Goal: Task Accomplishment & Management: Manage account settings

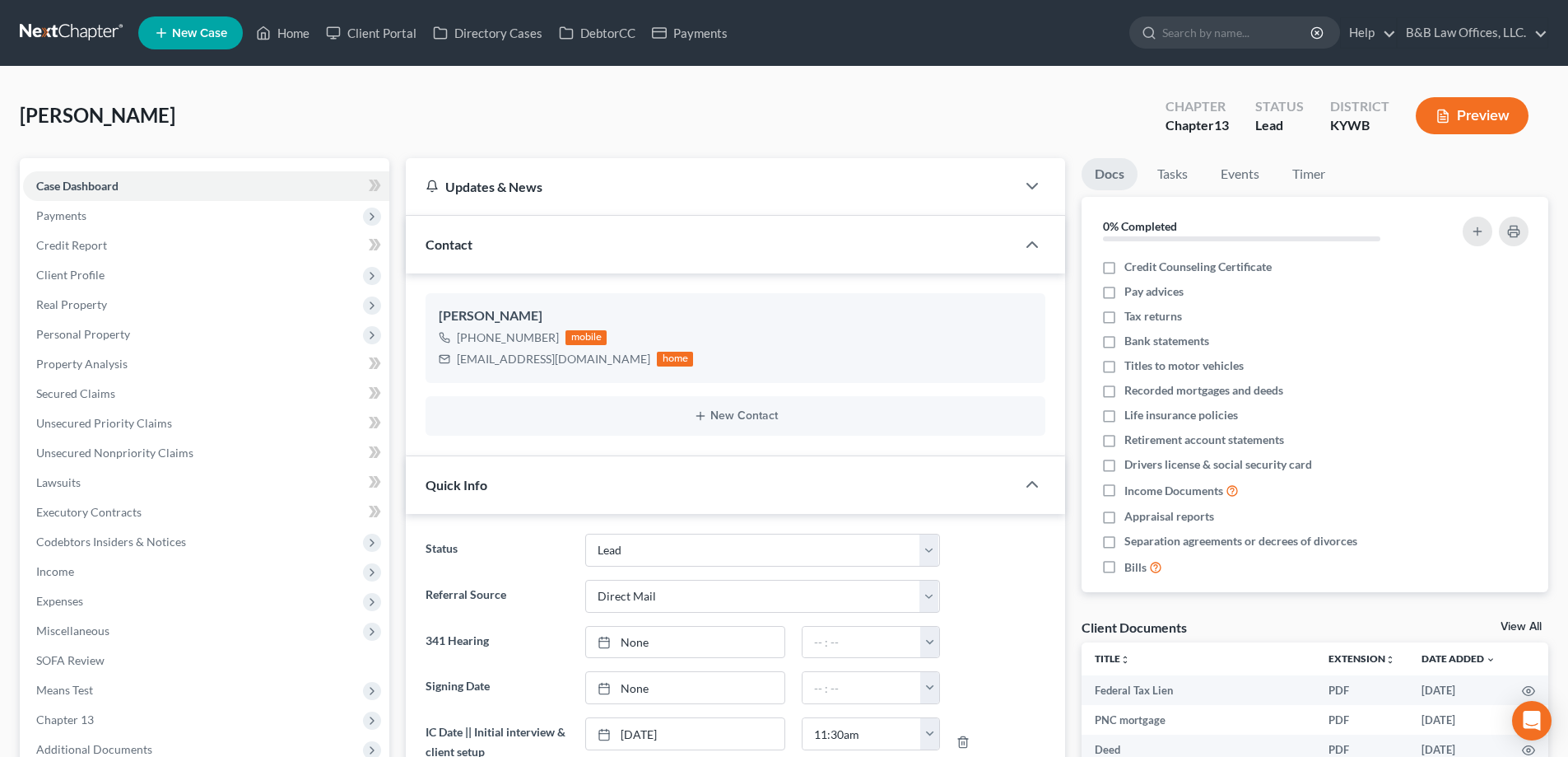
select select "10"
select select "2"
select select "0"
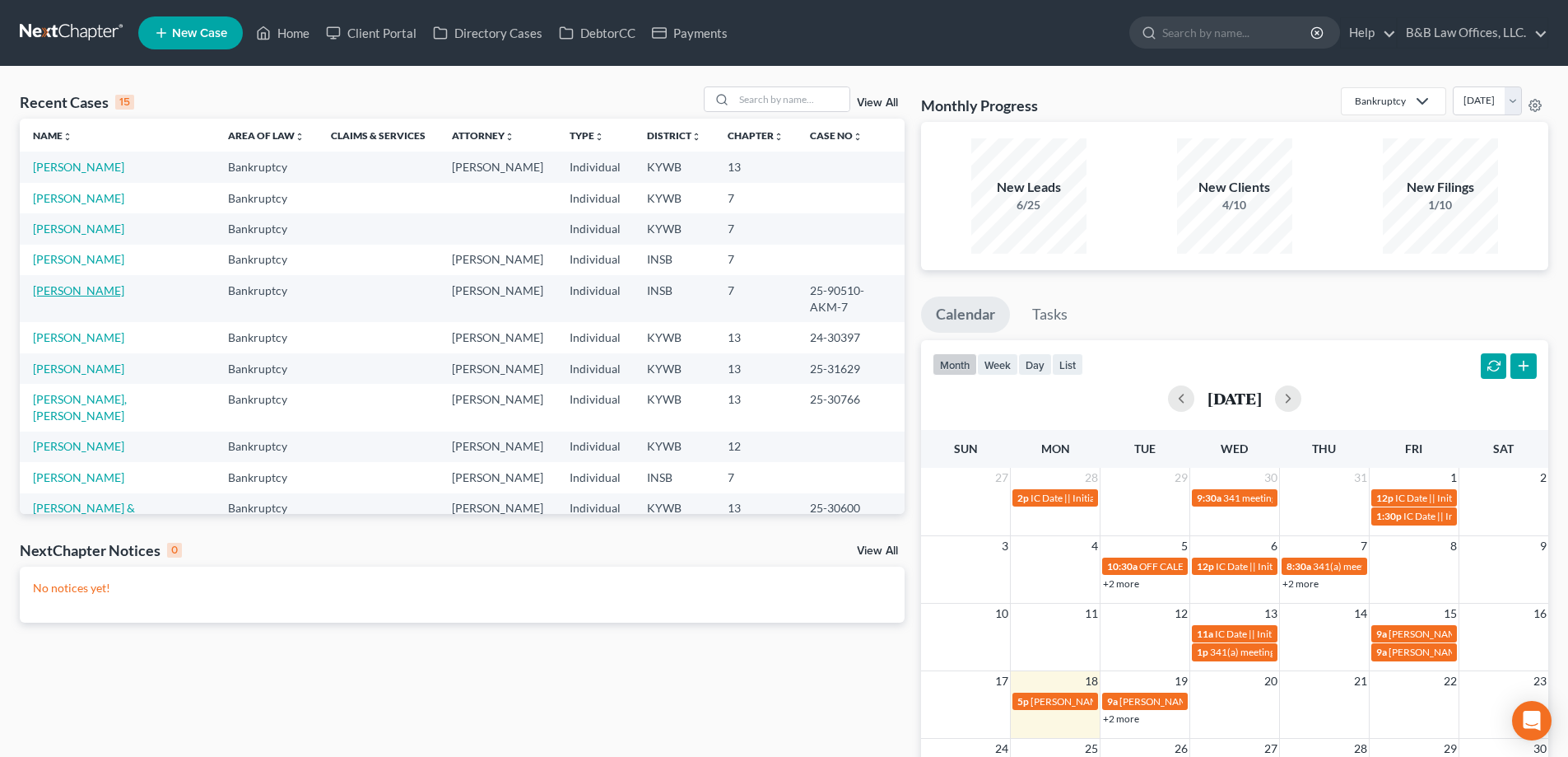
click at [79, 290] on link "[PERSON_NAME]" at bounding box center [78, 290] width 91 height 14
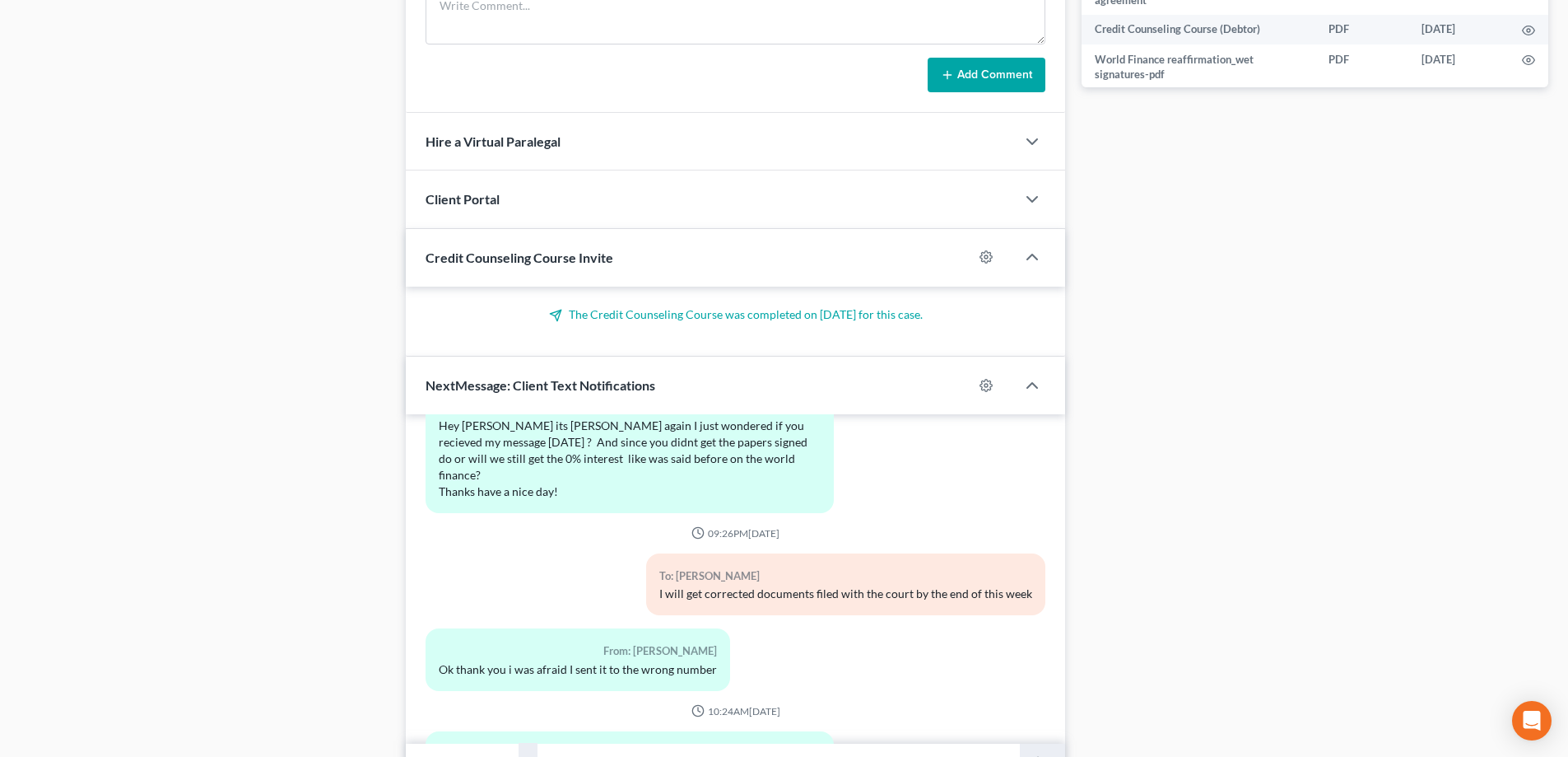
scroll to position [973, 0]
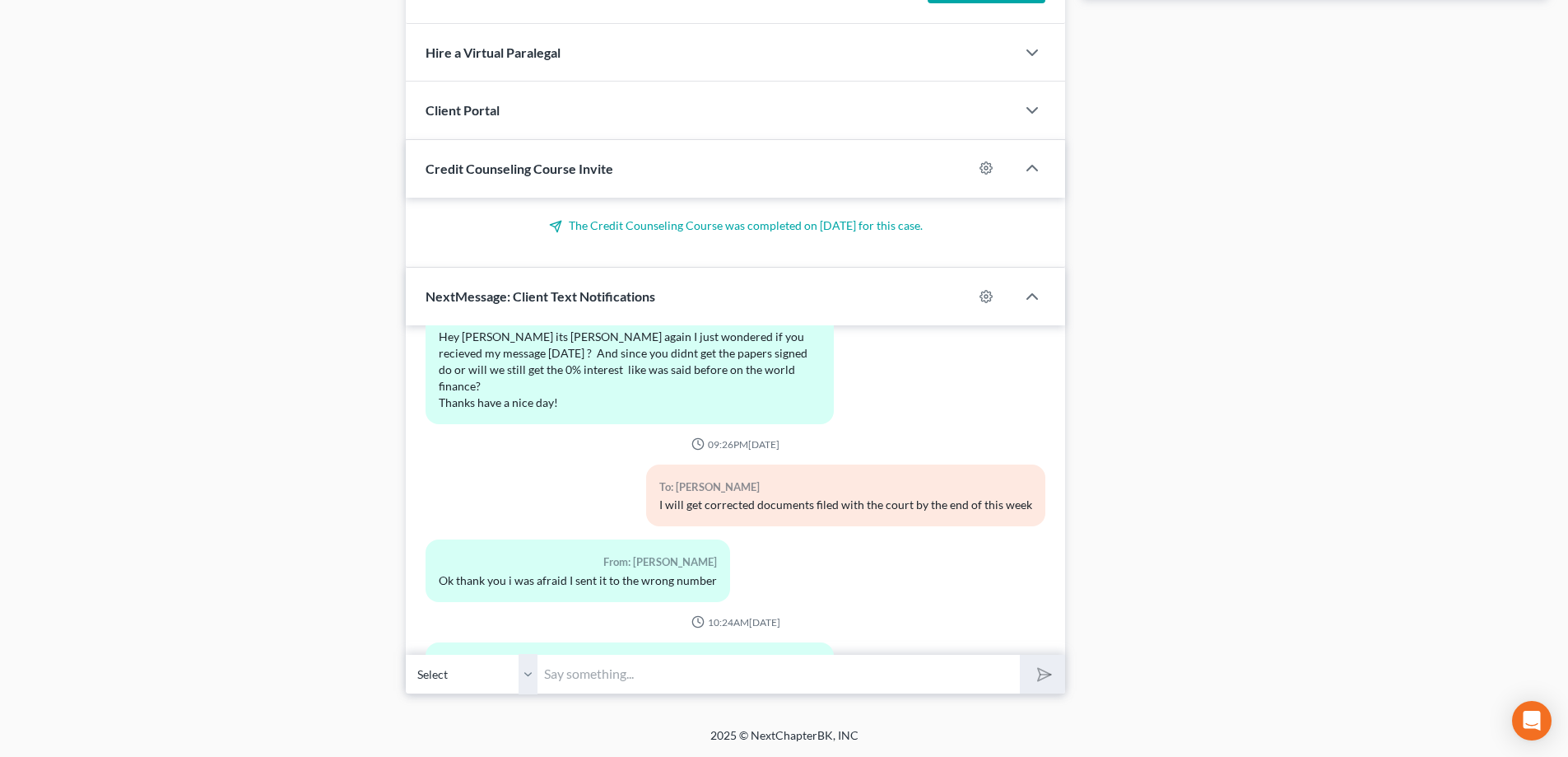
click at [616, 666] on input "text" at bounding box center [779, 674] width 483 height 40
click at [627, 675] on input "Yes, amended reaffirmation a" at bounding box center [779, 674] width 483 height 40
drag, startPoint x: 571, startPoint y: 677, endPoint x: 578, endPoint y: 671, distance: 9.2
click at [572, 678] on input "Yes, amended reaffirmation a" at bounding box center [779, 674] width 483 height 40
click at [754, 666] on input "Yes, the amended reaffirmation a" at bounding box center [779, 674] width 483 height 40
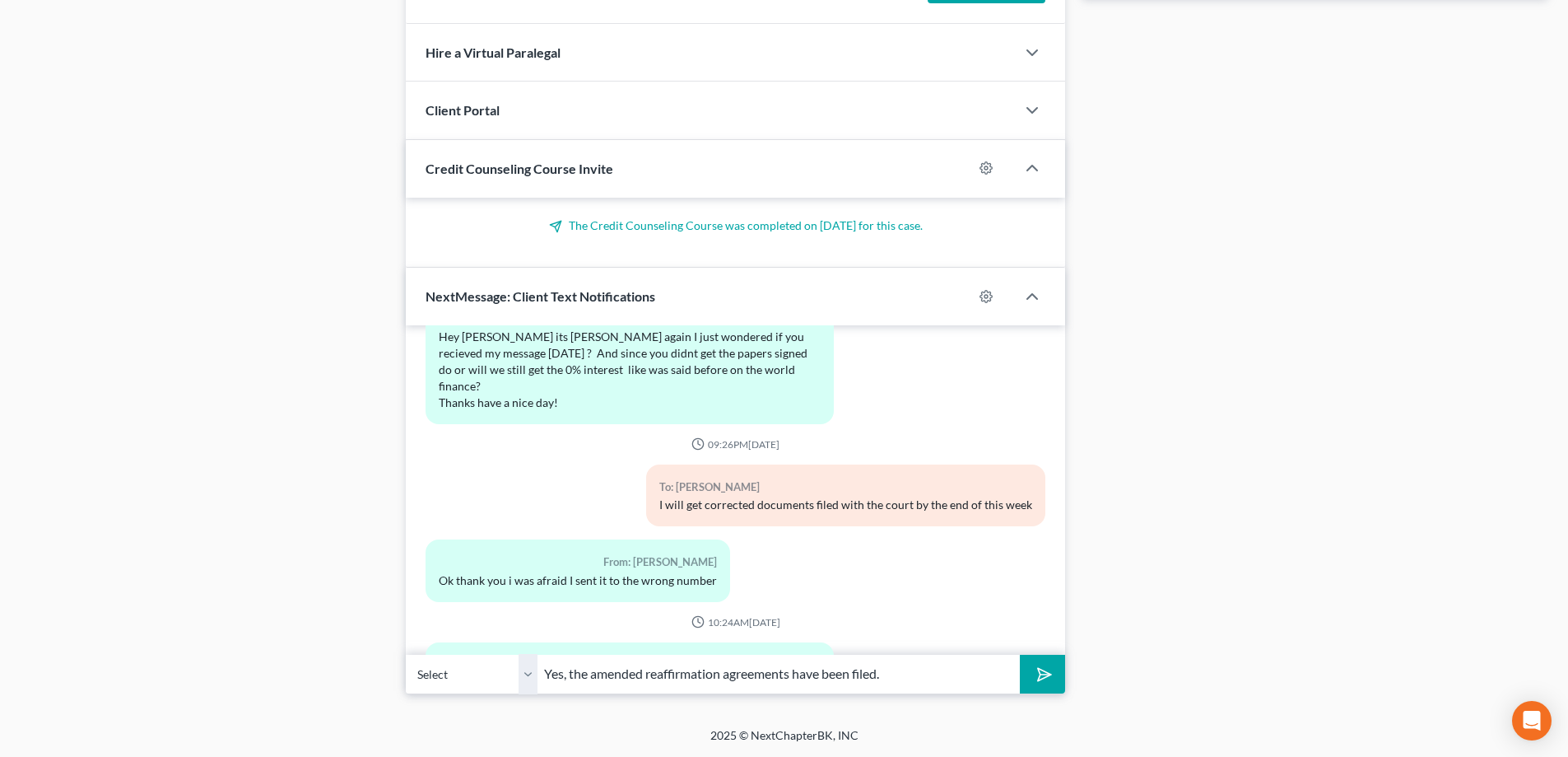
type input "Yes, the amended reaffirmation agreements have been filed."
click at [1020, 655] on button "submit" at bounding box center [1043, 674] width 45 height 39
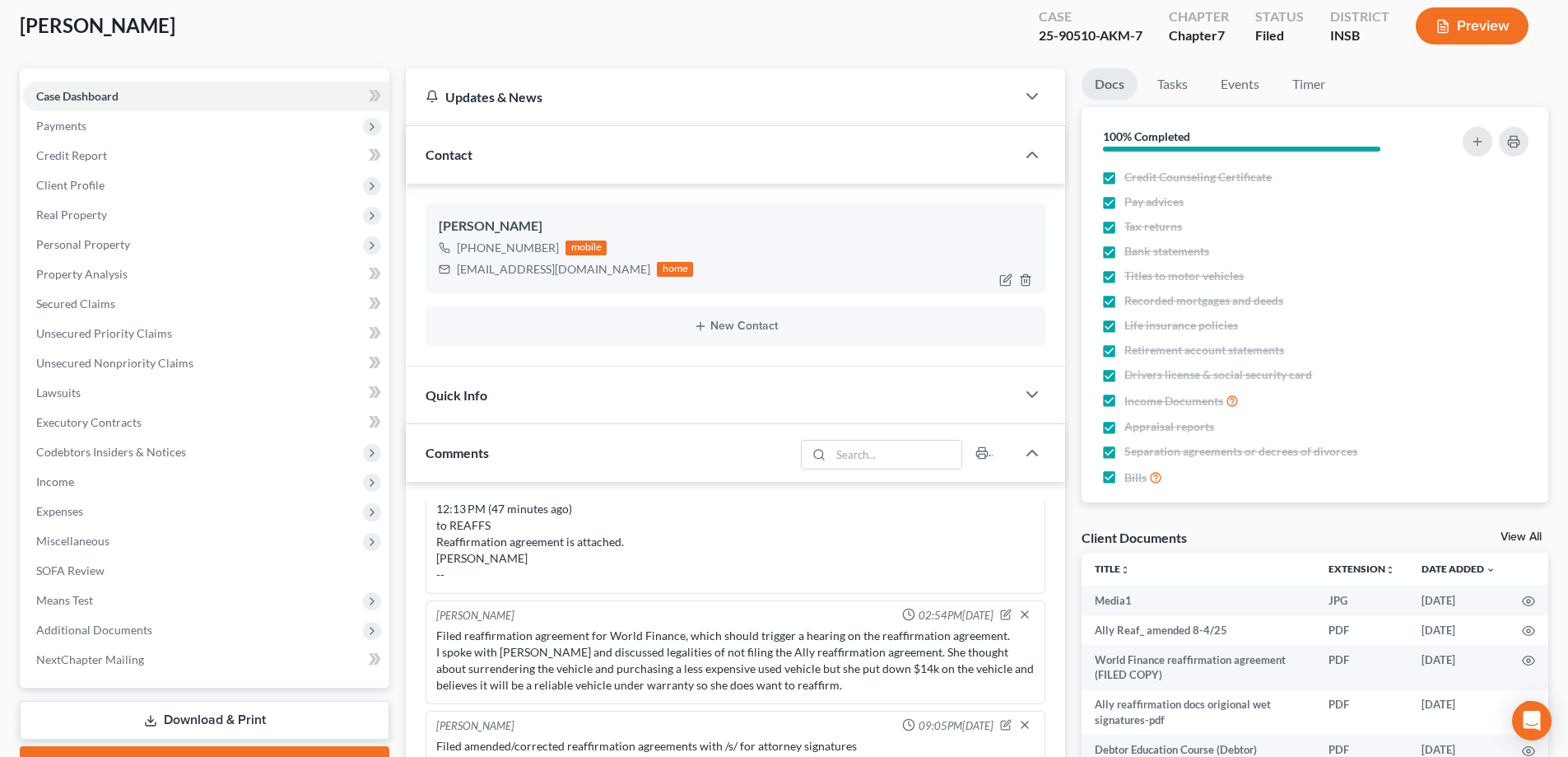
scroll to position [0, 0]
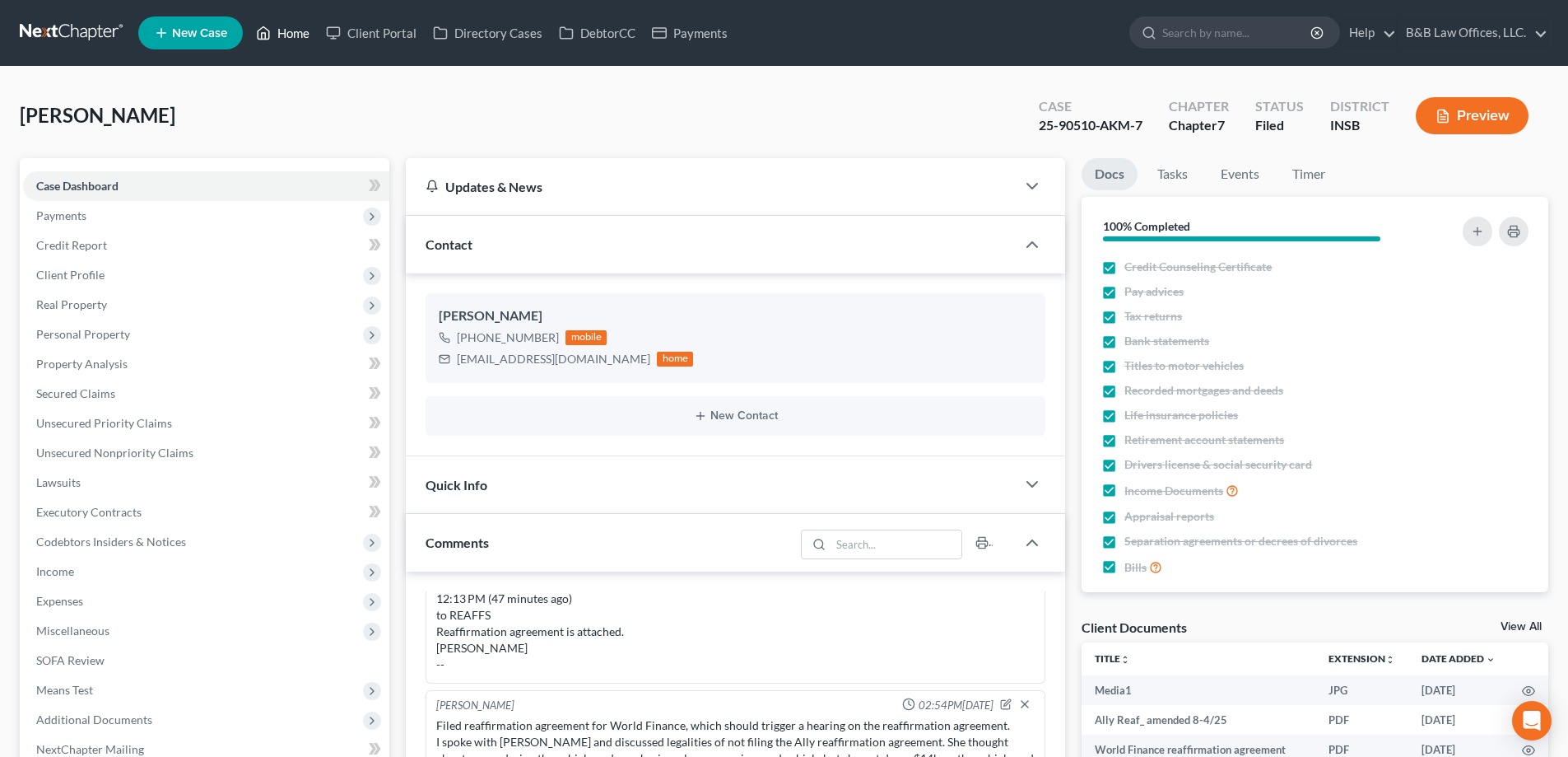
click at [280, 30] on link "Home" at bounding box center [282, 33] width 70 height 29
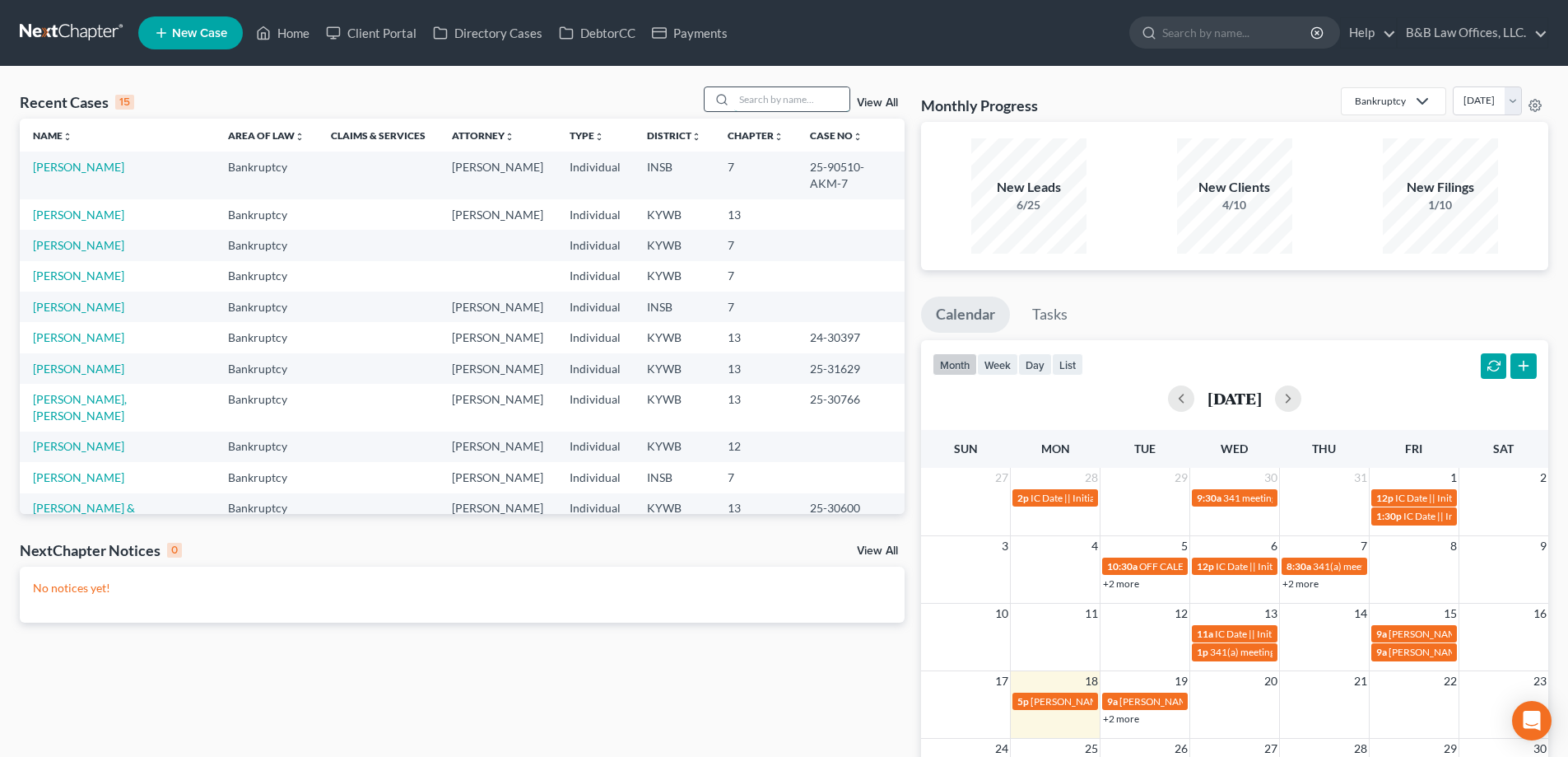
click at [793, 93] on input "search" at bounding box center [792, 99] width 116 height 23
click at [879, 101] on link "View All" at bounding box center [877, 103] width 41 height 12
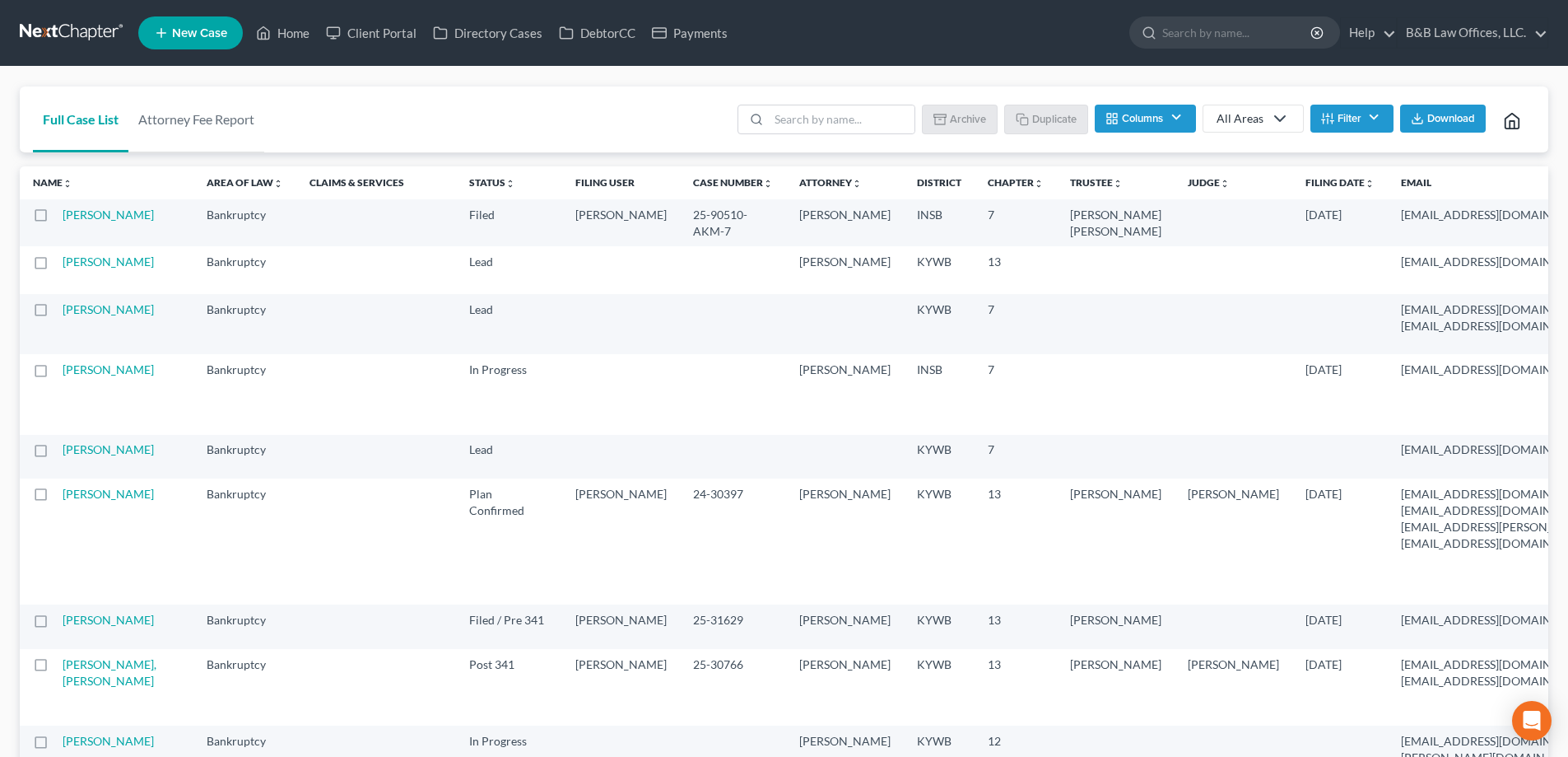
click at [1353, 118] on button "Filter" at bounding box center [1352, 118] width 83 height 28
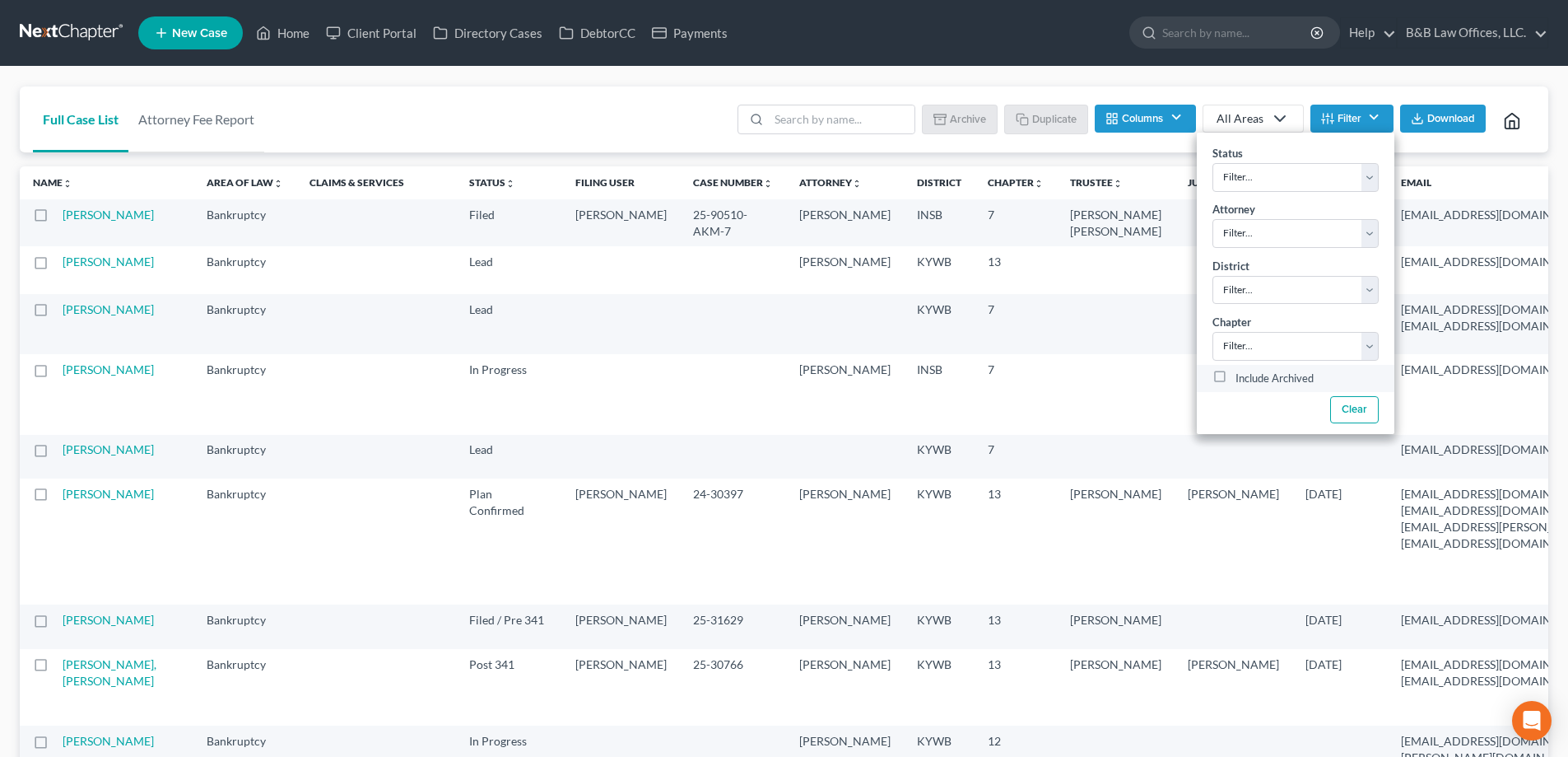
click at [1235, 382] on label "Include Archived" at bounding box center [1274, 379] width 78 height 20
click at [1242, 380] on input "Include Archived" at bounding box center [1247, 374] width 11 height 11
checkbox input "true"
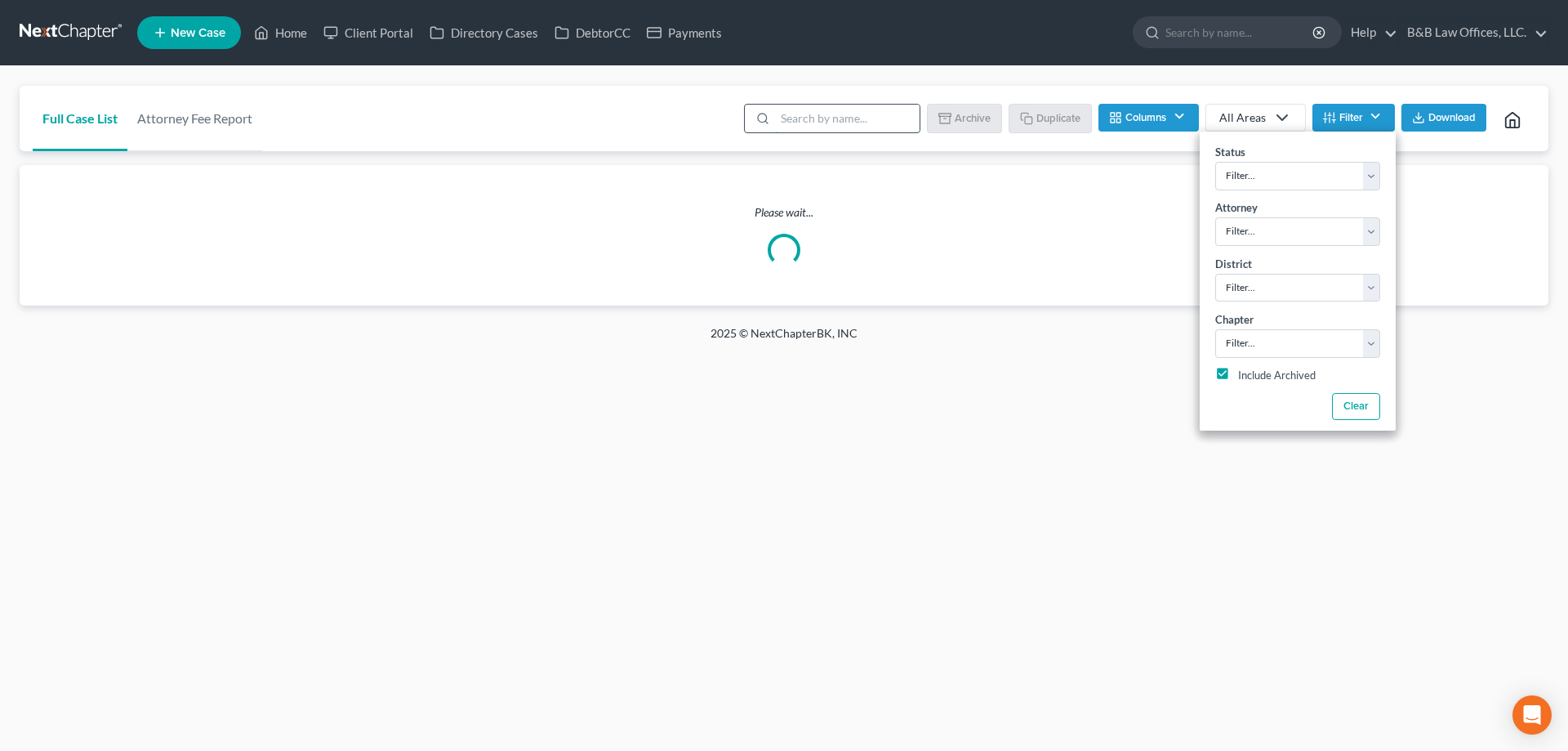
click at [805, 116] on input "search" at bounding box center [847, 118] width 145 height 27
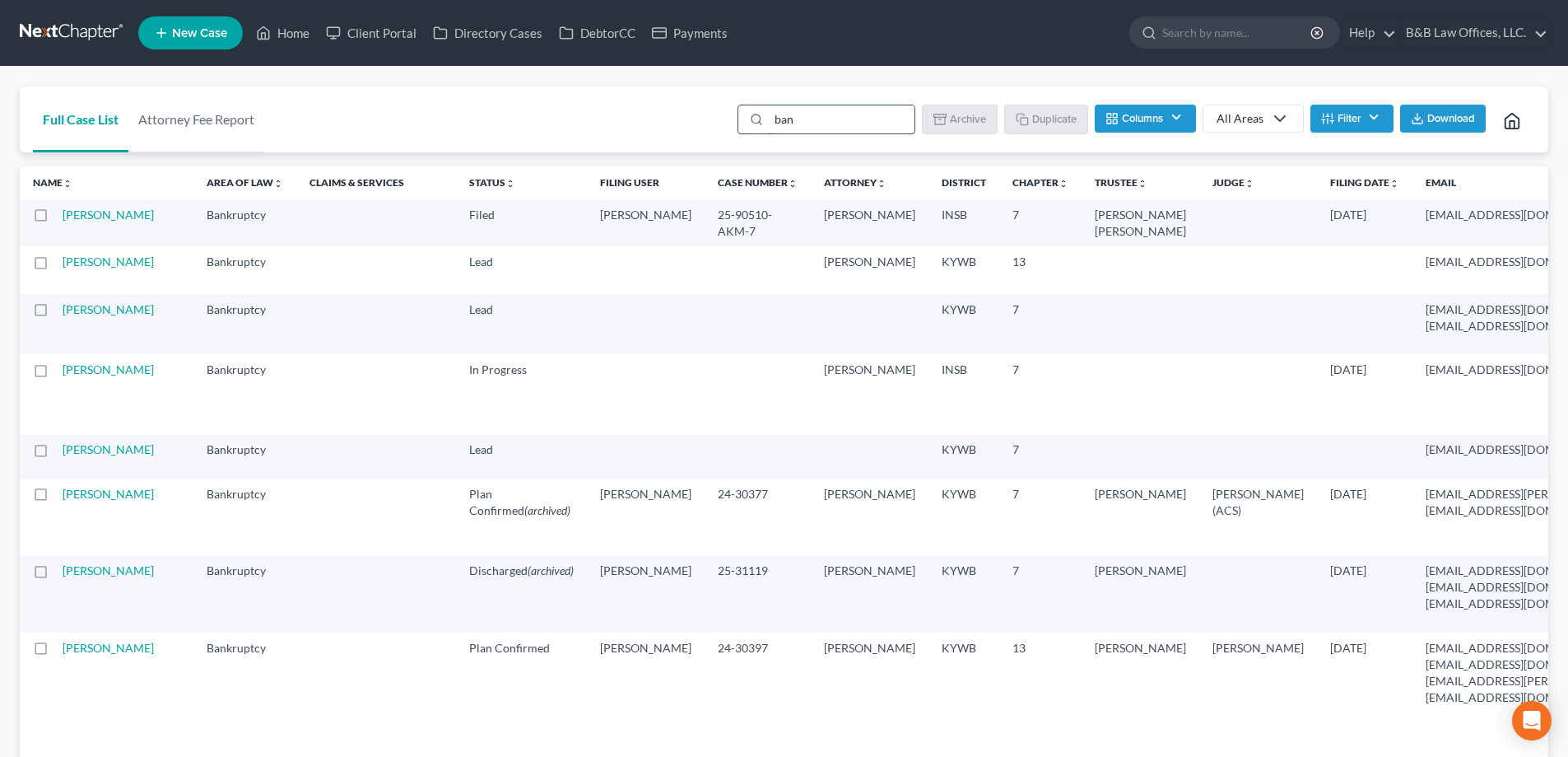
type input "bank"
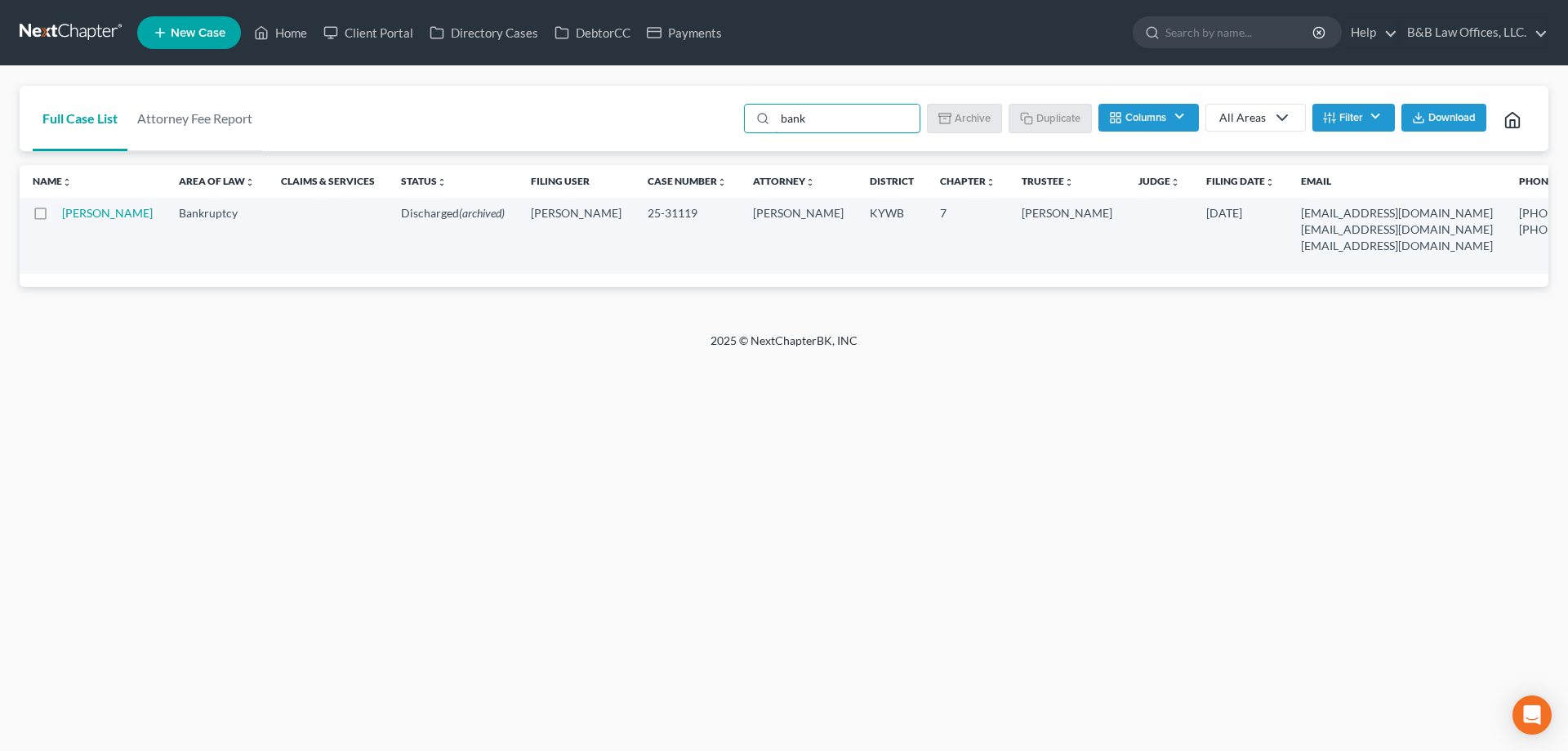
click at [98, 237] on td "Banks, Demetrius" at bounding box center [114, 235] width 104 height 76
click at [88, 216] on link "Banks, Demetrius" at bounding box center [107, 213] width 91 height 14
select select "2"
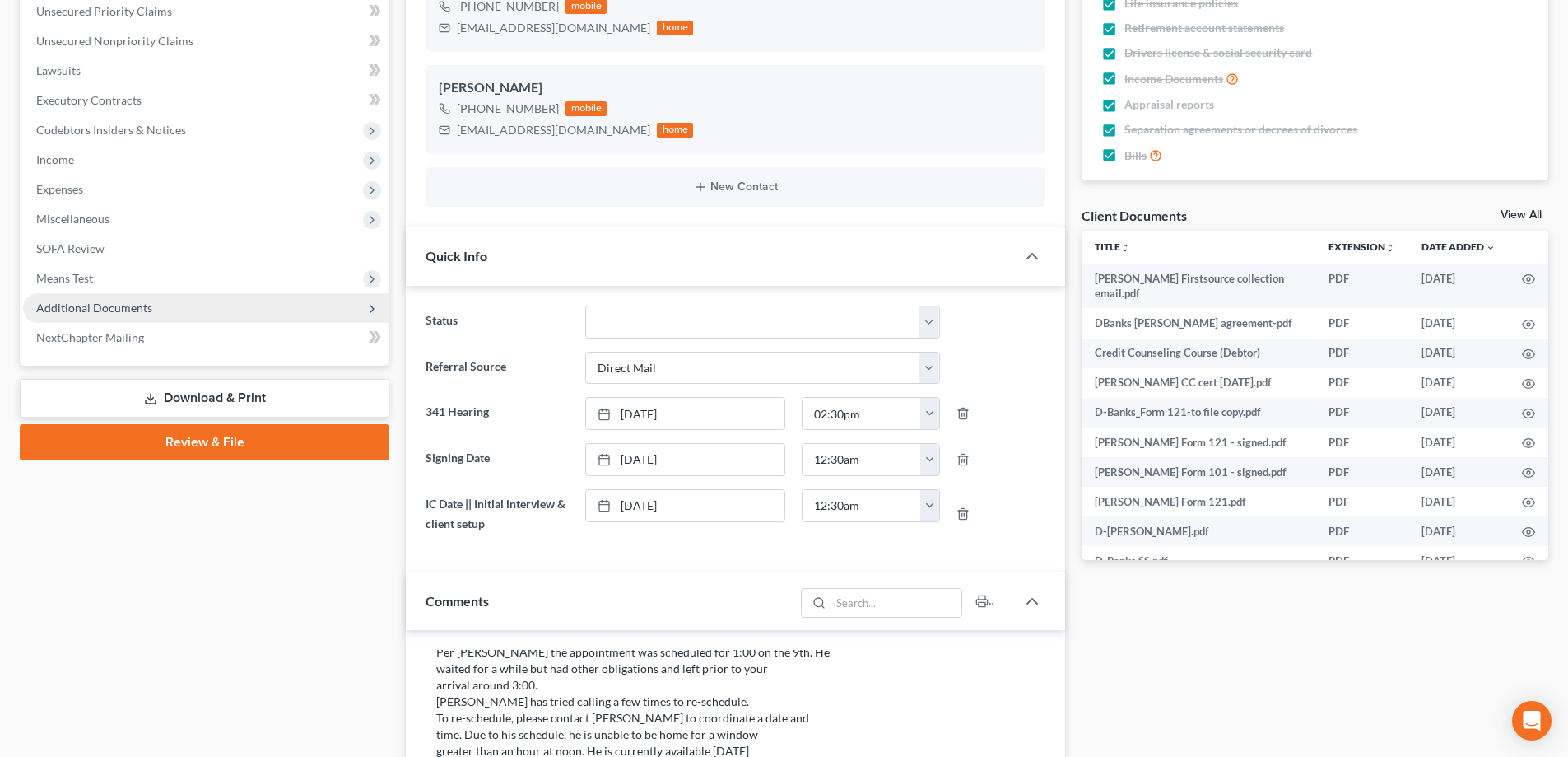
scroll to position [8393, 0]
click at [184, 303] on span "Additional Documents" at bounding box center [206, 308] width 366 height 29
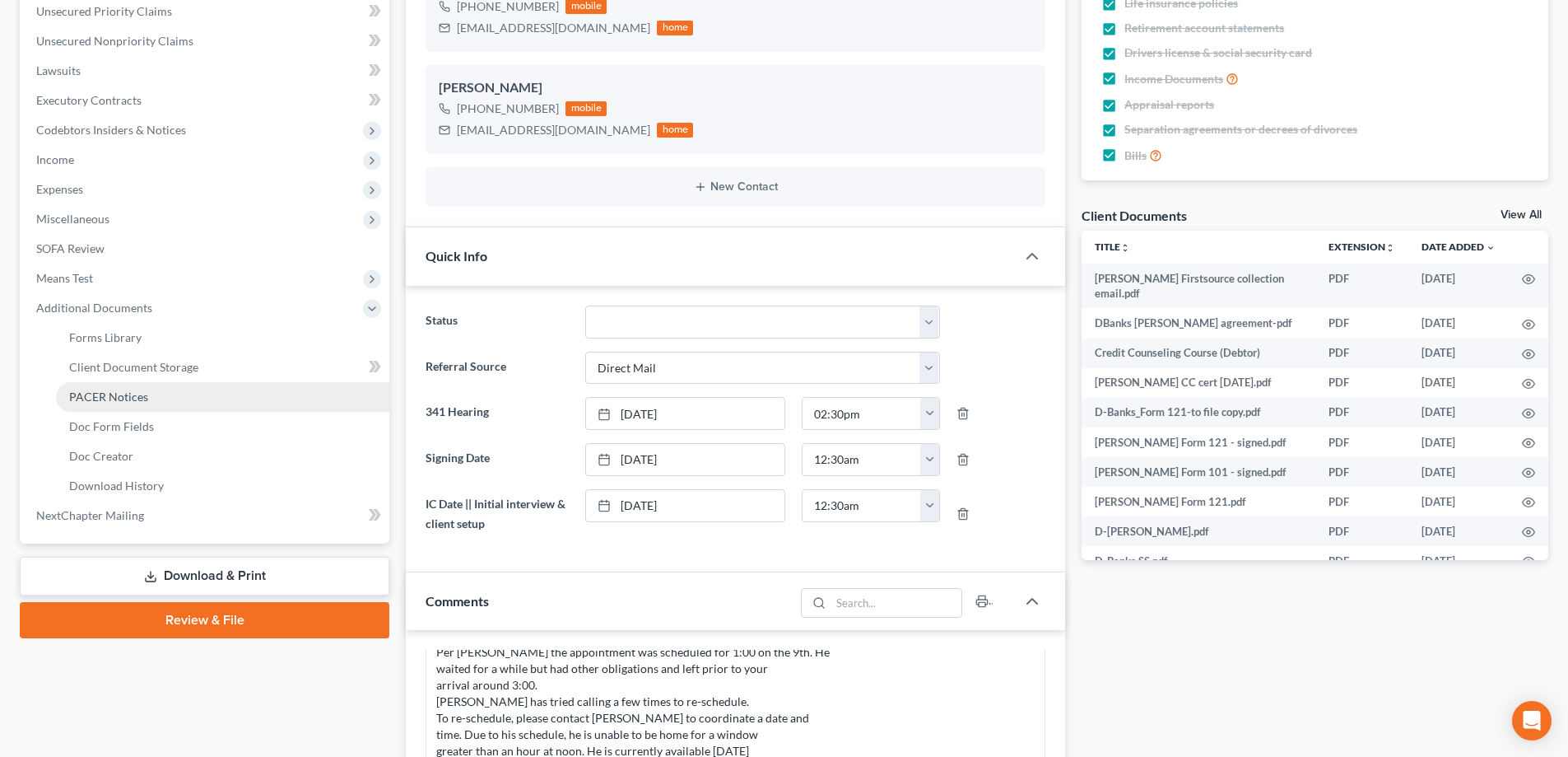
click at [161, 402] on link "PACER Notices" at bounding box center [223, 397] width 334 height 29
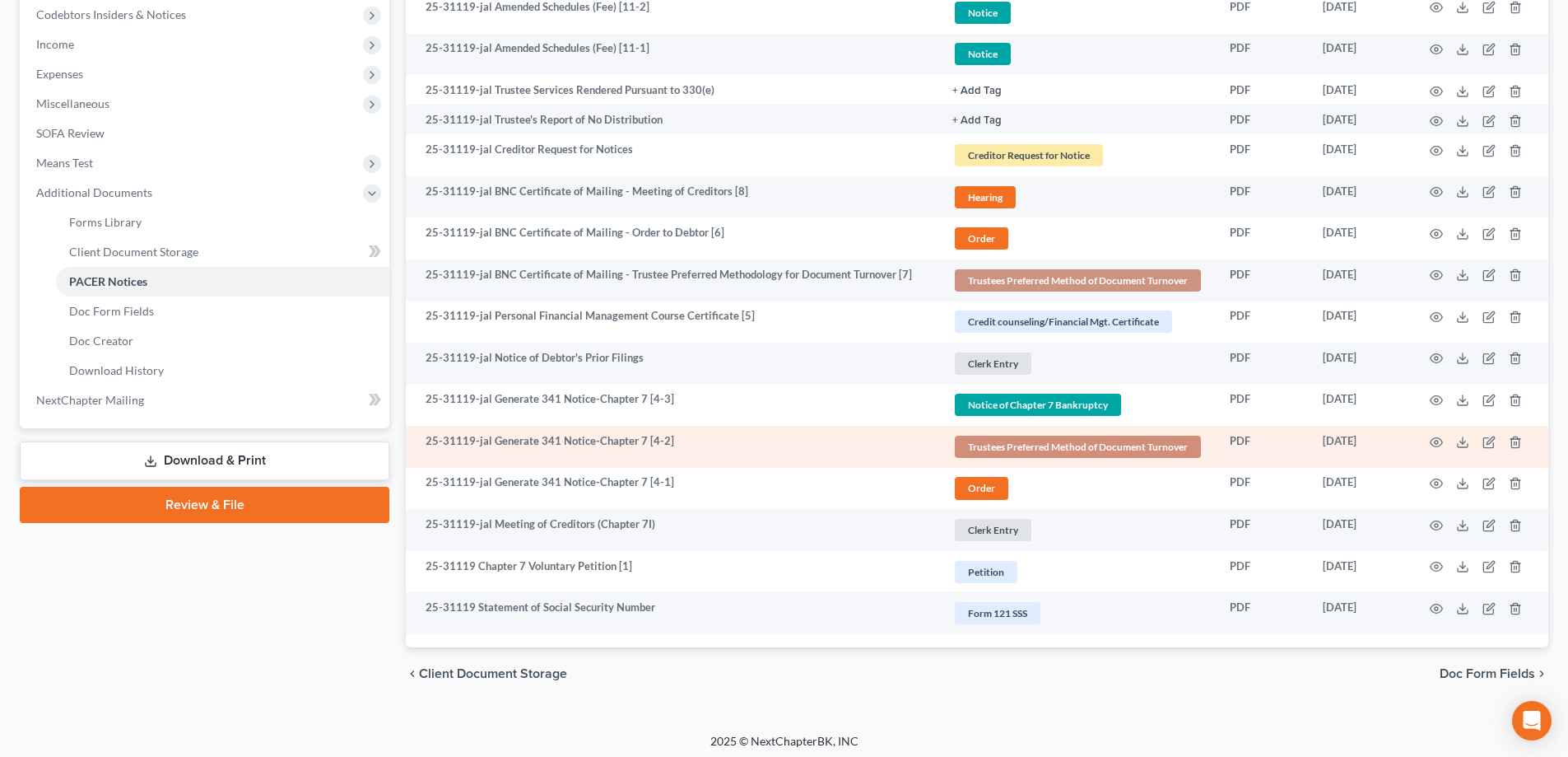
scroll to position [533, 0]
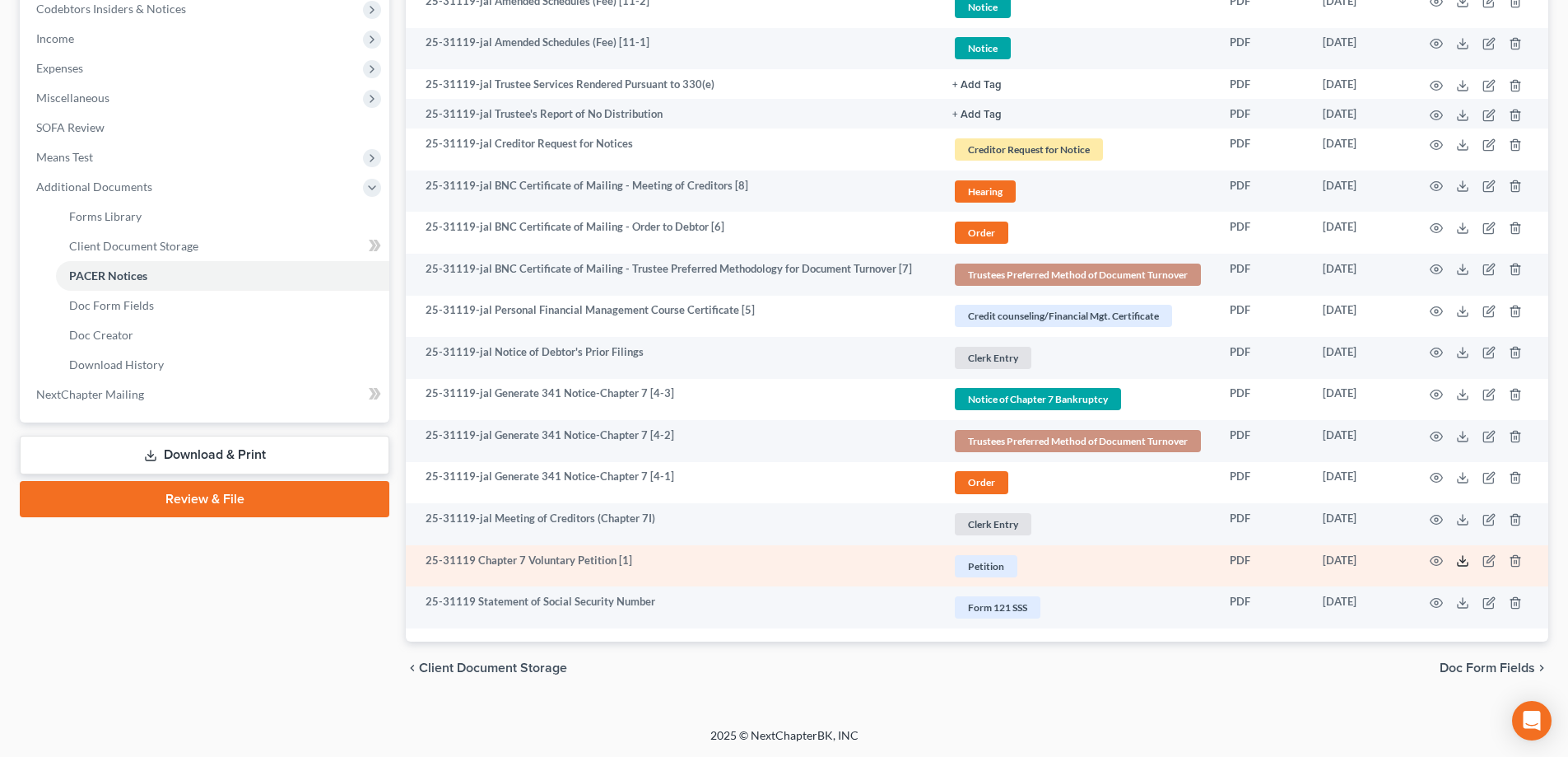
click at [1467, 558] on icon at bounding box center [1463, 561] width 13 height 13
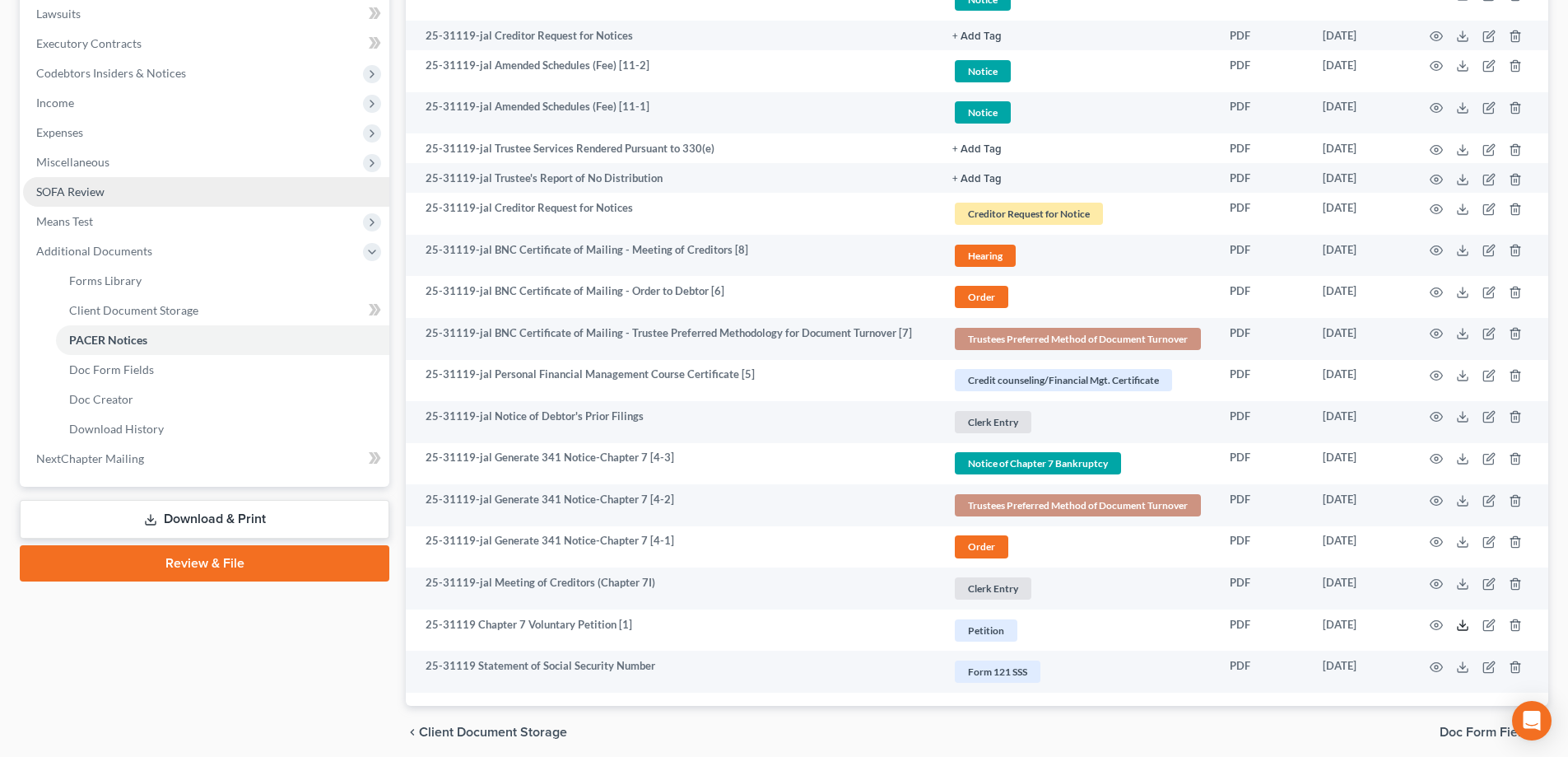
scroll to position [39, 0]
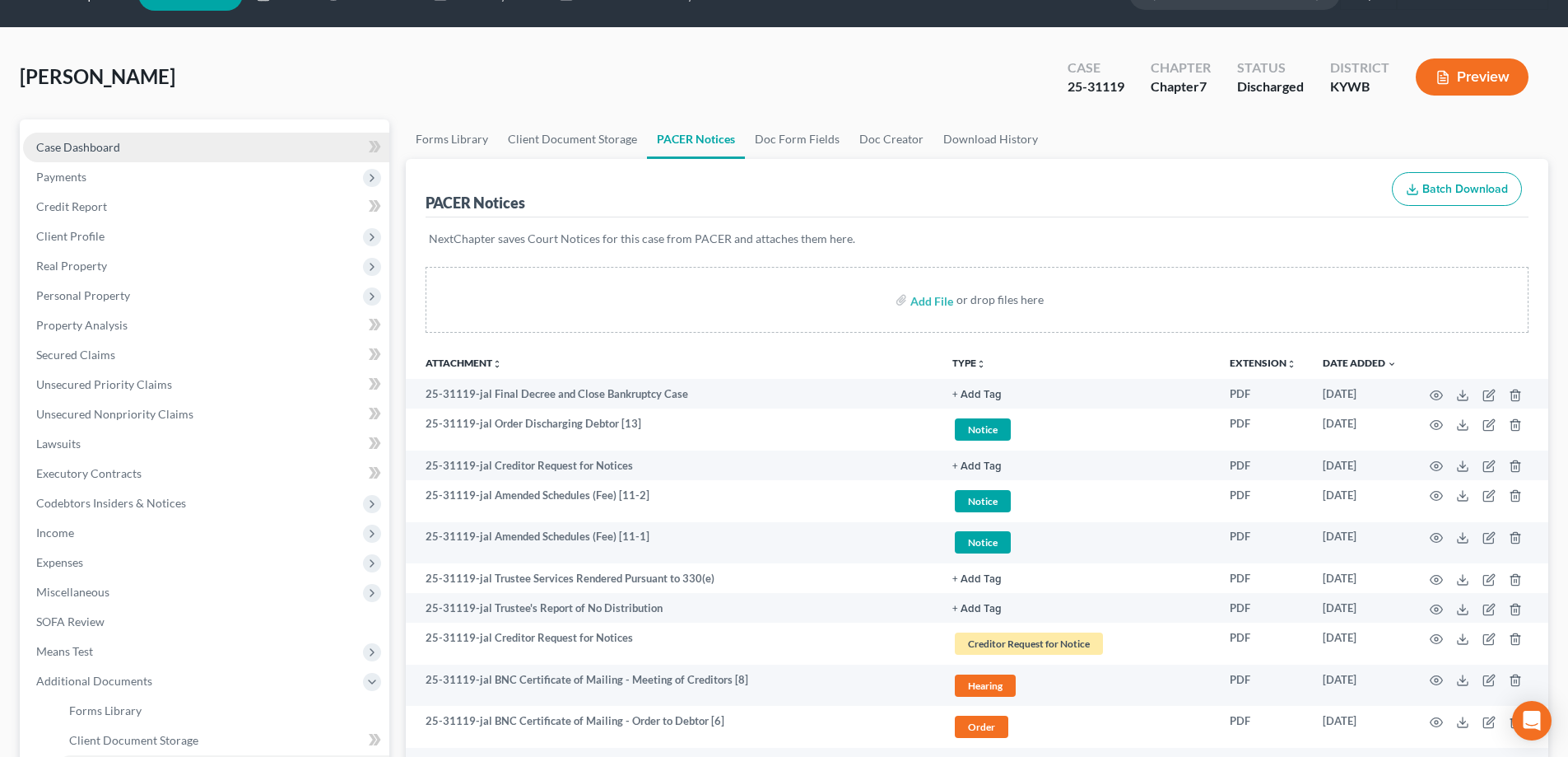
click at [70, 132] on link "Case Dashboard" at bounding box center [206, 147] width 366 height 29
click at [80, 144] on span "Case Dashboard" at bounding box center [78, 147] width 84 height 14
select select "2"
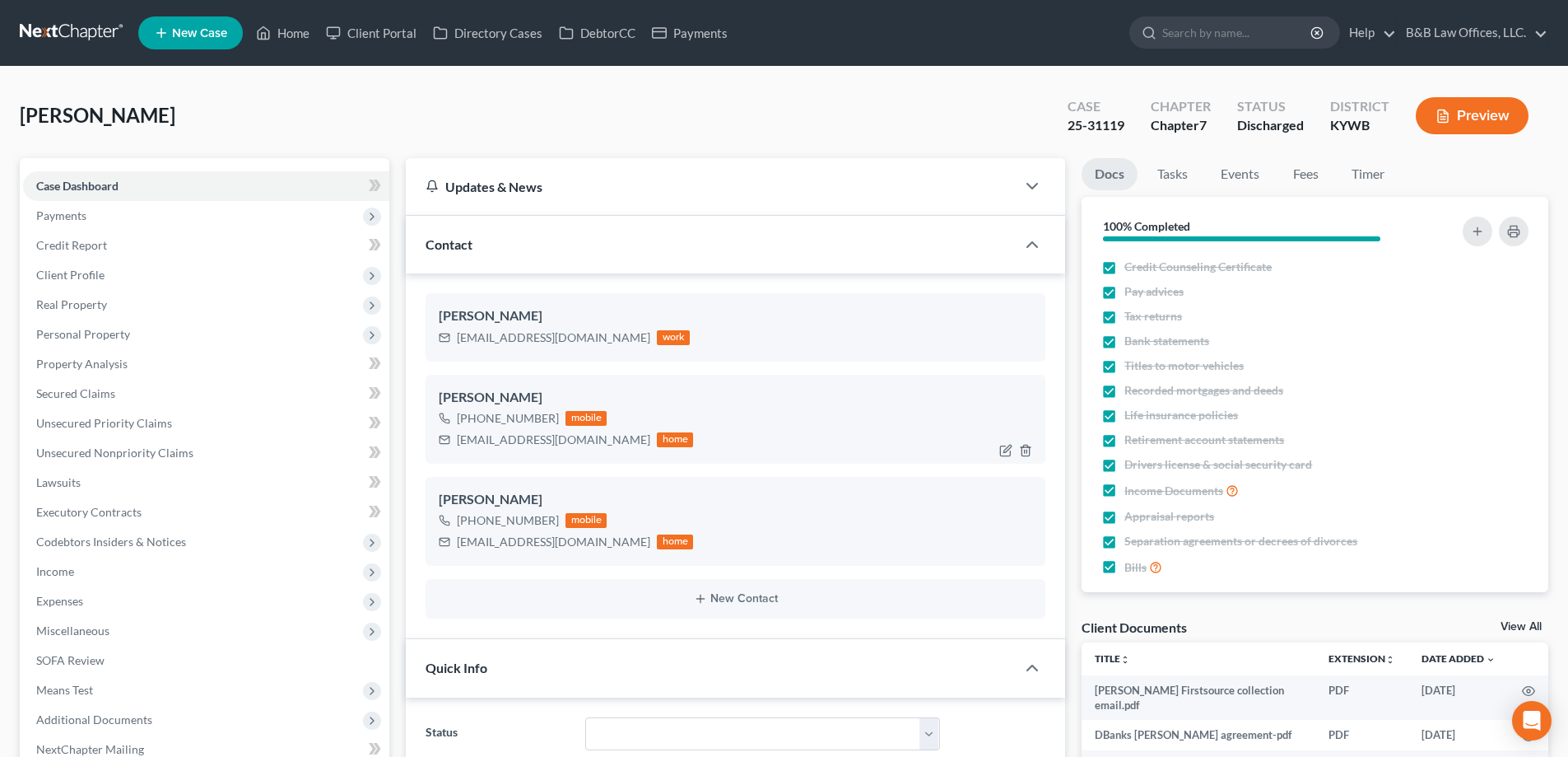
scroll to position [8393, 0]
drag, startPoint x: 454, startPoint y: 442, endPoint x: 577, endPoint y: 458, distance: 124.0
click at [577, 458] on div "Demetrius Banks +1 (502) 808-4135 mobile banks303@yahoo.com home" at bounding box center [736, 419] width 620 height 89
copy div "banks303@yahoo.com"
click at [287, 37] on link "Home" at bounding box center [282, 33] width 70 height 29
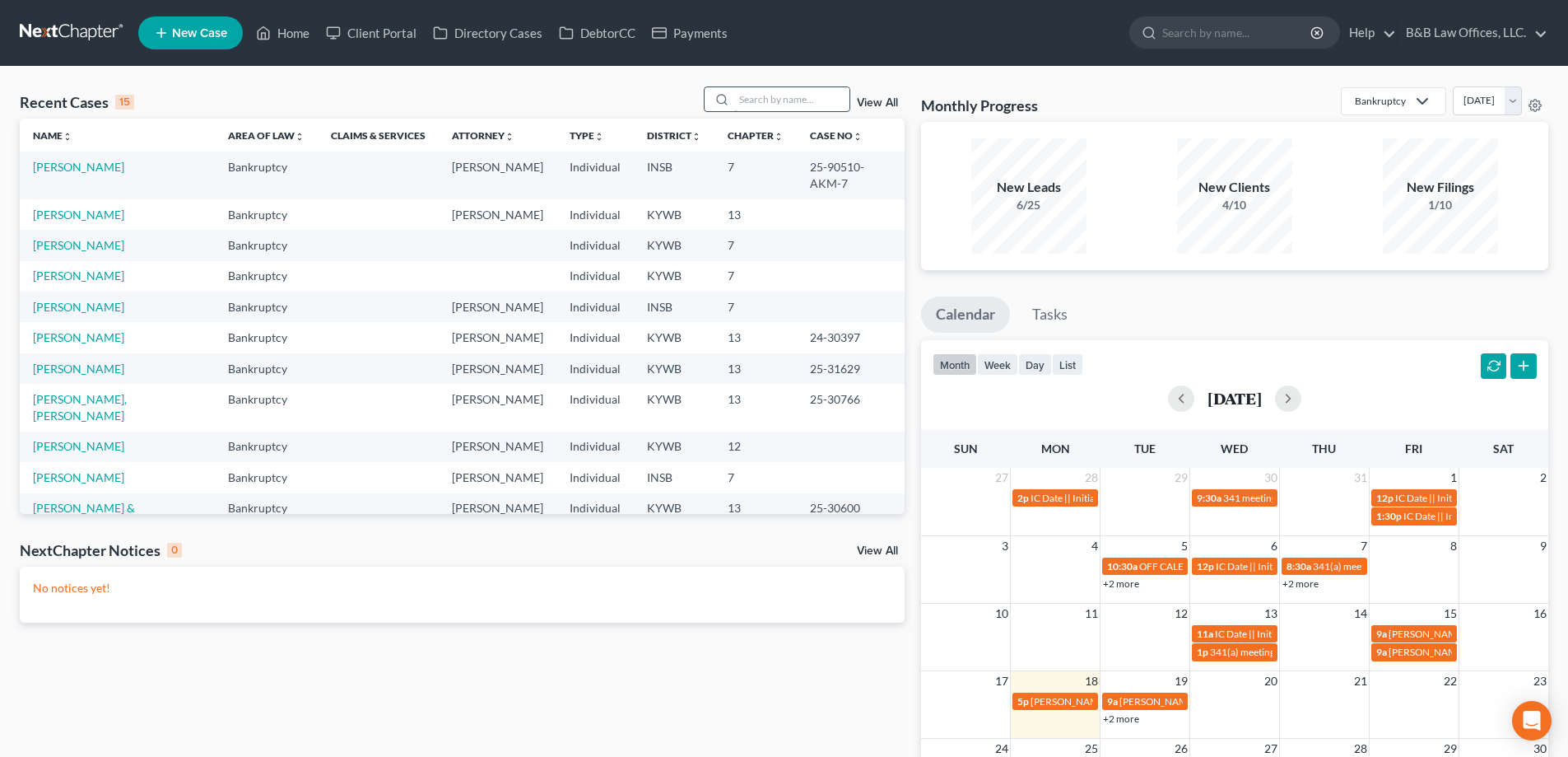
click at [767, 109] on input "search" at bounding box center [792, 99] width 116 height 23
type input "alex"
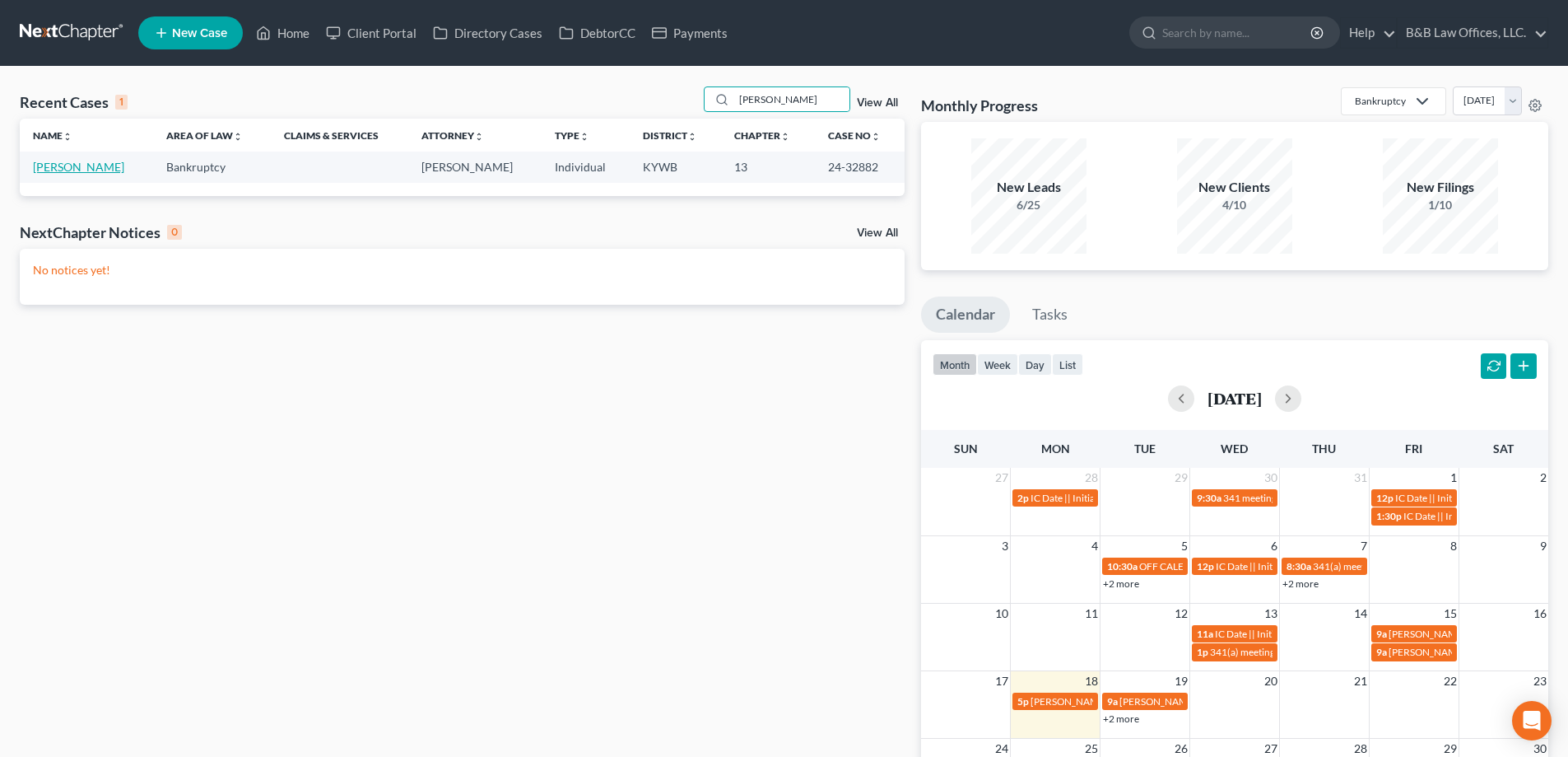
click at [79, 168] on link "[PERSON_NAME]" at bounding box center [78, 167] width 91 height 14
select select "2"
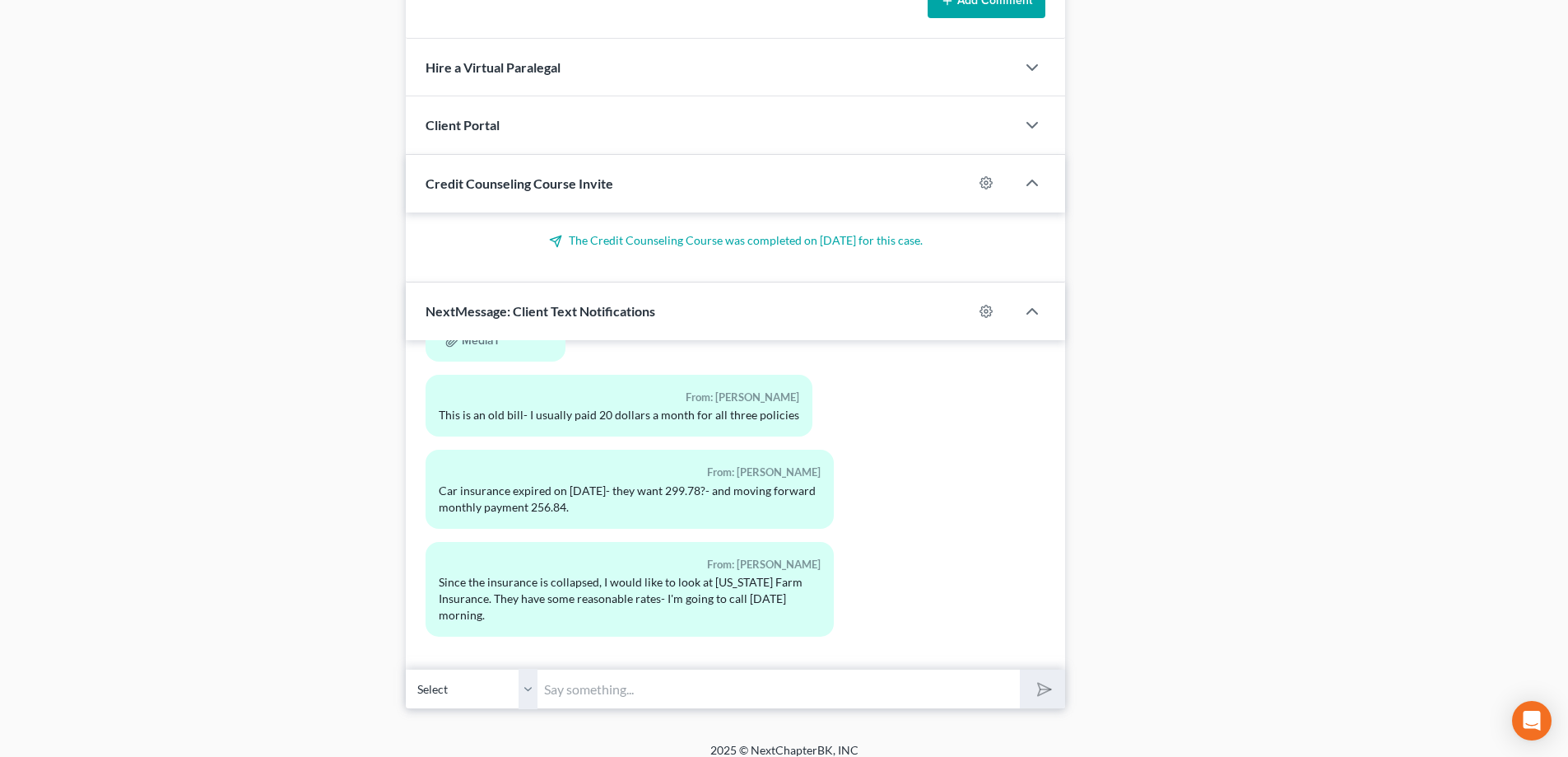
scroll to position [1260, 0]
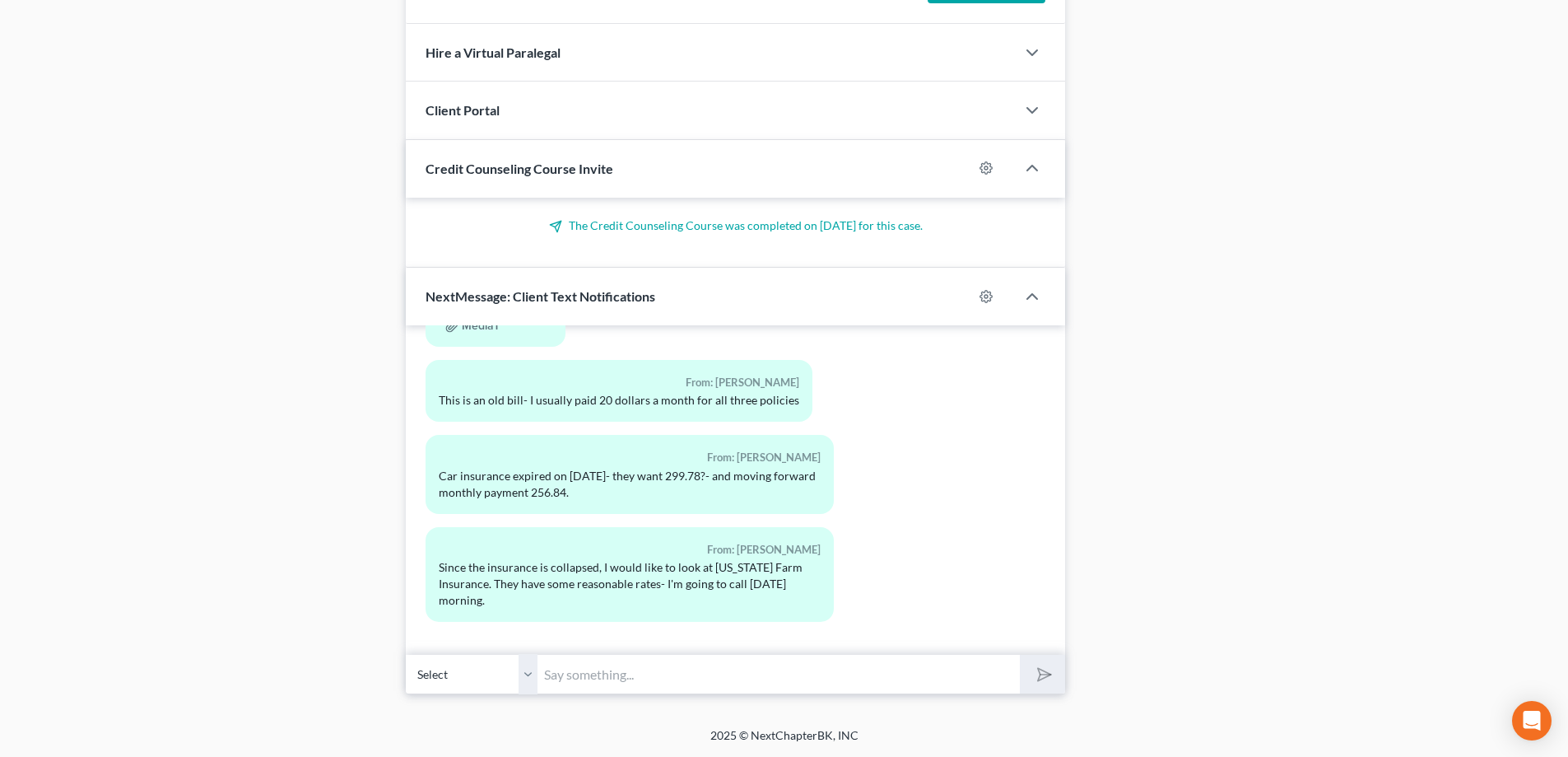
click at [582, 684] on input "text" at bounding box center [779, 674] width 483 height 40
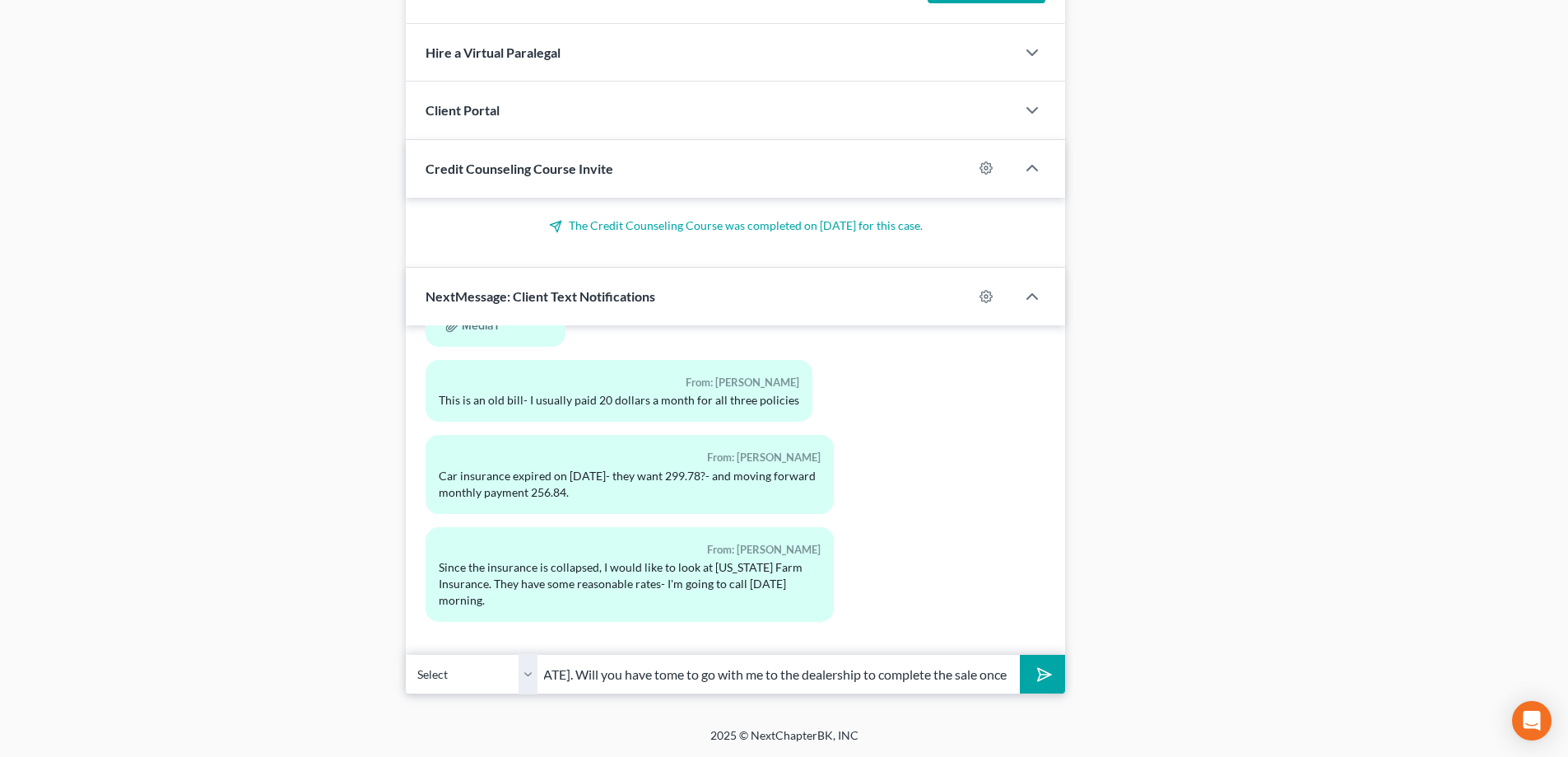
scroll to position [0, 473]
click at [1020, 655] on button "submit" at bounding box center [1043, 674] width 45 height 39
type input "The order allowing the sale of the Camaro should be entered tomorrow or Wednesd…"
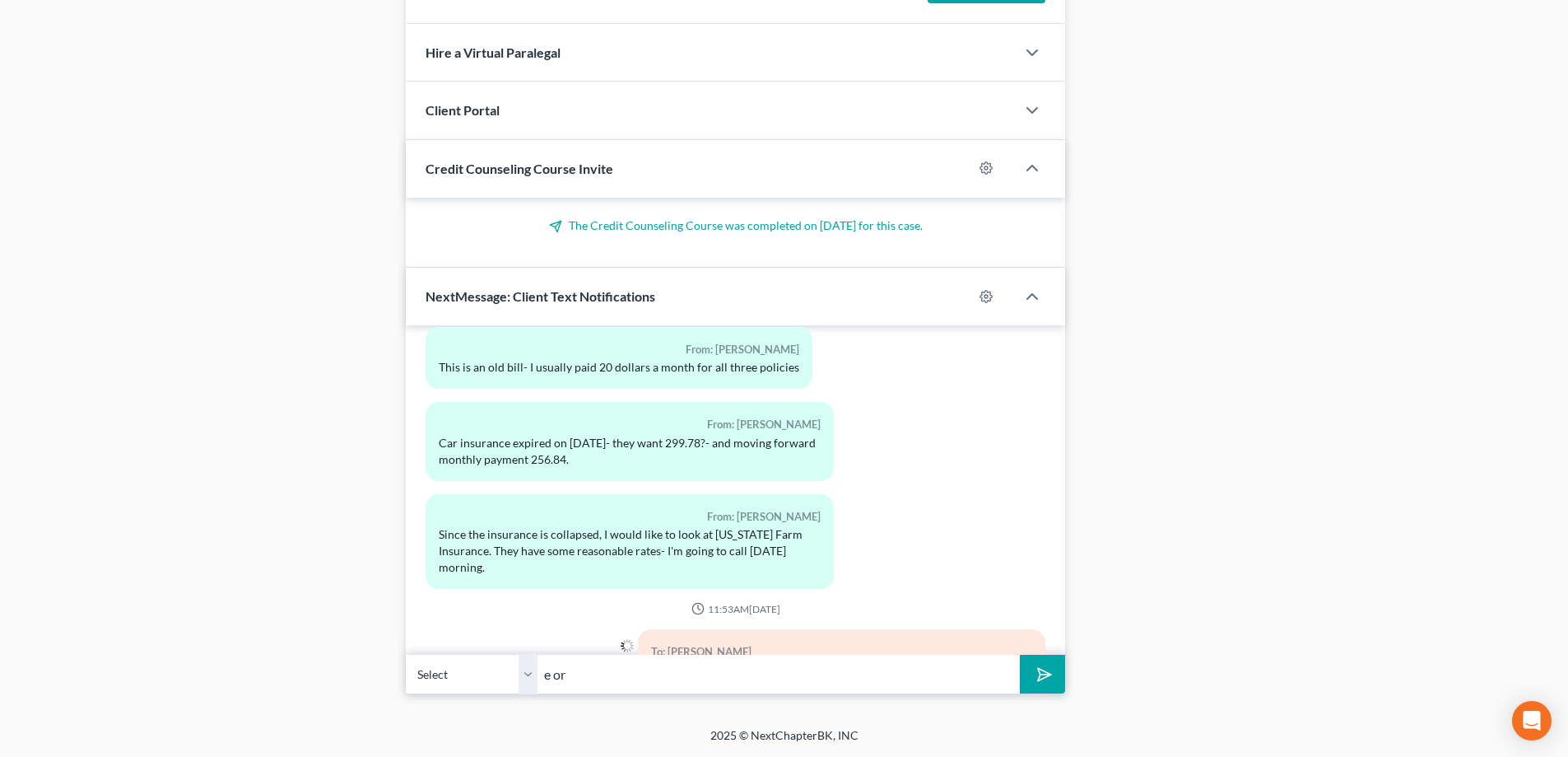
scroll to position [21824, 0]
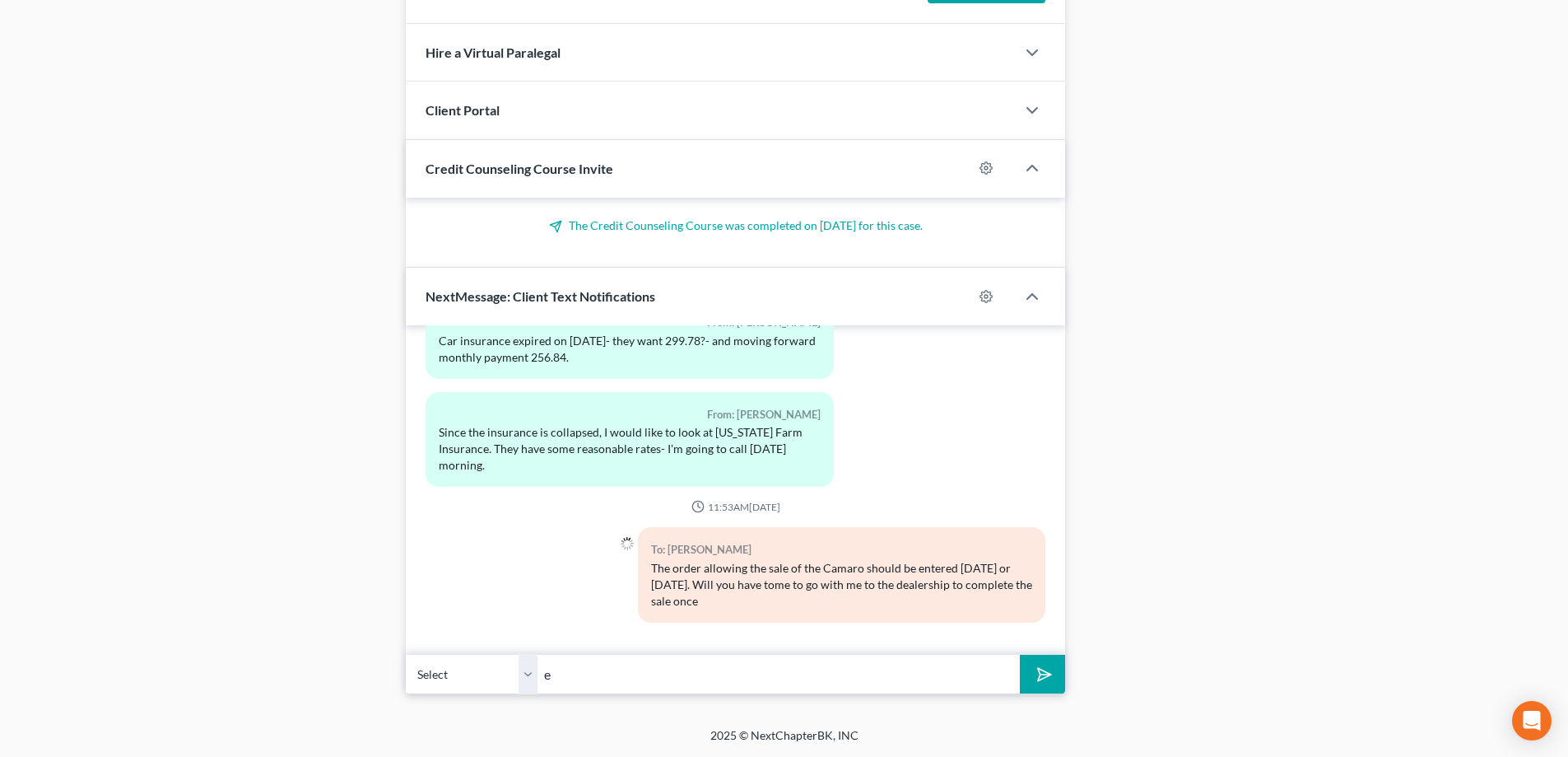
type input "e"
type input "h"
type input "the order is entered?"
click at [1020, 655] on button "submit" at bounding box center [1043, 674] width 45 height 39
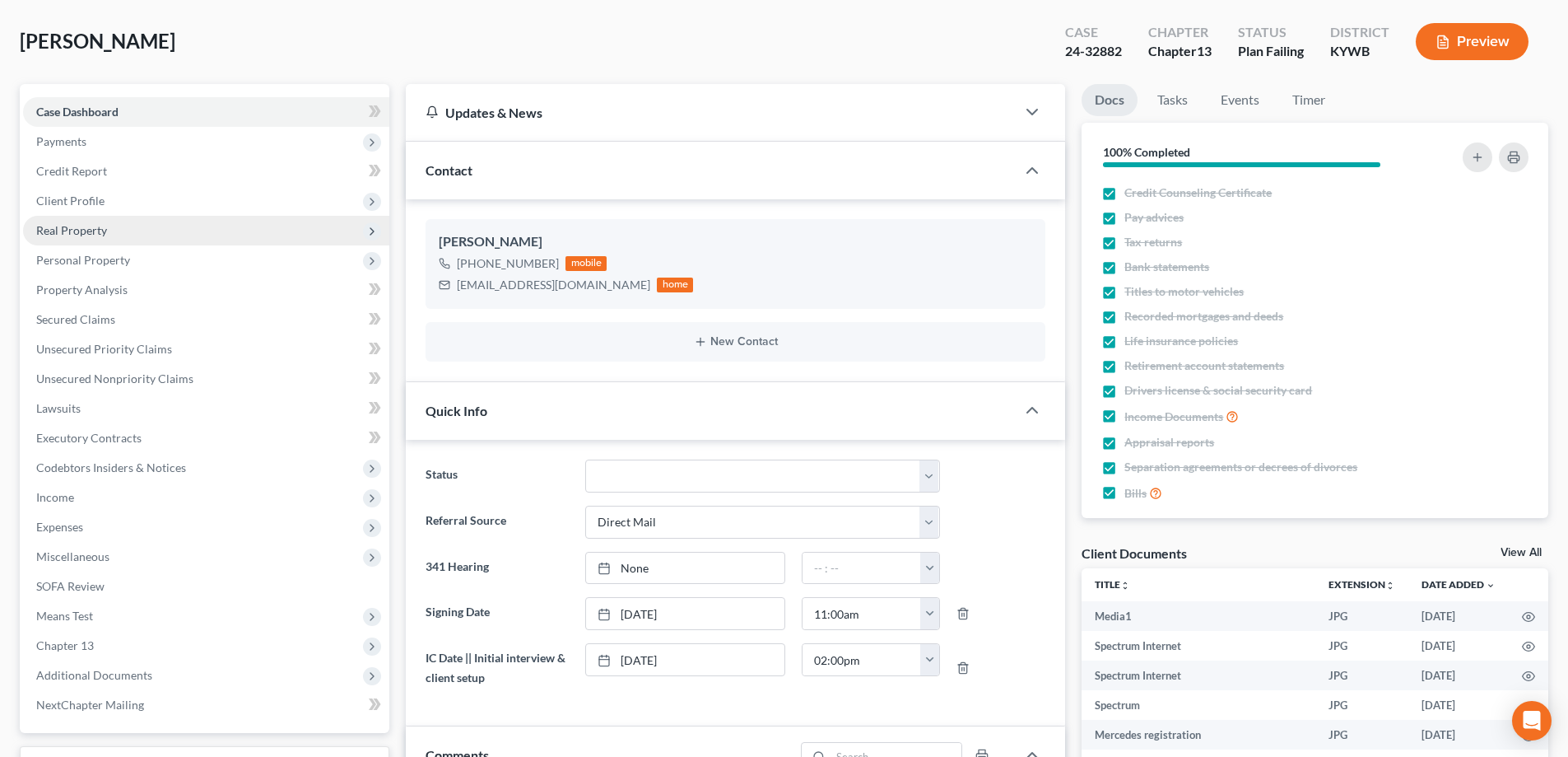
scroll to position [0, 0]
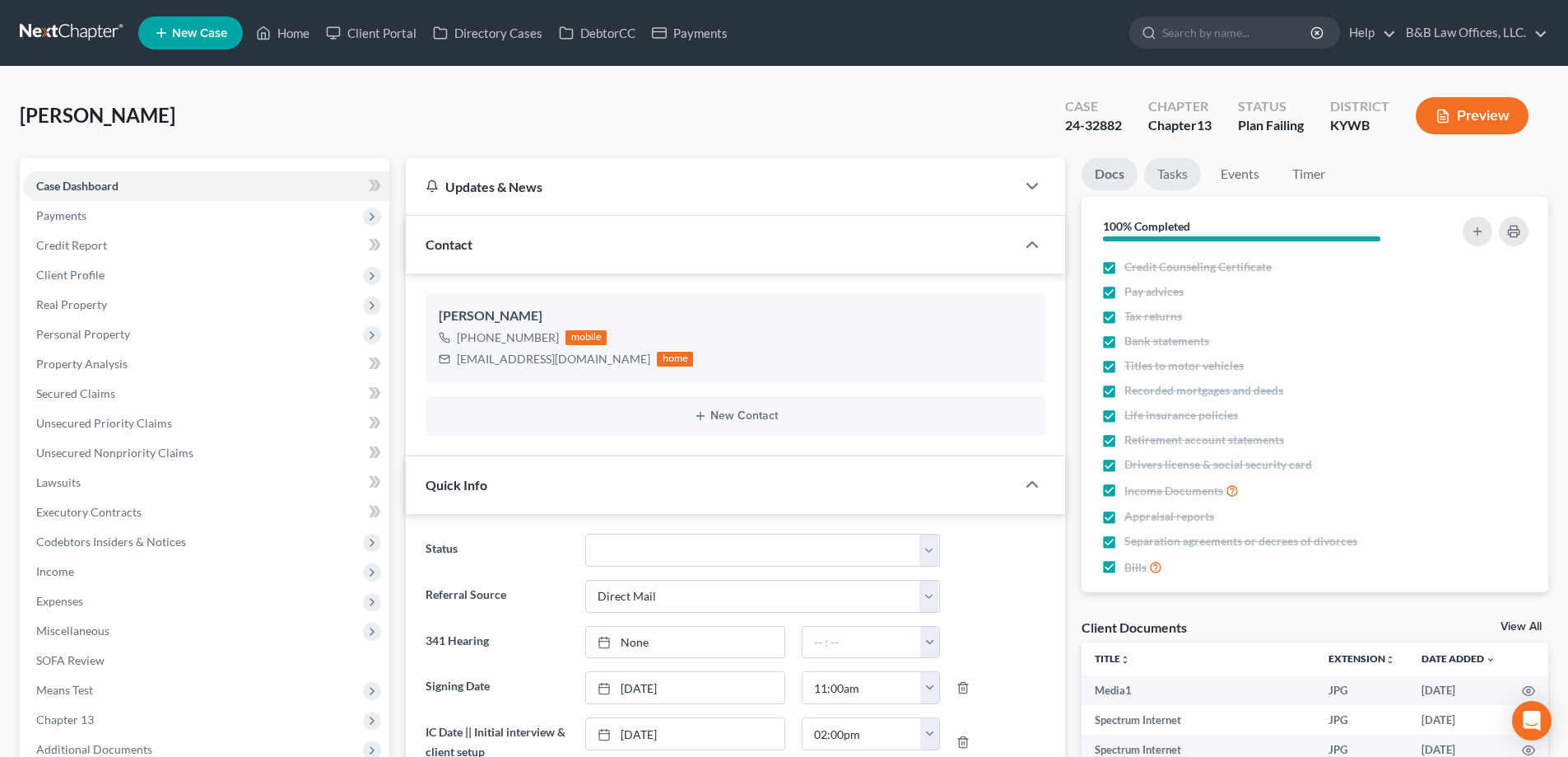
click at [1172, 174] on link "Tasks" at bounding box center [1172, 174] width 57 height 32
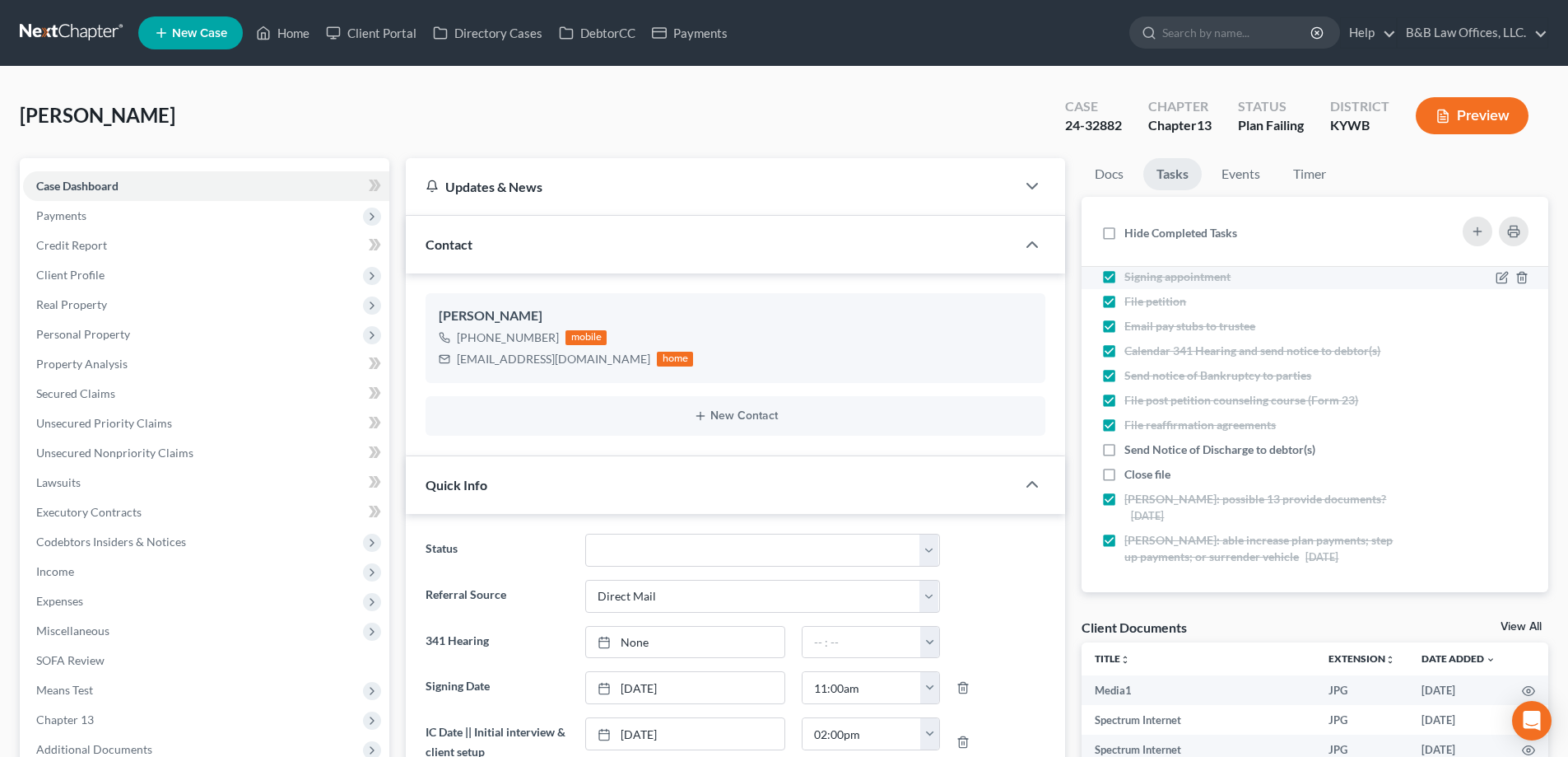
scroll to position [117, 0]
click at [1234, 165] on link "Events" at bounding box center [1241, 174] width 65 height 32
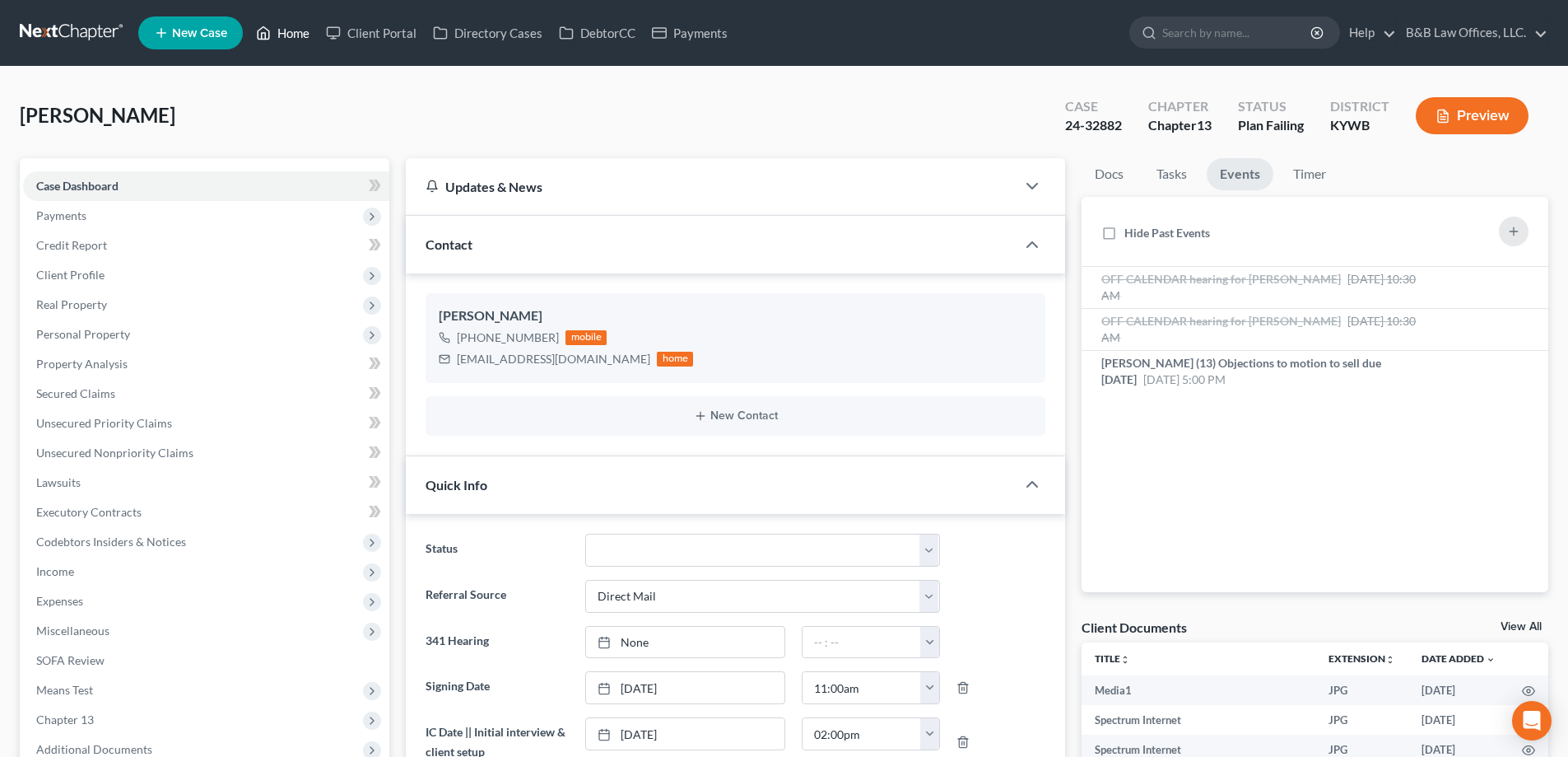
click at [287, 34] on link "Home" at bounding box center [282, 33] width 70 height 29
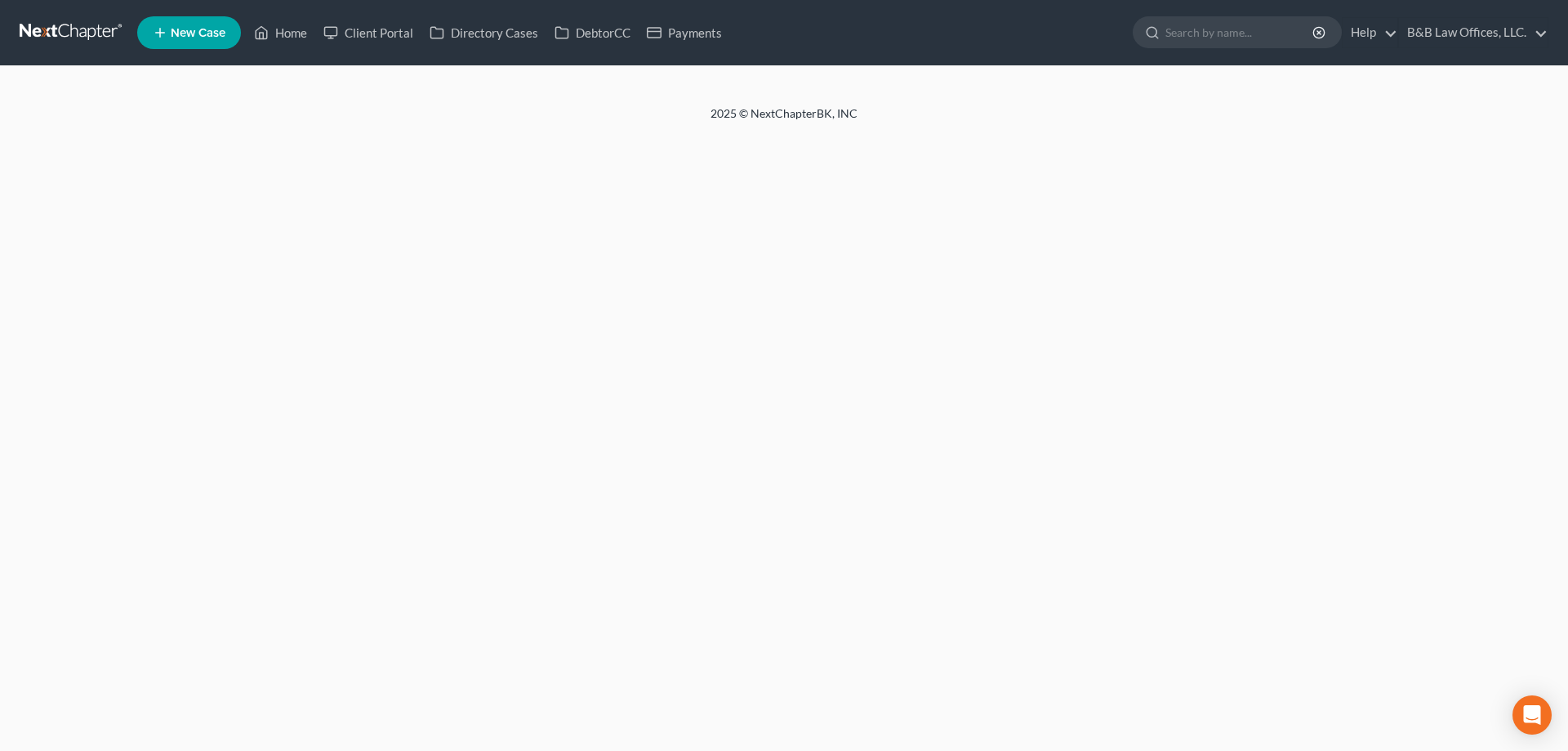
select select "2"
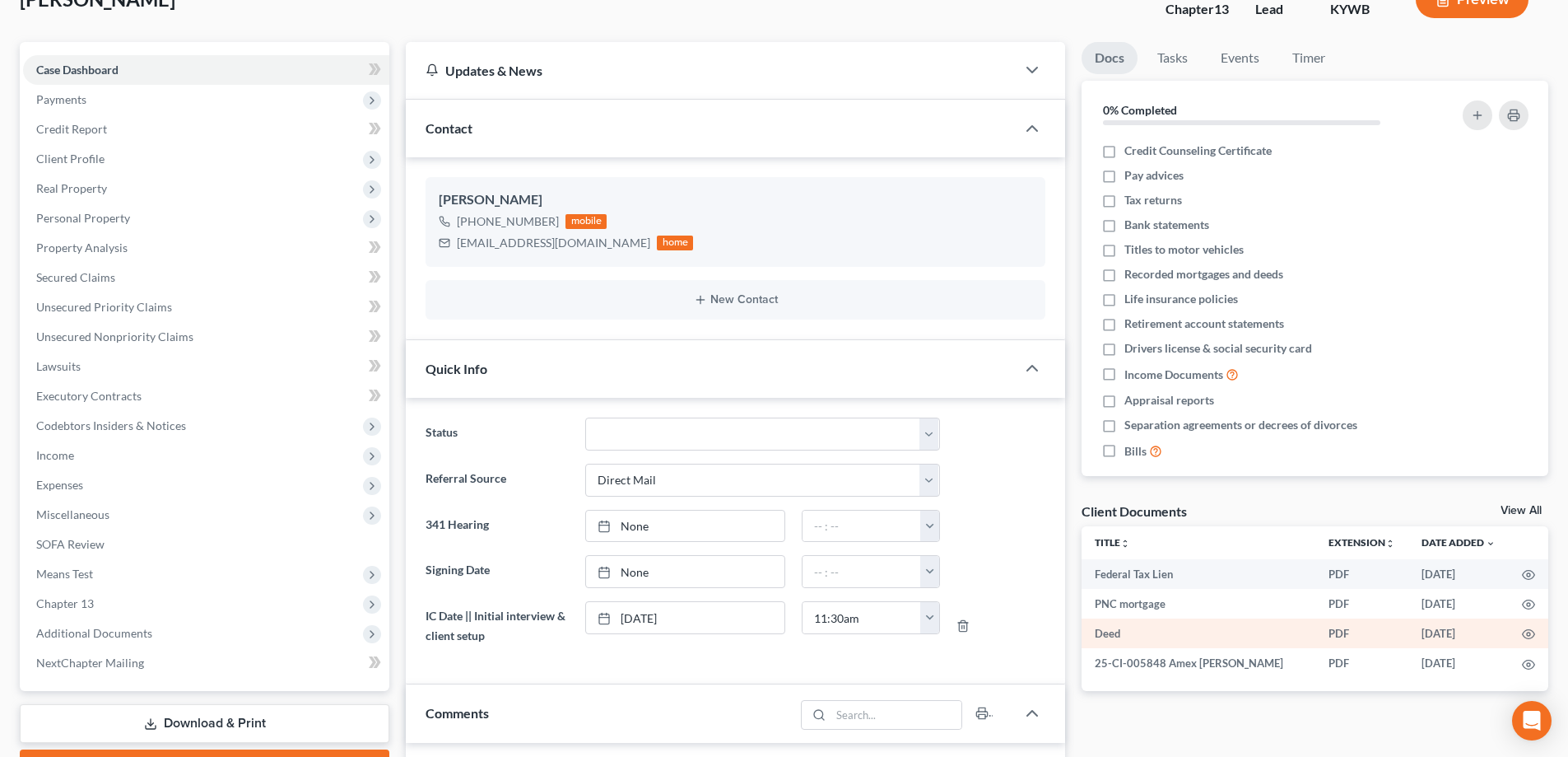
scroll to position [164, 0]
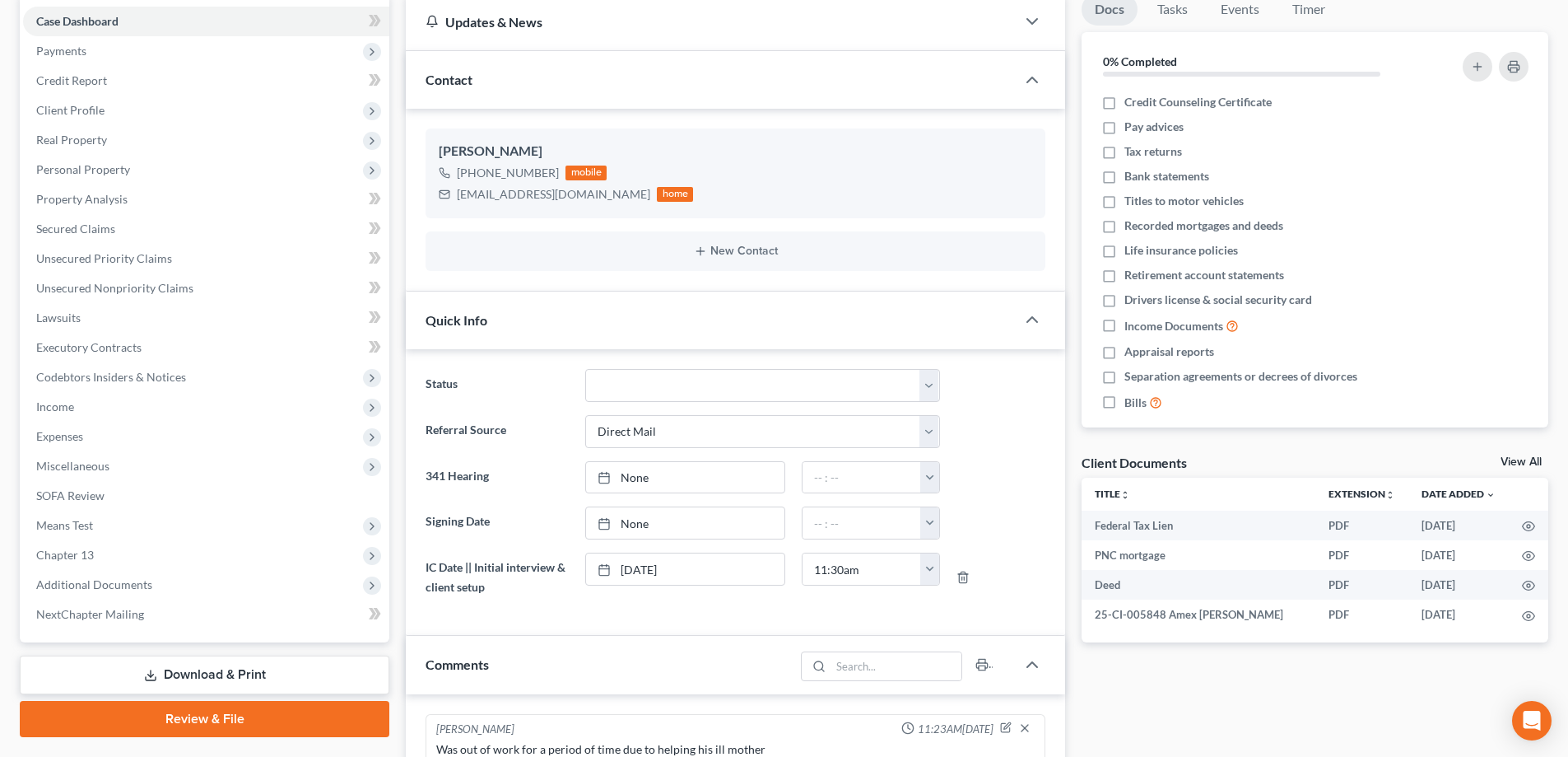
click at [1519, 463] on link "View All" at bounding box center [1521, 462] width 41 height 12
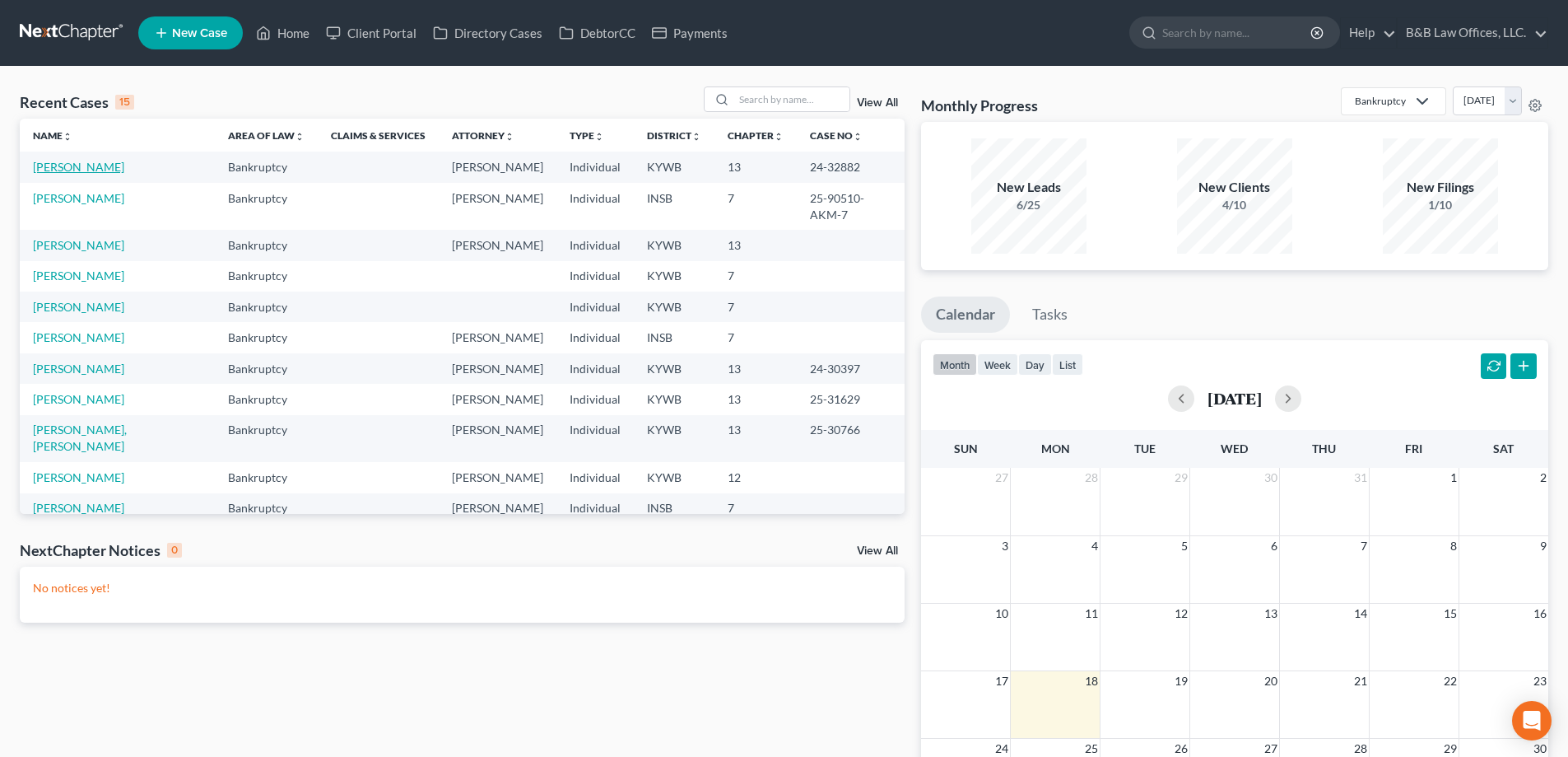
click at [80, 165] on link "[PERSON_NAME]" at bounding box center [78, 167] width 91 height 14
select select "2"
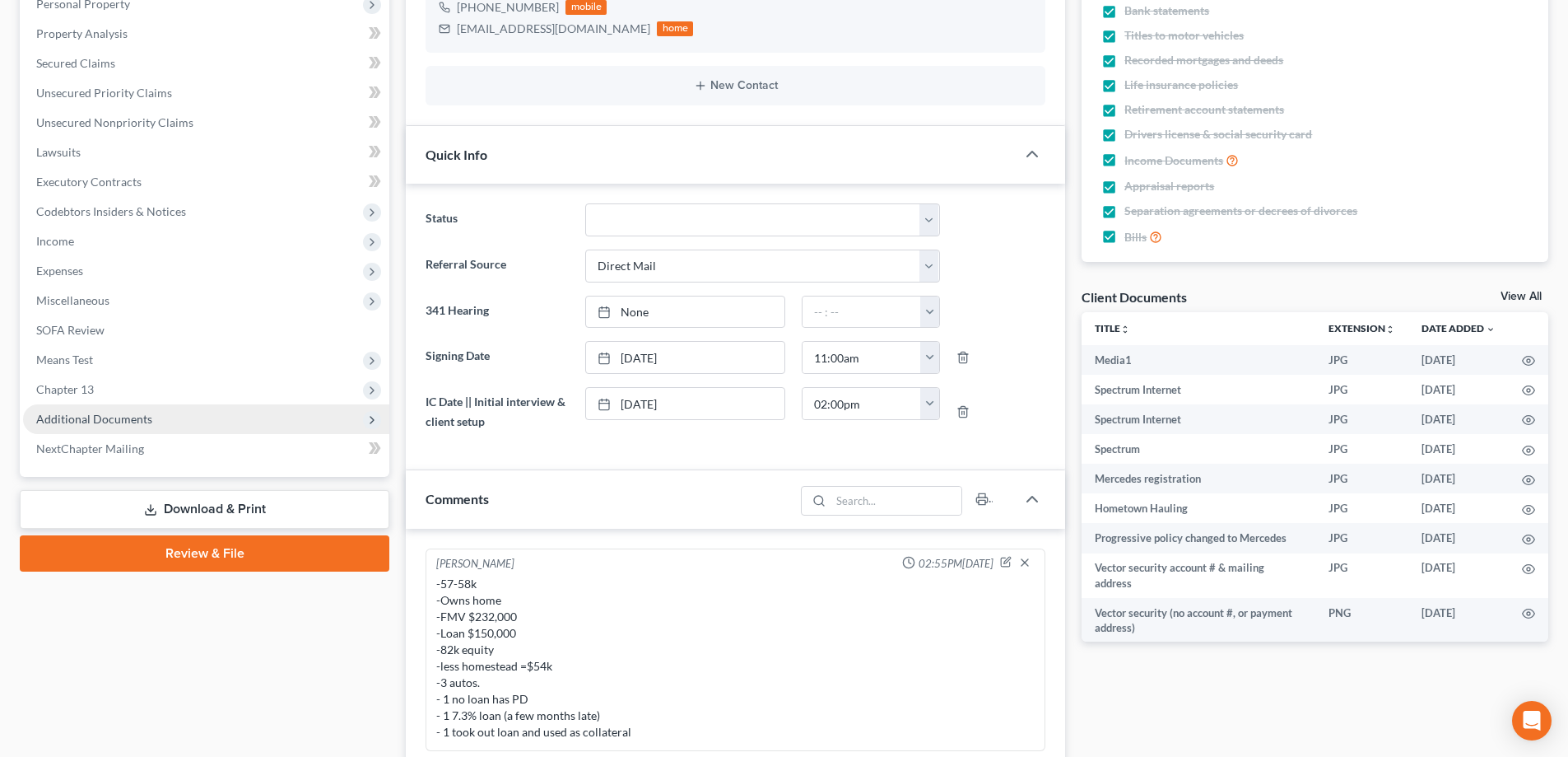
scroll to position [494, 0]
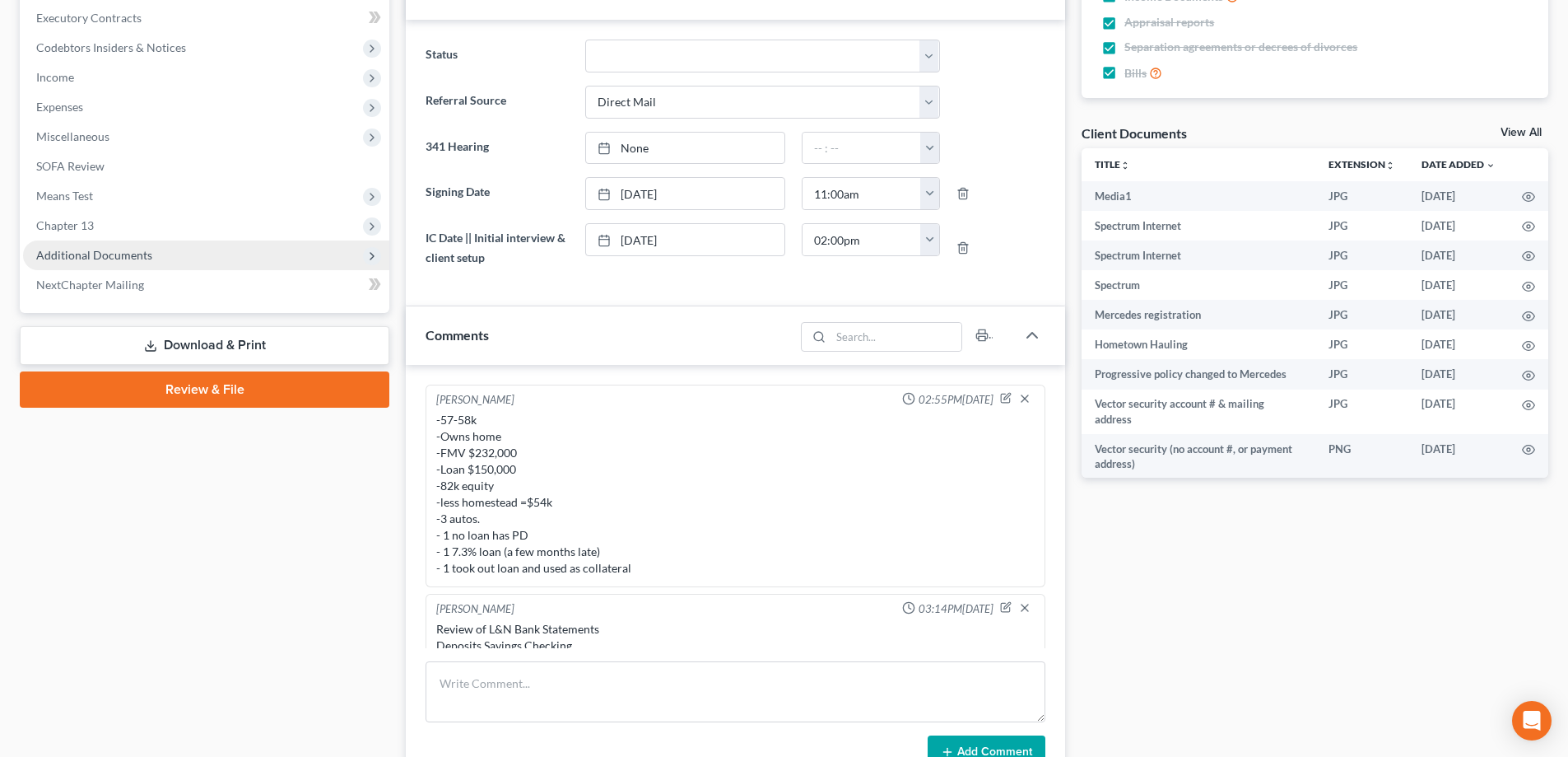
click at [73, 254] on span "Additional Documents" at bounding box center [94, 255] width 116 height 14
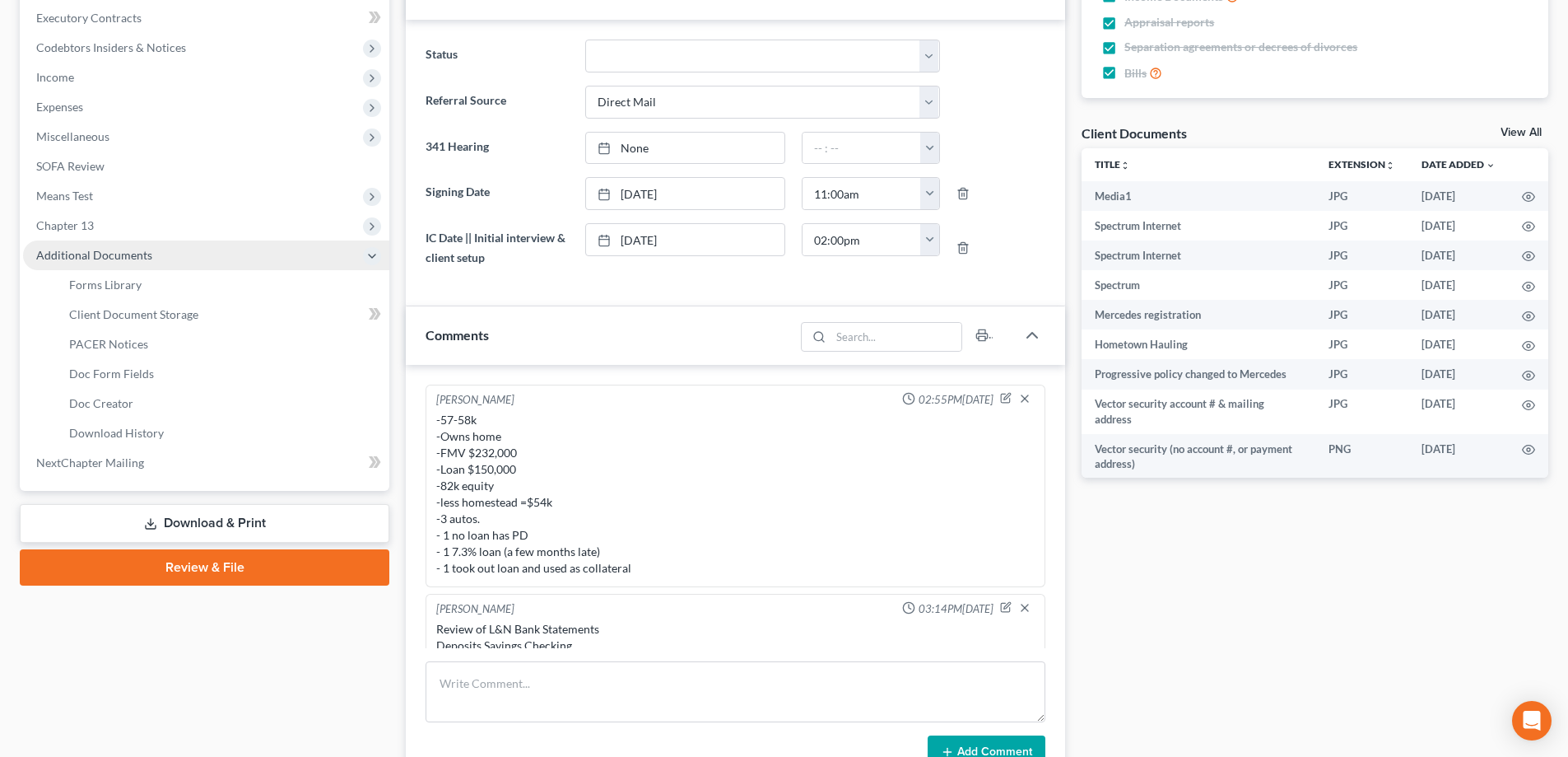
scroll to position [21899, 0]
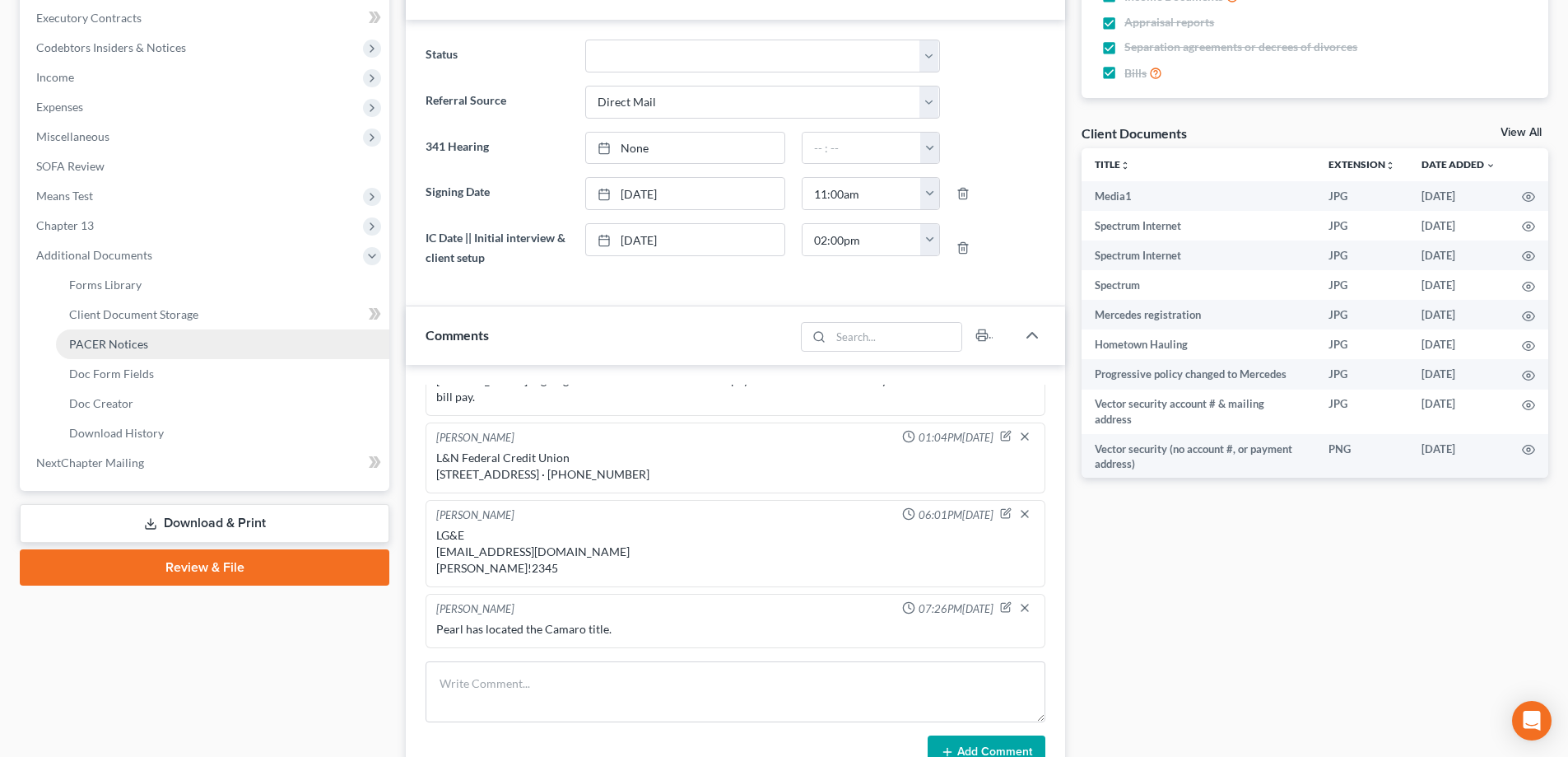
click at [99, 340] on span "PACER Notices" at bounding box center [109, 344] width 79 height 14
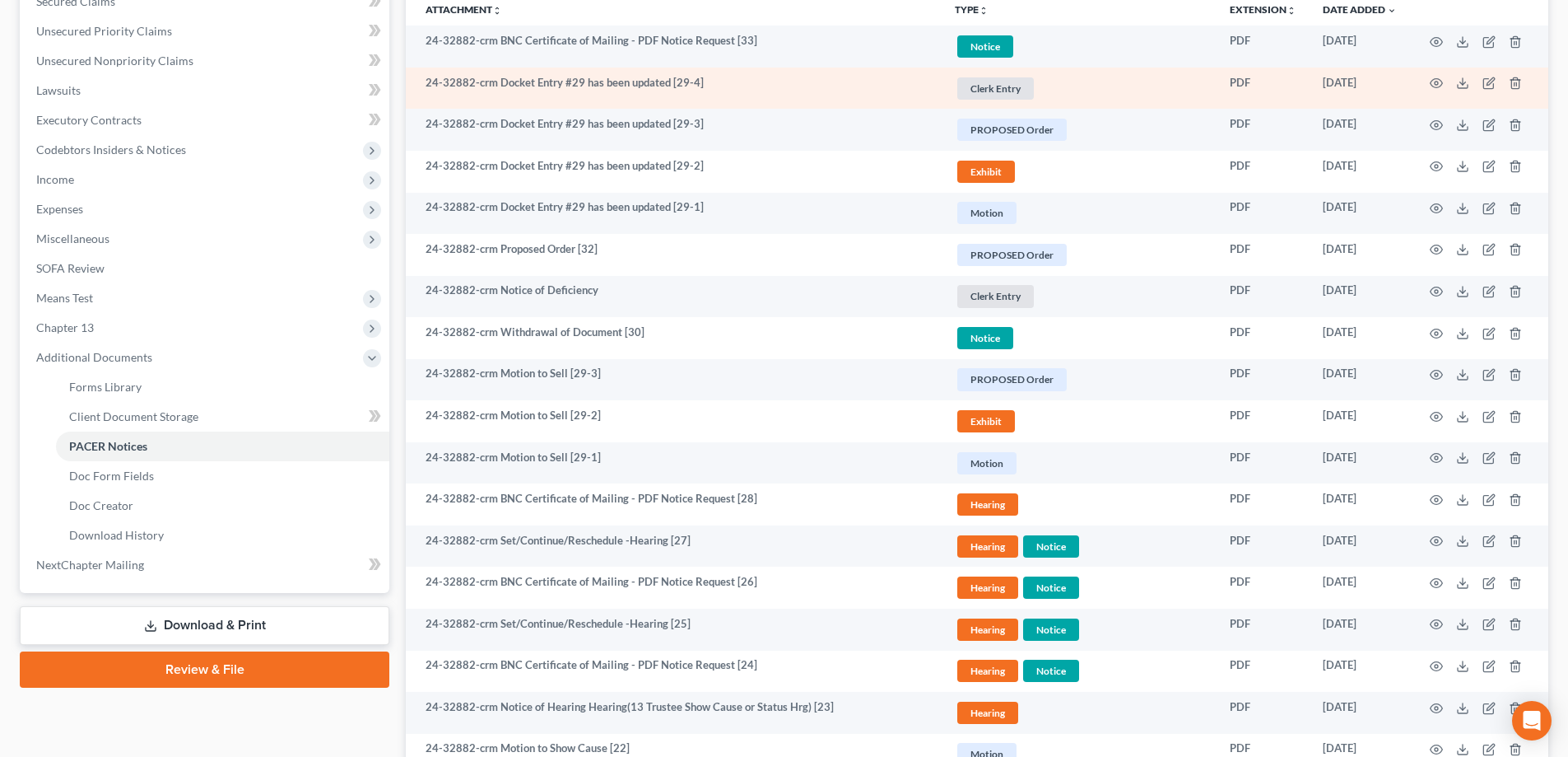
scroll to position [247, 0]
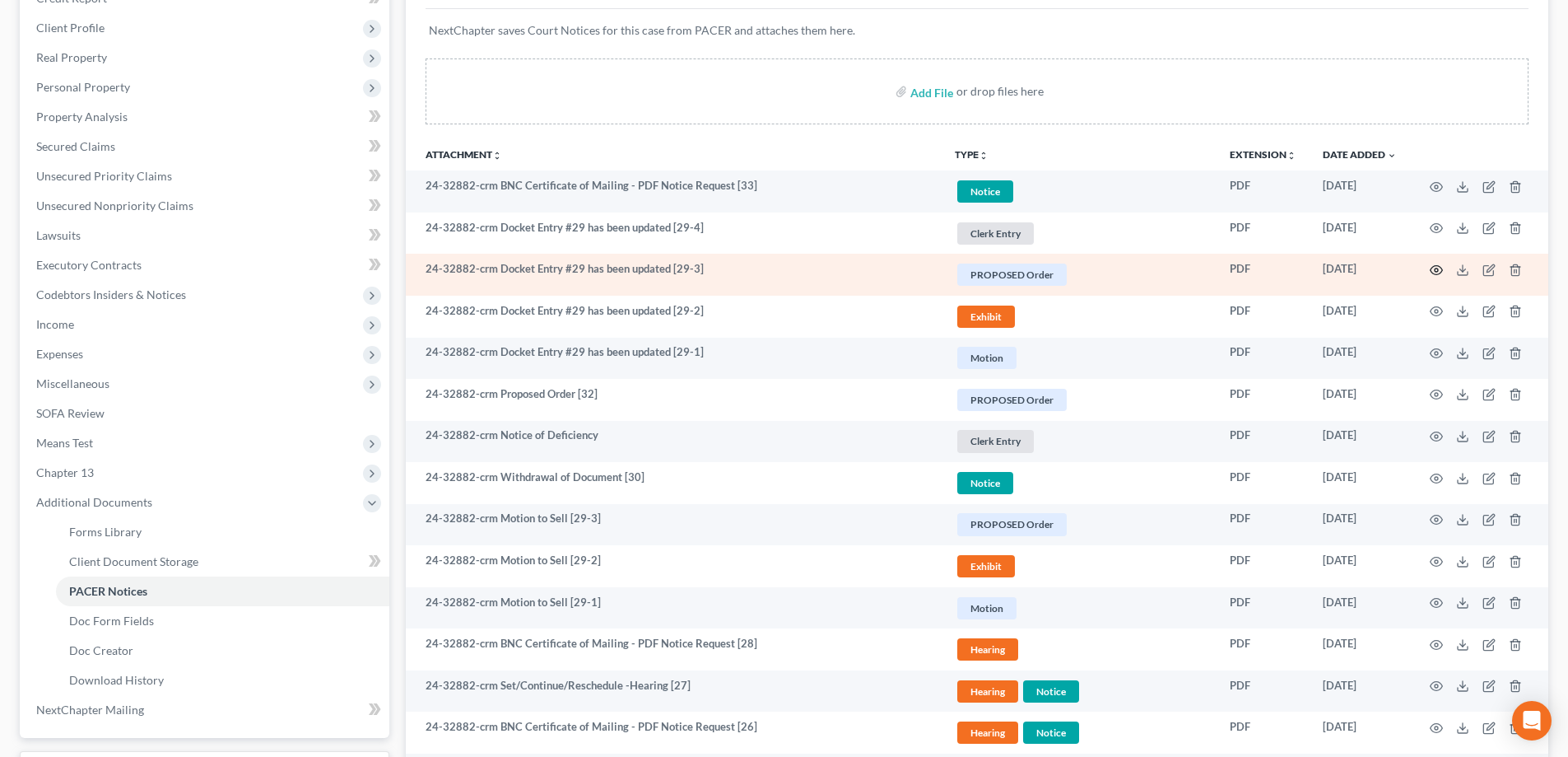
click at [1434, 269] on icon "button" at bounding box center [1436, 270] width 13 height 13
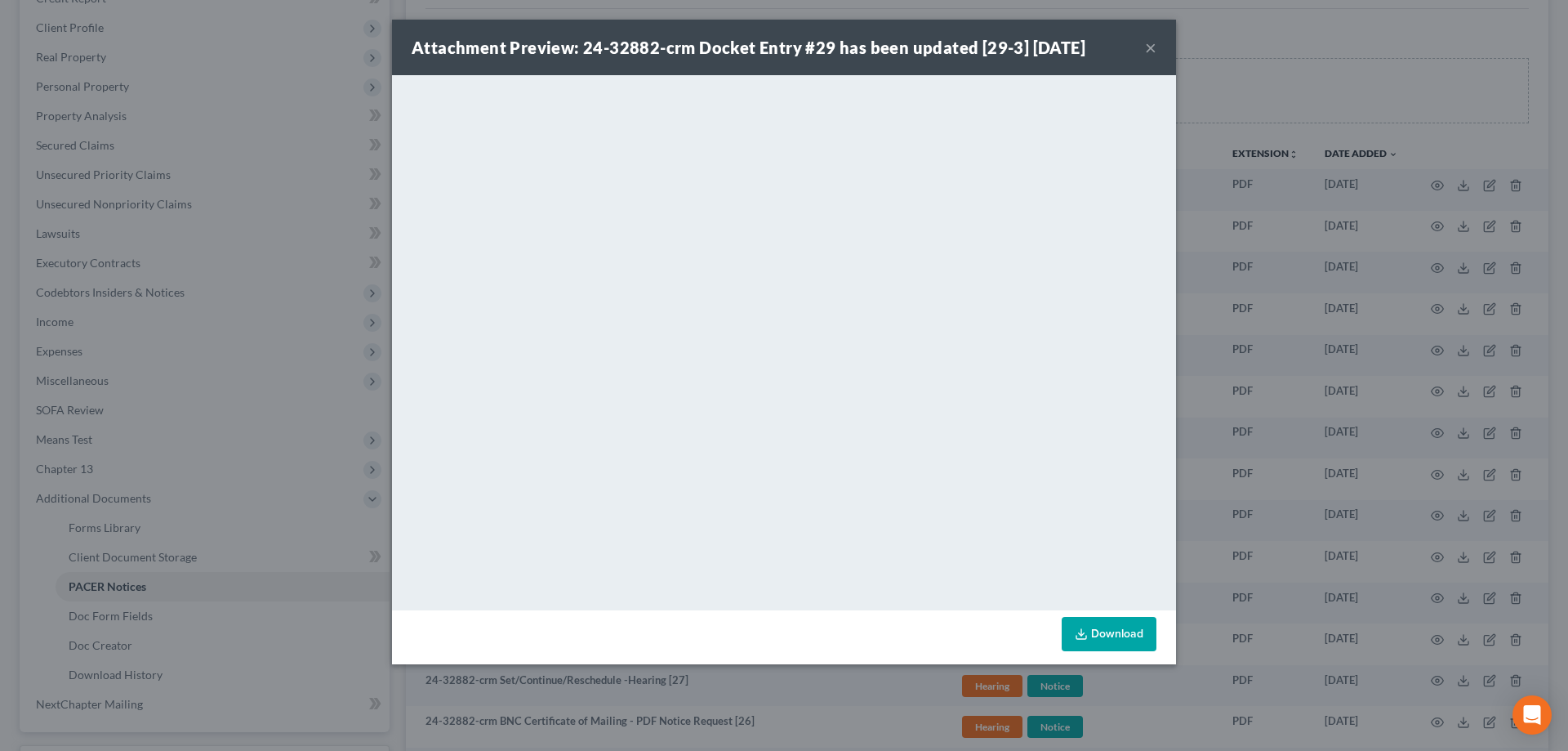
click at [1154, 49] on button "×" at bounding box center [1151, 47] width 12 height 20
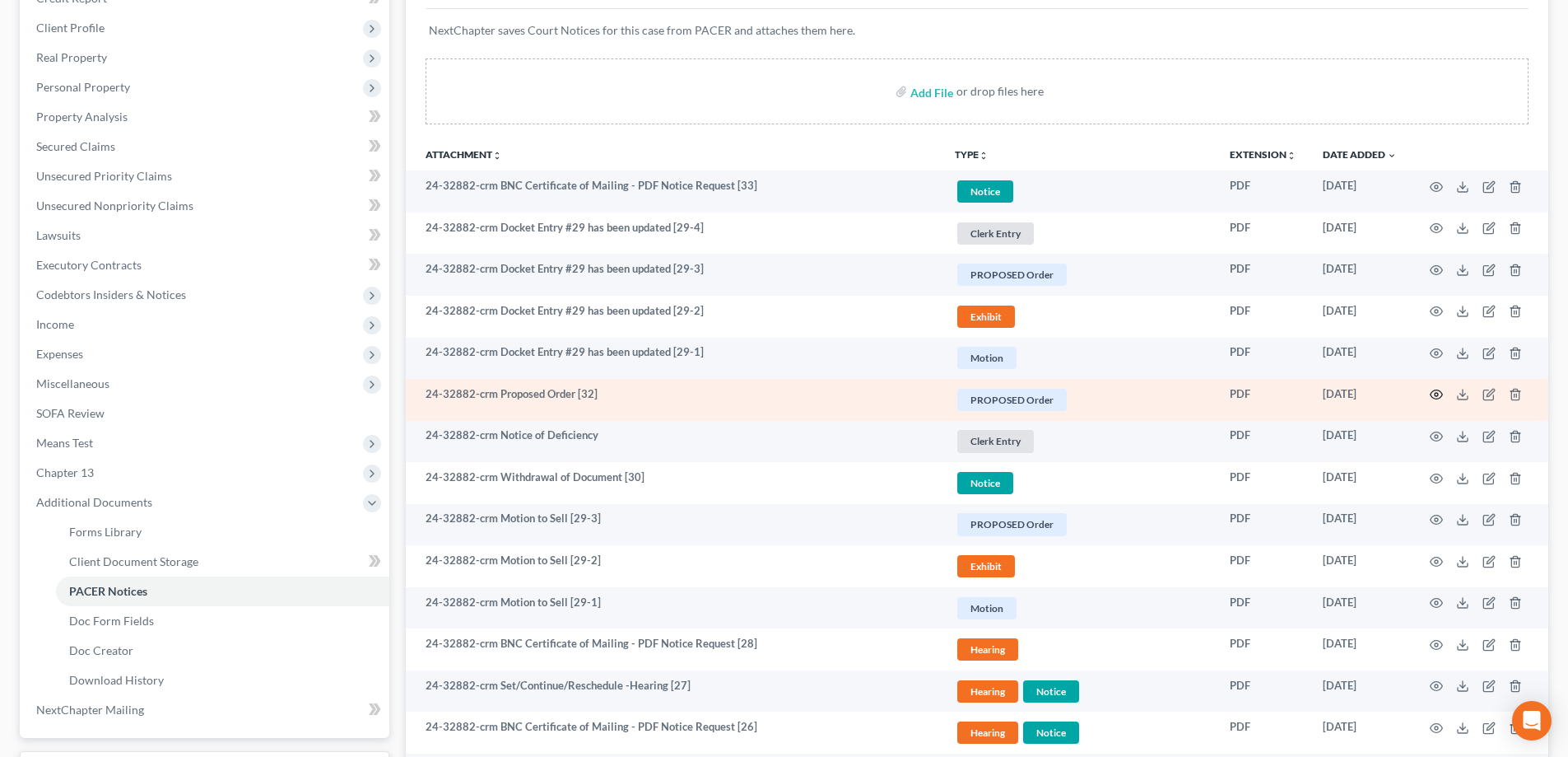
click at [1432, 395] on icon "button" at bounding box center [1436, 395] width 13 height 13
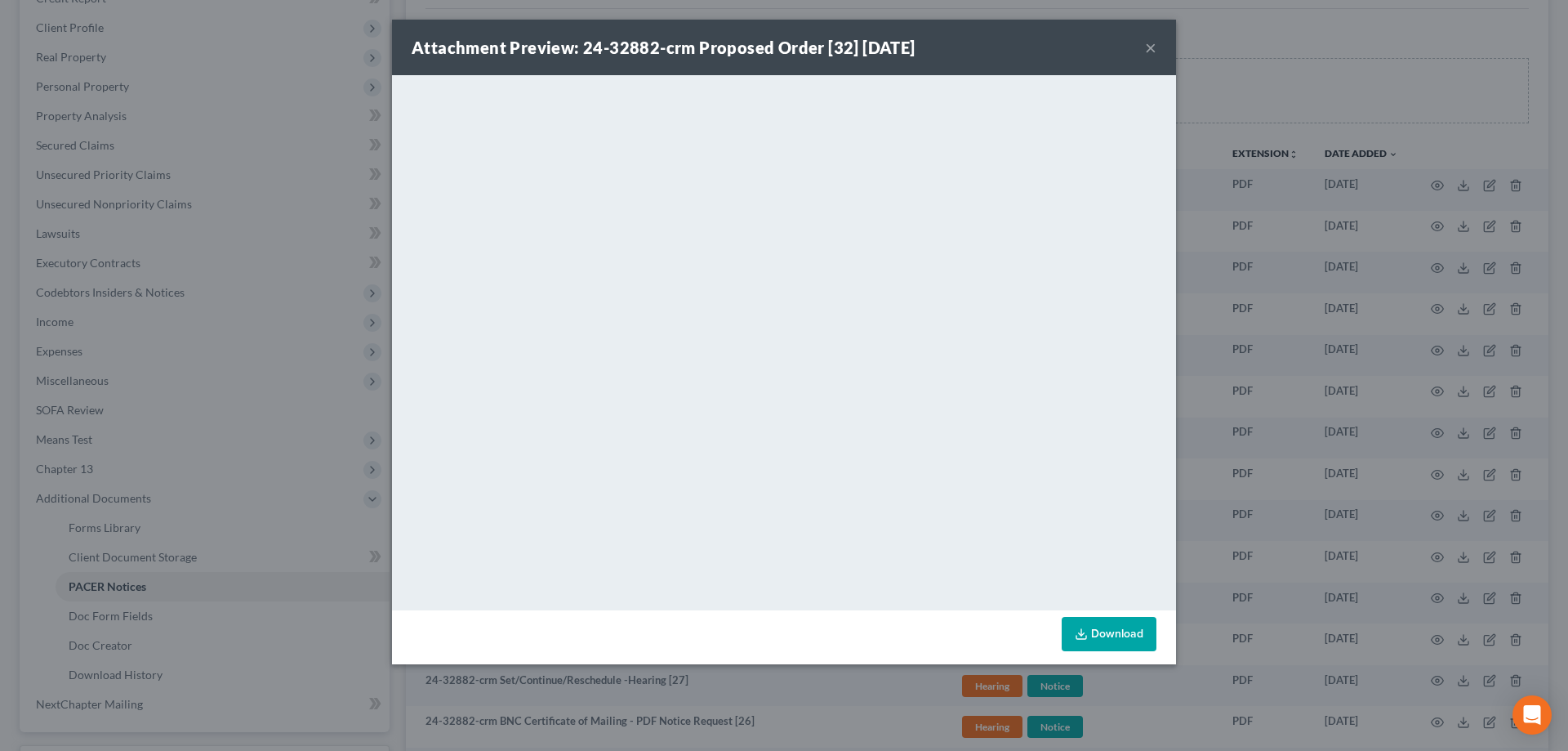
click at [1145, 47] on button "×" at bounding box center [1151, 47] width 12 height 20
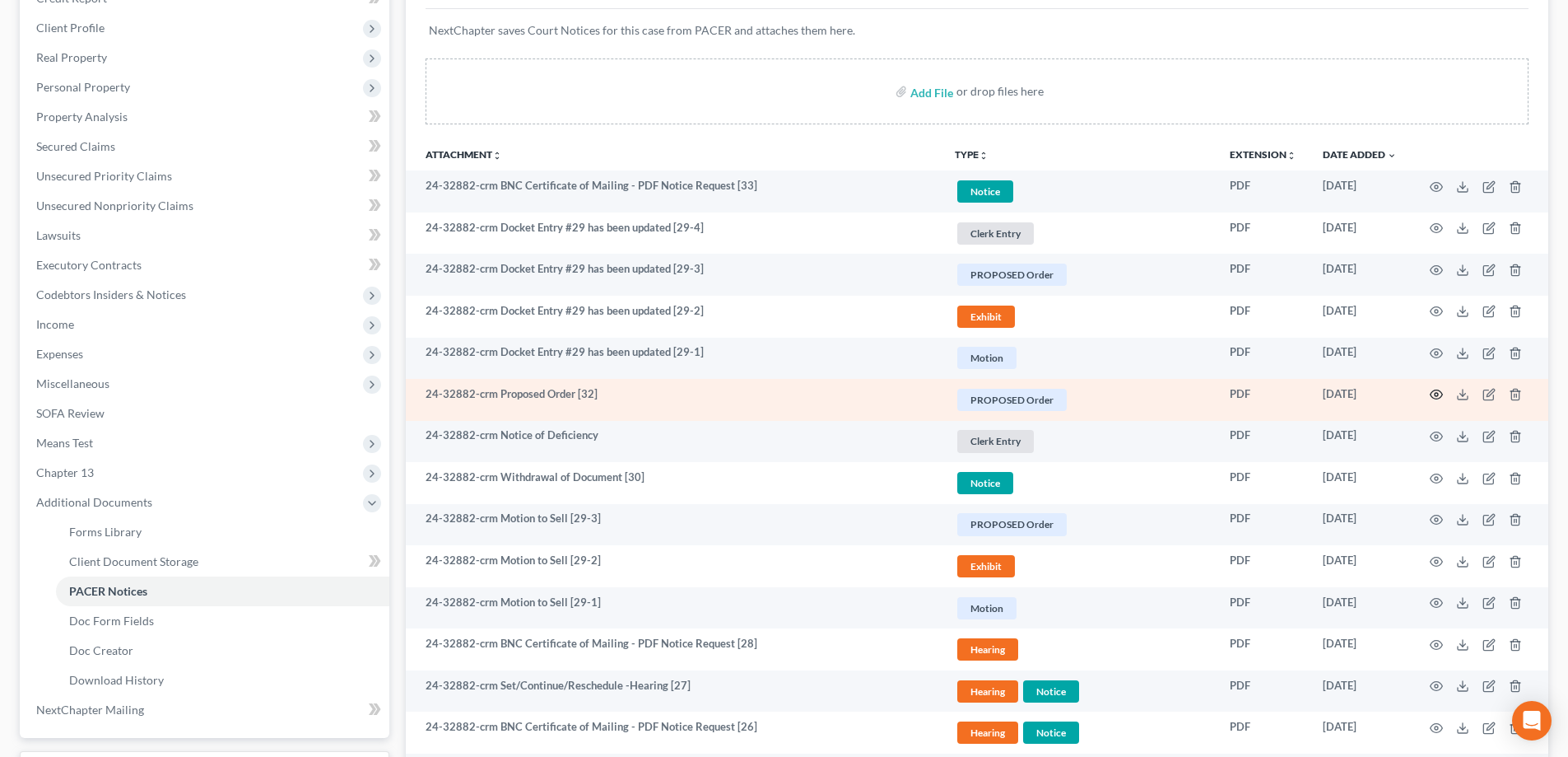
click at [1431, 393] on icon "button" at bounding box center [1436, 395] width 13 height 9
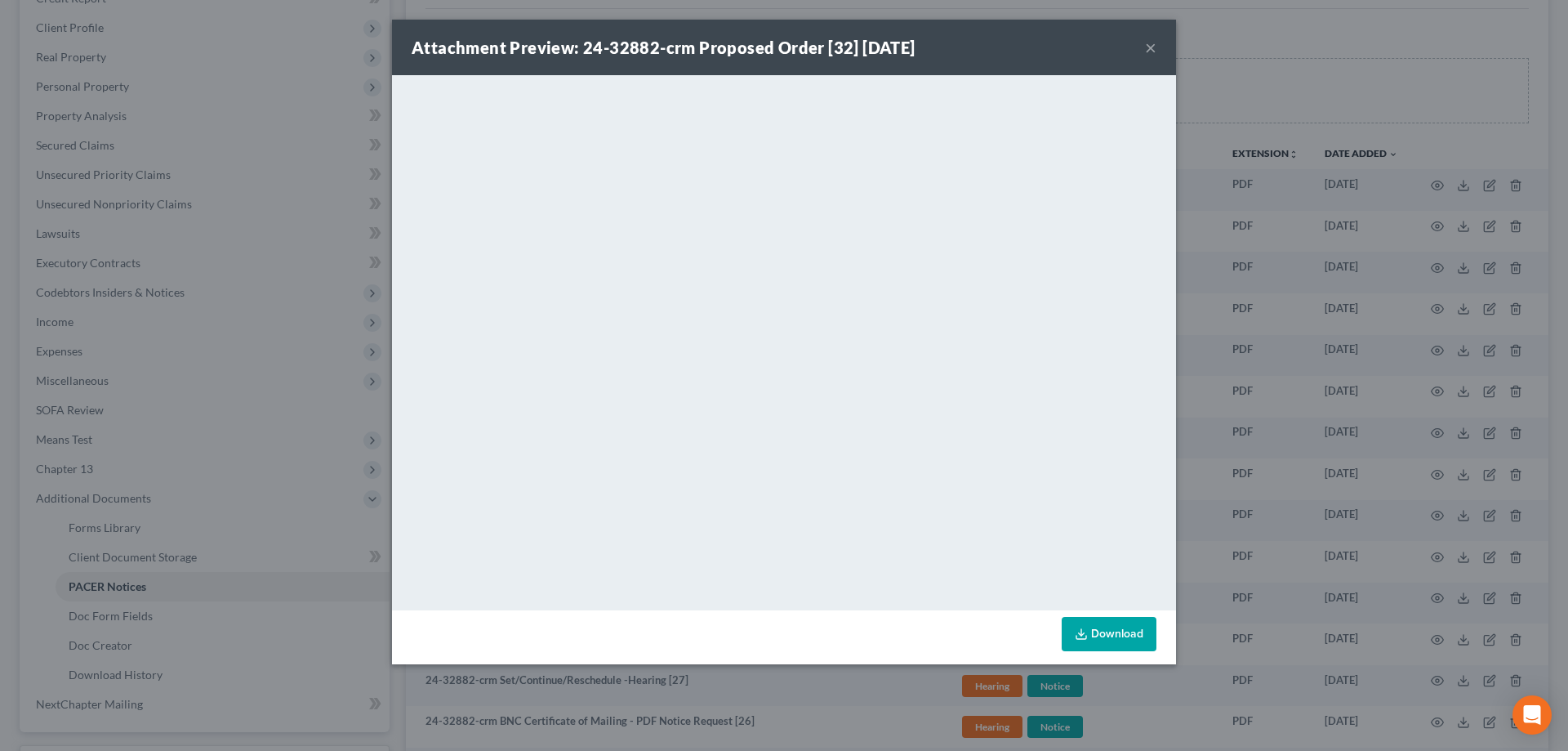
click at [1154, 49] on button "×" at bounding box center [1151, 47] width 12 height 20
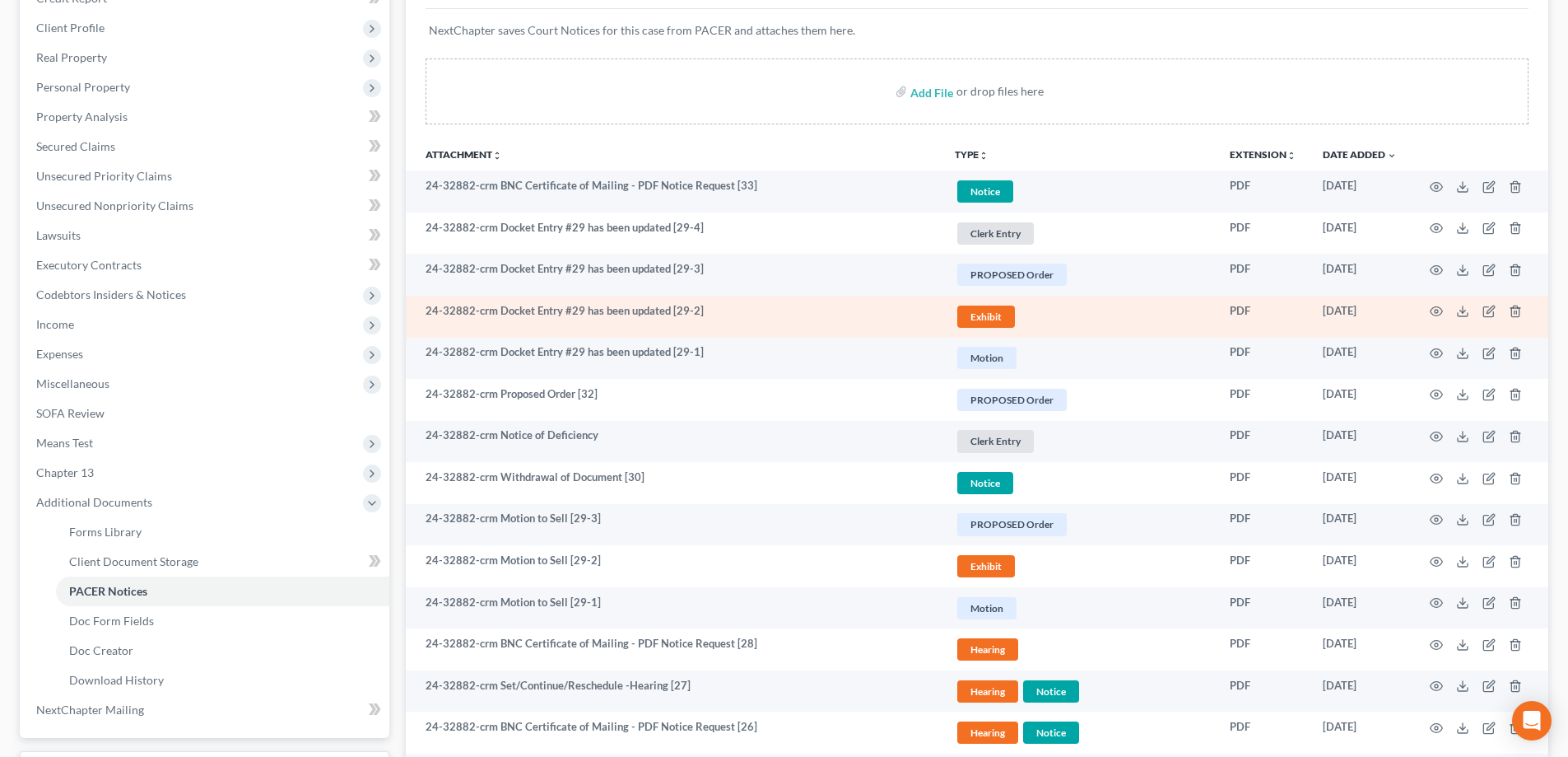
click at [1444, 310] on td at bounding box center [1479, 317] width 138 height 42
click at [1439, 309] on icon "button" at bounding box center [1436, 311] width 13 height 13
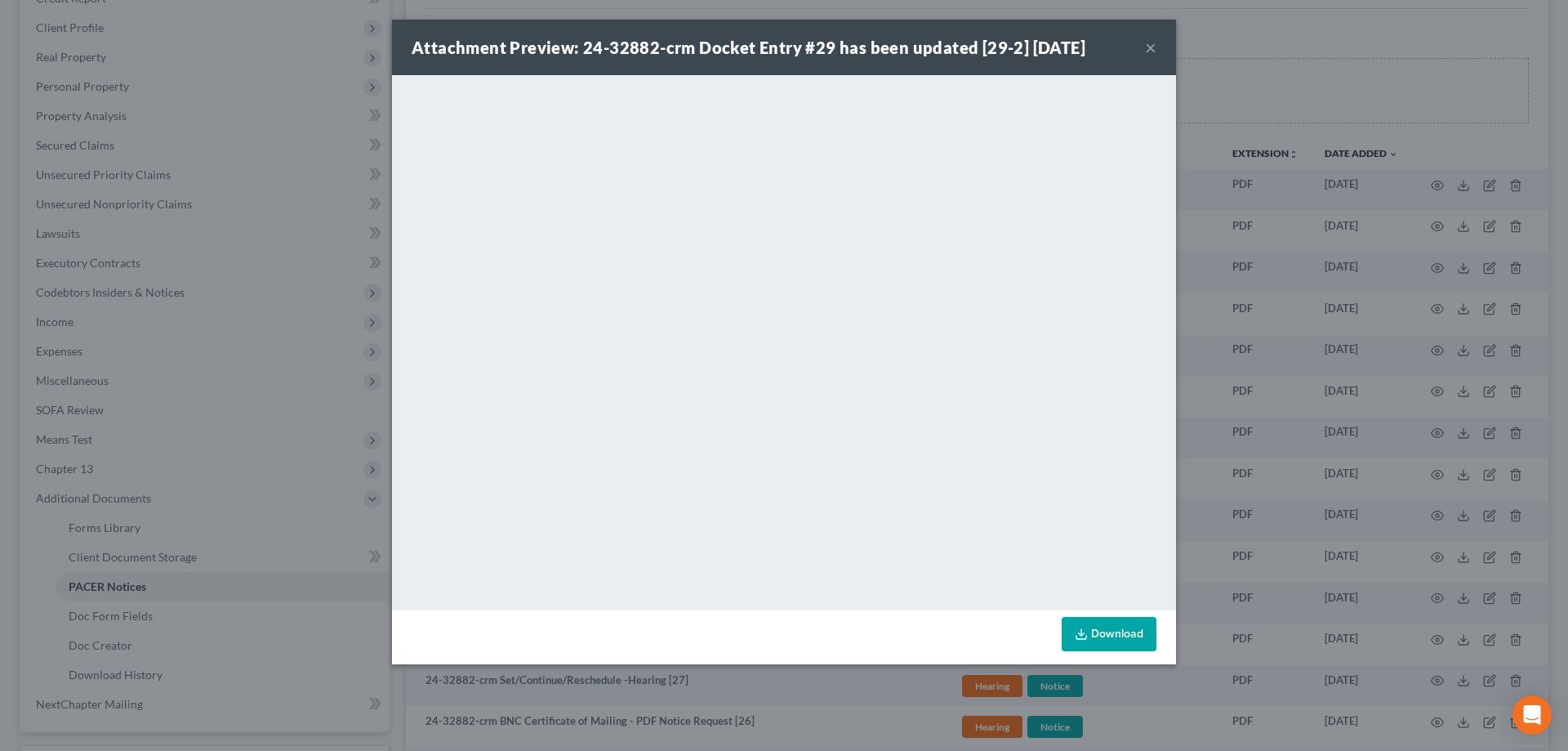
click at [1153, 50] on button "×" at bounding box center [1151, 47] width 12 height 20
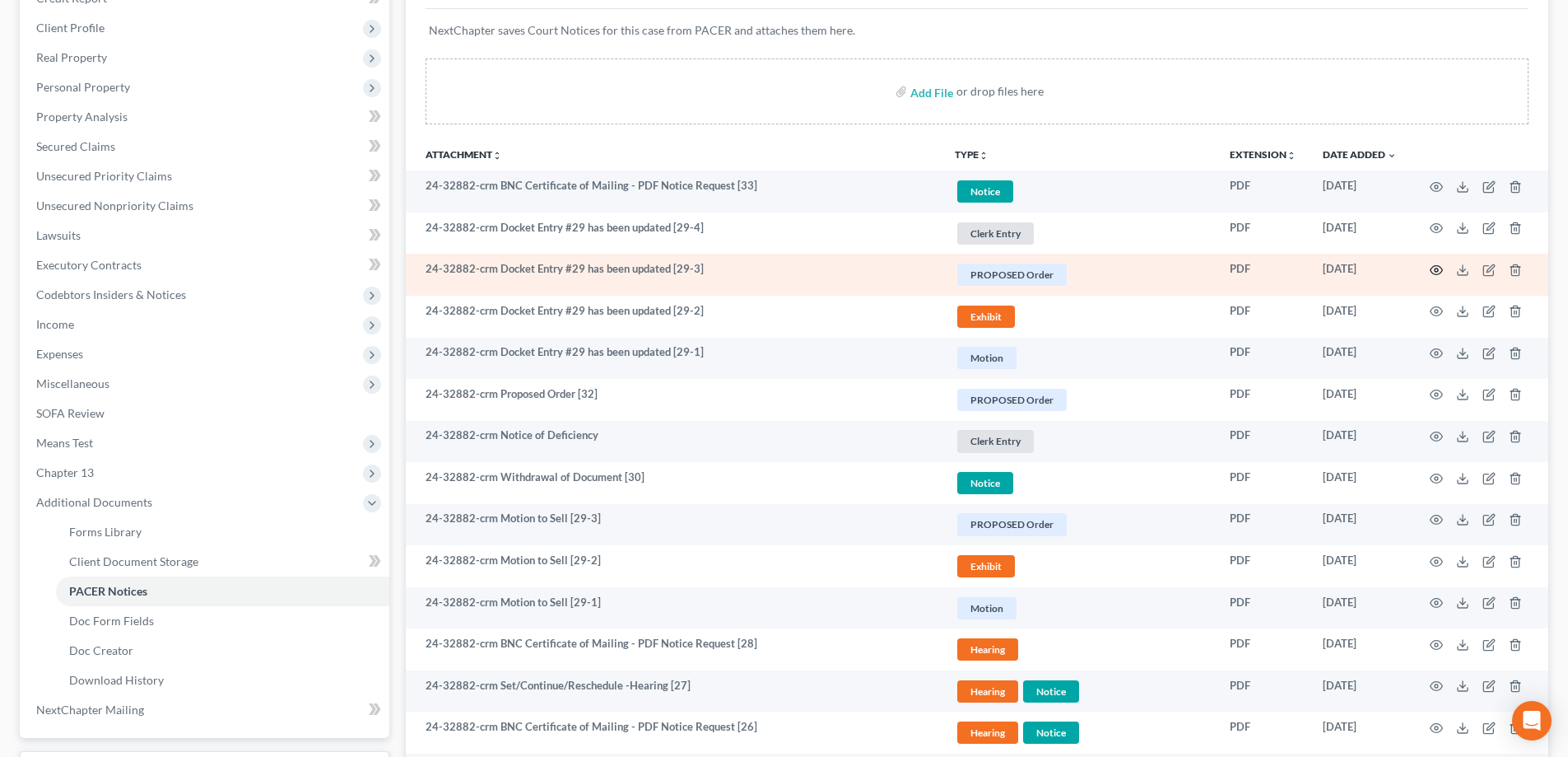
click at [1434, 271] on icon "button" at bounding box center [1436, 270] width 13 height 13
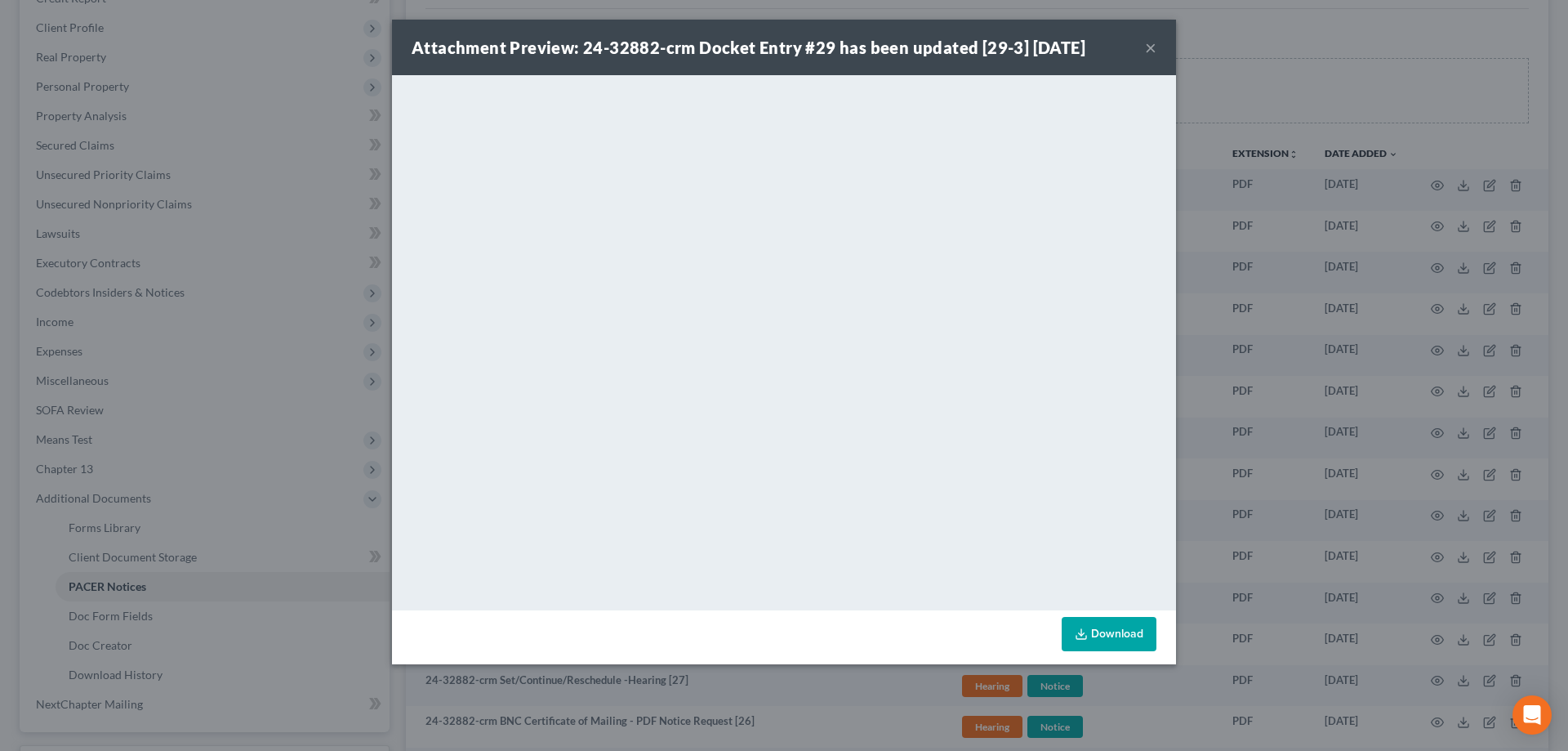
click at [1146, 48] on button "×" at bounding box center [1151, 47] width 12 height 20
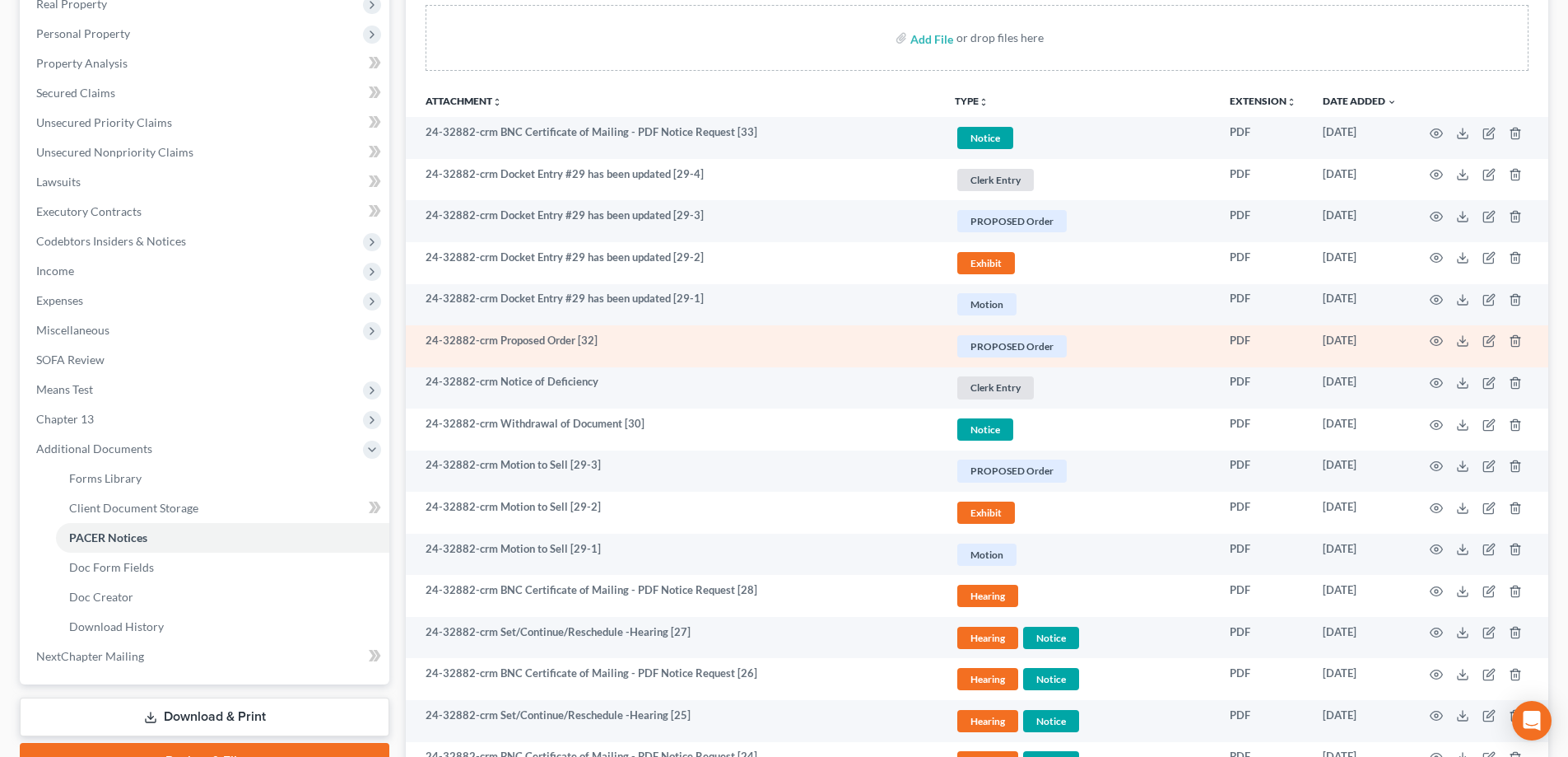
scroll to position [329, 0]
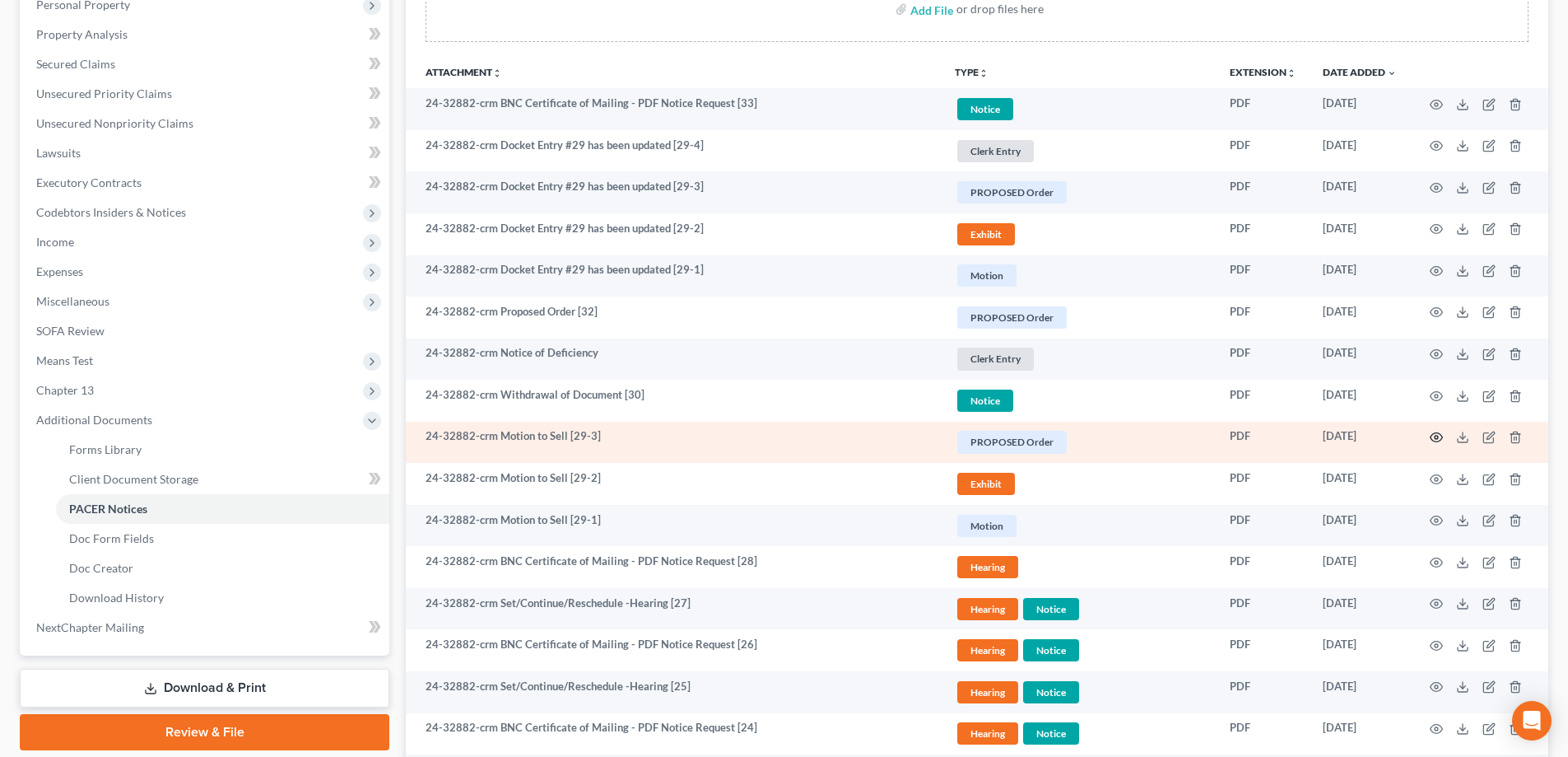
click at [1440, 435] on icon "button" at bounding box center [1436, 438] width 13 height 13
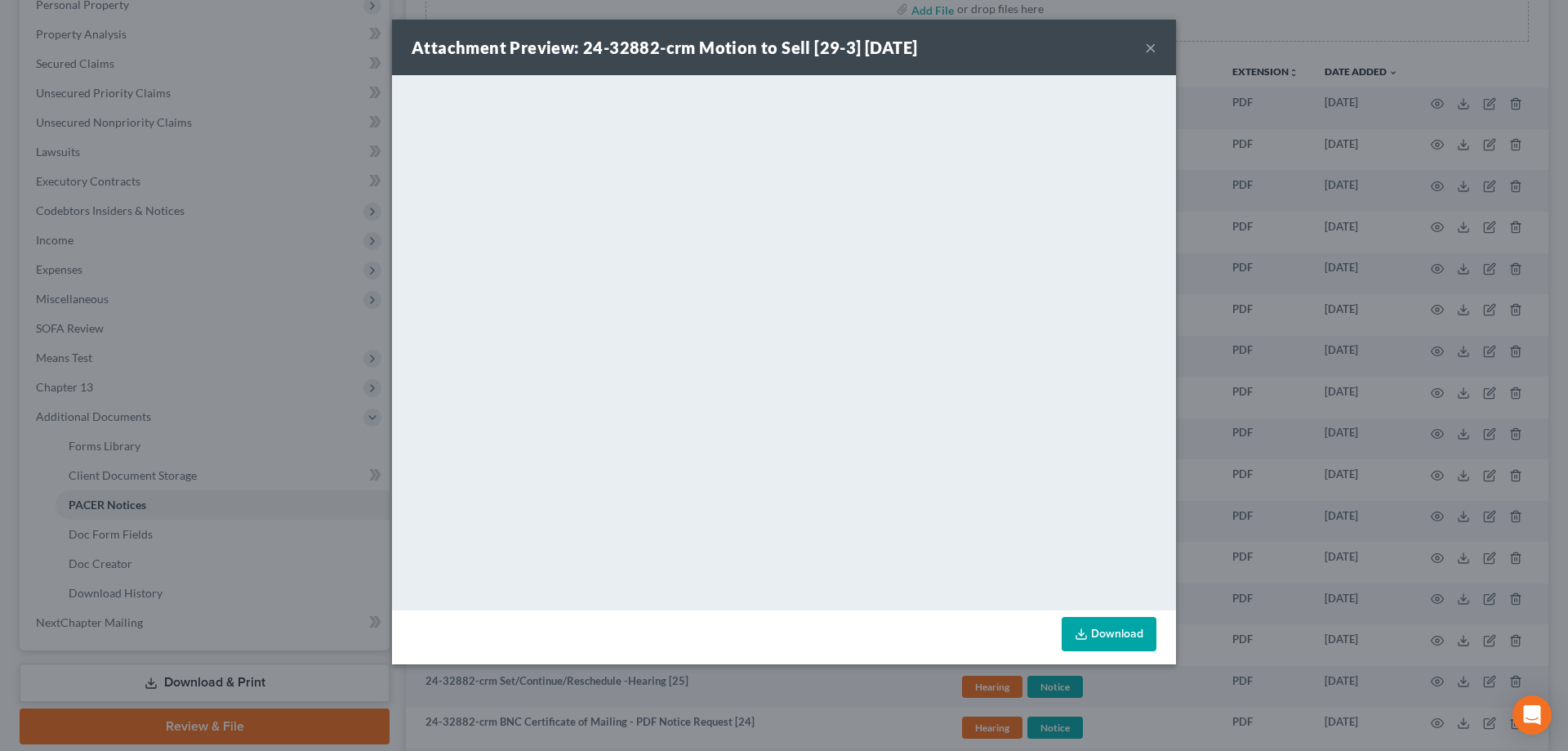
click at [1151, 47] on button "×" at bounding box center [1151, 47] width 12 height 20
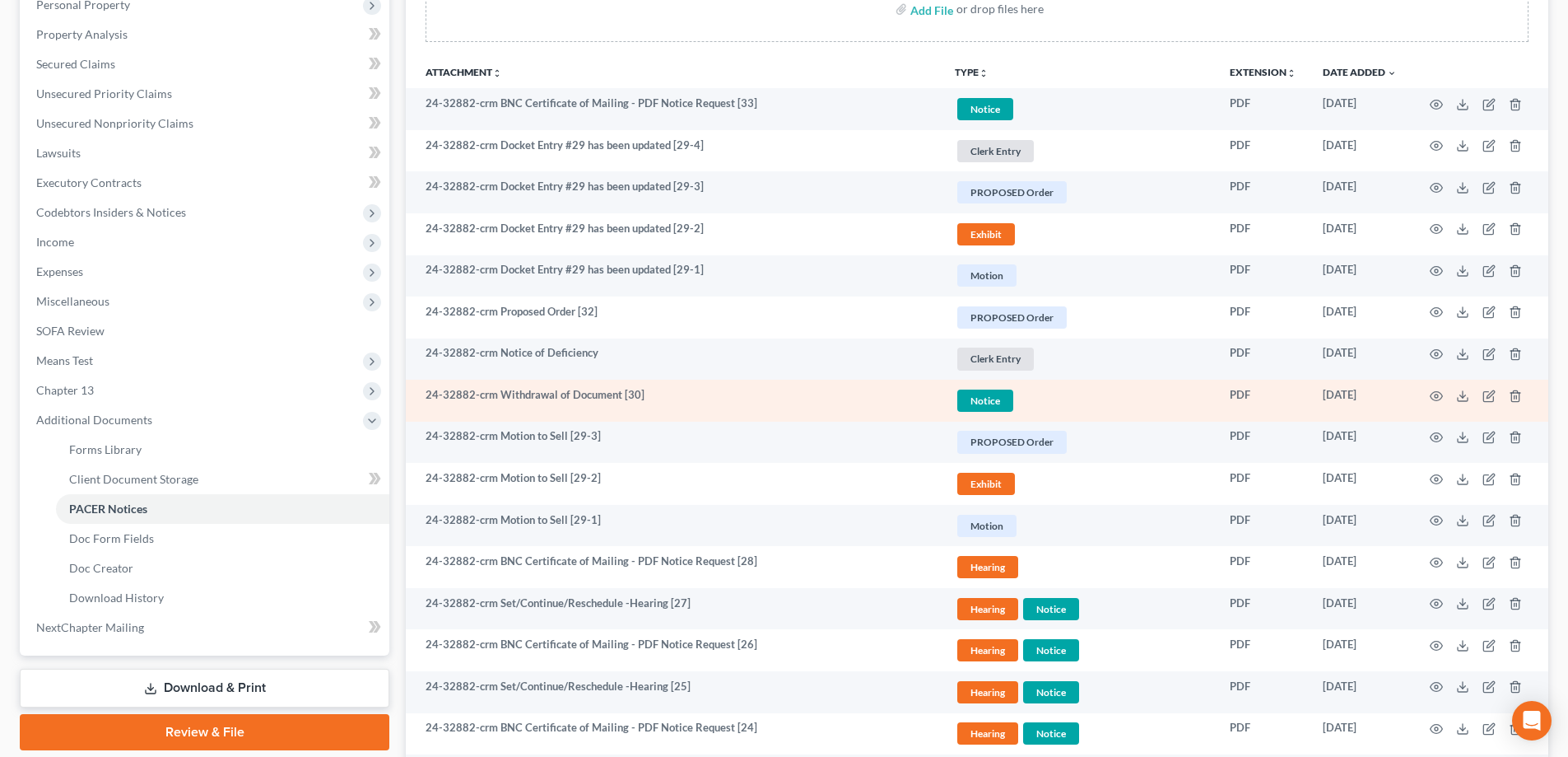
click at [1446, 396] on td at bounding box center [1479, 401] width 138 height 42
click at [1443, 396] on td at bounding box center [1479, 401] width 138 height 42
click at [1436, 396] on icon "button" at bounding box center [1436, 397] width 13 height 13
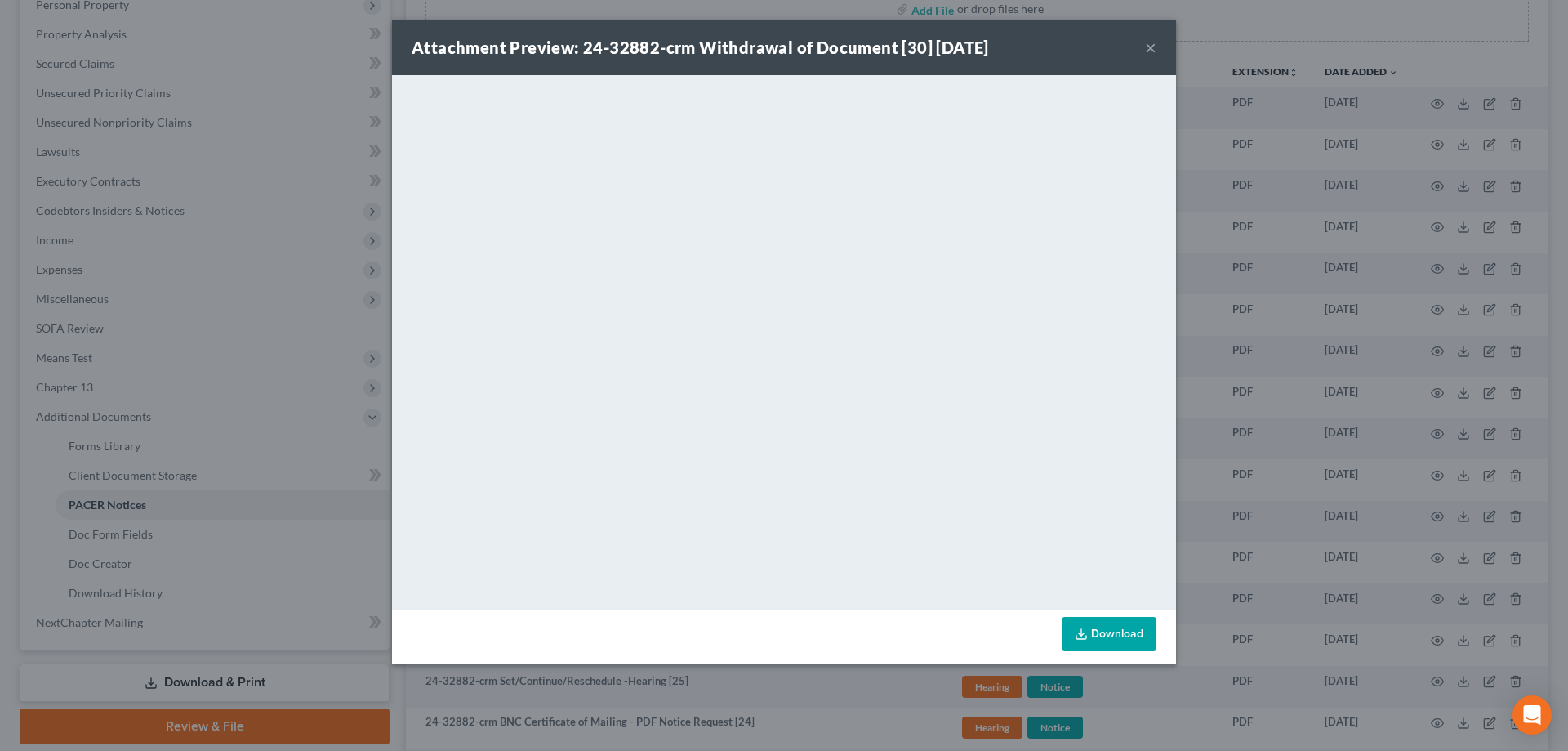
click at [1155, 53] on button "×" at bounding box center [1151, 47] width 12 height 20
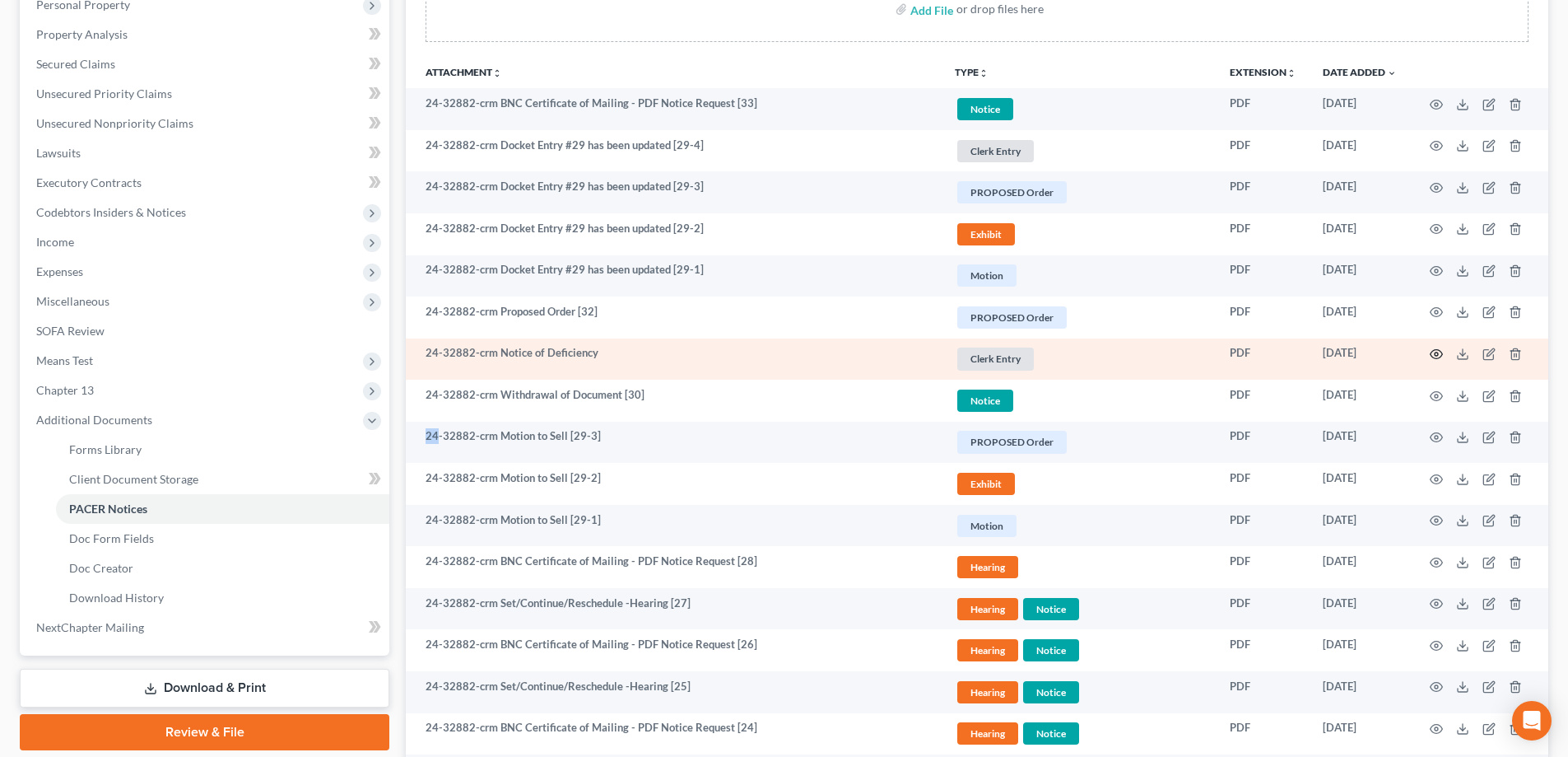
click at [1436, 354] on icon "button" at bounding box center [1436, 355] width 13 height 13
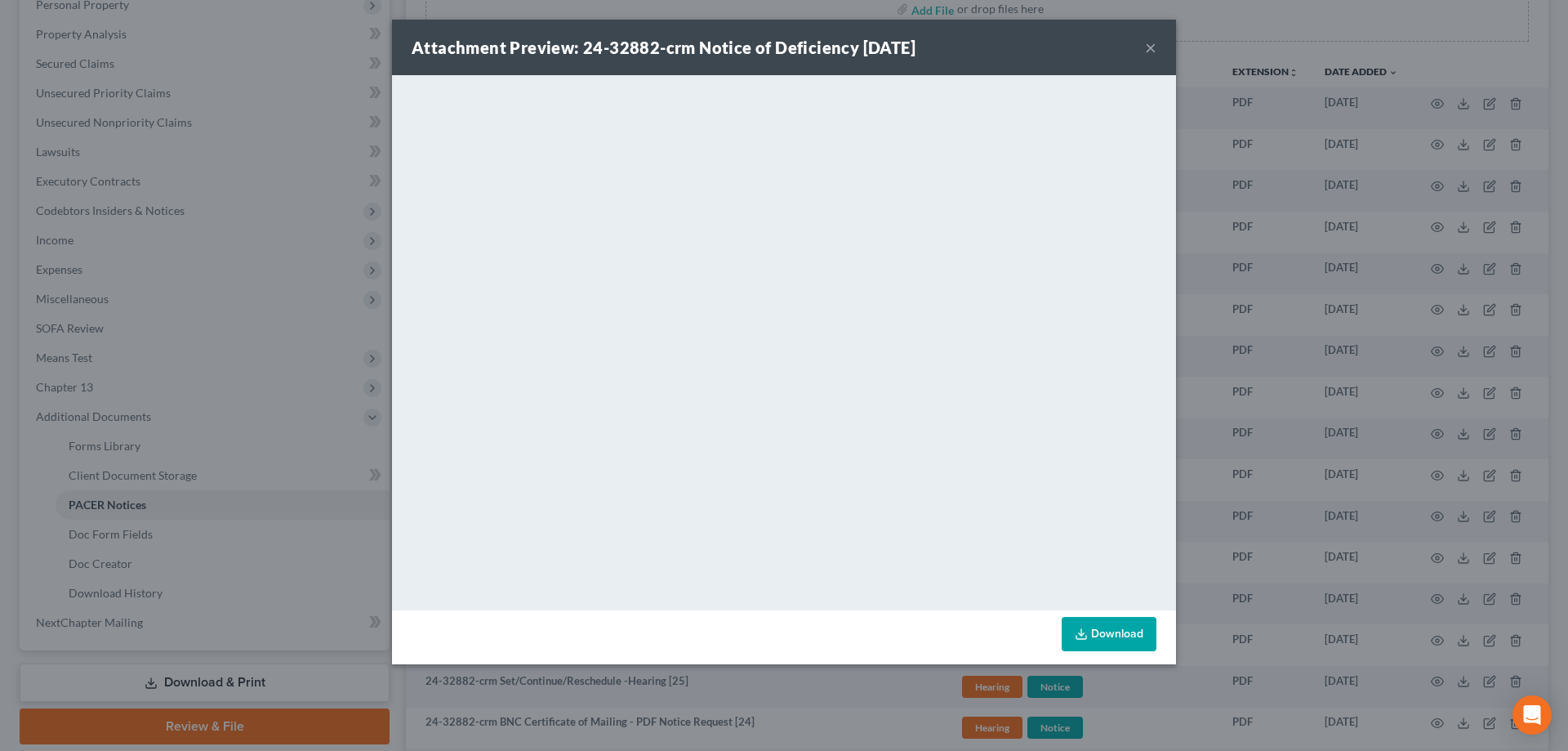
click at [1142, 48] on div "Attachment Preview: 24-32882-crm Notice of Deficiency 07/29/2025 ×" at bounding box center [784, 47] width 784 height 56
click at [1146, 47] on button "×" at bounding box center [1151, 47] width 12 height 20
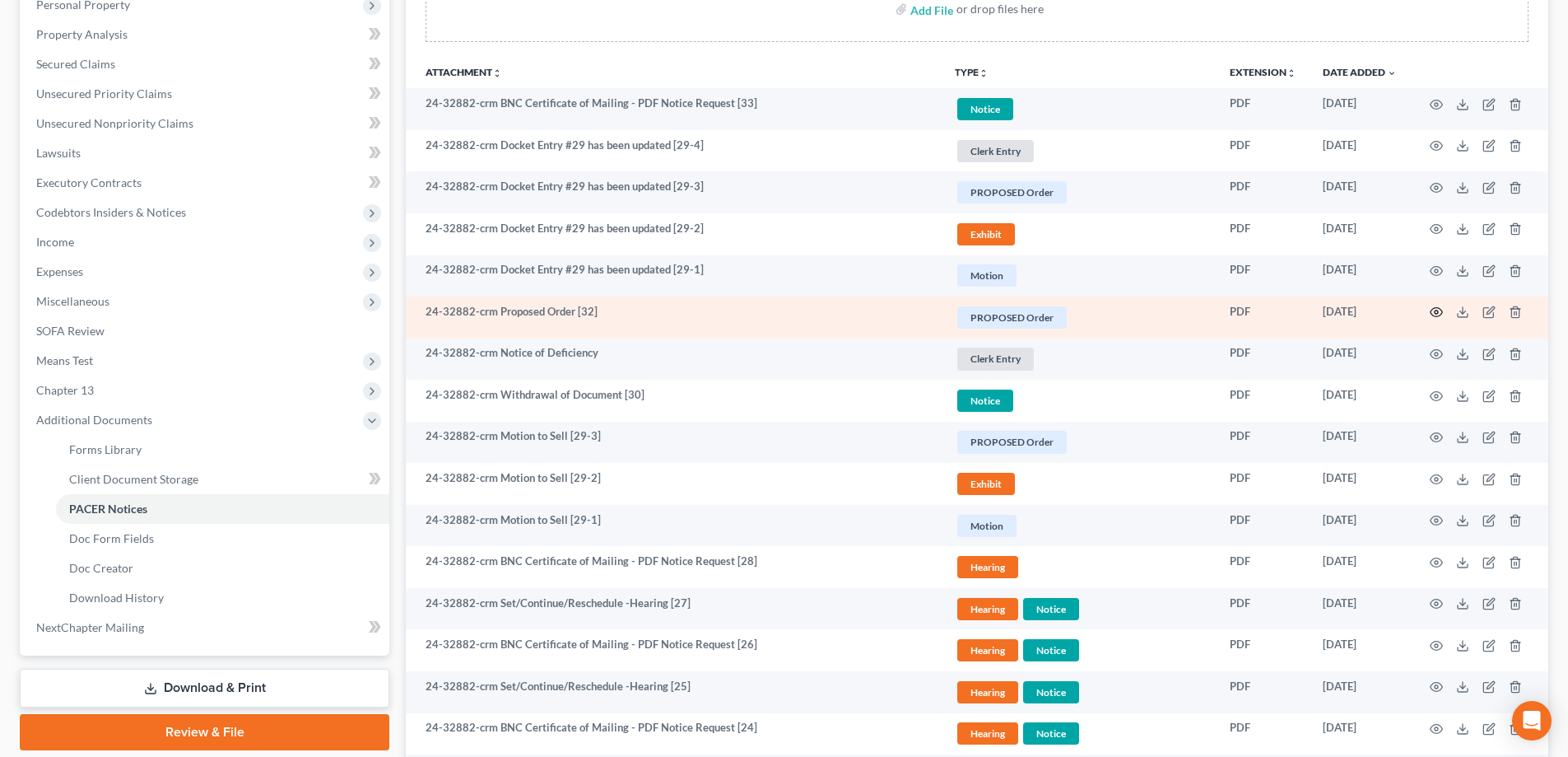
click at [1441, 313] on icon "button" at bounding box center [1436, 312] width 13 height 13
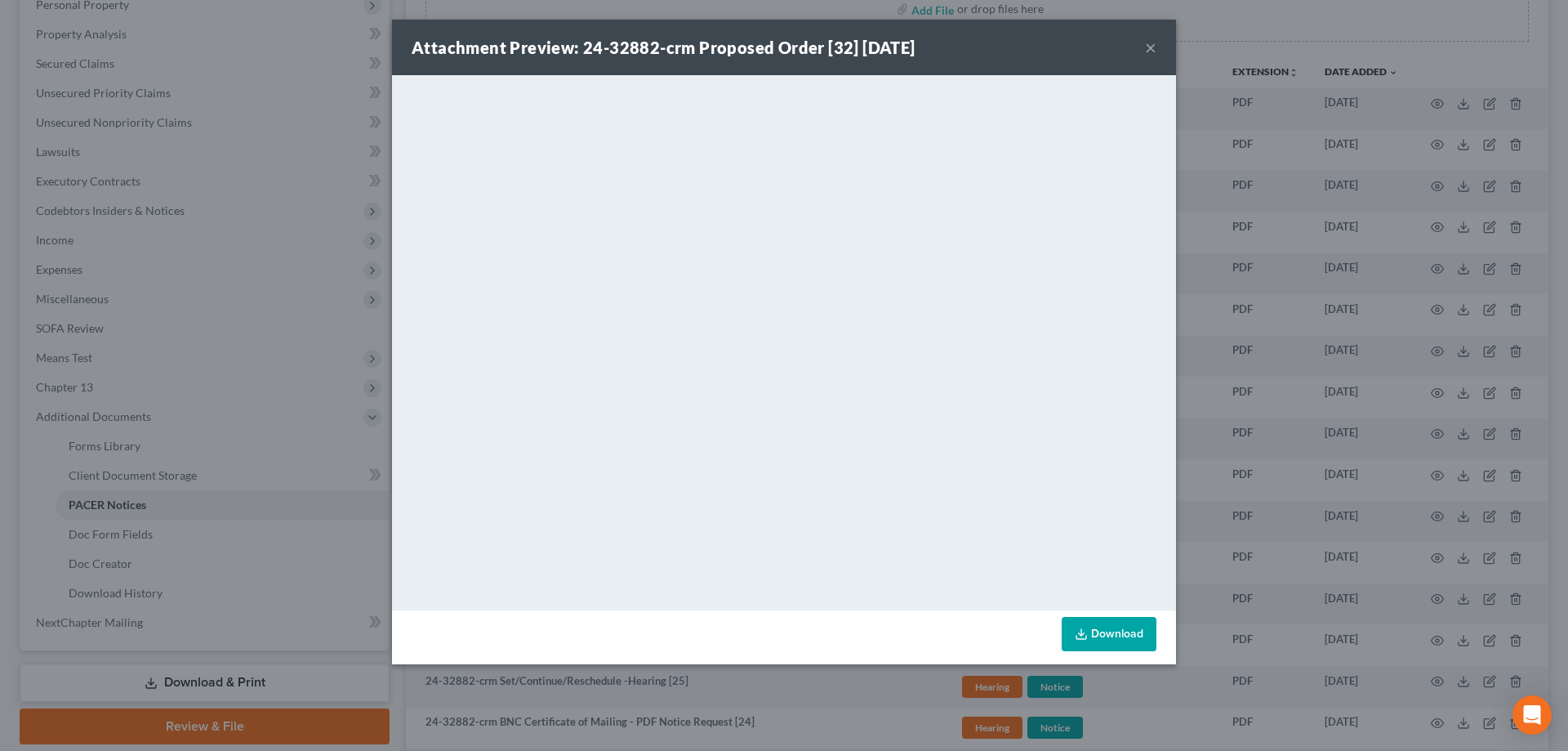
click at [1155, 57] on button "×" at bounding box center [1151, 47] width 12 height 20
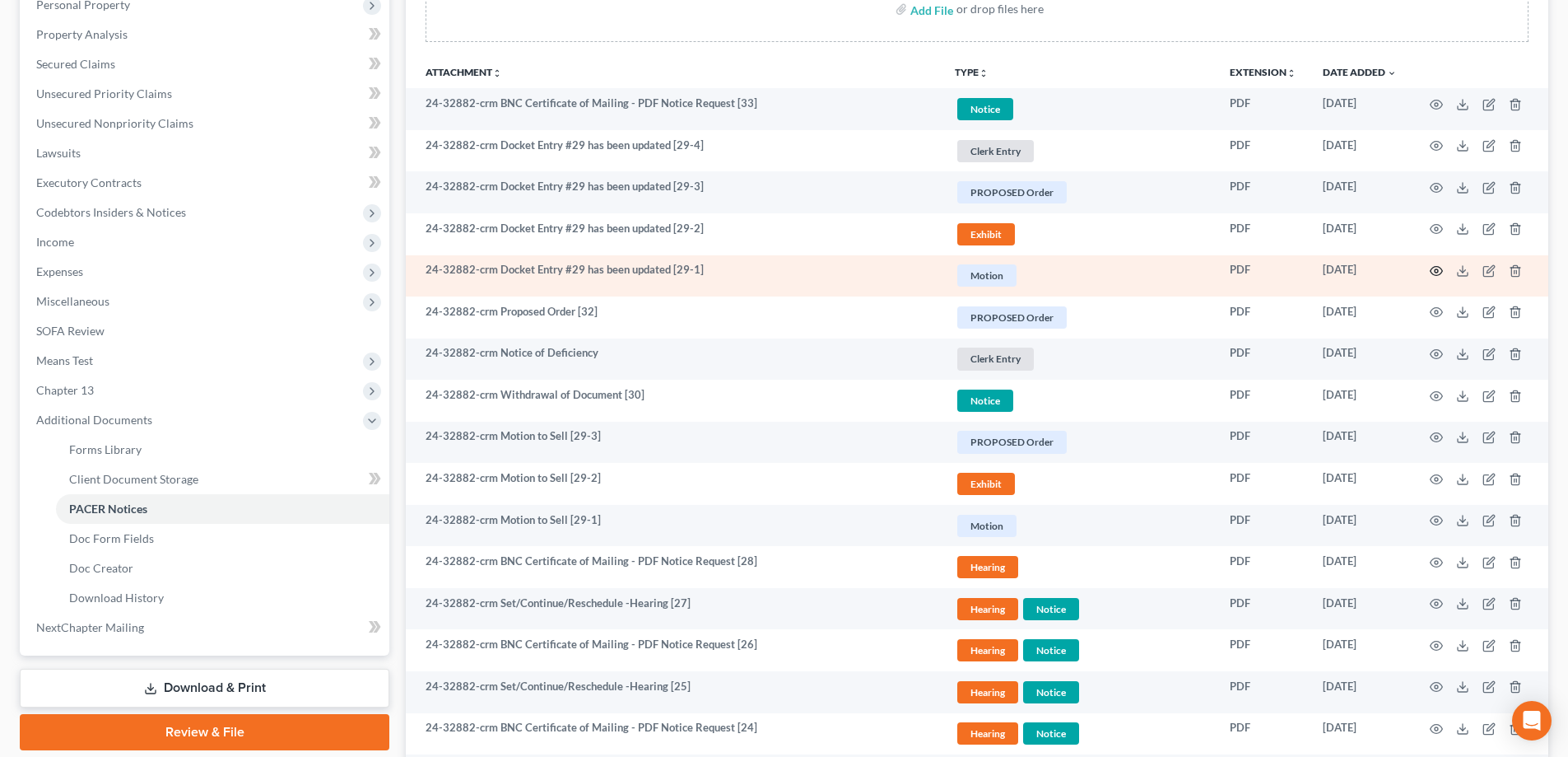
click at [1433, 273] on icon "button" at bounding box center [1436, 271] width 13 height 13
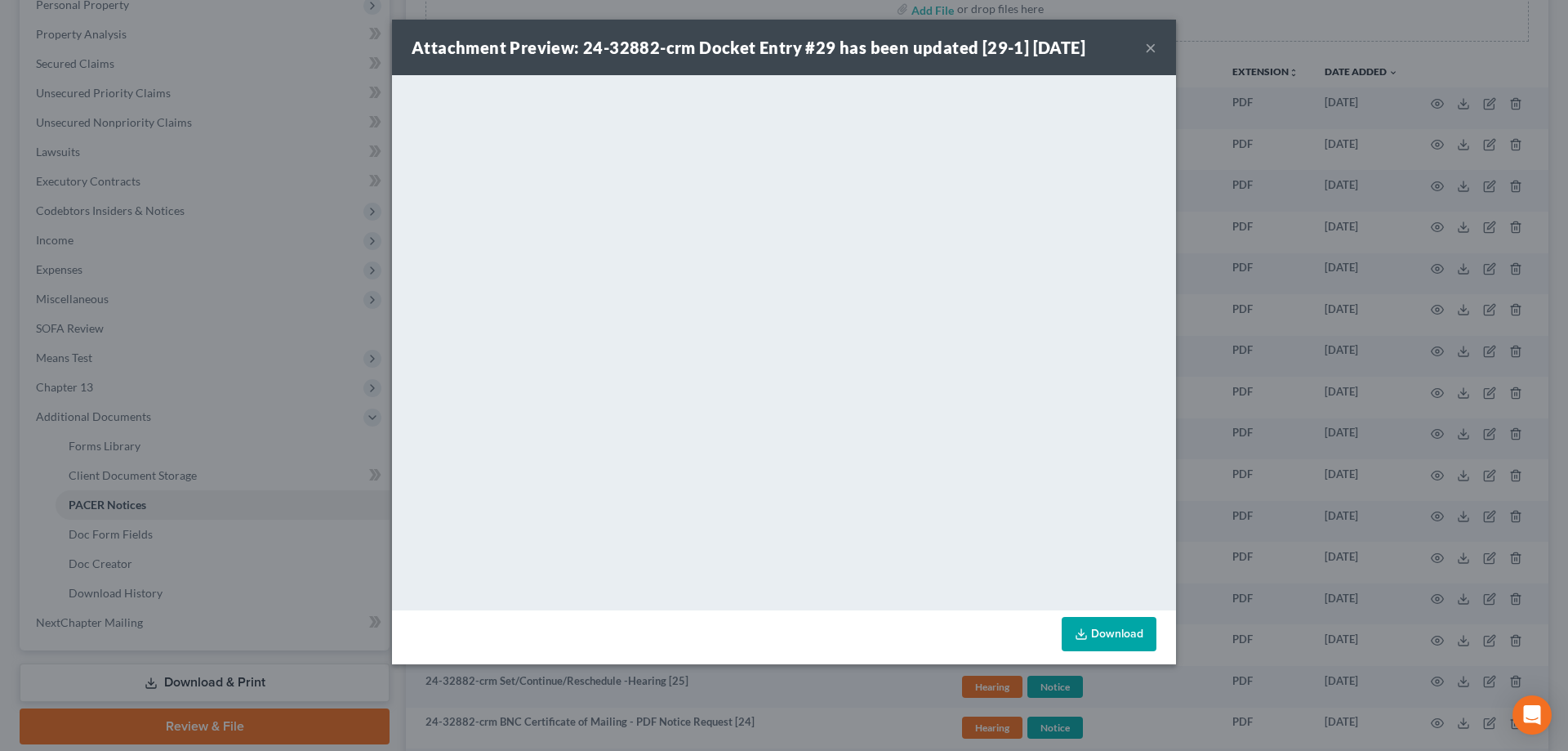
click at [1147, 43] on button "×" at bounding box center [1151, 47] width 12 height 20
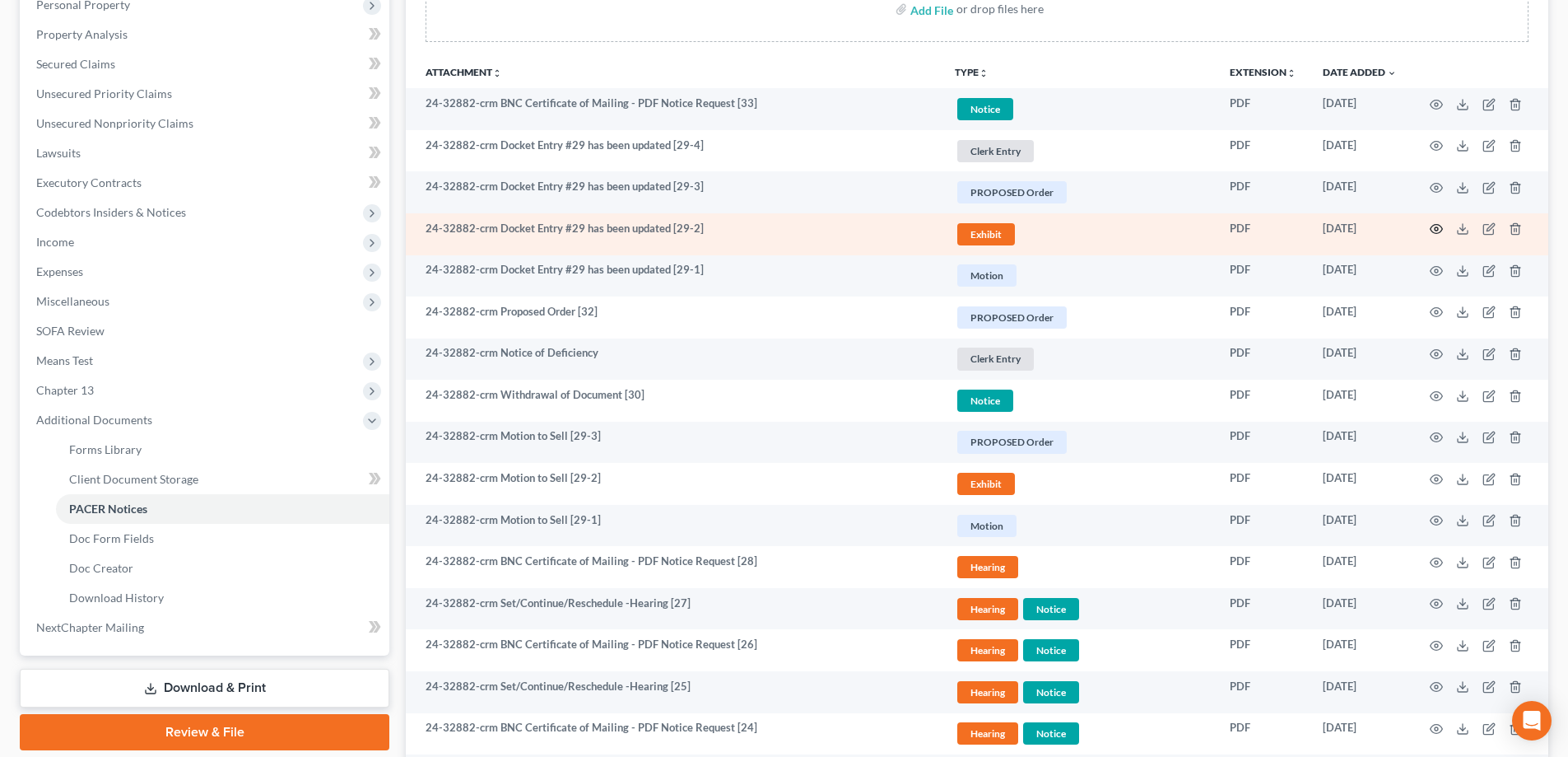
click at [1435, 228] on circle "button" at bounding box center [1436, 229] width 3 height 3
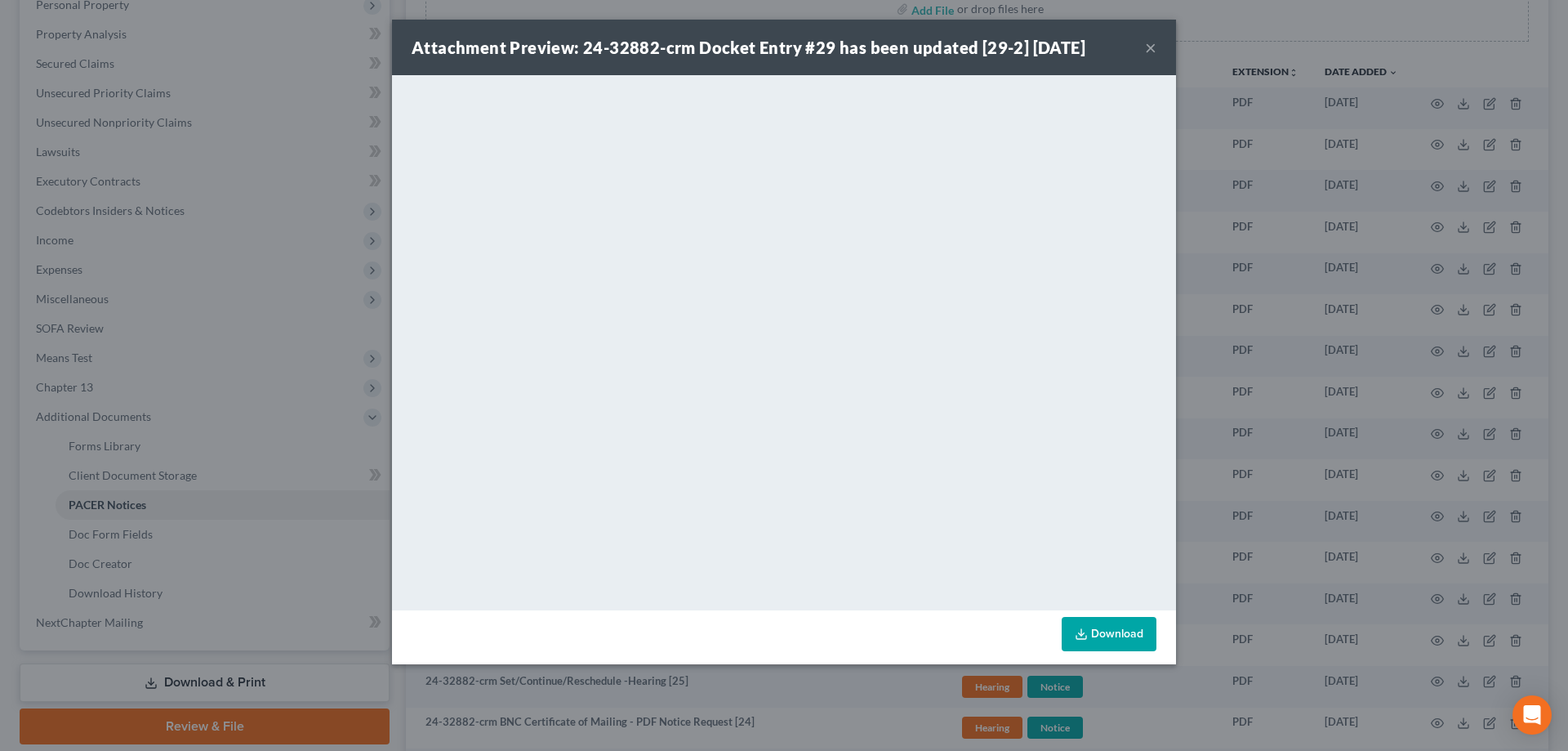
click at [1148, 49] on button "×" at bounding box center [1151, 47] width 12 height 20
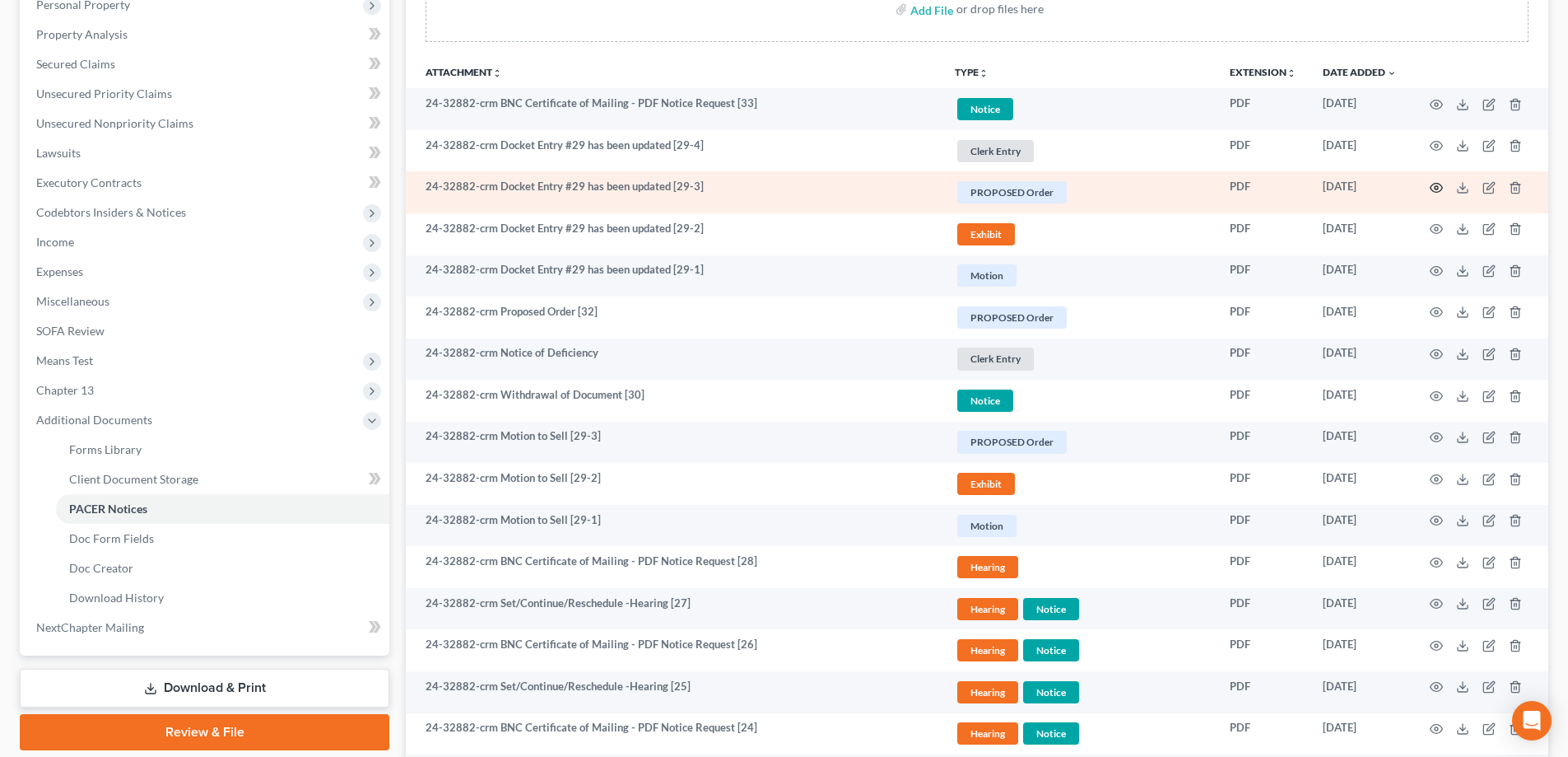
click at [1435, 184] on icon "button" at bounding box center [1436, 188] width 13 height 9
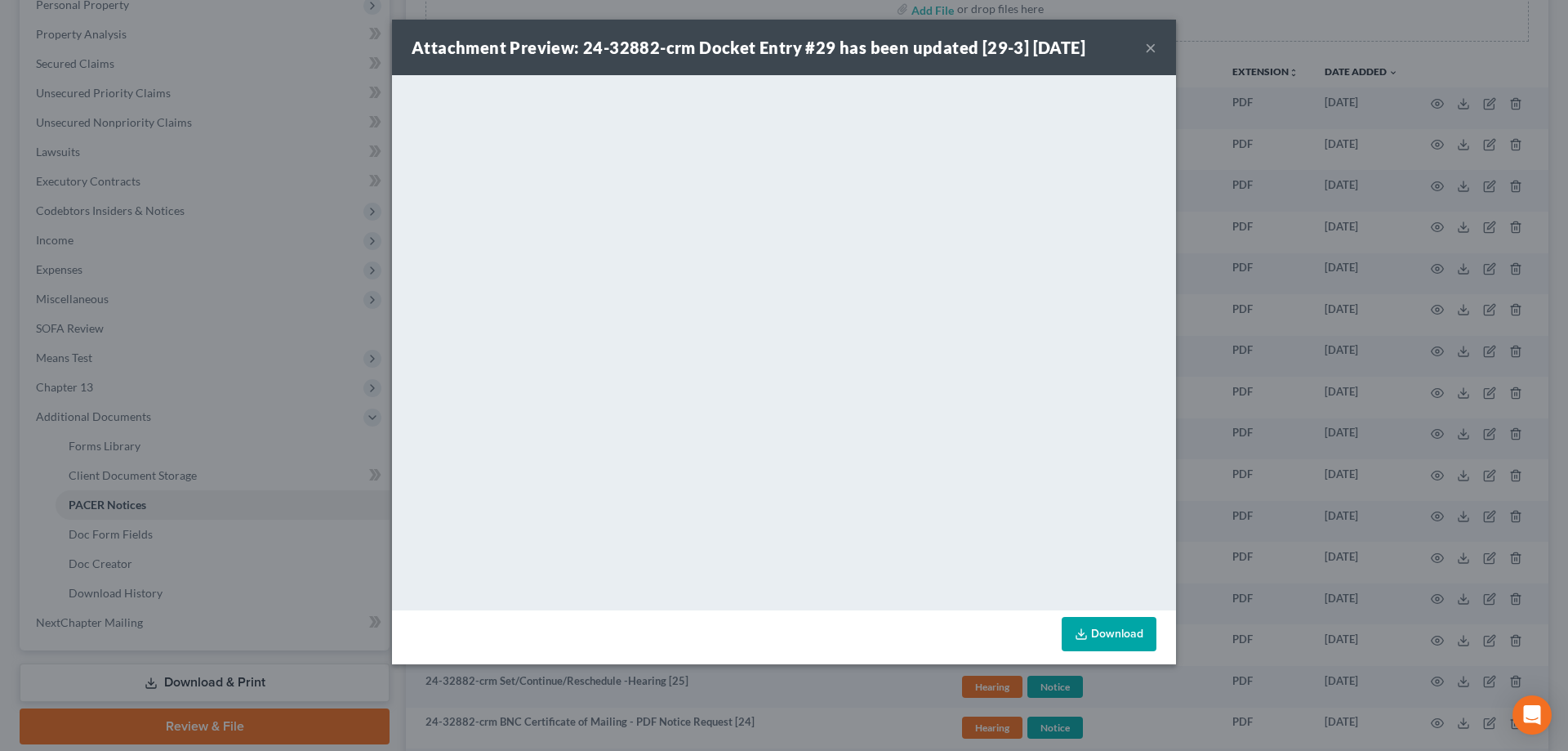
click at [1149, 49] on button "×" at bounding box center [1151, 47] width 12 height 20
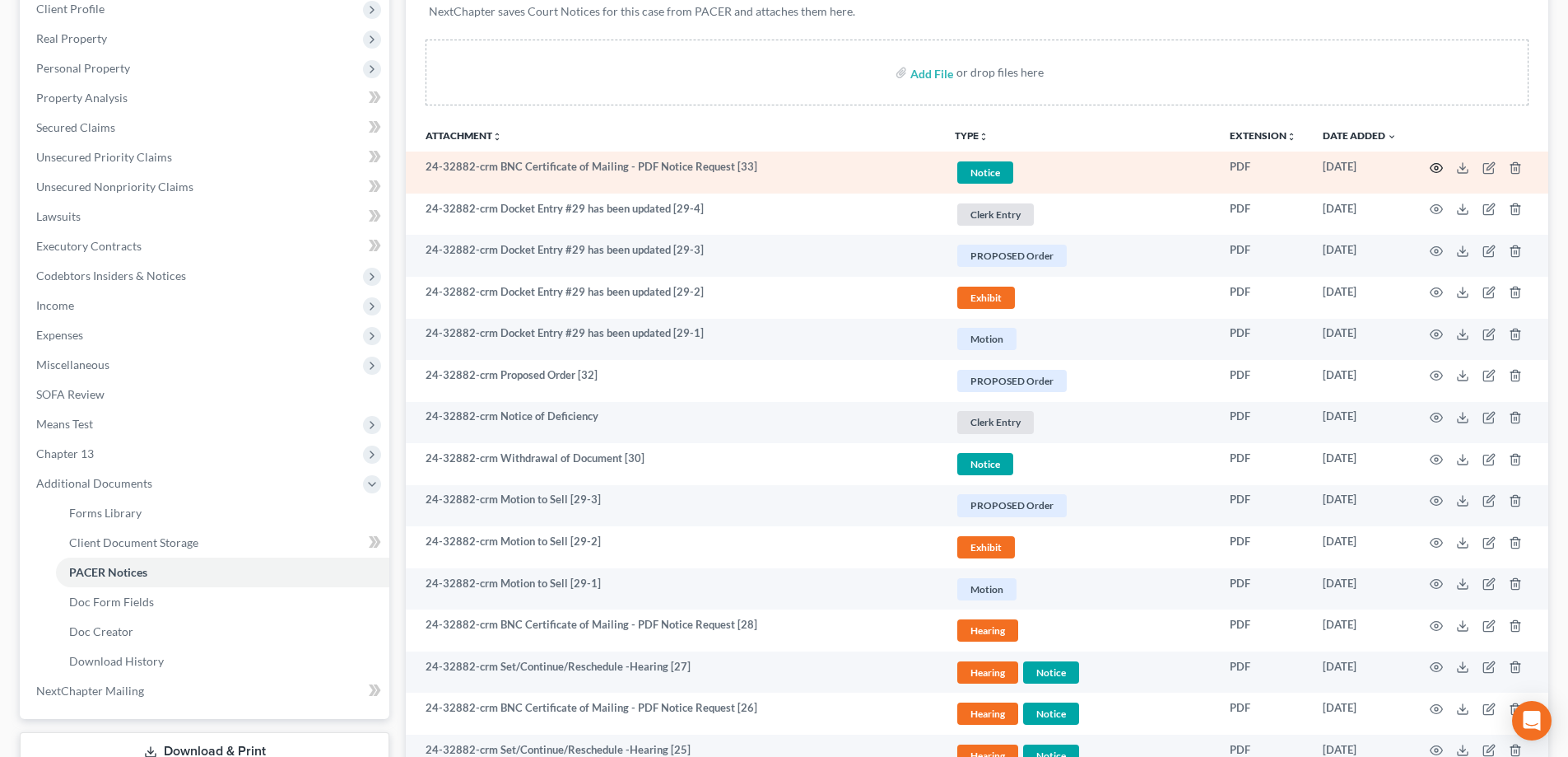
scroll to position [247, 0]
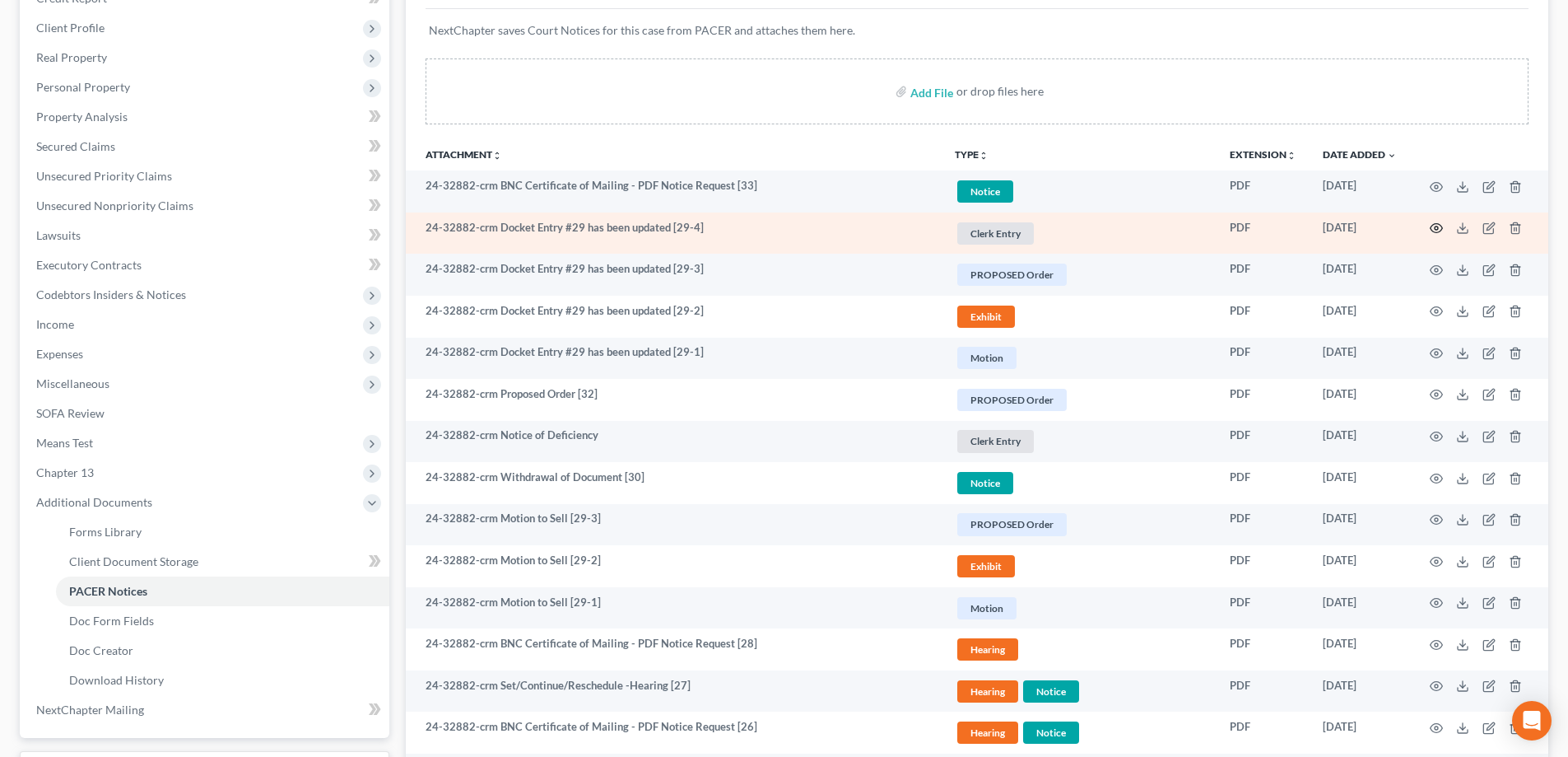
click at [1434, 226] on icon "button" at bounding box center [1436, 228] width 13 height 13
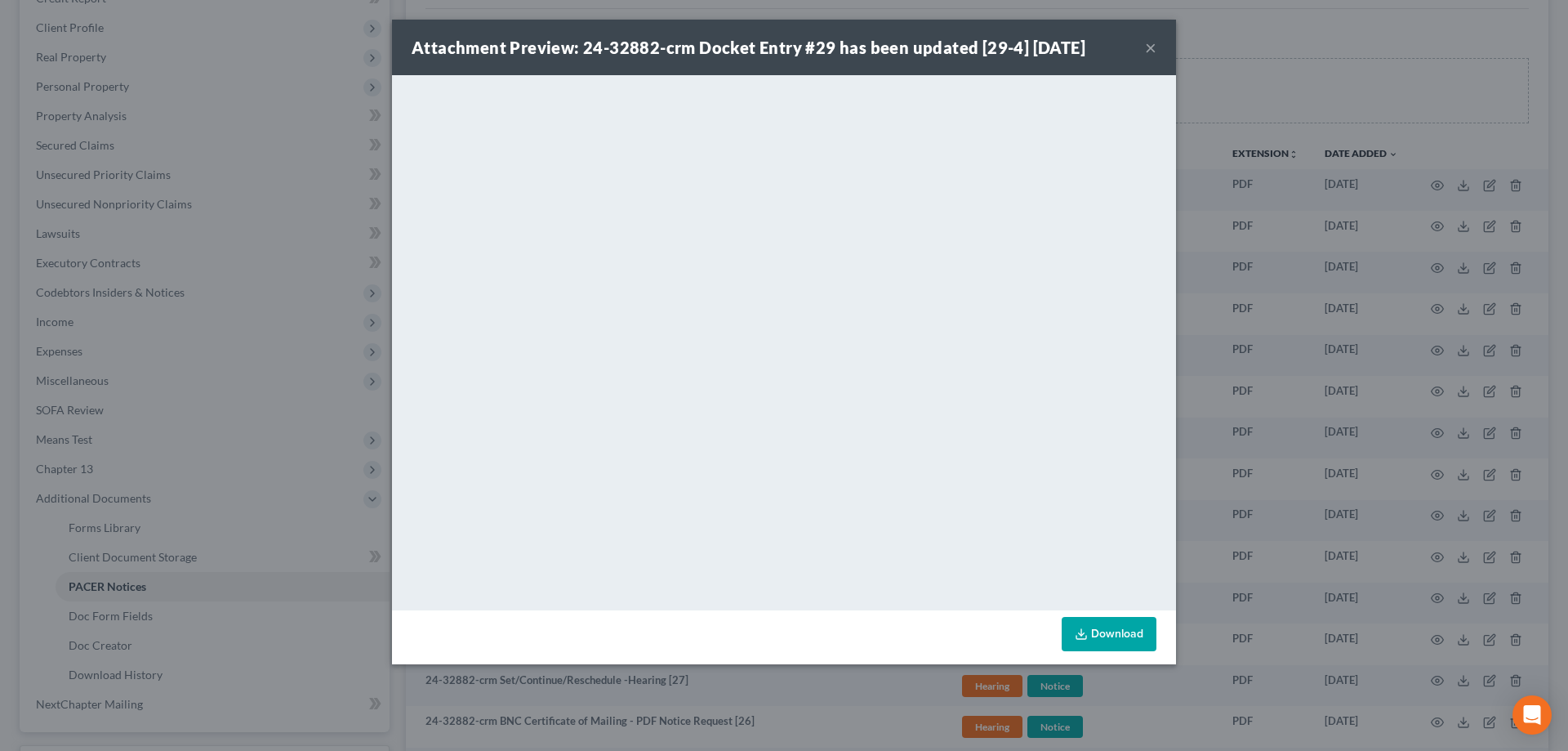
click at [1152, 47] on button "×" at bounding box center [1151, 47] width 12 height 20
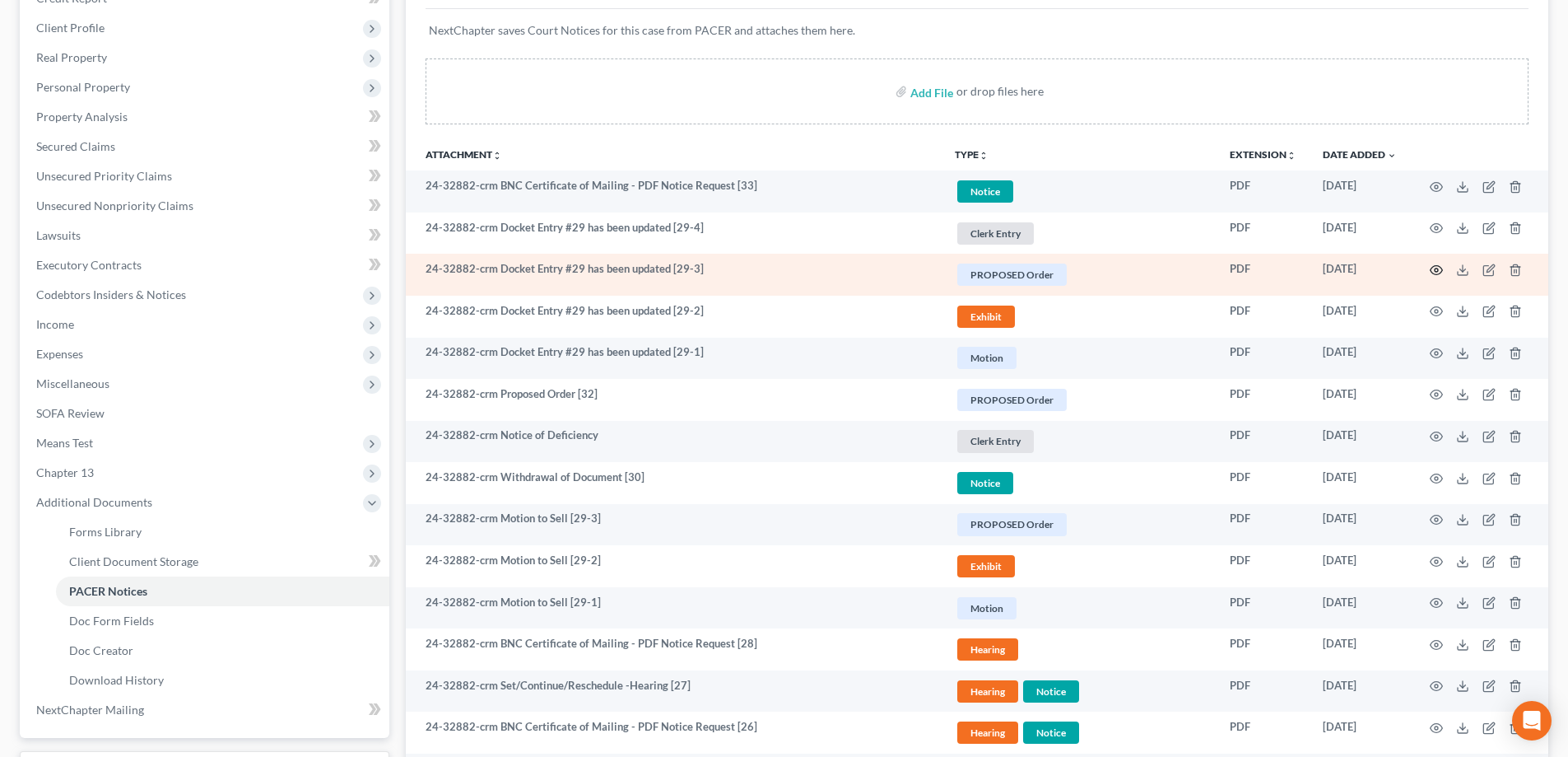
click at [1435, 266] on icon "button" at bounding box center [1436, 270] width 13 height 9
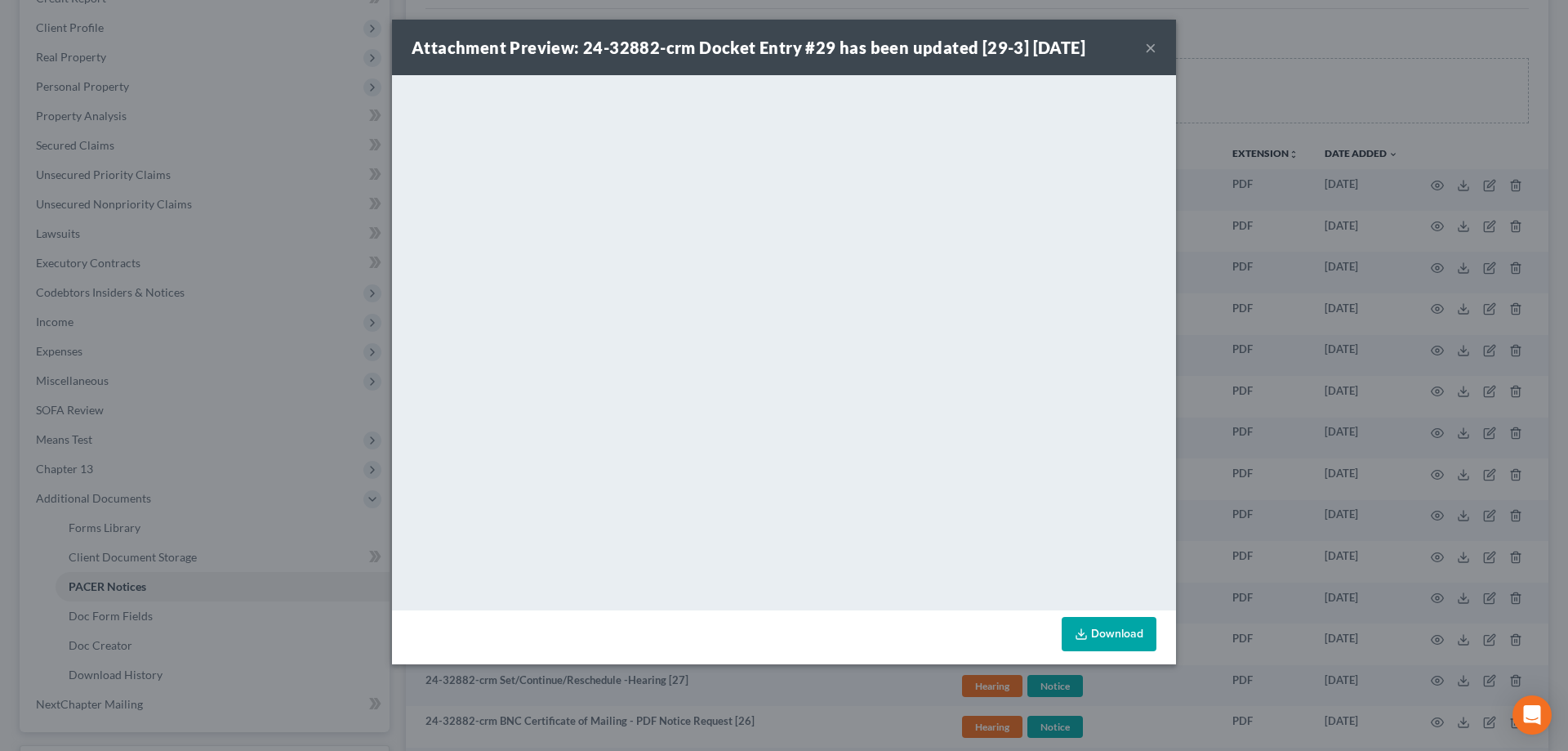
click at [1149, 48] on button "×" at bounding box center [1151, 47] width 12 height 20
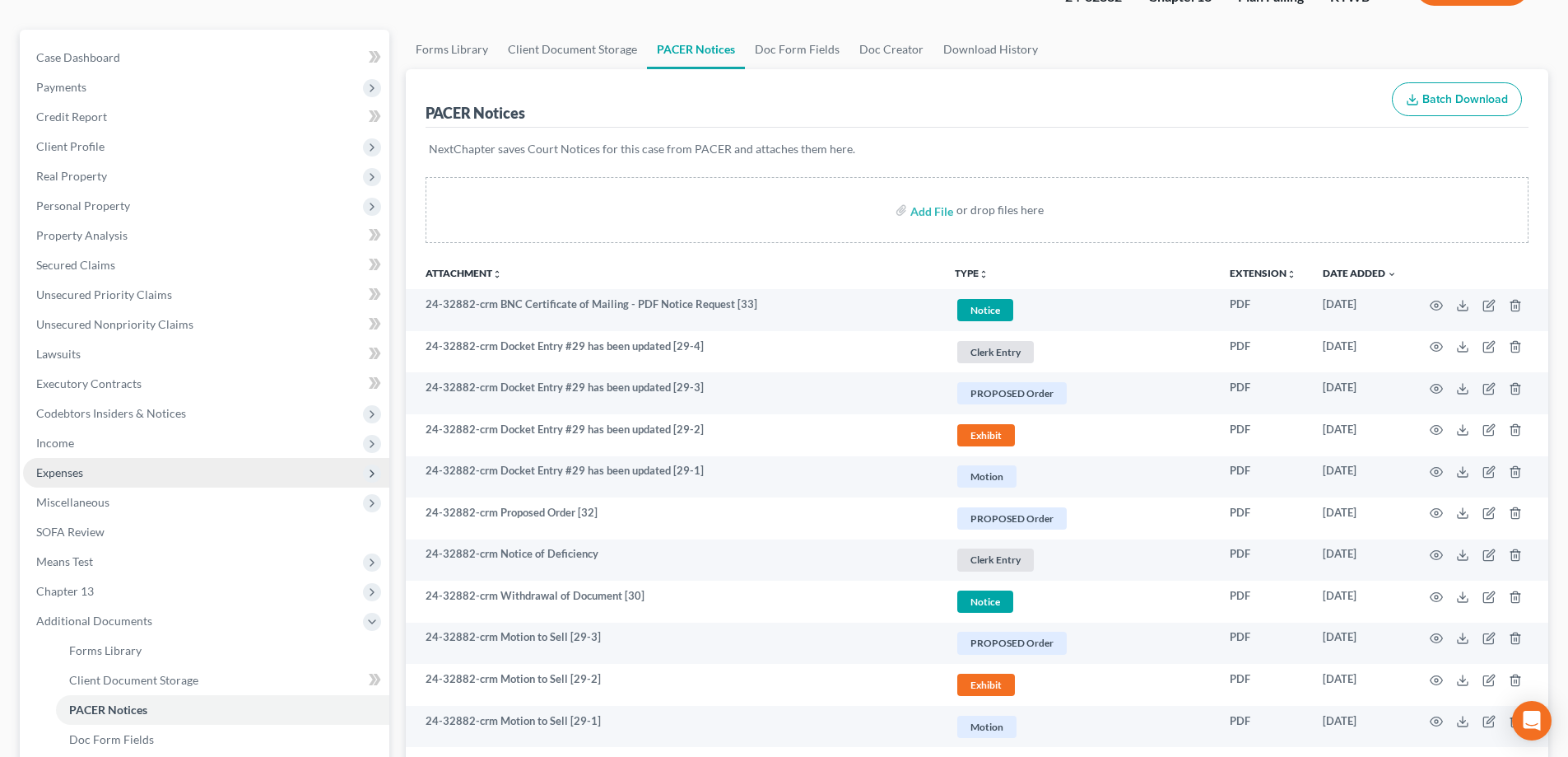
scroll to position [0, 0]
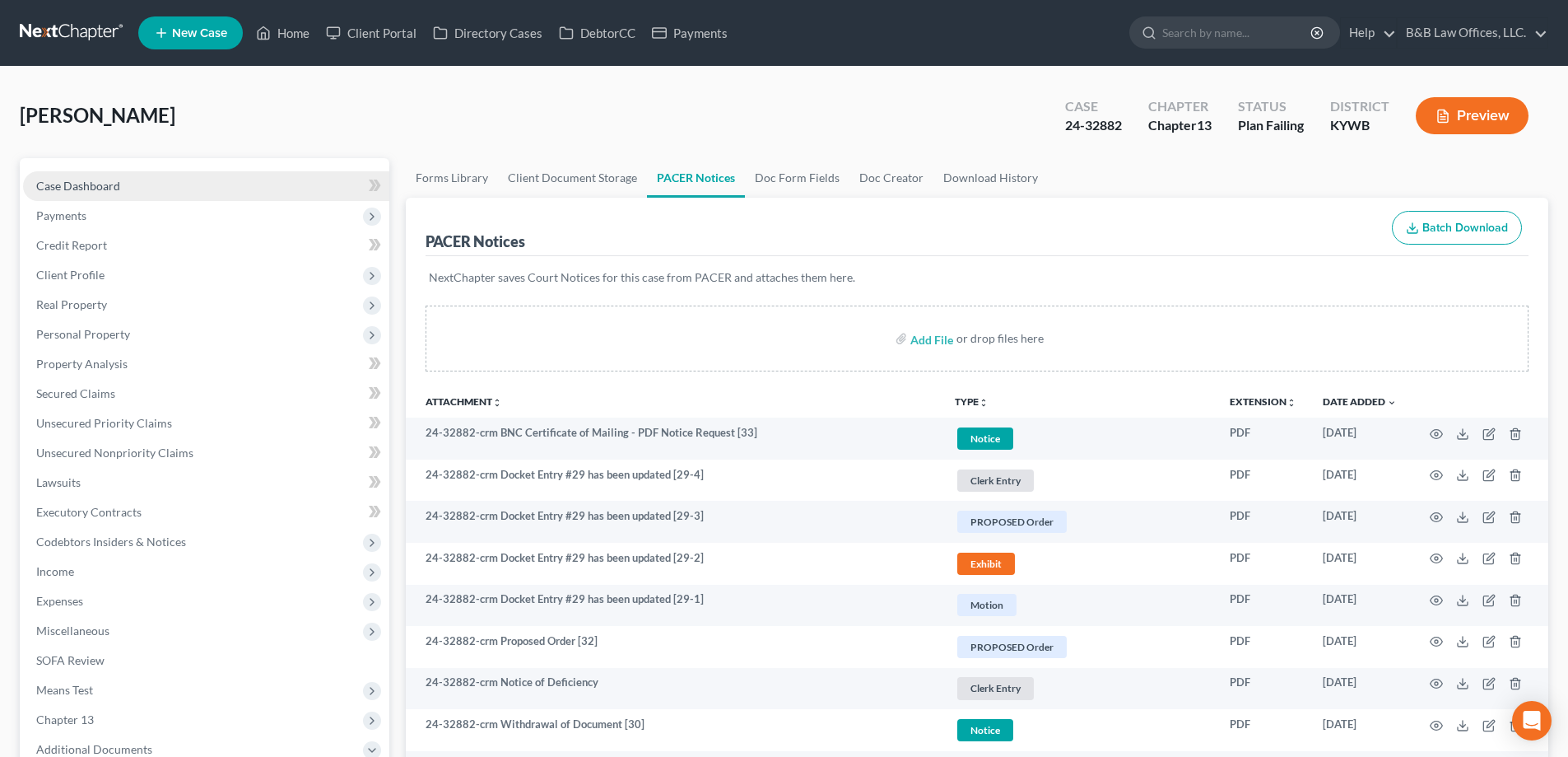
click at [105, 187] on span "Case Dashboard" at bounding box center [78, 185] width 84 height 14
select select "2"
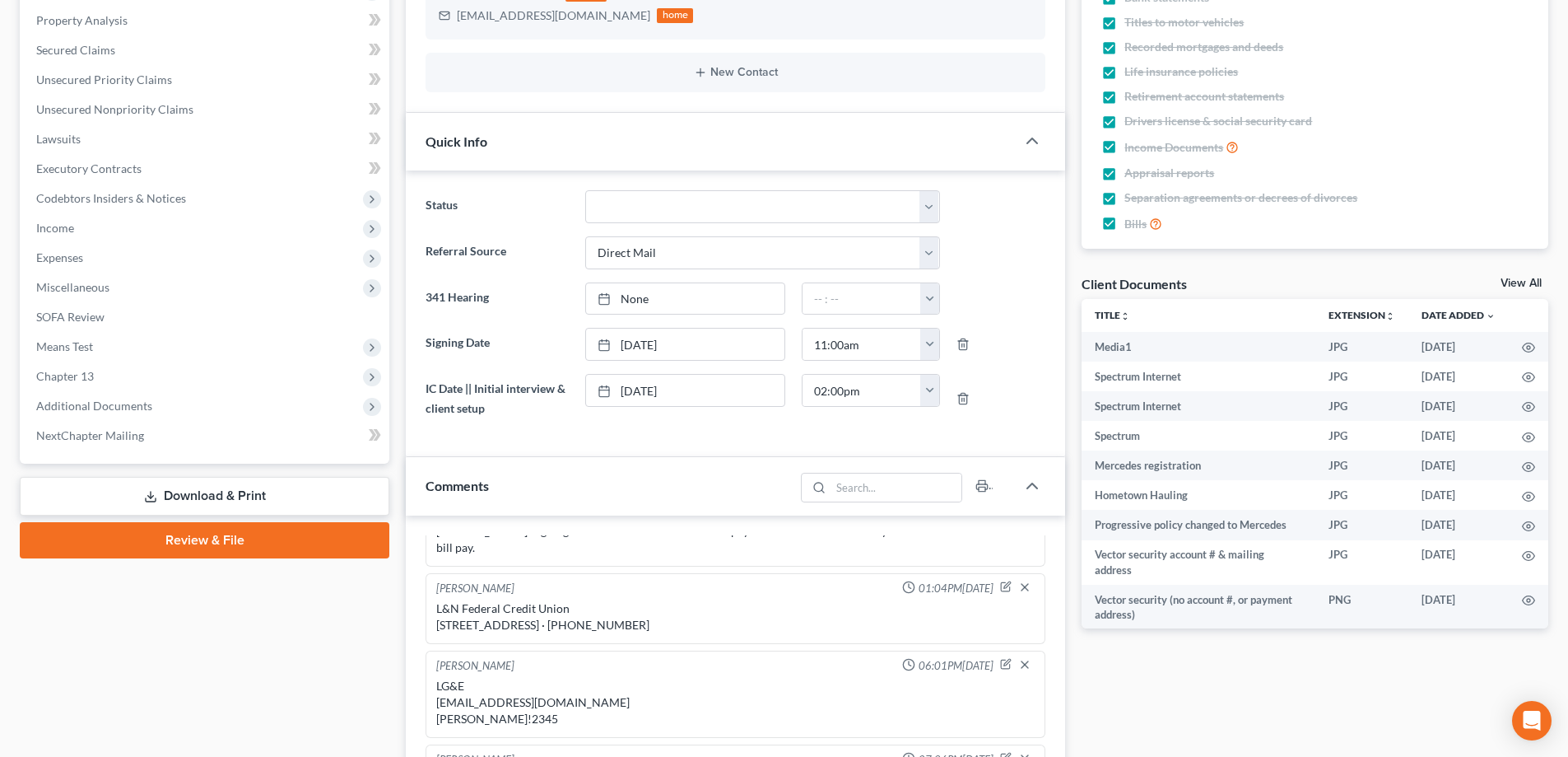
scroll to position [494, 0]
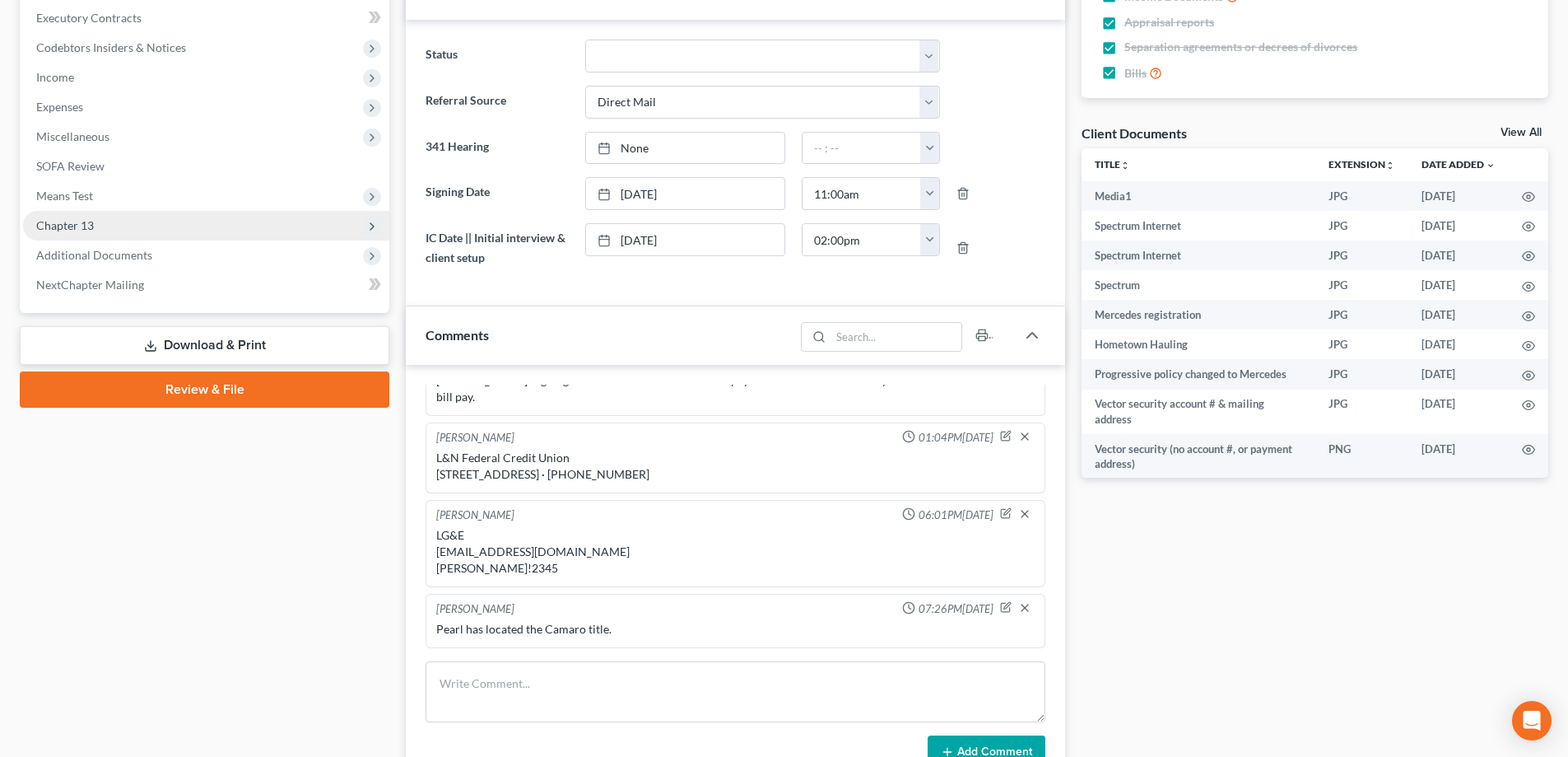
click at [132, 231] on span "Chapter 13" at bounding box center [206, 225] width 366 height 29
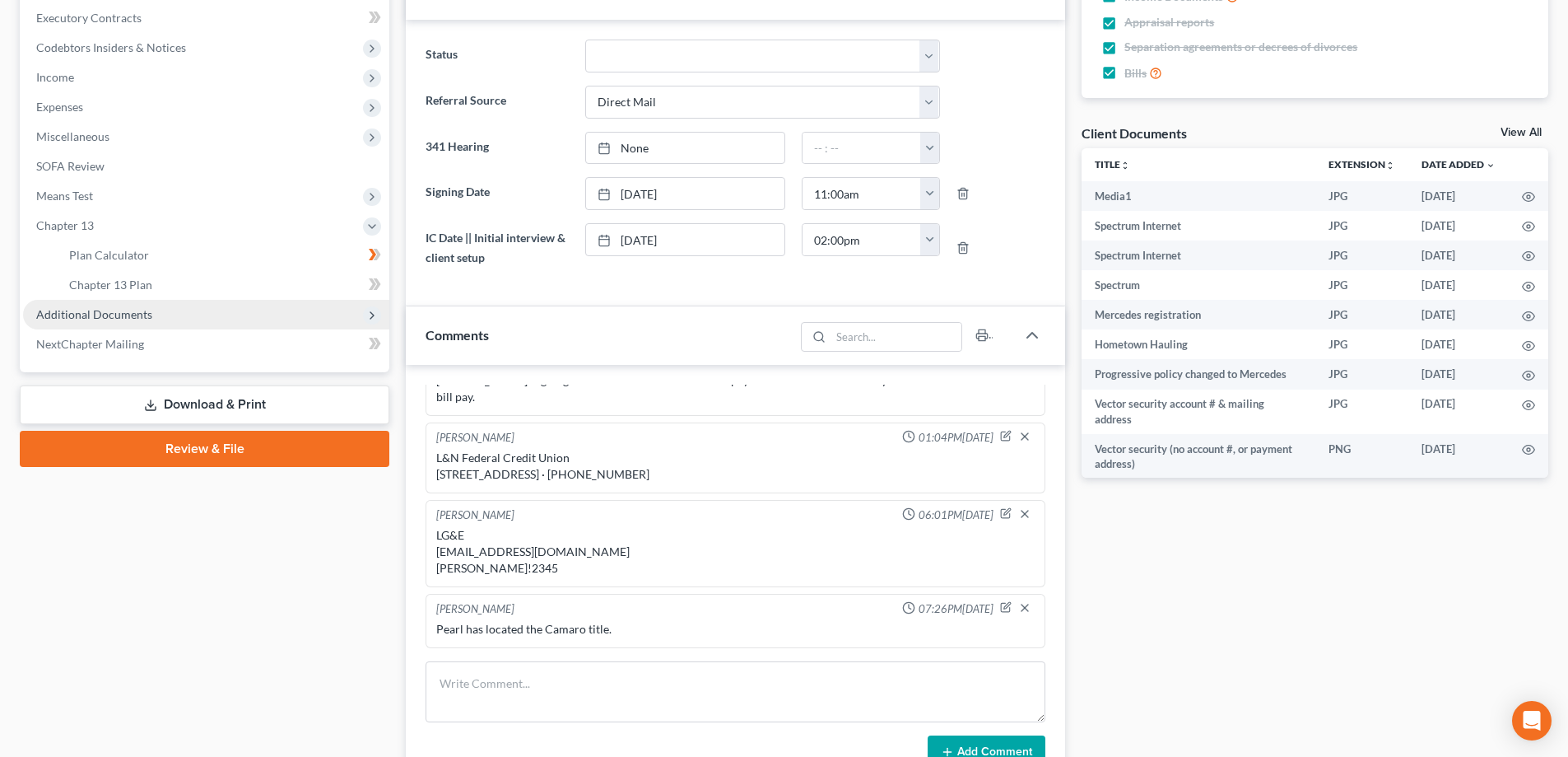
click at [127, 319] on span "Additional Documents" at bounding box center [206, 314] width 366 height 29
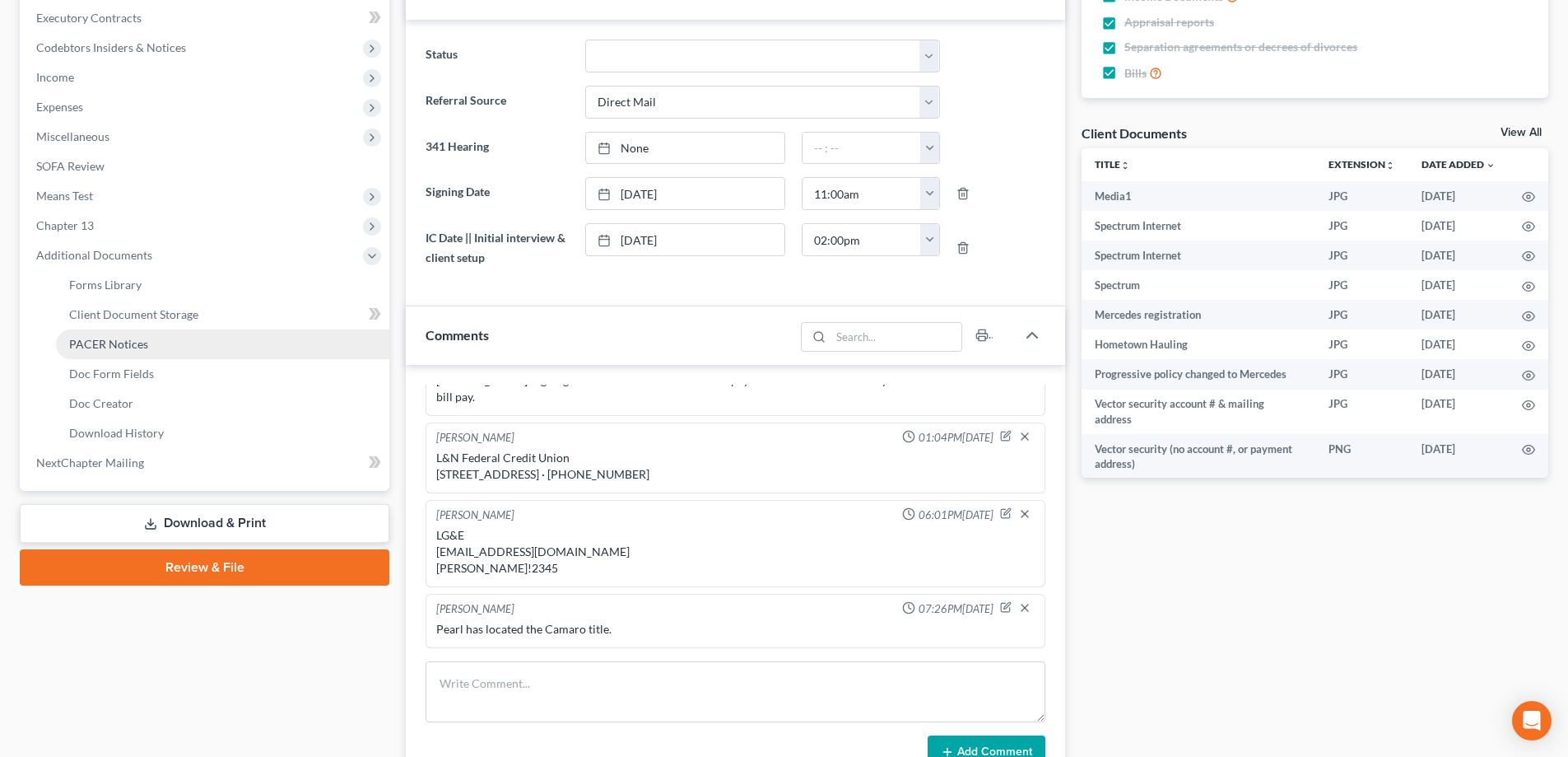
click at [189, 353] on link "PACER Notices" at bounding box center [223, 344] width 334 height 29
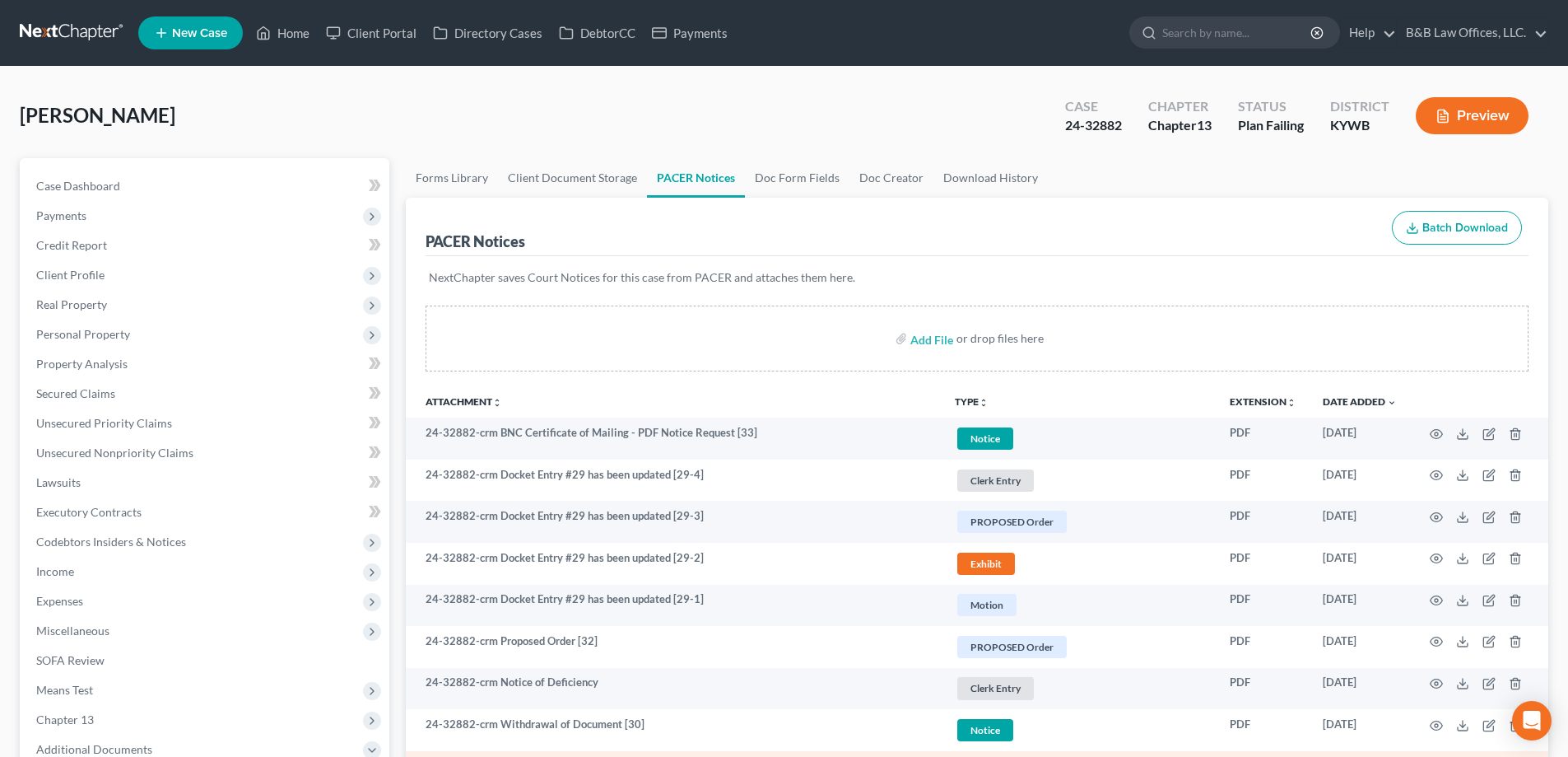
scroll to position [329, 0]
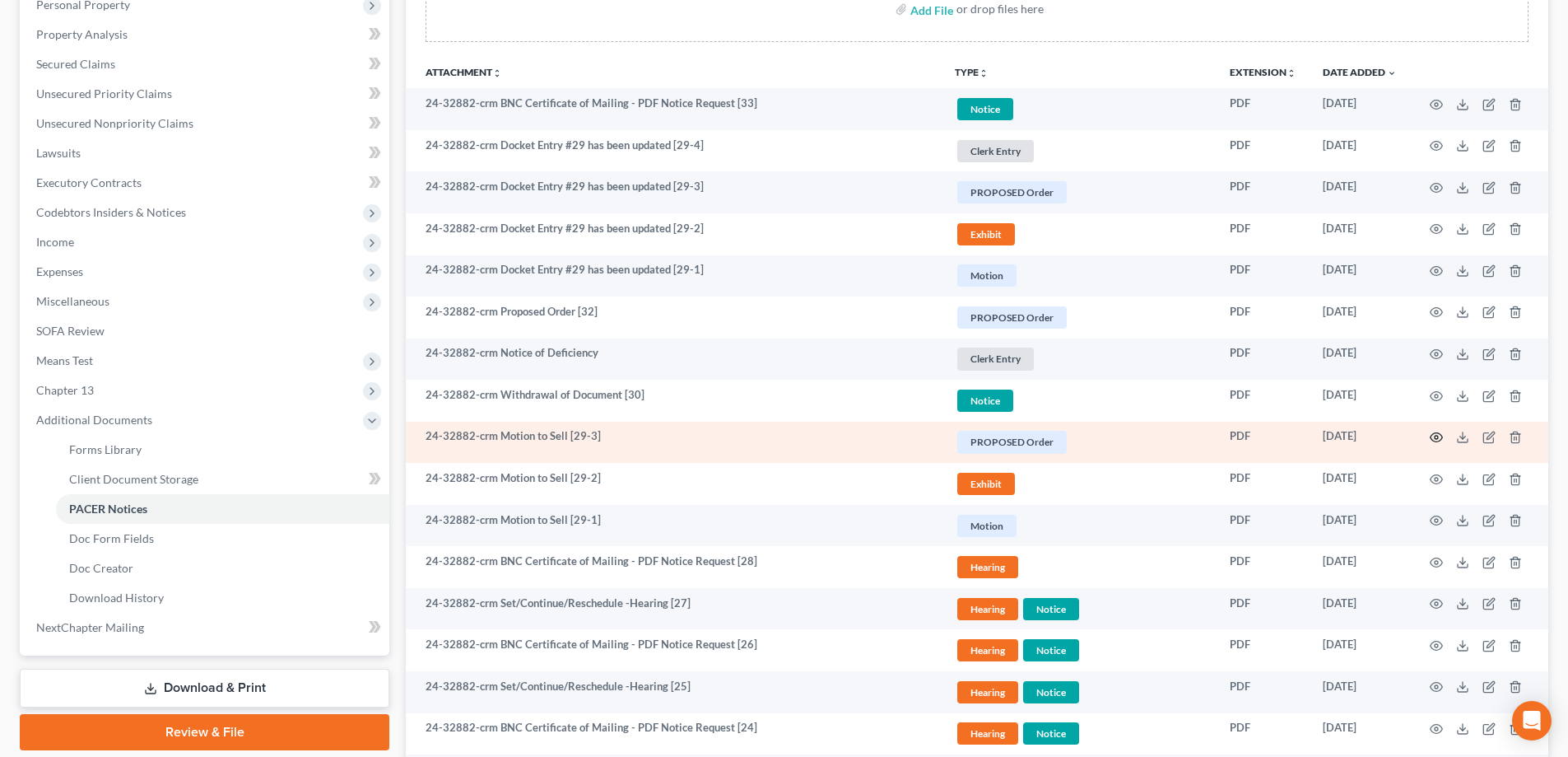
click at [1438, 435] on icon "button" at bounding box center [1436, 438] width 13 height 13
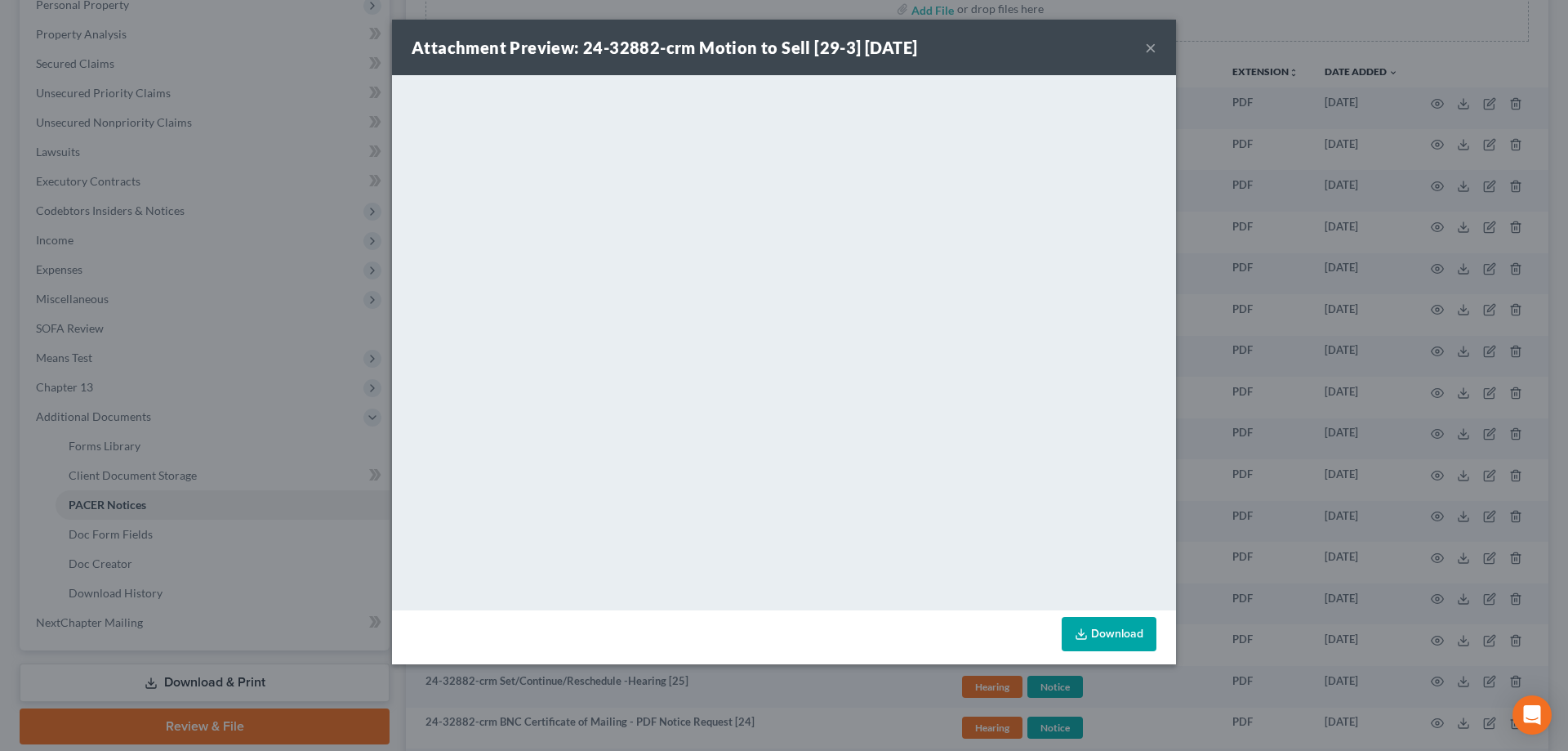
click at [1156, 51] on button "×" at bounding box center [1151, 47] width 12 height 20
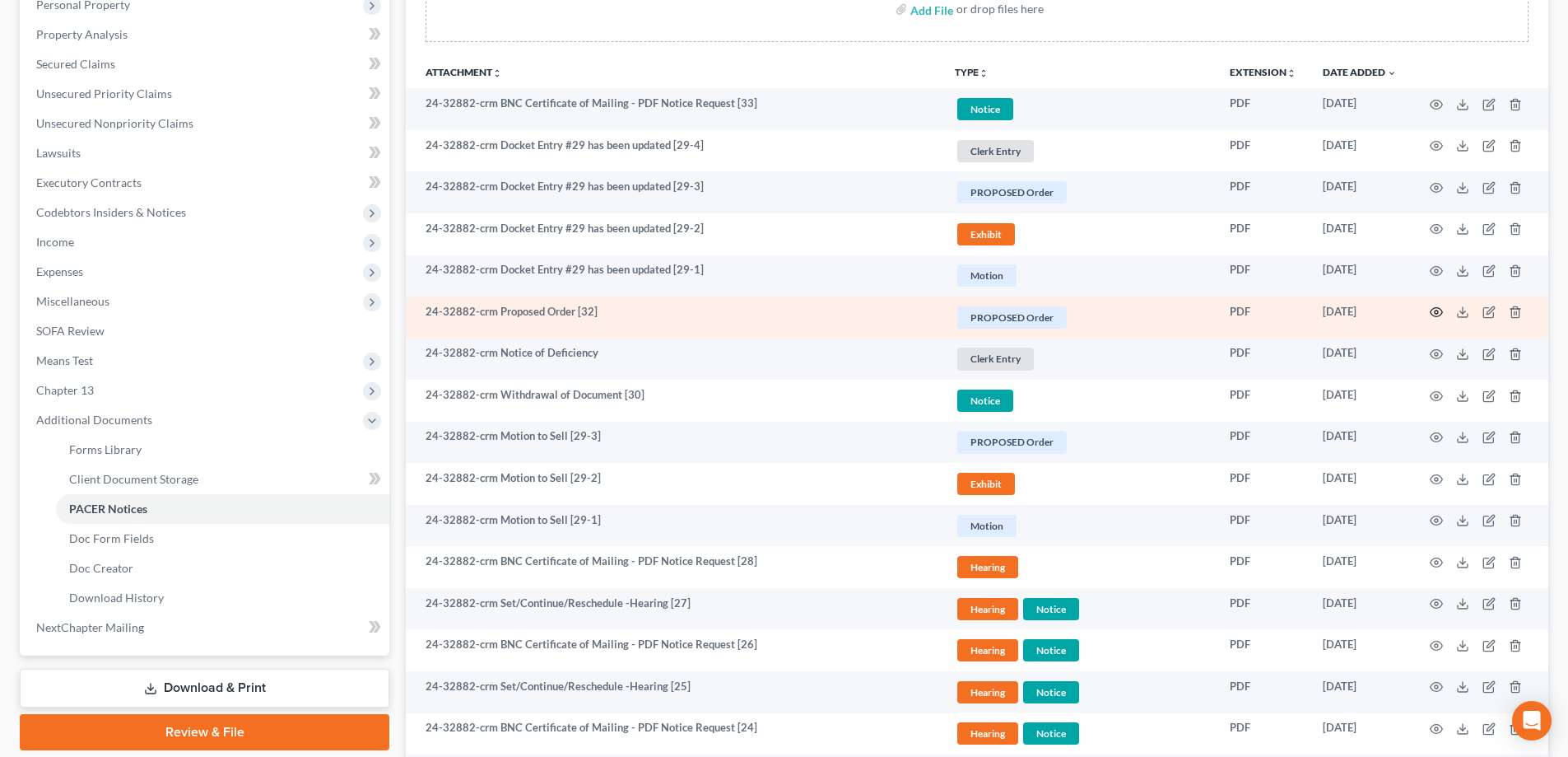
click at [1436, 311] on circle "button" at bounding box center [1436, 312] width 3 height 3
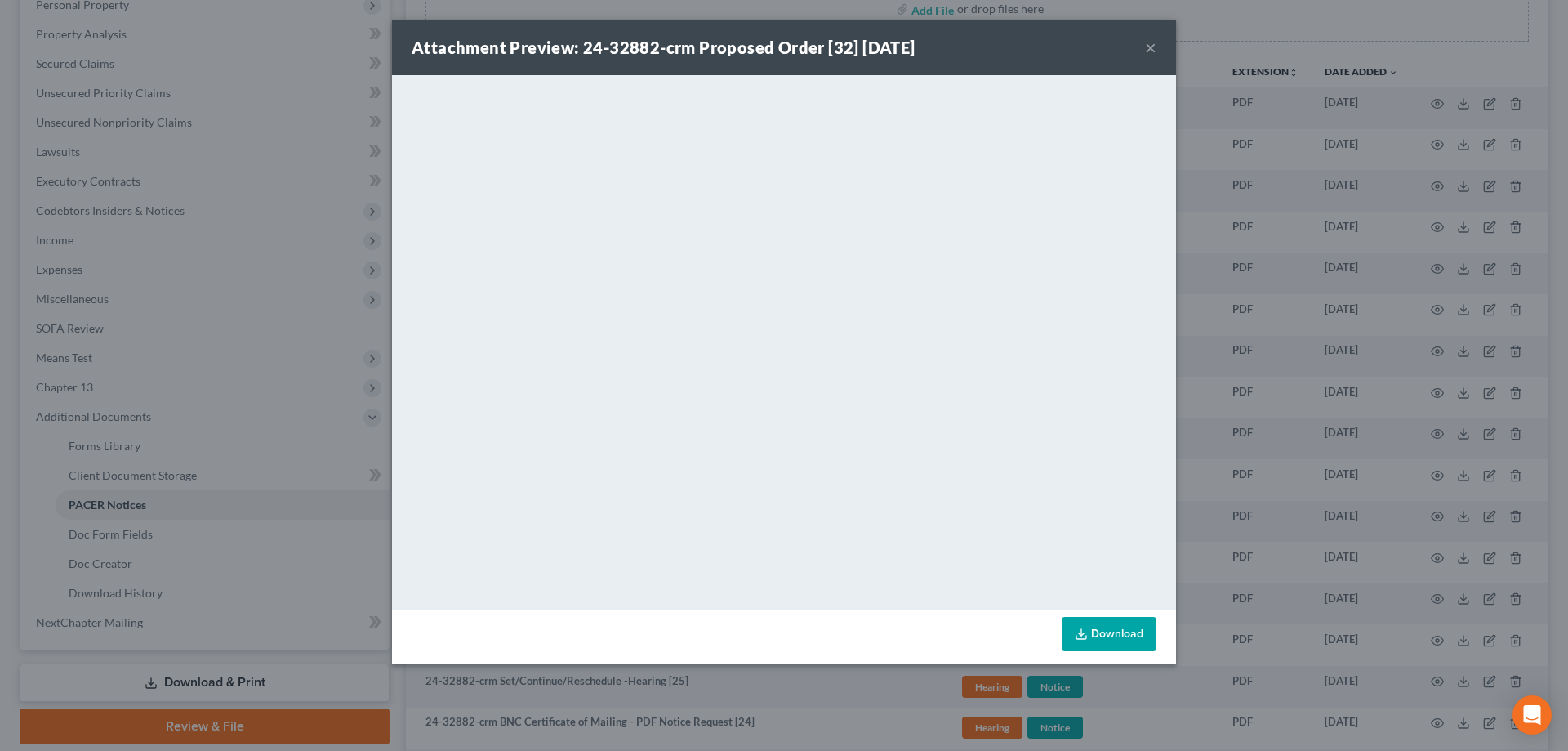
click at [1153, 42] on button "×" at bounding box center [1151, 47] width 12 height 20
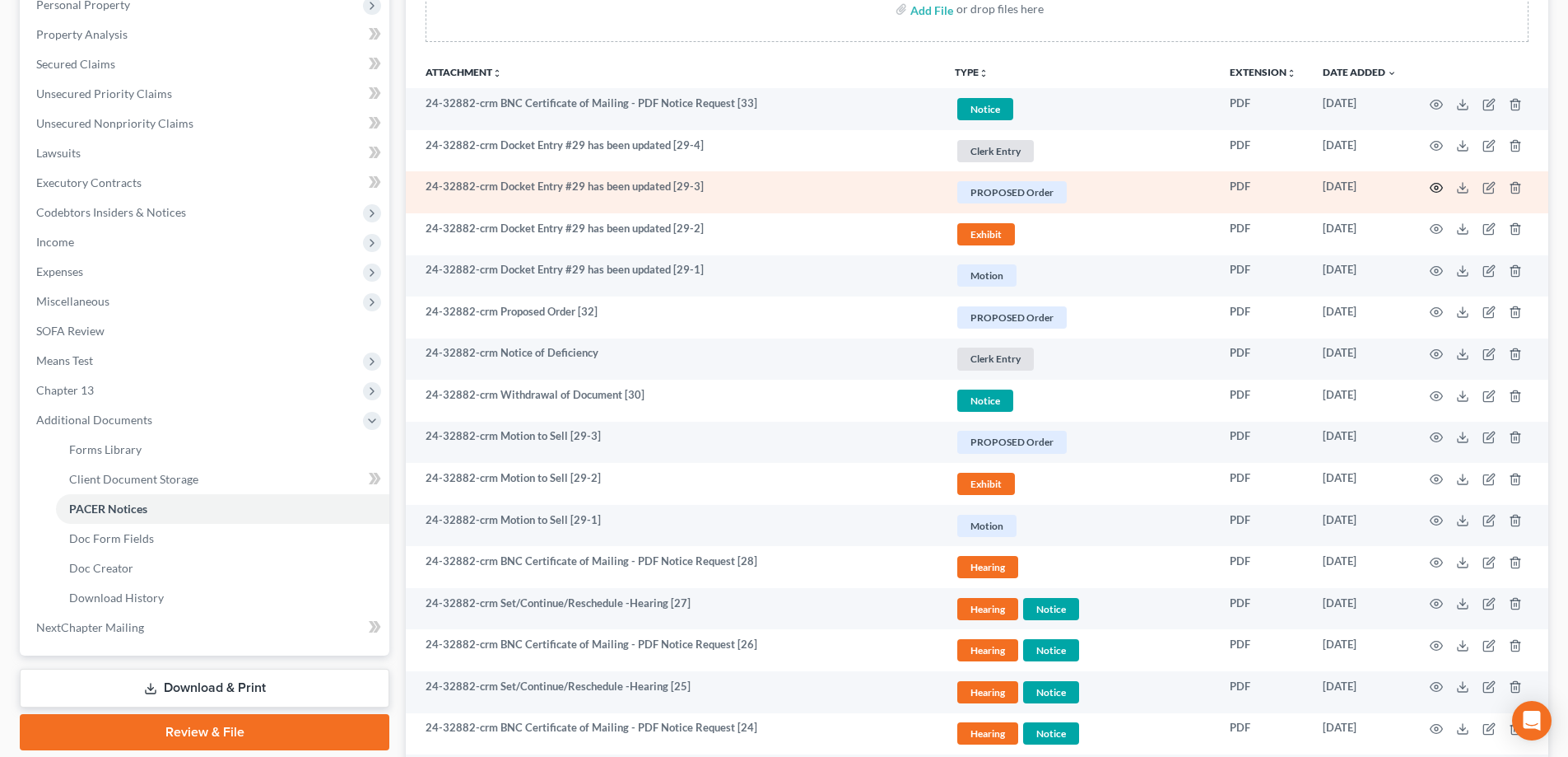
click at [1436, 184] on icon "button" at bounding box center [1436, 188] width 13 height 9
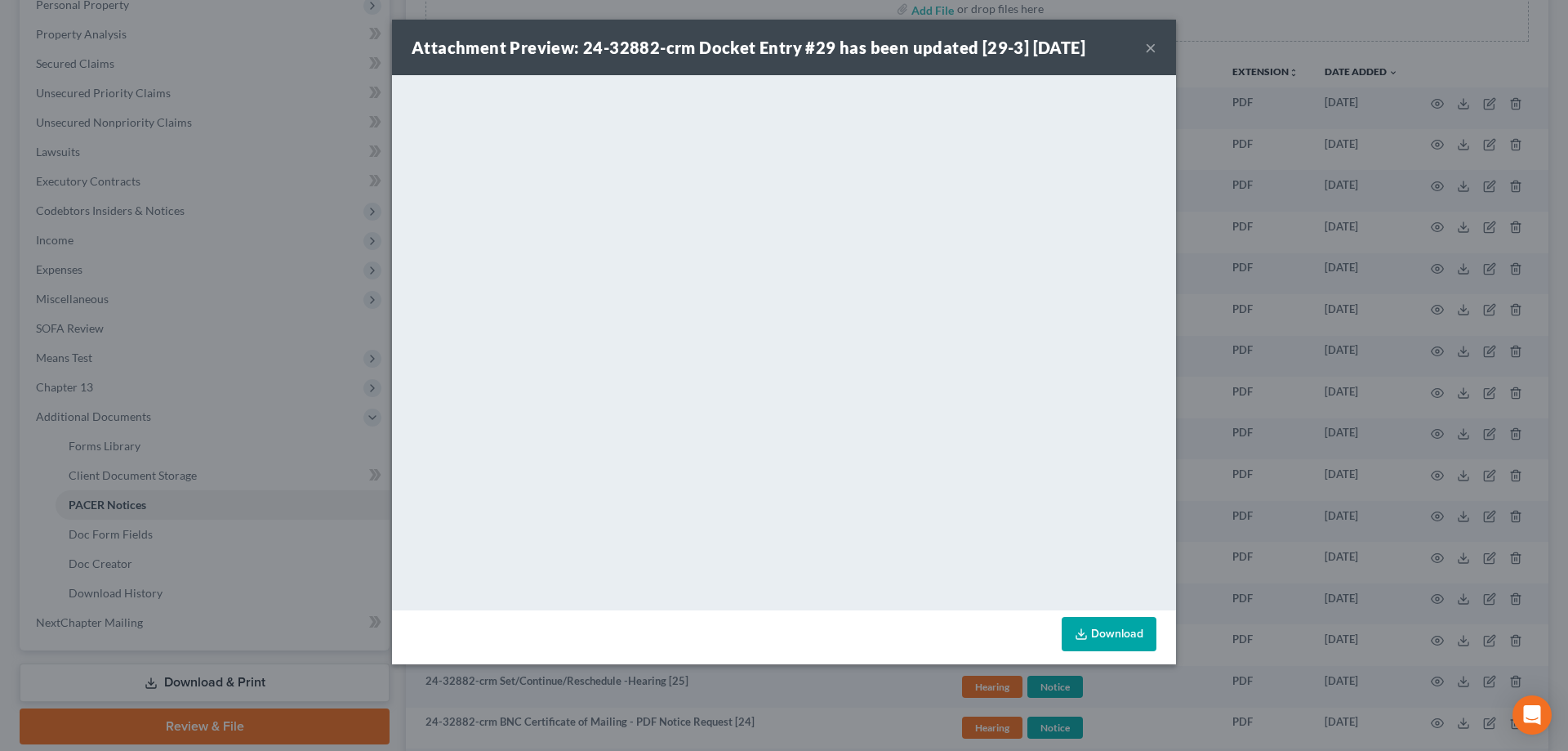
click at [1154, 49] on button "×" at bounding box center [1151, 47] width 12 height 20
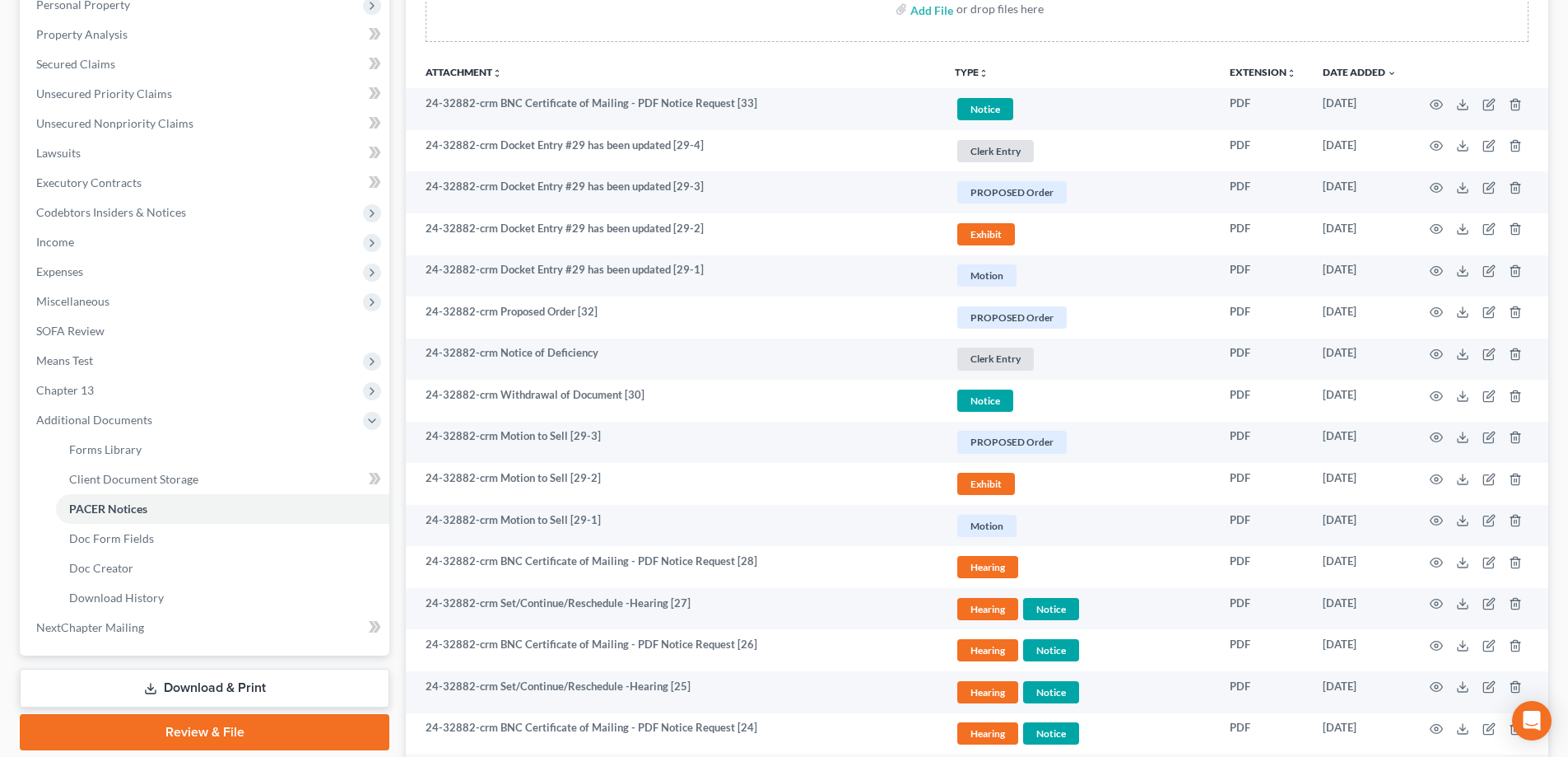
scroll to position [0, 0]
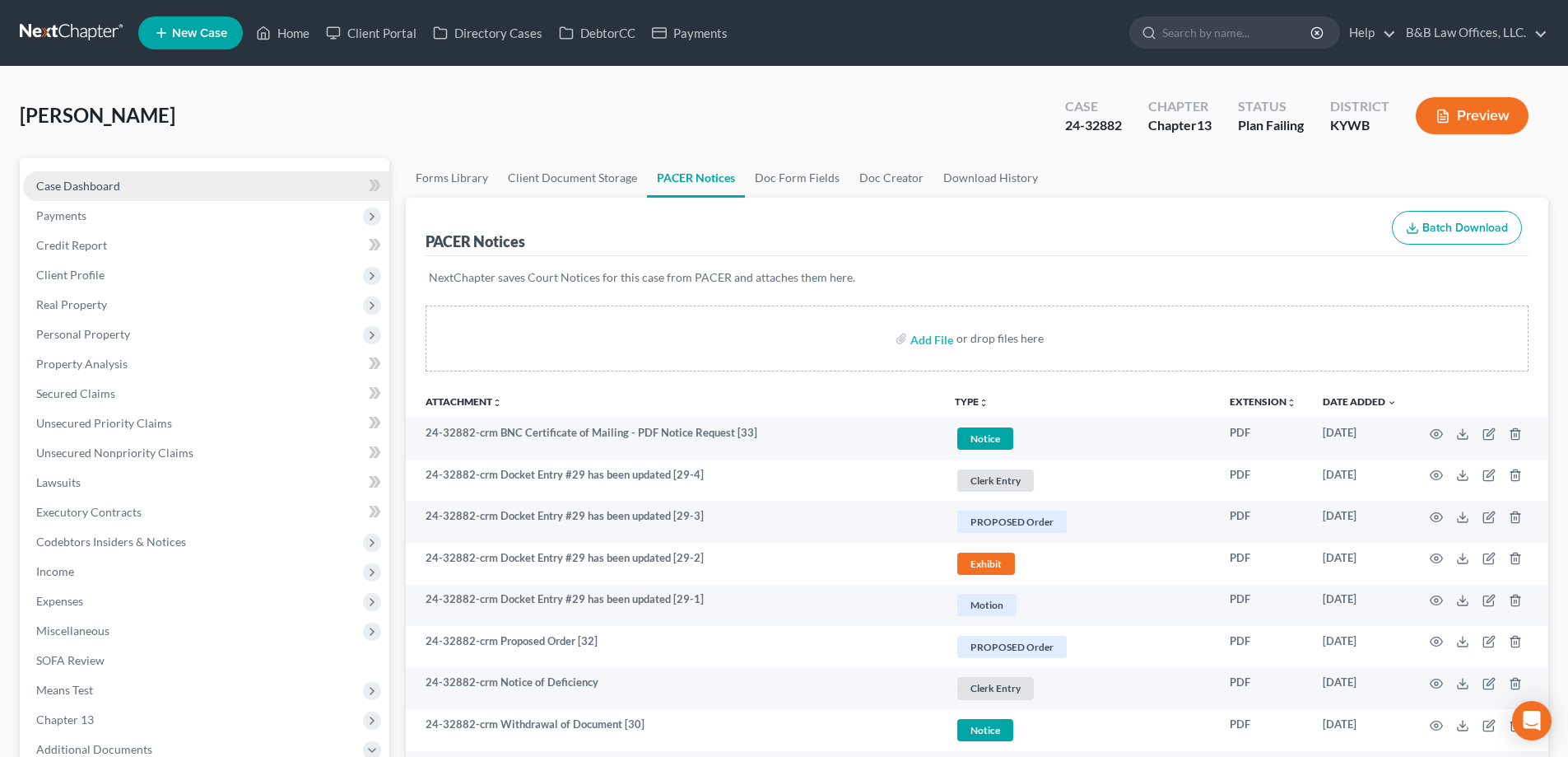
click at [151, 172] on link "Case Dashboard" at bounding box center [206, 185] width 366 height 29
select select "2"
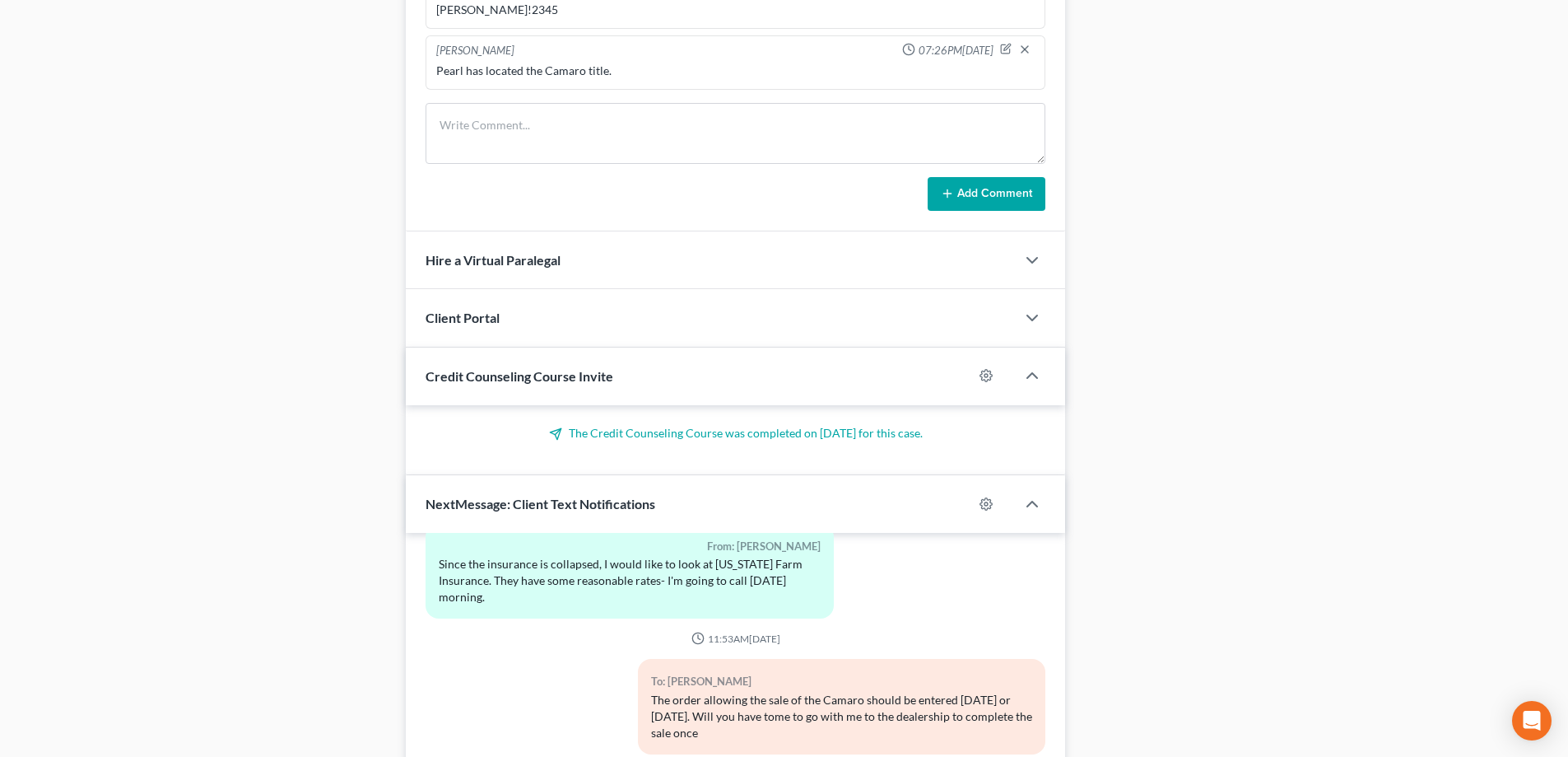
scroll to position [1013, 0]
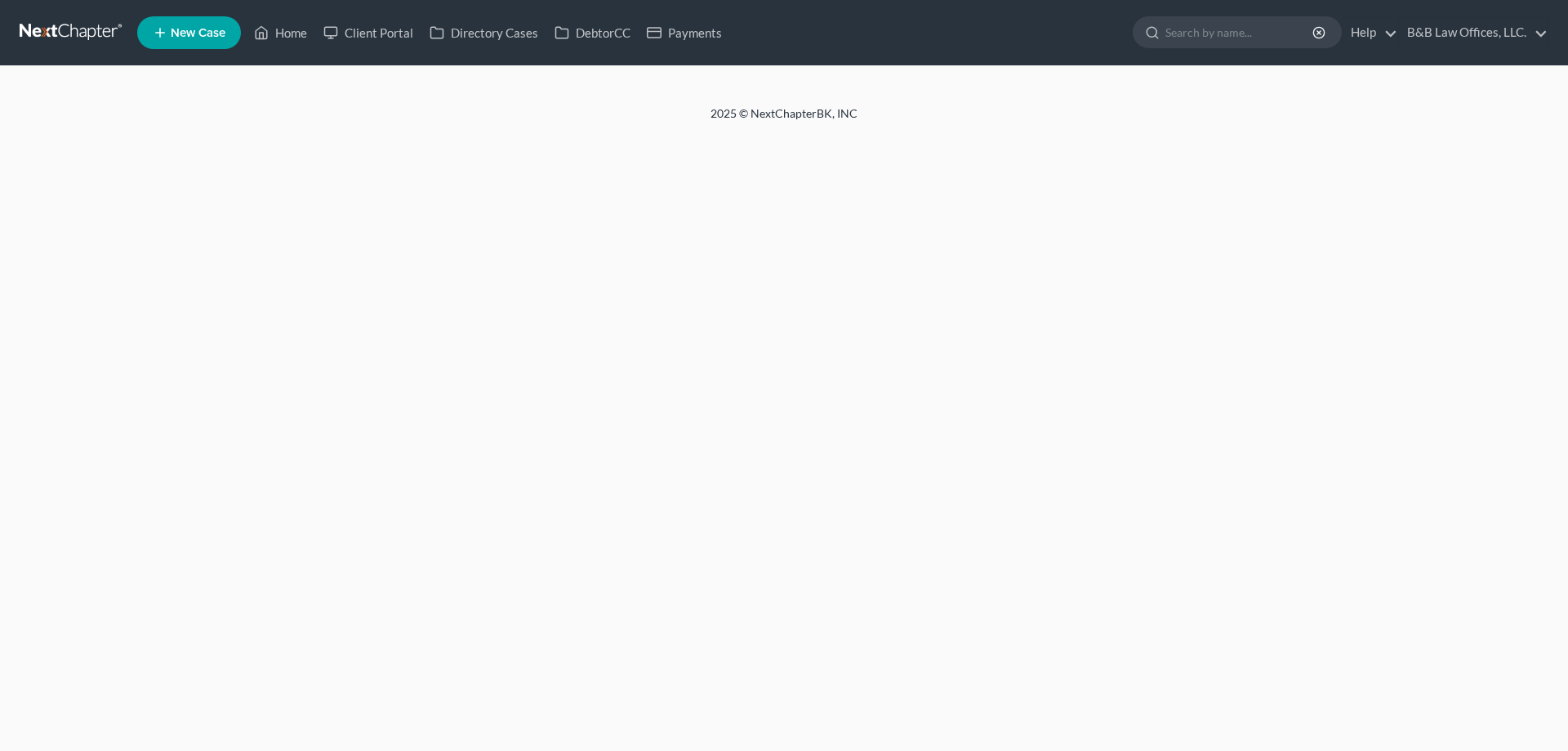
select select "2"
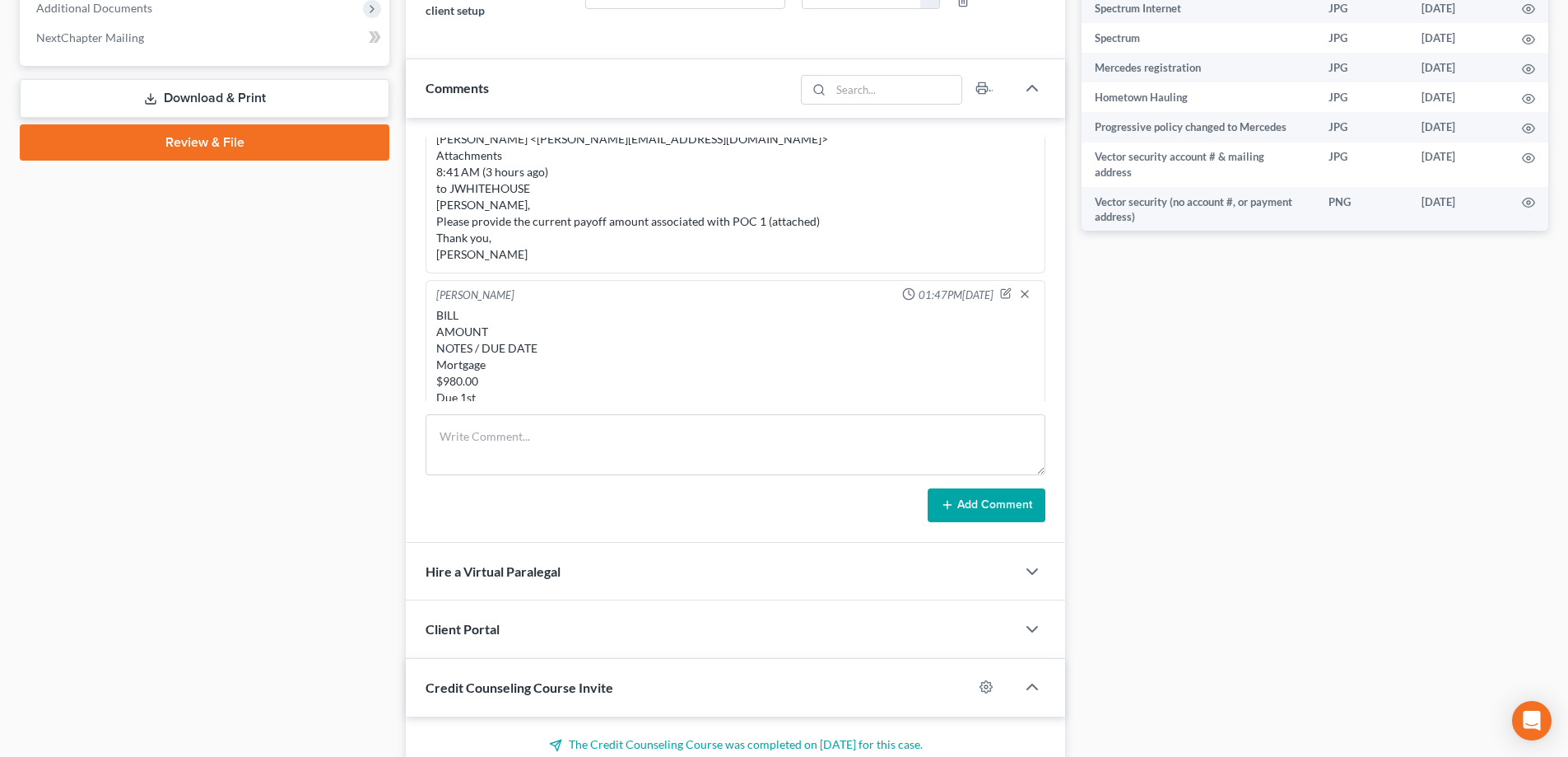
scroll to position [4104, 0]
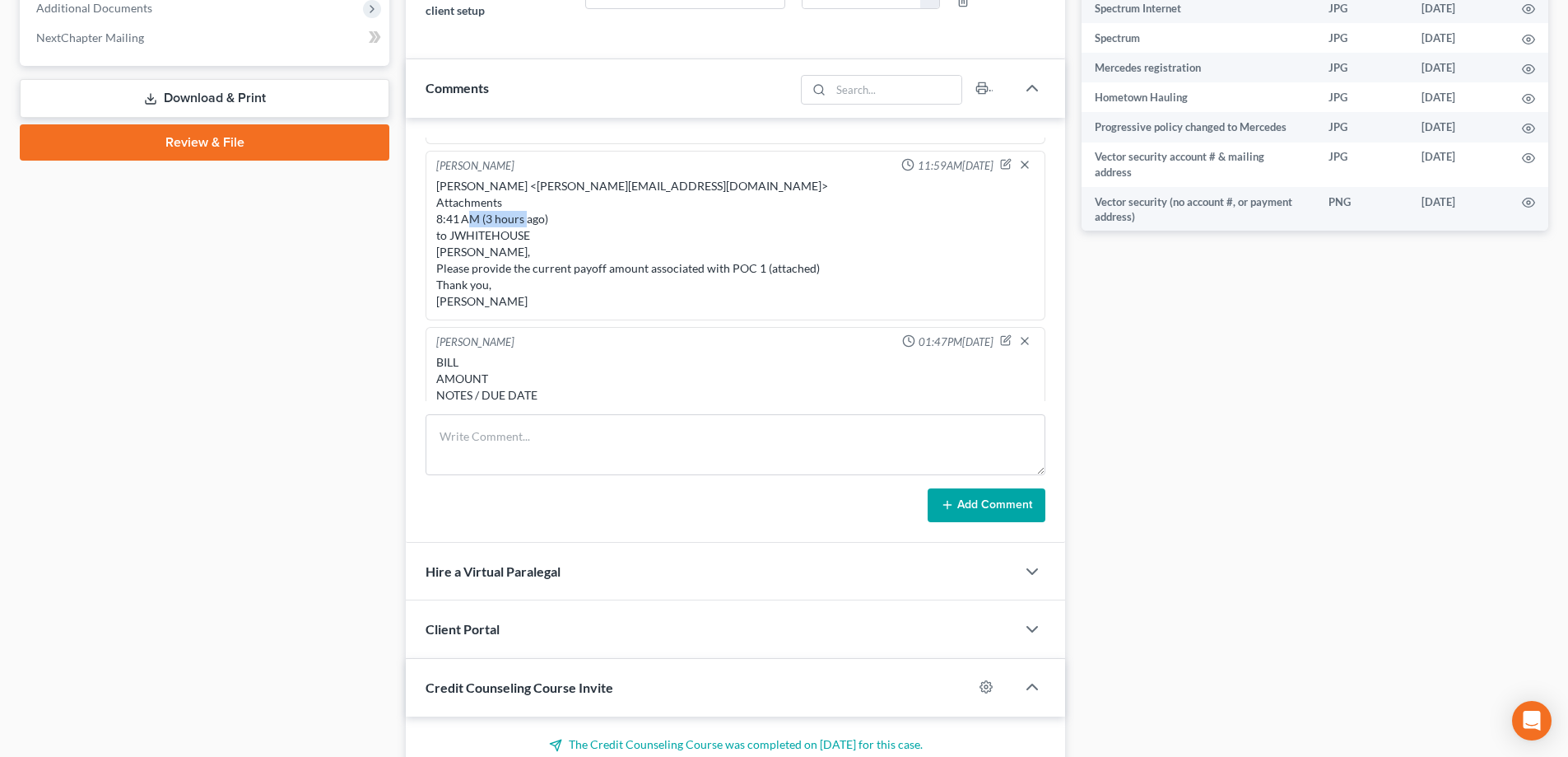
drag, startPoint x: 451, startPoint y: 288, endPoint x: 552, endPoint y: 288, distance: 101.0
click at [552, 288] on div "Philip Beaton <philip@bblawoffice.net> Attachments 8:41 AM (3 hours ago) to JWH…" at bounding box center [736, 243] width 598 height 132
copy div "JWHITEHOUSE"
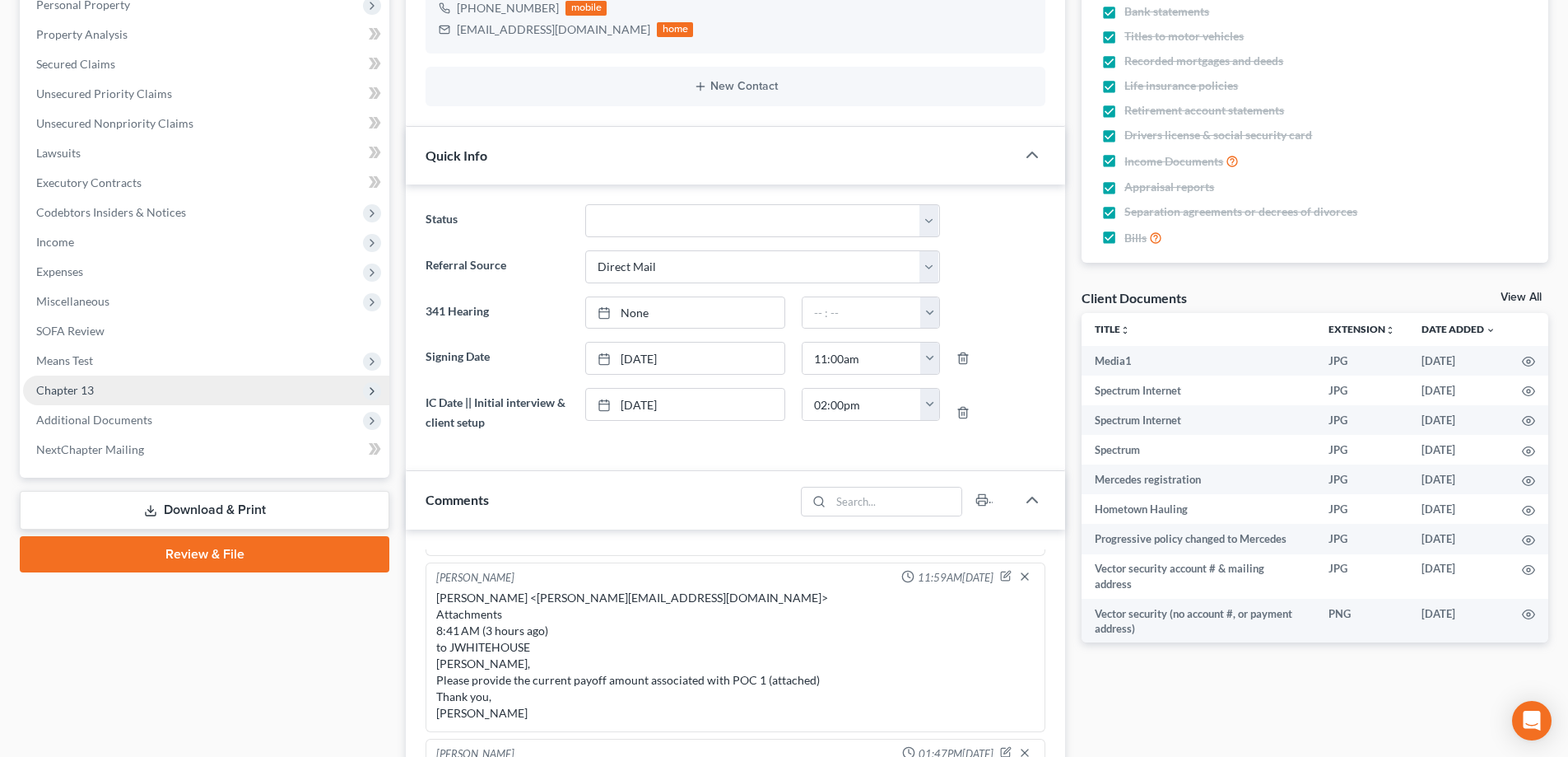
click at [86, 397] on span "Chapter 13" at bounding box center [206, 390] width 366 height 29
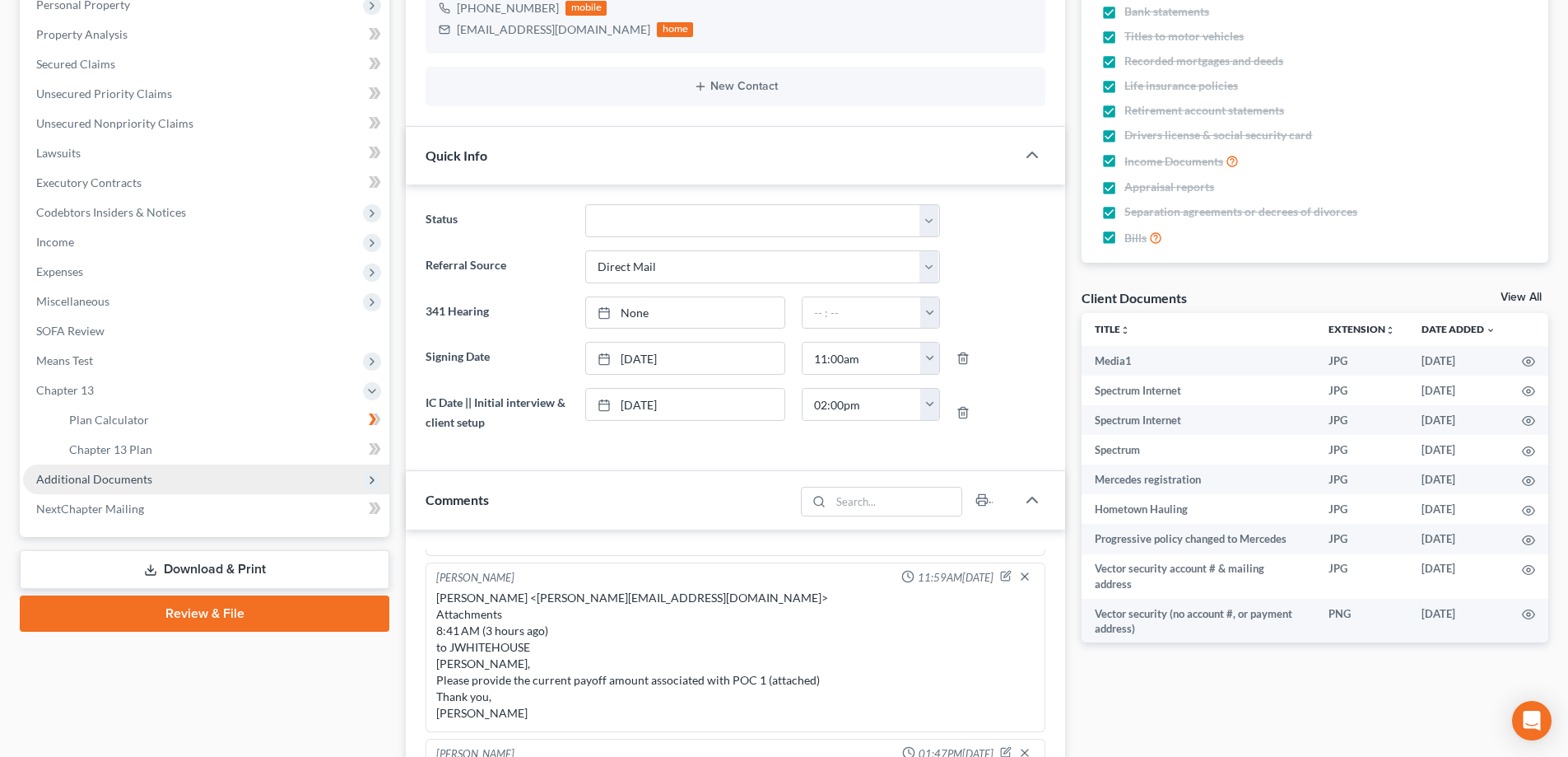
click at [104, 490] on span "Additional Documents" at bounding box center [206, 479] width 366 height 29
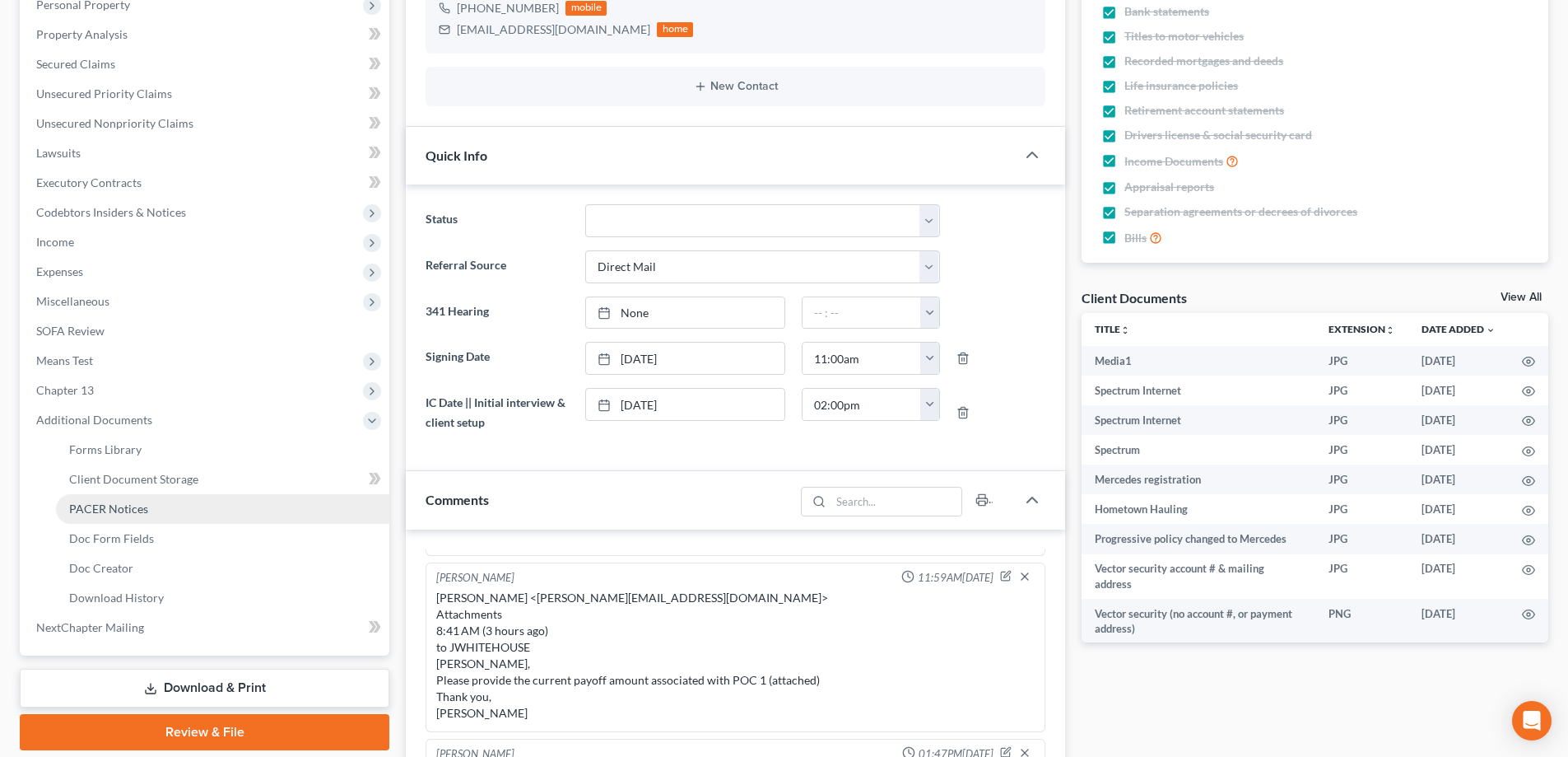
click at [133, 512] on span "PACER Notices" at bounding box center [109, 508] width 79 height 14
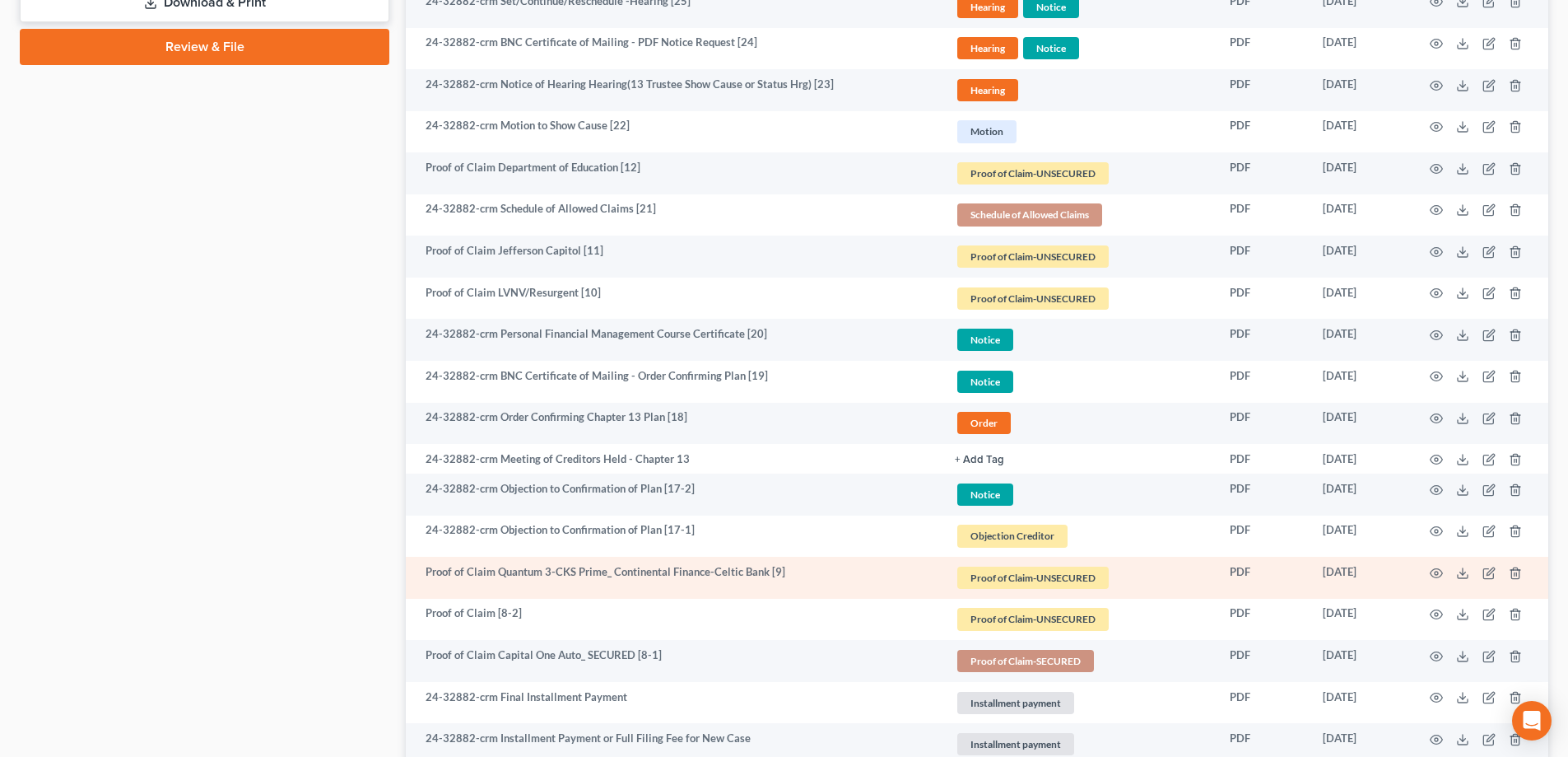
scroll to position [988, 0]
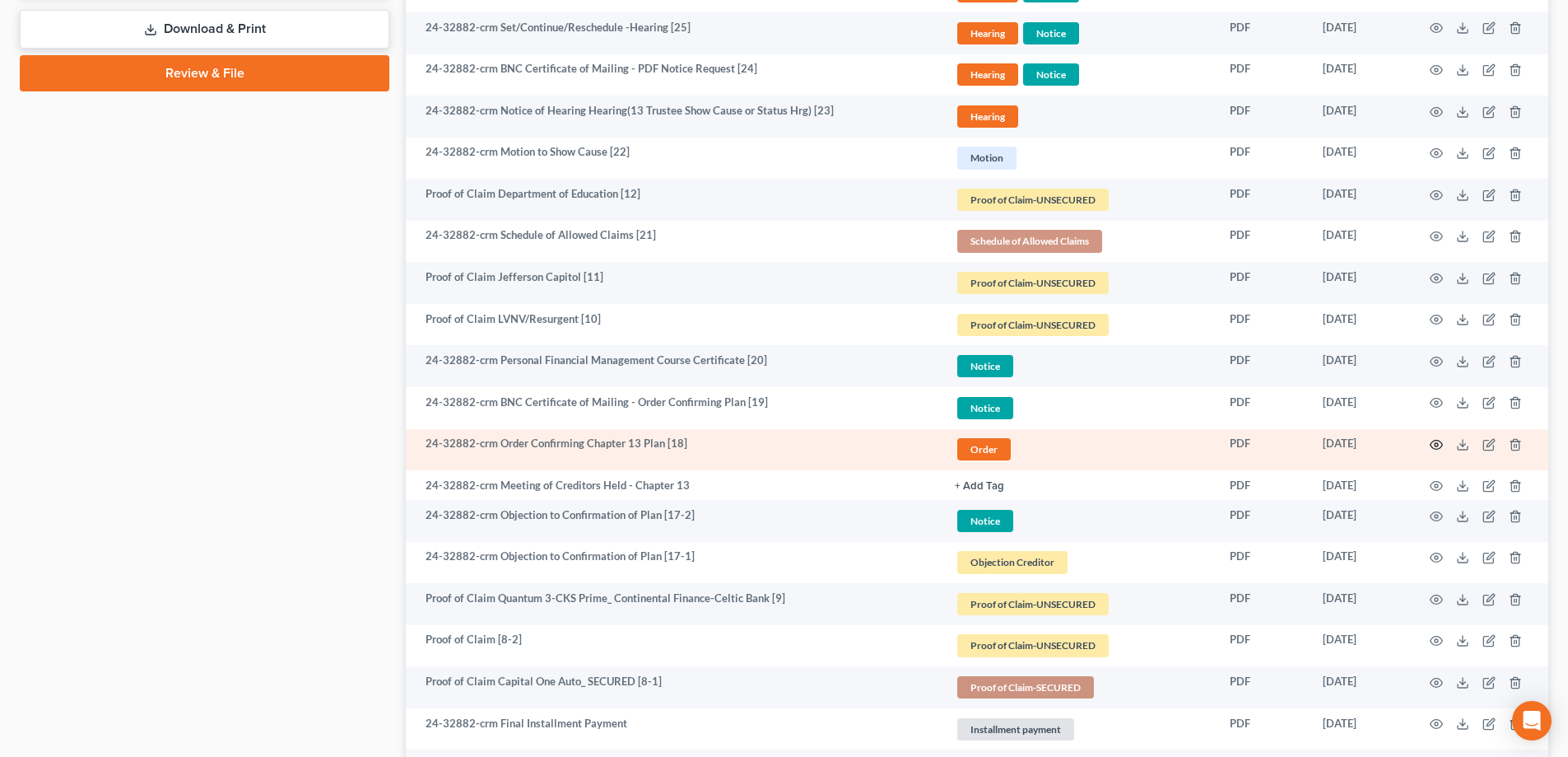
click at [1438, 448] on icon "button" at bounding box center [1436, 445] width 13 height 13
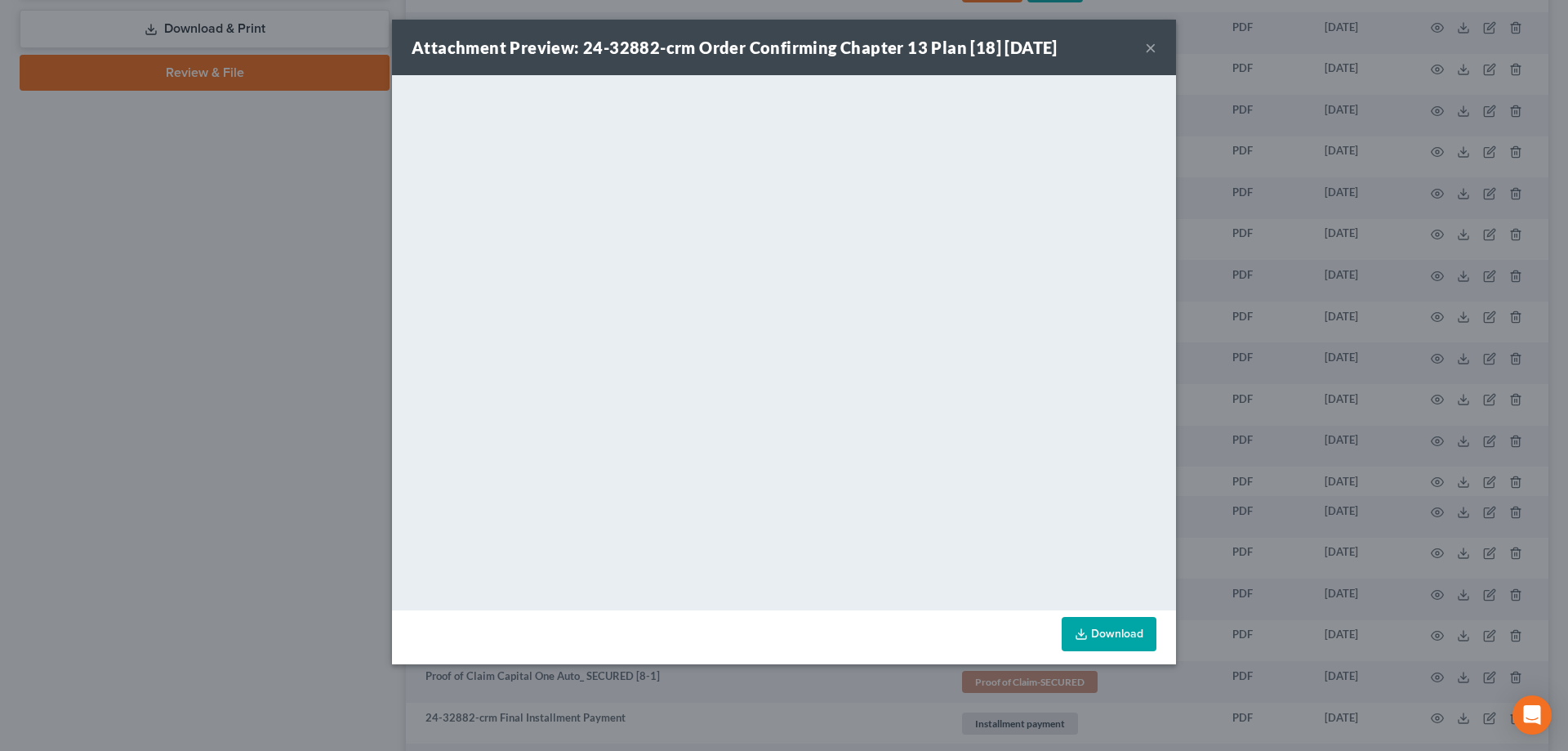
click at [1152, 50] on button "×" at bounding box center [1151, 47] width 12 height 20
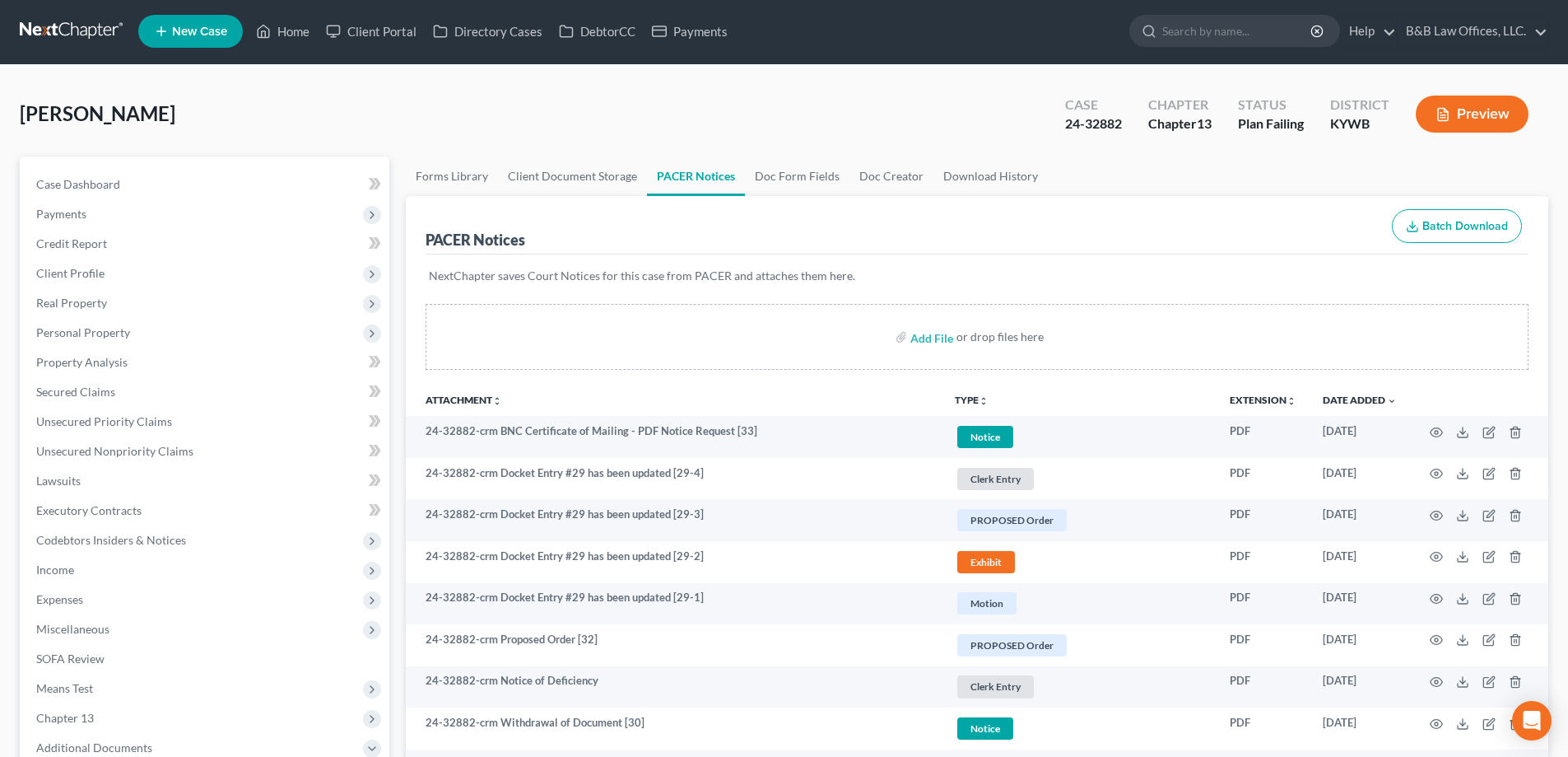
scroll to position [0, 0]
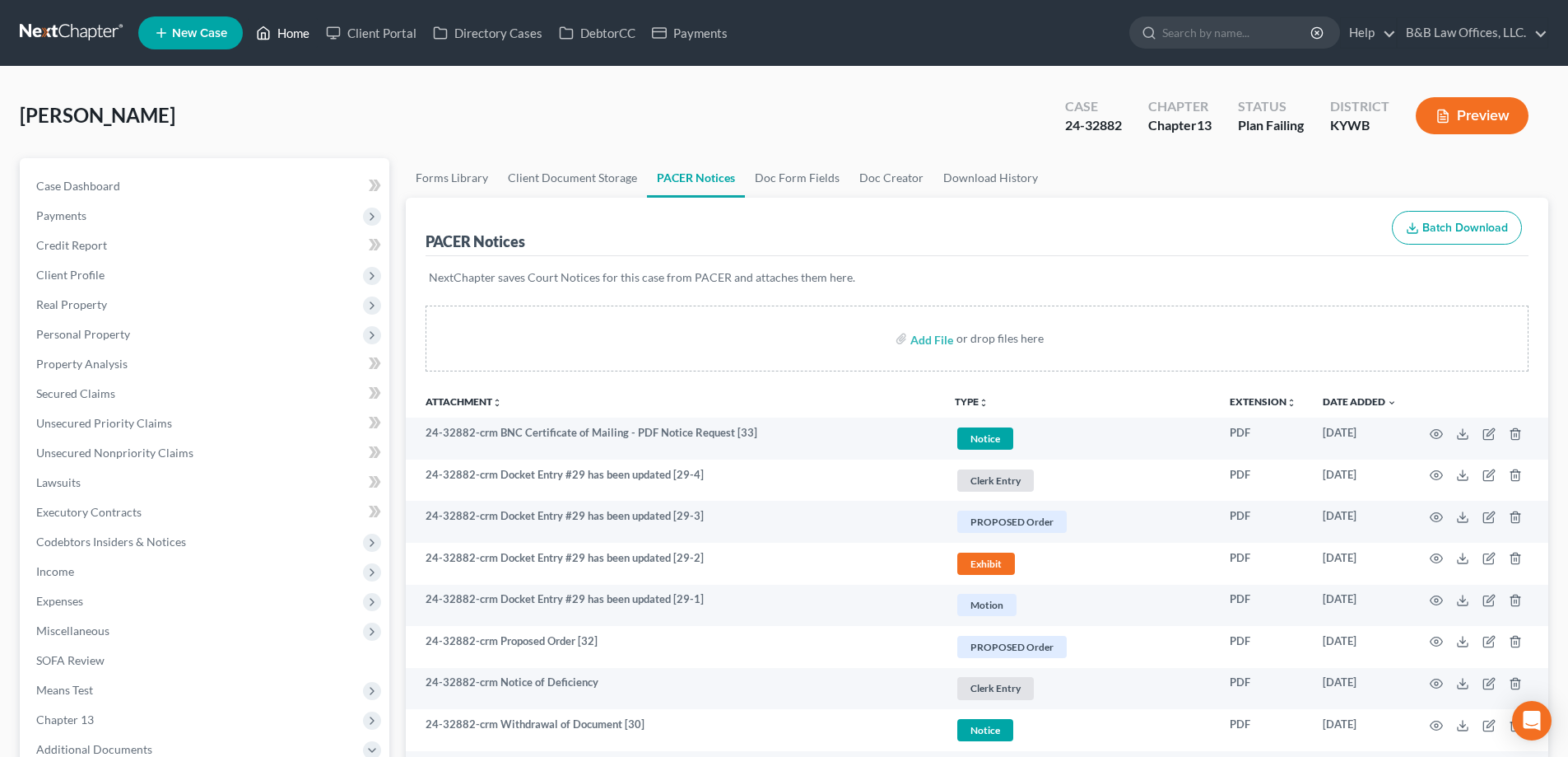
click at [299, 34] on link "Home" at bounding box center [282, 33] width 70 height 29
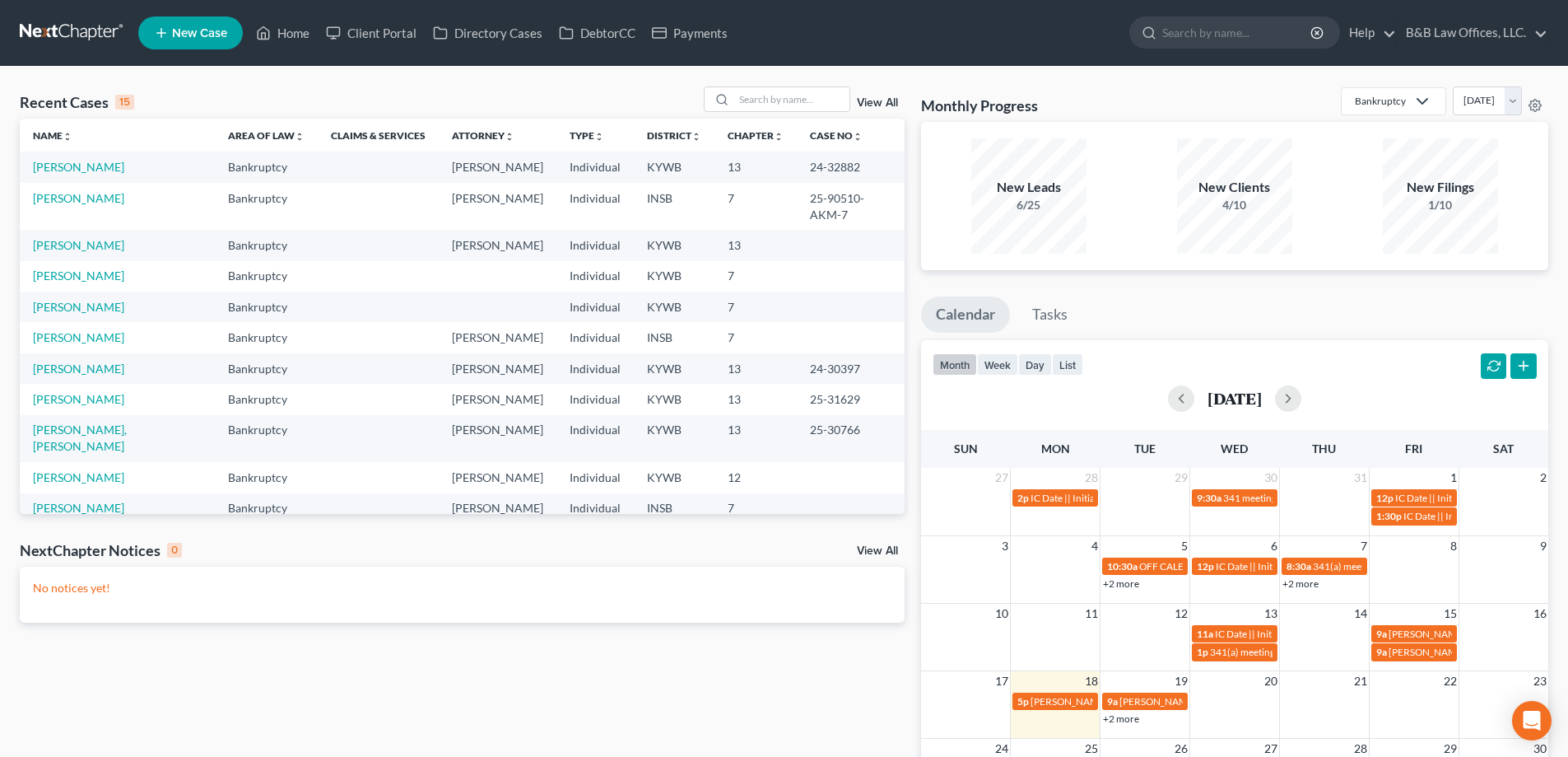
click at [197, 29] on span "New Case" at bounding box center [199, 33] width 55 height 13
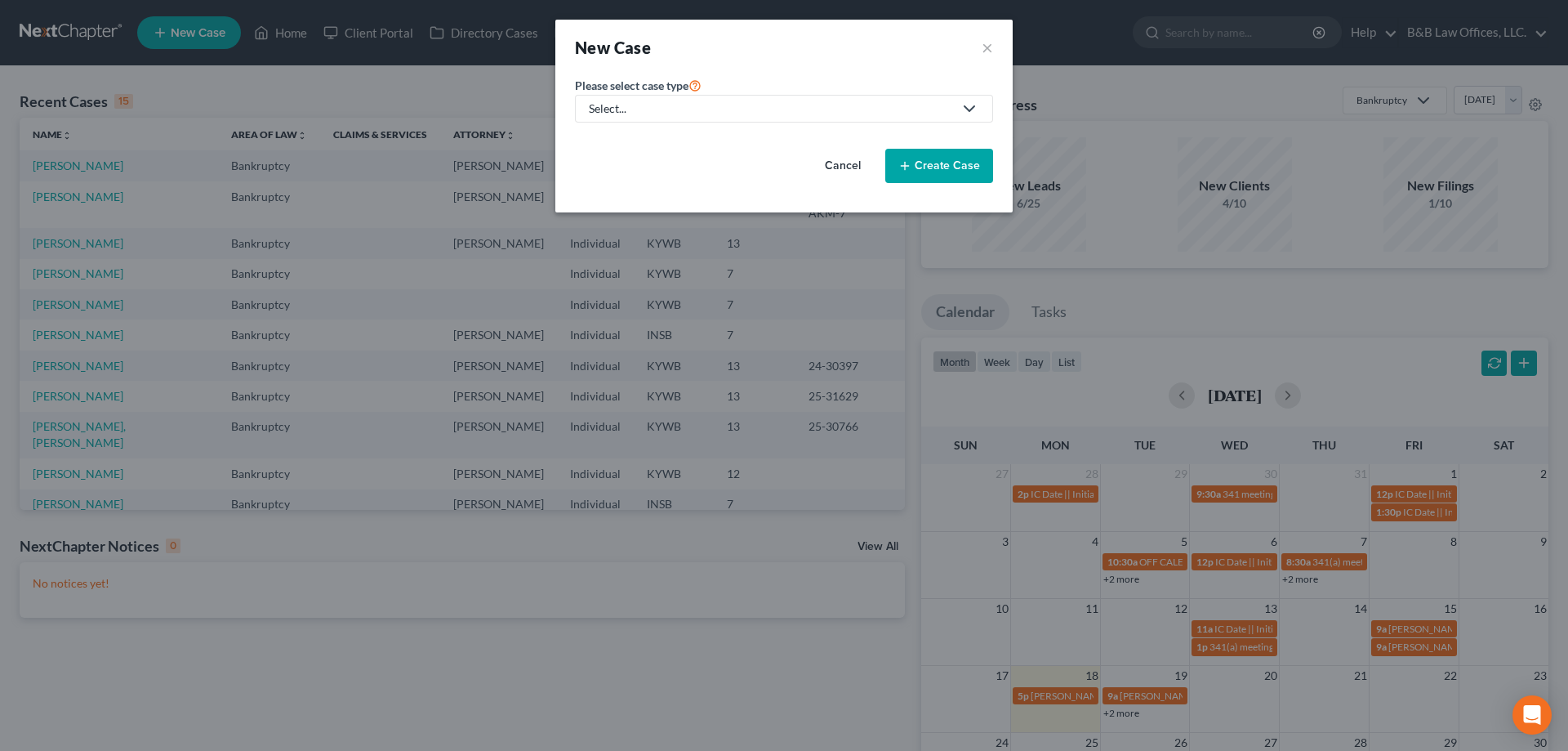
click at [663, 105] on div "Select..." at bounding box center [771, 109] width 364 height 17
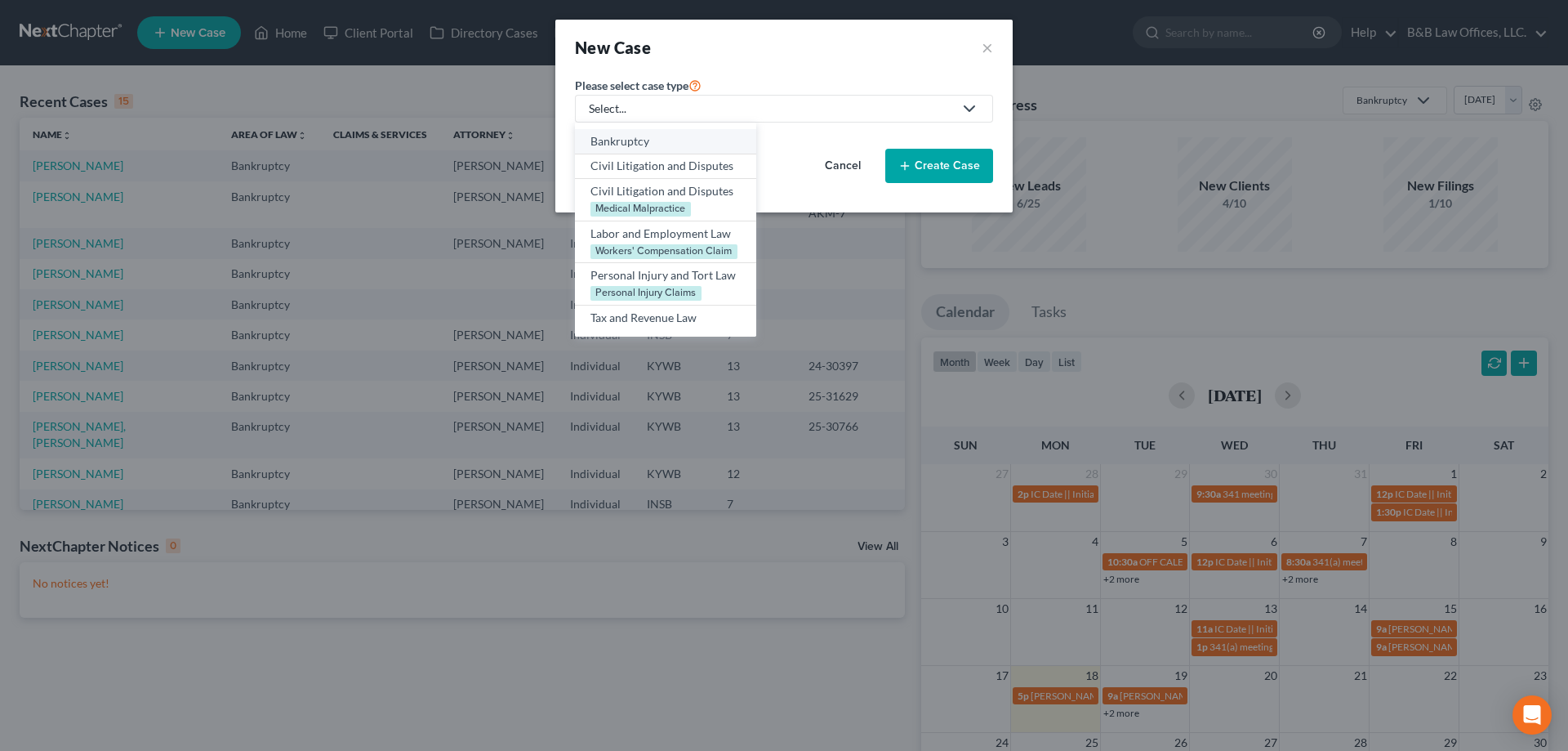
click at [643, 136] on div "Bankruptcy" at bounding box center [665, 141] width 150 height 17
select select "33"
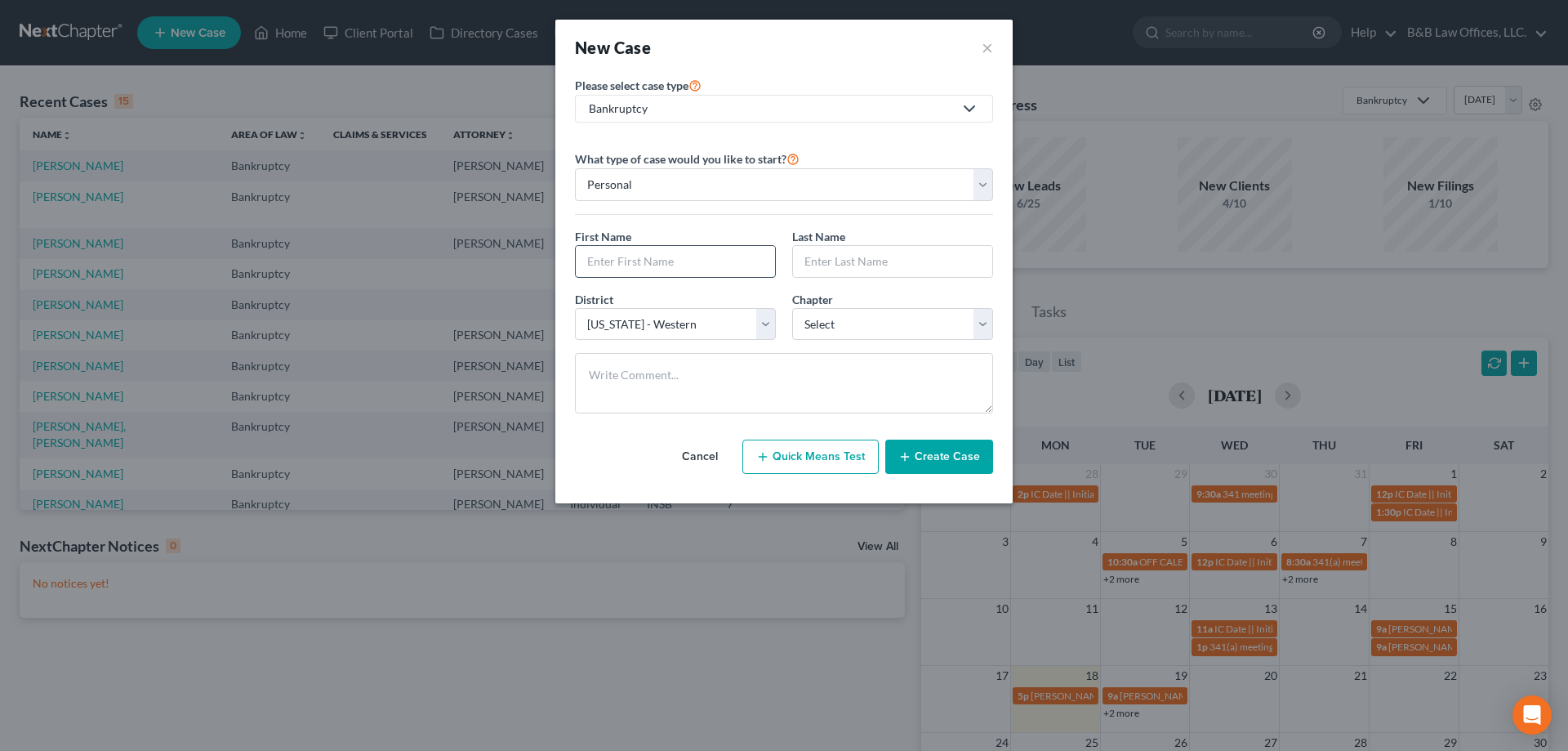
click at [628, 271] on input "text" at bounding box center [676, 261] width 200 height 31
type input "Amari"
type input "Briggs"
click at [905, 333] on select "Select 7 11 12 13" at bounding box center [893, 324] width 201 height 32
select select "0"
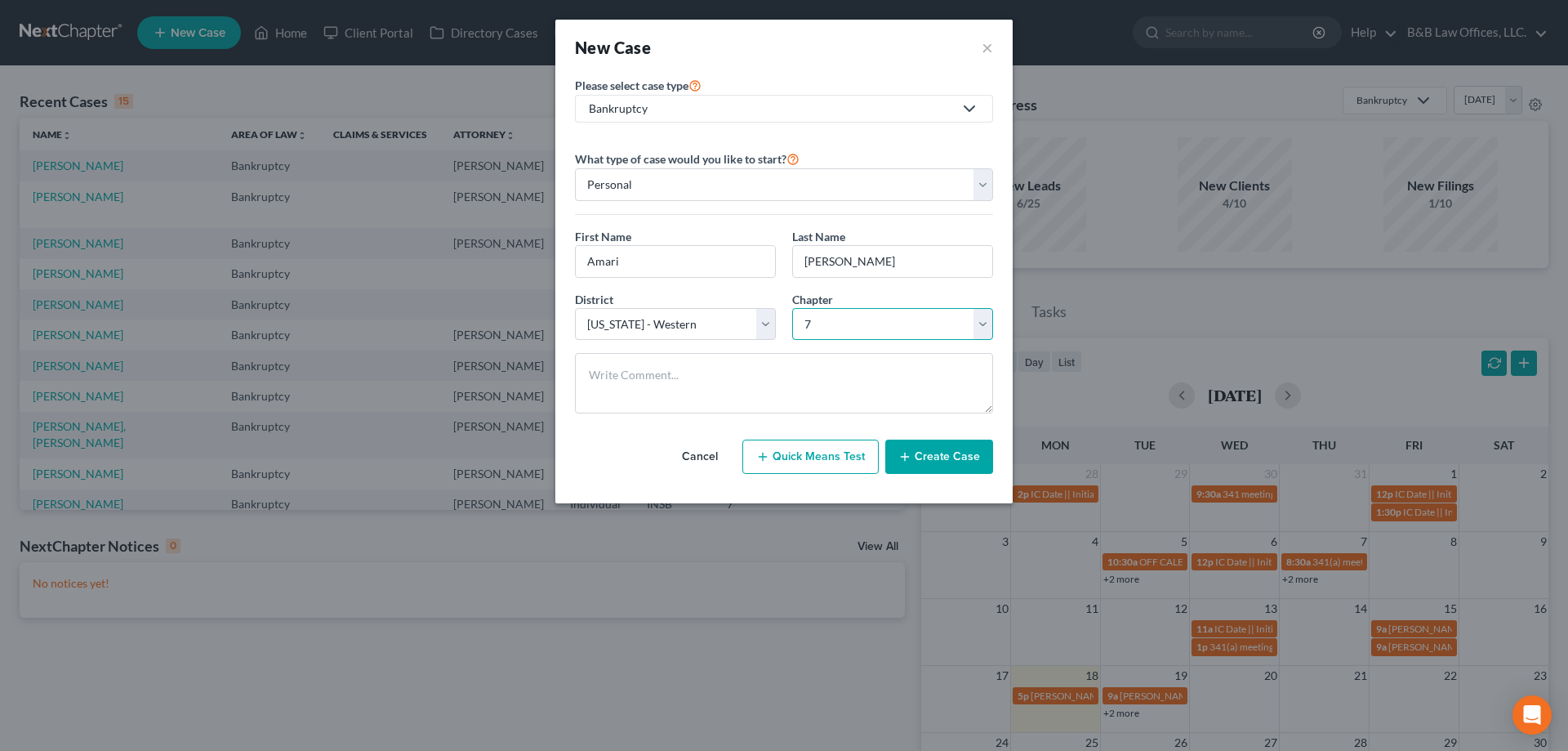
click at [792, 308] on select "Select 7 11 12 13" at bounding box center [893, 324] width 201 height 32
click at [959, 459] on button "Create Case" at bounding box center [939, 456] width 108 height 34
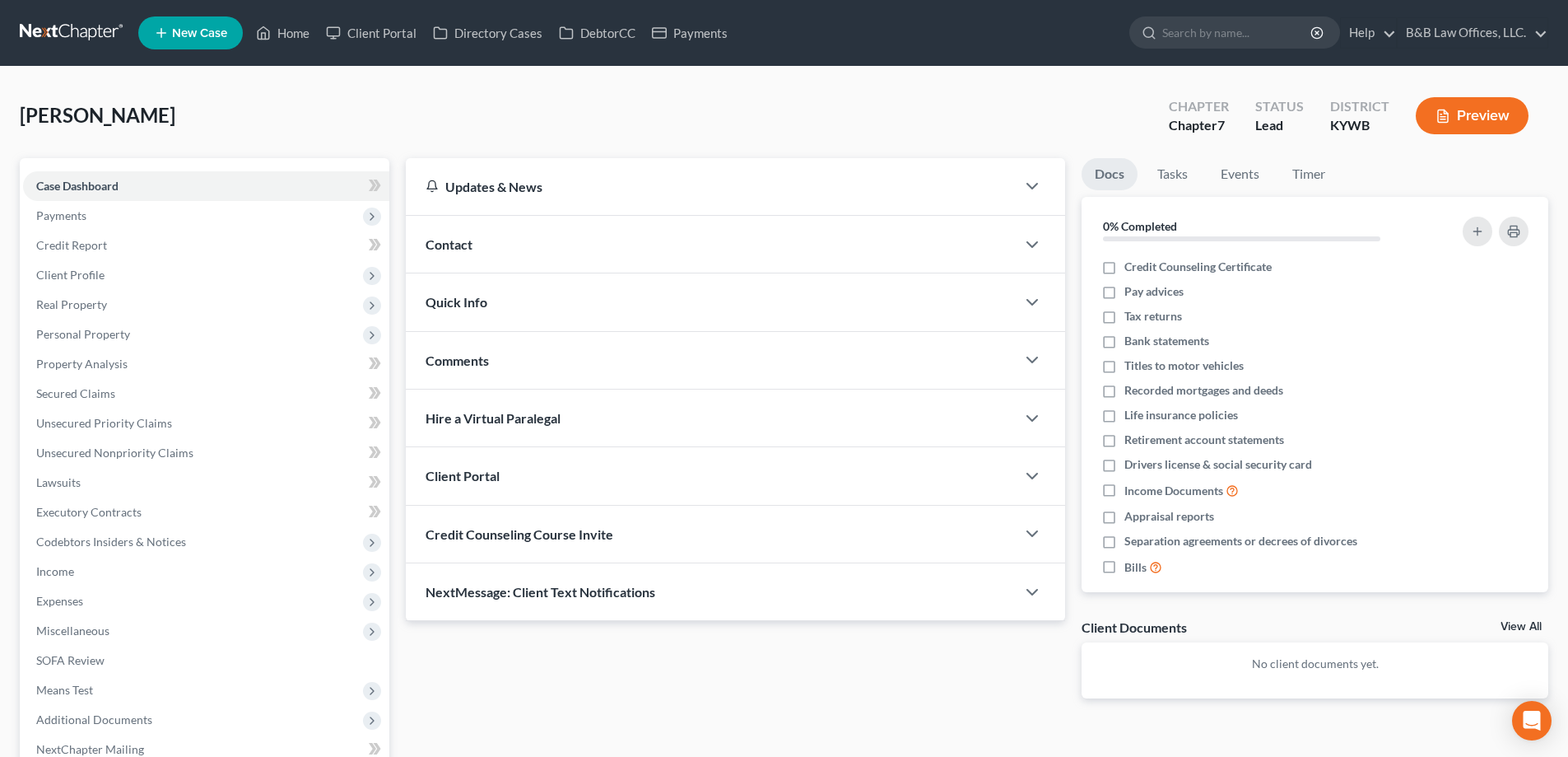
click at [509, 314] on div "Quick Info" at bounding box center [711, 302] width 610 height 57
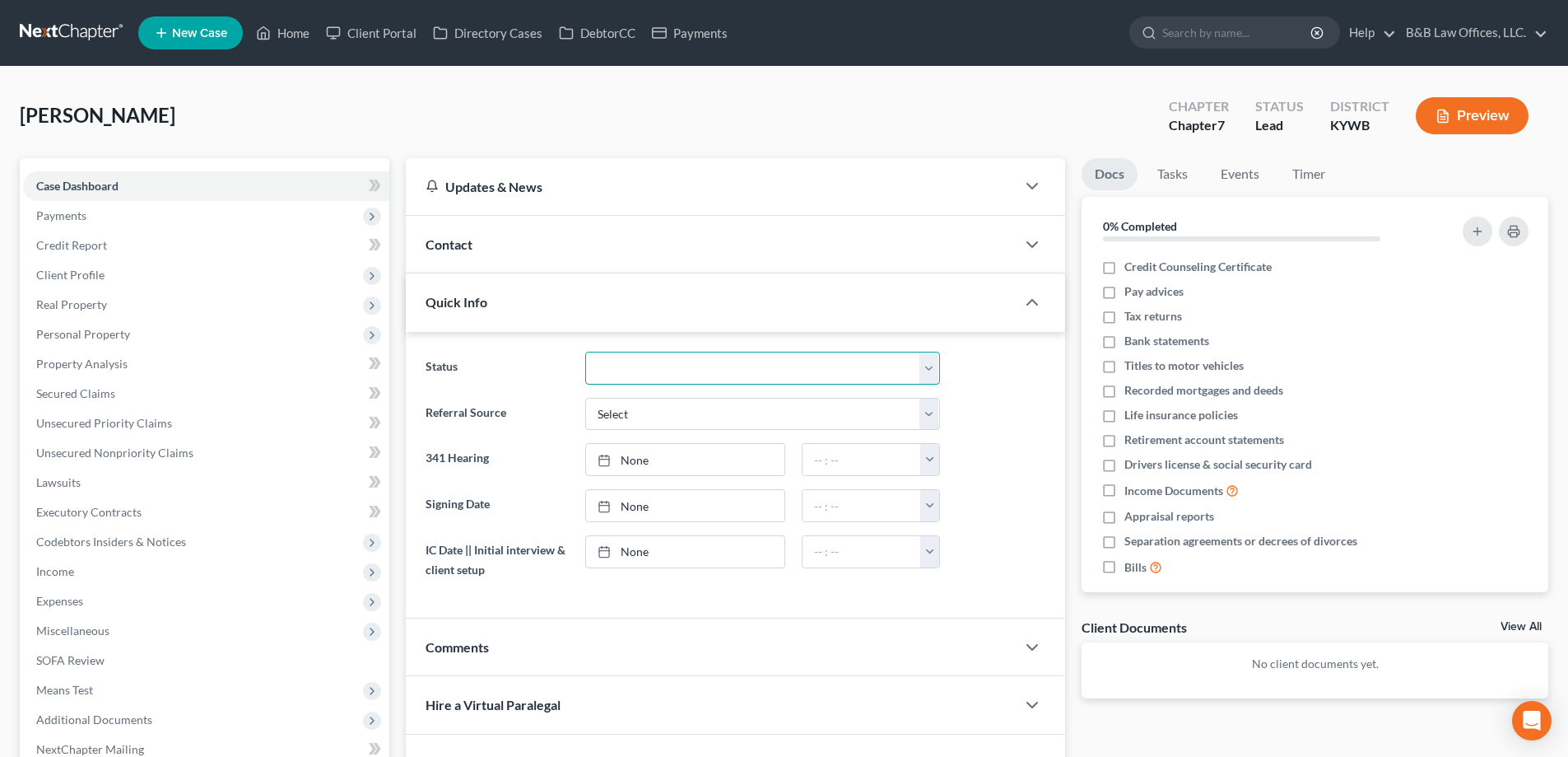
click at [653, 367] on select "Discharged Discharged & Reported Discharge Litigation Dismissal Notice Dismisse…" at bounding box center [762, 367] width 354 height 33
click at [653, 360] on select "Discharged Discharged & Reported Discharge Litigation Dismissal Notice Dismisse…" at bounding box center [762, 367] width 354 height 33
click at [640, 416] on select "Select Word Of Mouth Previous Clients Direct Mail Website Google Search Modern …" at bounding box center [762, 413] width 354 height 33
select select "2"
click at [585, 397] on select "Select Word Of Mouth Previous Clients Direct Mail Website Google Search Modern …" at bounding box center [762, 413] width 354 height 33
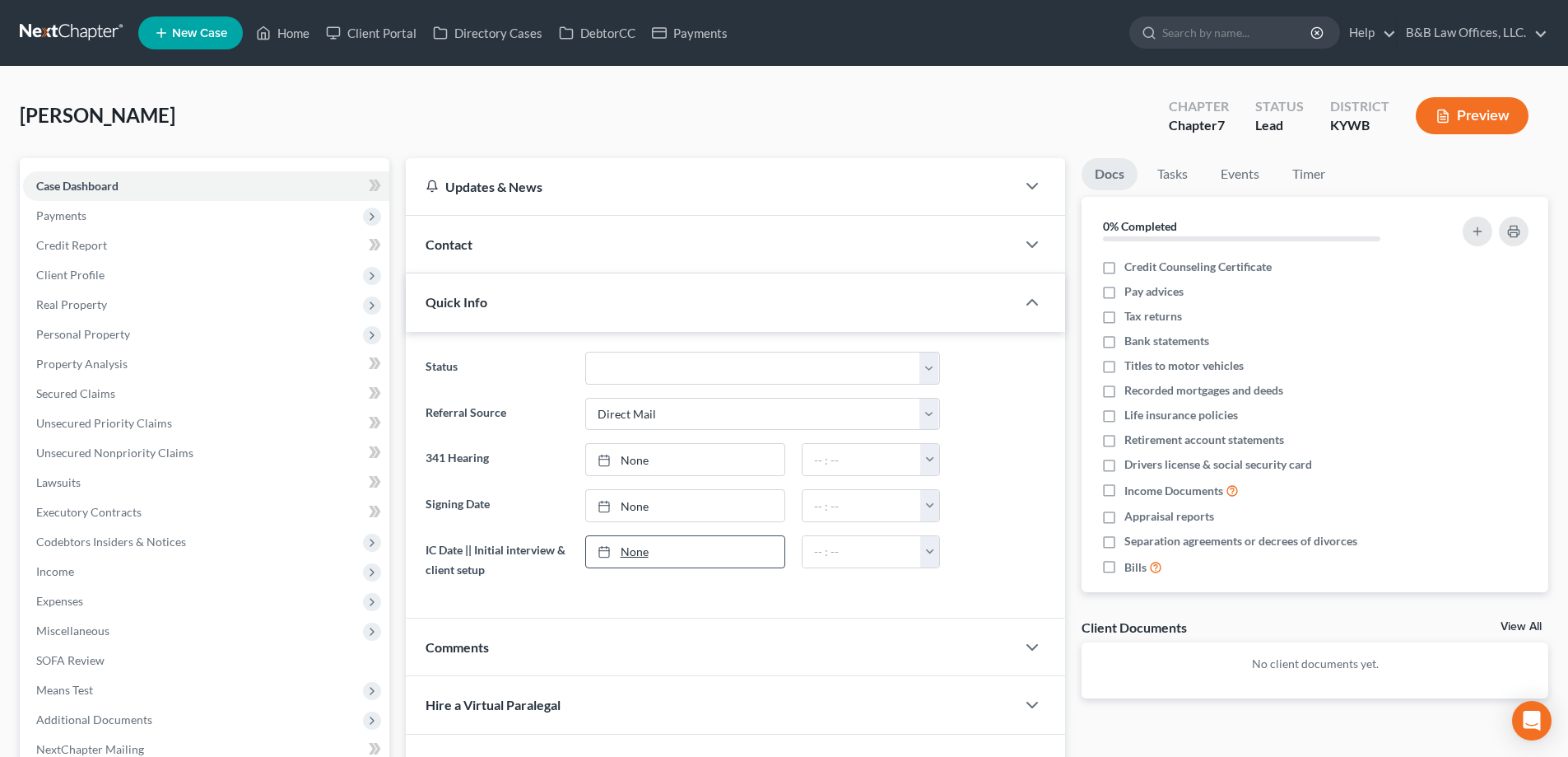
click at [631, 545] on link "None" at bounding box center [685, 551] width 199 height 31
type input "8/18/2025"
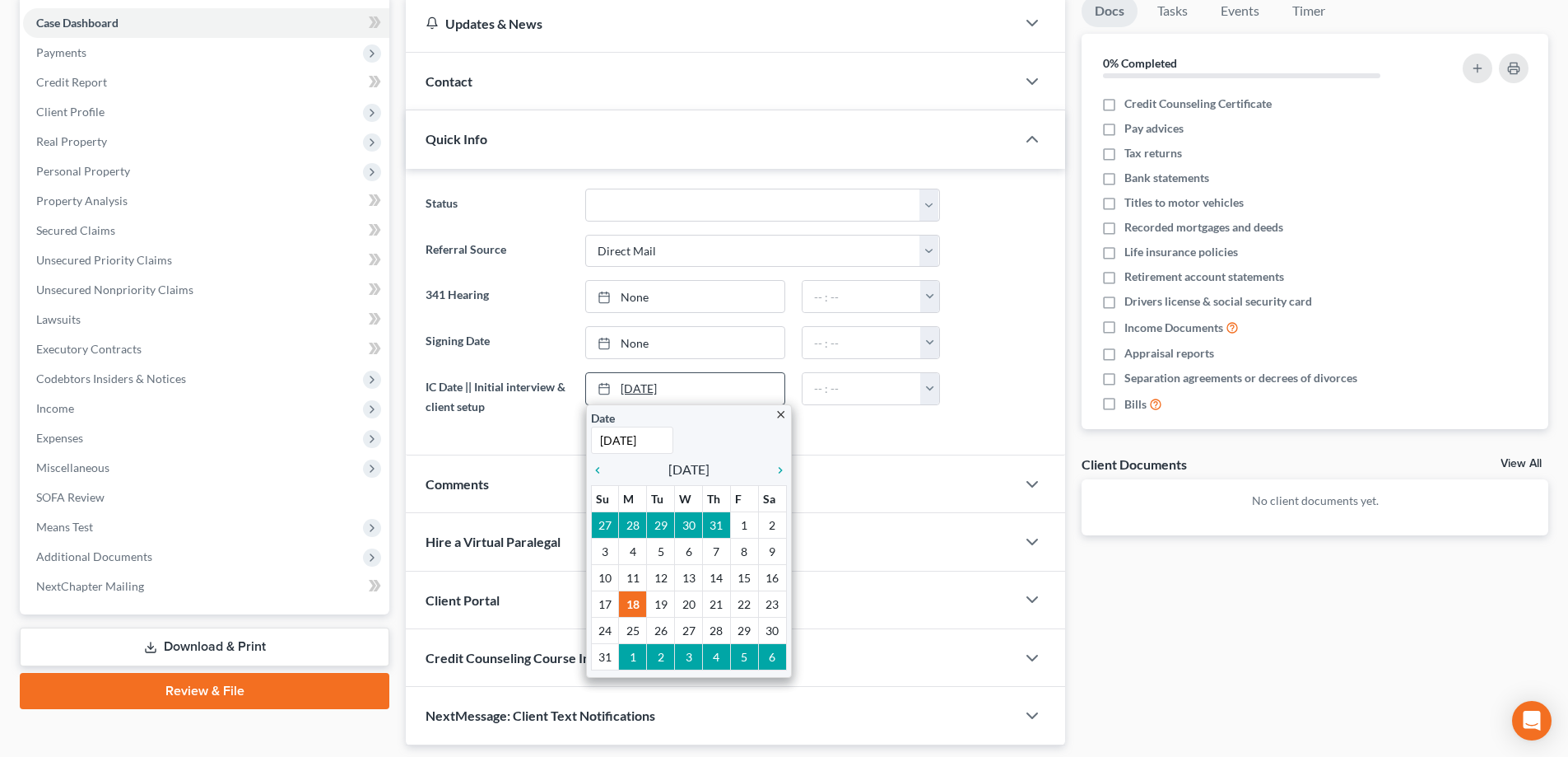
scroll to position [164, 0]
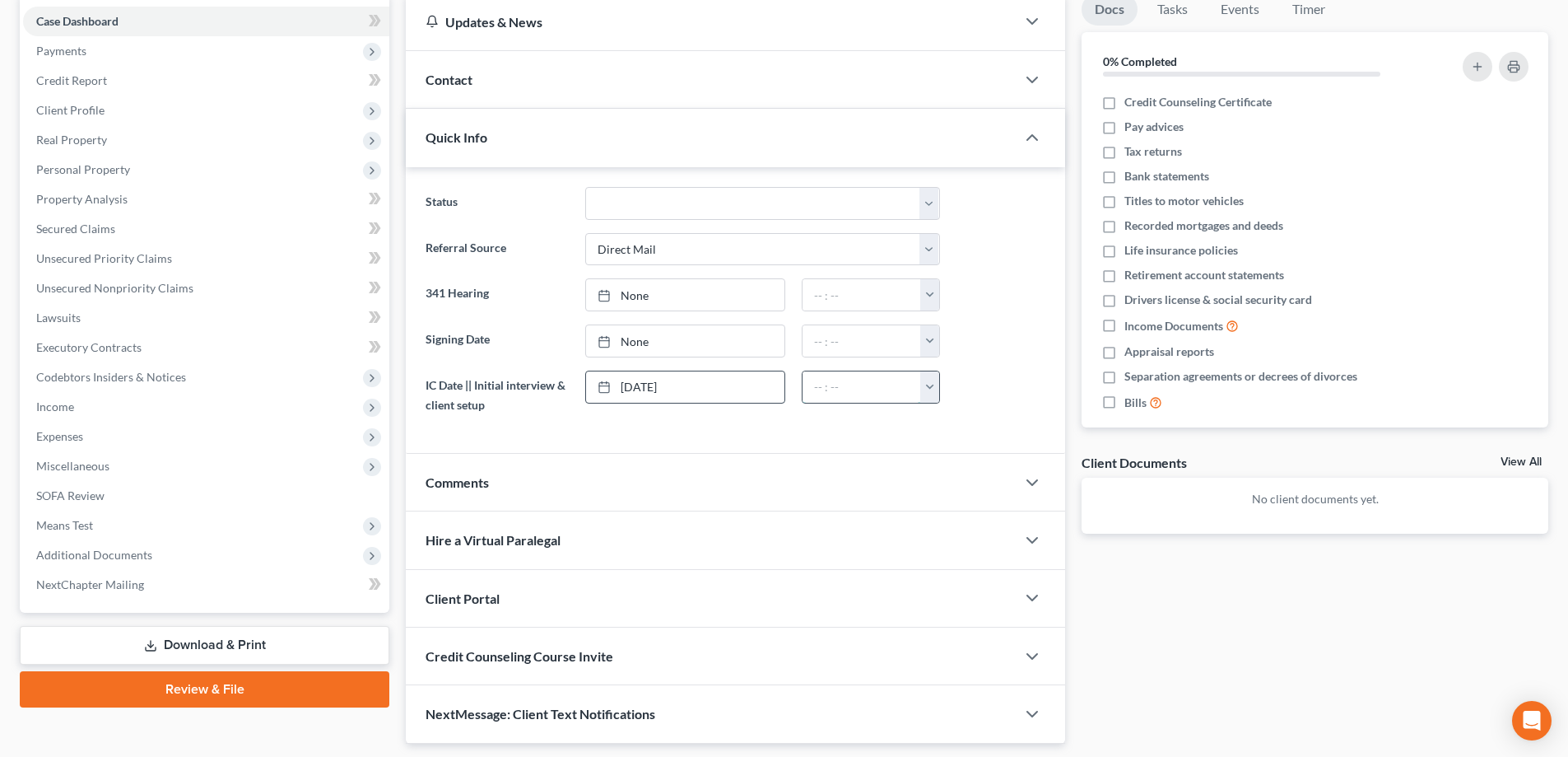
click at [847, 388] on input "text" at bounding box center [862, 386] width 118 height 31
click at [935, 388] on button "button" at bounding box center [929, 386] width 19 height 31
click at [951, 516] on link "12:00pm" at bounding box center [966, 510] width 92 height 28
type input "12:00pm"
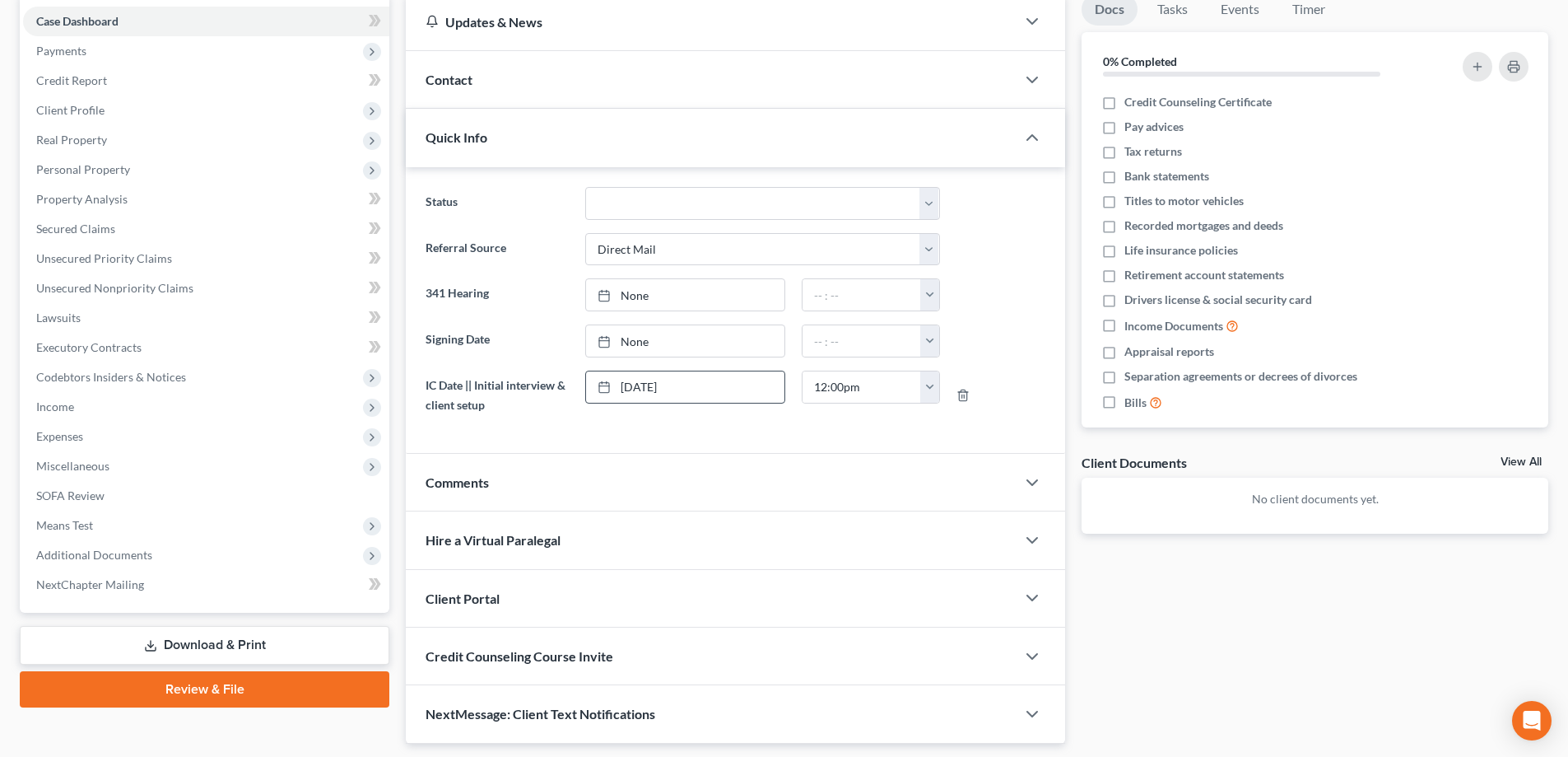
click at [550, 478] on div "Comments" at bounding box center [711, 482] width 610 height 57
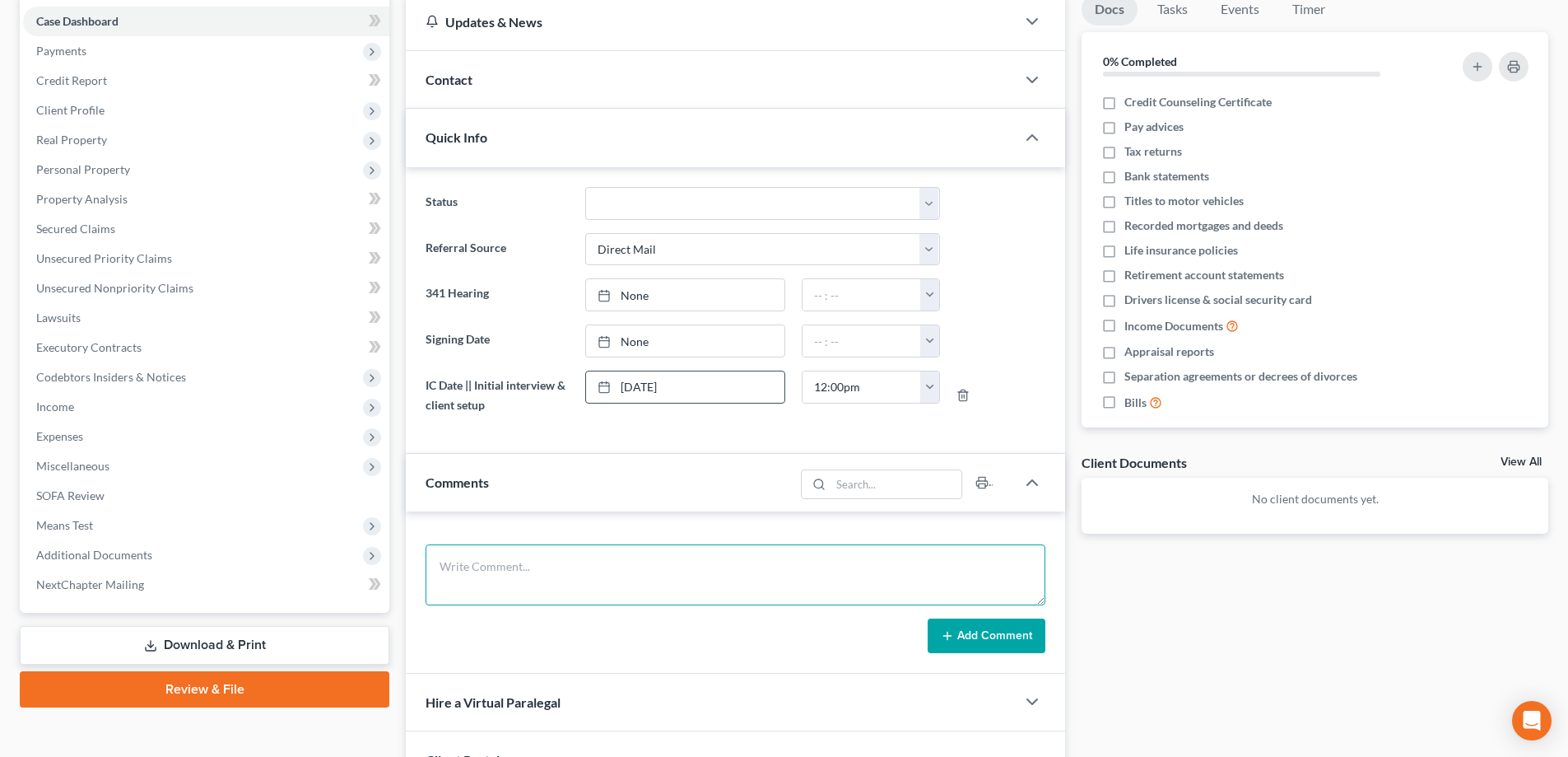
click at [495, 556] on textarea at bounding box center [736, 574] width 620 height 61
type textarea "J"
drag, startPoint x: 622, startPoint y: 598, endPoint x: 594, endPoint y: 565, distance: 43.3
click at [593, 565] on textarea "Graduated and started a nursing job in August lives with parents only debt othe…" at bounding box center [736, 574] width 620 height 61
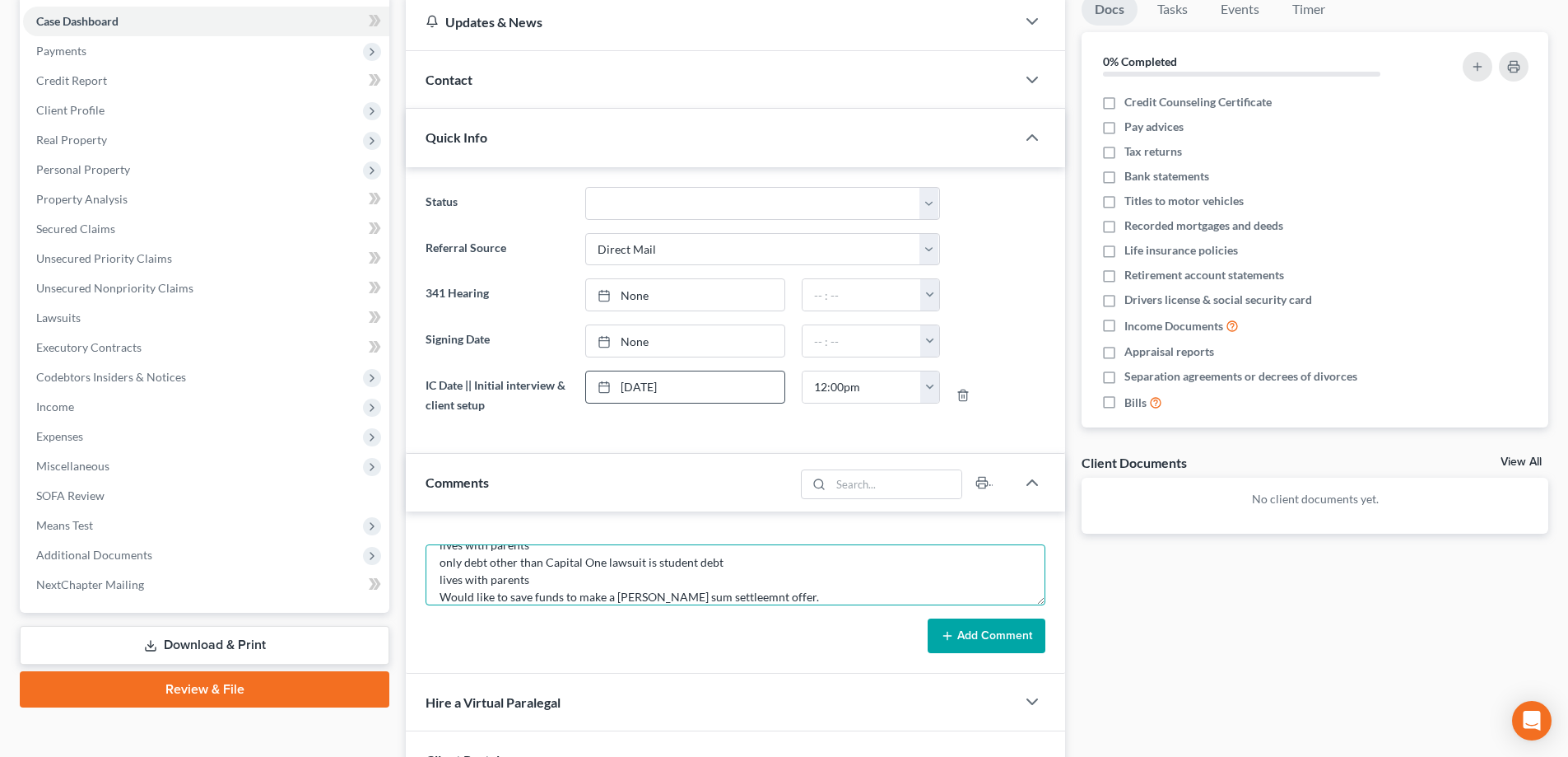
drag, startPoint x: 624, startPoint y: 599, endPoint x: 633, endPoint y: 600, distance: 9.1
click at [625, 599] on textarea "Graduated and started a nursing job in August lives with parents only debt othe…" at bounding box center [736, 574] width 620 height 61
click at [771, 600] on textarea "Graduated and started a nursing job in August lives with parents only debt othe…" at bounding box center [736, 574] width 620 height 61
type textarea "Graduated and started a nursing job in August lives with parents only debt othe…"
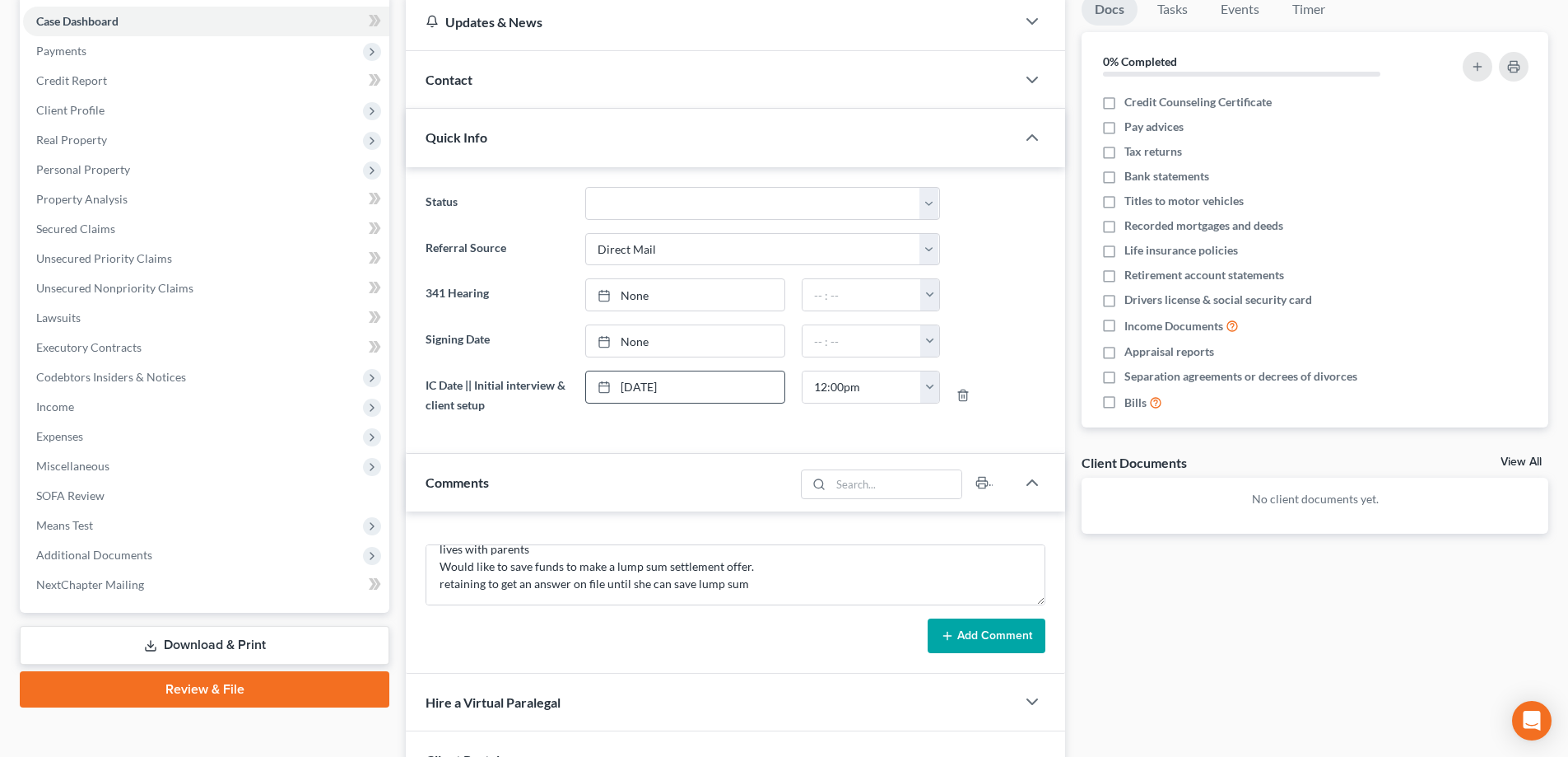
click at [985, 628] on button "Add Comment" at bounding box center [986, 635] width 117 height 34
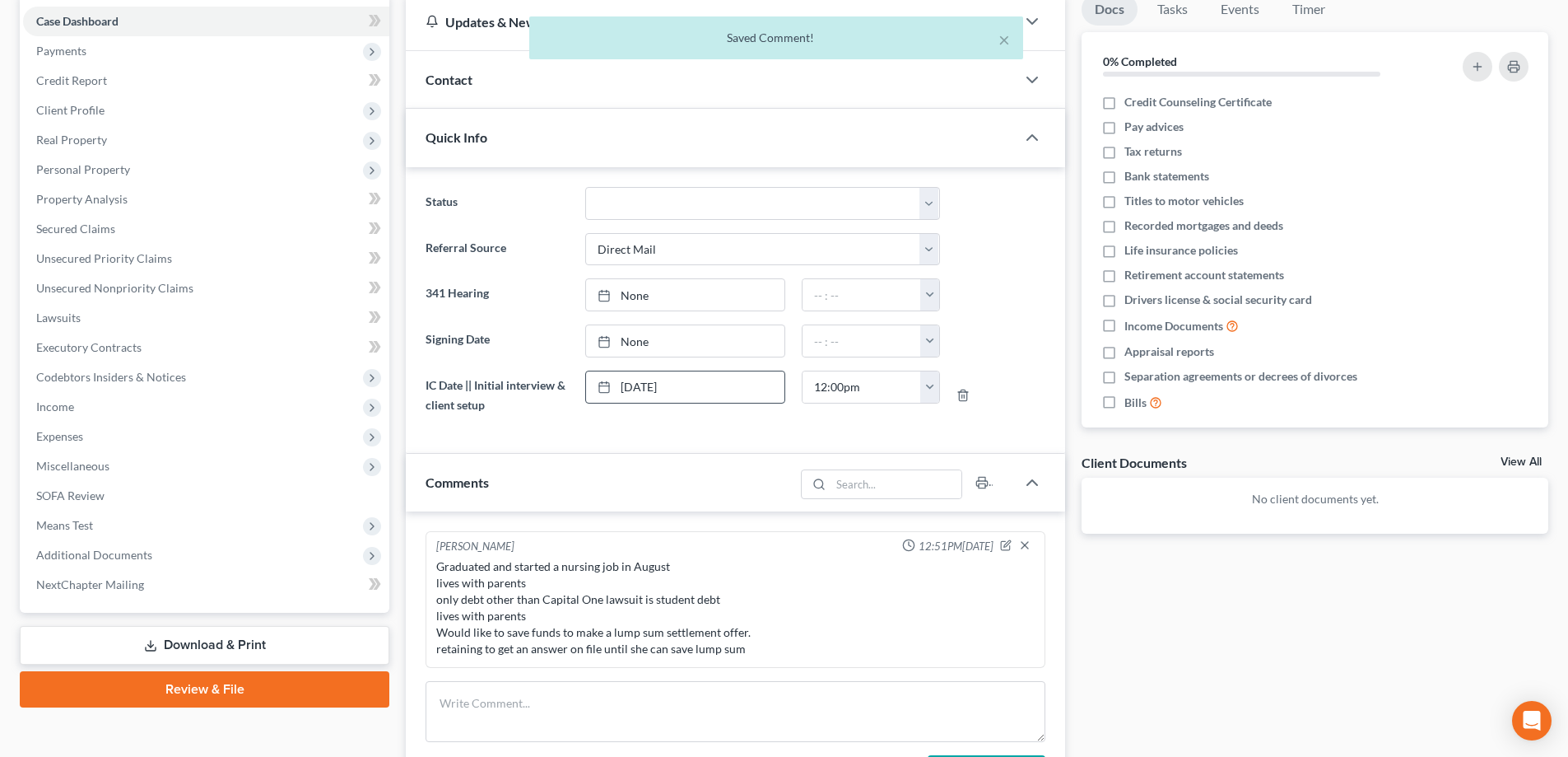
click at [1513, 461] on link "View All" at bounding box center [1521, 462] width 41 height 12
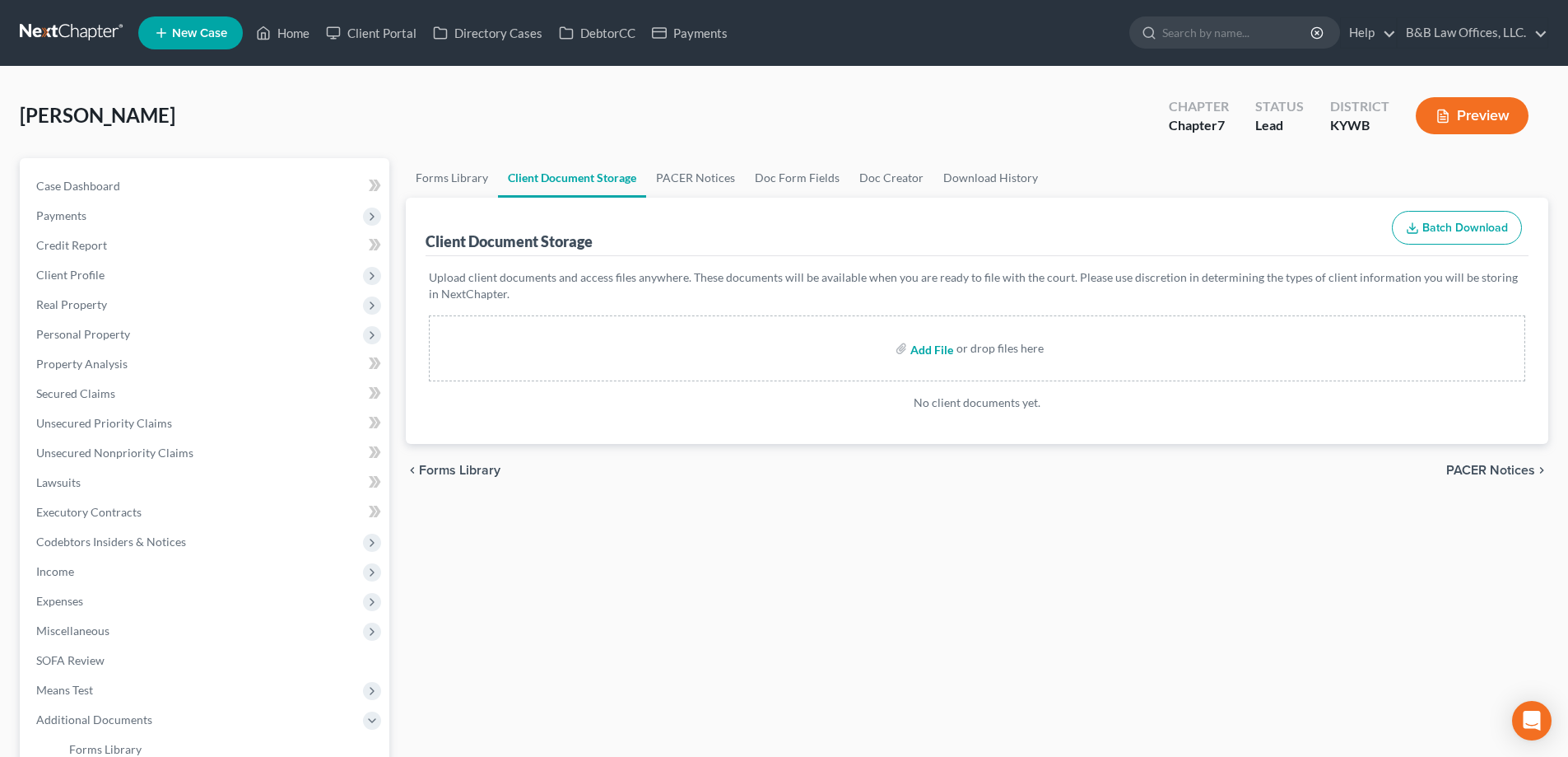
click at [931, 350] on input "file" at bounding box center [929, 348] width 39 height 29
type input "C:\fakepath\25-CI-005691 Capital One v. Briggs.pdf"
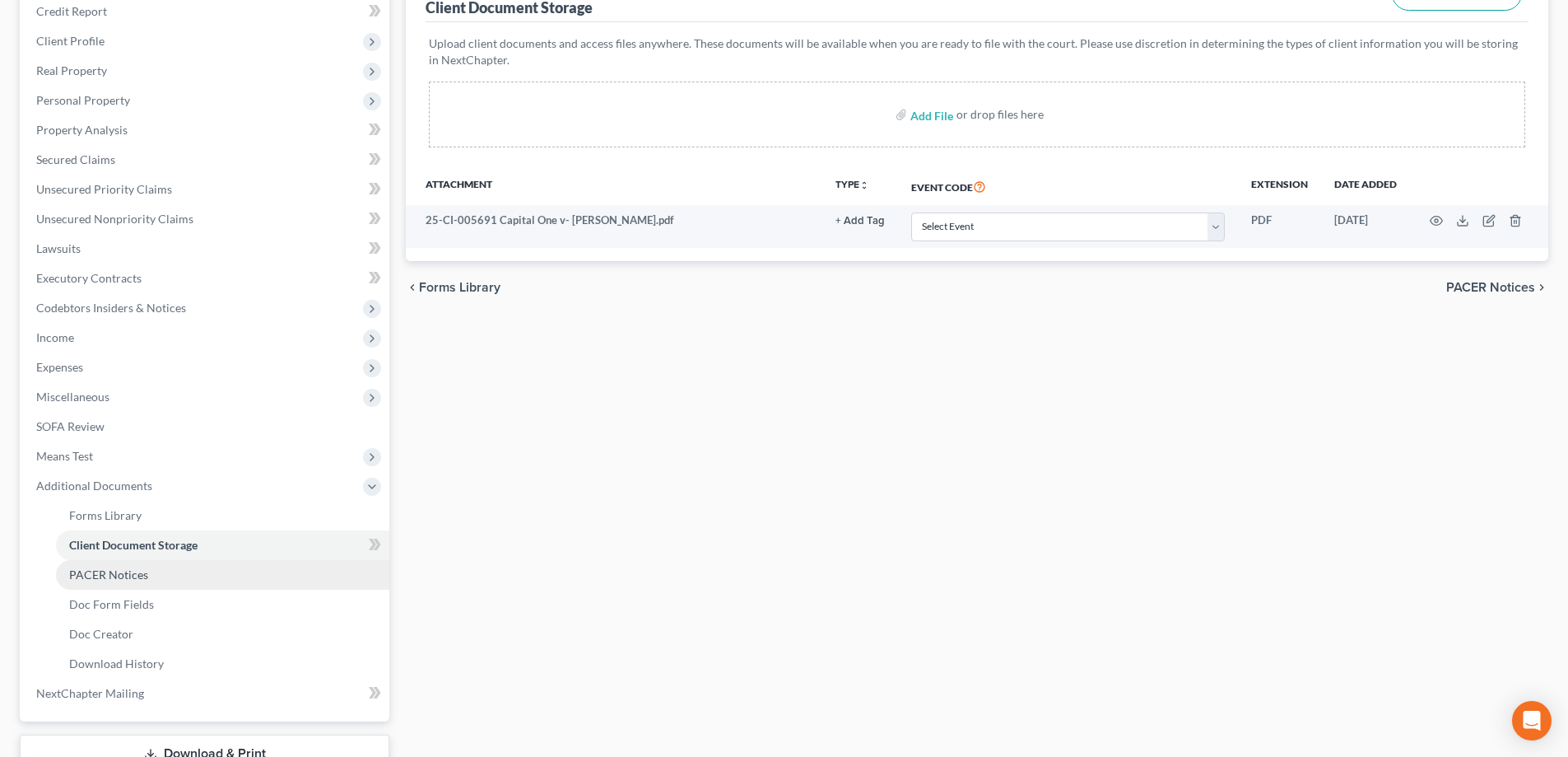
scroll to position [247, 0]
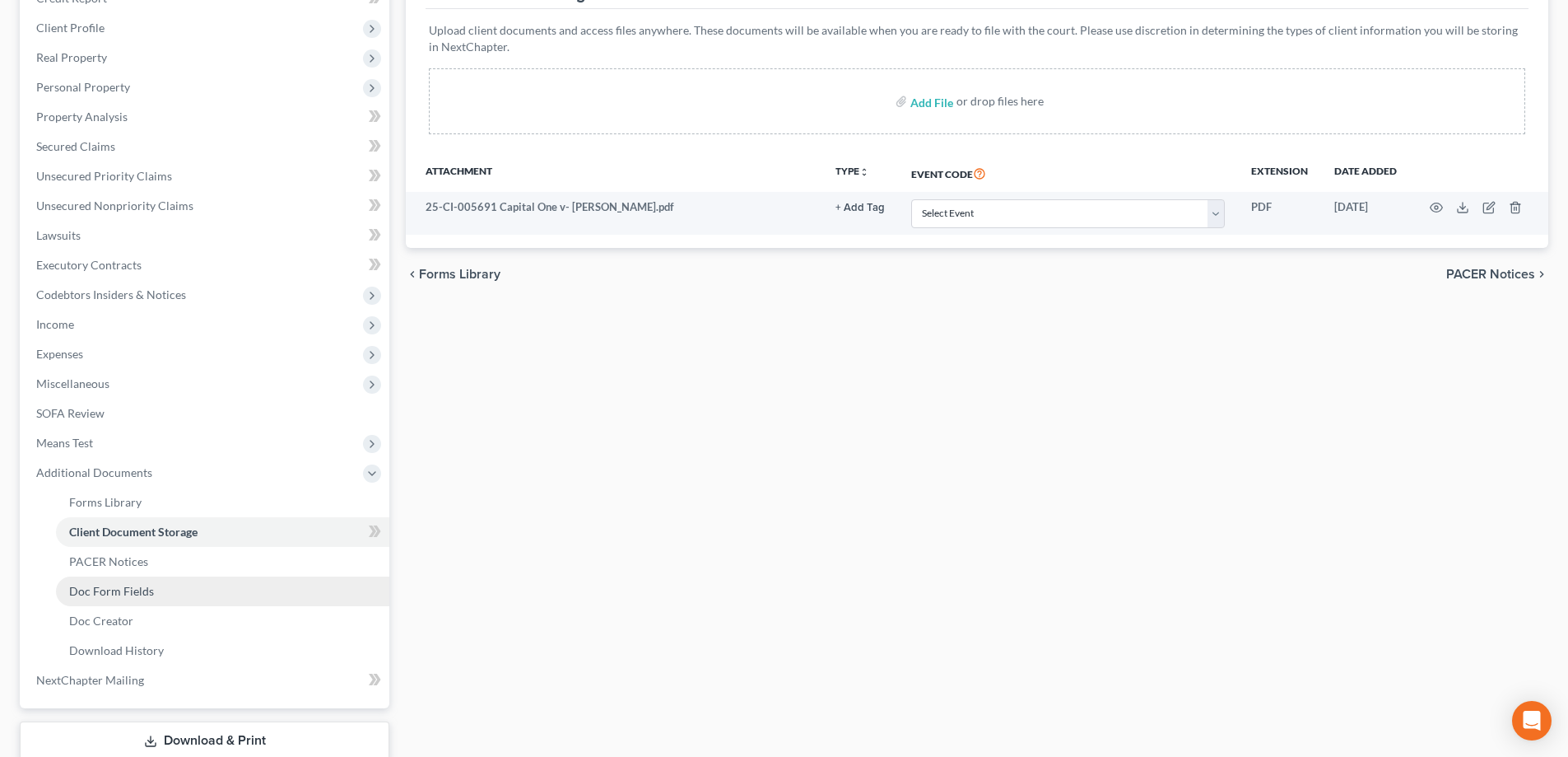
click at [141, 595] on span "Doc Form Fields" at bounding box center [111, 590] width 85 height 14
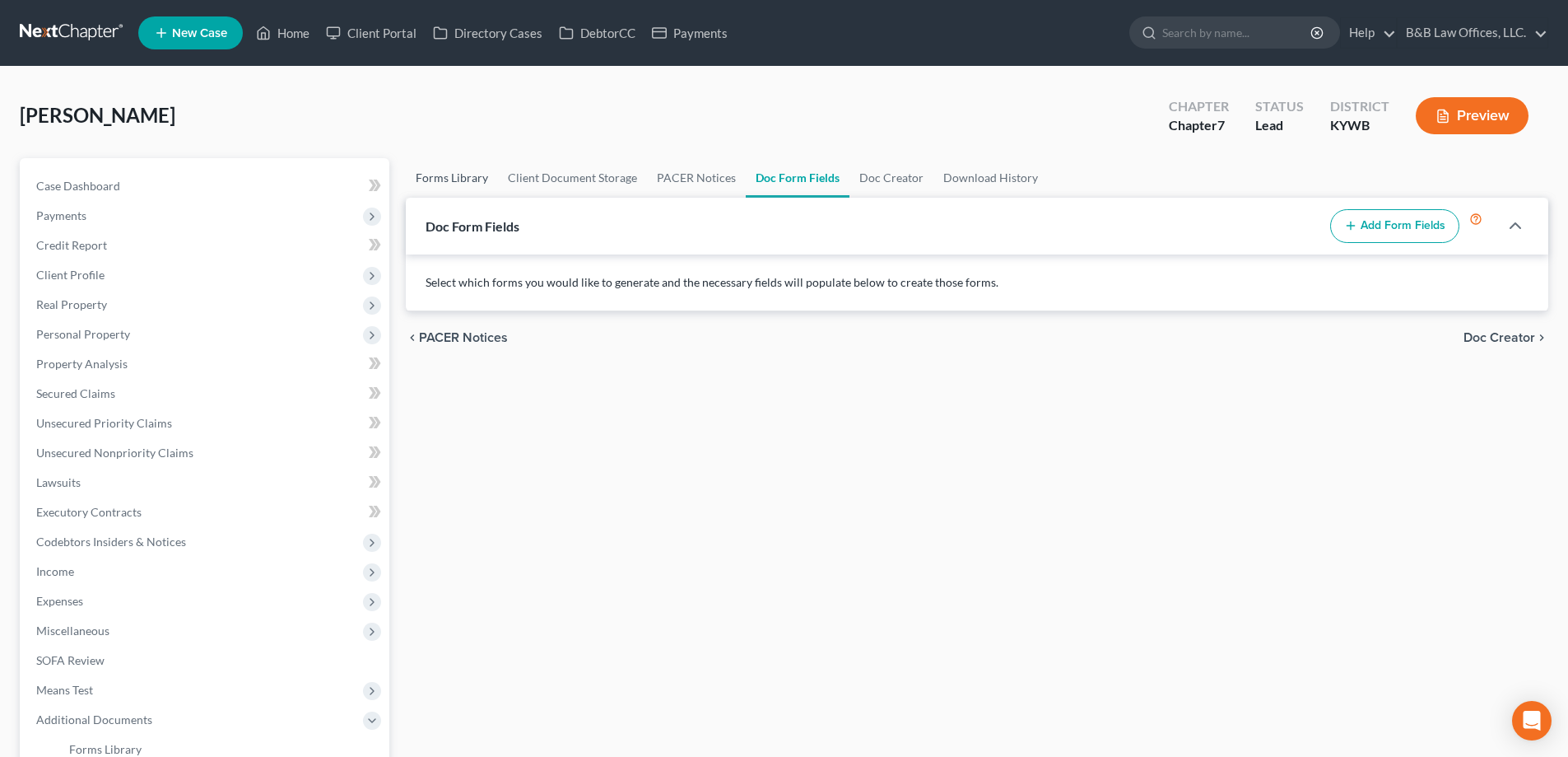
click at [443, 179] on link "Forms Library" at bounding box center [452, 178] width 92 height 39
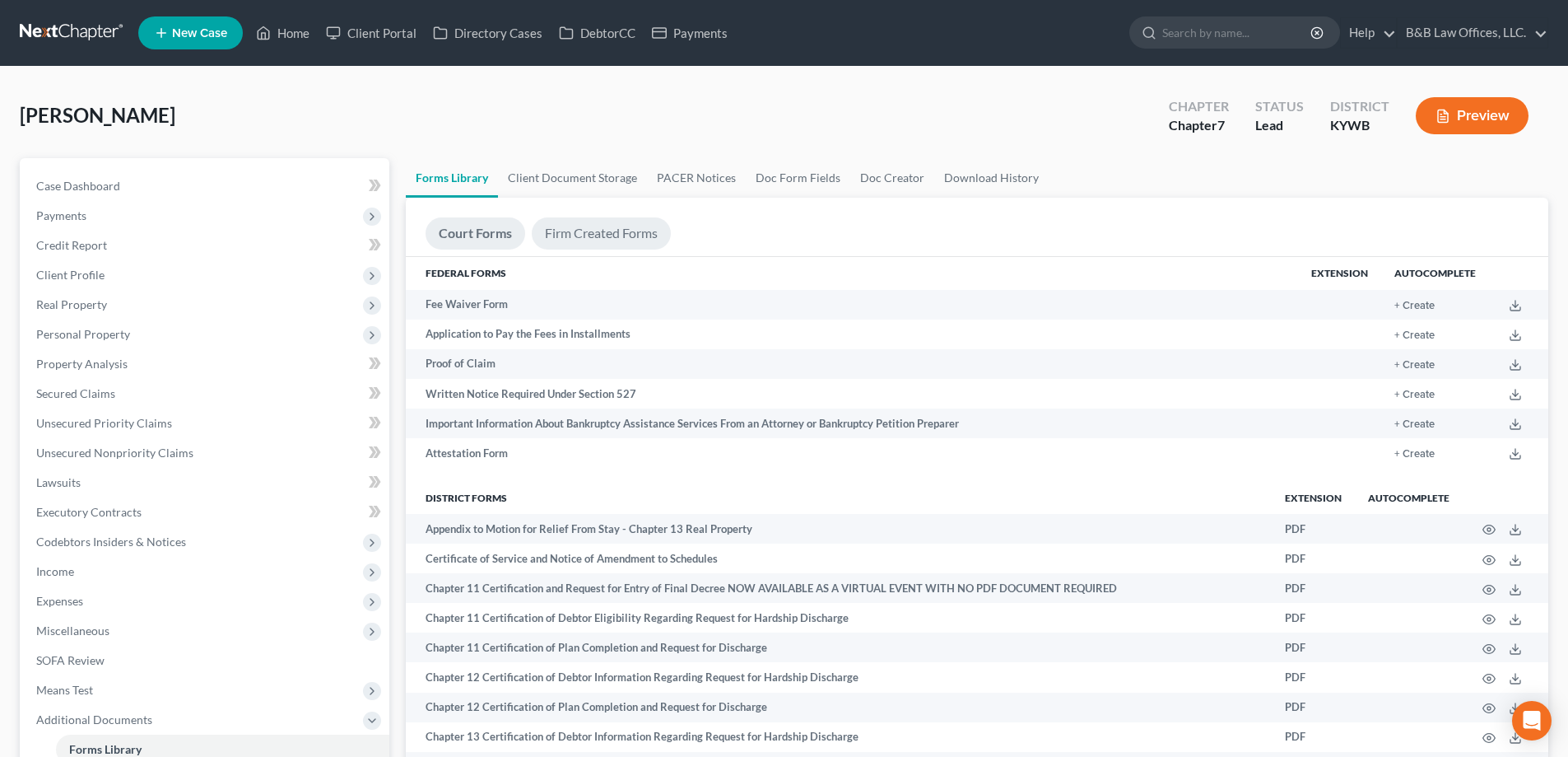
click at [570, 240] on link "Firm Created Forms" at bounding box center [602, 233] width 139 height 32
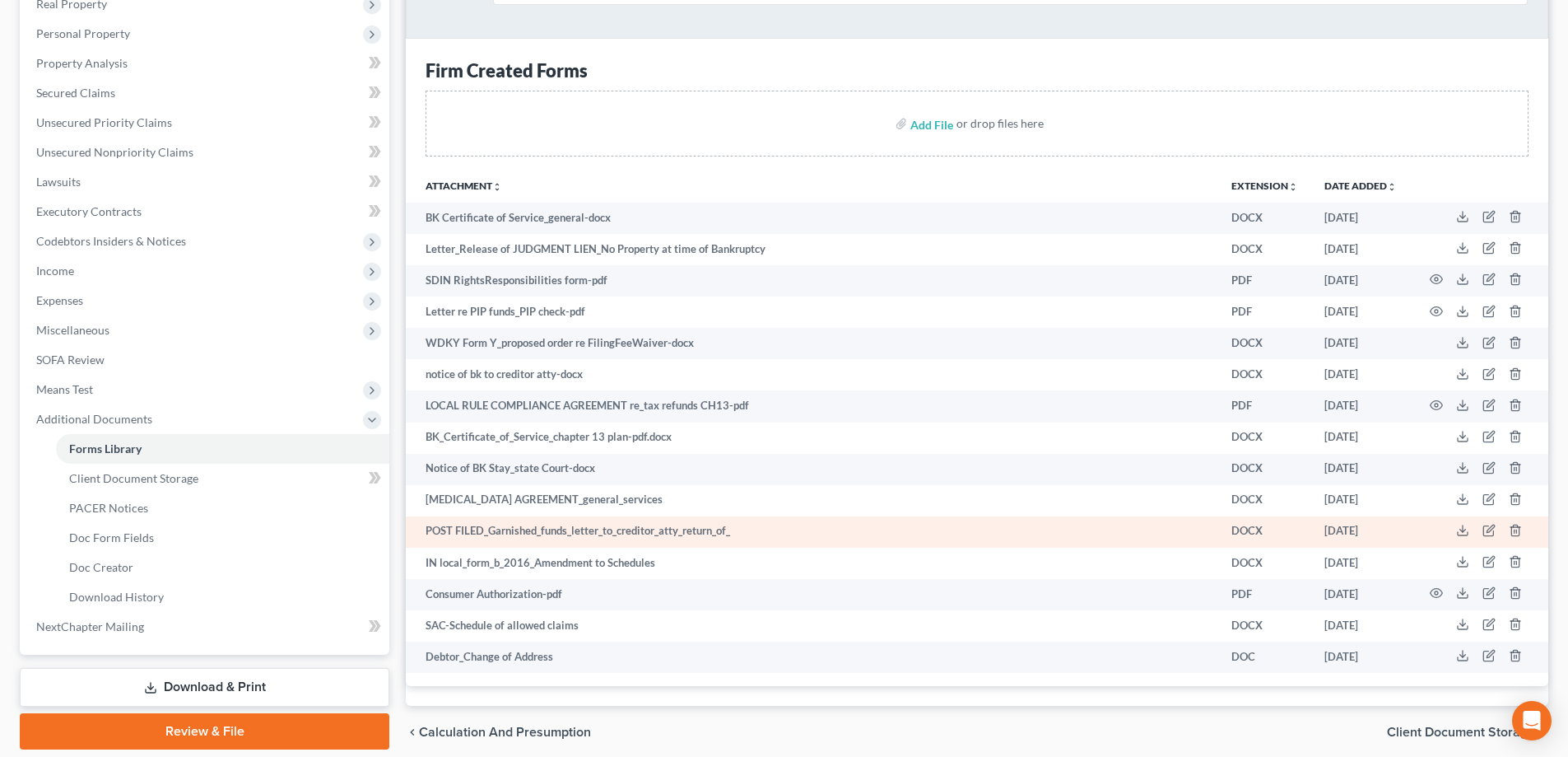
scroll to position [329, 0]
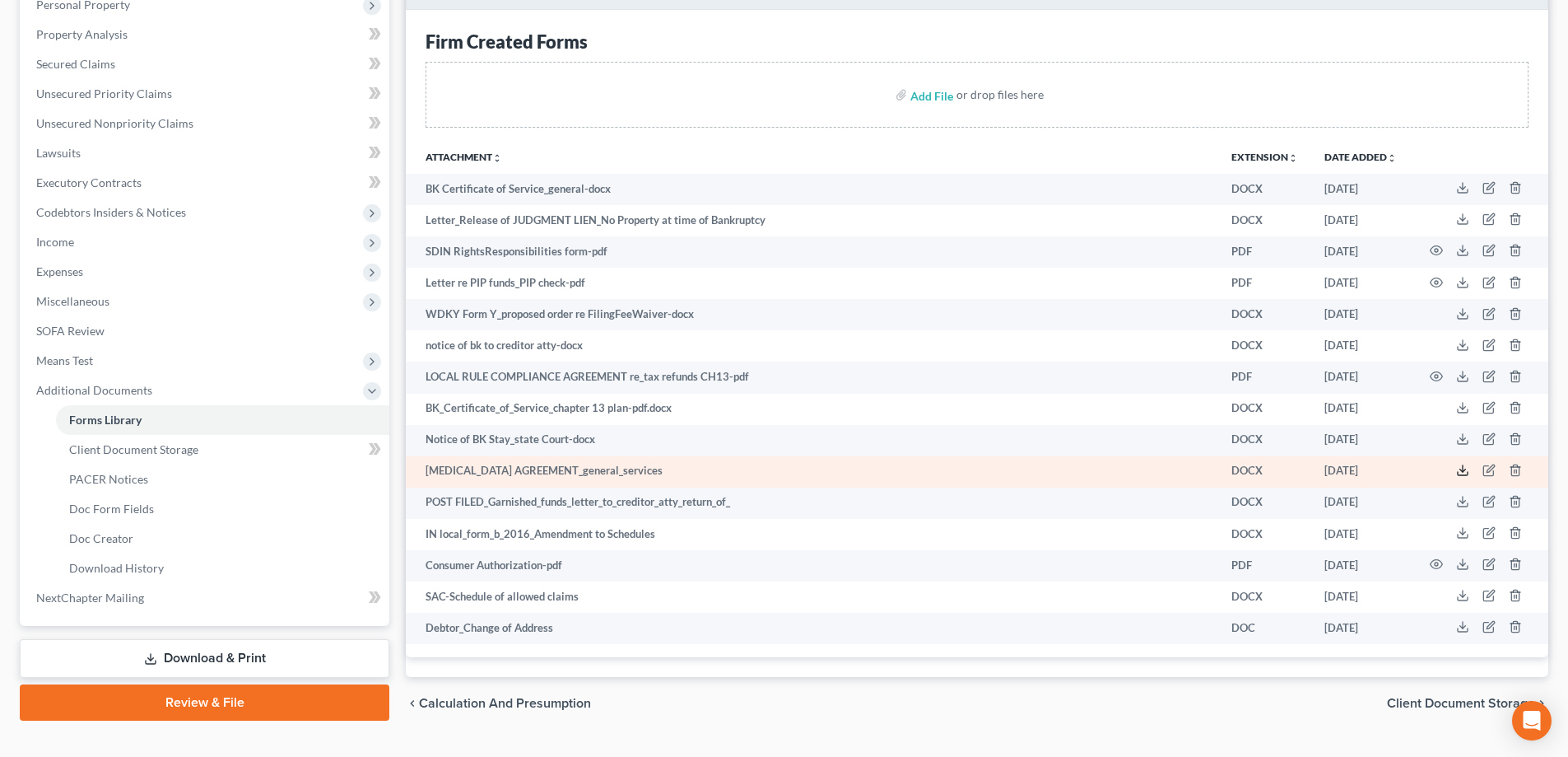
click at [1462, 475] on icon at bounding box center [1463, 474] width 10 height 3
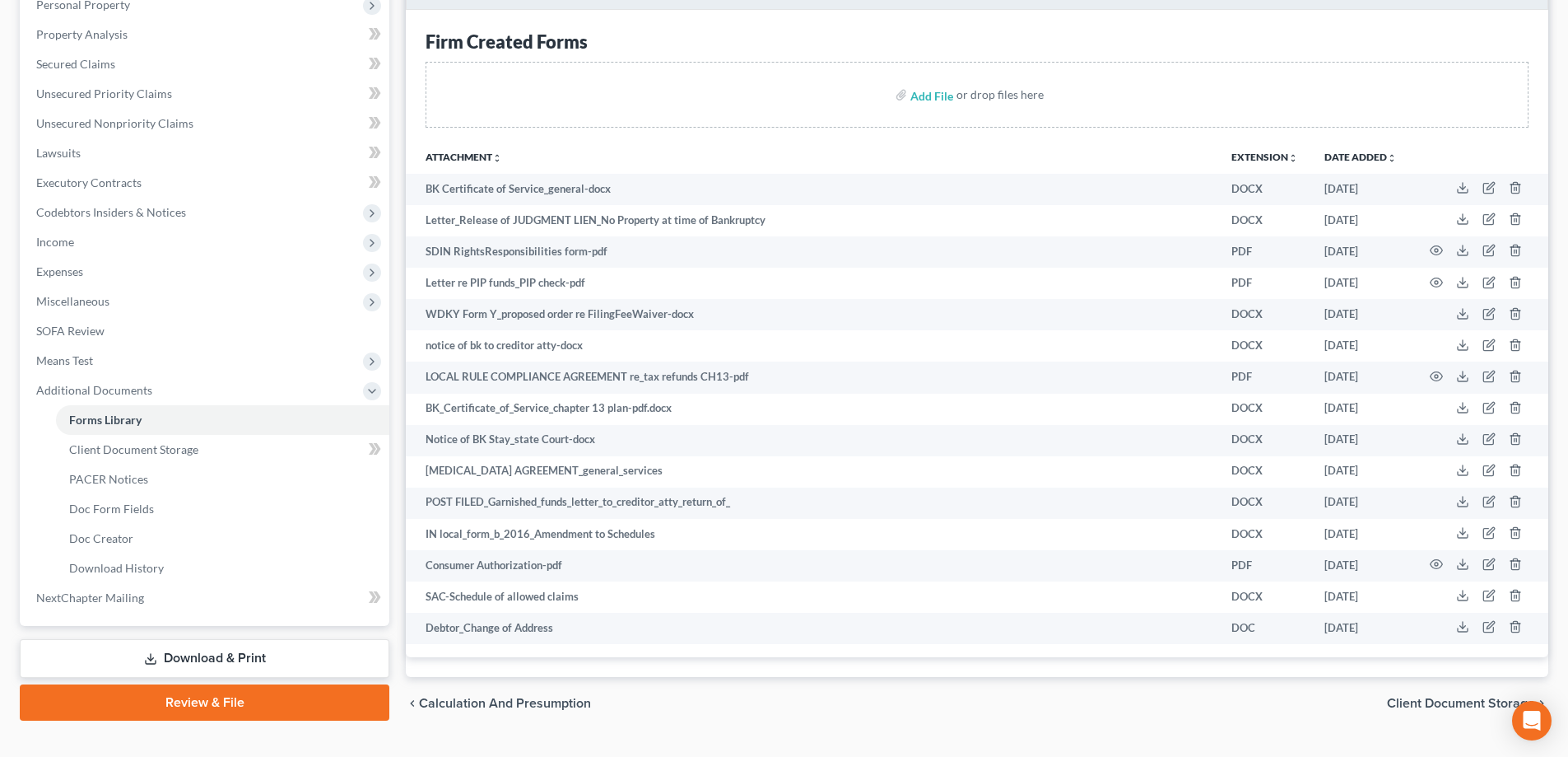
scroll to position [0, 0]
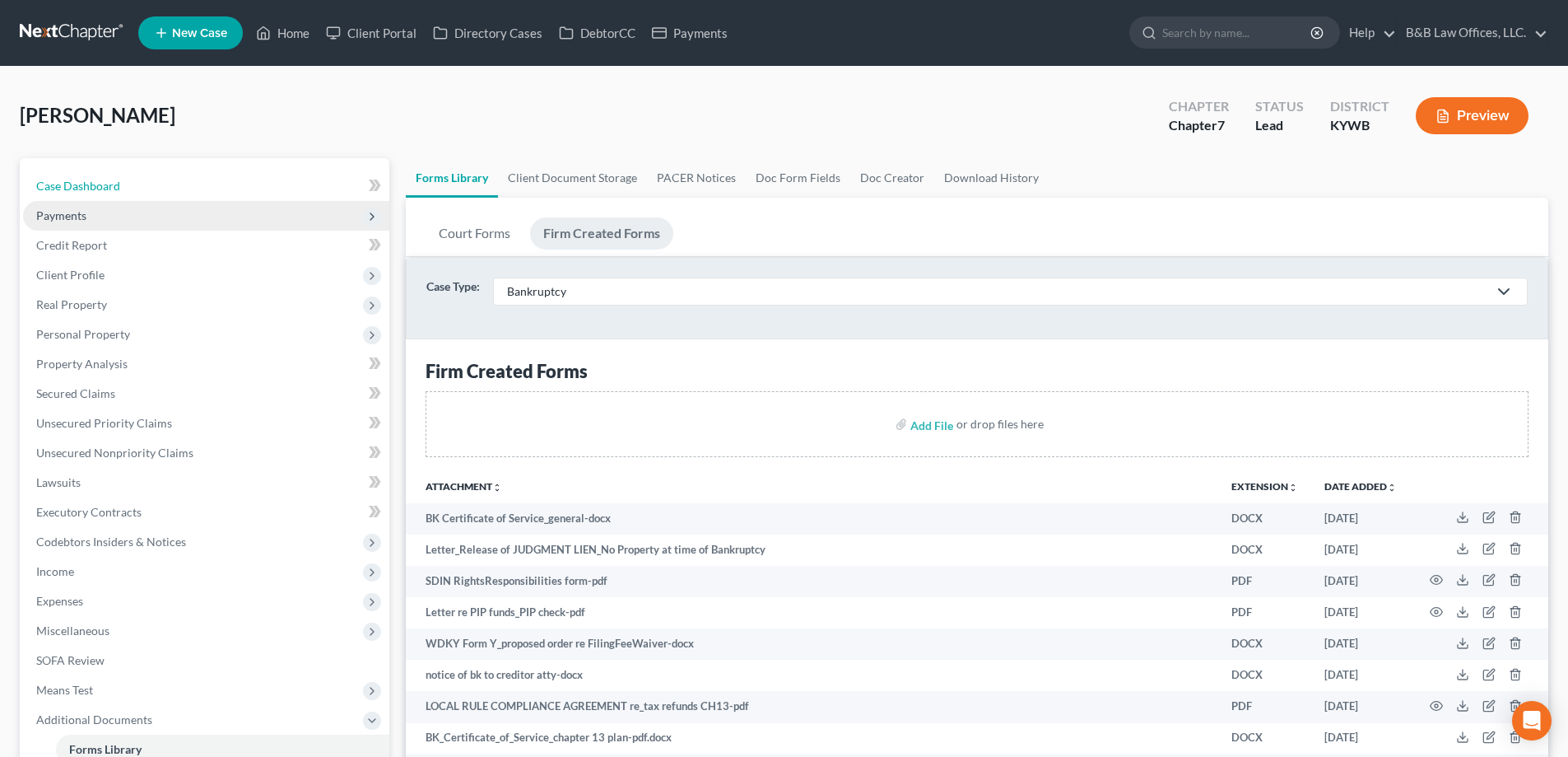
drag, startPoint x: 96, startPoint y: 180, endPoint x: 253, endPoint y: 221, distance: 162.3
click at [96, 180] on span "Case Dashboard" at bounding box center [78, 185] width 84 height 14
select select "2"
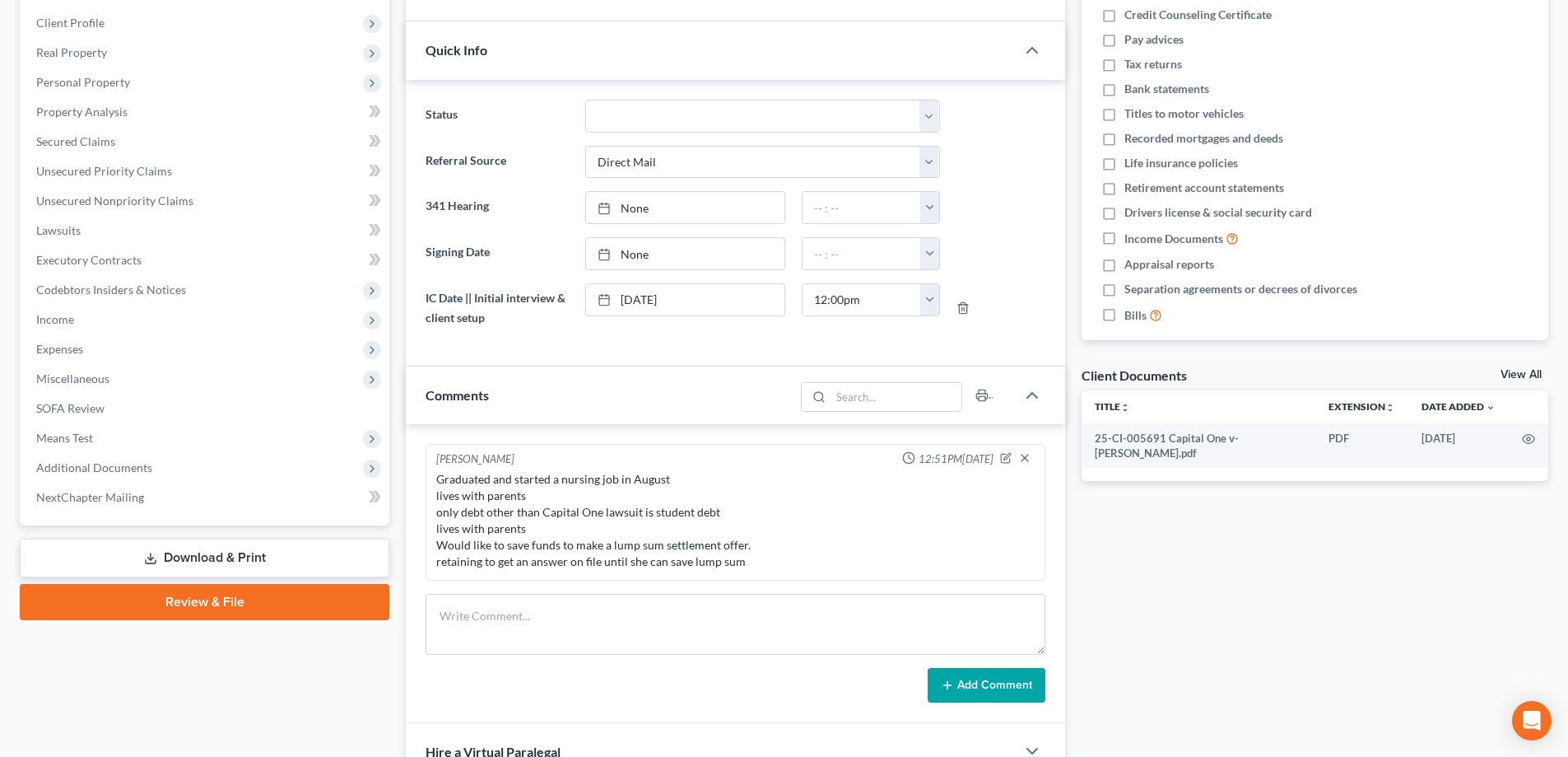
scroll to position [183, 0]
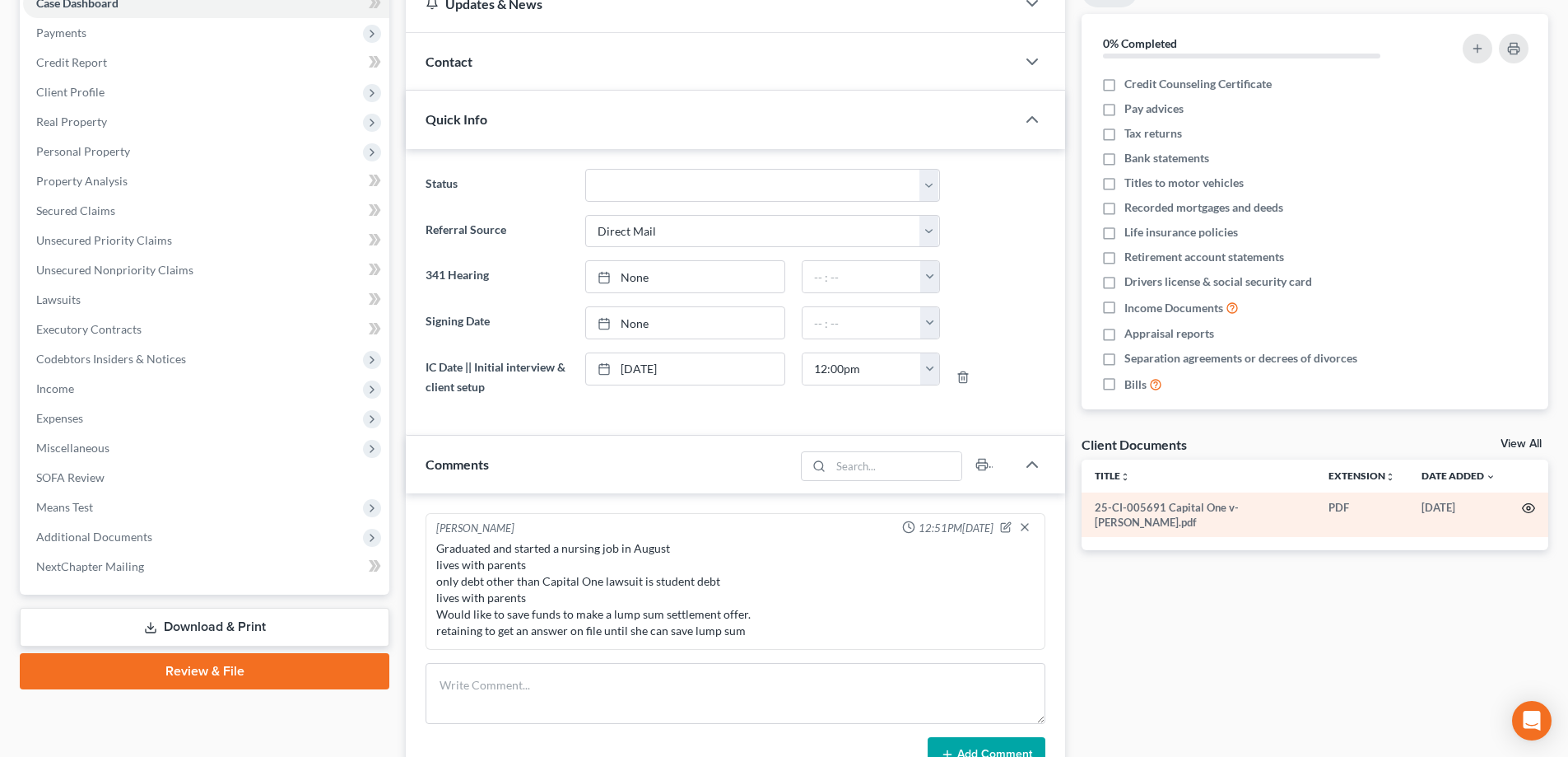
click at [1526, 511] on icon "button" at bounding box center [1529, 508] width 13 height 13
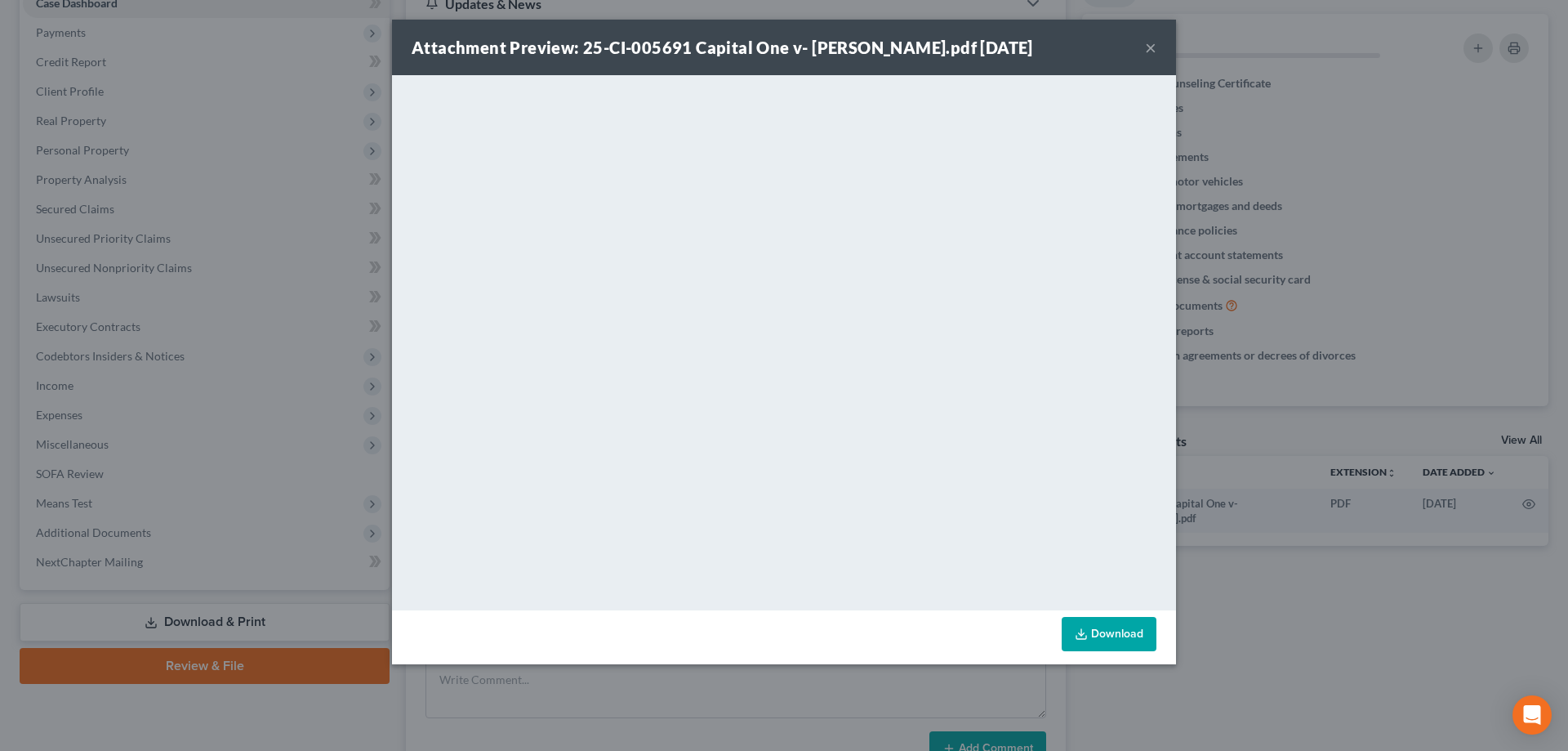
click at [1150, 47] on button "×" at bounding box center [1151, 47] width 12 height 20
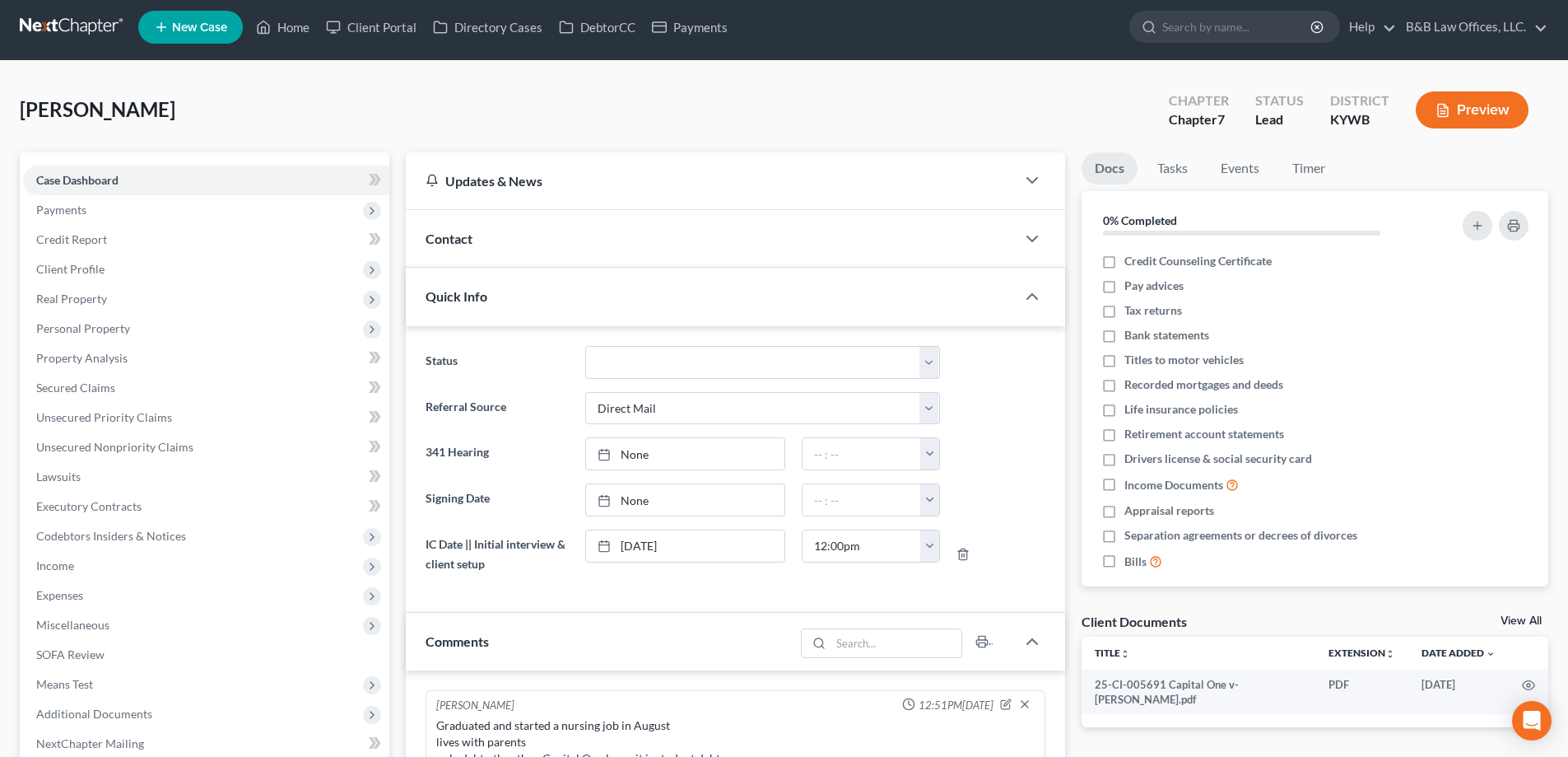
scroll to position [0, 0]
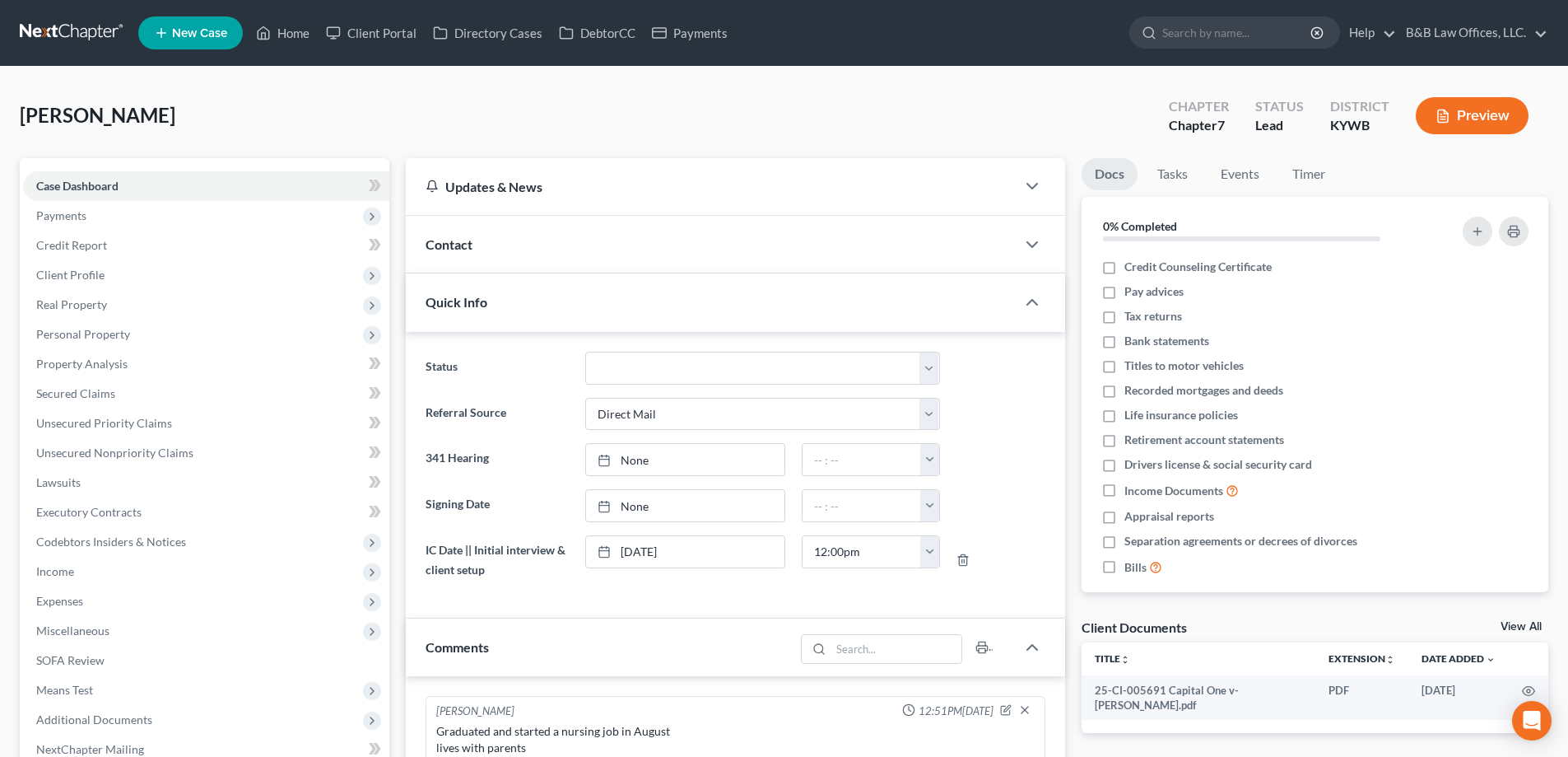
click at [487, 302] on span "Quick Info" at bounding box center [457, 302] width 62 height 16
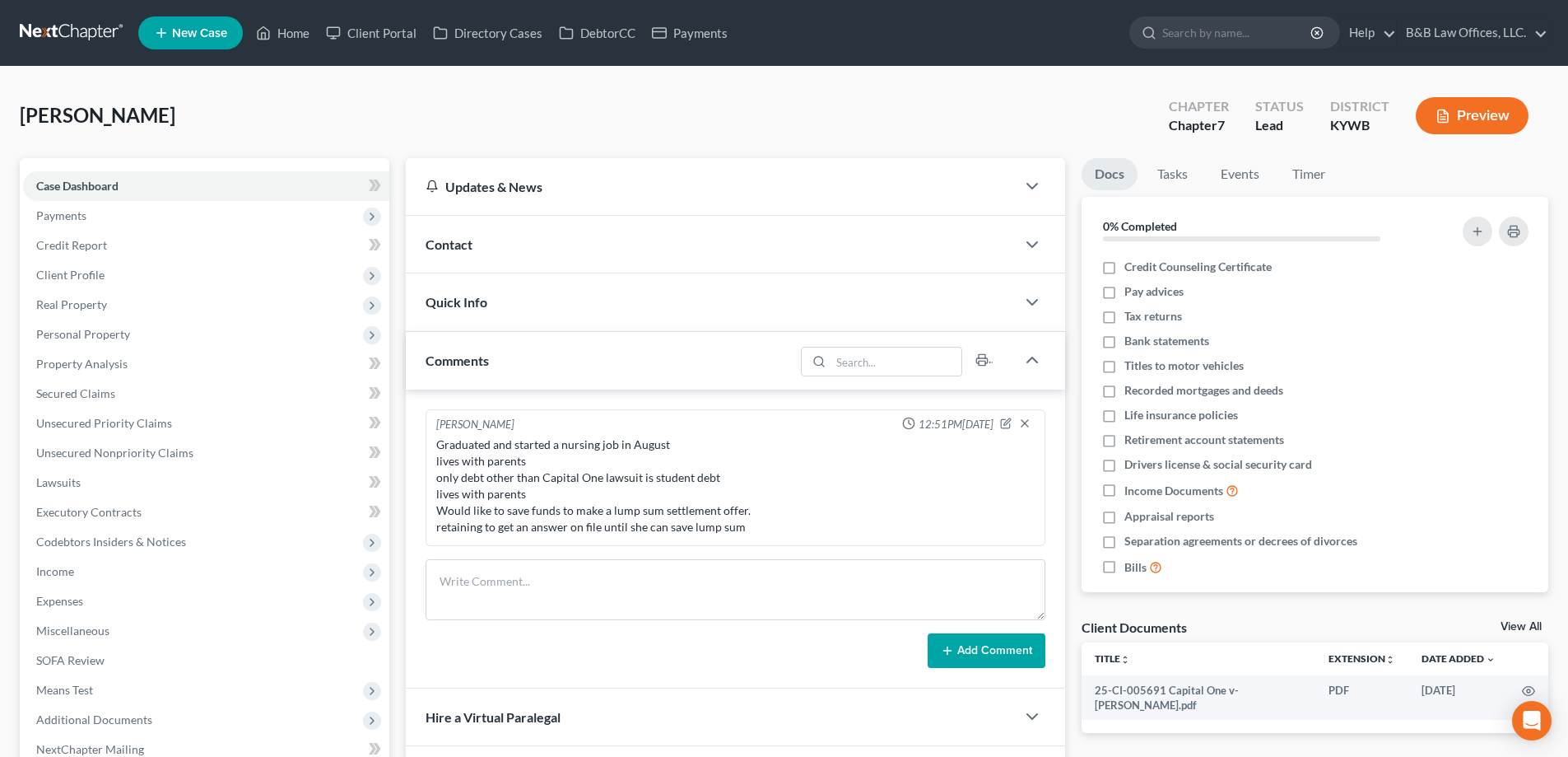
click at [489, 293] on div "Quick Info" at bounding box center [711, 302] width 610 height 57
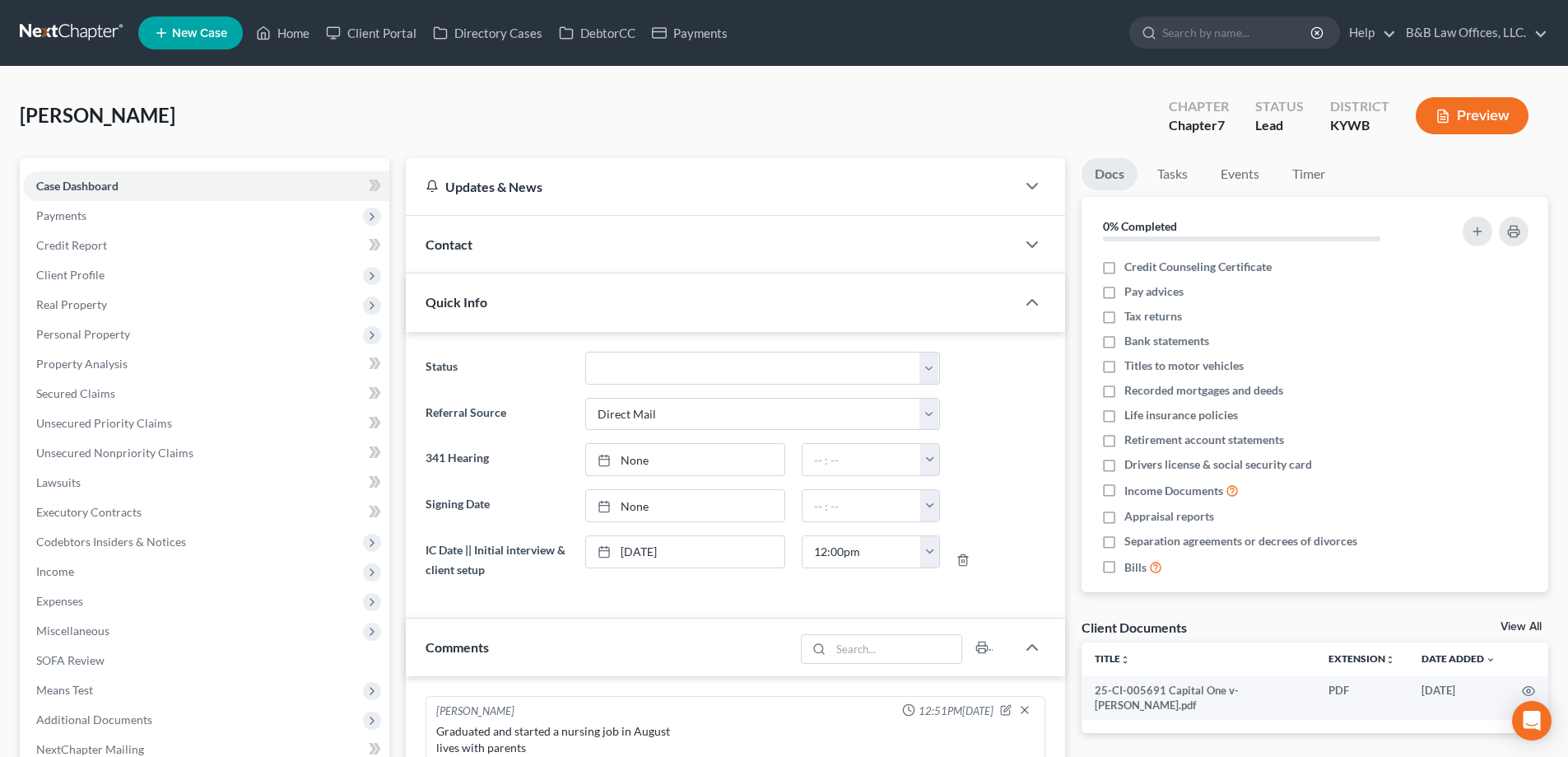
click at [484, 246] on div "Contact" at bounding box center [711, 244] width 610 height 57
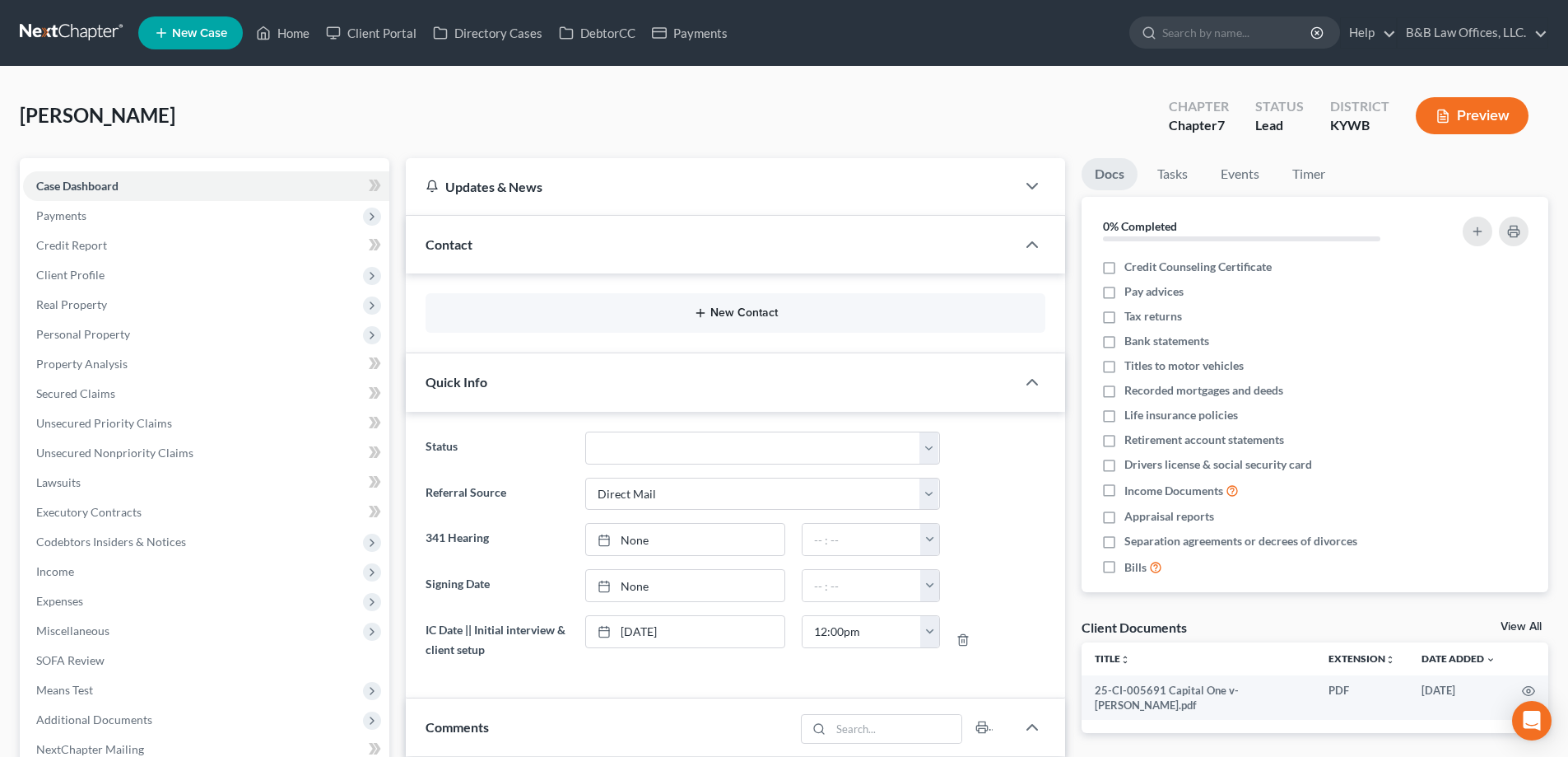
click at [735, 307] on button "New Contact" at bounding box center [736, 313] width 593 height 13
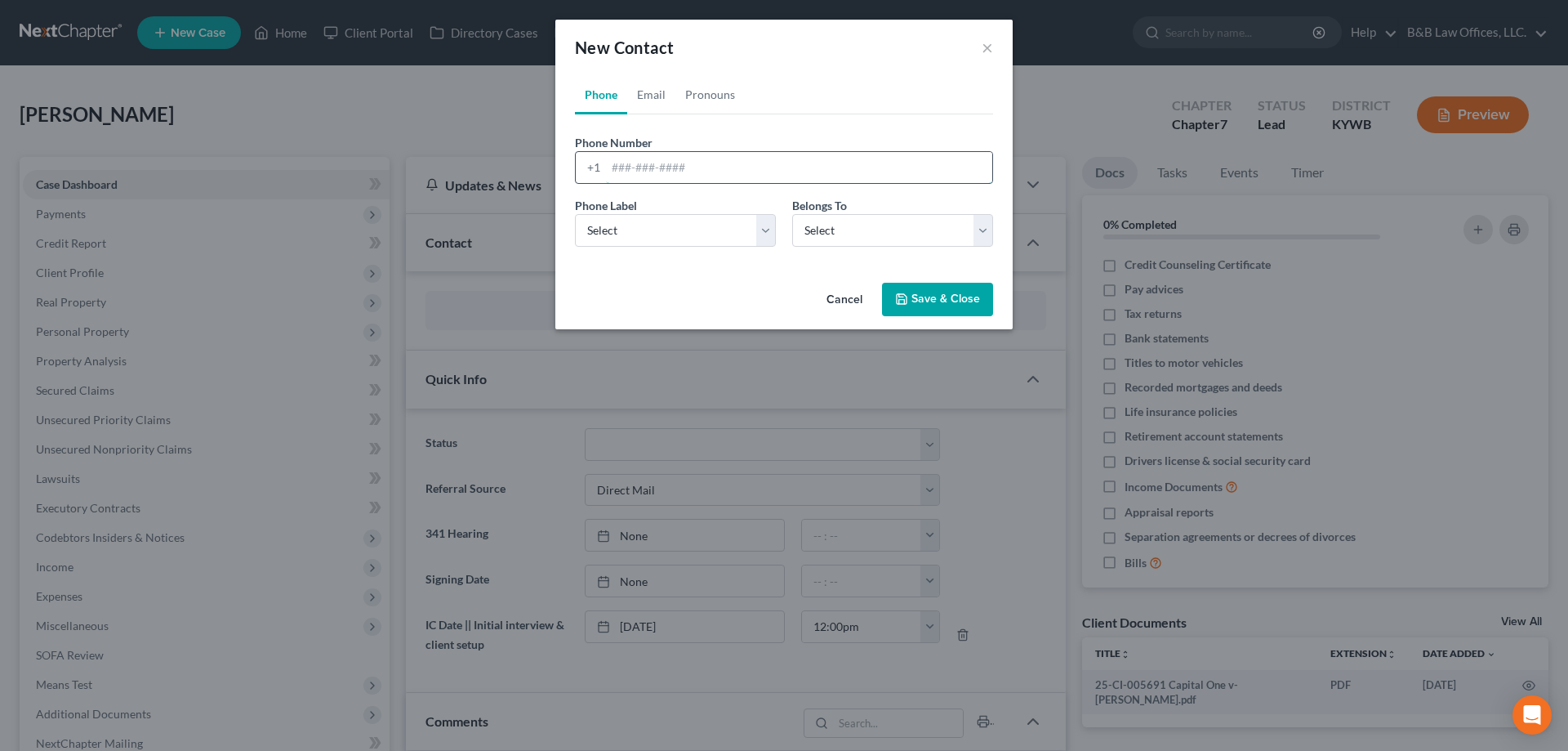
click at [620, 175] on input "tel" at bounding box center [799, 167] width 387 height 31
type input "502-953-5078"
click at [650, 219] on select "Select Mobile Home Work Other" at bounding box center [676, 230] width 201 height 32
select select "0"
click at [575, 214] on select "Select Mobile Home Work Other" at bounding box center [676, 230] width 201 height 32
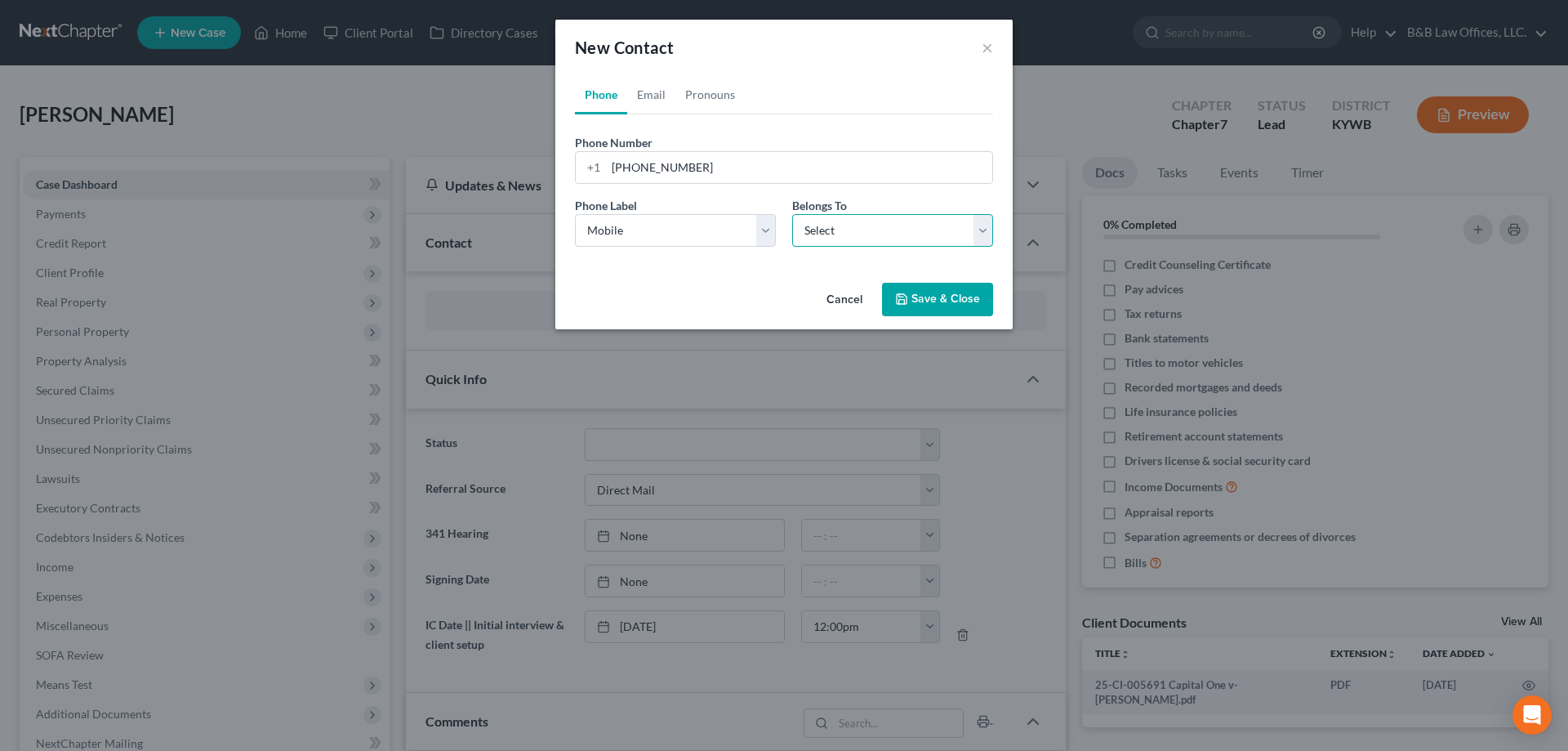
click at [812, 232] on select "Select Client Other" at bounding box center [893, 230] width 201 height 32
select select "0"
click at [792, 214] on select "Select Client Other" at bounding box center [893, 230] width 201 height 32
select select "0"
click at [650, 96] on link "Email" at bounding box center [651, 94] width 48 height 39
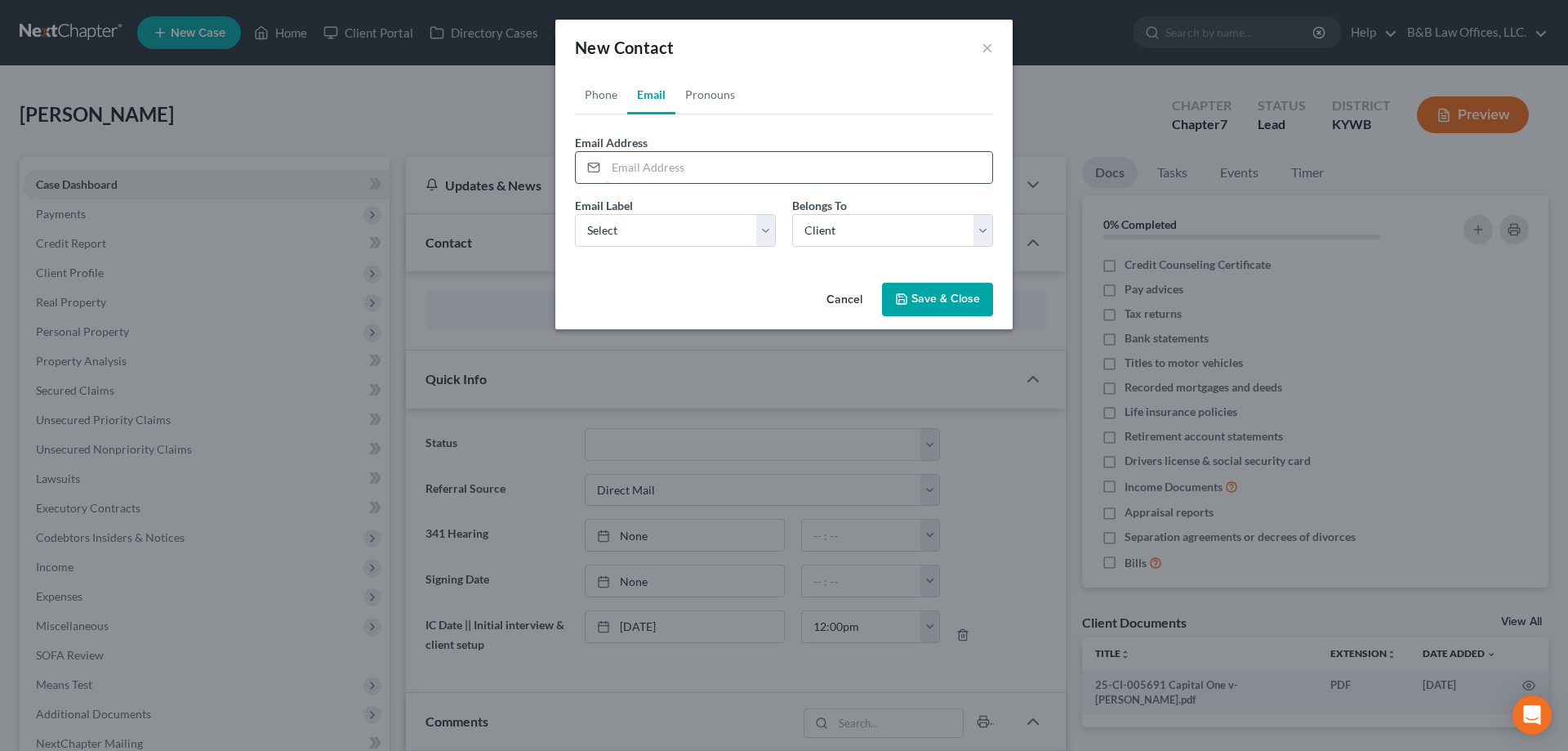
click at [650, 156] on input "email" at bounding box center [799, 167] width 387 height 31
type input "ABriggs0105@yahoo.com"
click at [644, 220] on select "Select Home Work Other" at bounding box center [676, 230] width 201 height 32
select select "0"
click at [575, 214] on select "Select Home Work Other" at bounding box center [676, 230] width 201 height 32
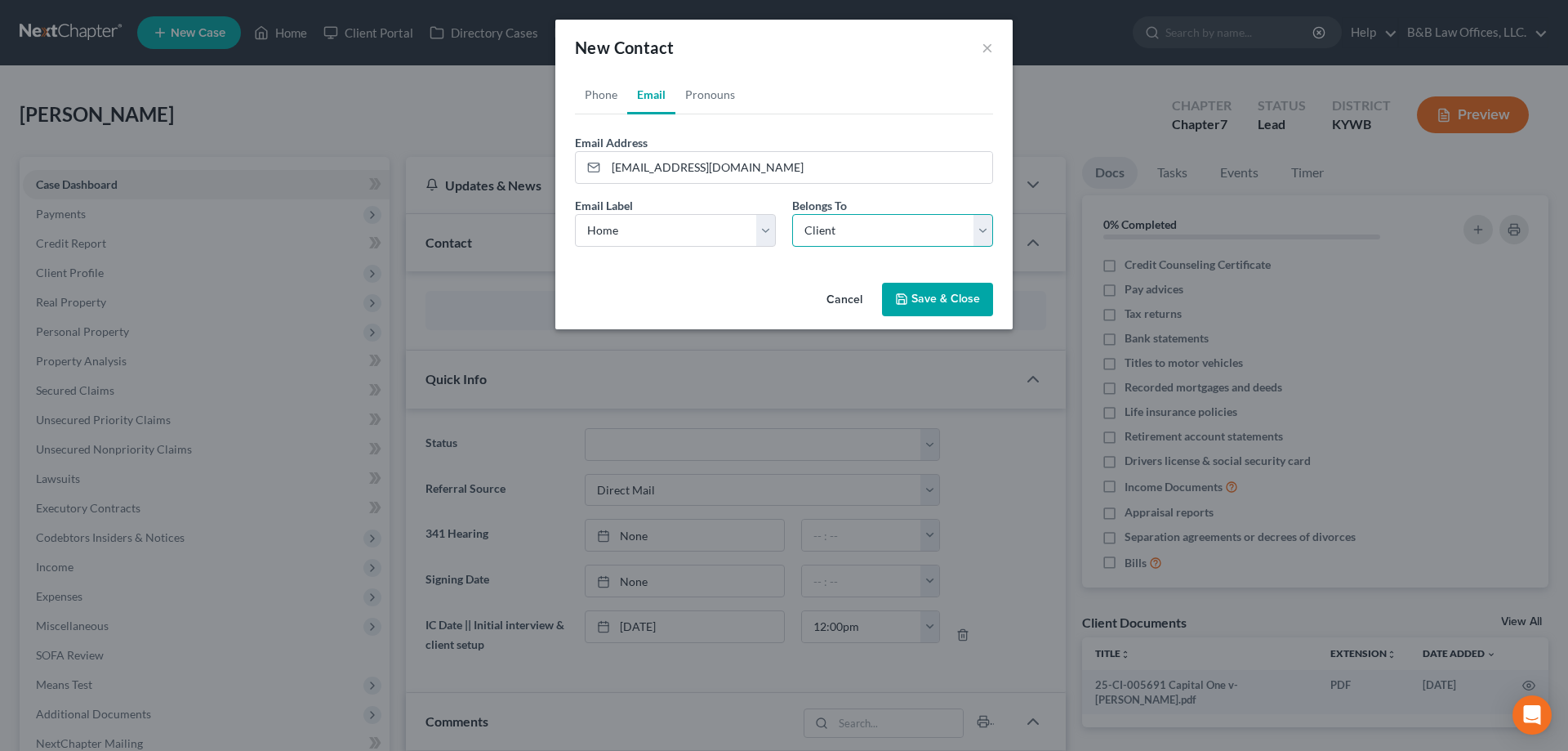
click at [832, 230] on select "Select Client Other" at bounding box center [893, 230] width 201 height 32
click at [942, 336] on div "New Contact × Phone Email Pronouns Phone Number * +1 502-953-5078 Ext. Phone La…" at bounding box center [784, 375] width 1568 height 751
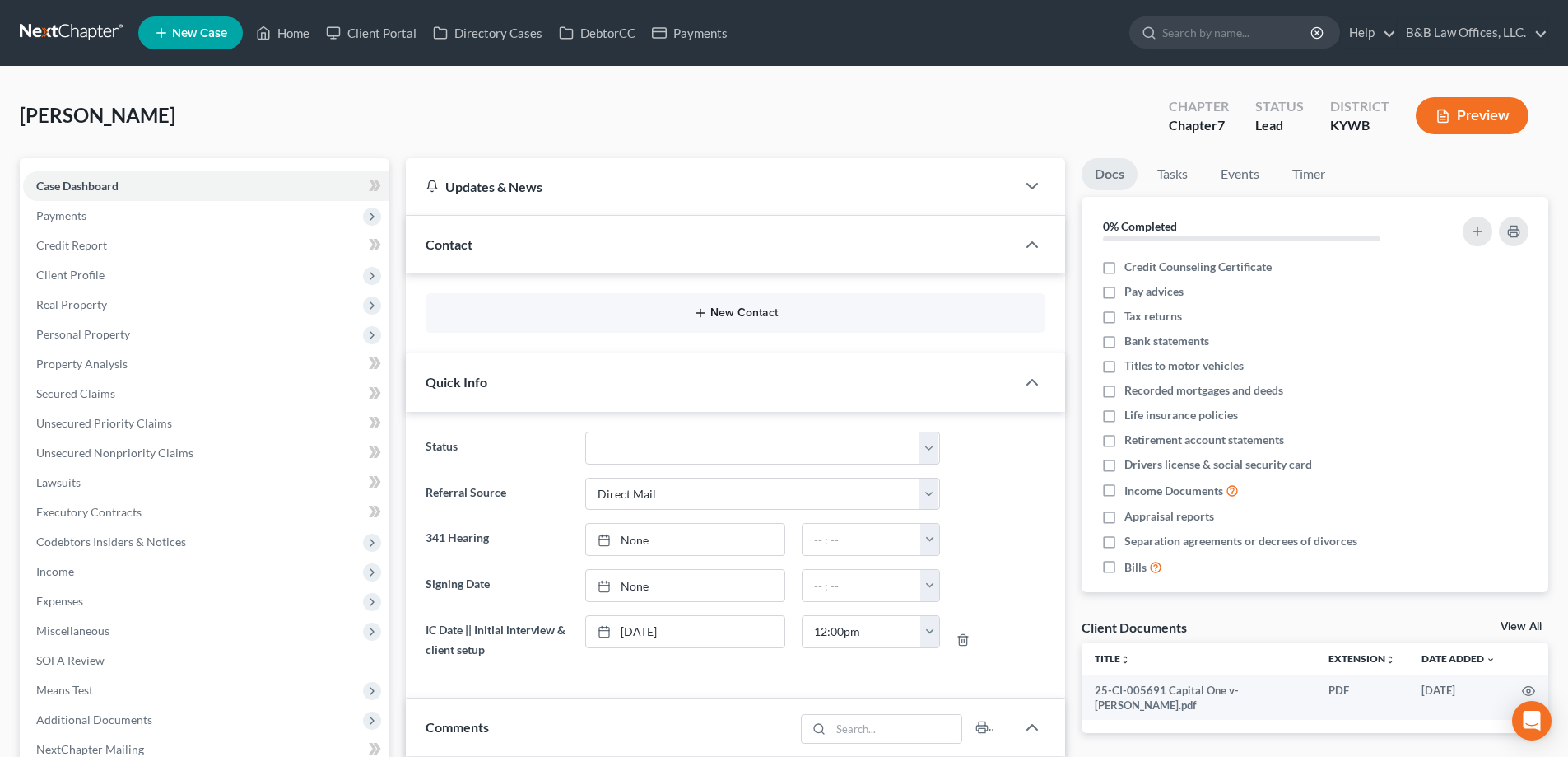
click at [748, 310] on button "New Contact" at bounding box center [736, 313] width 593 height 13
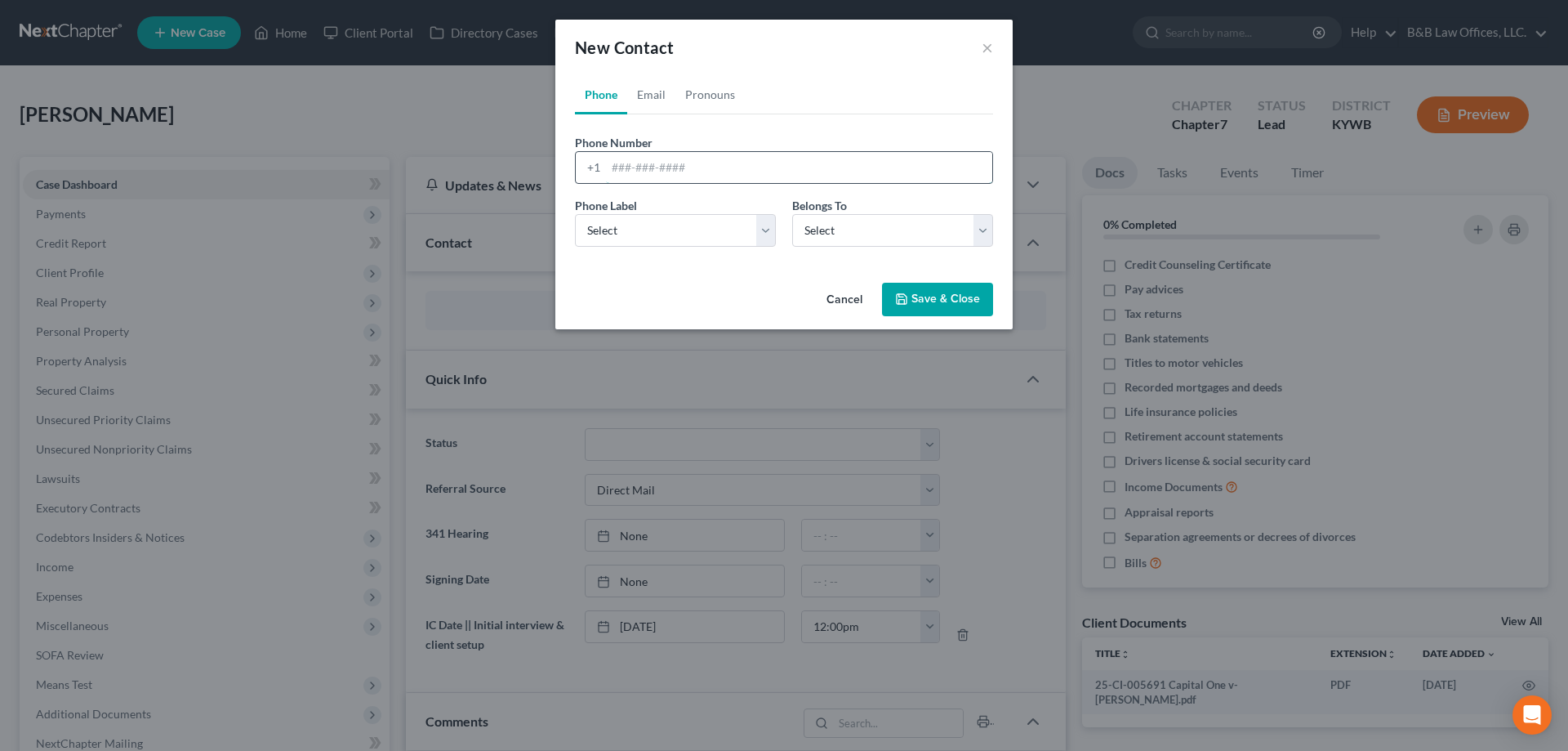
click at [642, 170] on input "tel" at bounding box center [799, 167] width 387 height 31
type input "5029535078"
click at [643, 235] on select "Select Mobile Home Work Other" at bounding box center [676, 230] width 201 height 32
select select "0"
click at [575, 214] on select "Select Mobile Home Work Other" at bounding box center [676, 230] width 201 height 32
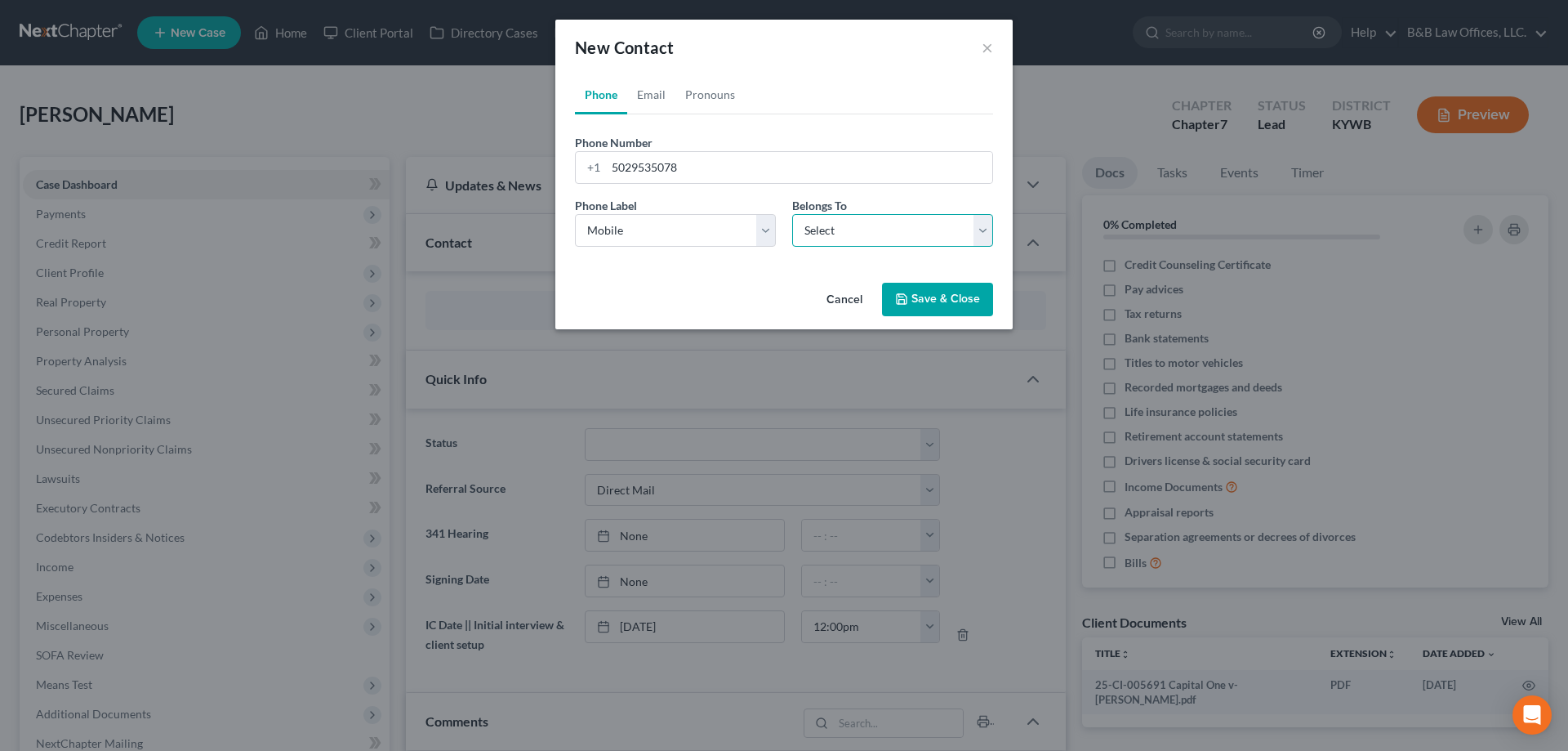
drag, startPoint x: 816, startPoint y: 229, endPoint x: 817, endPoint y: 243, distance: 14.0
click at [816, 229] on select "Select Client Other" at bounding box center [893, 230] width 201 height 32
select select "0"
click at [792, 214] on select "Select Client Other" at bounding box center [893, 230] width 201 height 32
select select "0"
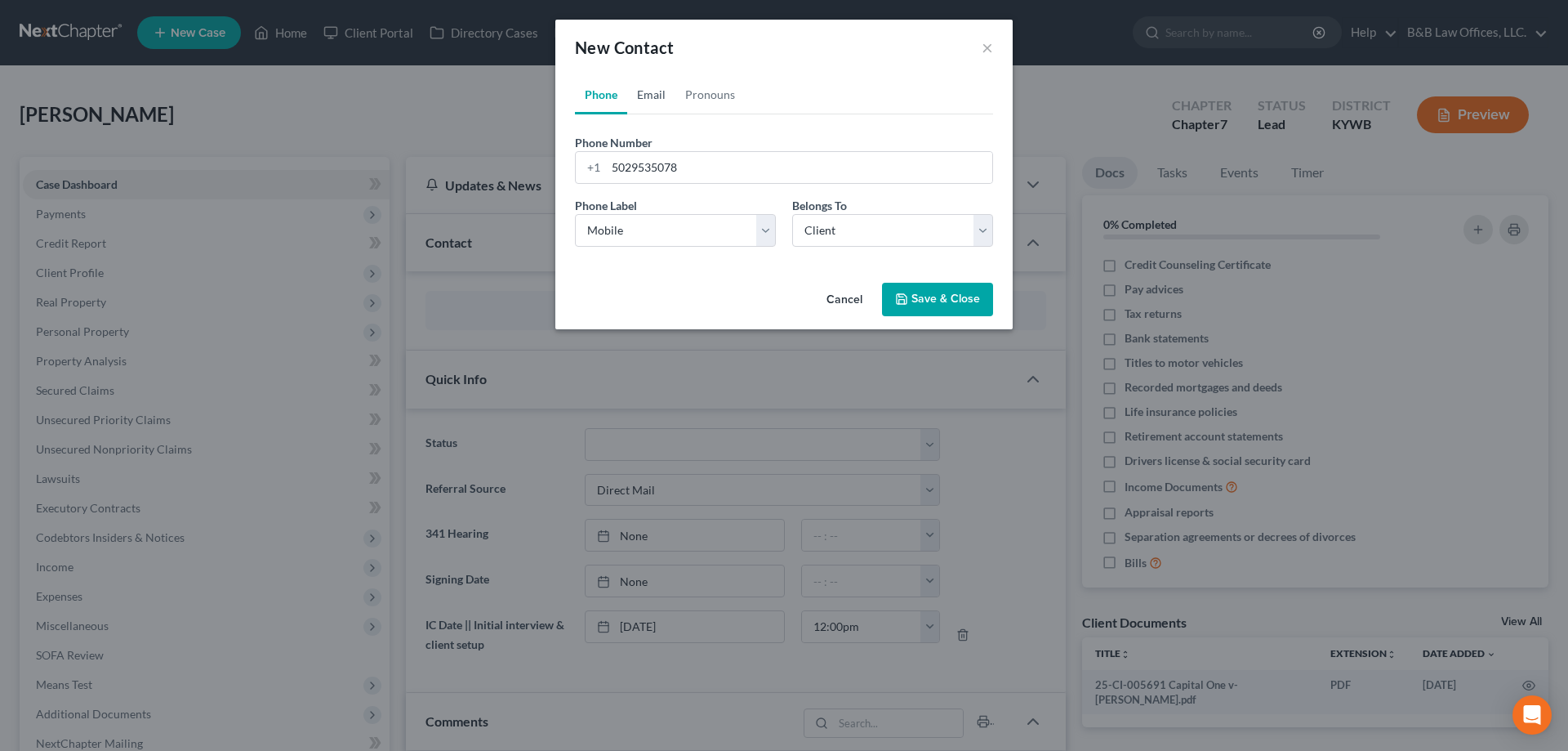
click at [658, 95] on link "Email" at bounding box center [651, 94] width 48 height 39
click at [634, 170] on input "email" at bounding box center [799, 167] width 387 height 31
type input "ABriggs0105@yahoo.com"
click at [944, 296] on button "Save & Close" at bounding box center [938, 299] width 111 height 34
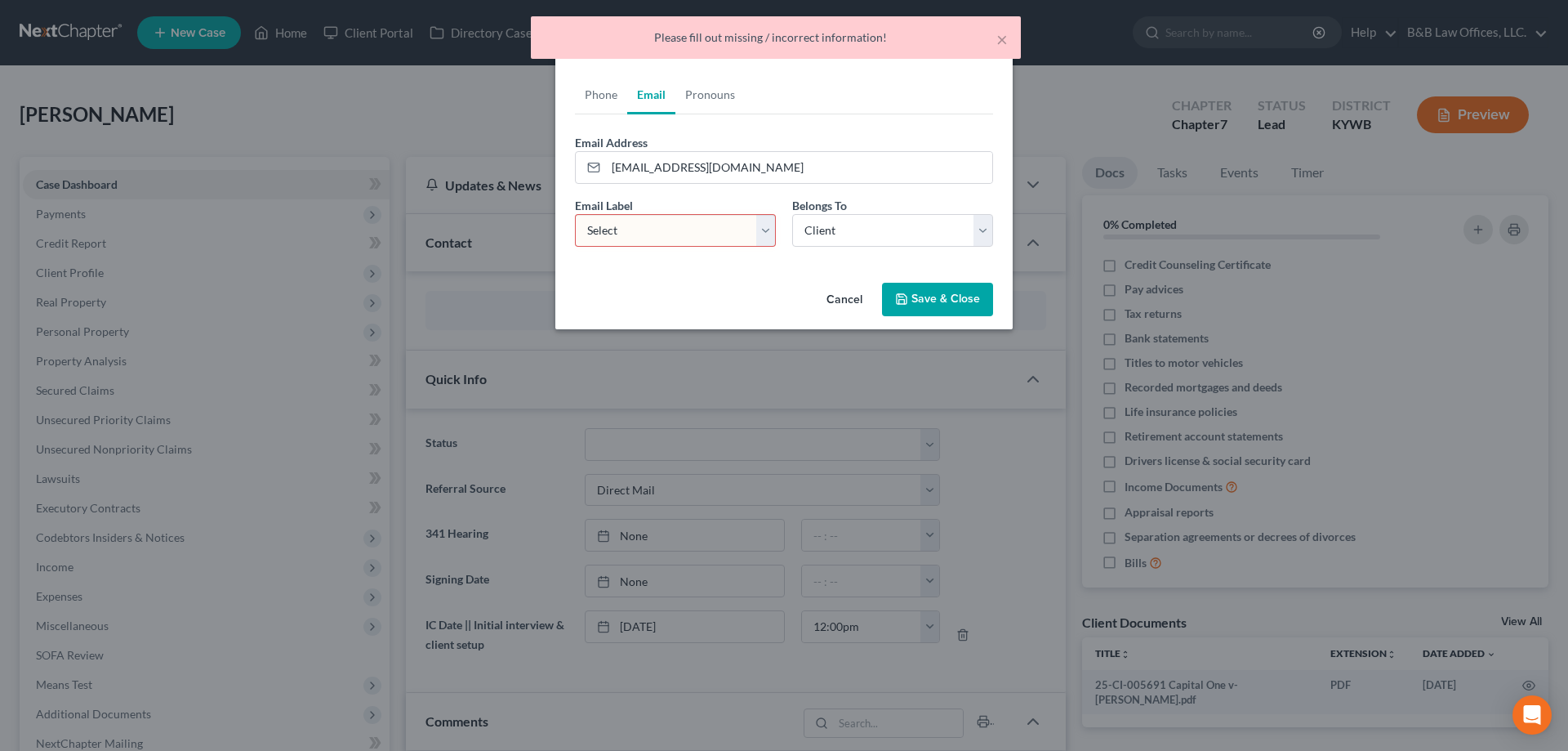
drag, startPoint x: 742, startPoint y: 220, endPoint x: 714, endPoint y: 235, distance: 31.8
click at [742, 220] on select "Select Home Work Other" at bounding box center [676, 230] width 201 height 32
select select "0"
click at [575, 214] on select "Select Home Work Other" at bounding box center [676, 230] width 201 height 32
click at [939, 299] on button "Save & Close" at bounding box center [938, 299] width 111 height 34
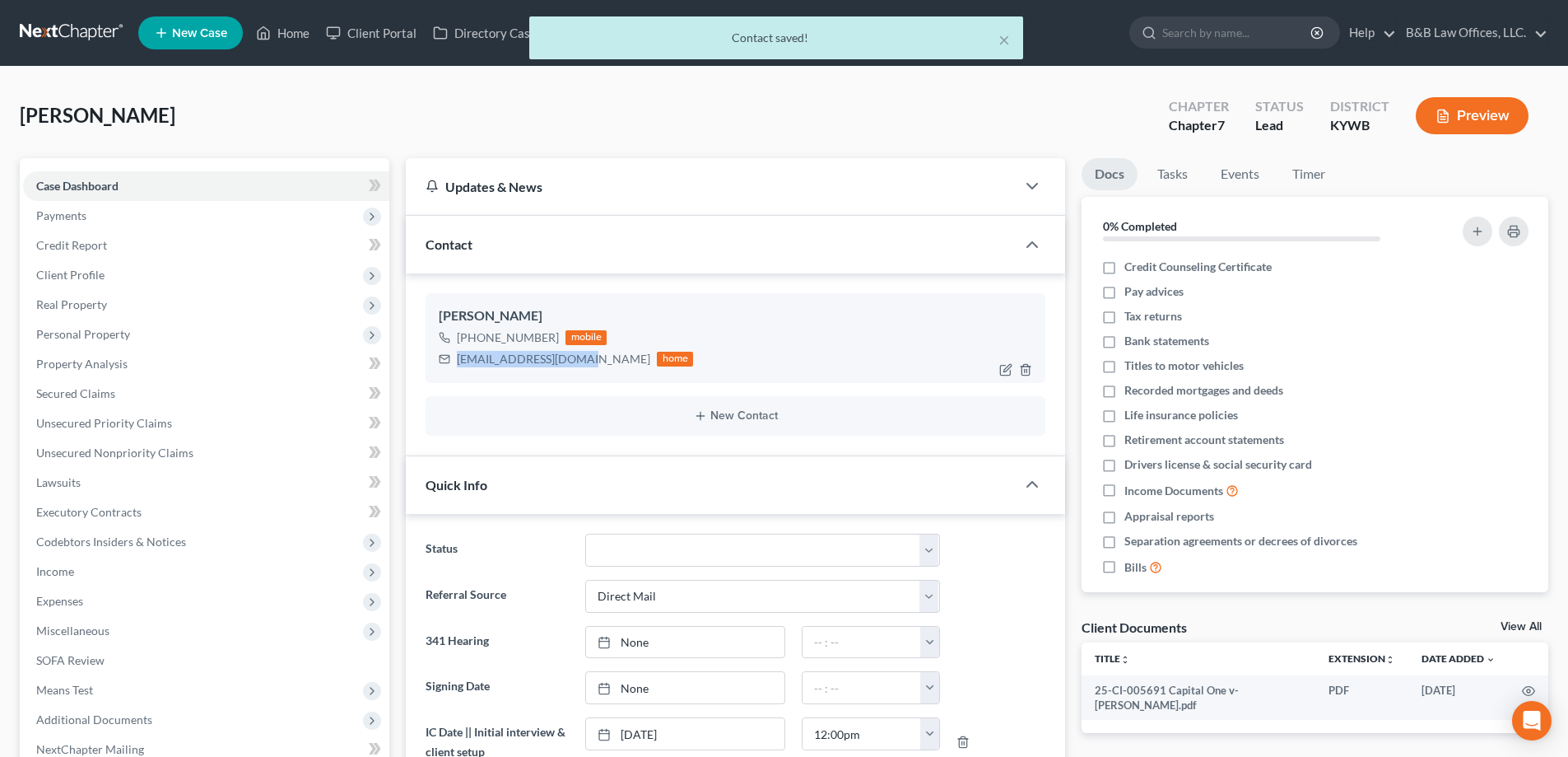
drag, startPoint x: 457, startPoint y: 359, endPoint x: 584, endPoint y: 361, distance: 127.0
click at [584, 361] on div "ABriggs0105@yahoo.com" at bounding box center [553, 359] width 194 height 17
copy div "ABriggs0105@yahoo.com"
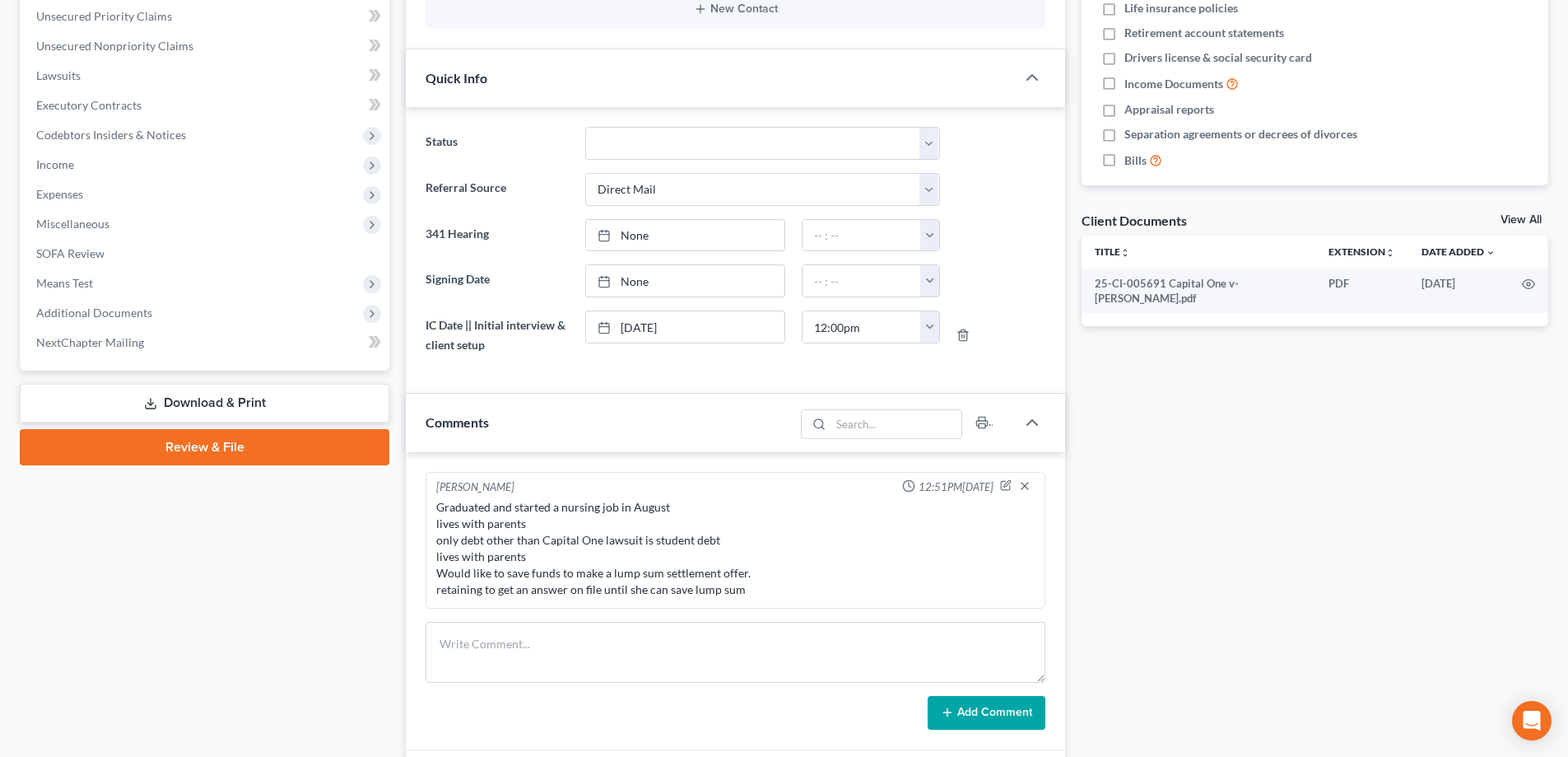
scroll to position [412, 0]
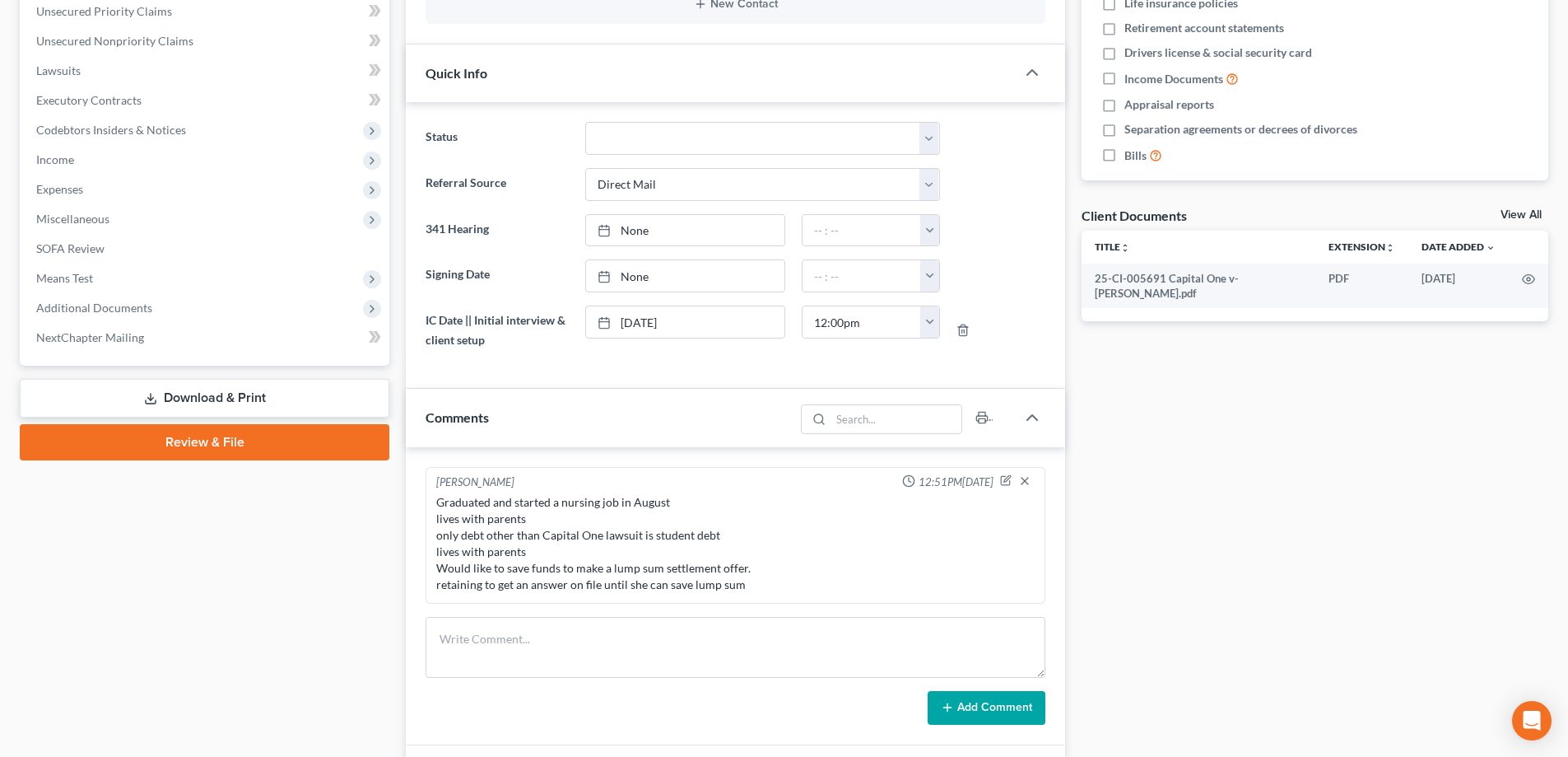
click at [1515, 215] on link "View All" at bounding box center [1521, 215] width 41 height 12
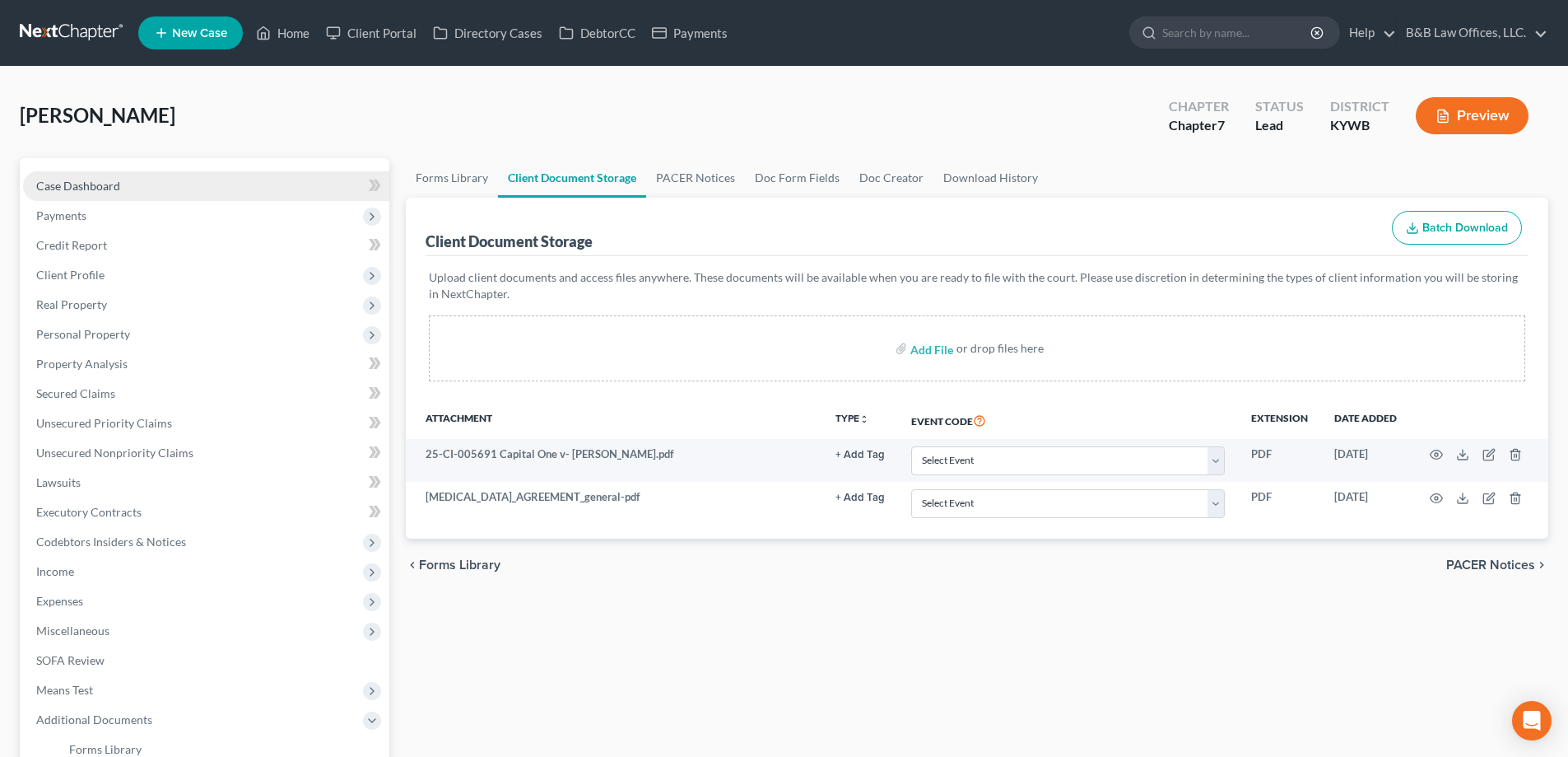
click at [91, 188] on span "Case Dashboard" at bounding box center [78, 185] width 84 height 14
select select "2"
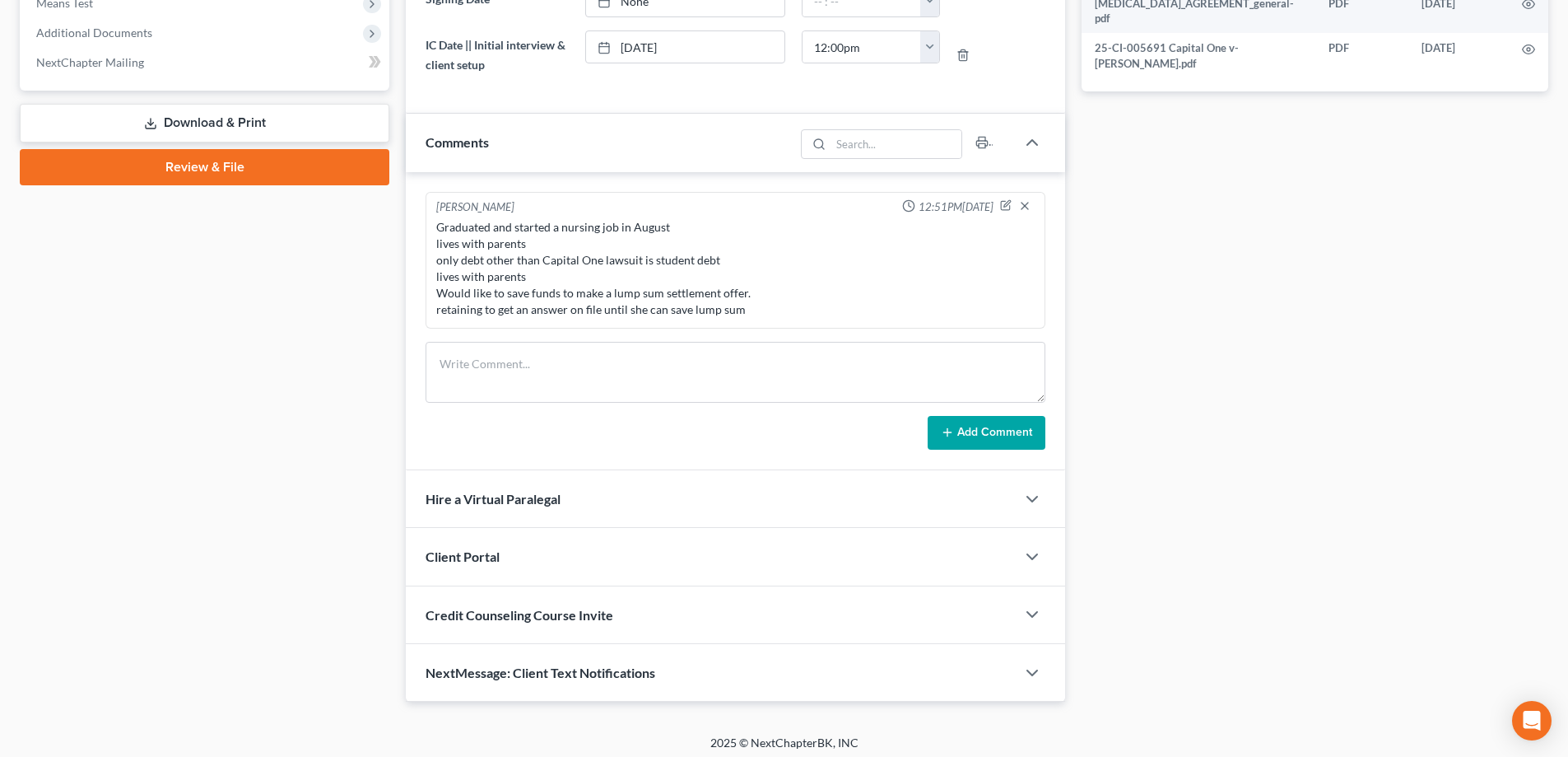
scroll to position [694, 0]
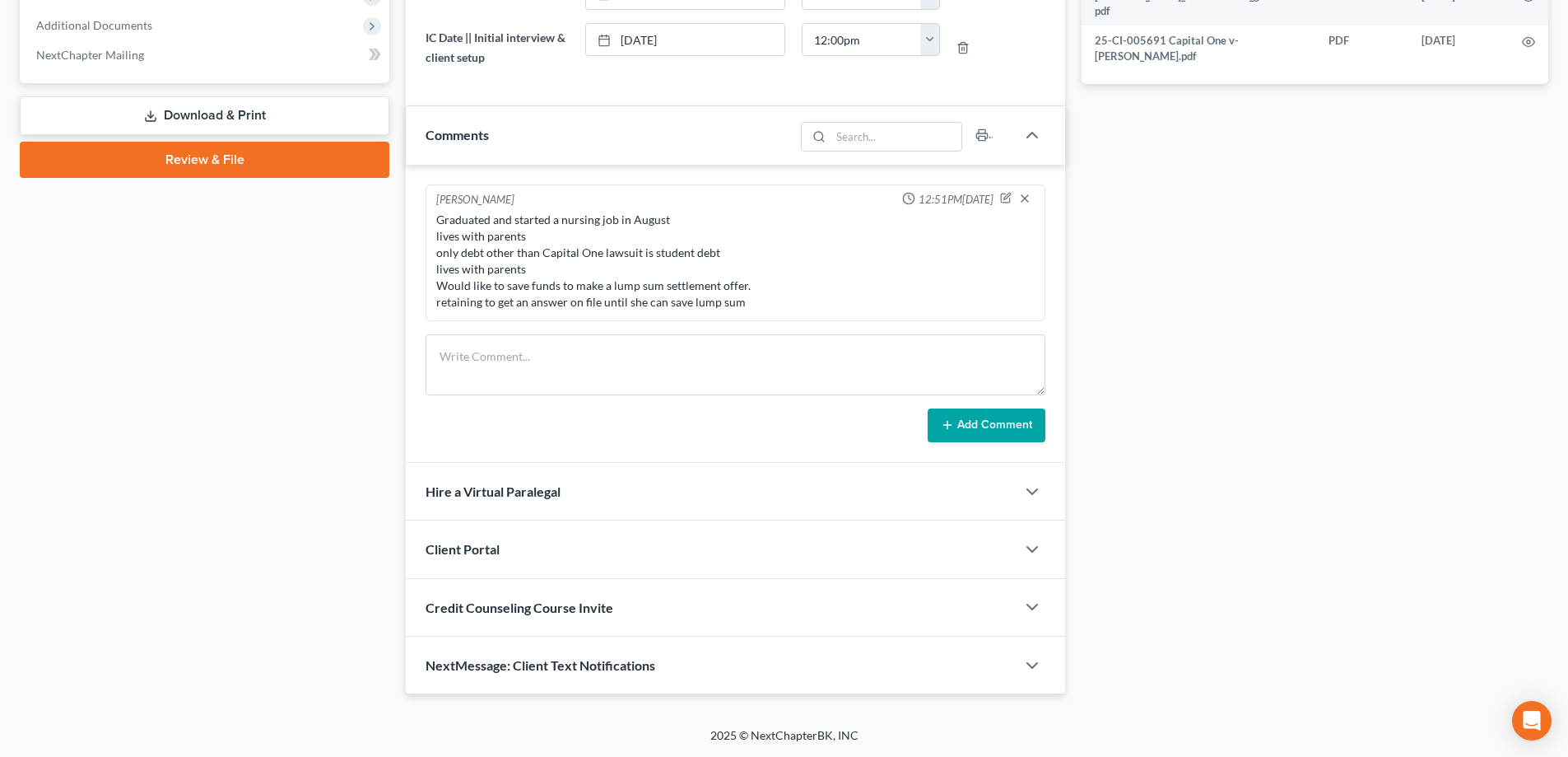
click at [561, 677] on div "NextMessage: Client Text Notifications" at bounding box center [711, 665] width 610 height 57
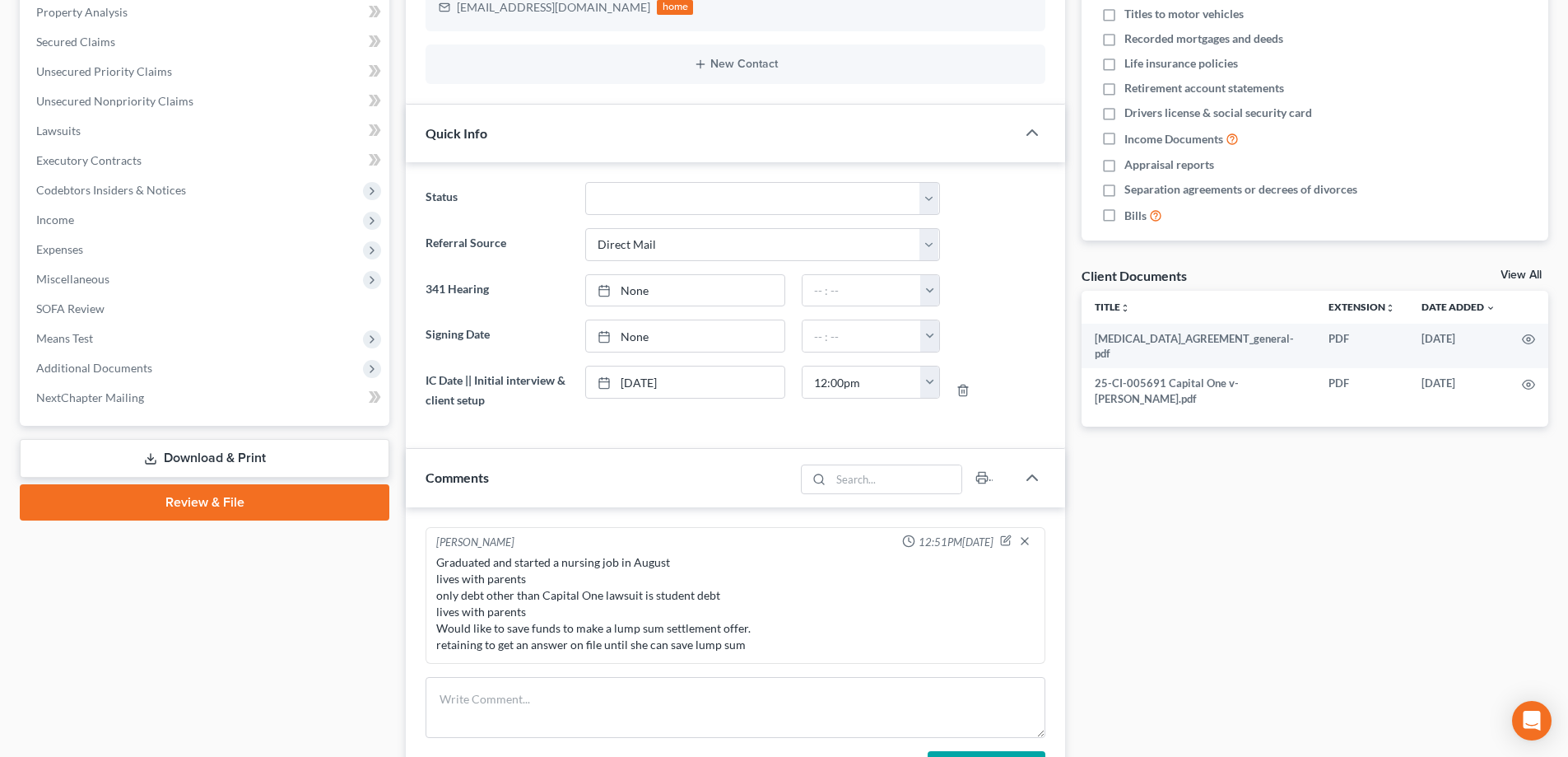
scroll to position [0, 0]
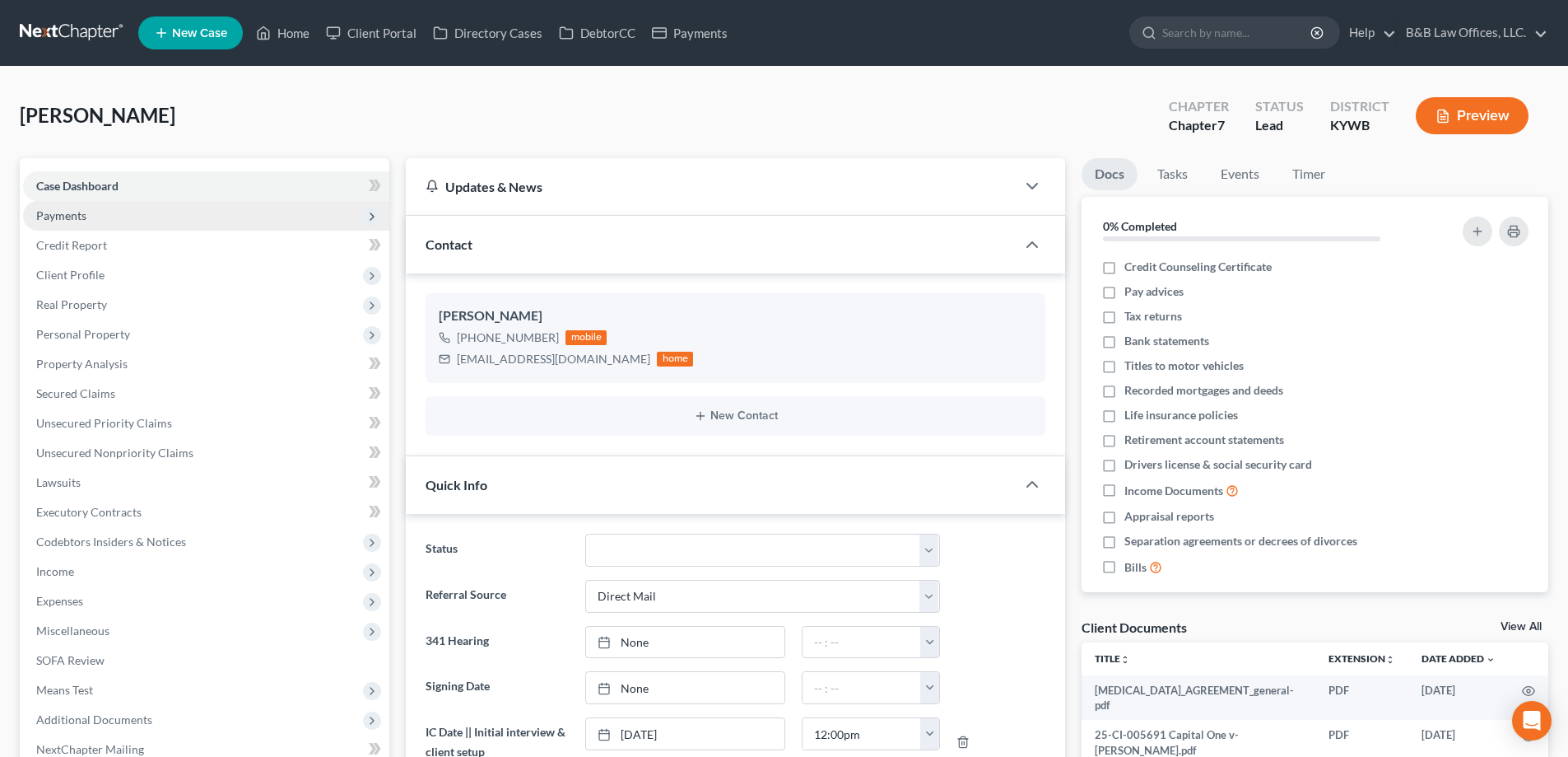
click at [91, 215] on span "Payments" at bounding box center [206, 215] width 366 height 29
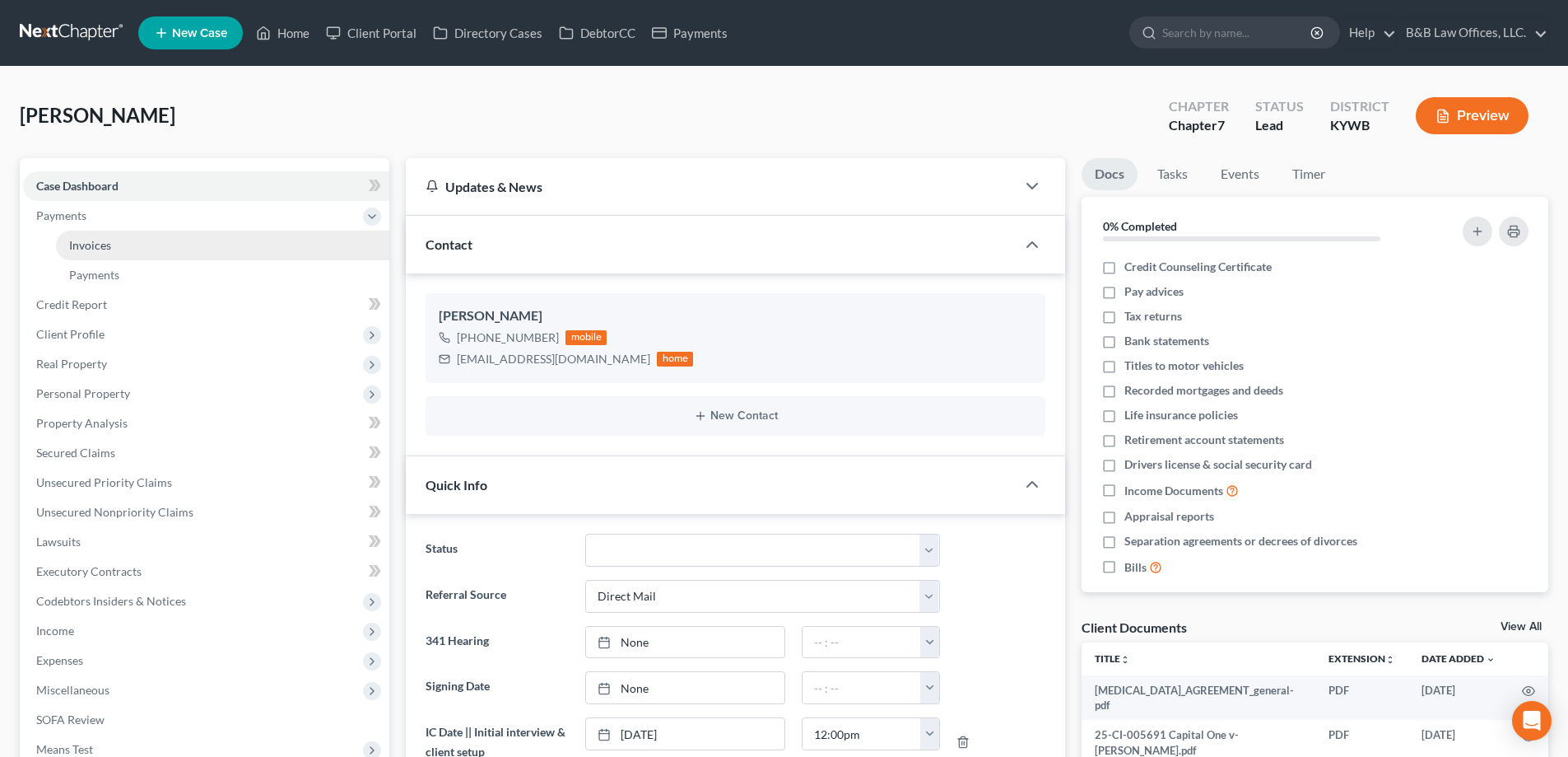
click at [101, 253] on link "Invoices" at bounding box center [223, 245] width 334 height 29
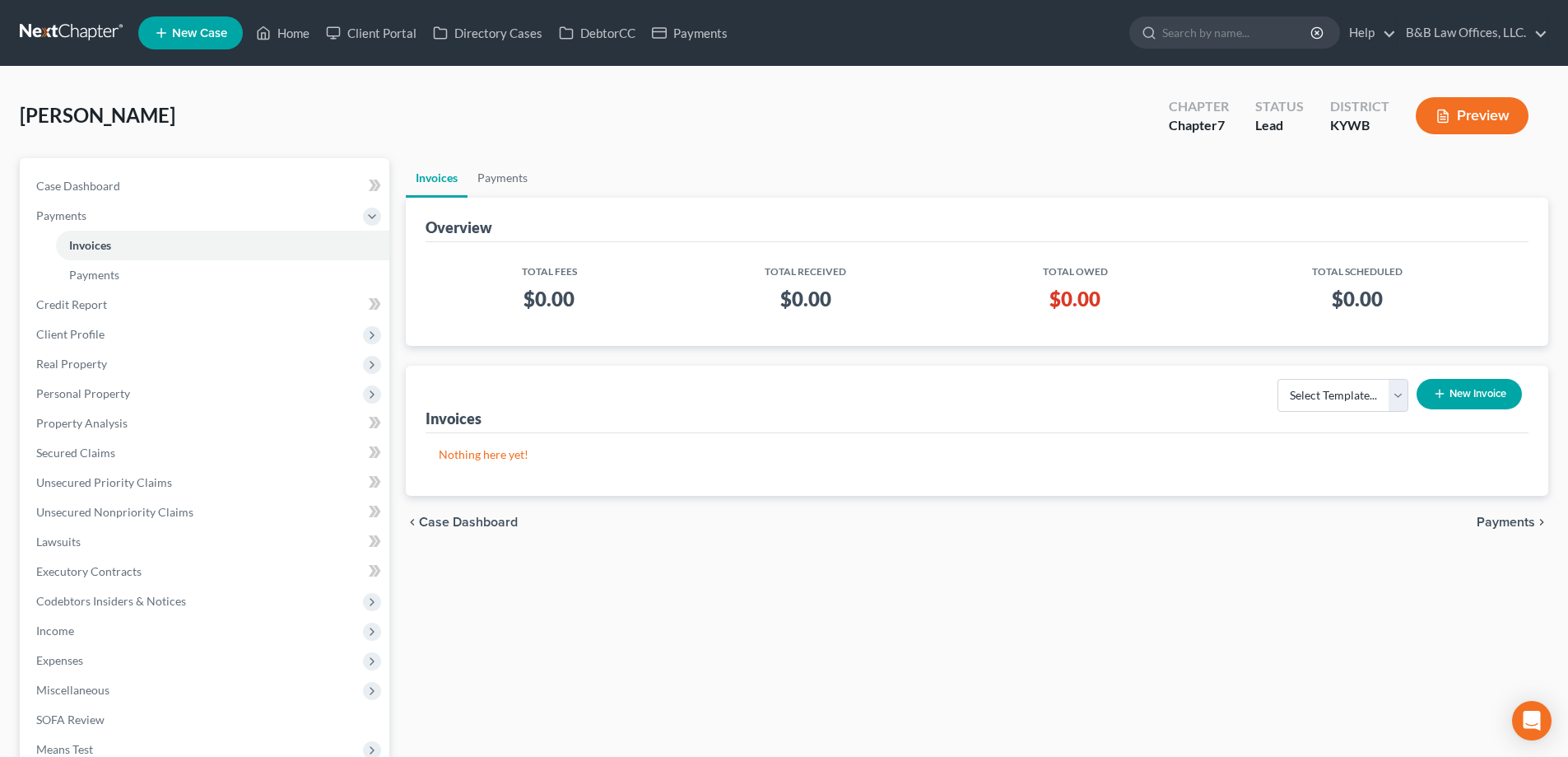
click at [1488, 388] on button "New Invoice" at bounding box center [1470, 394] width 106 height 30
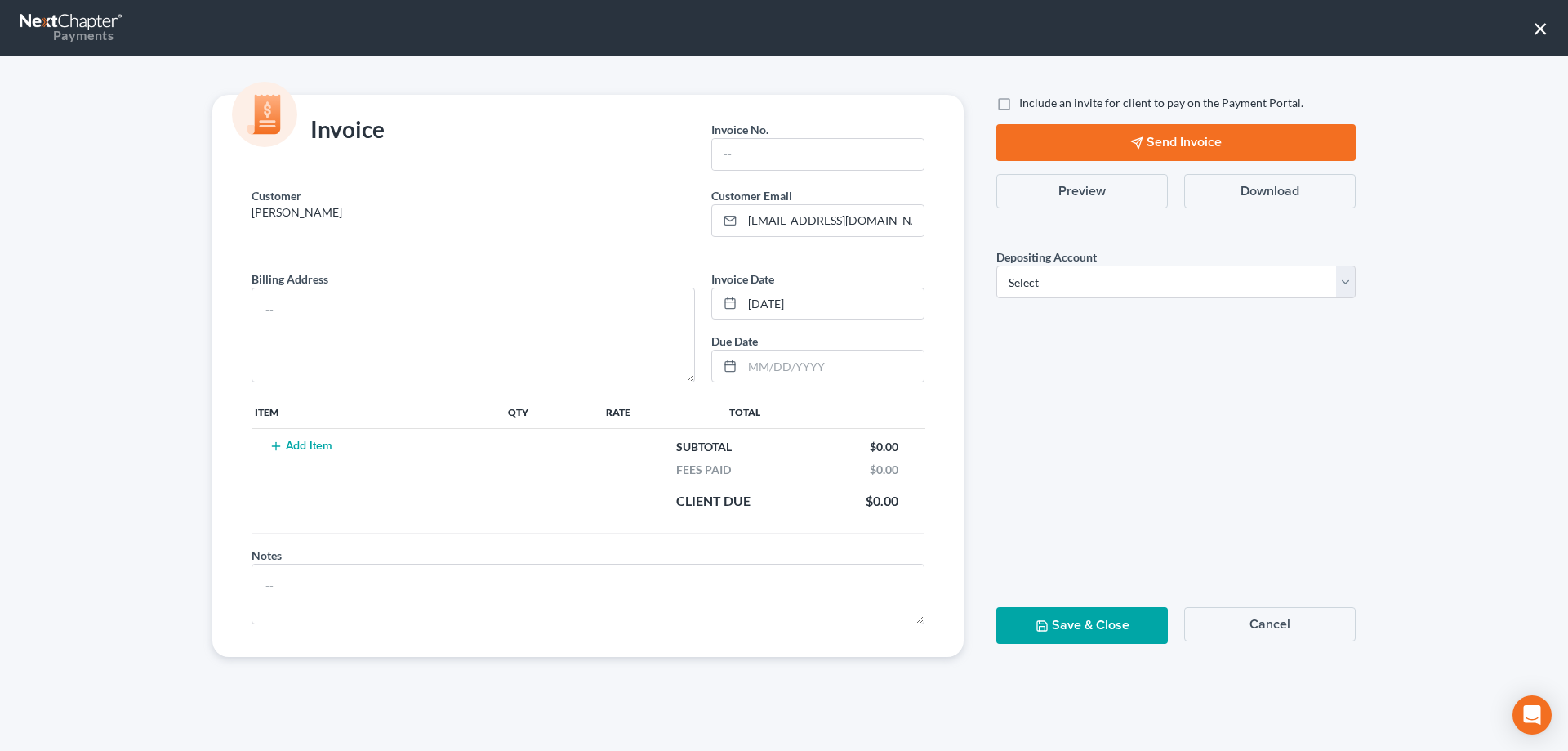
click at [1269, 620] on button "Cancel" at bounding box center [1270, 624] width 171 height 34
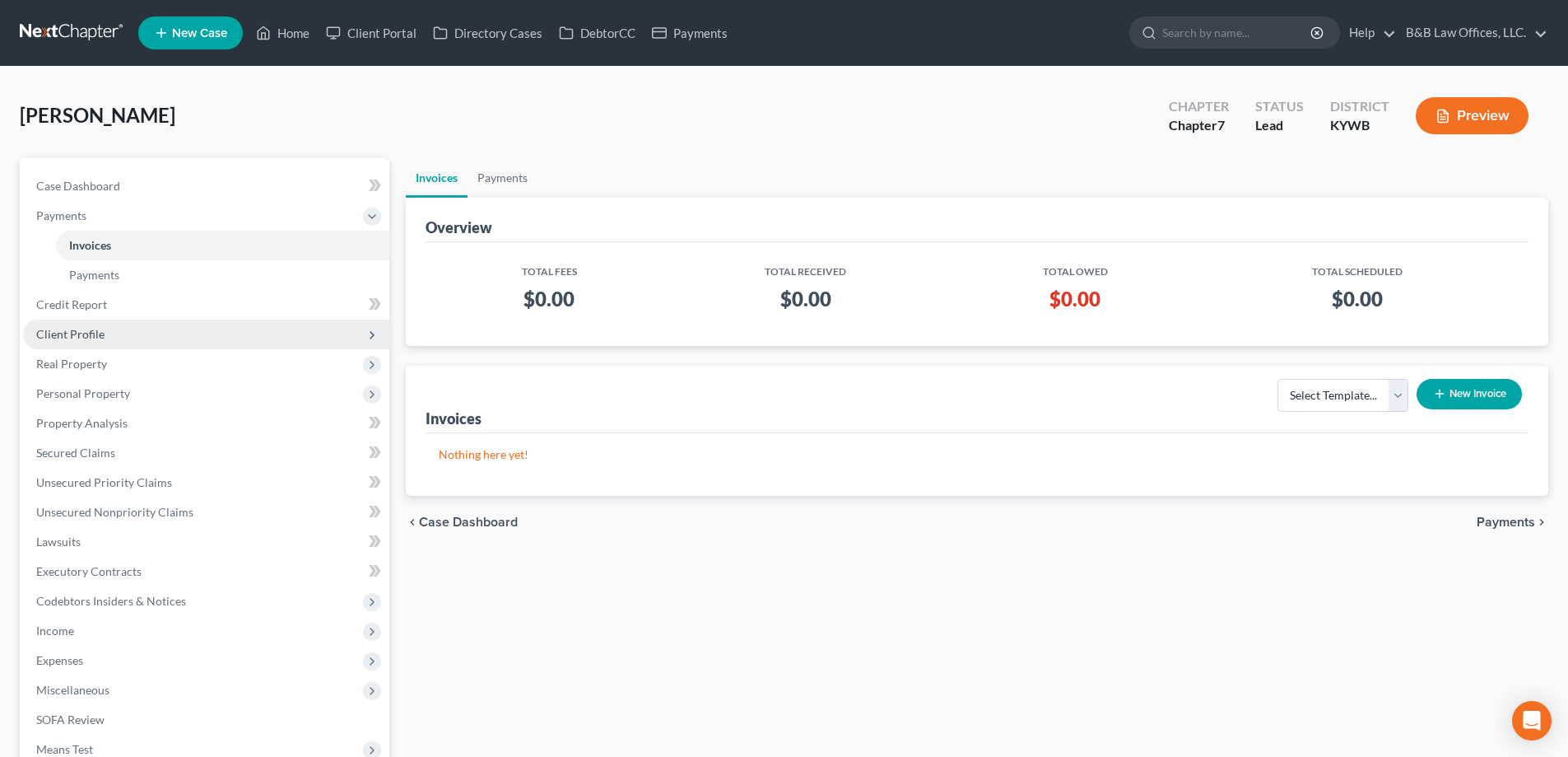
click at [99, 341] on span "Client Profile" at bounding box center [206, 334] width 366 height 29
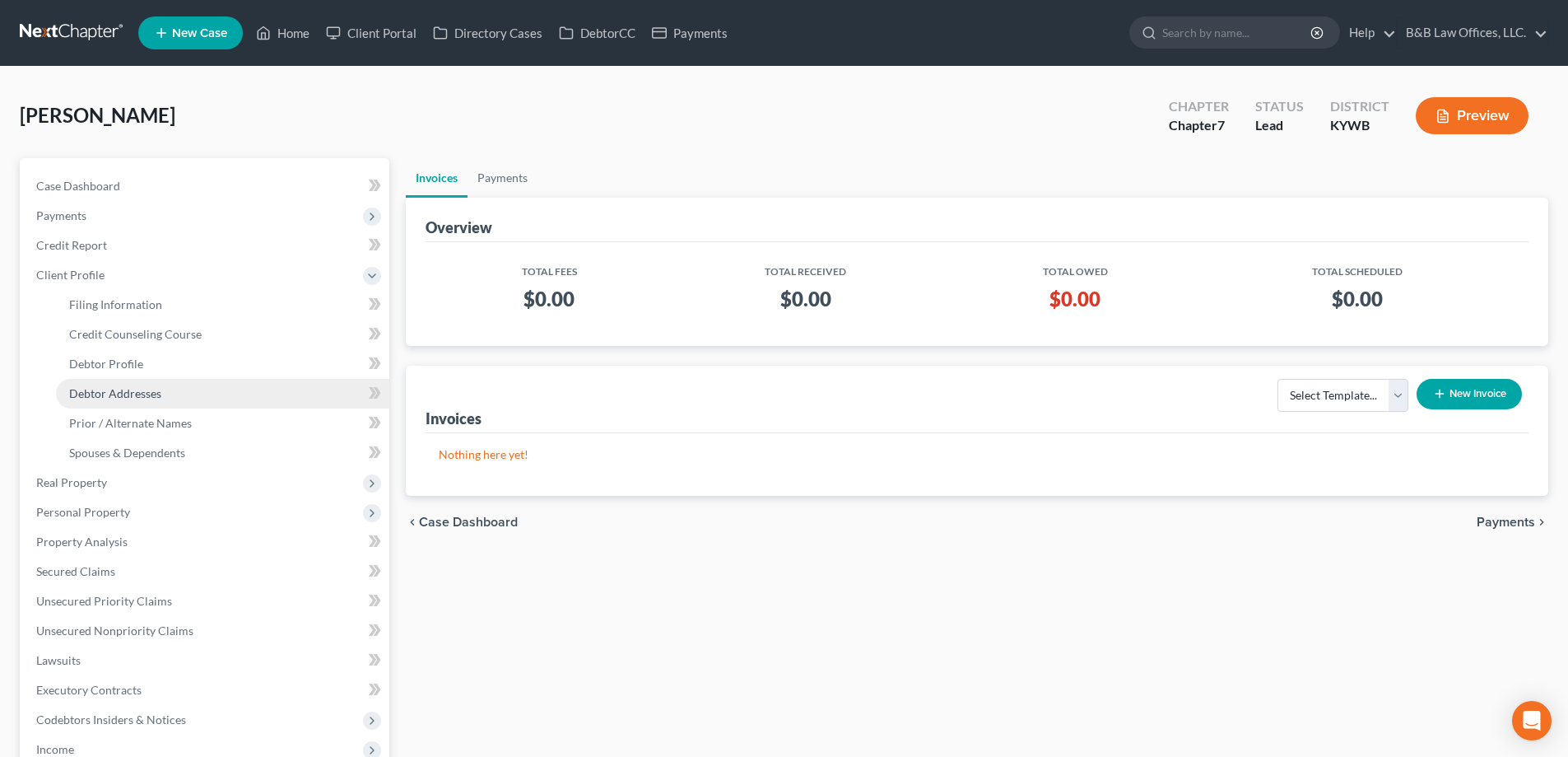
click at [123, 388] on span "Debtor Addresses" at bounding box center [116, 393] width 92 height 14
select select "0"
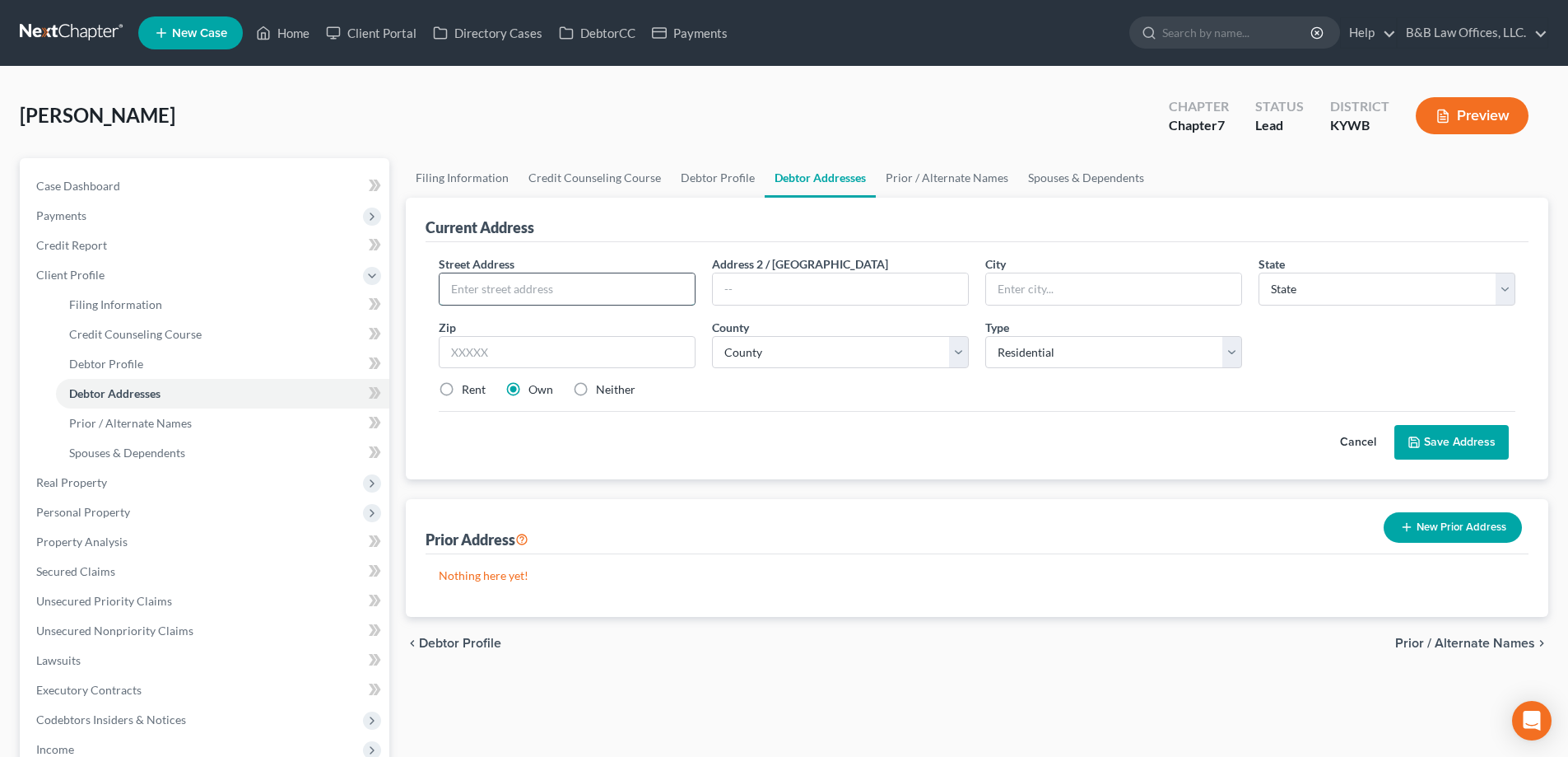
click at [579, 293] on input "text" at bounding box center [567, 288] width 256 height 31
type input "17323 Curry Branch Road"
type input "40245"
type input "Louisville"
select select "18"
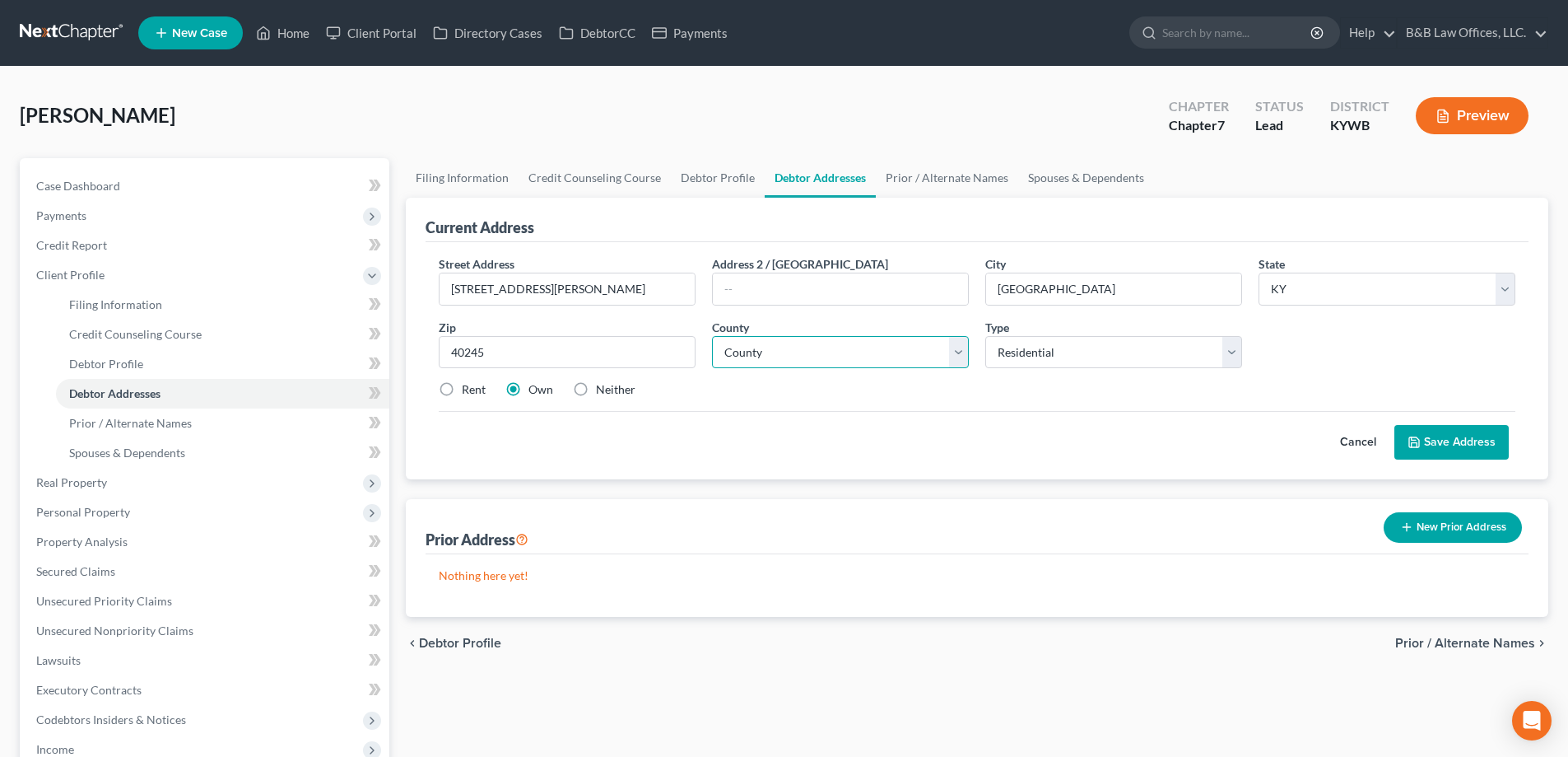
click at [760, 349] on select "County Adair County Allen County Anderson County Ballard County Barren County B…" at bounding box center [841, 352] width 256 height 33
select select "55"
click at [712, 336] on select "County Adair County Allen County Anderson County Ballard County Barren County B…" at bounding box center [841, 352] width 256 height 33
click at [596, 391] on label "Neither" at bounding box center [615, 390] width 39 height 17
click at [603, 391] on input "Neither" at bounding box center [608, 386] width 11 height 11
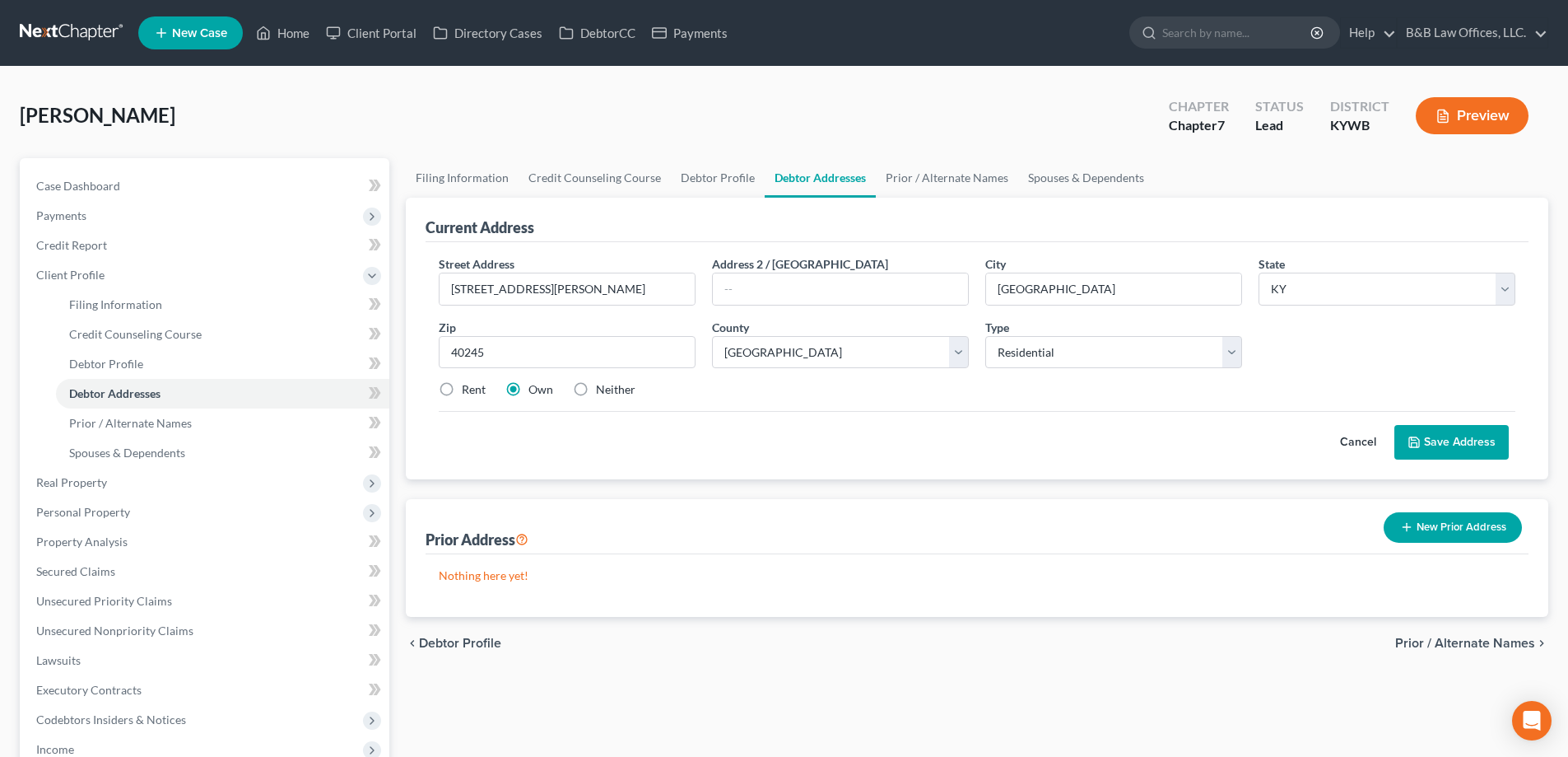
radio input "true"
click at [1448, 447] on button "Save Address" at bounding box center [1452, 442] width 115 height 34
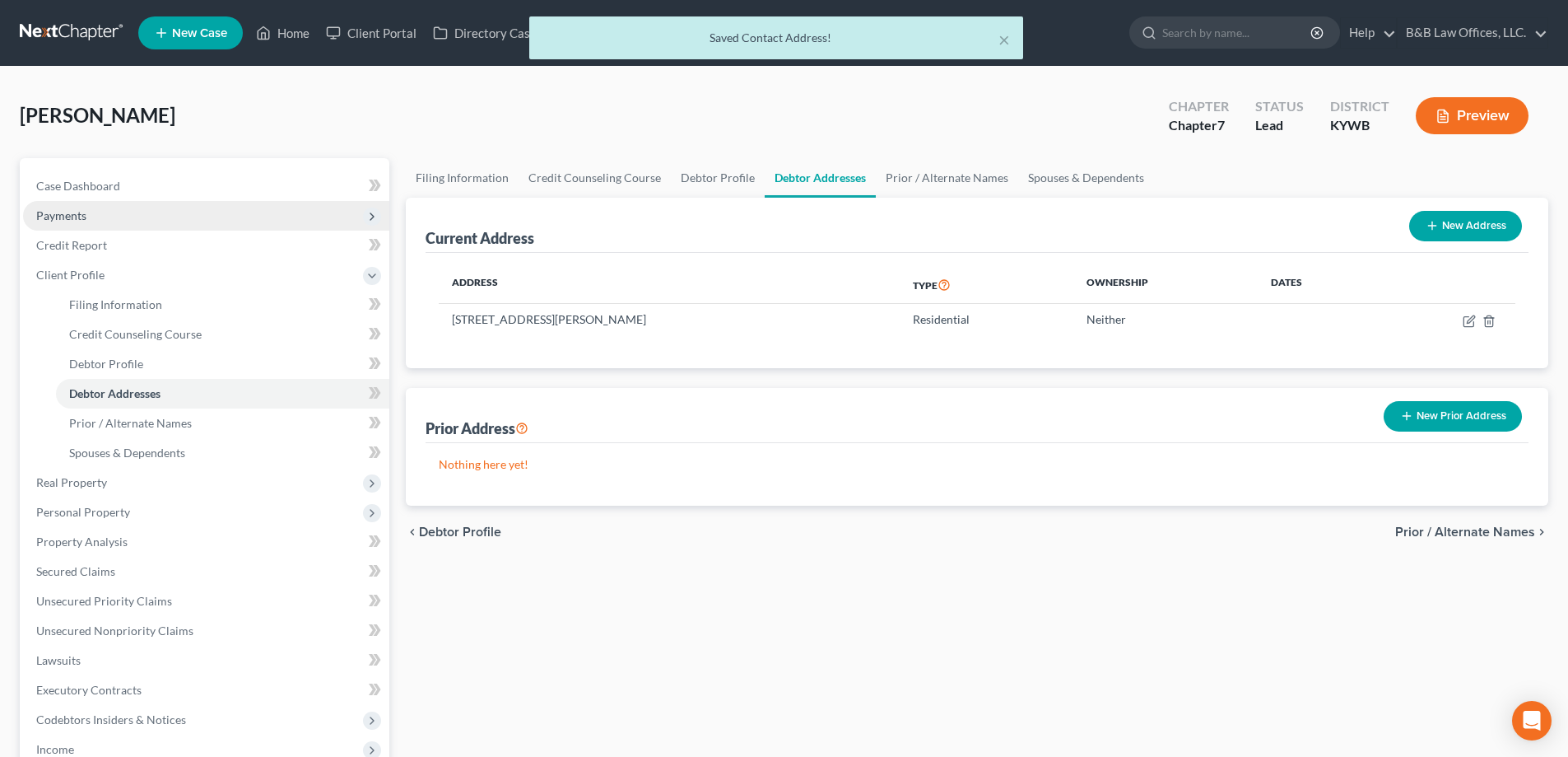
click at [105, 215] on span "Payments" at bounding box center [206, 215] width 366 height 29
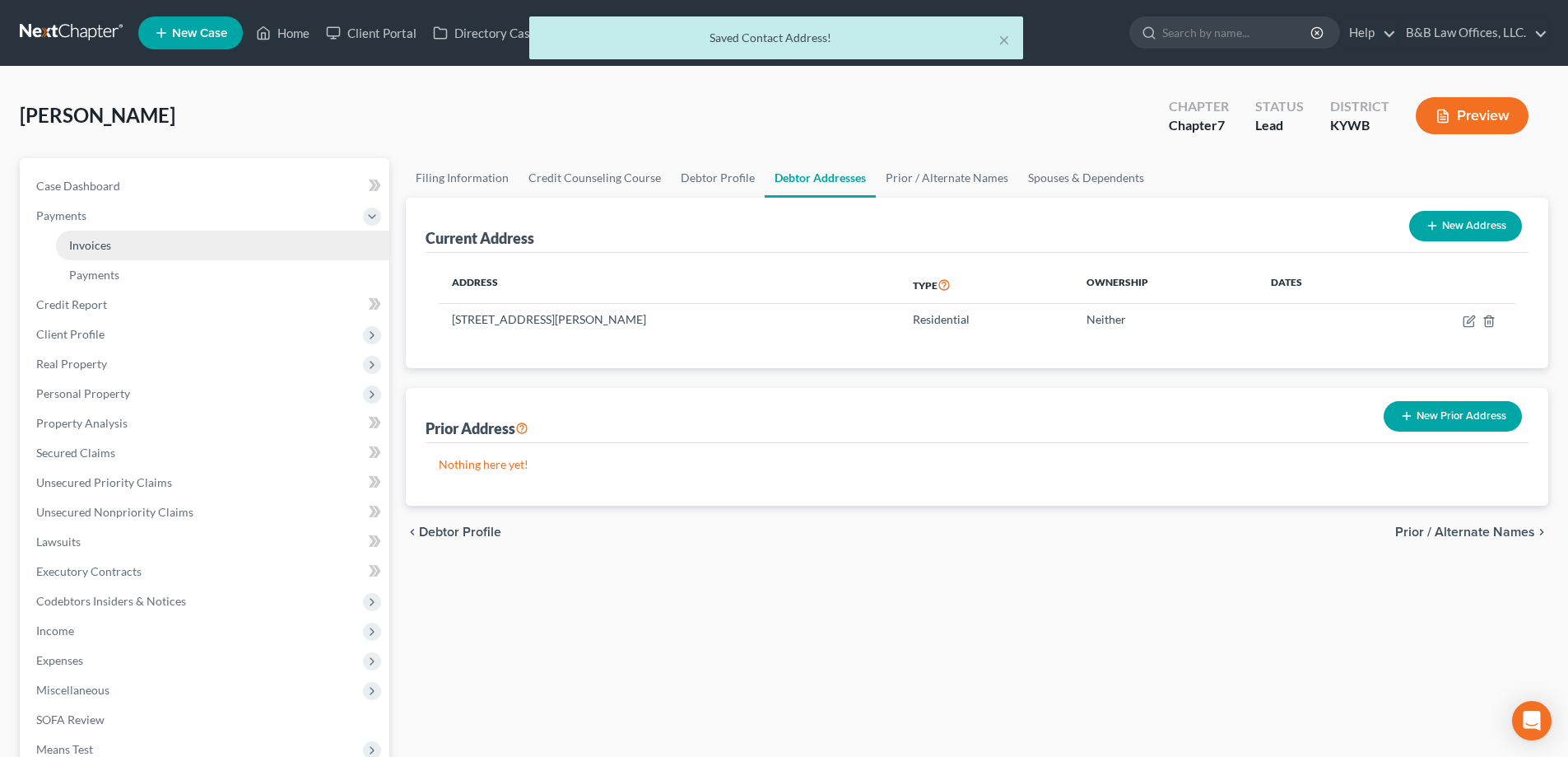
click at [106, 249] on span "Invoices" at bounding box center [91, 245] width 42 height 14
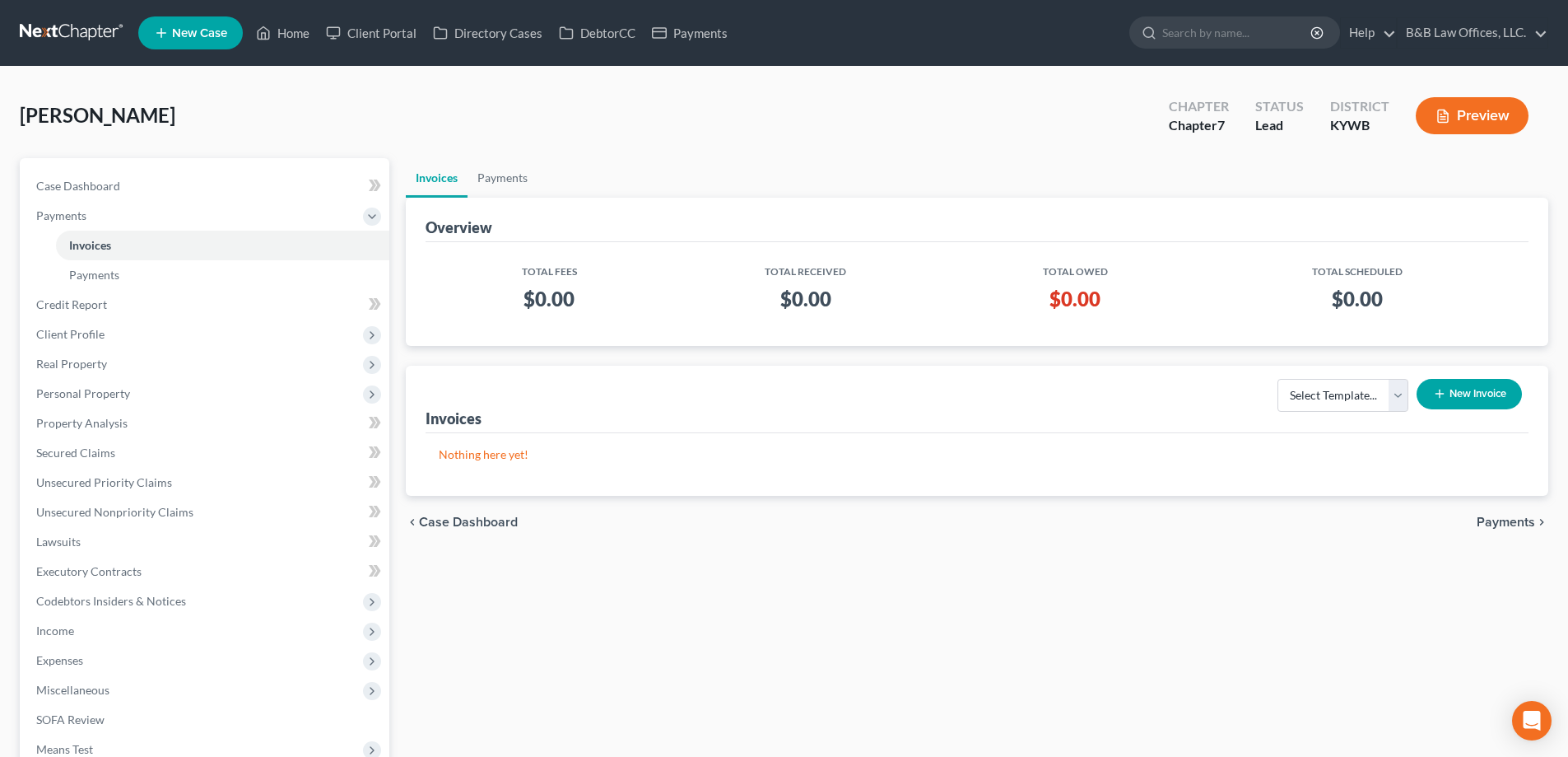
click at [1473, 390] on button "New Invoice" at bounding box center [1470, 394] width 106 height 30
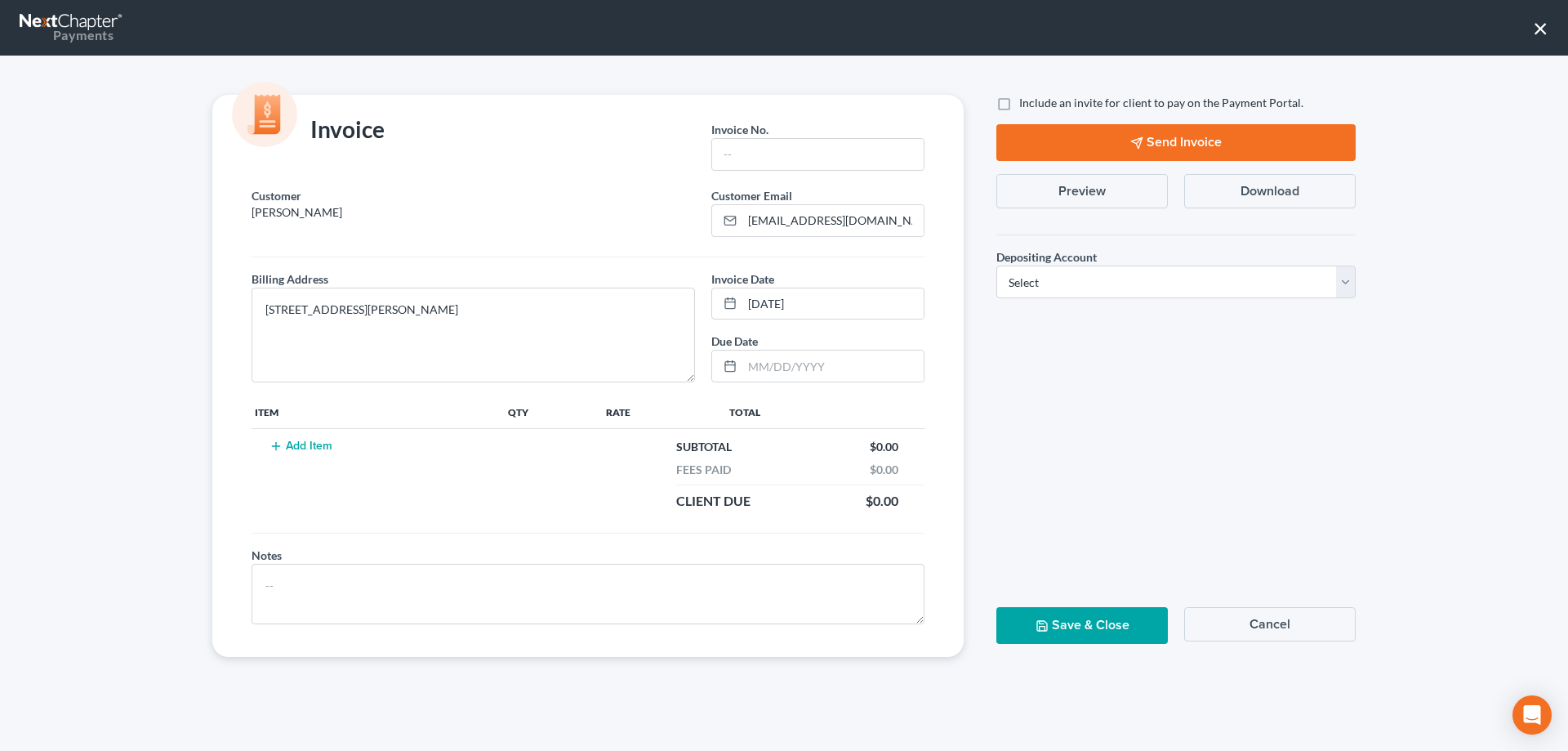
click at [310, 442] on button "Add Item" at bounding box center [300, 446] width 71 height 13
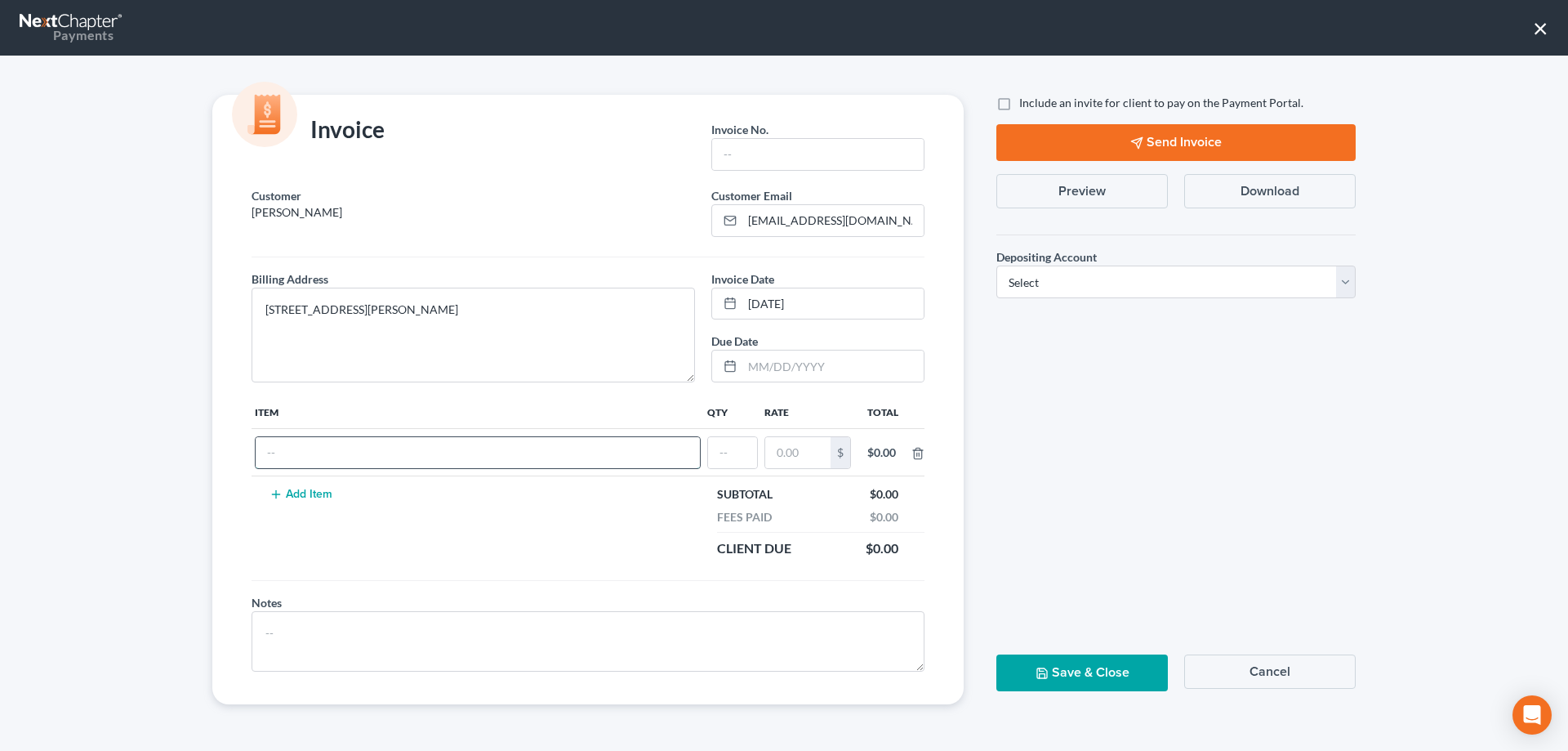
click at [310, 448] on input "text" at bounding box center [477, 452] width 444 height 31
type input "A"
type input "Flat attorney fee"
type input "1"
type input "200"
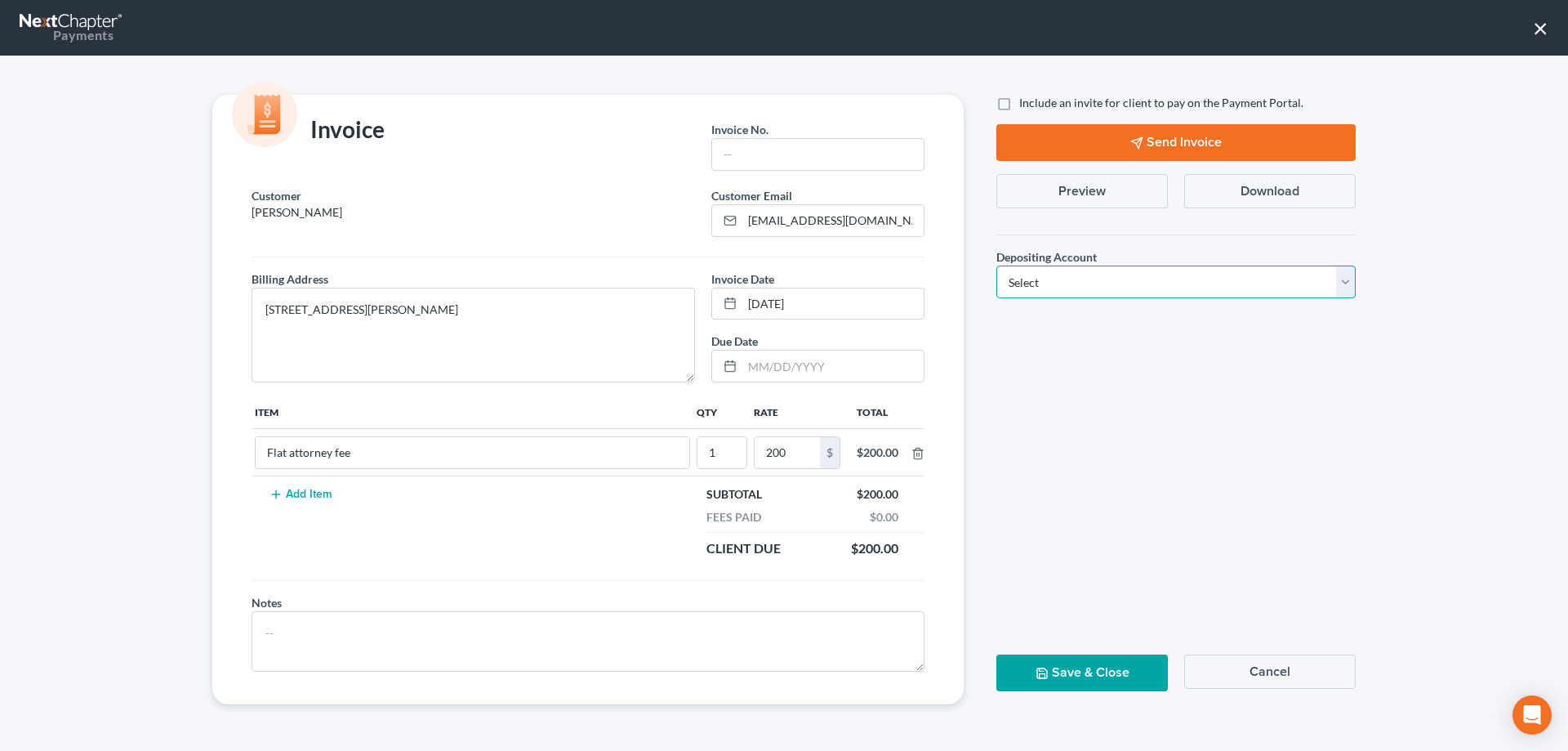
click at [1077, 278] on select "Select Operation Trust" at bounding box center [1176, 281] width 359 height 32
select select "0"
click at [996, 265] on select "Select Operation Trust" at bounding box center [1176, 281] width 359 height 32
click at [786, 363] on input "text" at bounding box center [833, 365] width 181 height 31
type input "08/22/2025"
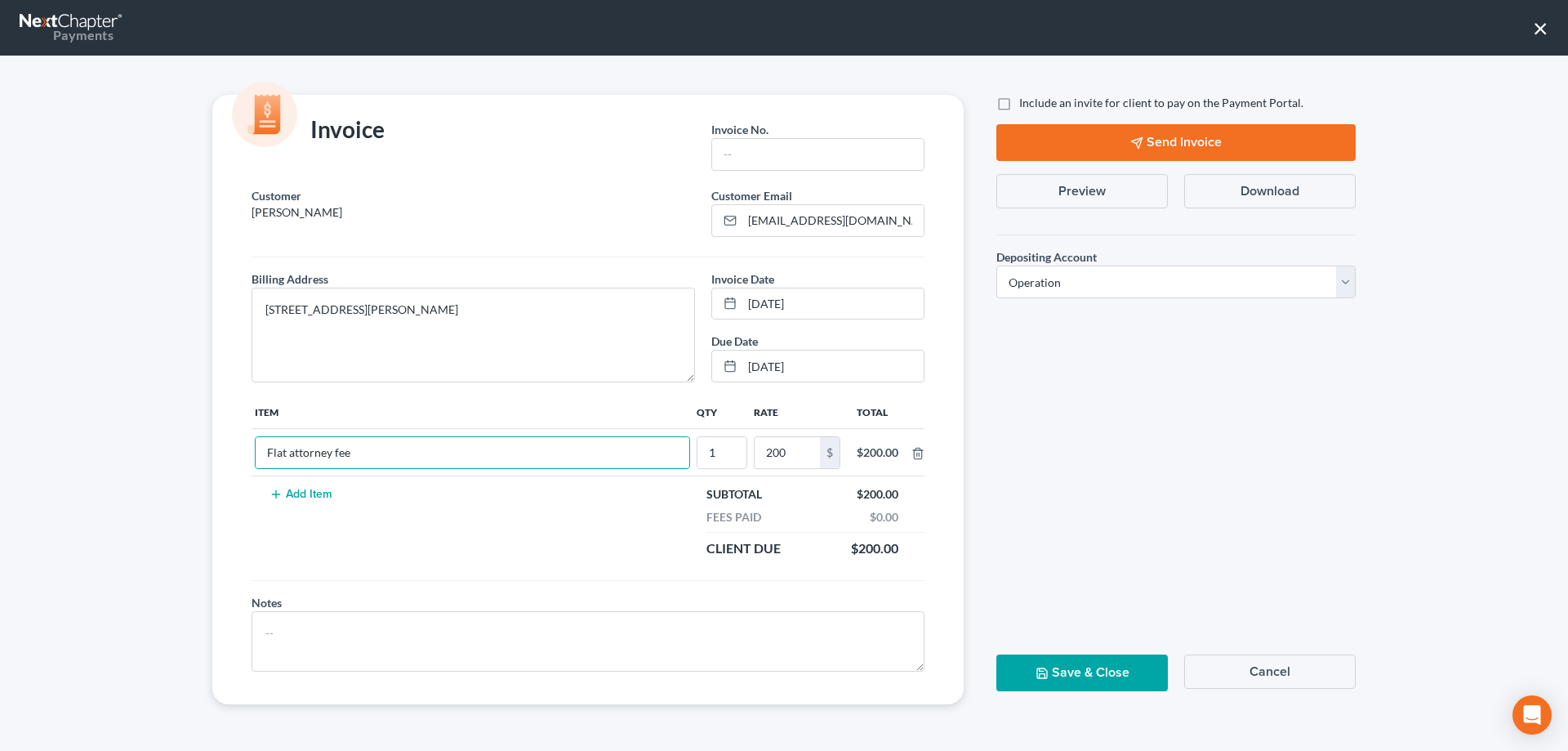
click at [1019, 105] on label "Include an invite for client to pay on the Payment Portal." at bounding box center [1161, 103] width 284 height 17
click at [1026, 105] on input "Include an invite for client to pay on the Payment Portal." at bounding box center [1031, 100] width 11 height 11
checkbox input "true"
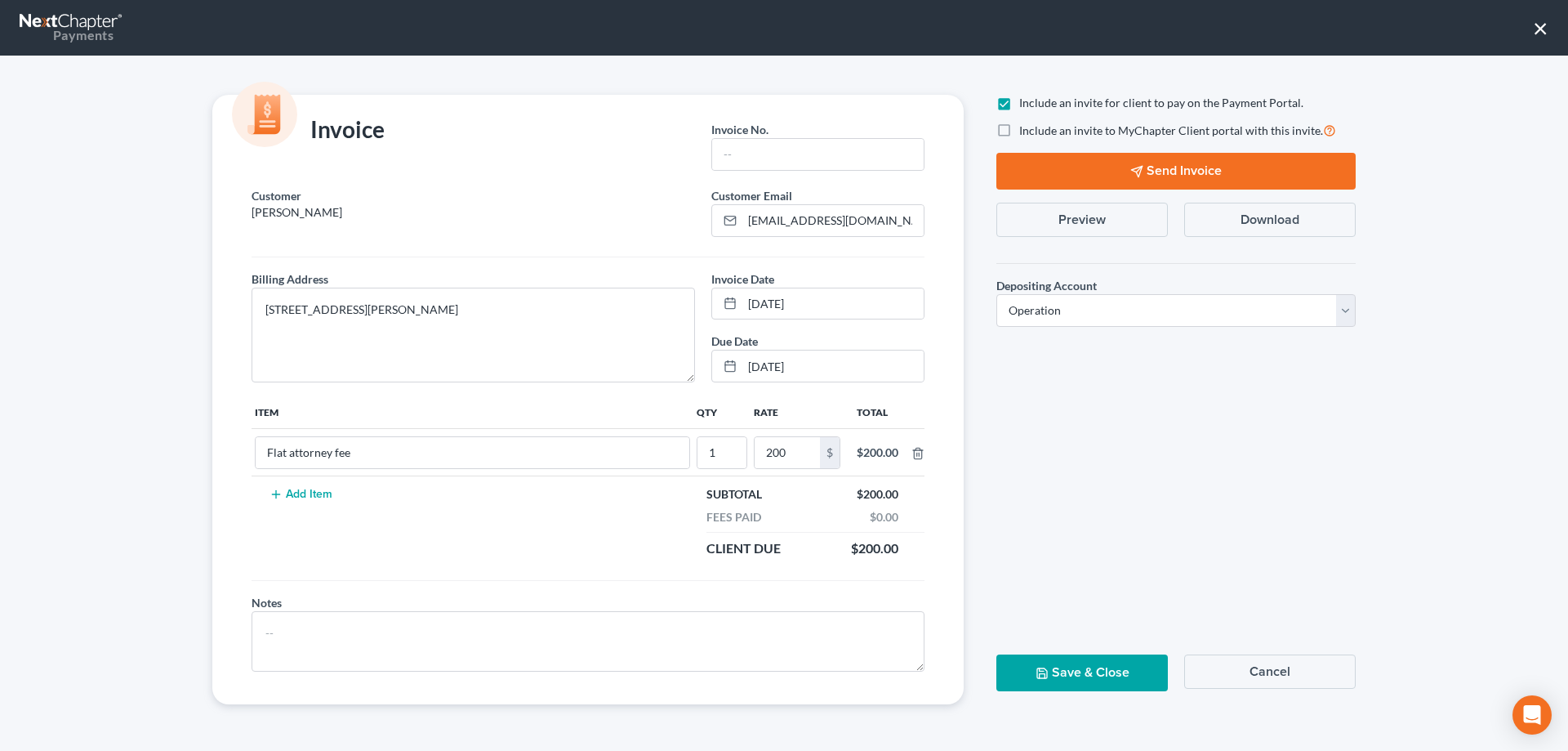
drag, startPoint x: 1122, startPoint y: 169, endPoint x: 412, endPoint y: 189, distance: 710.3
click at [414, 185] on form "Invoice Invoice No. * Customer Briggs, Amari Customer Email * ABriggs0105@yahoo…" at bounding box center [784, 399] width 1176 height 610
drag, startPoint x: 337, startPoint y: 210, endPoint x: 248, endPoint y: 217, distance: 89.3
click at [248, 217] on div "Customer Briggs, Amari" at bounding box center [473, 212] width 460 height 50
copy p "[PERSON_NAME]"
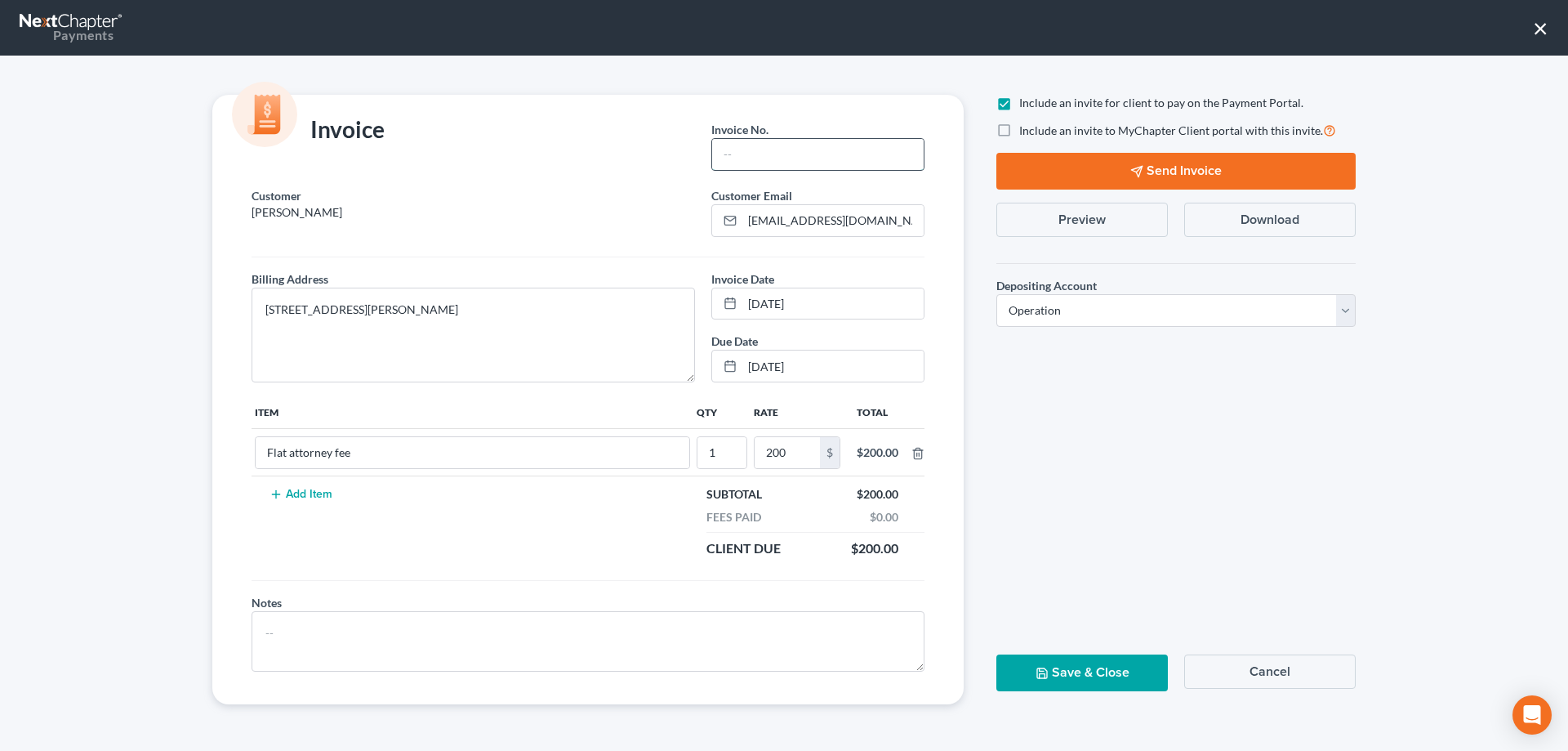
click at [841, 148] on input "text" at bounding box center [818, 154] width 211 height 31
paste input "[PERSON_NAME]"
type input "[PERSON_NAME]"
click at [1054, 676] on button "Save & Close" at bounding box center [1082, 673] width 171 height 37
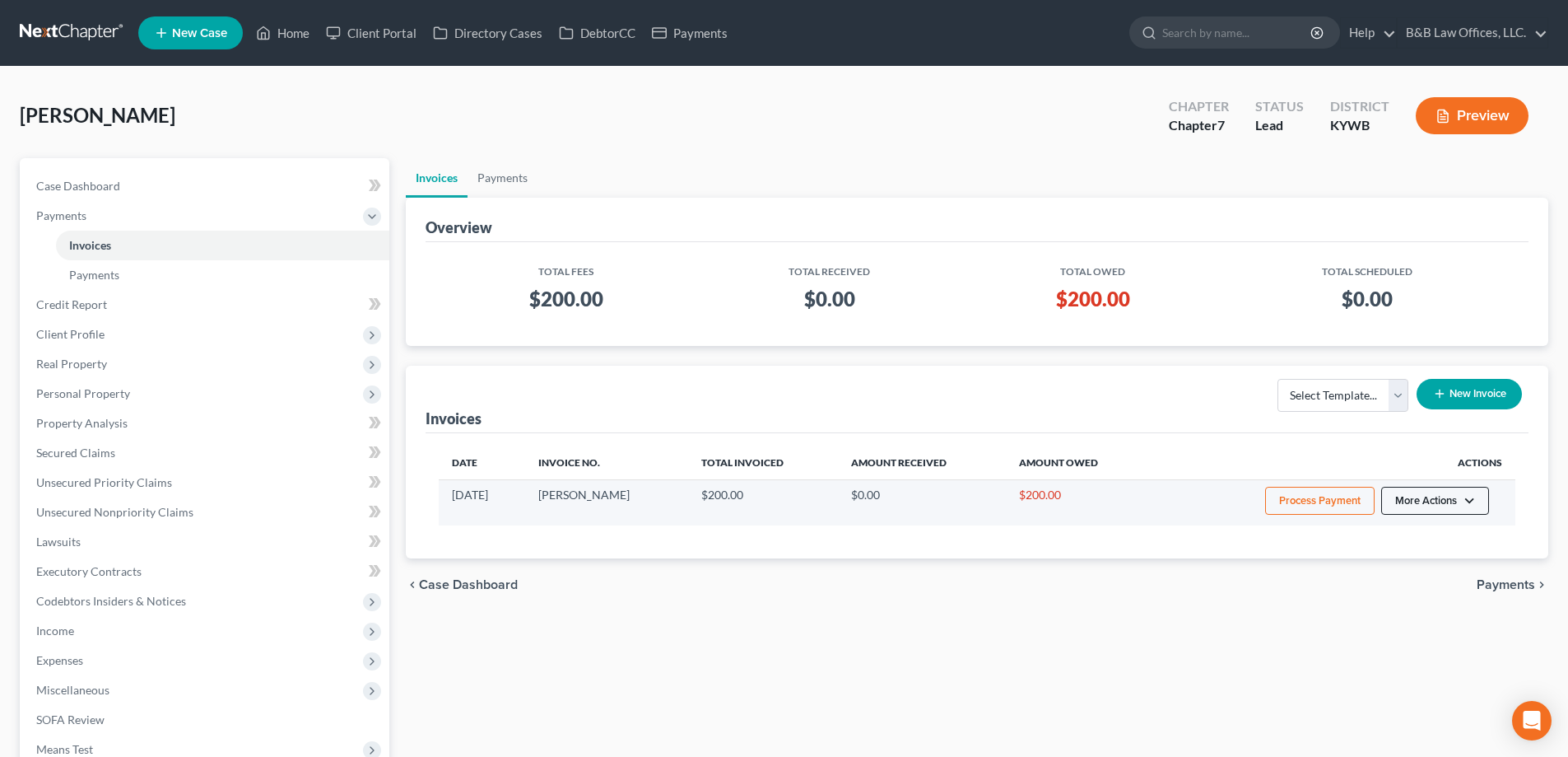
click at [1456, 496] on button "More Actions" at bounding box center [1435, 500] width 108 height 28
click at [1404, 521] on div "View/Edit Record Cash or Check Payment Delete" at bounding box center [1458, 563] width 193 height 96
drag, startPoint x: 1410, startPoint y: 491, endPoint x: 1412, endPoint y: 502, distance: 11.2
click at [1410, 491] on button "More Actions" at bounding box center [1435, 500] width 108 height 28
click at [1415, 528] on link "View/Edit" at bounding box center [1458, 535] width 193 height 28
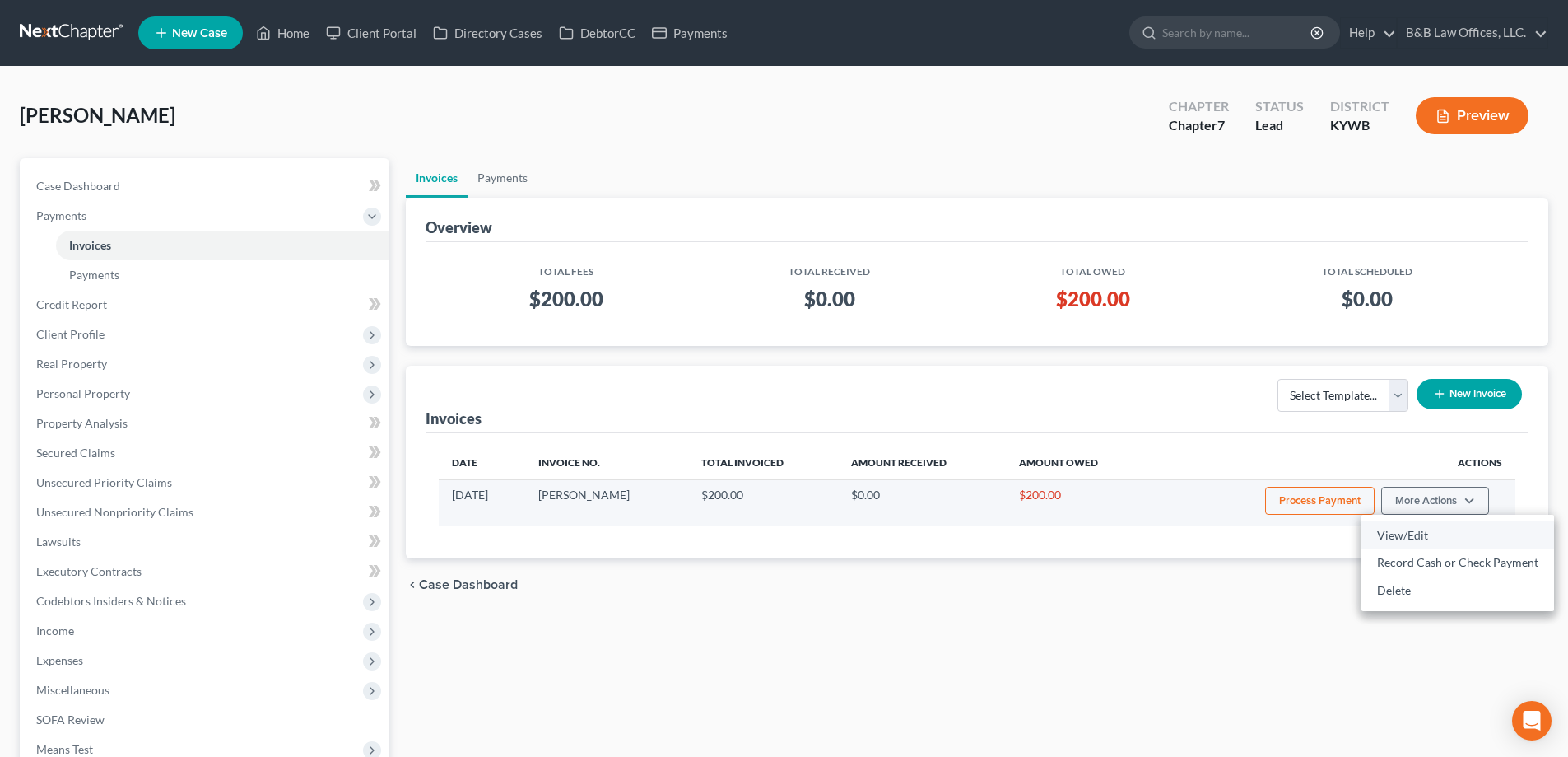
select select "0"
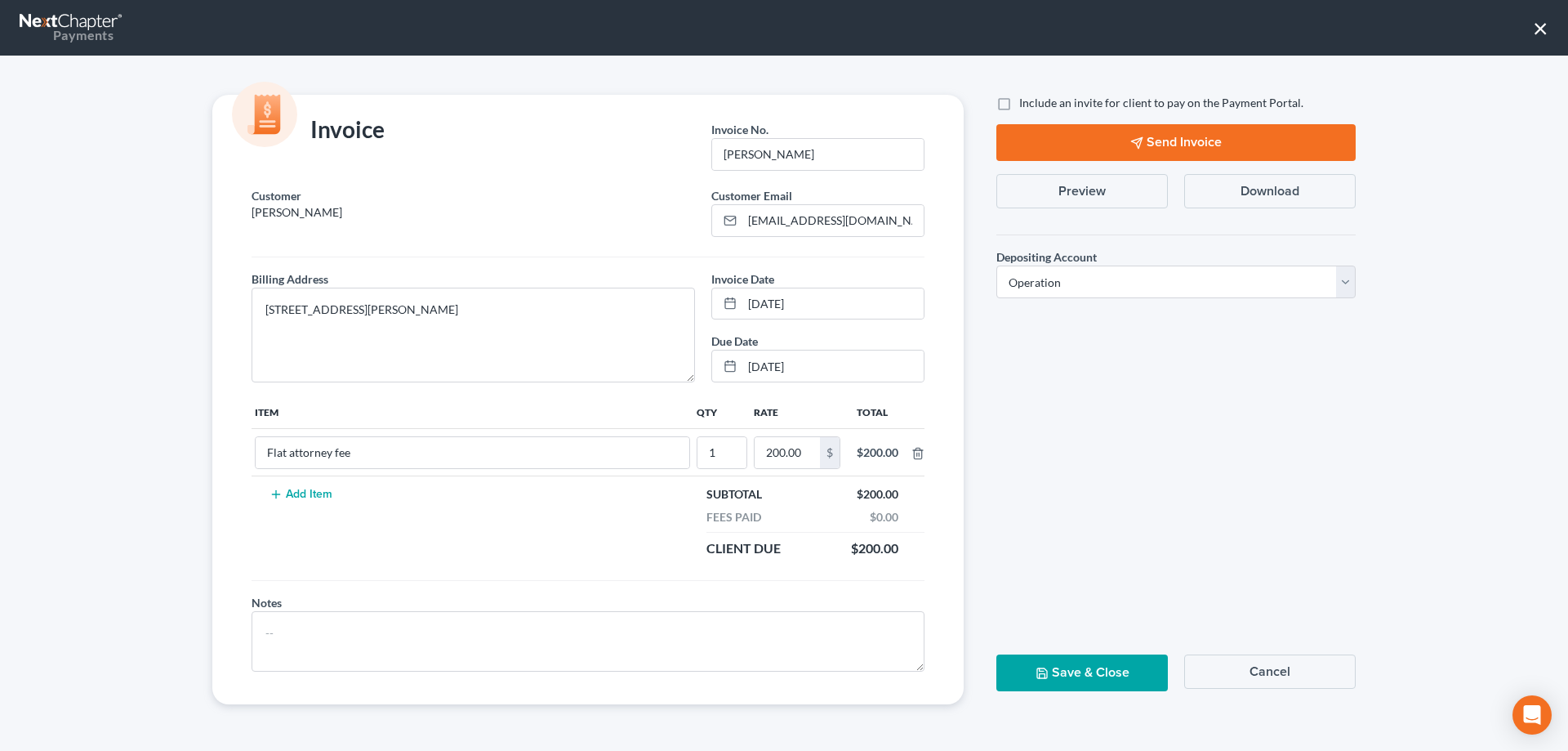
click at [1172, 148] on button "Send Invoice" at bounding box center [1176, 142] width 359 height 37
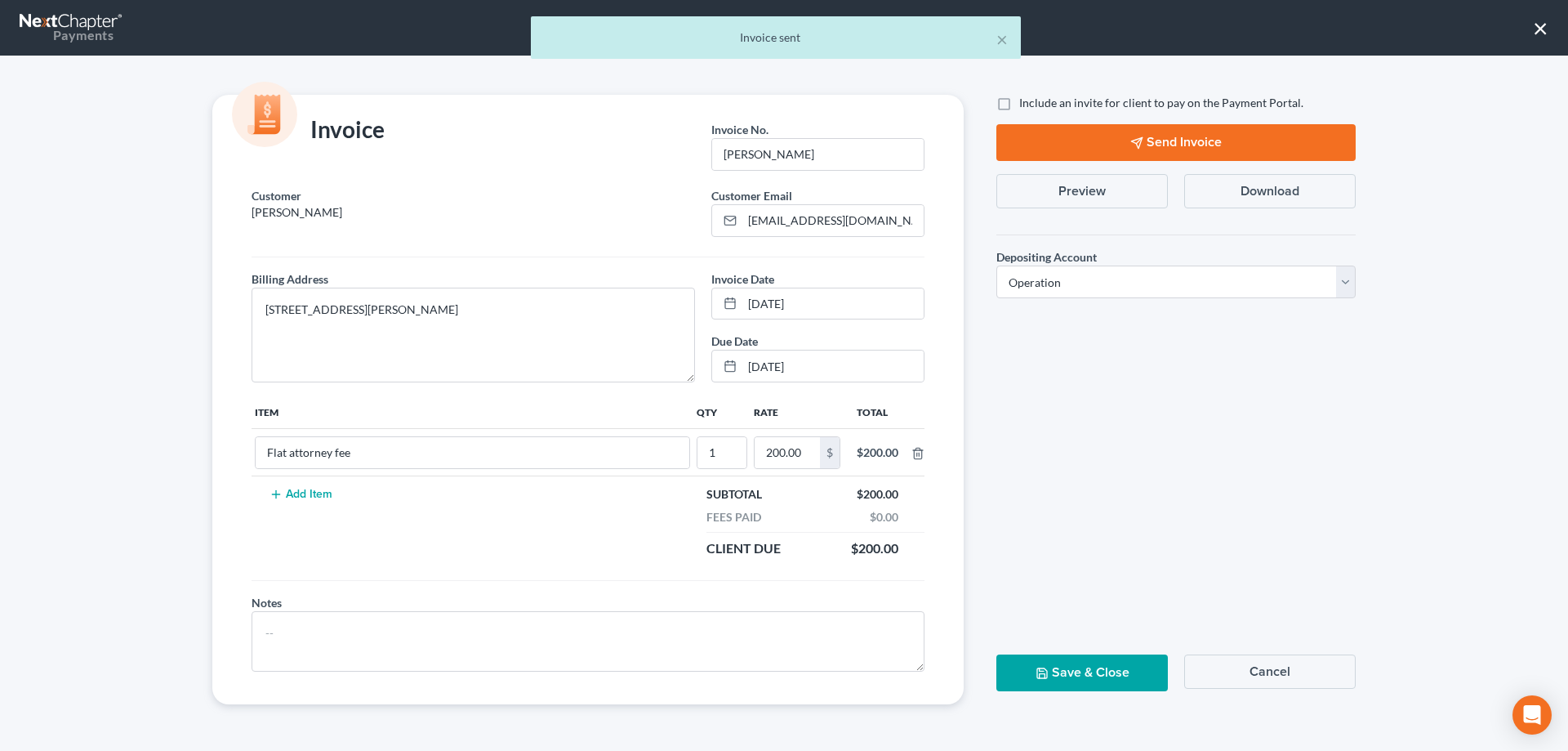
click at [1083, 667] on button "Save & Close" at bounding box center [1082, 673] width 171 height 37
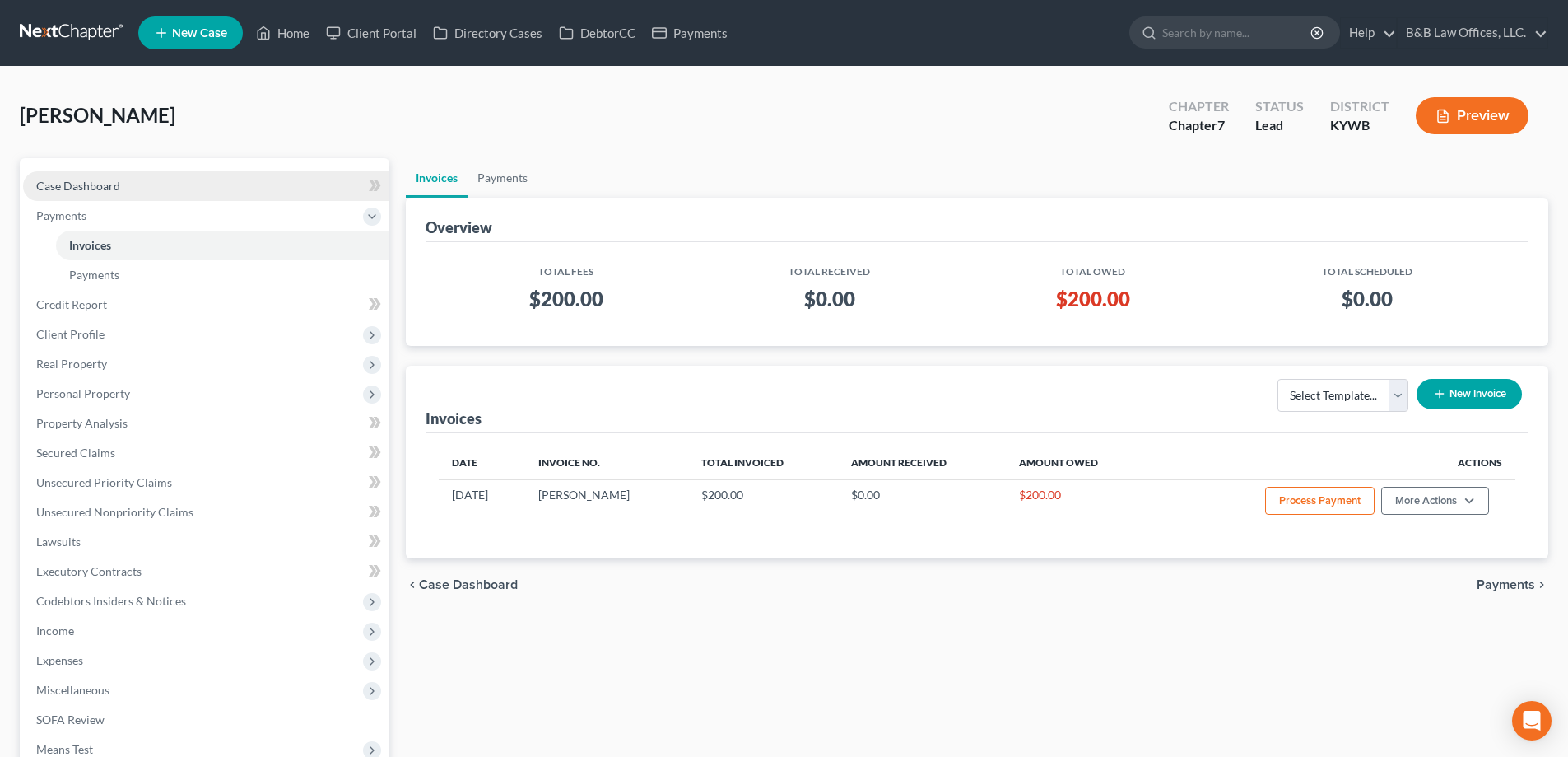
click at [122, 186] on link "Case Dashboard" at bounding box center [206, 185] width 366 height 29
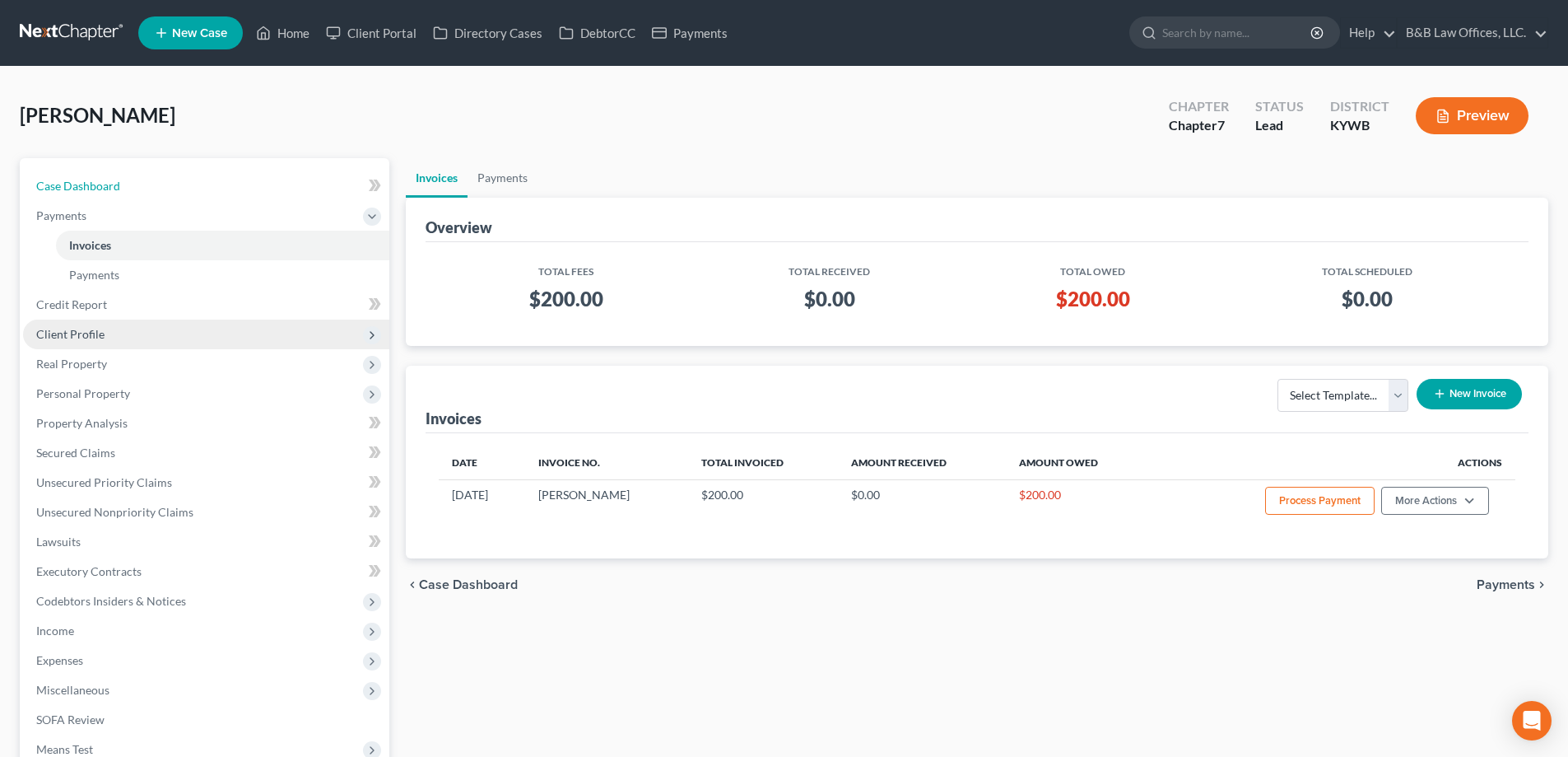
select select "2"
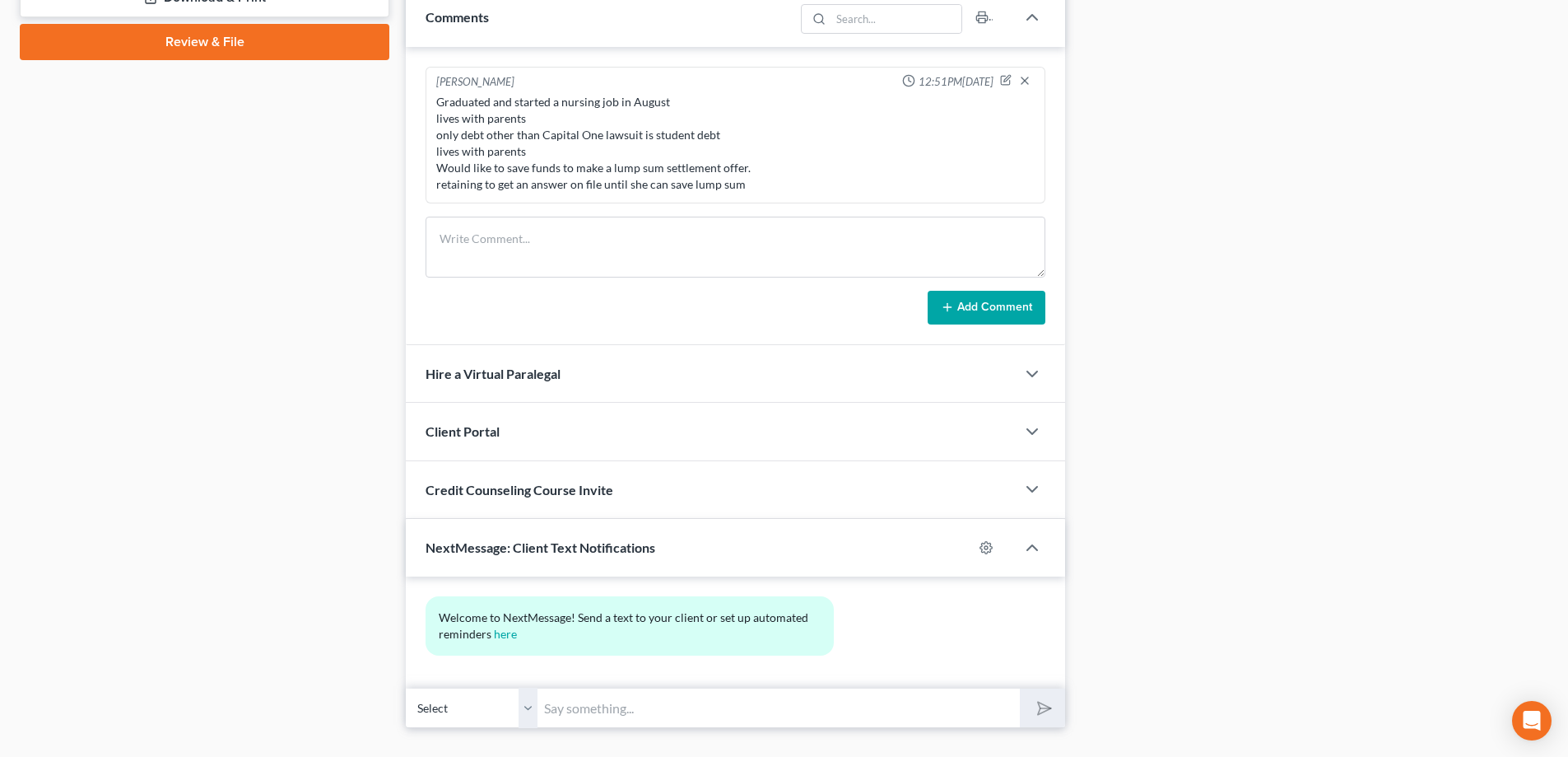
scroll to position [846, 0]
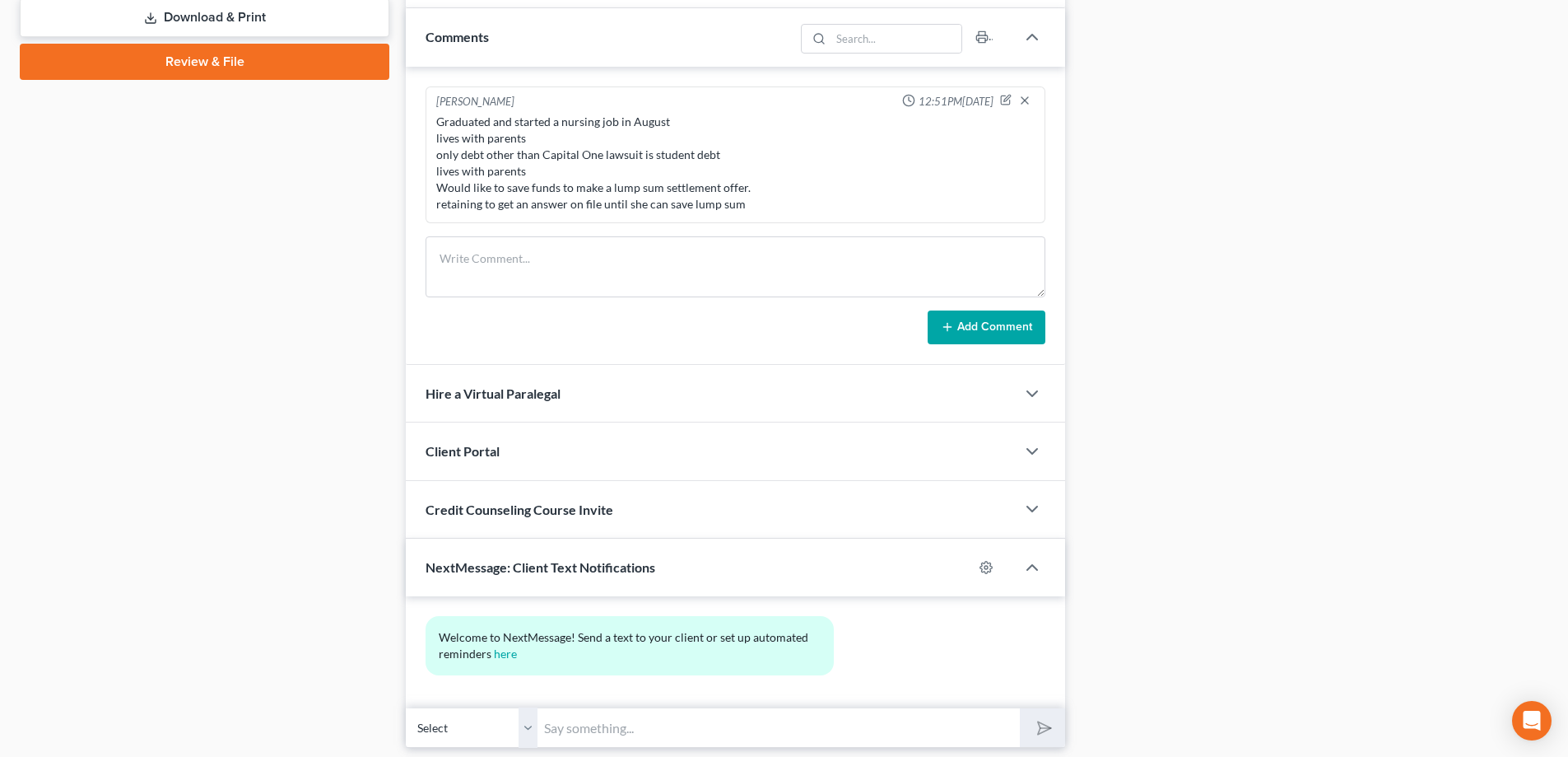
click at [634, 669] on div "Welcome to NextMessage! Send a text to your client or set up automated reminder…" at bounding box center [735, 671] width 660 height 151
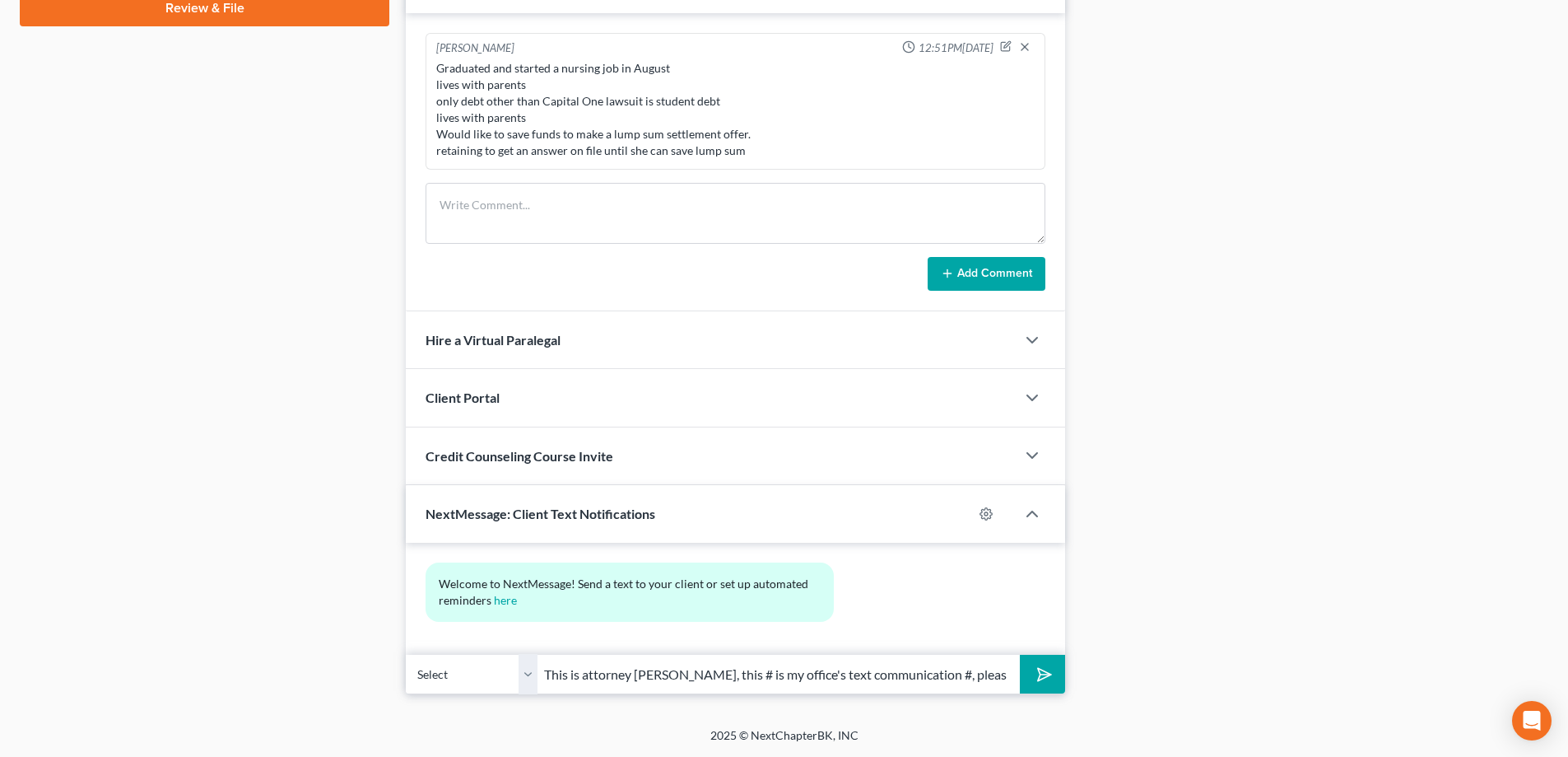
click at [546, 676] on input "This is attorney [PERSON_NAME], this # is my office's text communication #, ple…" at bounding box center [779, 674] width 483 height 40
click at [567, 675] on input "Amaari, This is attorney Philip Beaton, this # is my office's text communicatio…" at bounding box center [779, 674] width 483 height 40
type input "Amari, This is attorney Philip Beaton, this # is my office's text communication…"
click at [1031, 680] on button "submit" at bounding box center [1043, 674] width 45 height 39
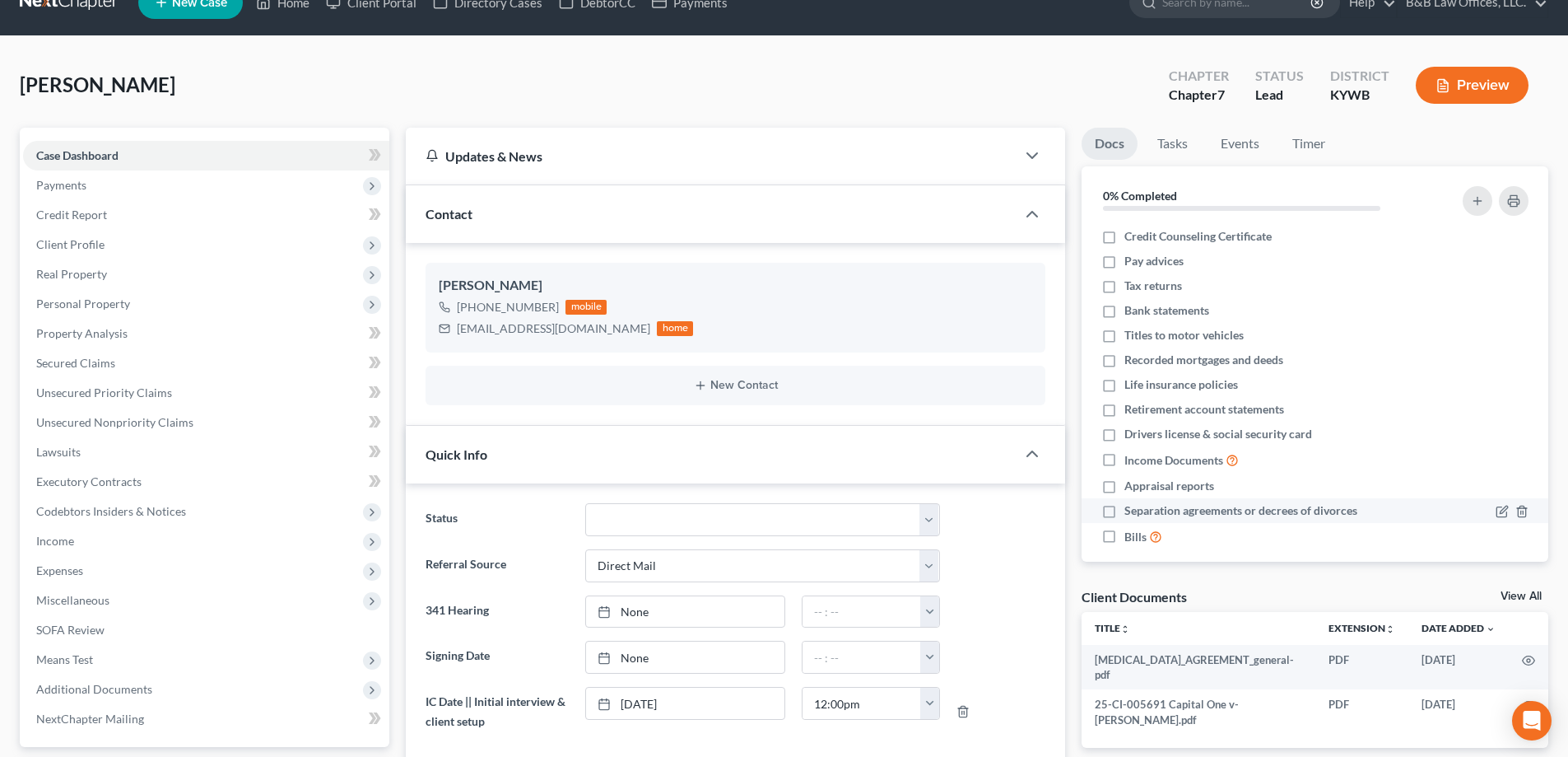
scroll to position [0, 0]
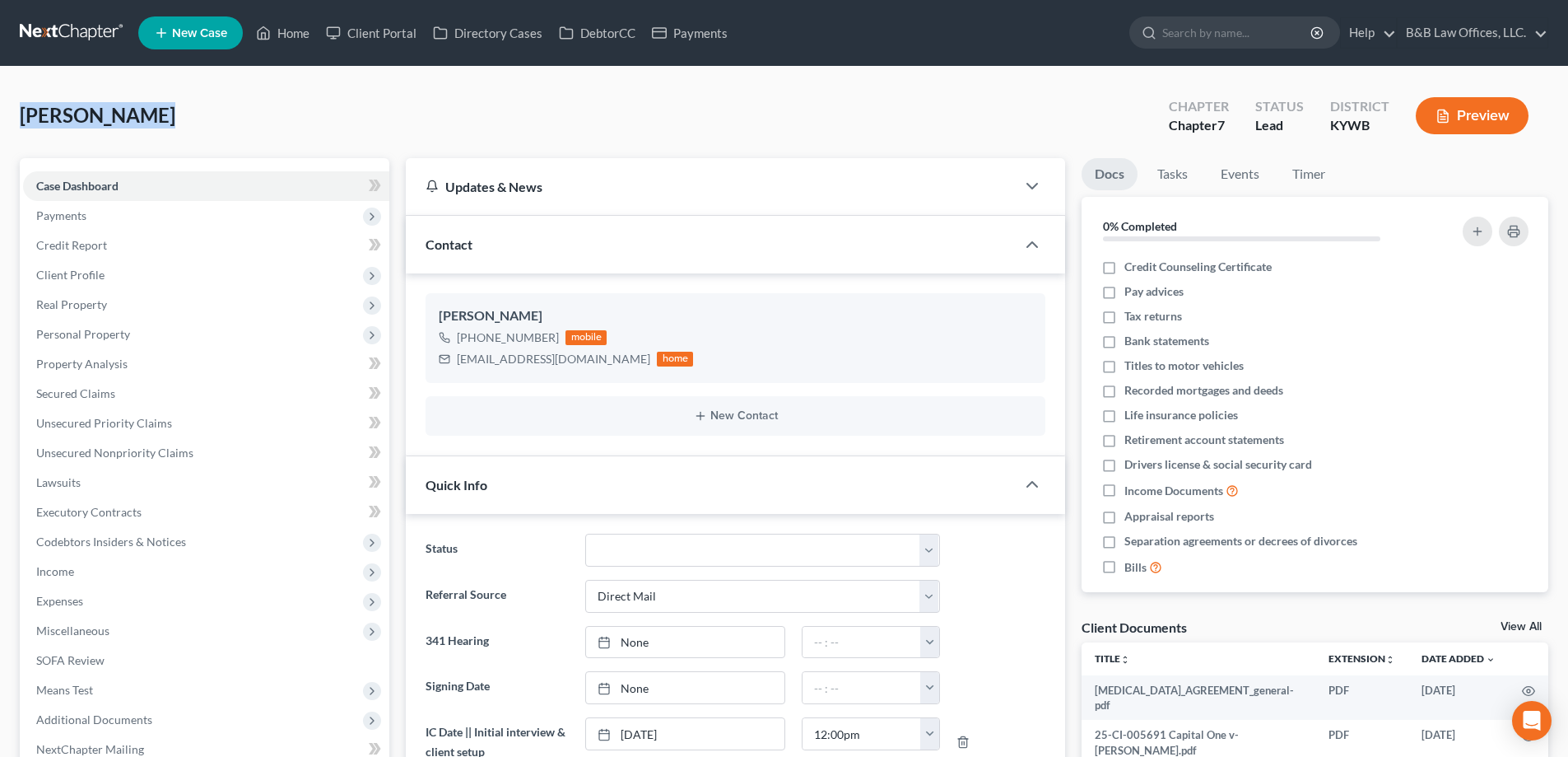
drag, startPoint x: 169, startPoint y: 117, endPoint x: -60, endPoint y: 130, distance: 229.4
copy span "[PERSON_NAME]"
click at [1479, 230] on icon "button" at bounding box center [1477, 231] width 13 height 13
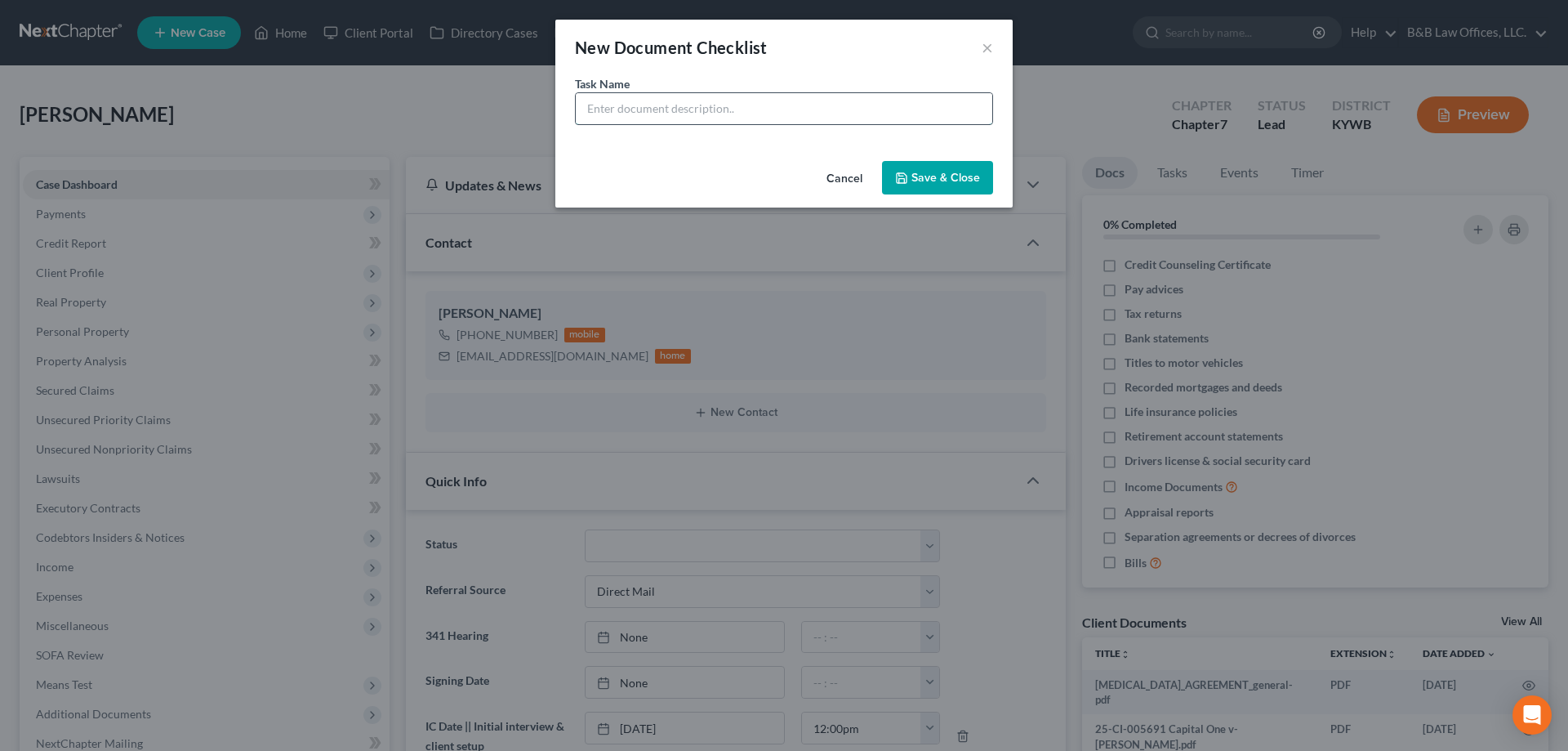
click at [584, 116] on input "text" at bounding box center [784, 108] width 417 height 31
paste input "[PERSON_NAME]"
drag, startPoint x: 867, startPoint y: 112, endPoint x: 582, endPoint y: 124, distance: 285.3
click at [581, 124] on div "Briggs, Amari (DN) Retain/pay - if so file general denial" at bounding box center [784, 108] width 418 height 32
type input "Briggs, Amari (DN) Retain/pay - if so file general denial"
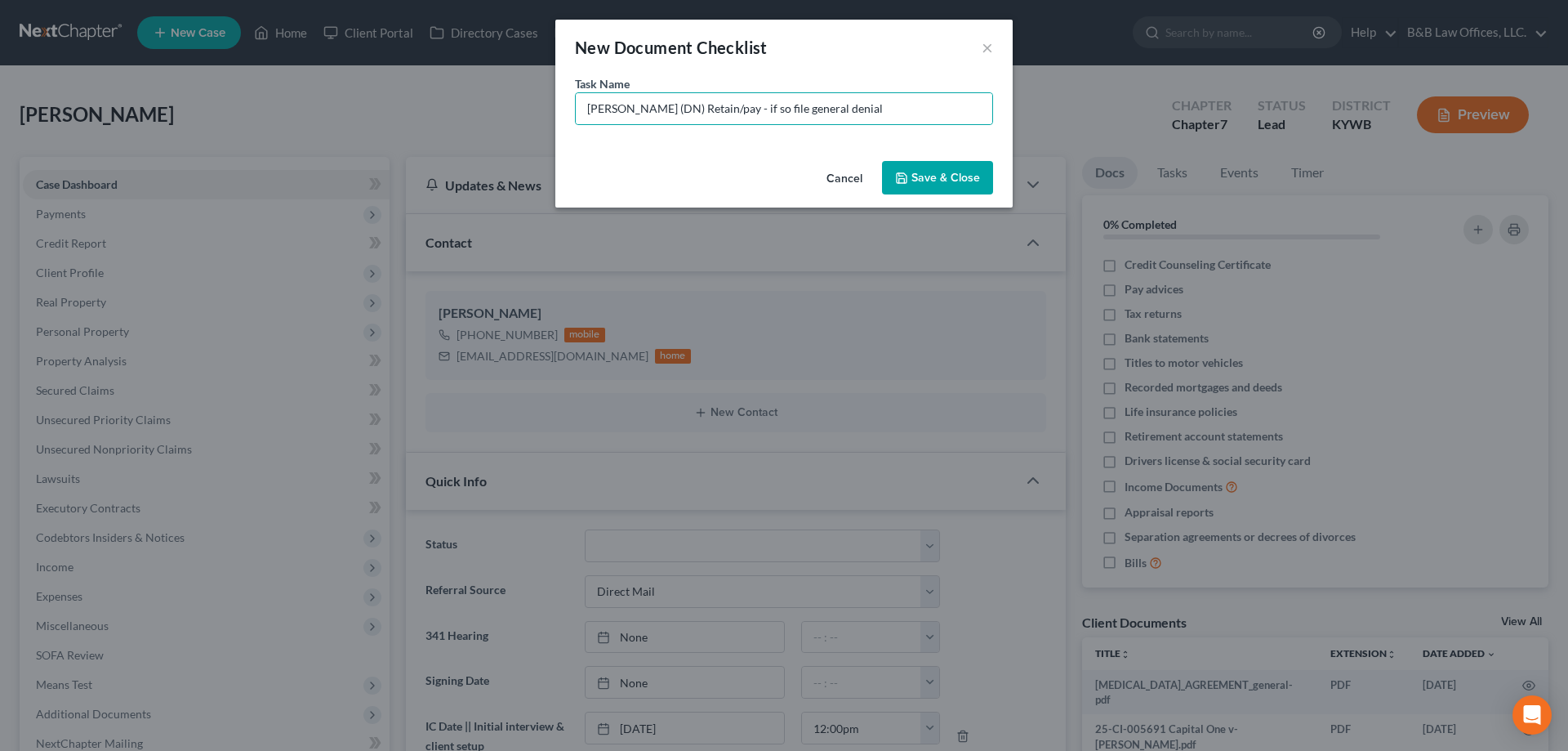
click at [849, 179] on button "Cancel" at bounding box center [844, 178] width 62 height 32
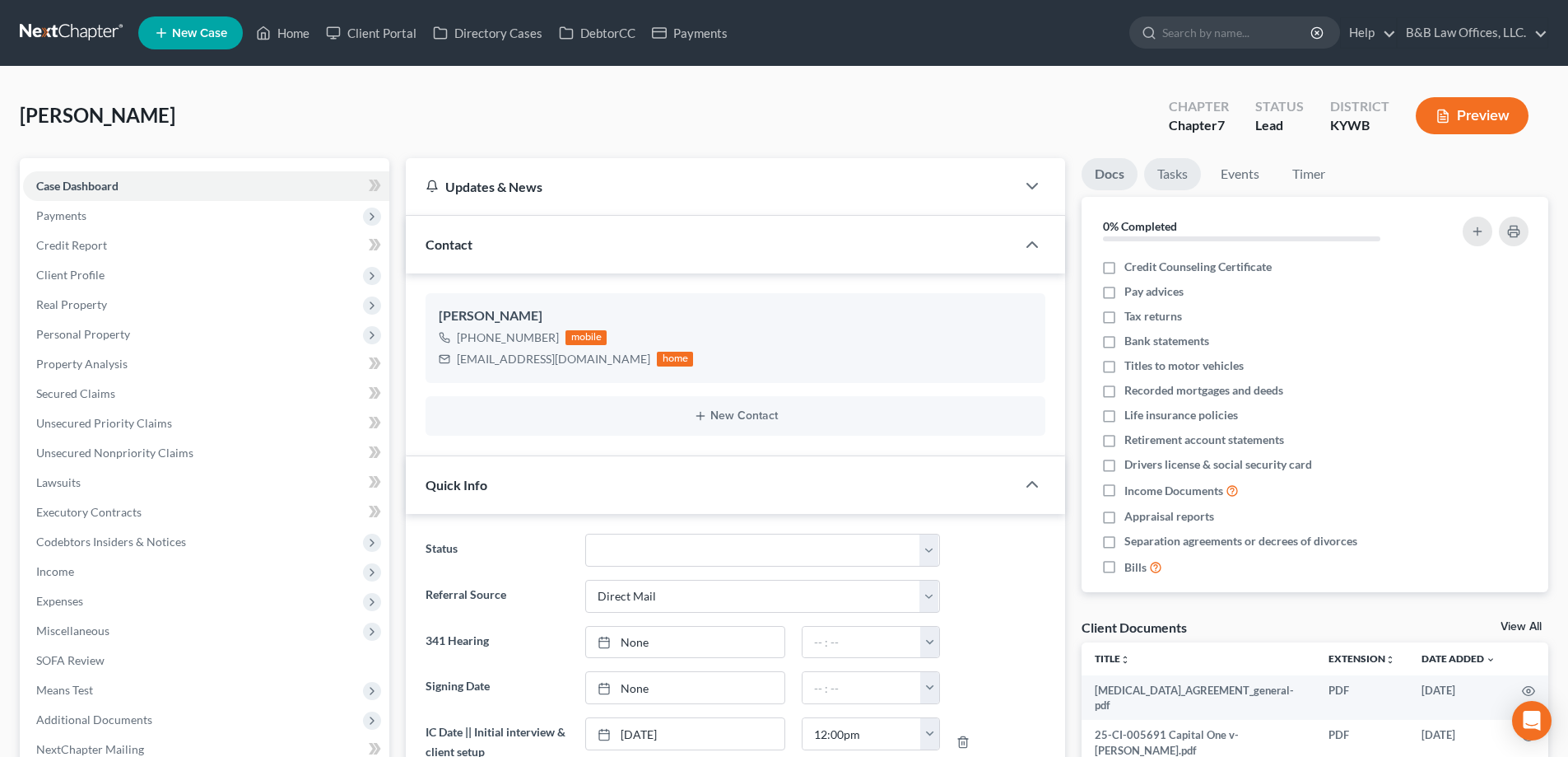
click at [1185, 174] on link "Tasks" at bounding box center [1172, 174] width 57 height 32
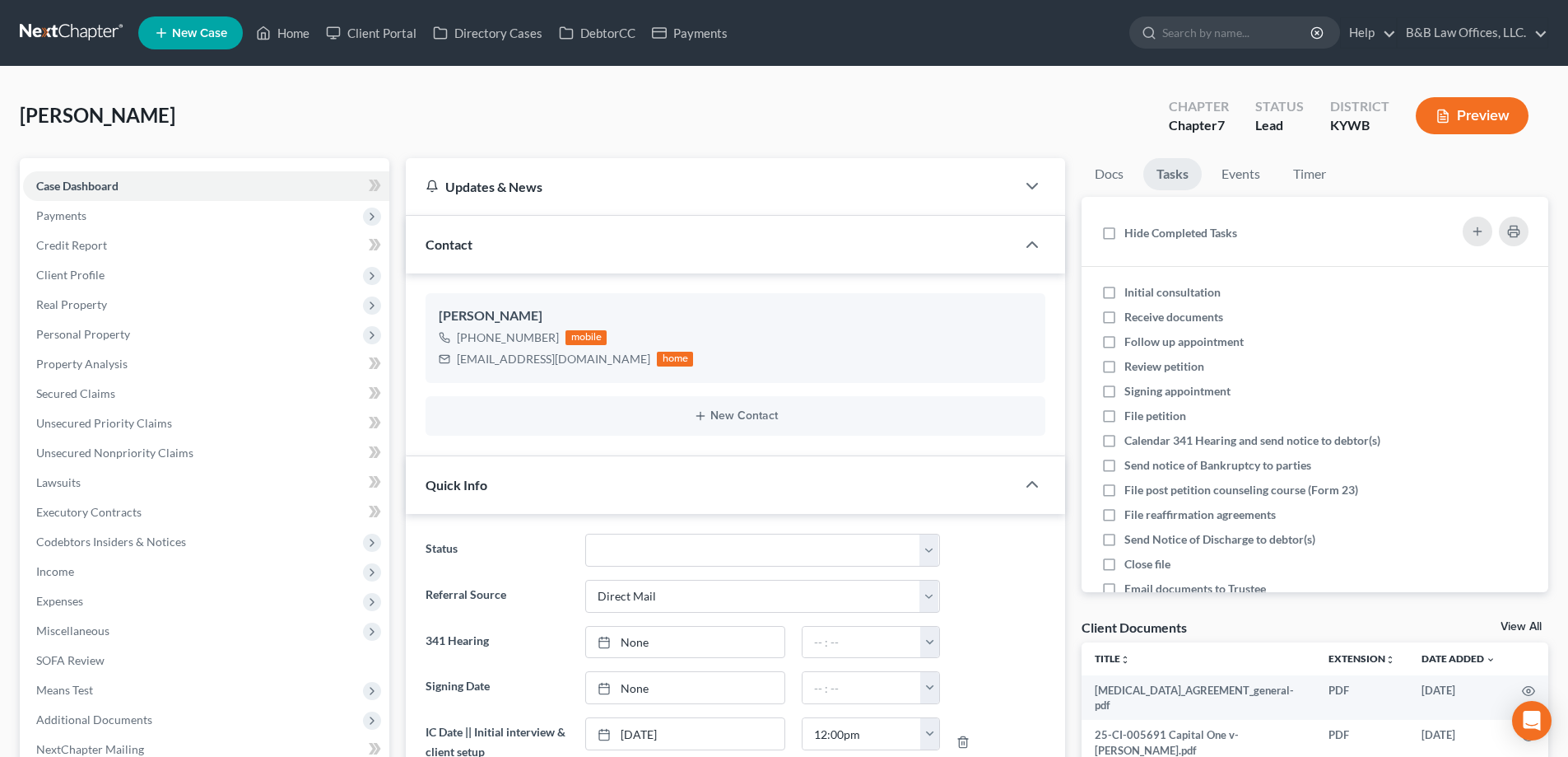
click at [1125, 293] on label "Initial consultation" at bounding box center [1179, 293] width 110 height 17
click at [1131, 293] on input "Initial consultation" at bounding box center [1136, 289] width 11 height 11
checkbox input "true"
click at [1477, 234] on icon "button" at bounding box center [1477, 231] width 13 height 13
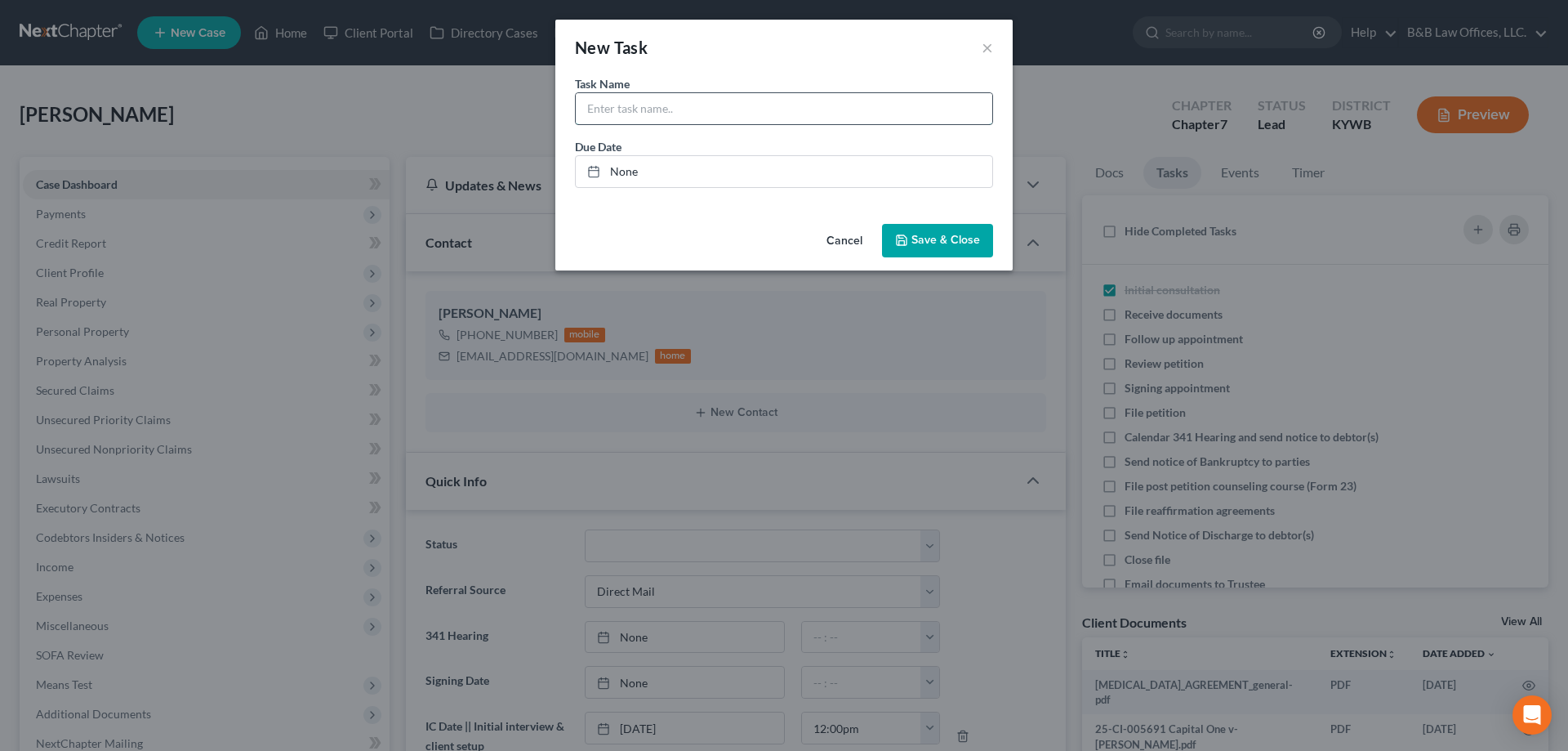
click at [664, 108] on input "text" at bounding box center [784, 108] width 417 height 31
paste input "Briggs, Amari (DN) Retain/pay - if so file general denial"
type input "Briggs, Amari (DN) Retain/pay - if so file general denial"
click at [625, 175] on link "None" at bounding box center [784, 171] width 417 height 31
type input "8/18/2025"
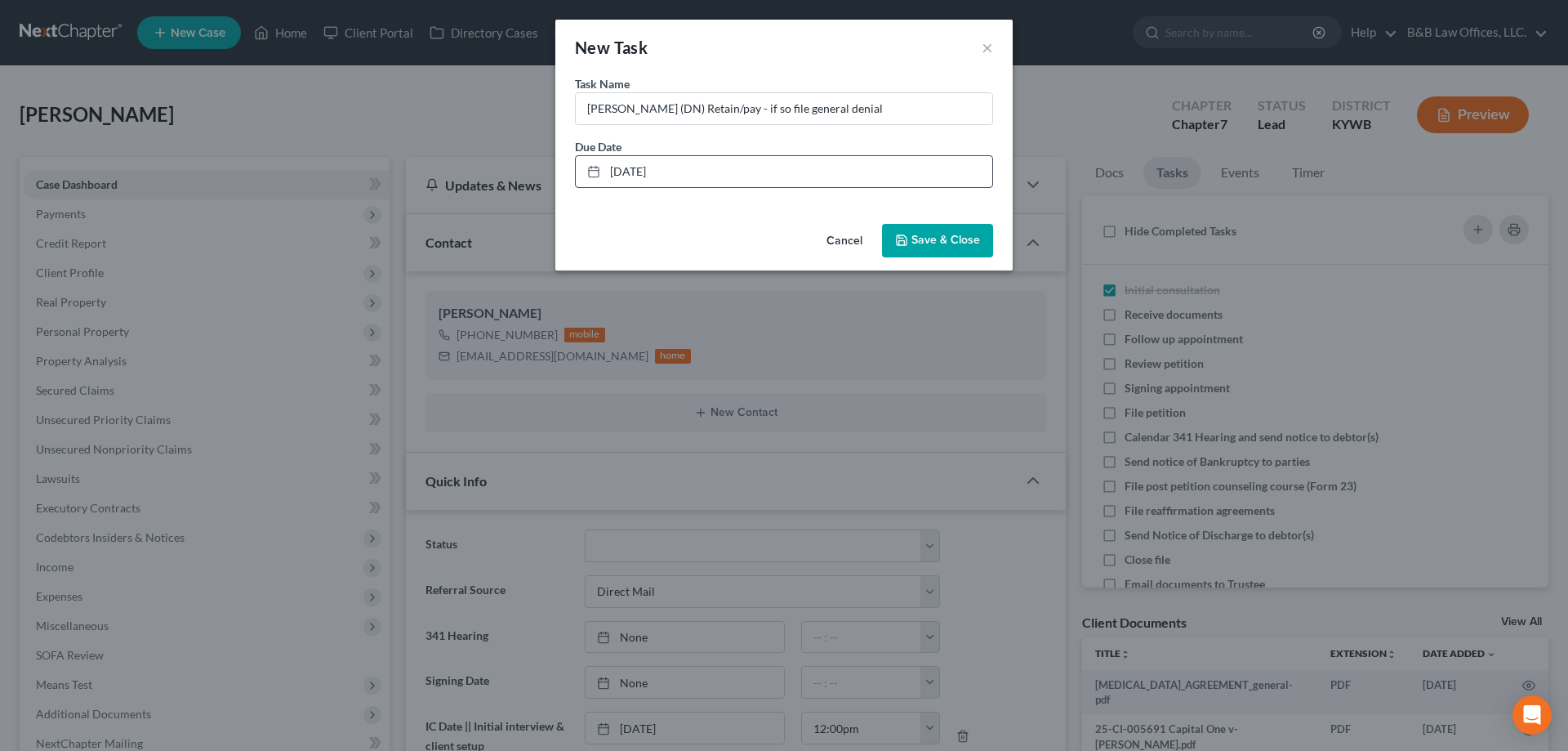
click at [929, 245] on span "Save & Close" at bounding box center [945, 240] width 69 height 14
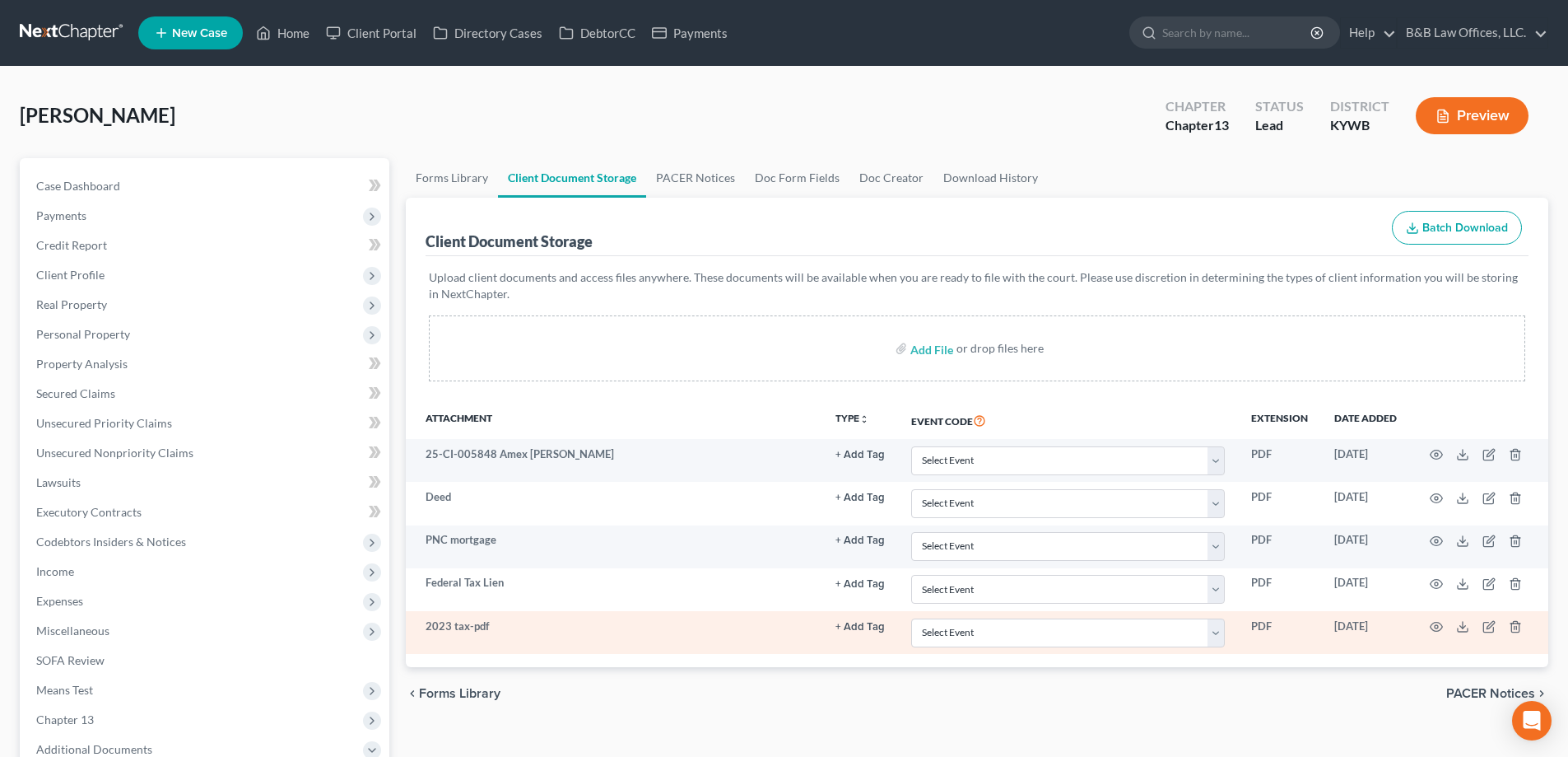
click at [1443, 629] on td at bounding box center [1479, 632] width 138 height 43
click at [1439, 629] on icon "button" at bounding box center [1436, 627] width 13 height 13
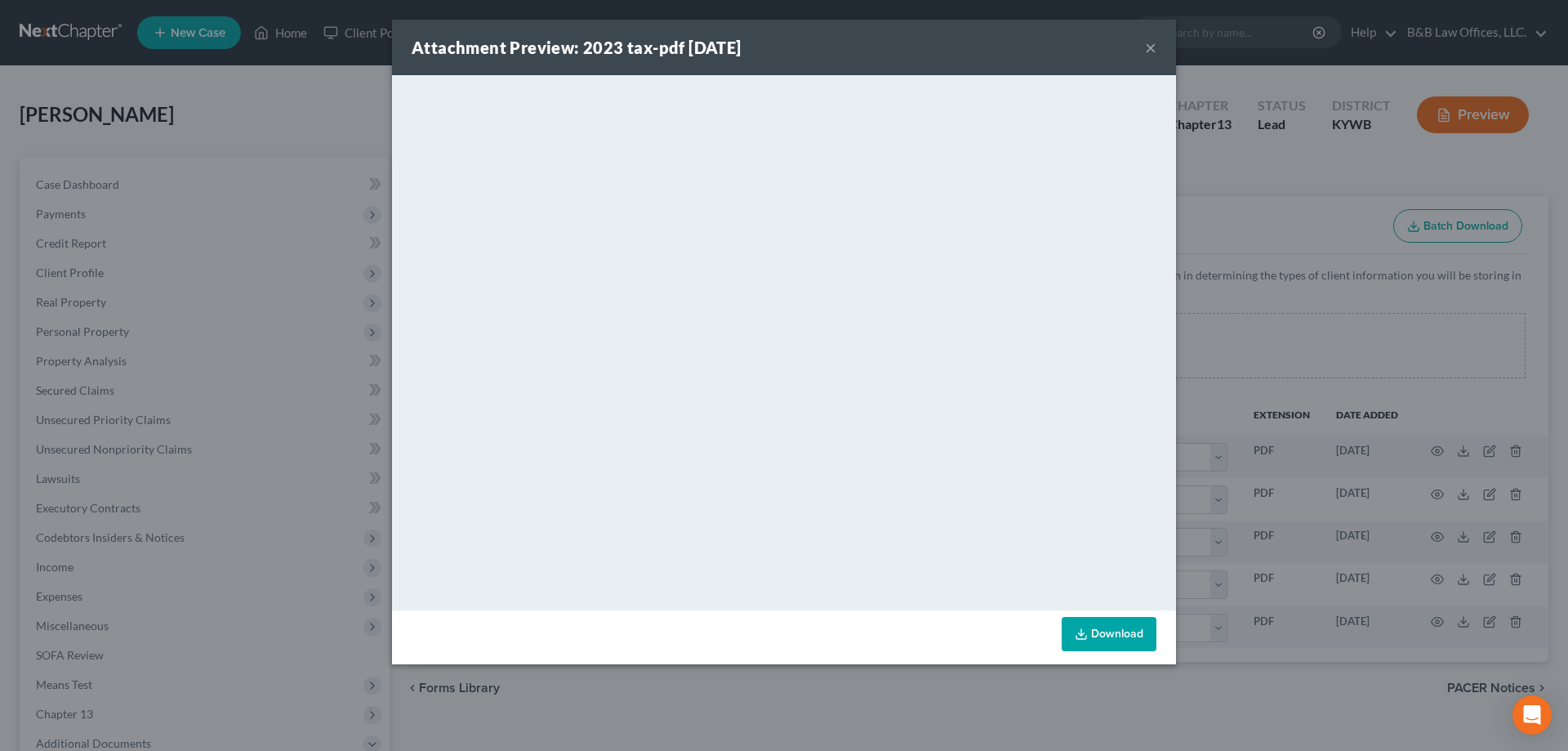
drag, startPoint x: 1152, startPoint y: 58, endPoint x: 1130, endPoint y: 47, distance: 24.6
click at [1151, 53] on button "×" at bounding box center [1151, 47] width 12 height 20
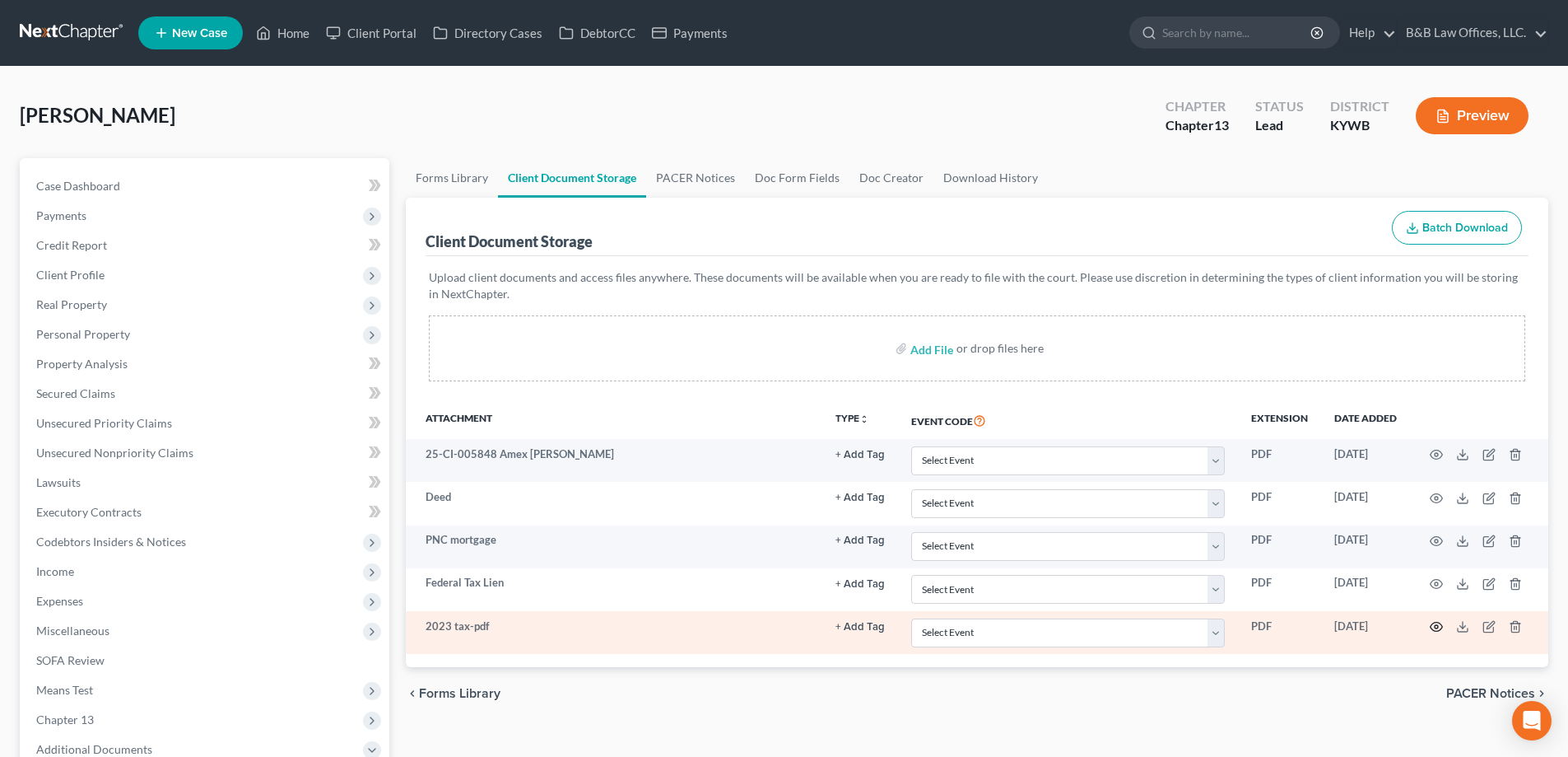
click at [1436, 625] on circle "button" at bounding box center [1436, 627] width 3 height 3
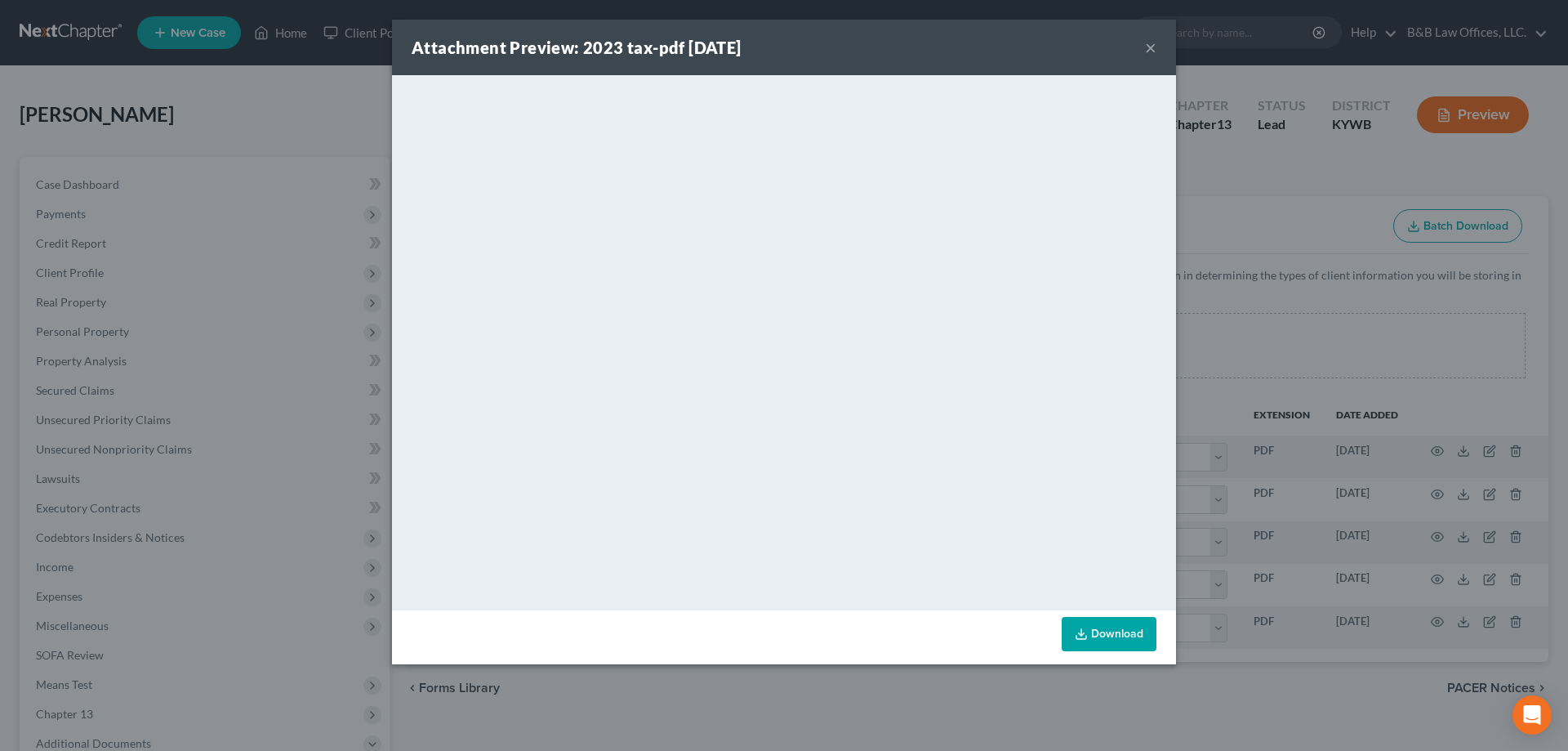
click at [1156, 46] on button "×" at bounding box center [1151, 47] width 12 height 20
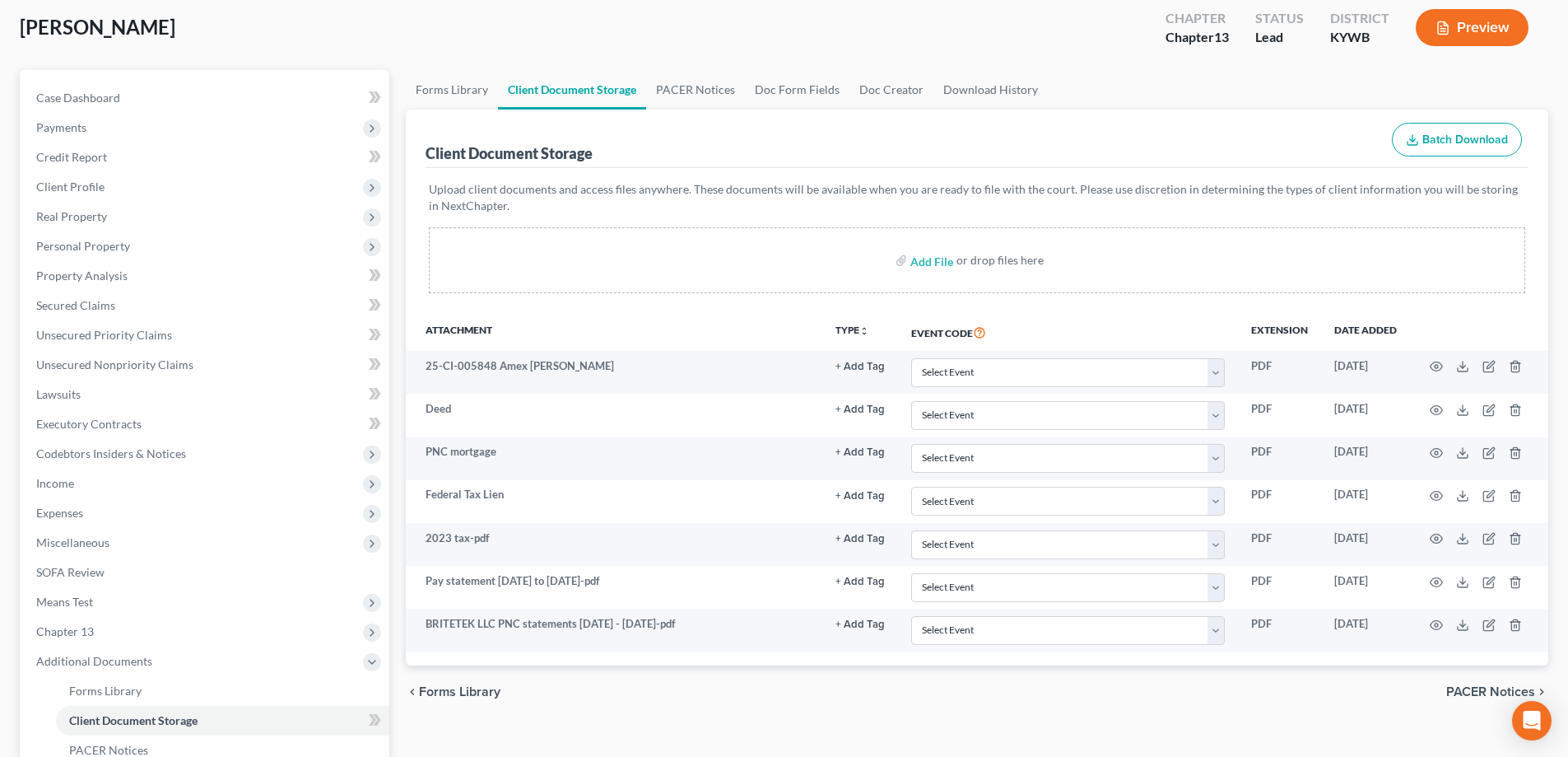
scroll to position [329, 0]
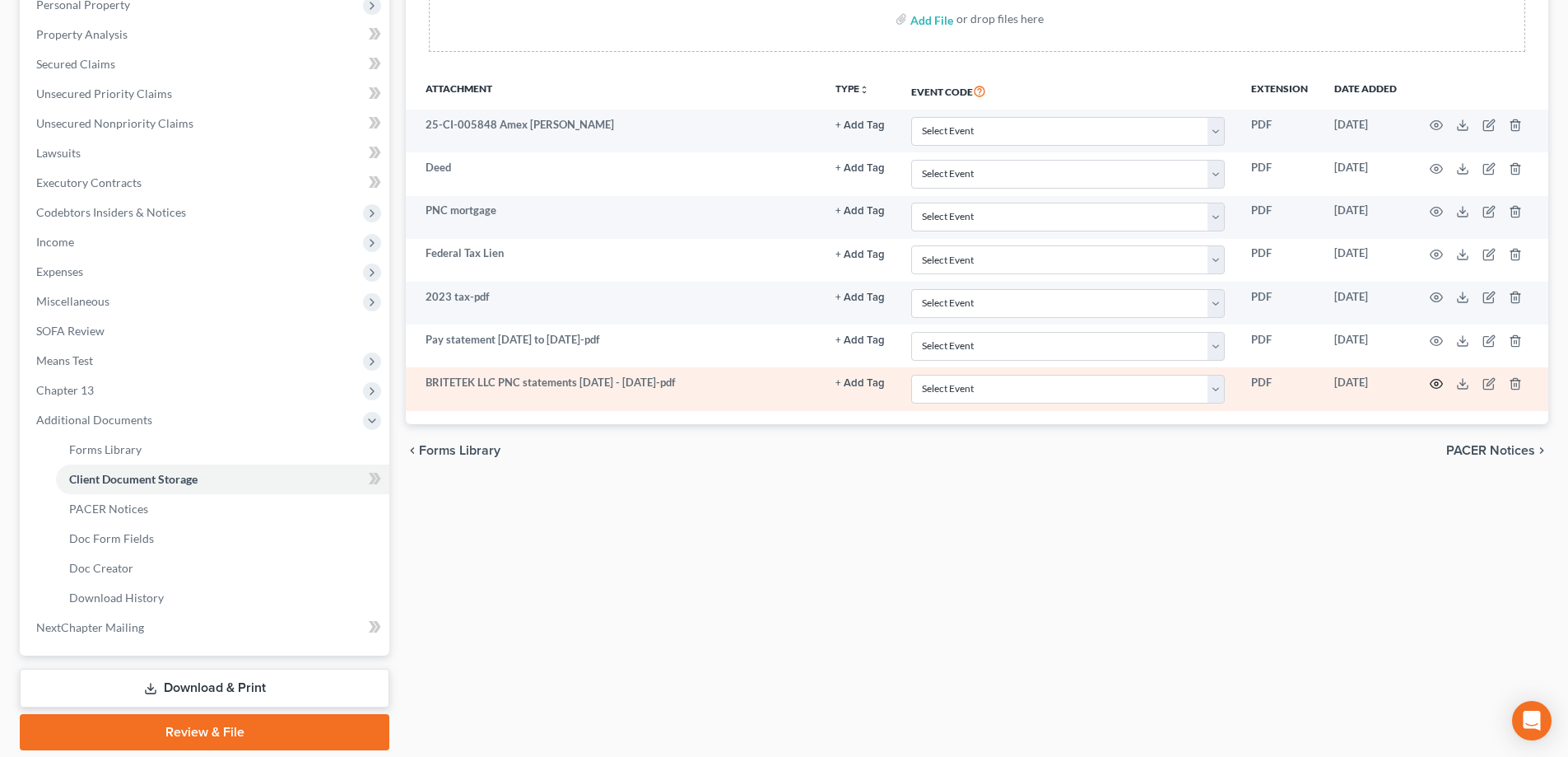
click at [1437, 385] on circle "button" at bounding box center [1436, 384] width 3 height 3
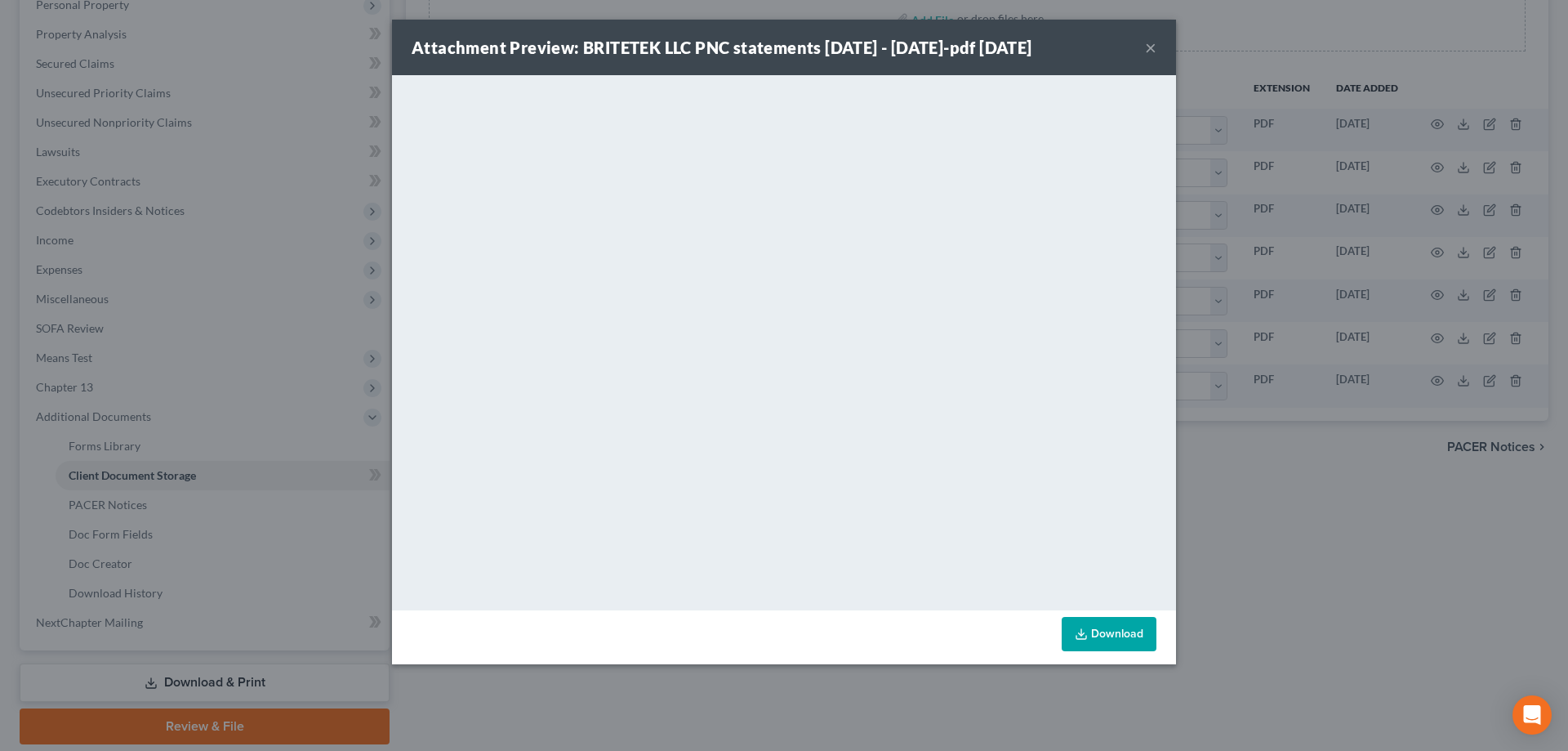
click at [1154, 47] on button "×" at bounding box center [1151, 47] width 12 height 20
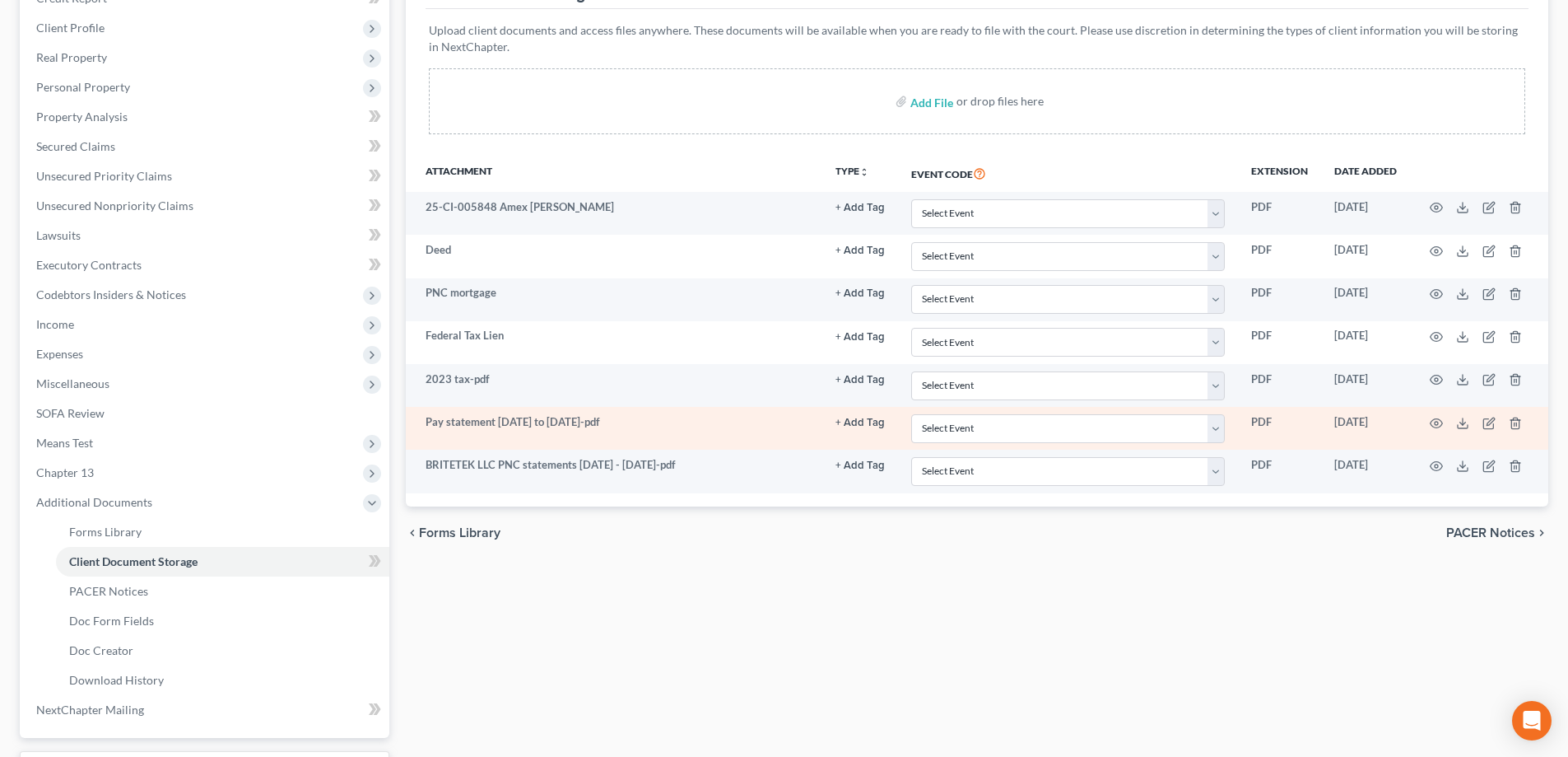
scroll to position [0, 0]
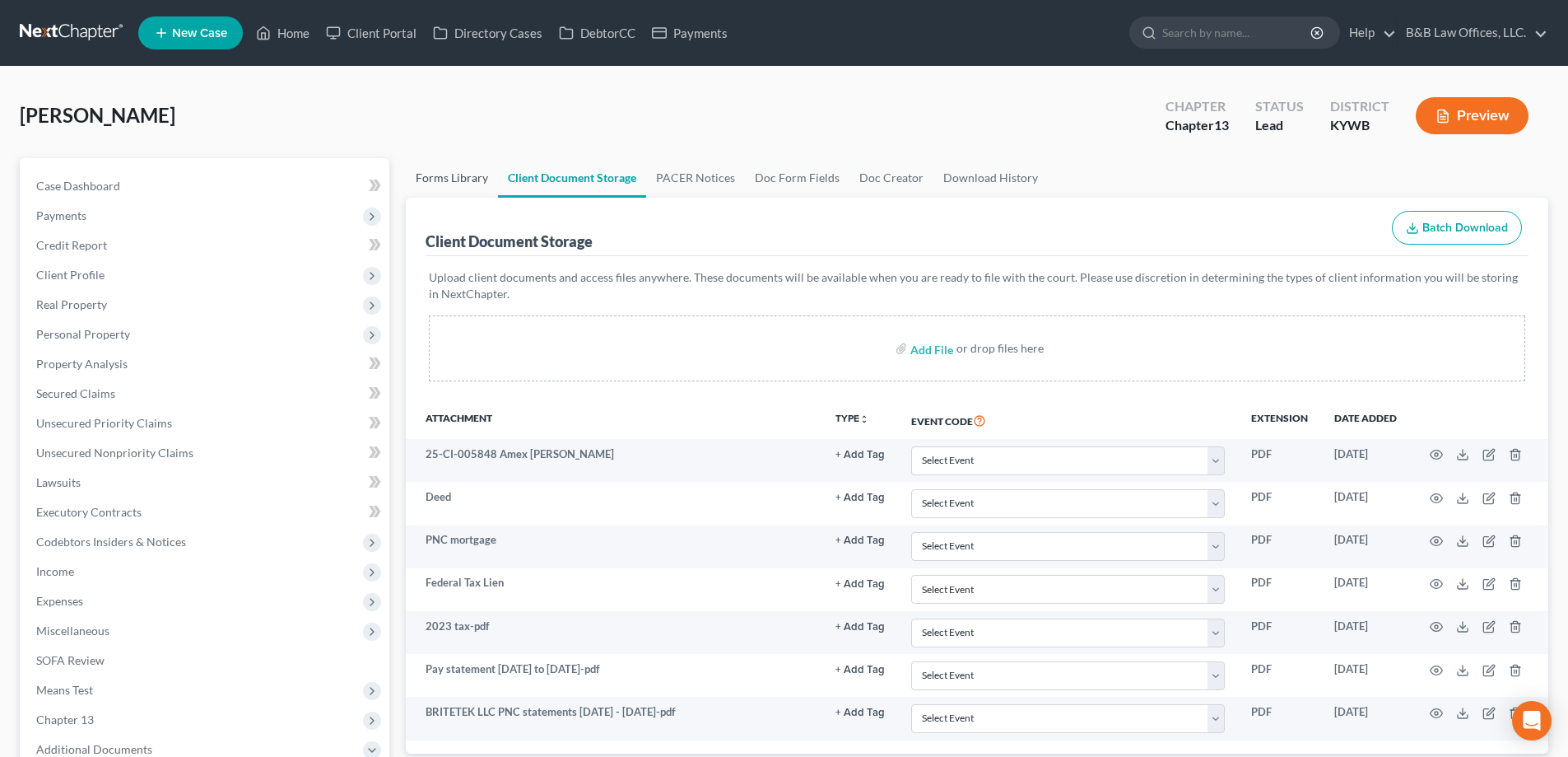
click at [448, 177] on link "Forms Library" at bounding box center [452, 178] width 92 height 39
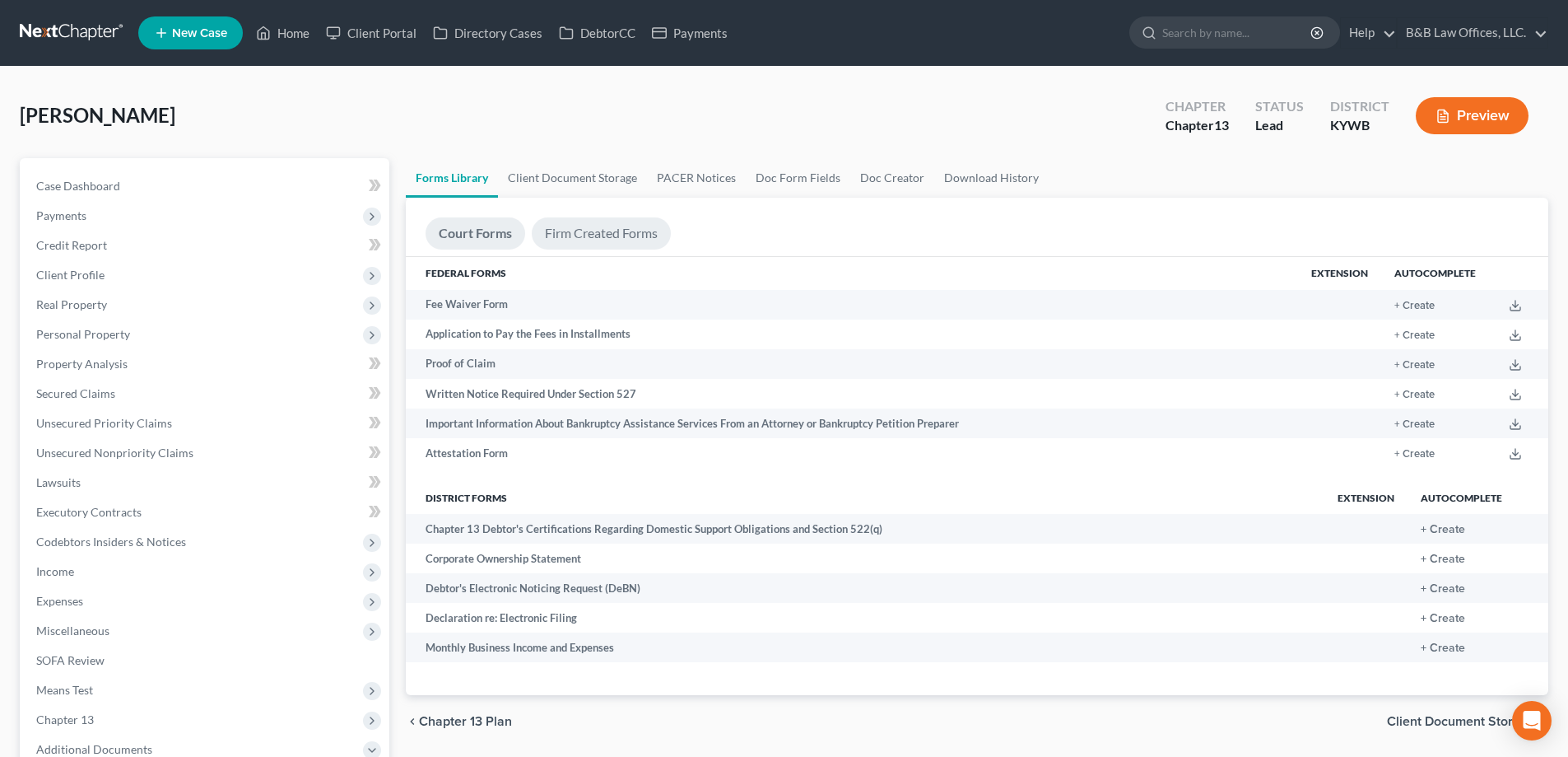
click at [595, 222] on link "Firm Created Forms" at bounding box center [602, 233] width 139 height 32
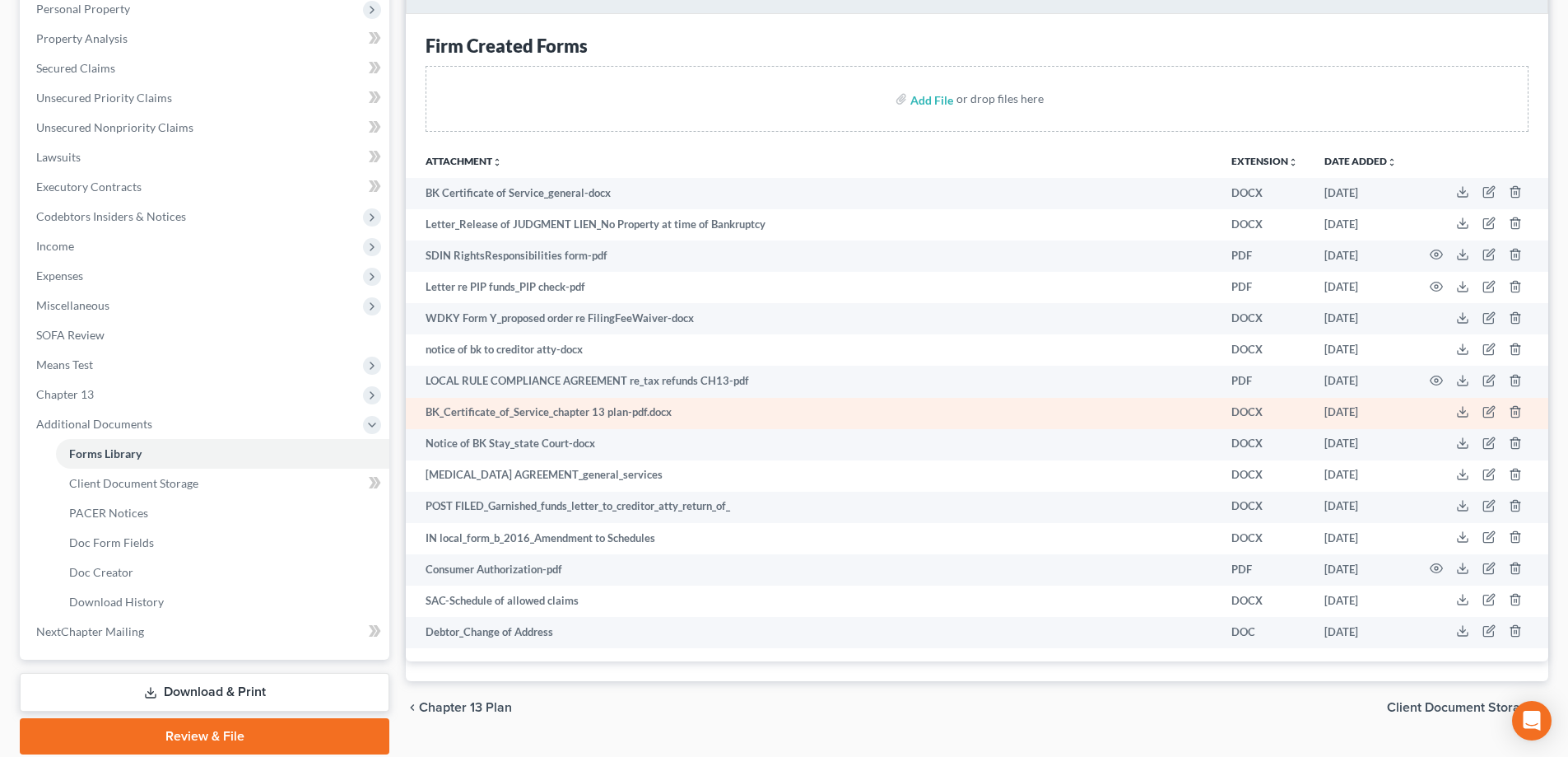
scroll to position [329, 0]
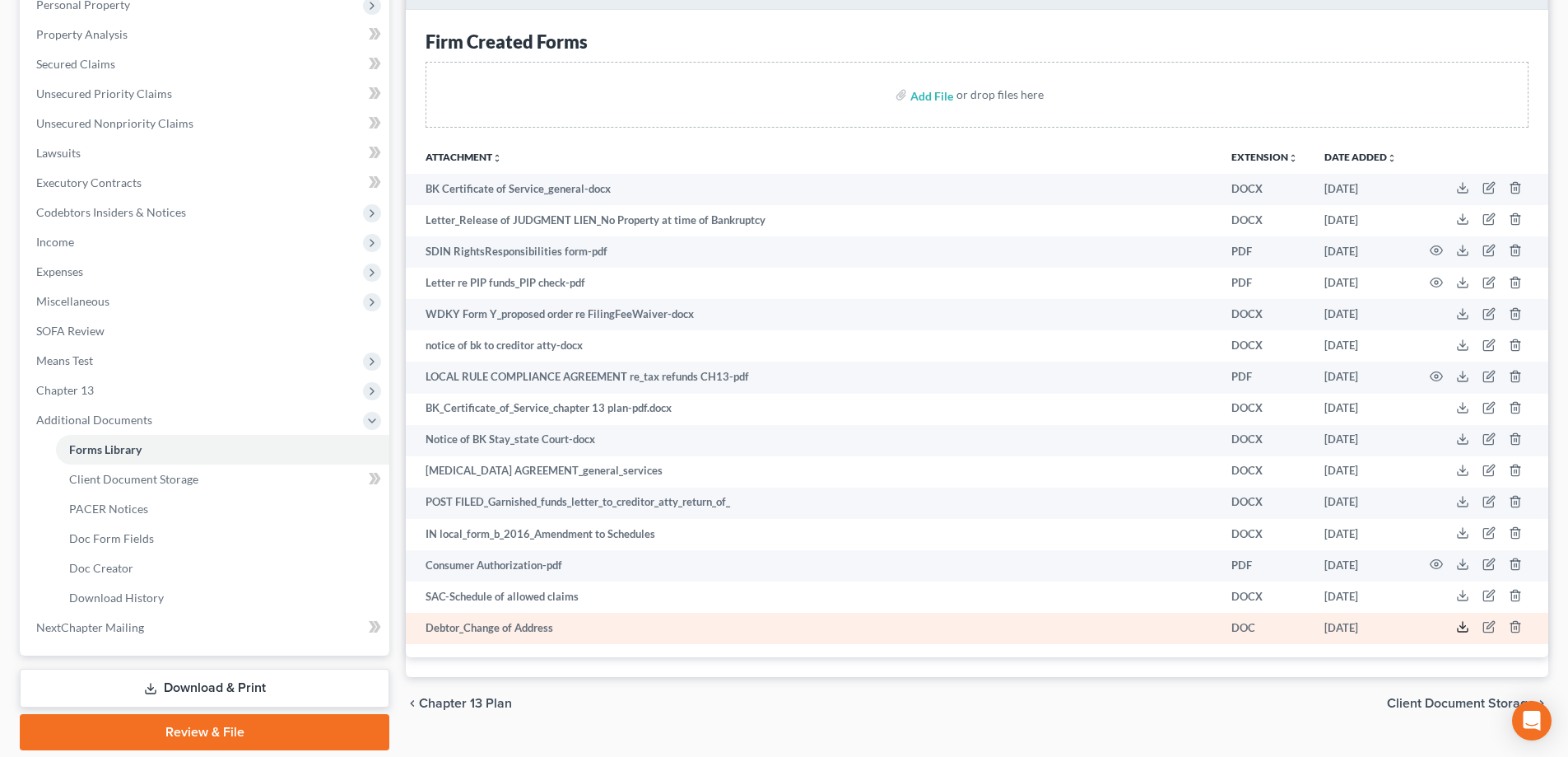
click at [1457, 626] on icon at bounding box center [1463, 627] width 13 height 13
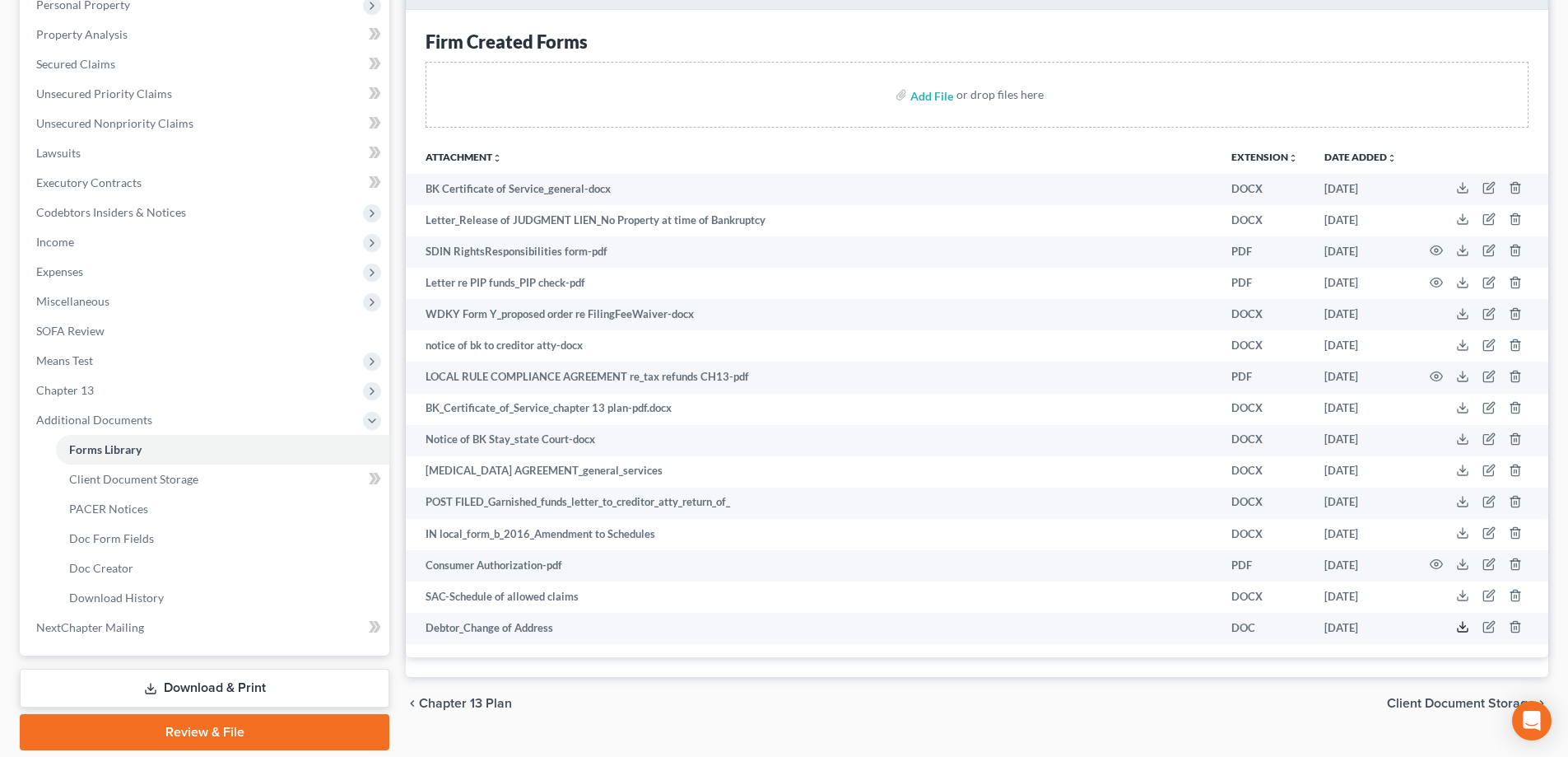
scroll to position [0, 0]
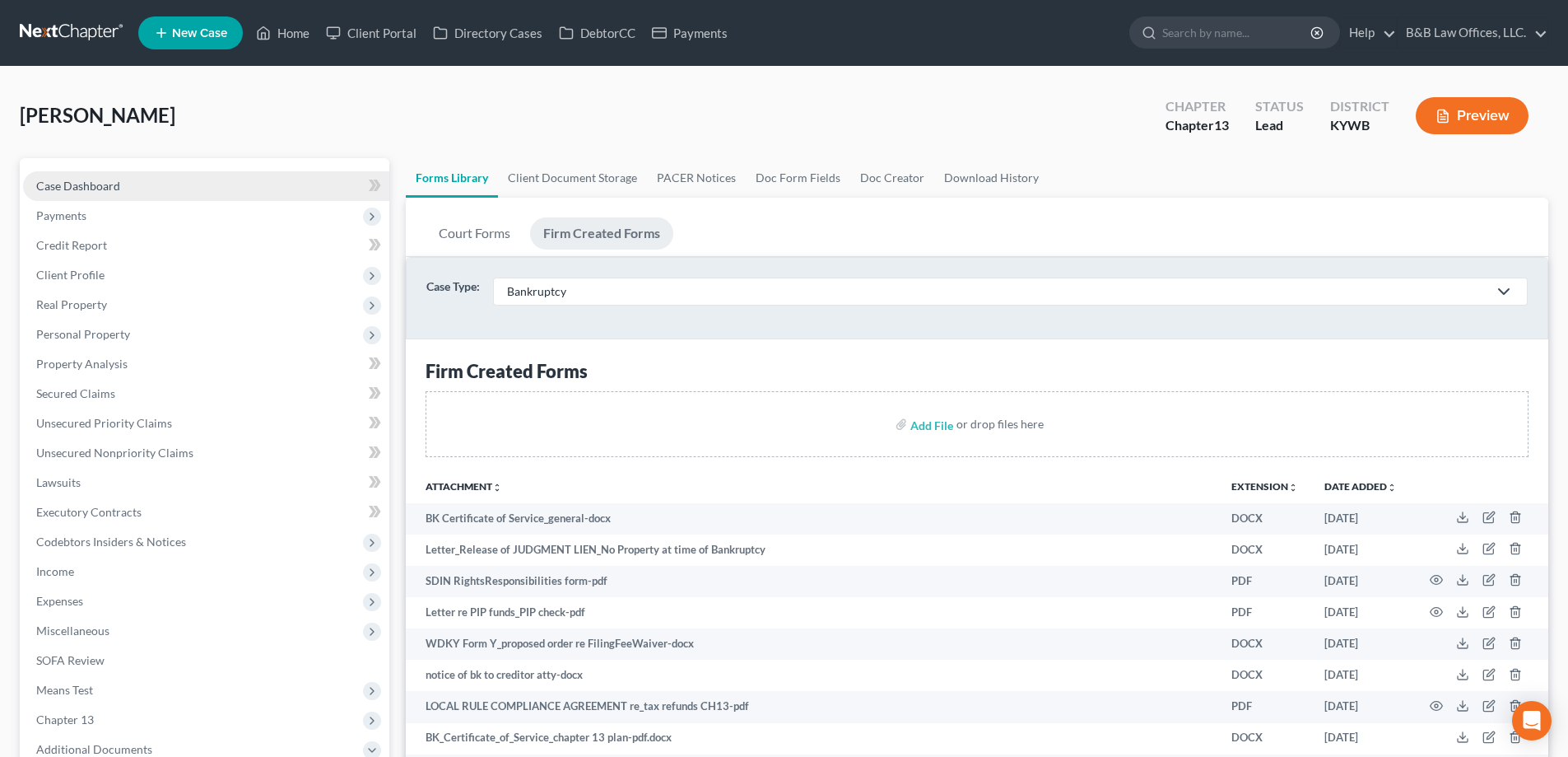
click at [91, 177] on link "Case Dashboard" at bounding box center [206, 185] width 366 height 29
select select "2"
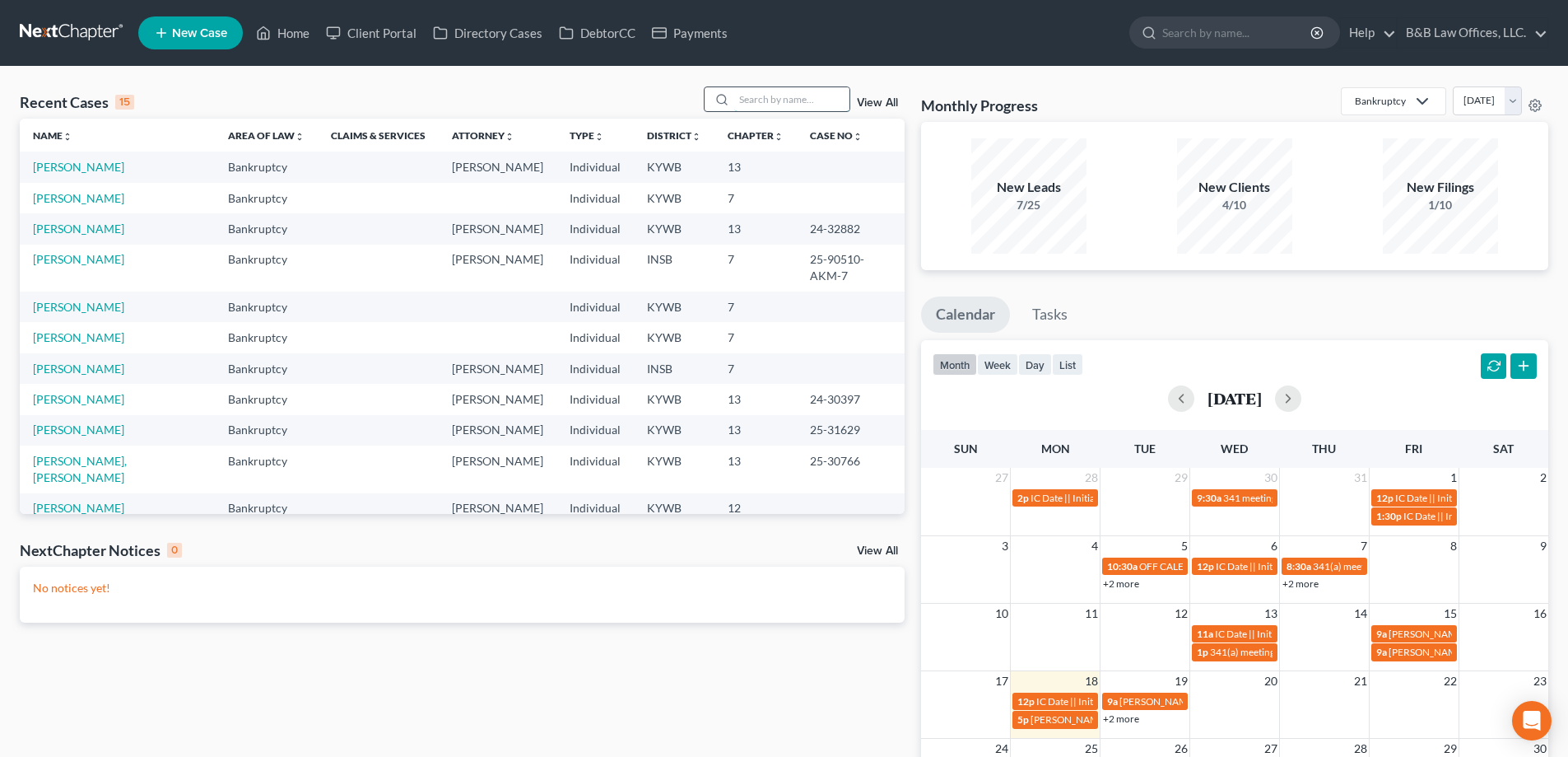
click at [757, 100] on input "search" at bounding box center [792, 99] width 116 height 23
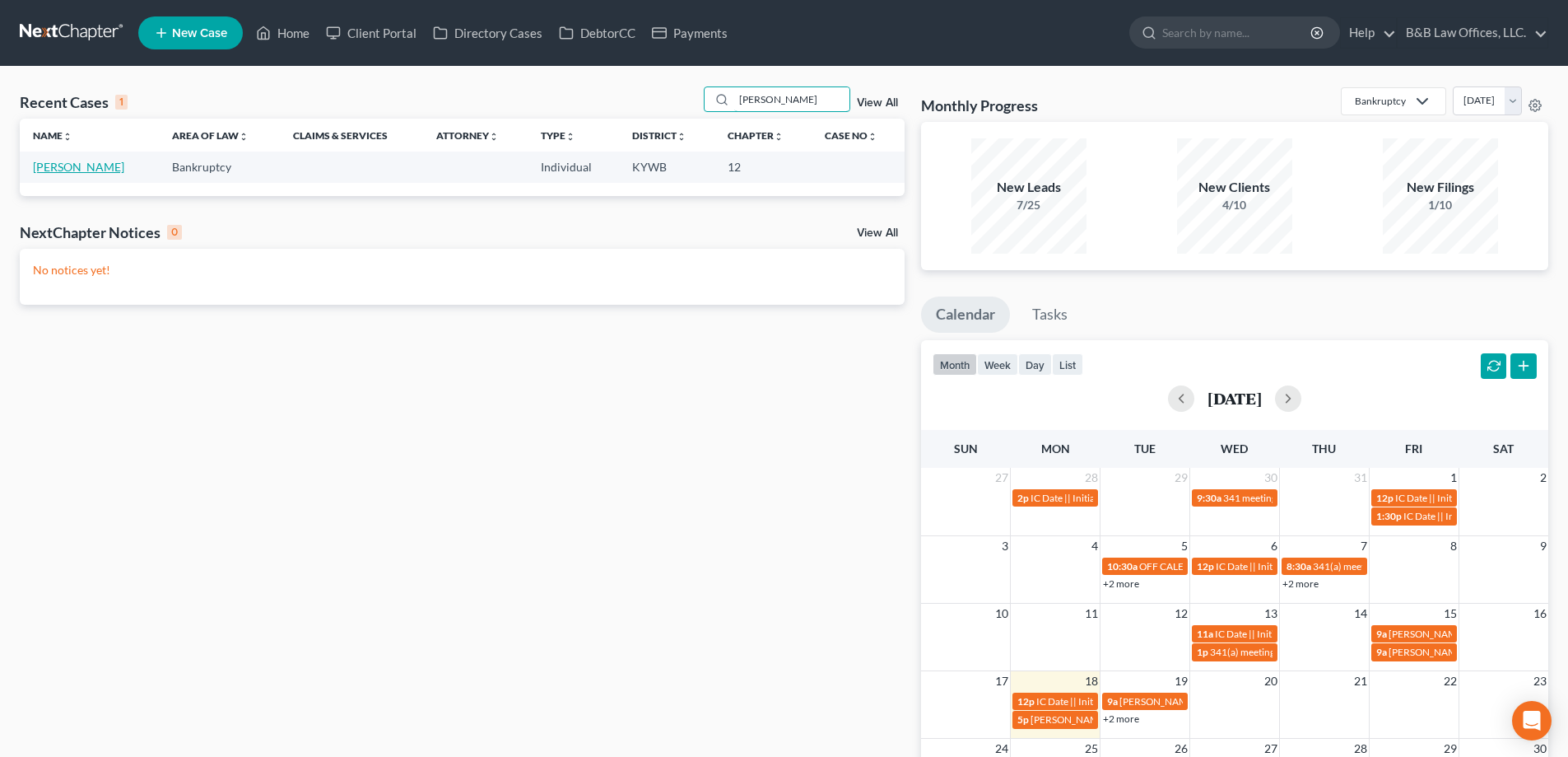
type input "[PERSON_NAME]"
click at [79, 172] on link "[PERSON_NAME]" at bounding box center [78, 167] width 91 height 14
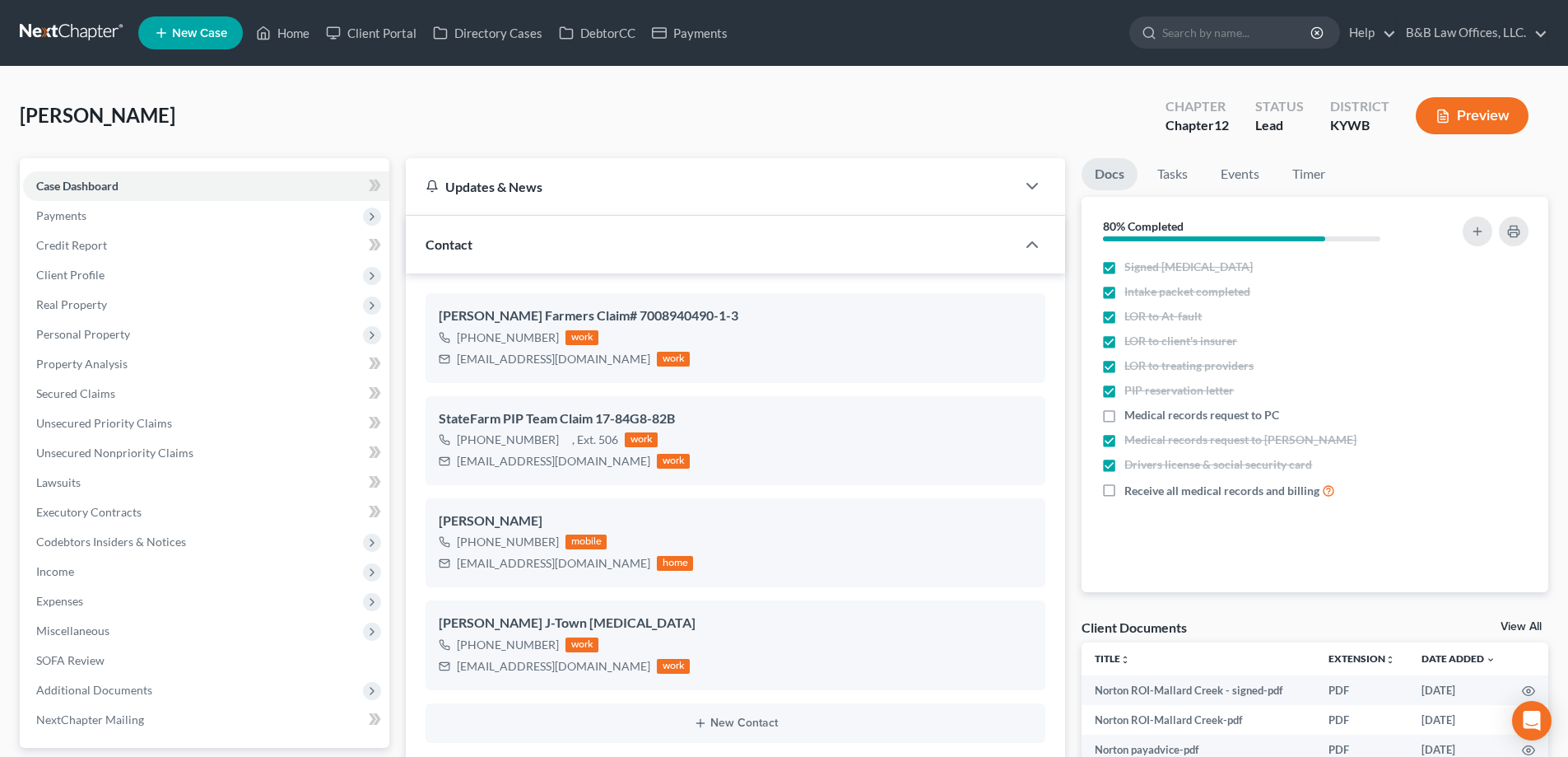
scroll to position [2536, 0]
click at [1523, 627] on link "View All" at bounding box center [1521, 627] width 41 height 12
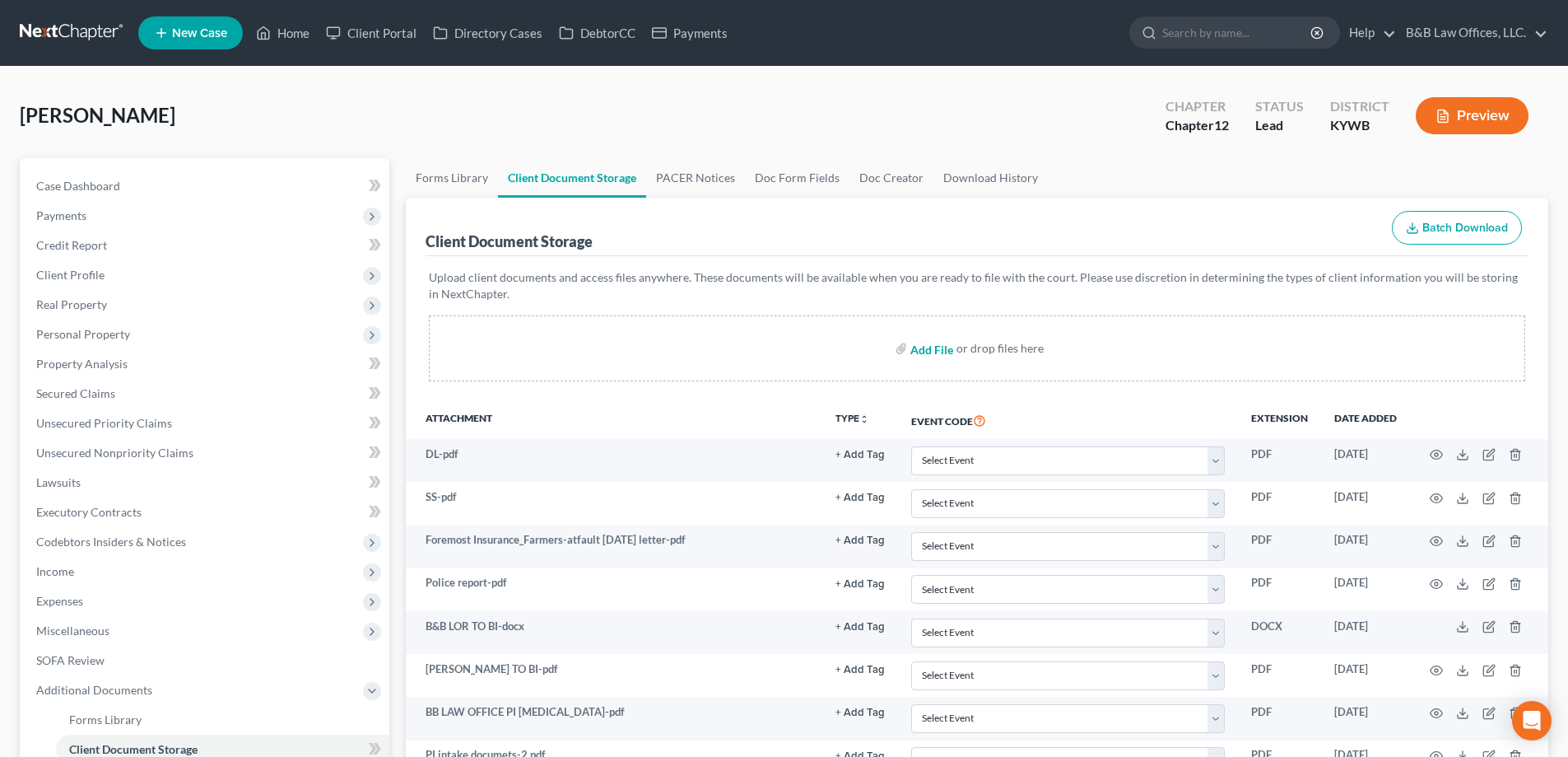
click at [926, 349] on input "file" at bounding box center [929, 348] width 39 height 29
type input "C:\fakepath\Foremost [DATE] letter re rental damages.pdf"
click at [130, 187] on link "Case Dashboard" at bounding box center [206, 185] width 366 height 29
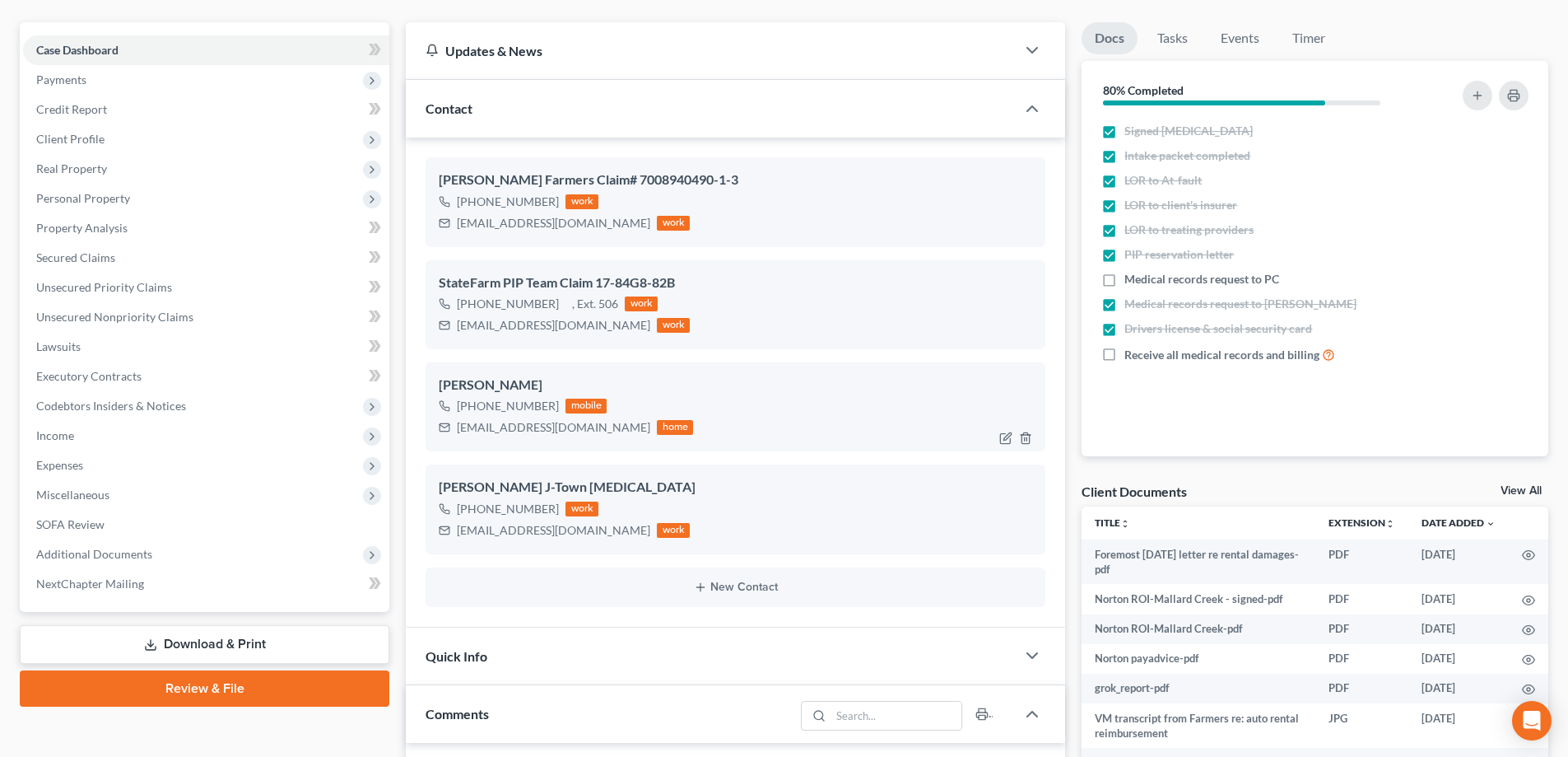
scroll to position [164, 0]
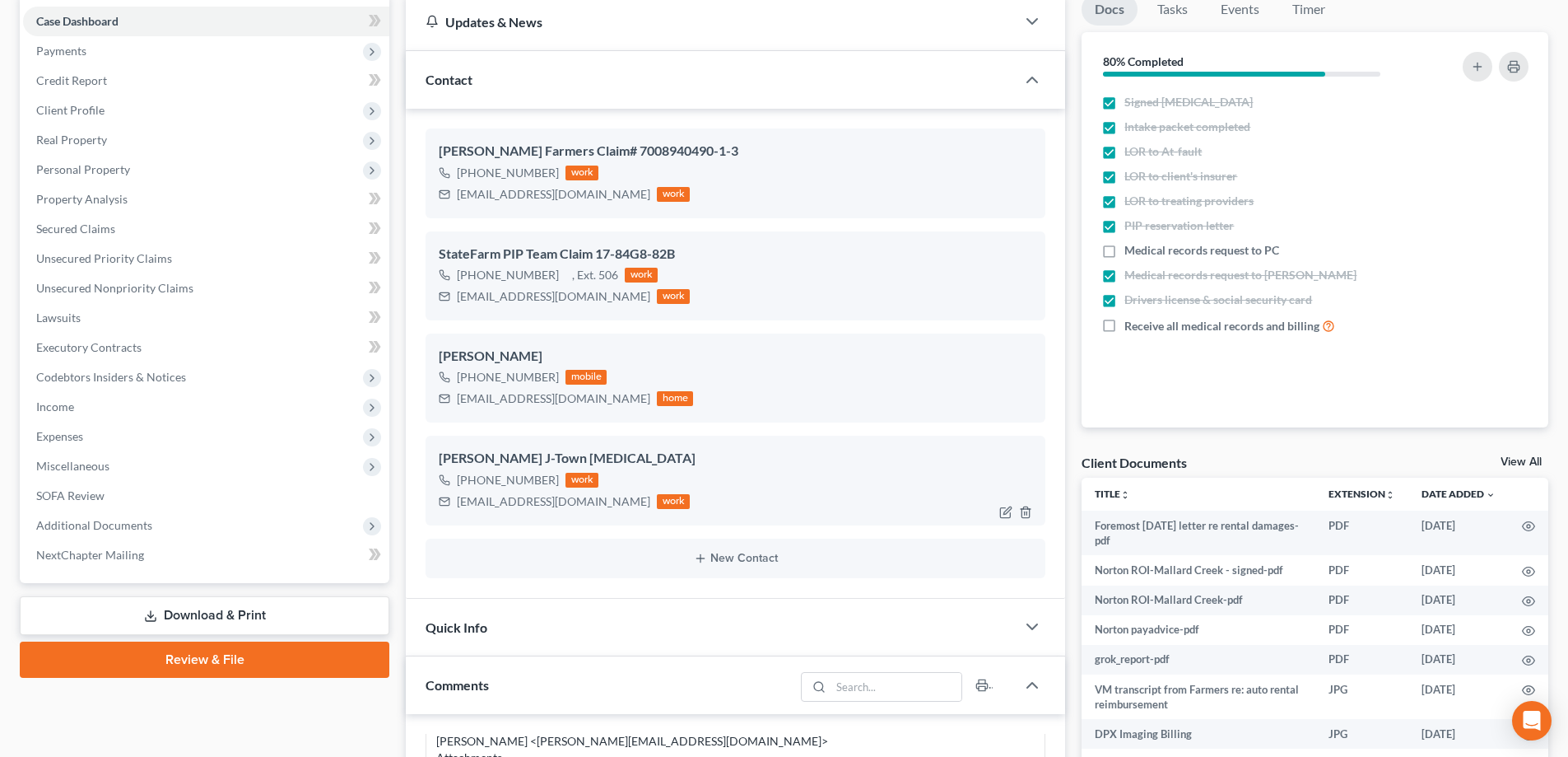
drag, startPoint x: 455, startPoint y: 504, endPoint x: 645, endPoint y: 518, distance: 190.5
click at [645, 518] on div "[PERSON_NAME] J-Town [MEDICAL_DATA] [PHONE_NUMBER] work [EMAIL_ADDRESS][DOMAIN_…" at bounding box center [736, 480] width 620 height 89
copy div "[EMAIL_ADDRESS][DOMAIN_NAME]"
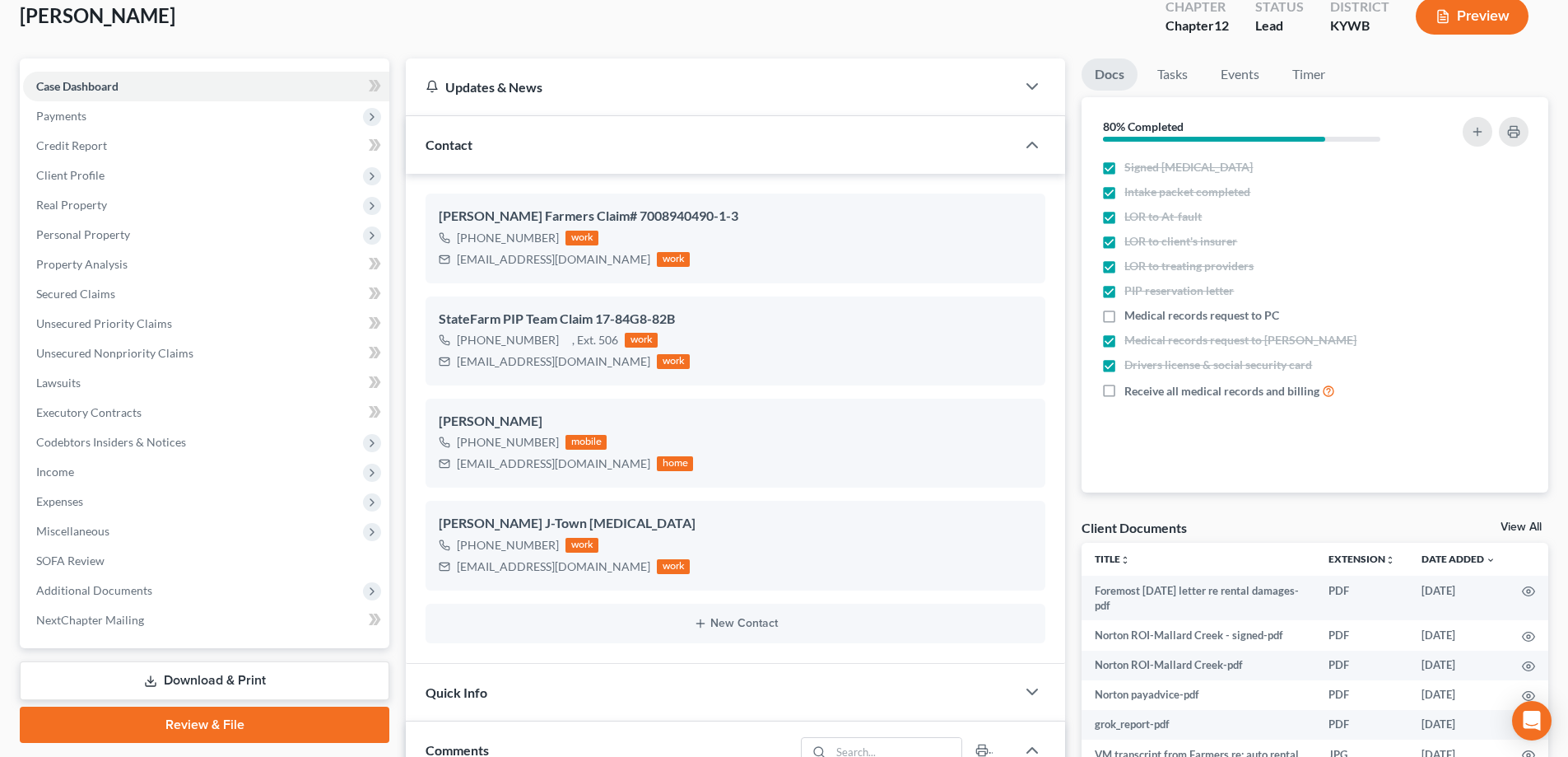
scroll to position [0, 0]
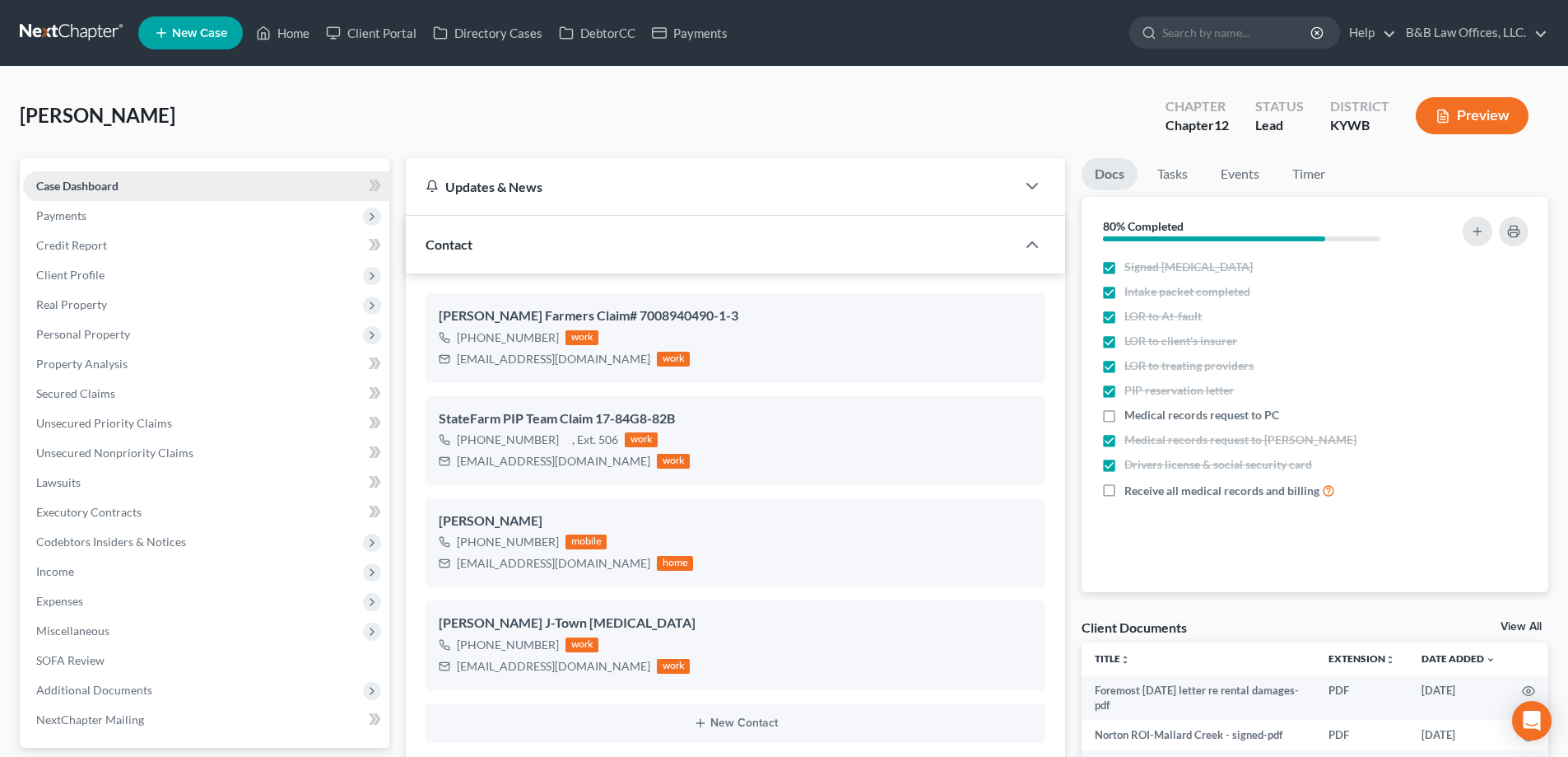
click at [158, 184] on link "Case Dashboard" at bounding box center [206, 185] width 366 height 29
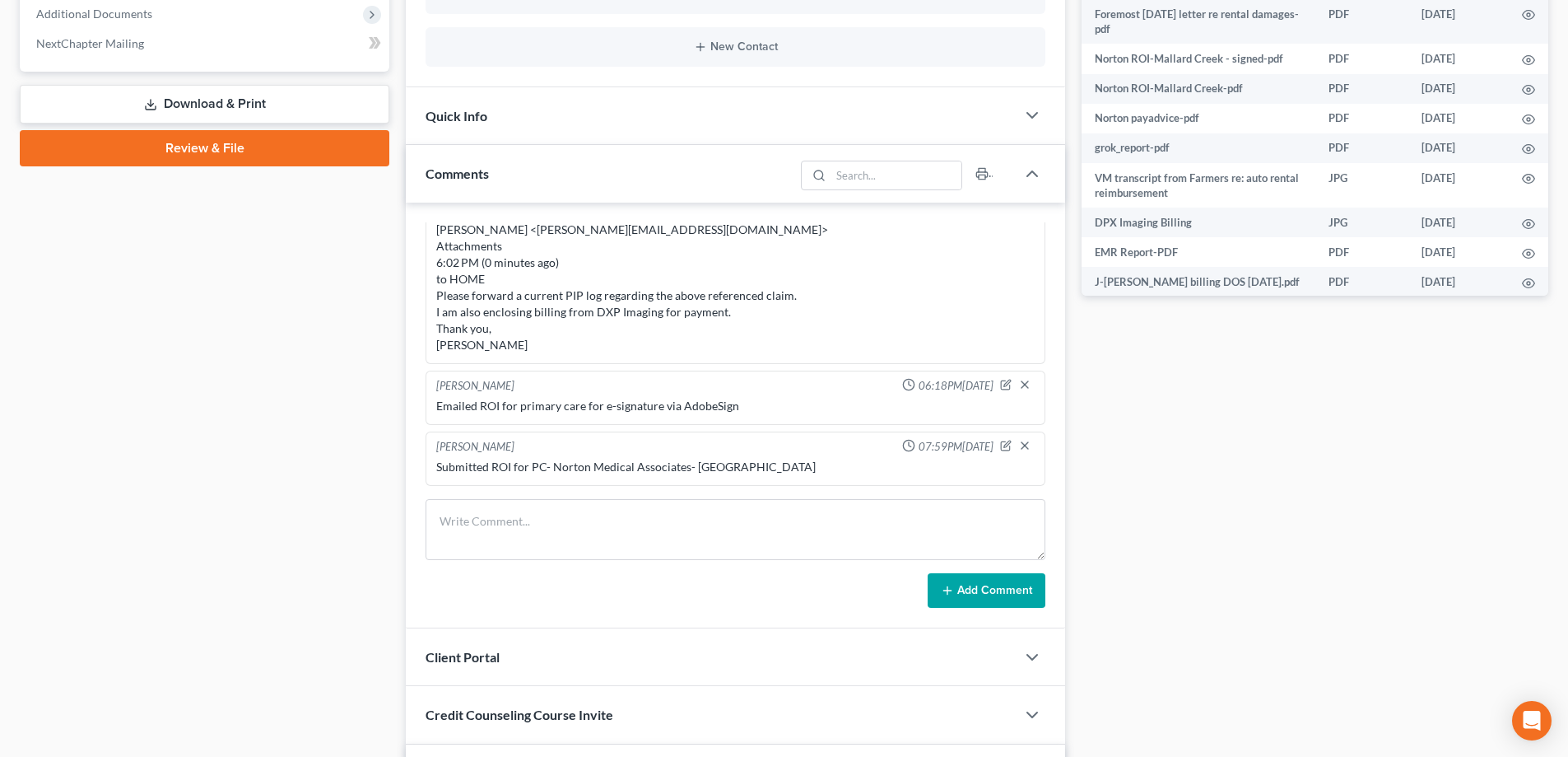
scroll to position [906, 0]
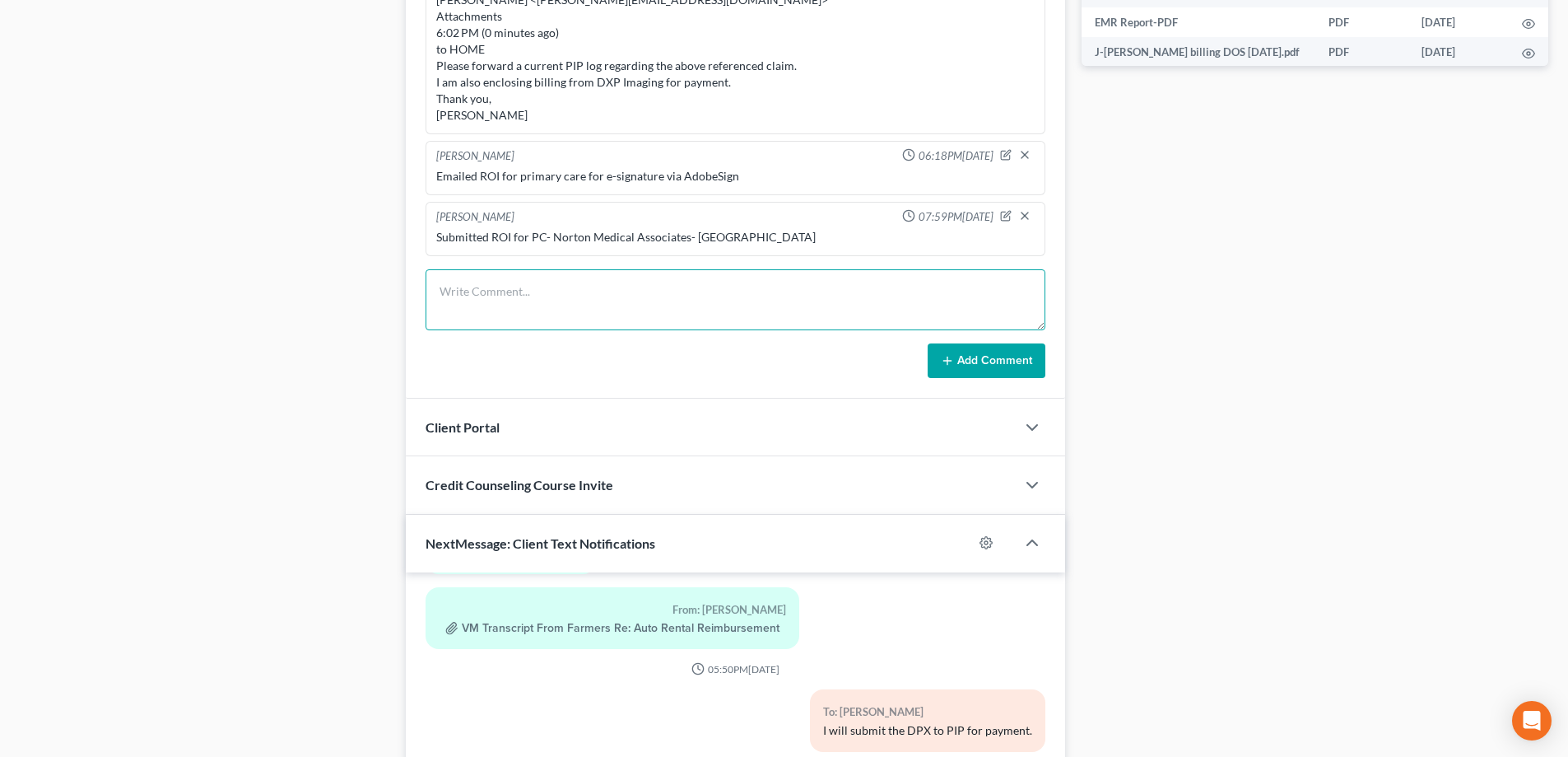
click at [467, 304] on textarea at bounding box center [736, 299] width 620 height 61
paste textarea "[PERSON_NAME] [PERSON_NAME] <[PERSON_NAME][EMAIL_ADDRESS][DOMAIN_NAME]> 1:48 PM…"
click at [466, 311] on textarea "[PERSON_NAME] [PERSON_NAME] <[PERSON_NAME][EMAIL_ADDRESS][DOMAIN_NAME]> 1:48 PM…" at bounding box center [736, 299] width 620 height 61
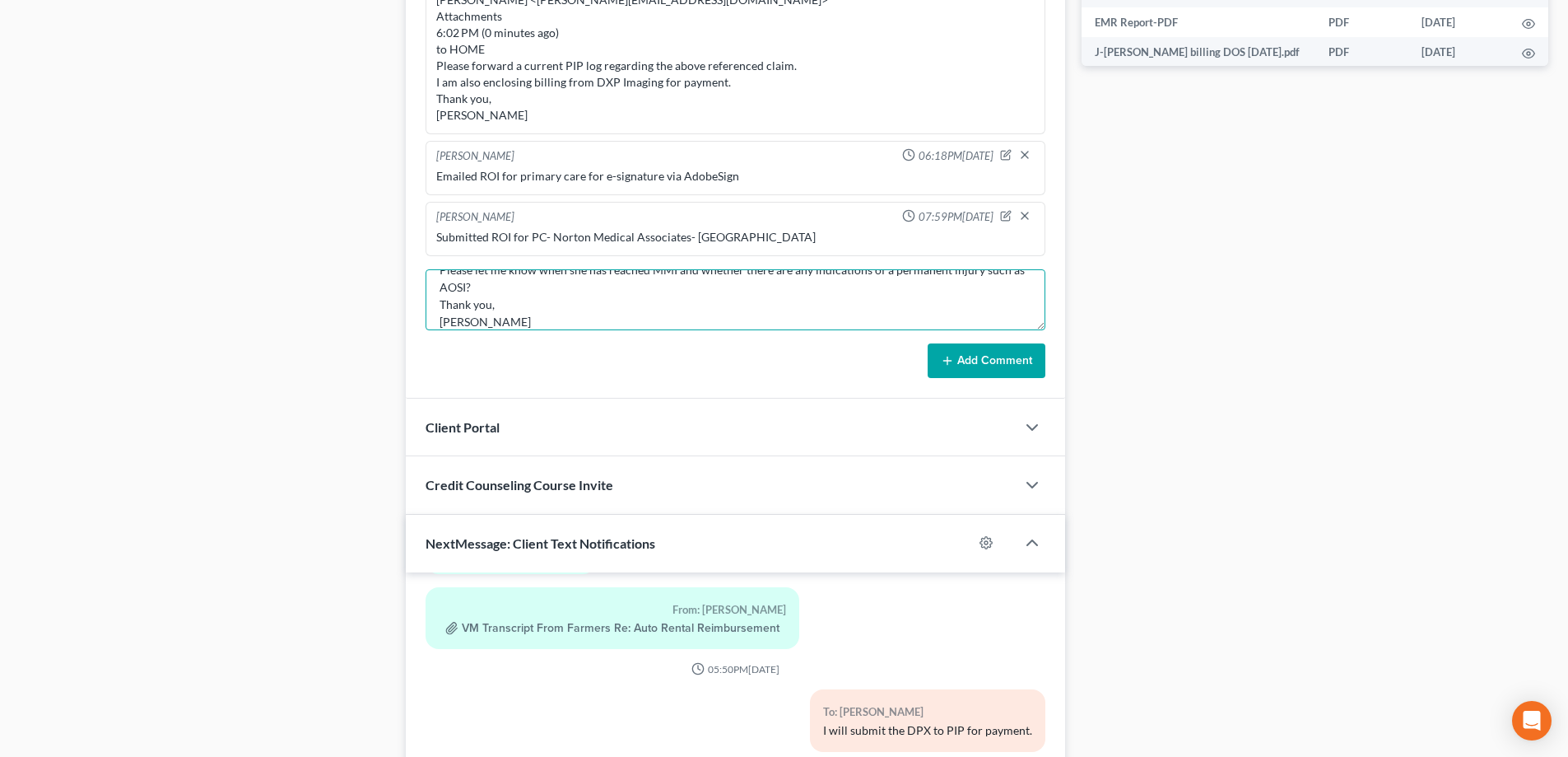
type textarea "[PERSON_NAME] [PERSON_NAME] <[PERSON_NAME][EMAIL_ADDRESS][DOMAIN_NAME]> 1:48 PM…"
click at [996, 358] on button "Add Comment" at bounding box center [986, 360] width 117 height 34
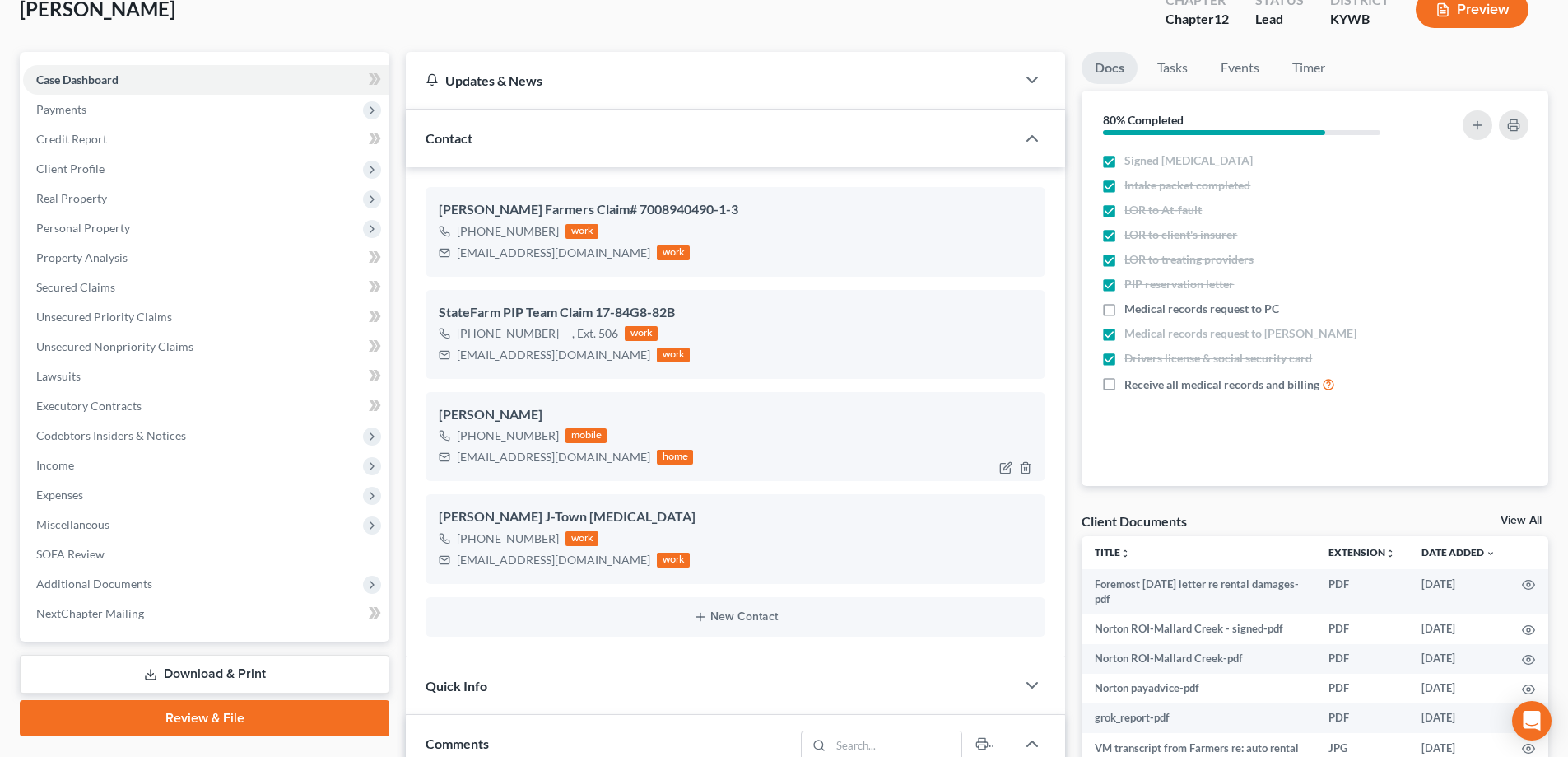
scroll to position [164, 0]
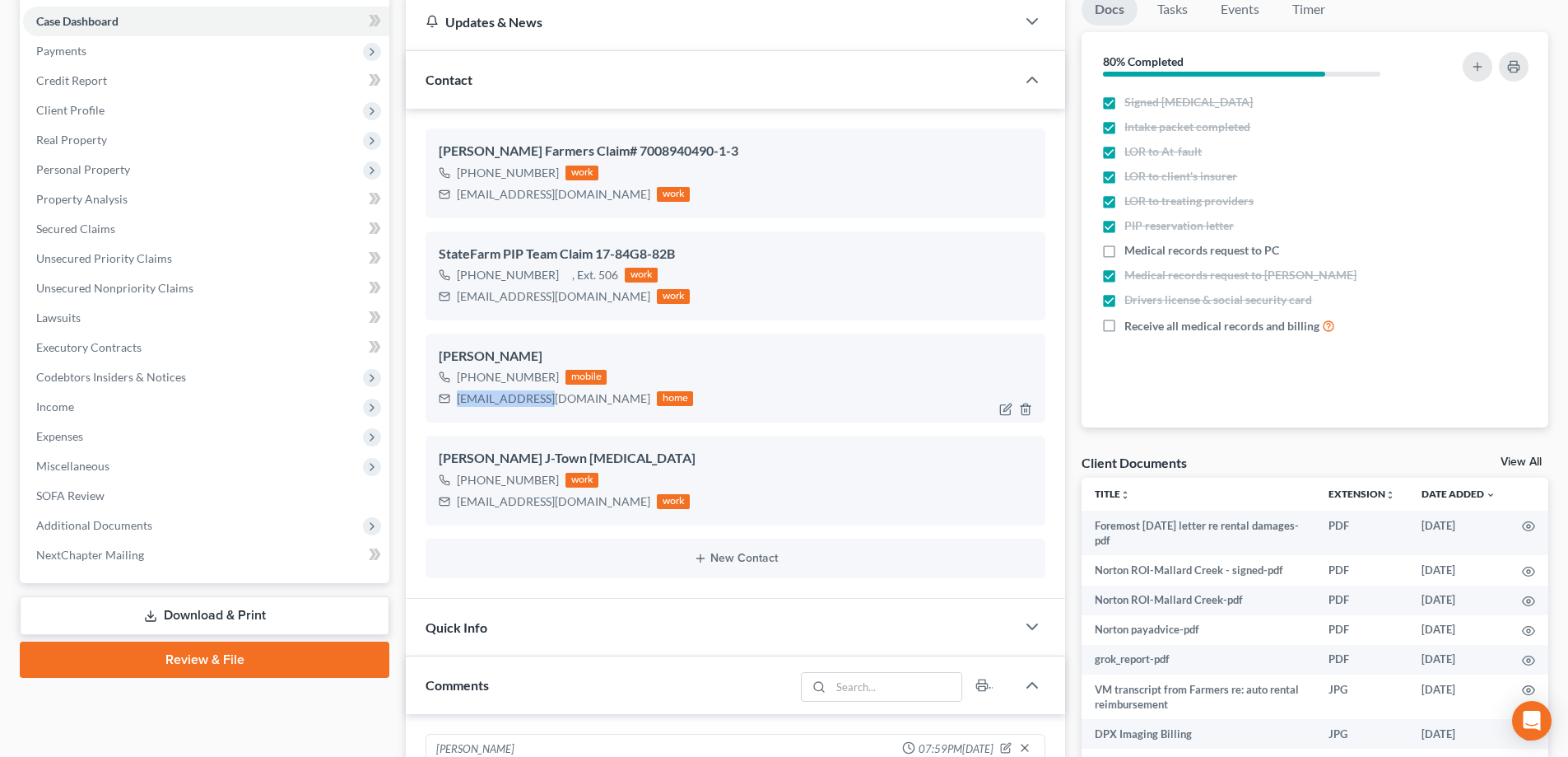
drag, startPoint x: 453, startPoint y: 402, endPoint x: 544, endPoint y: 411, distance: 91.4
click at [544, 411] on div "Janet Buckman +1 (317) 229-5957 mobile janstot@msn.com home" at bounding box center [736, 378] width 620 height 89
copy div "janstot@msn.com"
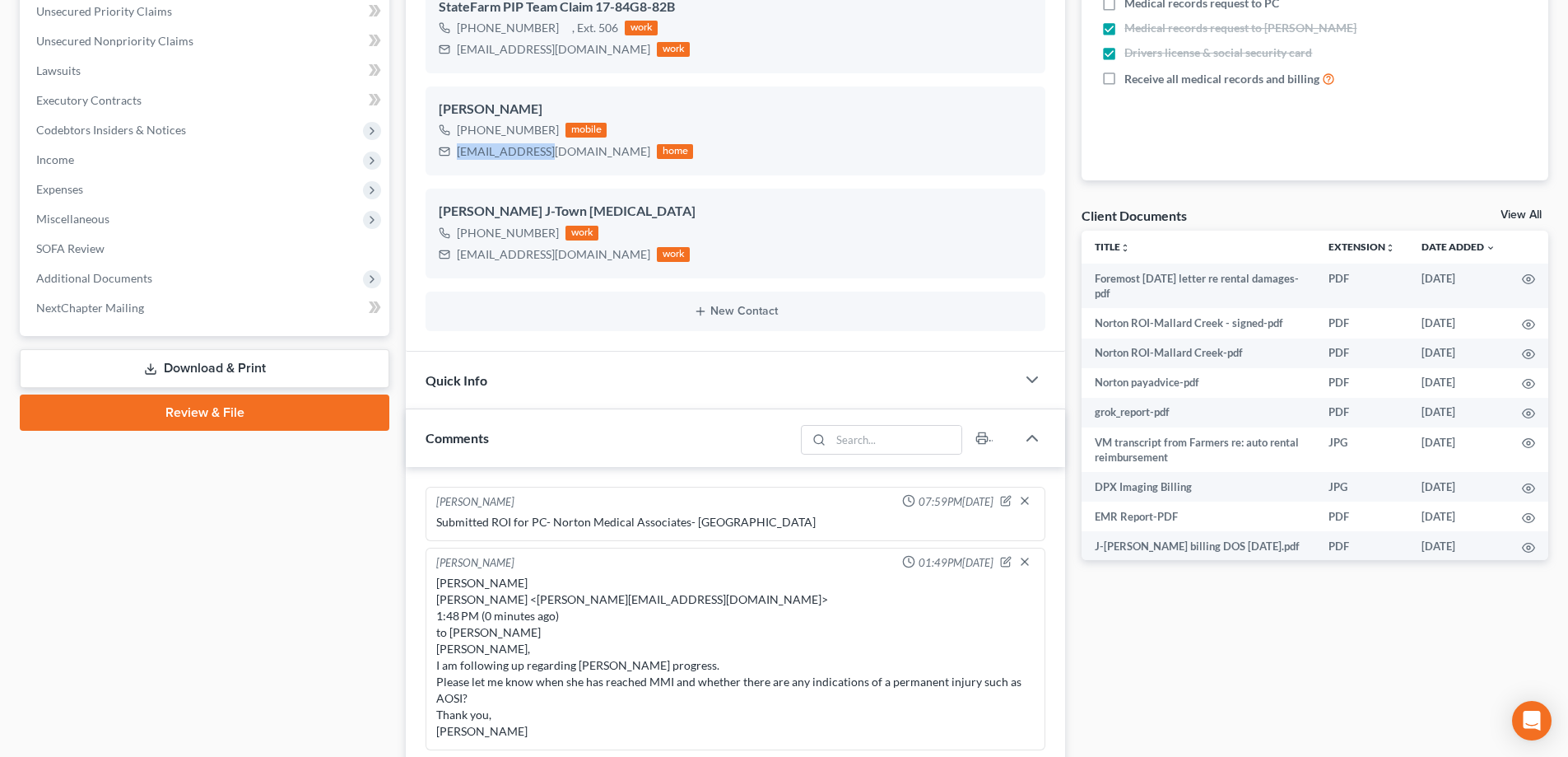
scroll to position [906, 0]
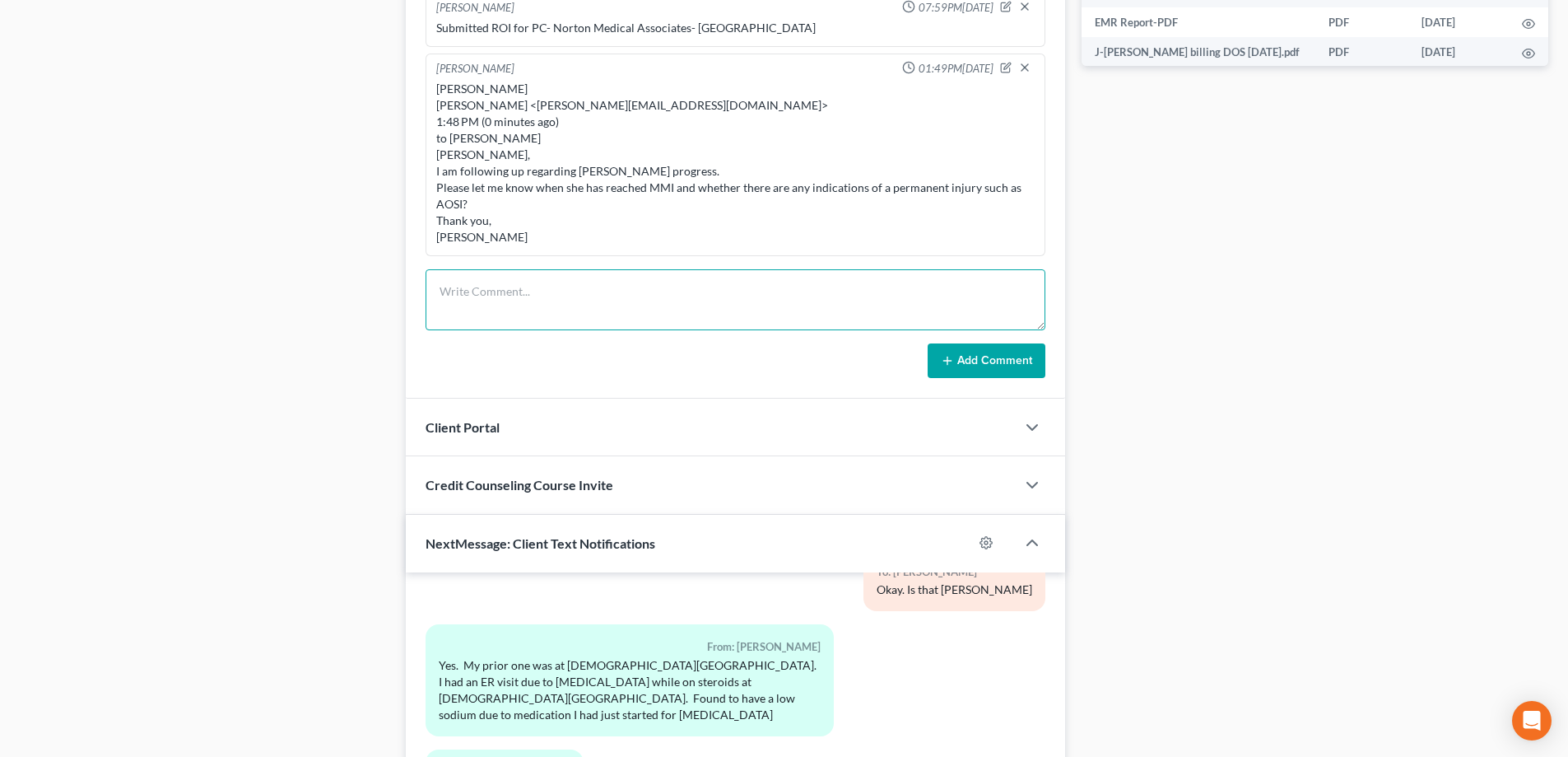
click at [486, 293] on textarea at bounding box center [736, 299] width 620 height 61
paste textarea "Car rental damages Philip Beaton <philip@bblawoffice.net> Attachments 2:34 PM (…"
click at [477, 316] on textarea "Car rental damages Philip Beaton <philip@bblawoffice.net> Attachments 2:34 PM (…" at bounding box center [736, 299] width 620 height 61
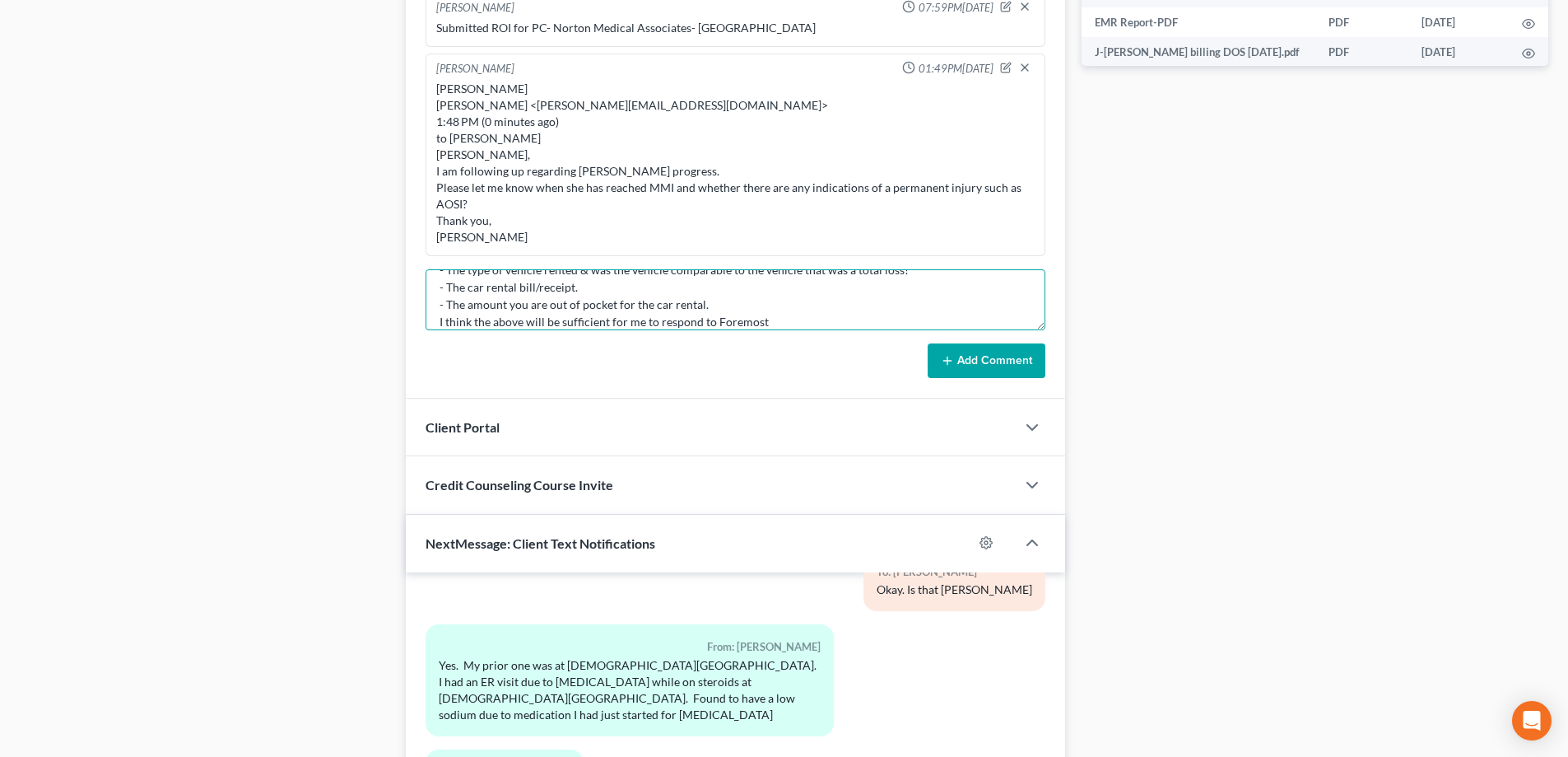
scroll to position [246, 0]
type textarea "Car rental damages Philip Beaton <philip@bblawoffice.net> Attachments 2:34 PM (…"
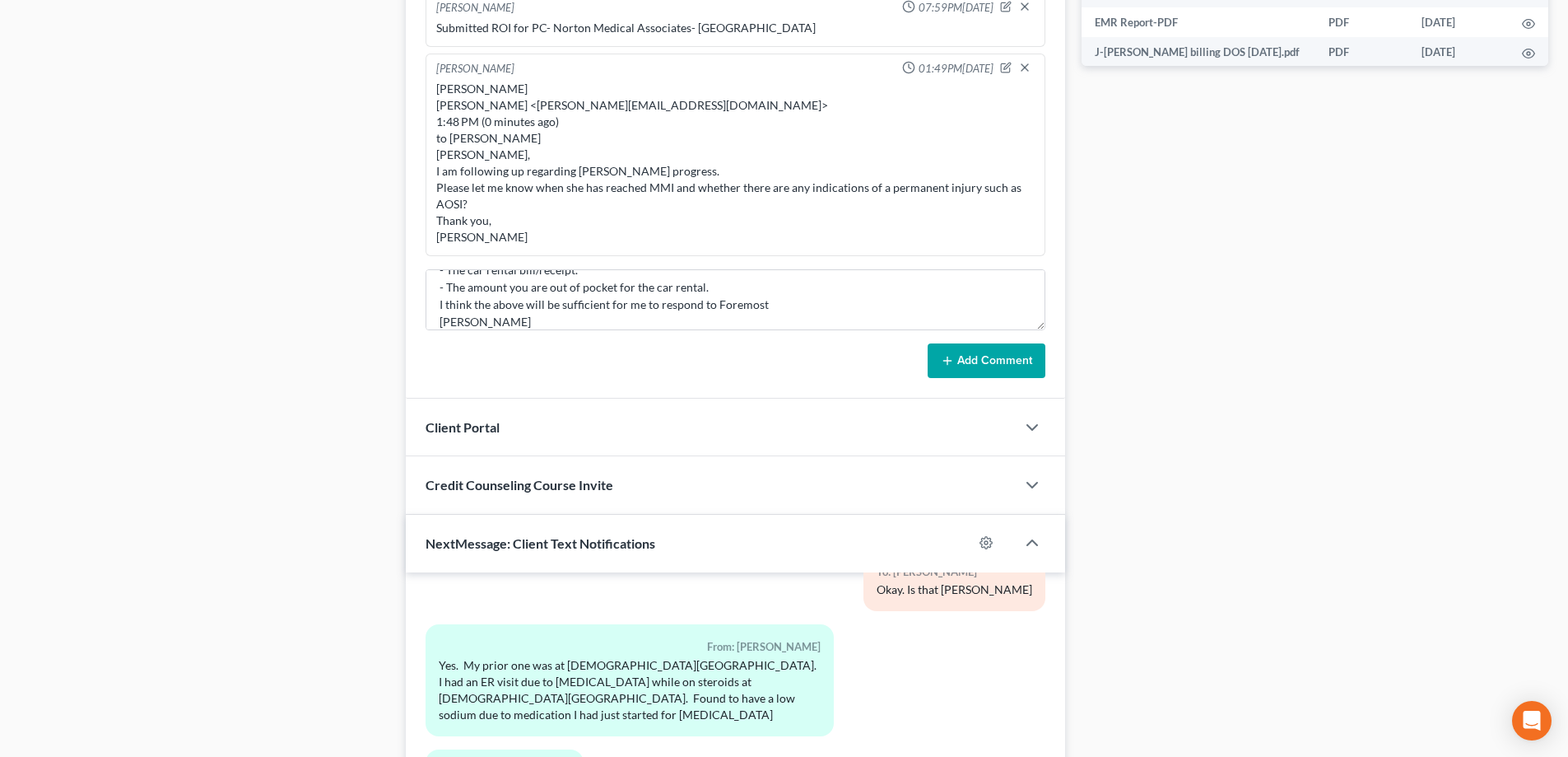
click at [1004, 367] on button "Add Comment" at bounding box center [986, 360] width 117 height 34
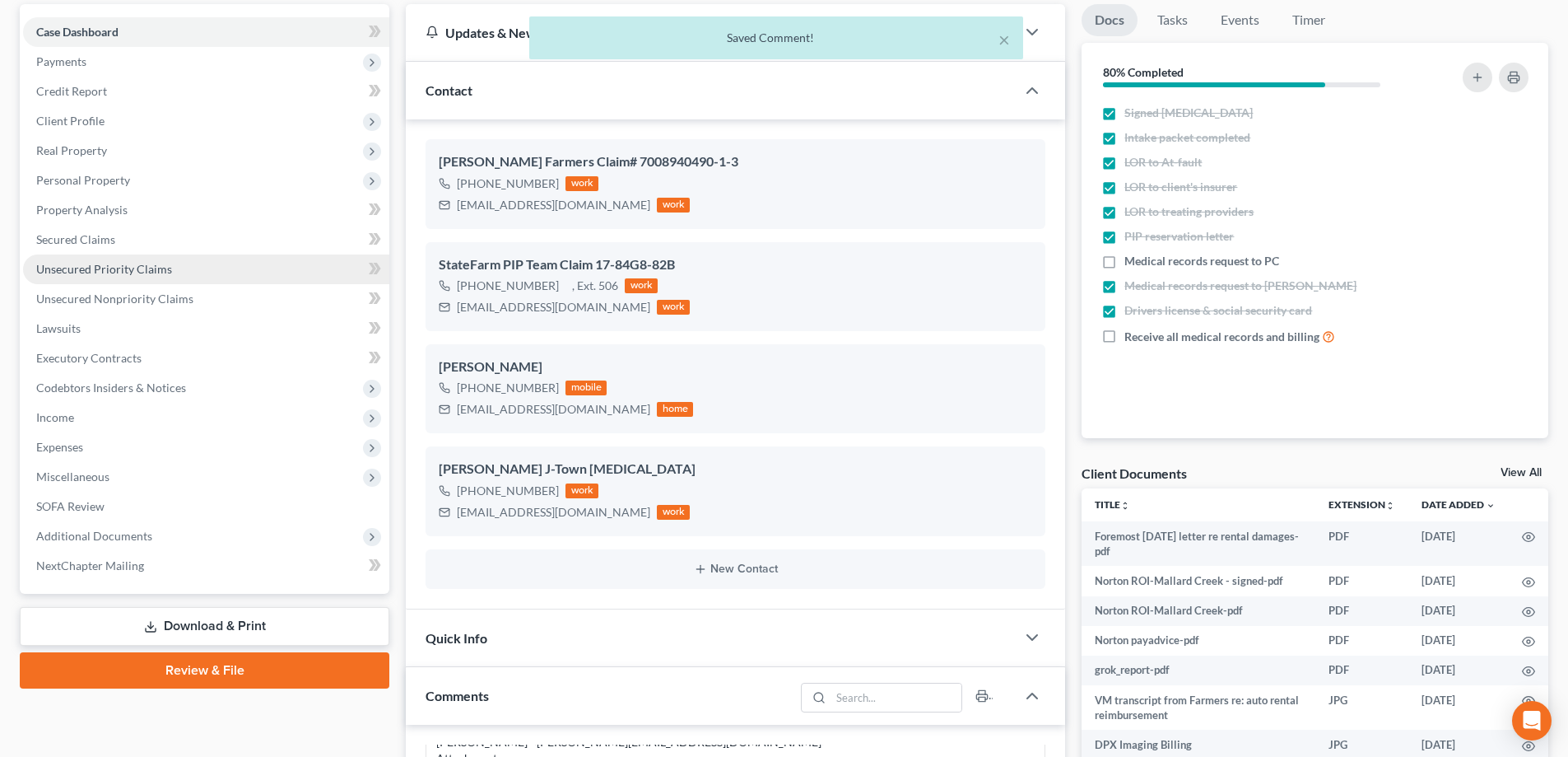
scroll to position [0, 0]
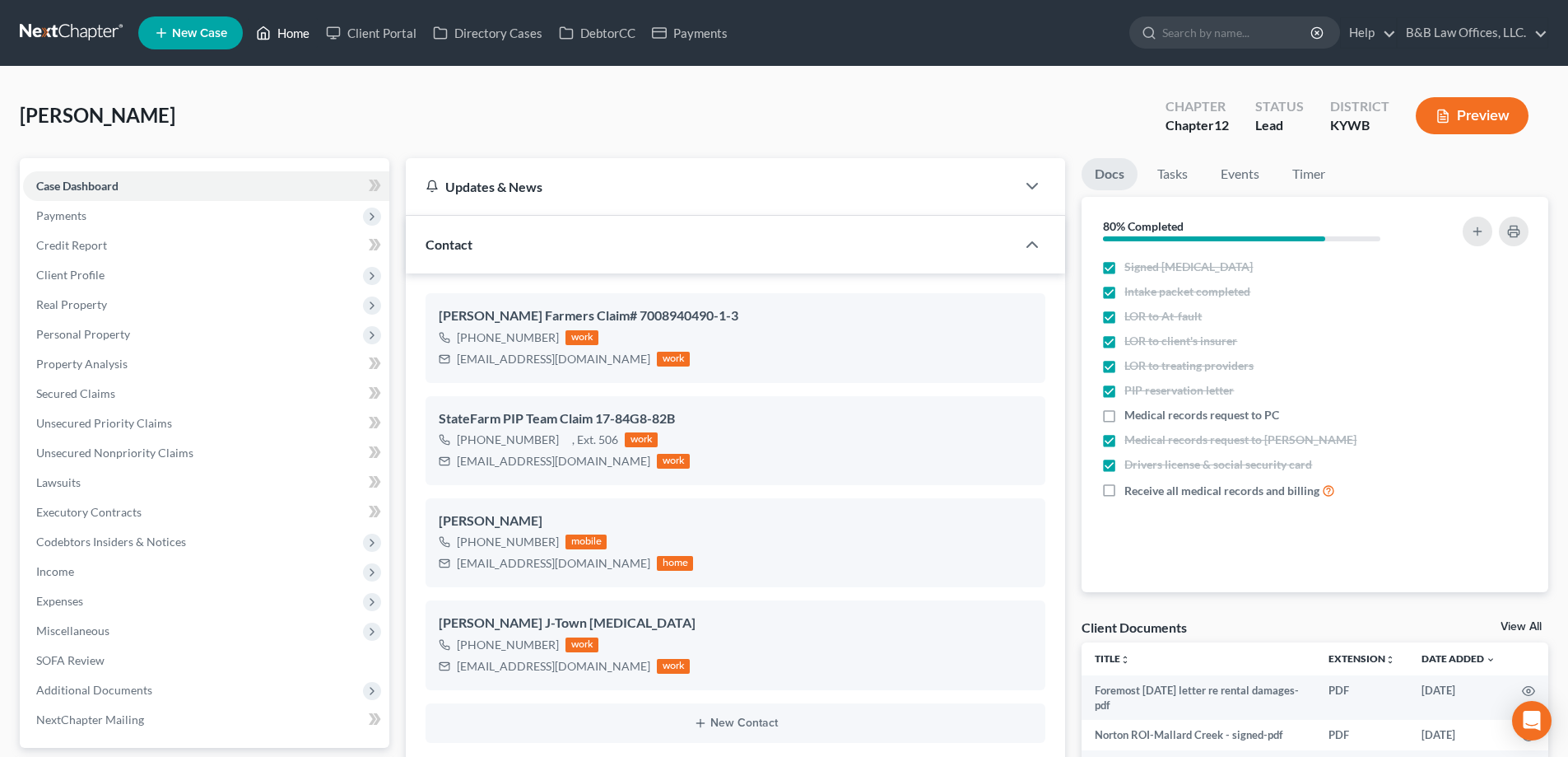
click at [292, 34] on link "Home" at bounding box center [282, 33] width 70 height 29
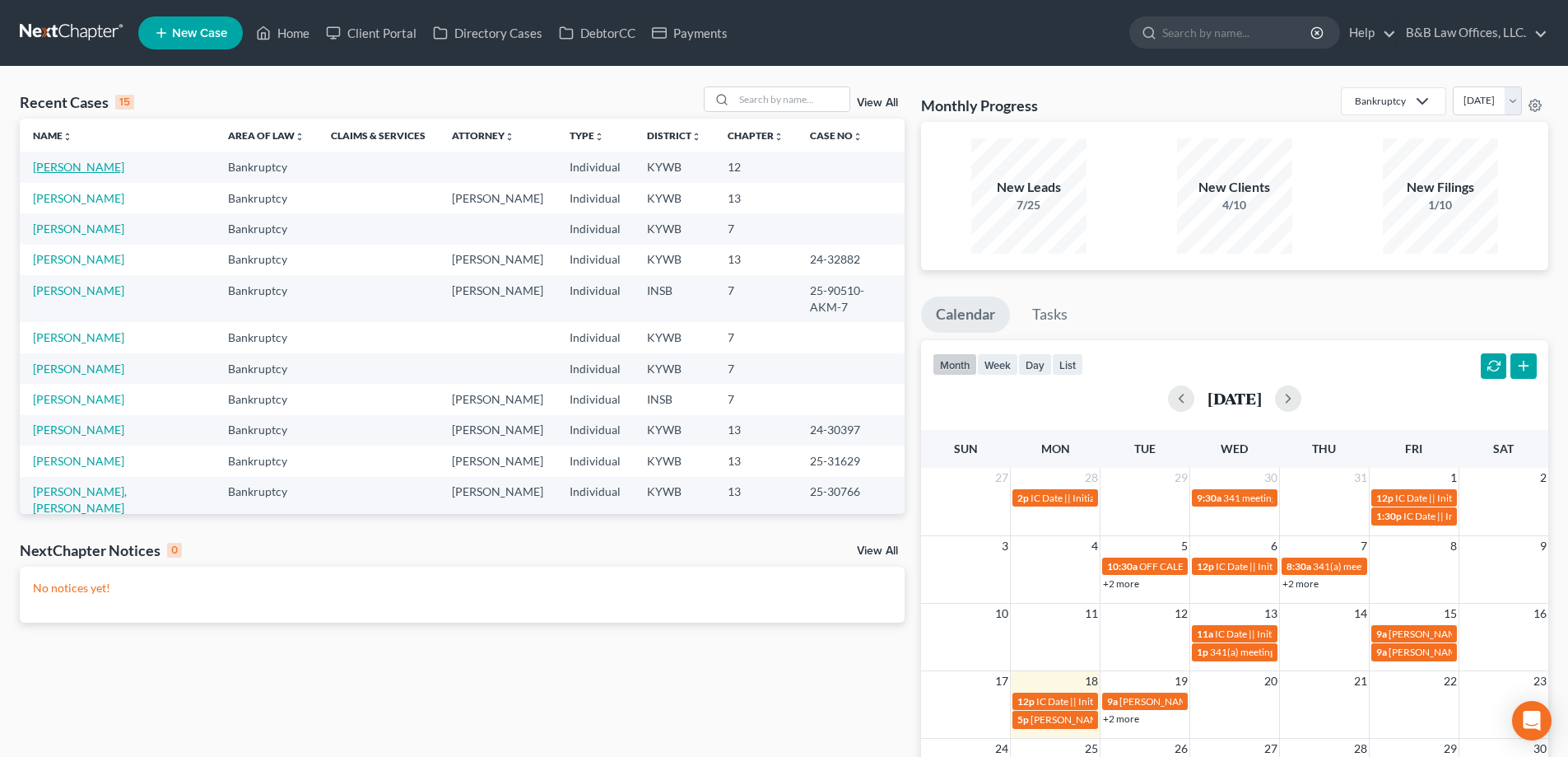
click at [85, 167] on link "[PERSON_NAME]" at bounding box center [78, 167] width 91 height 14
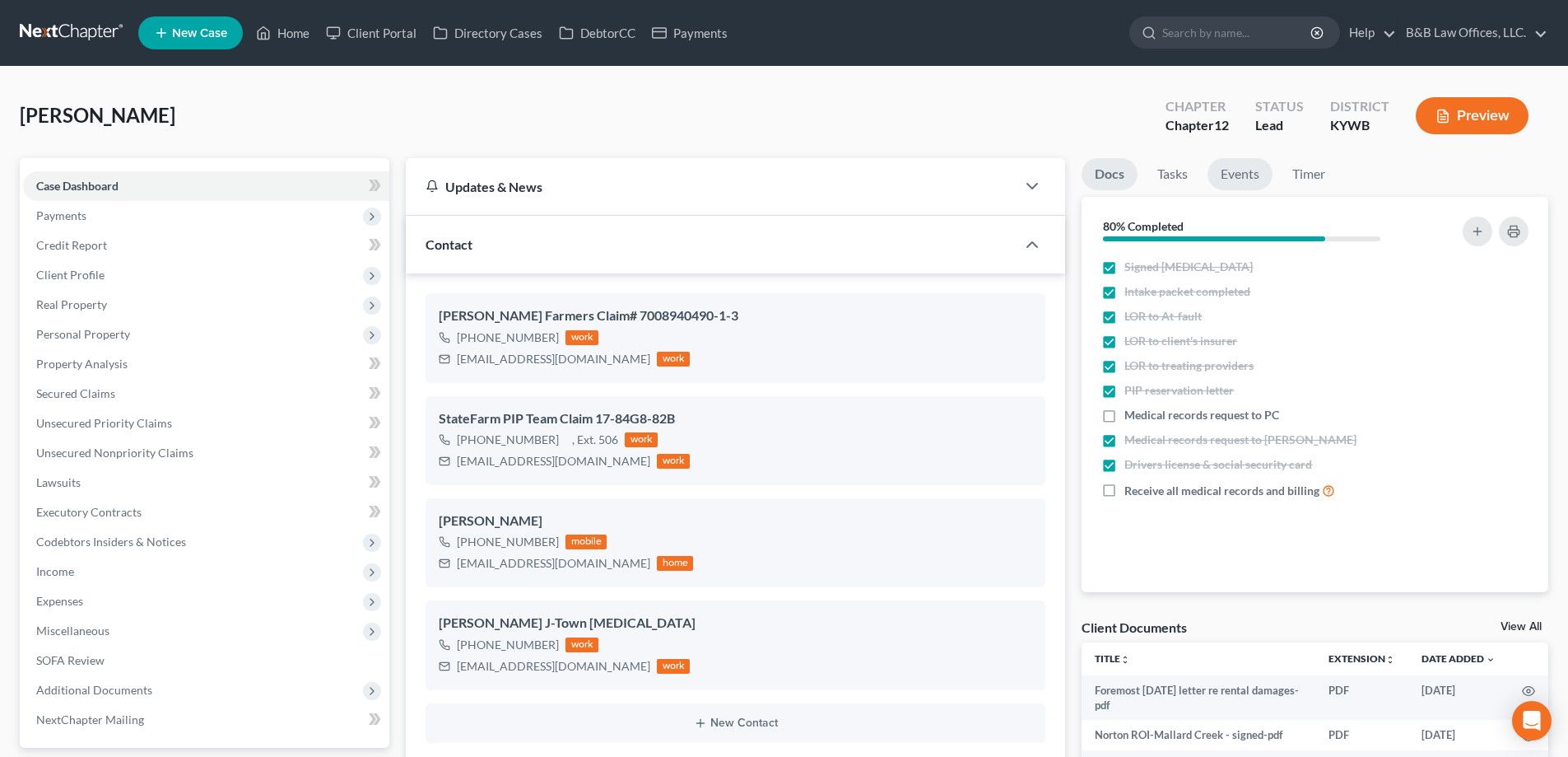
click at [1220, 173] on link "Events" at bounding box center [1240, 174] width 65 height 32
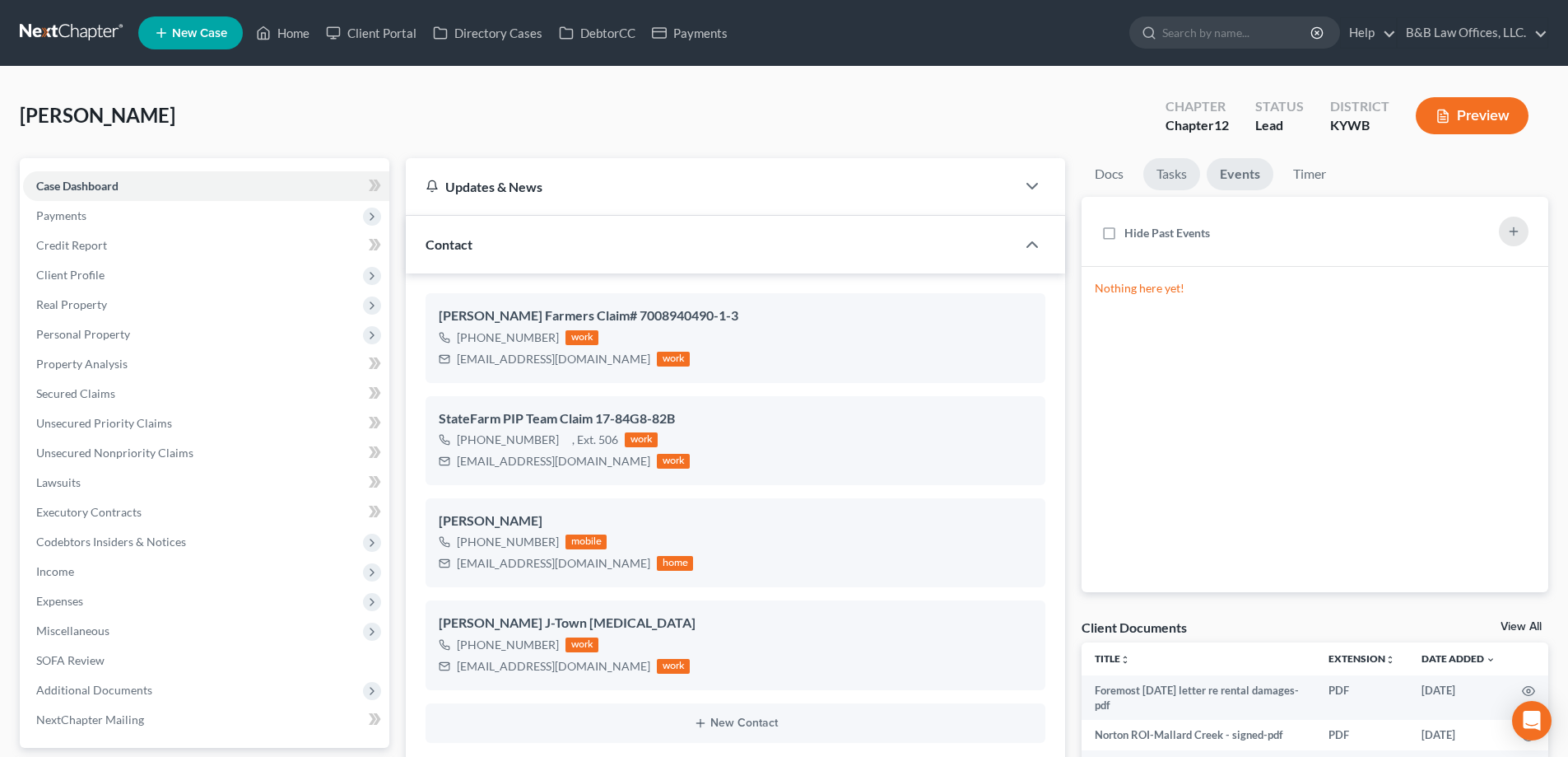
click at [1184, 174] on link "Tasks" at bounding box center [1172, 174] width 57 height 32
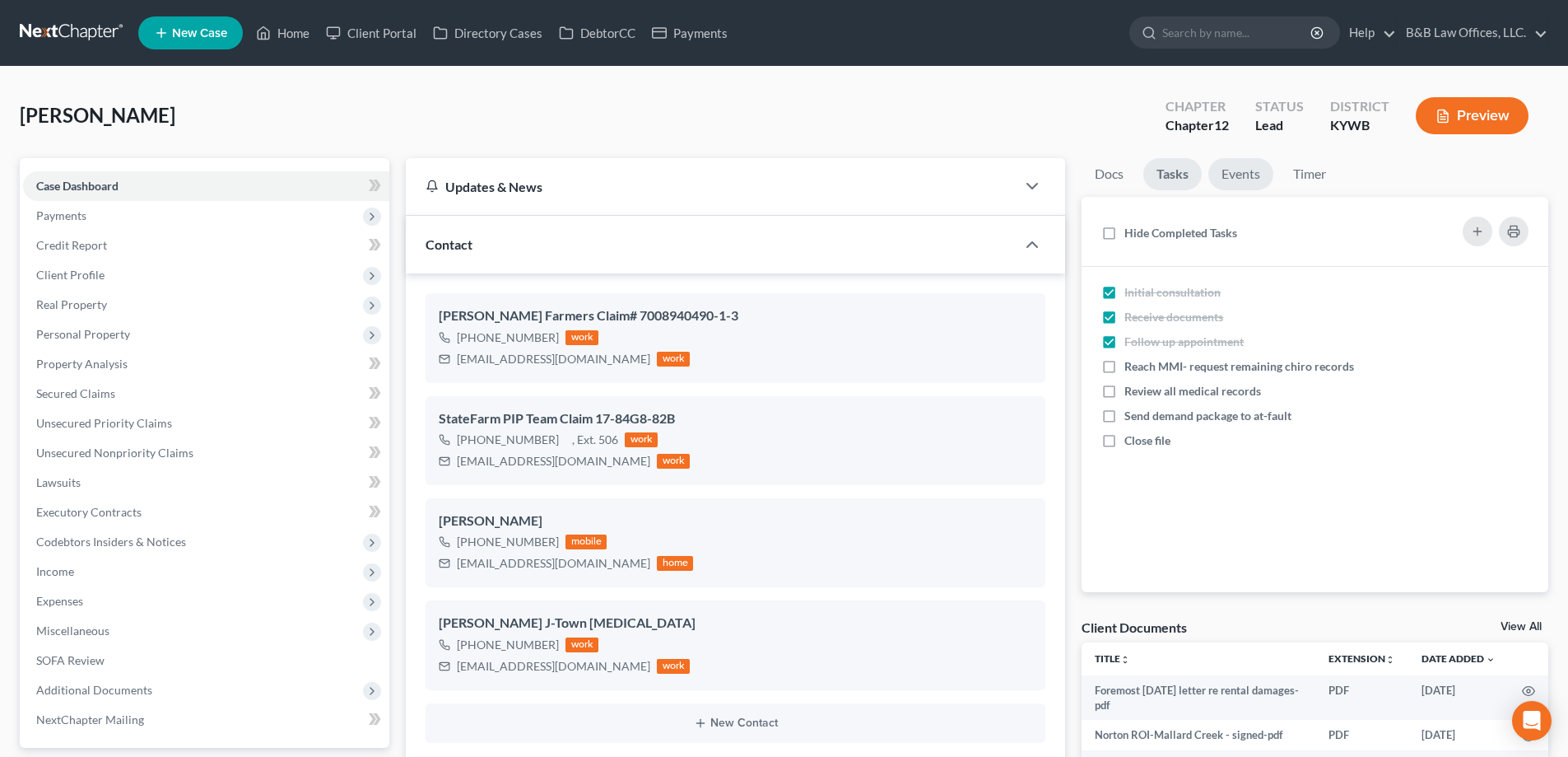
click at [1258, 169] on link "Events" at bounding box center [1241, 174] width 65 height 32
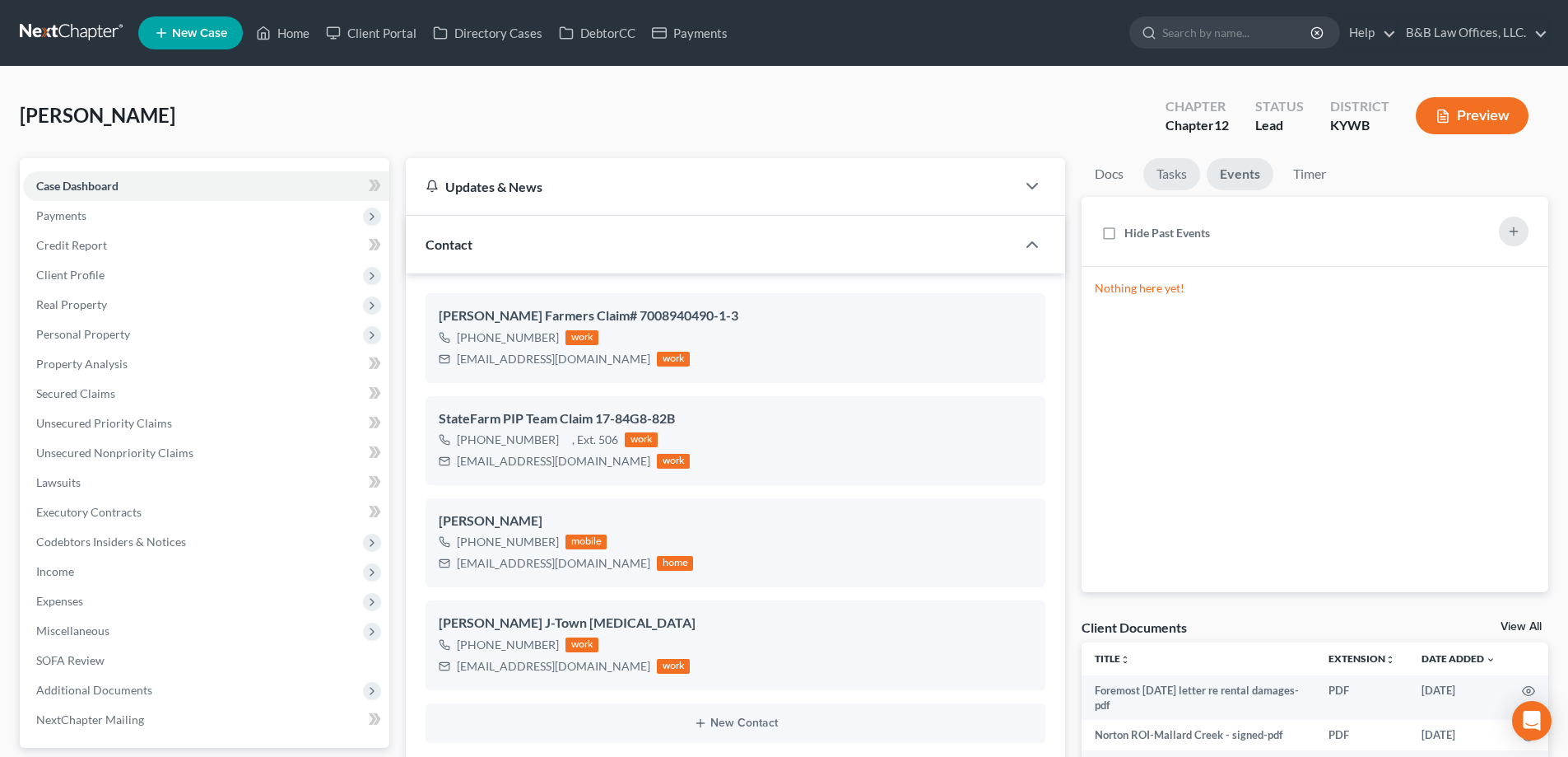
click at [1178, 180] on link "Tasks" at bounding box center [1172, 174] width 57 height 32
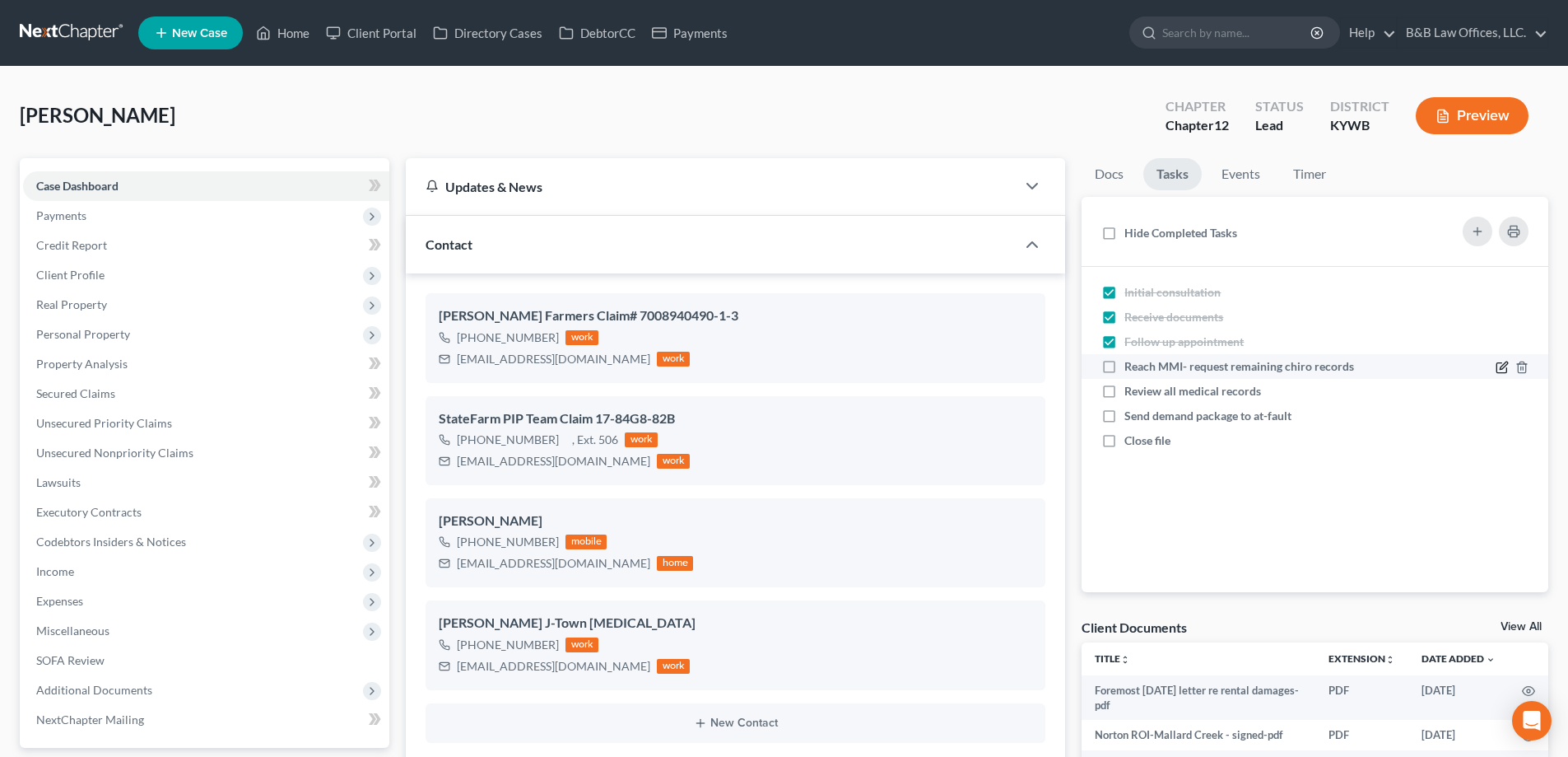
click at [1501, 367] on icon at bounding box center [1503, 365] width 8 height 8
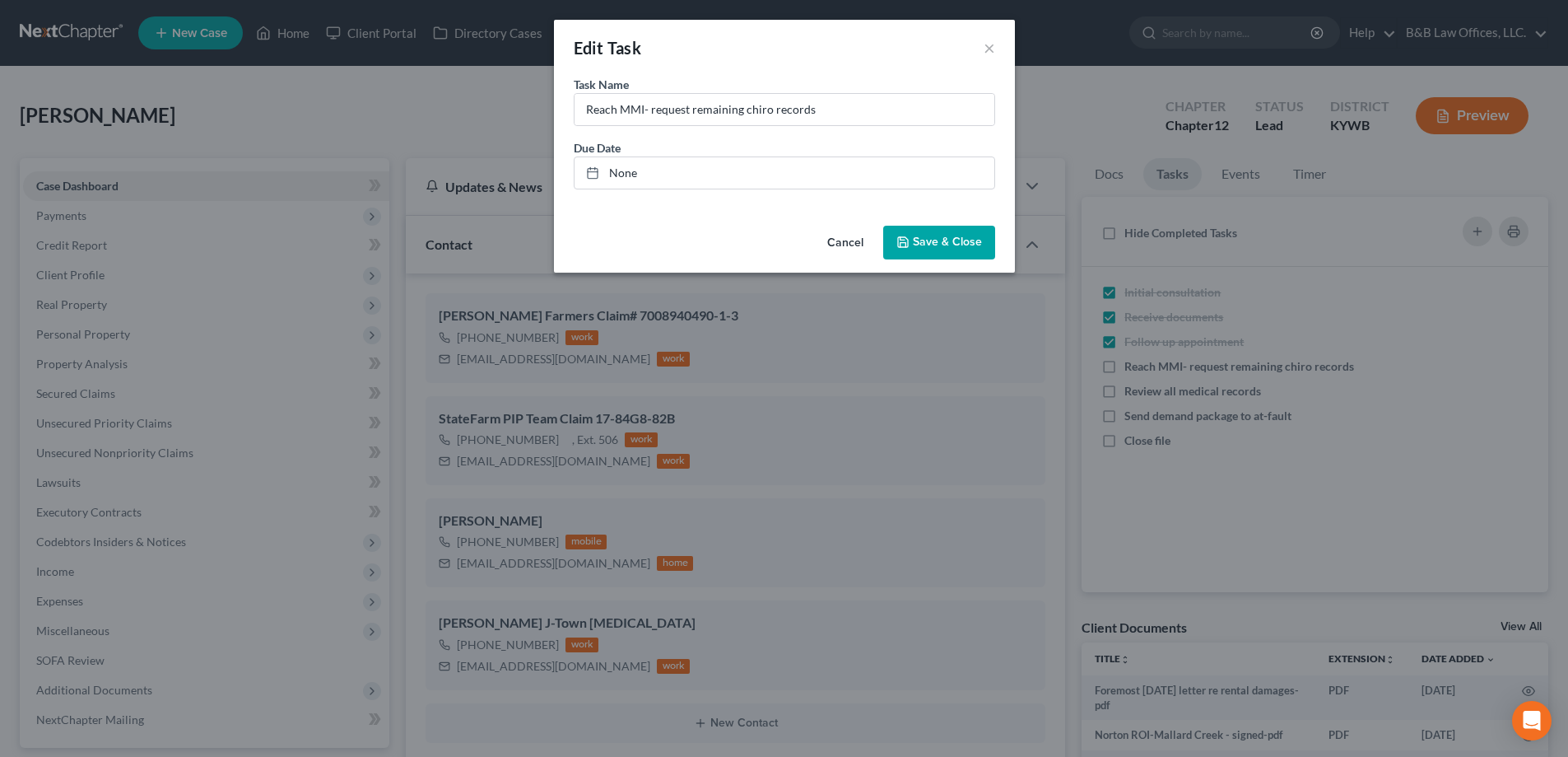
scroll to position [2559, 0]
click at [635, 168] on link "None" at bounding box center [790, 173] width 420 height 31
type input "8/18/2025"
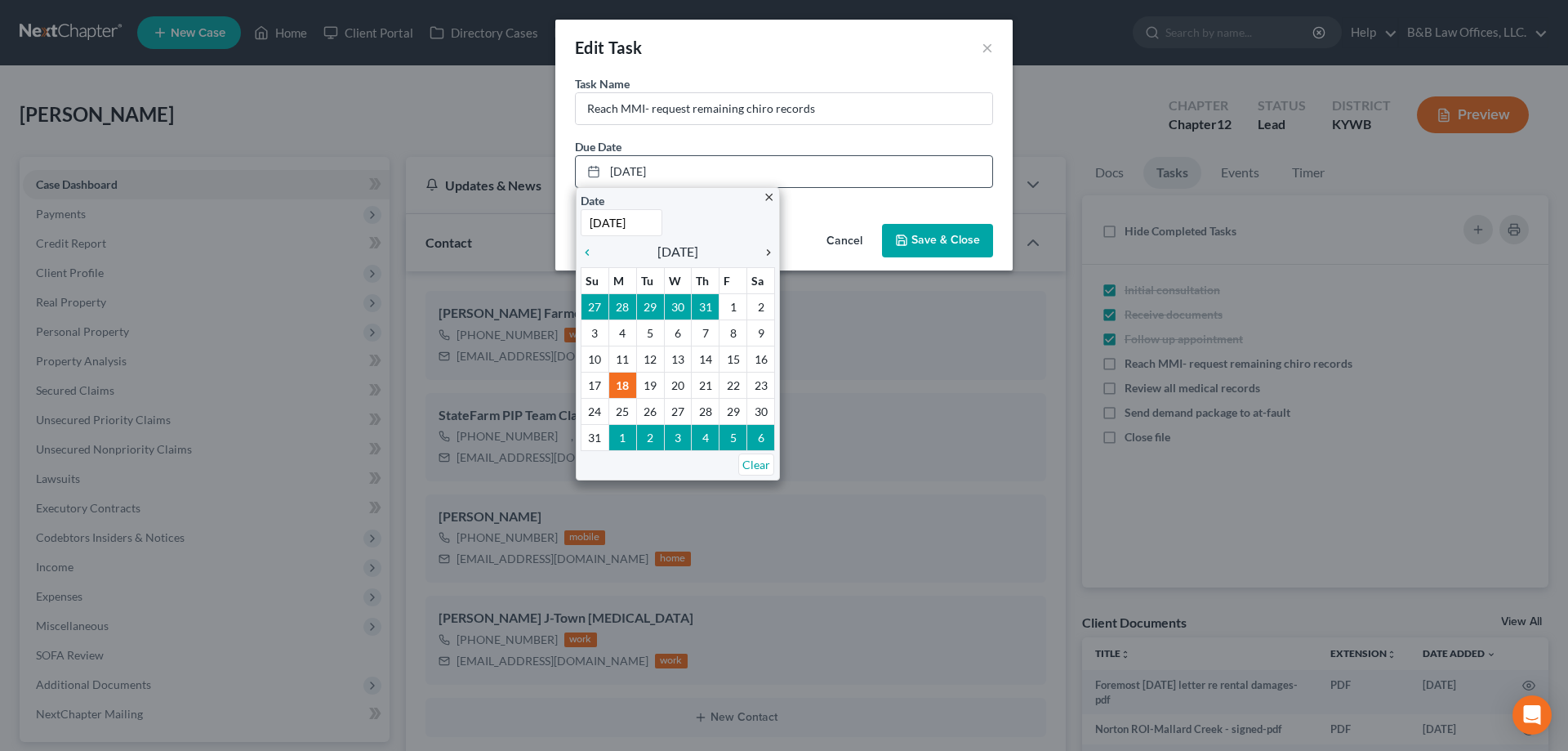
click at [767, 254] on icon "chevron_right" at bounding box center [765, 253] width 22 height 13
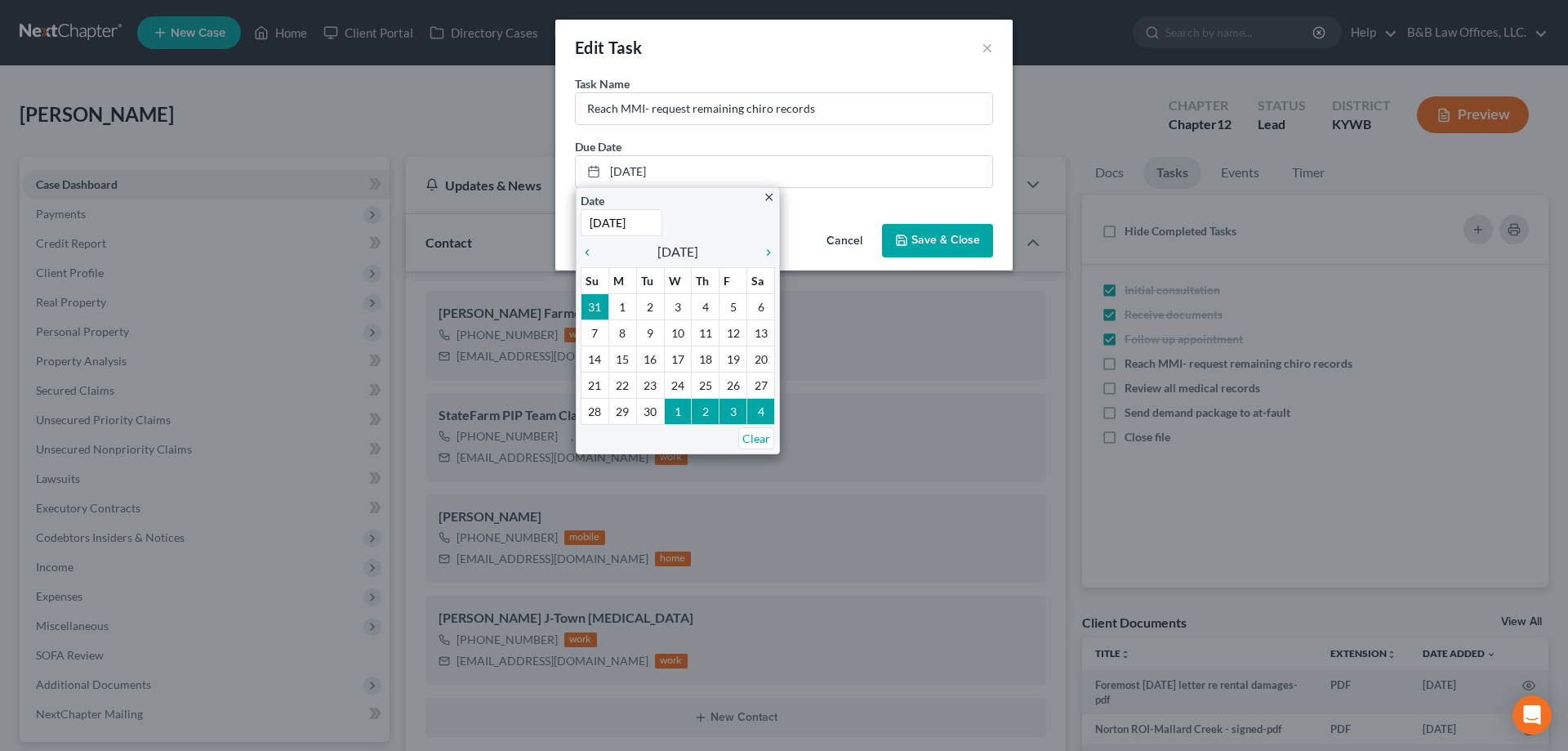
click at [852, 242] on button "Cancel" at bounding box center [844, 241] width 62 height 32
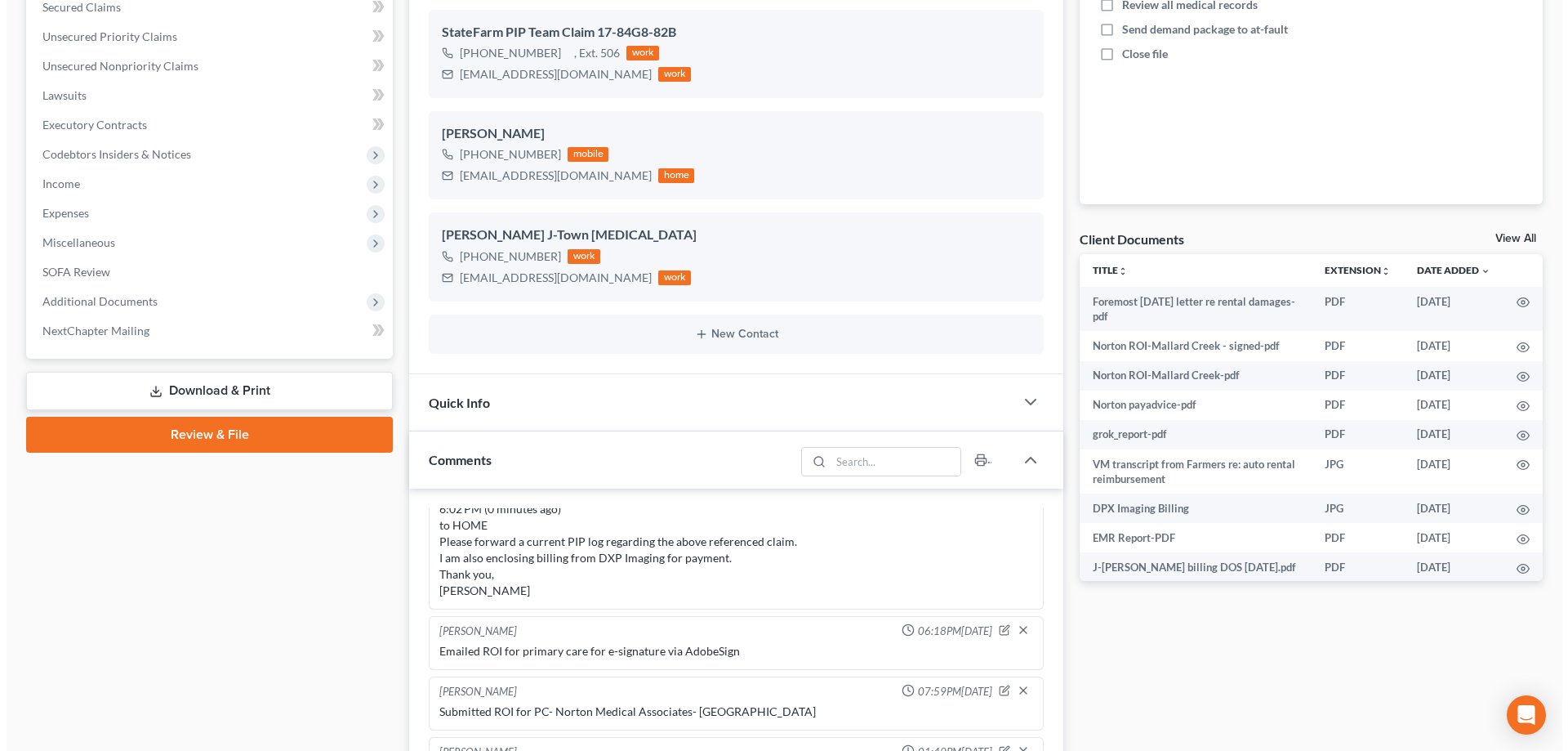
scroll to position [163, 0]
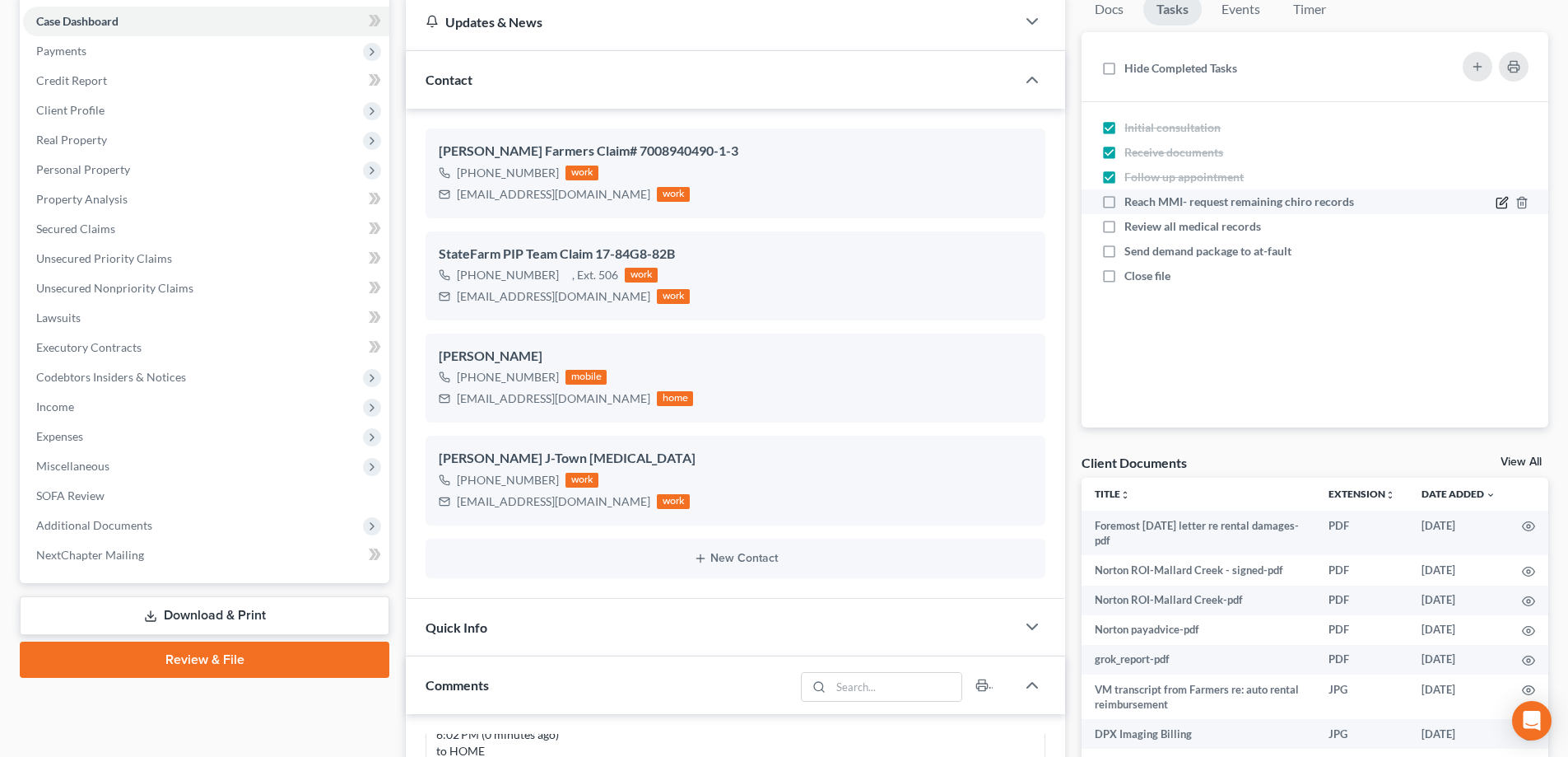
click at [1502, 204] on icon at bounding box center [1503, 203] width 13 height 13
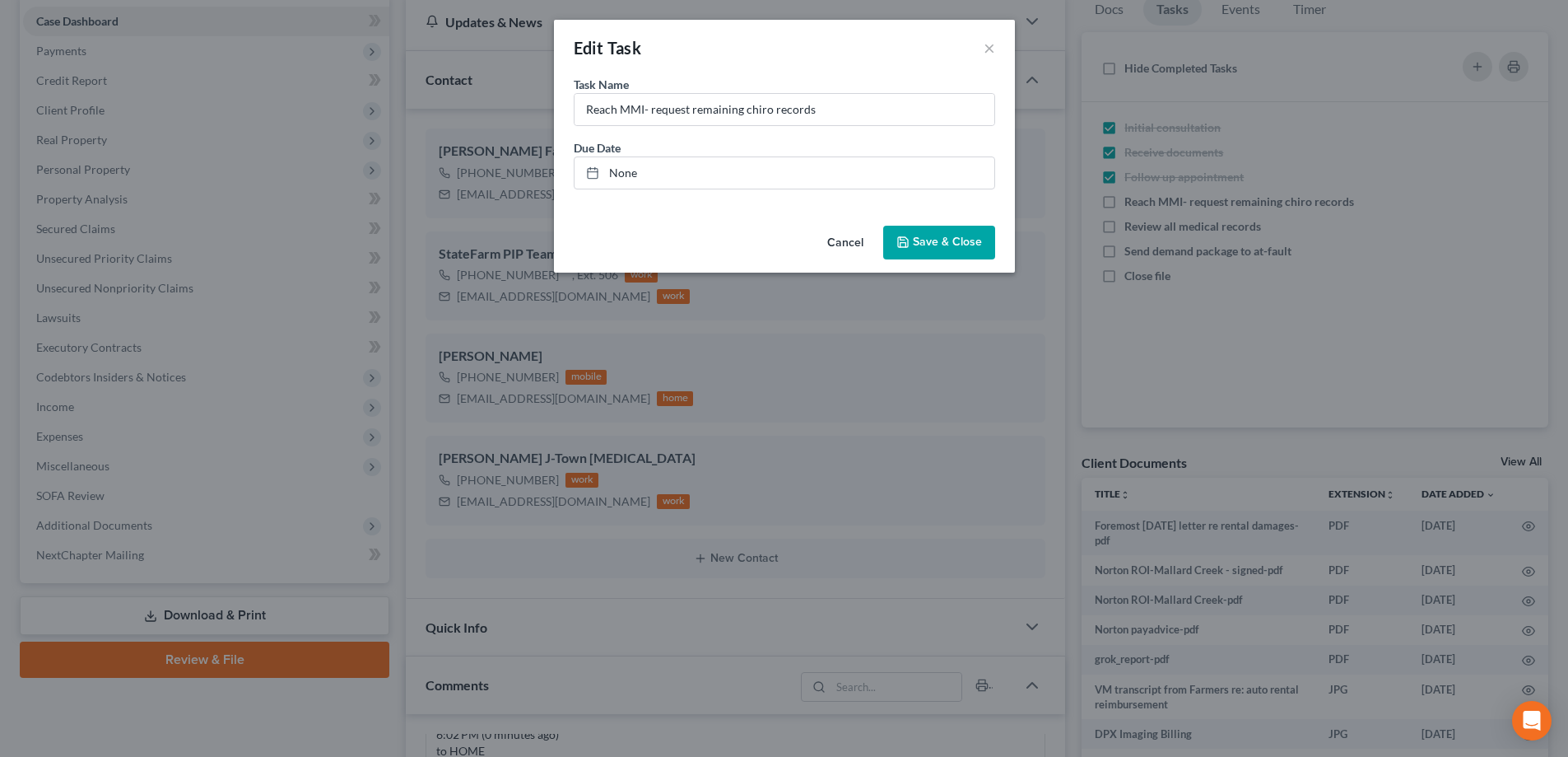
scroll to position [2559, 0]
click at [643, 175] on link "None" at bounding box center [790, 173] width 420 height 31
type input "8/18/2025"
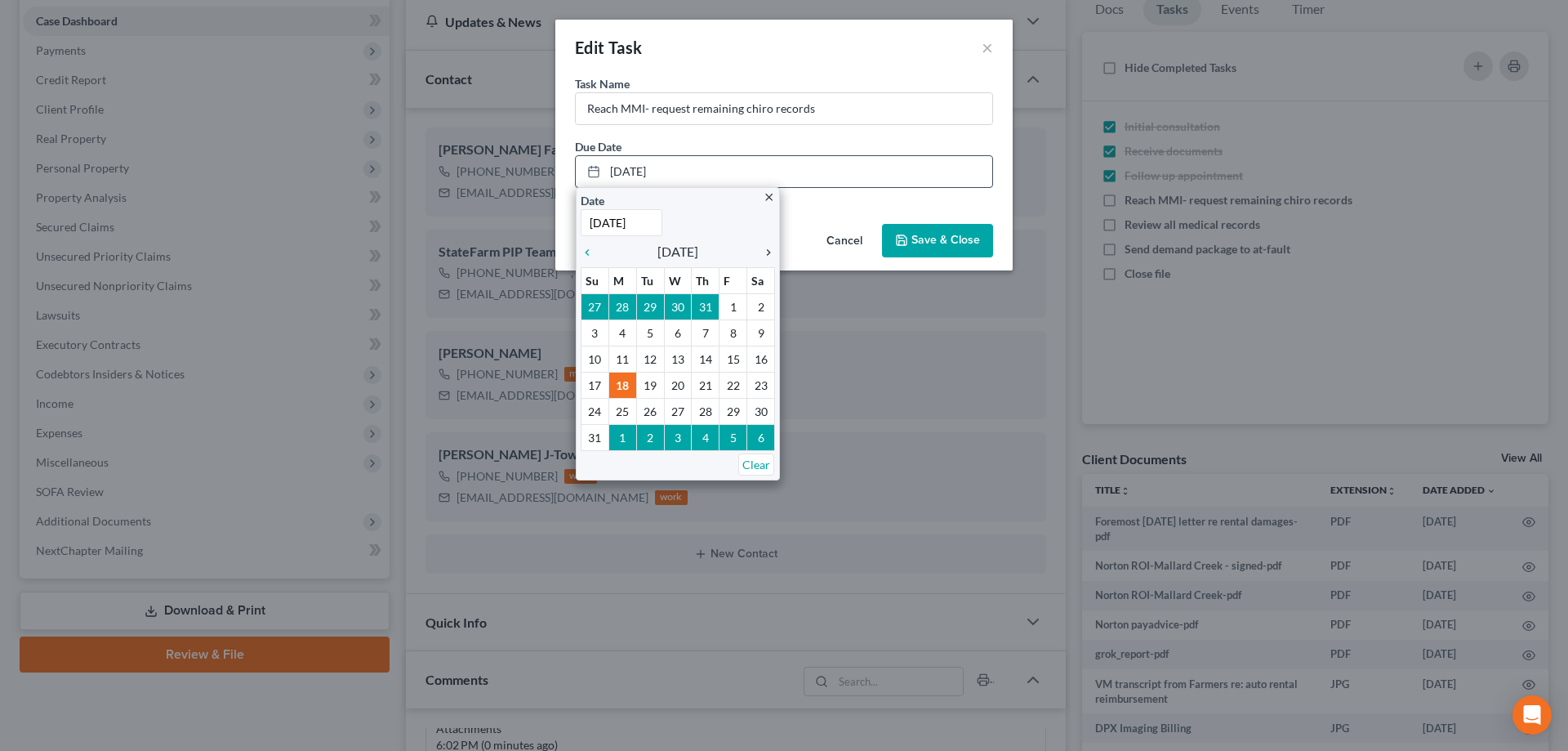
click at [769, 248] on icon "chevron_right" at bounding box center [765, 253] width 22 height 13
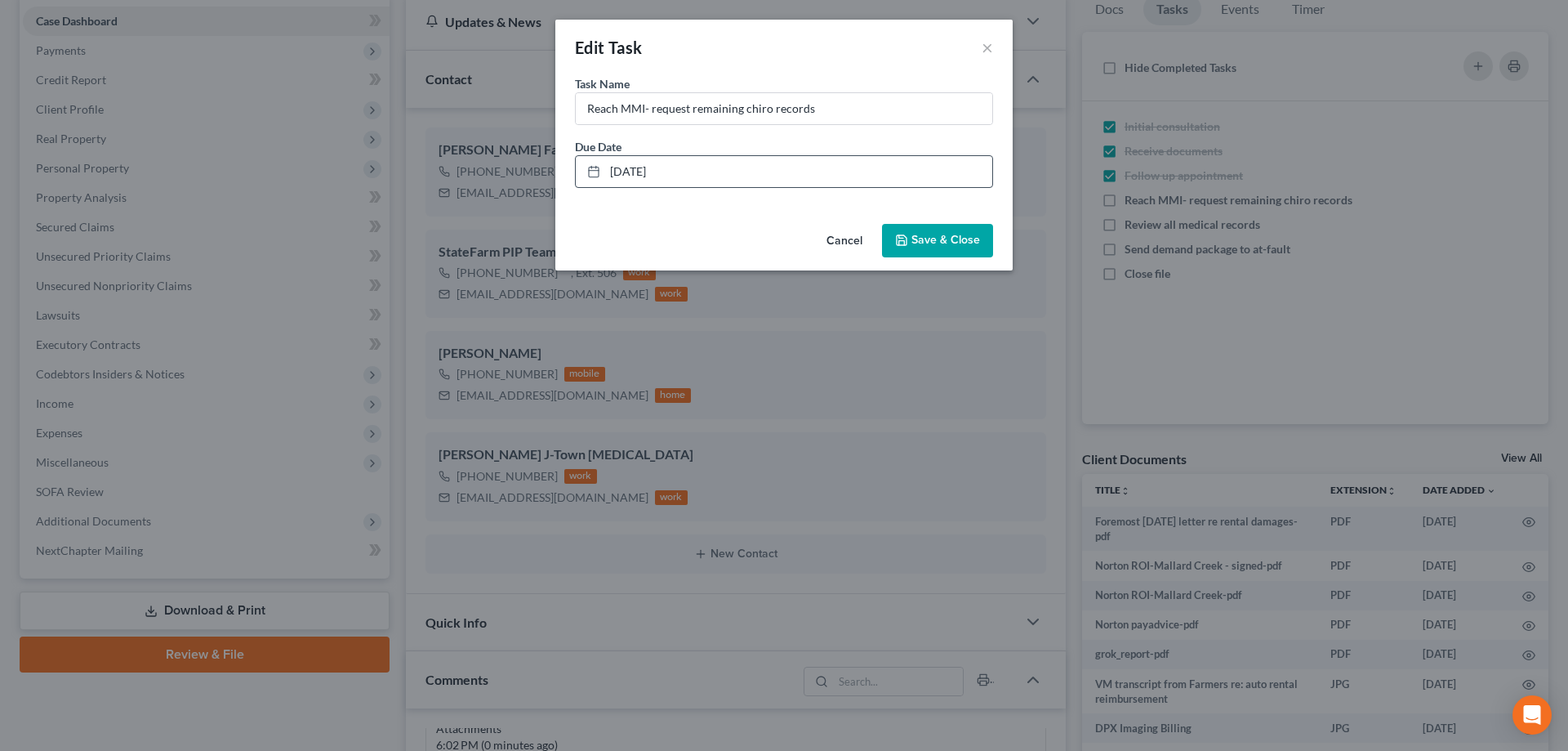
click at [949, 235] on span "Save & Close" at bounding box center [945, 240] width 69 height 14
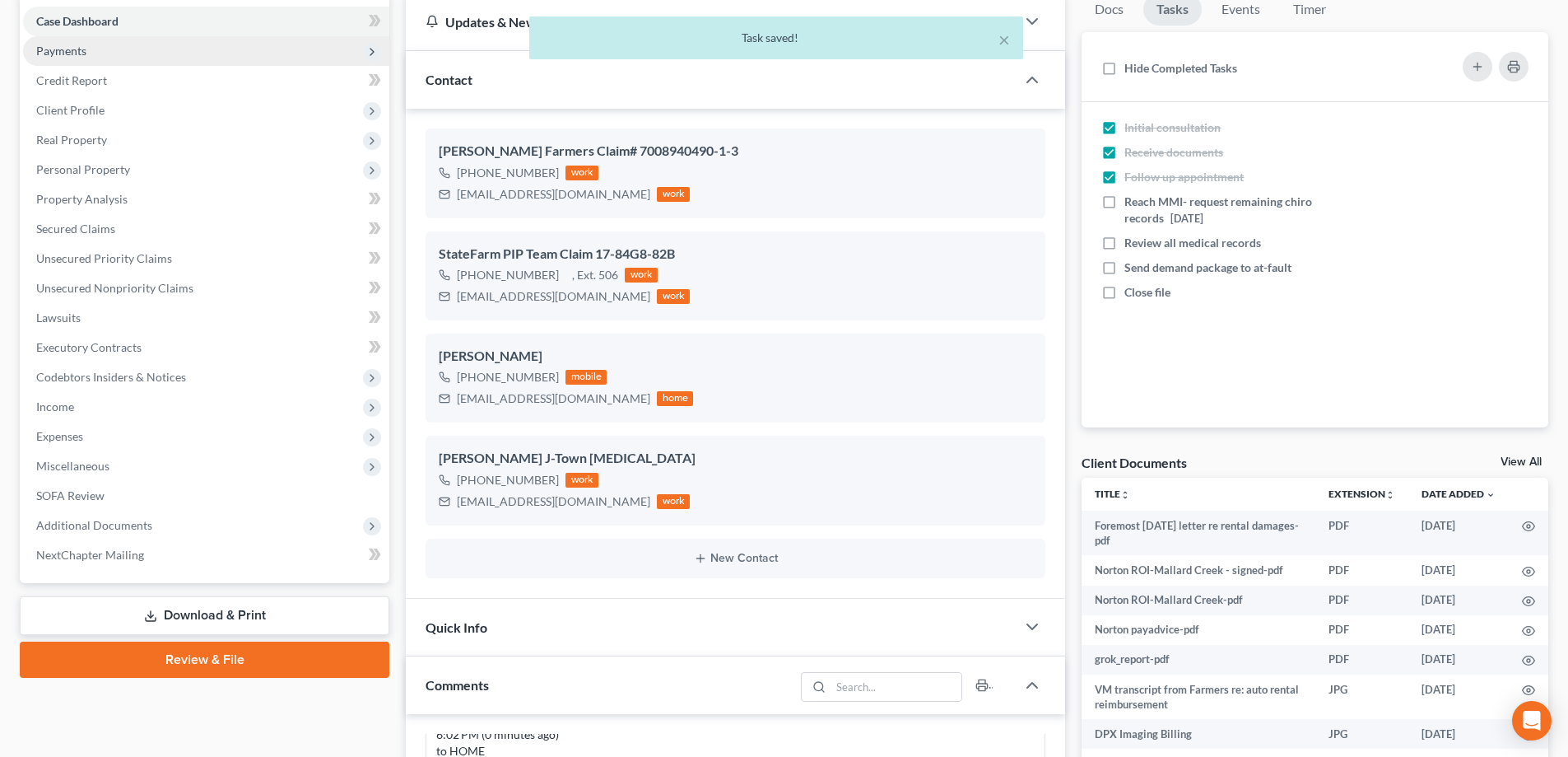
scroll to position [0, 0]
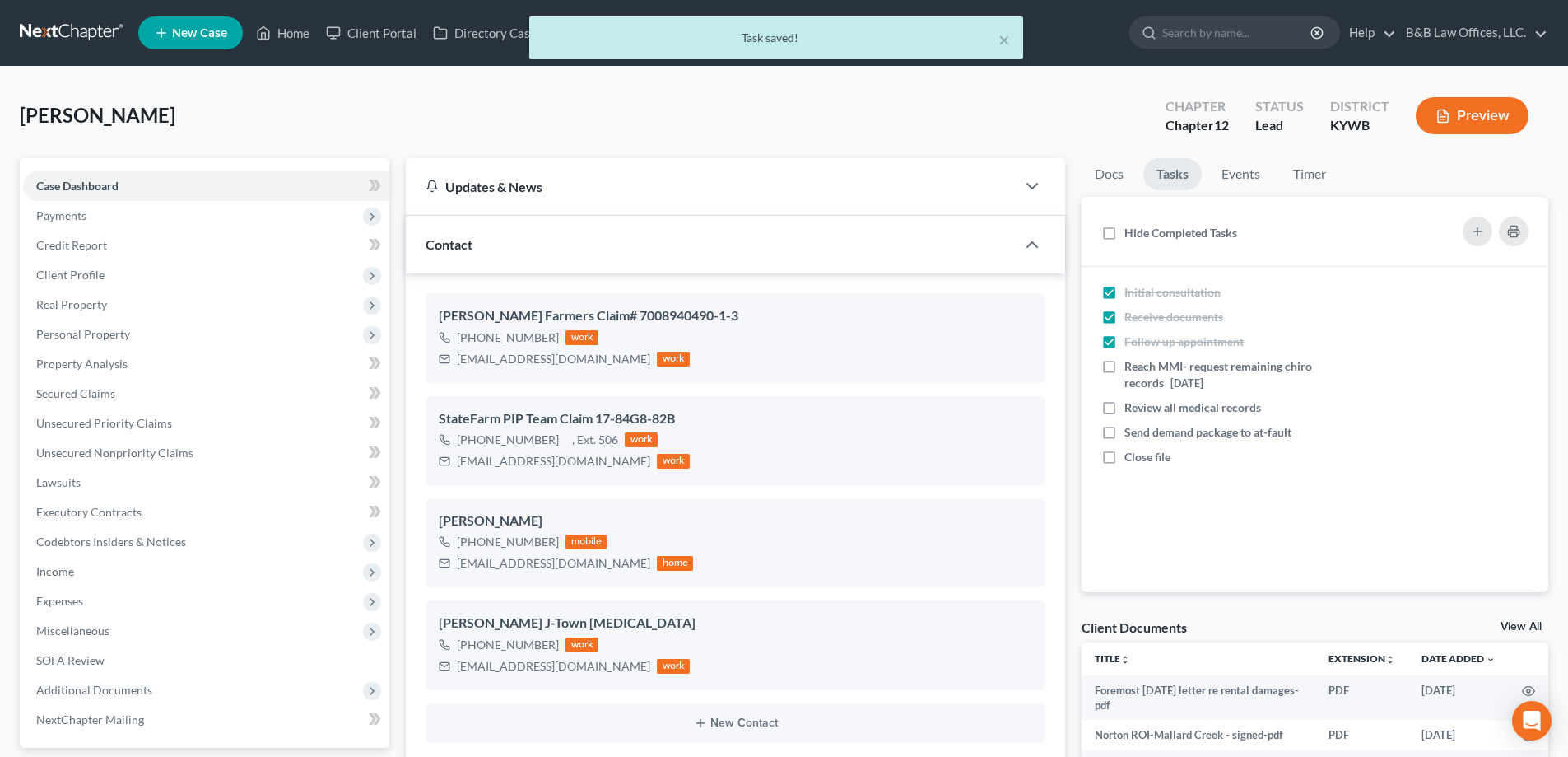
click at [299, 28] on div "× Task saved!" at bounding box center [775, 42] width 1568 height 51
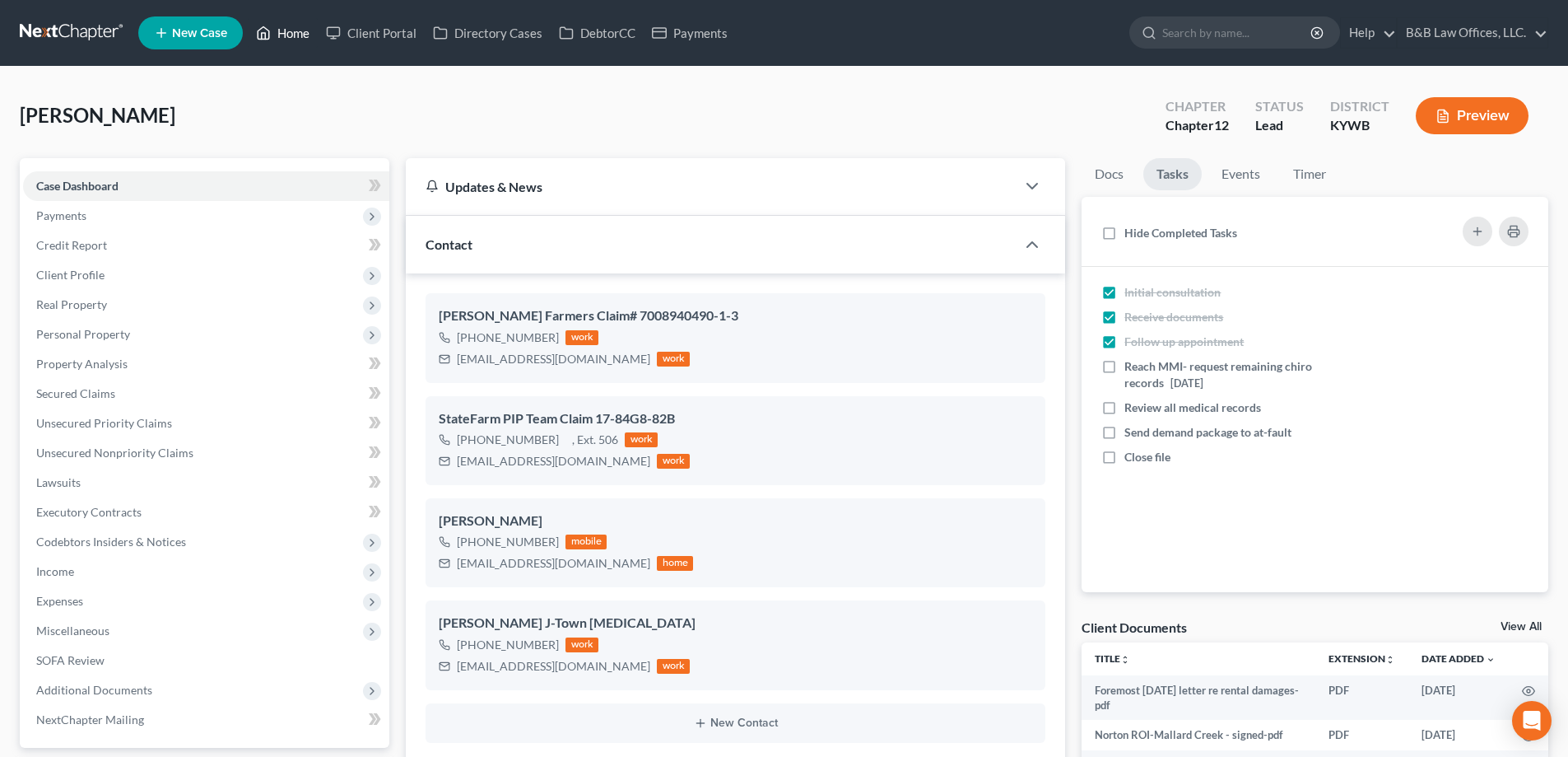
click at [298, 29] on link "Home" at bounding box center [282, 33] width 70 height 29
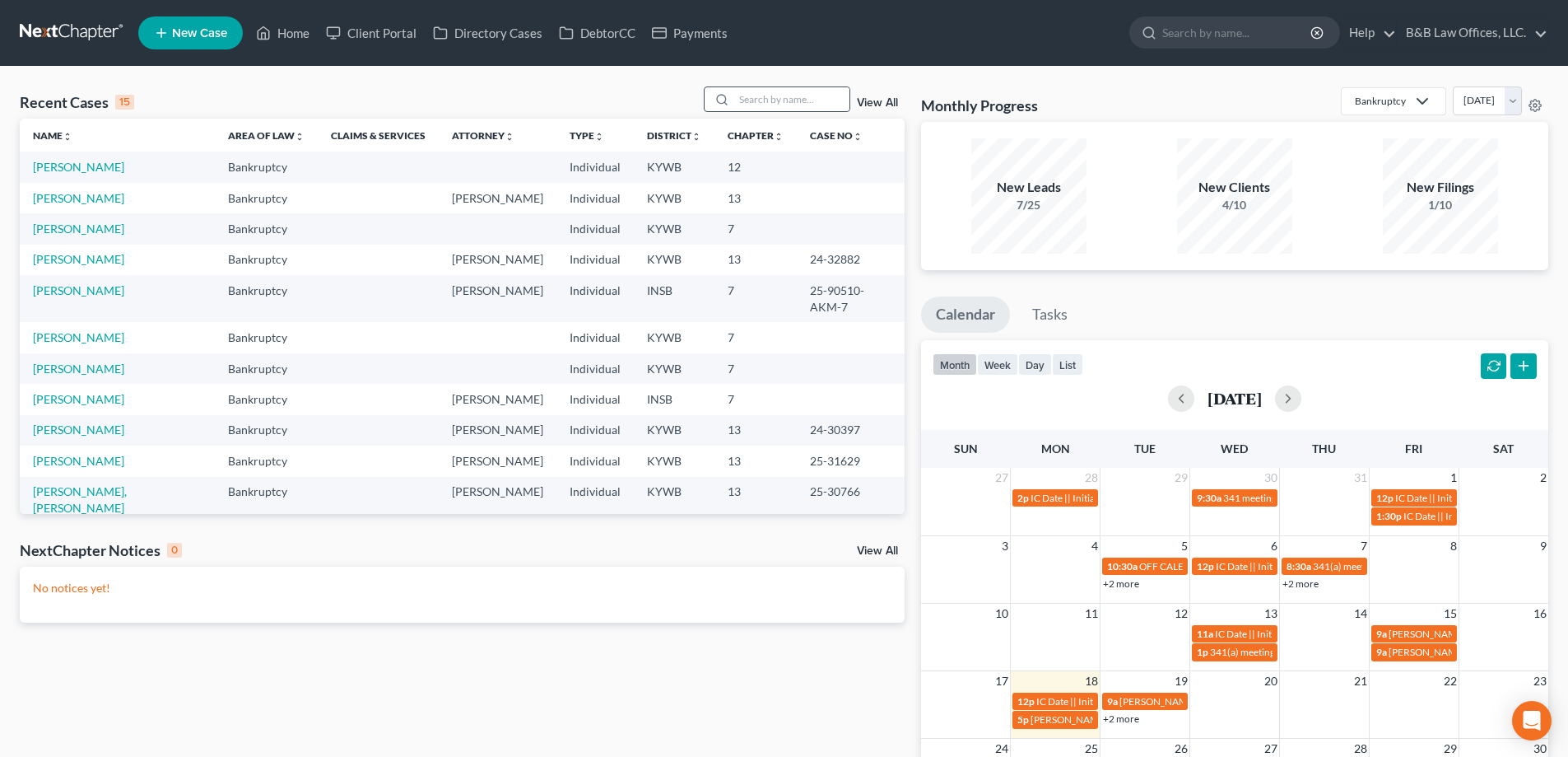
click at [728, 97] on icon at bounding box center [722, 100] width 13 height 13
click at [748, 101] on input "search" at bounding box center [792, 99] width 116 height 23
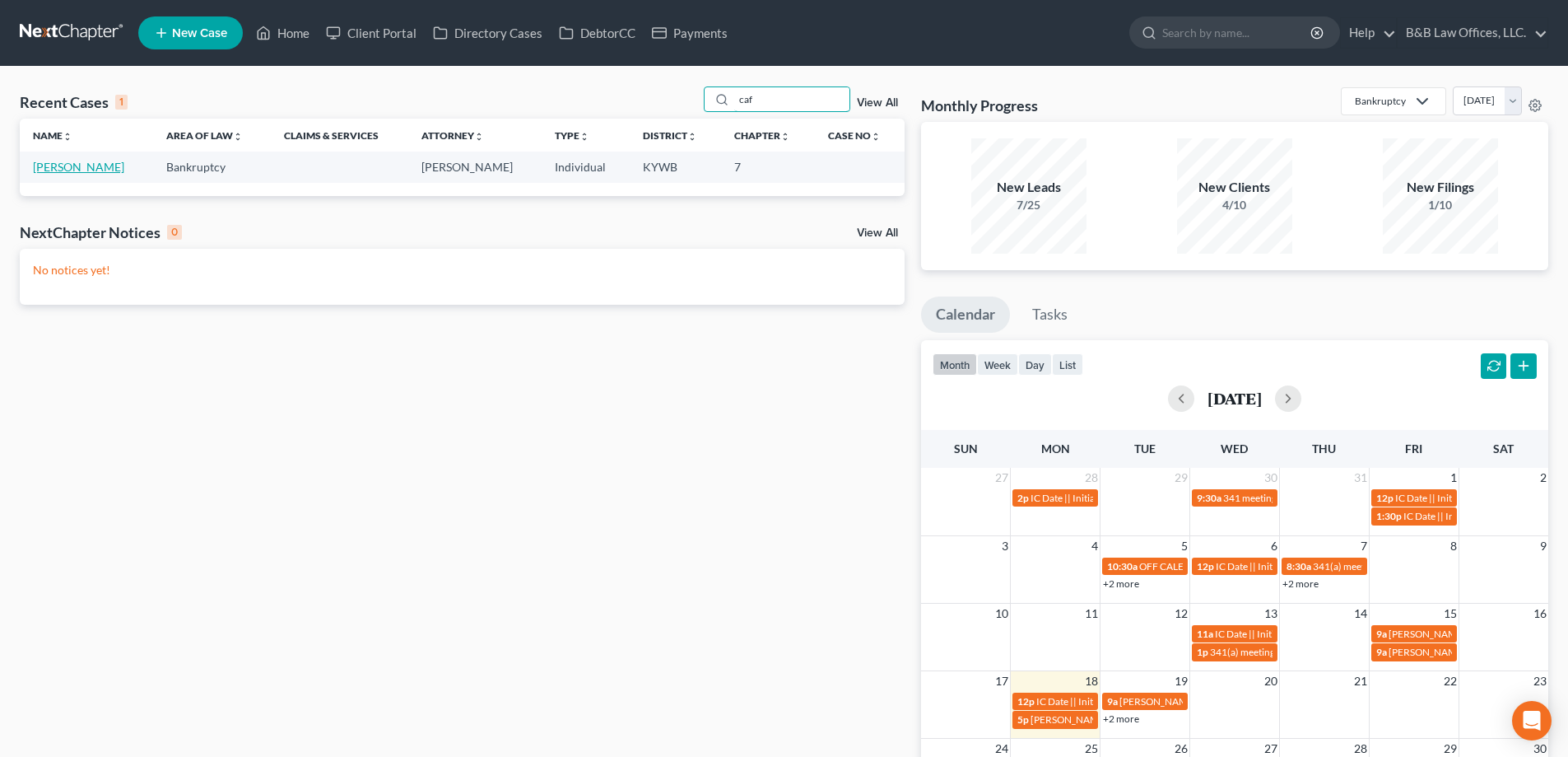
type input "caf"
click at [70, 172] on link "[PERSON_NAME]" at bounding box center [78, 167] width 91 height 14
select select "1"
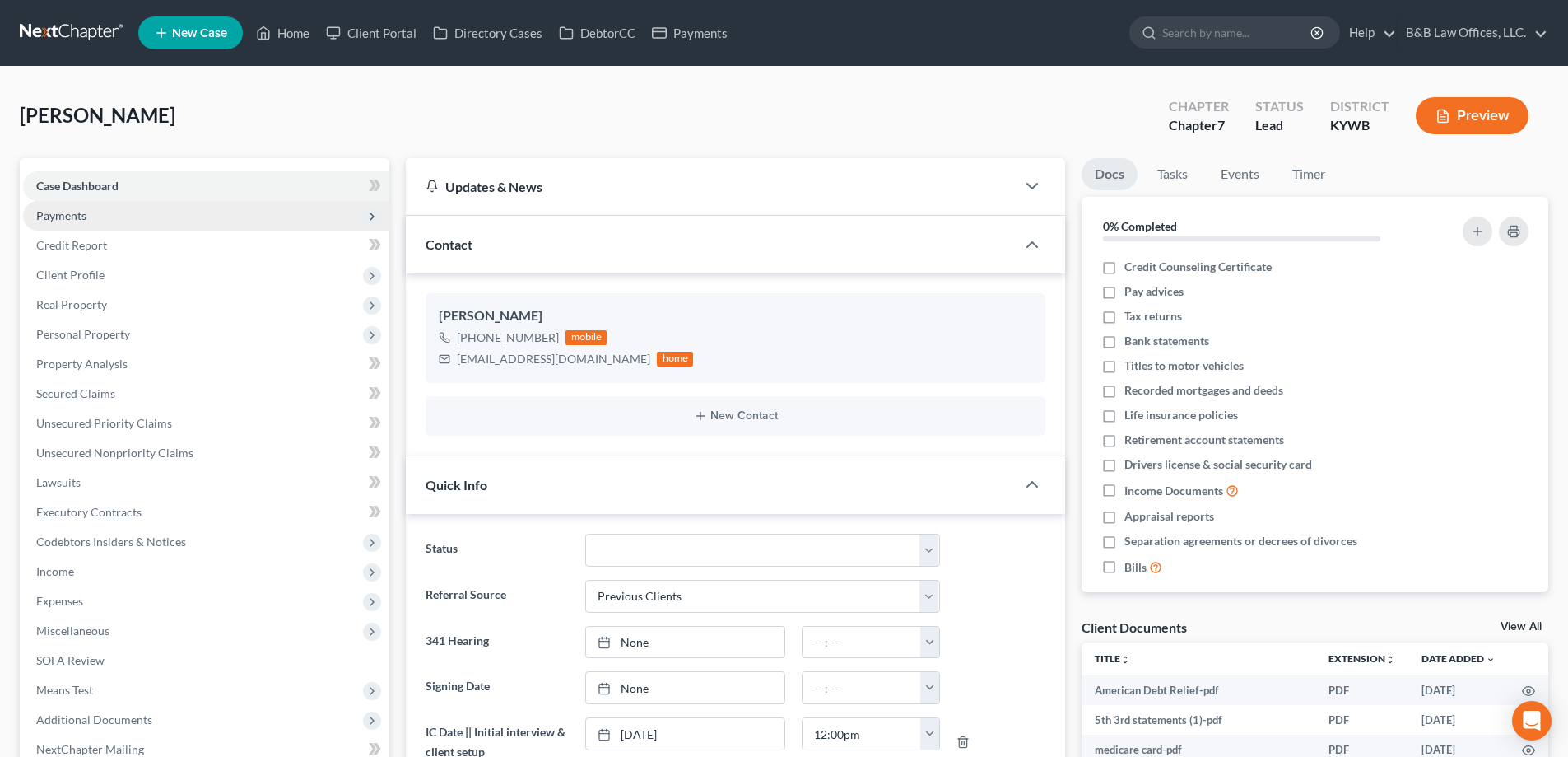
click at [76, 214] on span "Payments" at bounding box center [61, 215] width 50 height 14
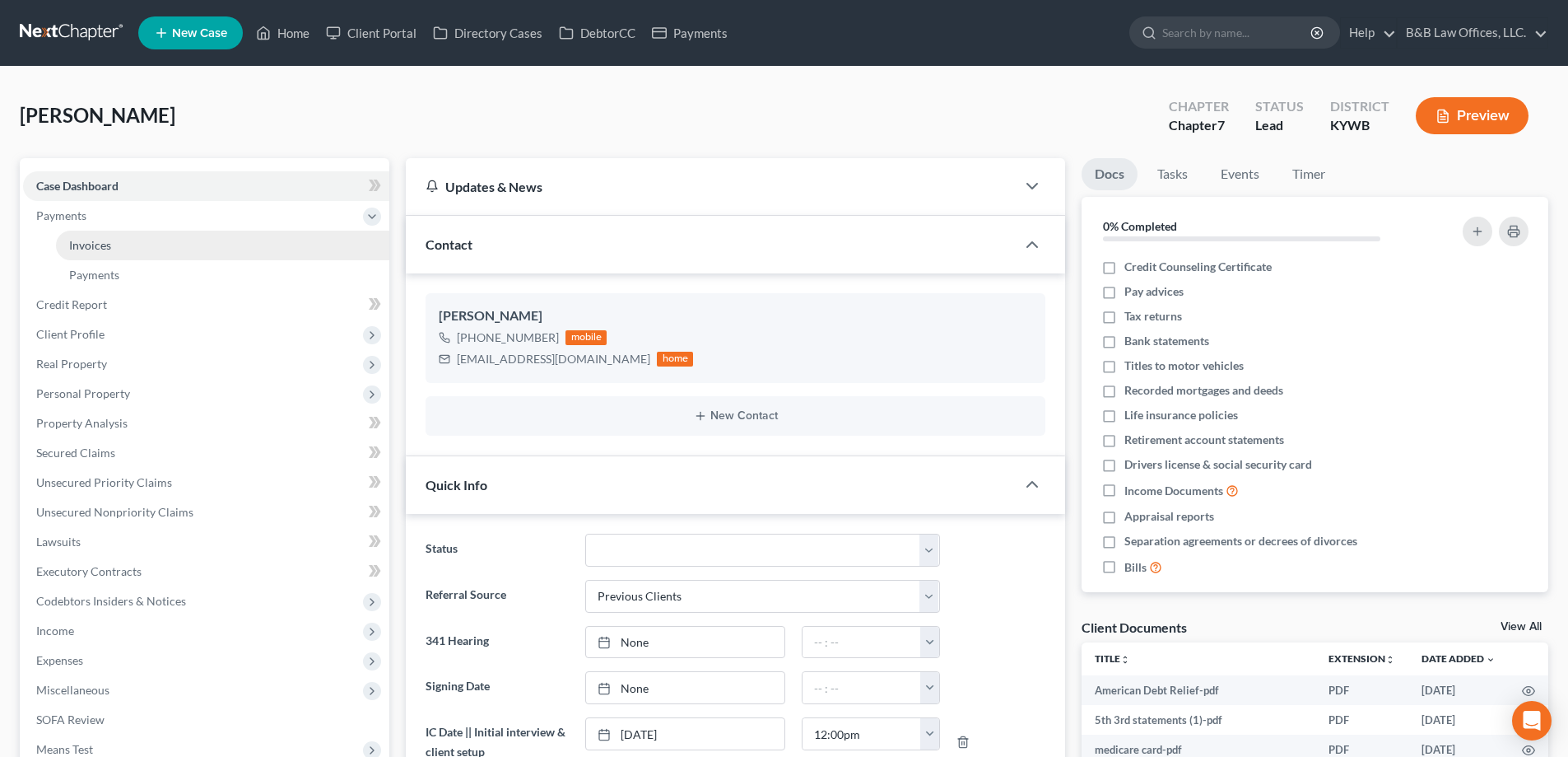
scroll to position [116, 0]
click at [91, 241] on span "Invoices" at bounding box center [91, 245] width 42 height 14
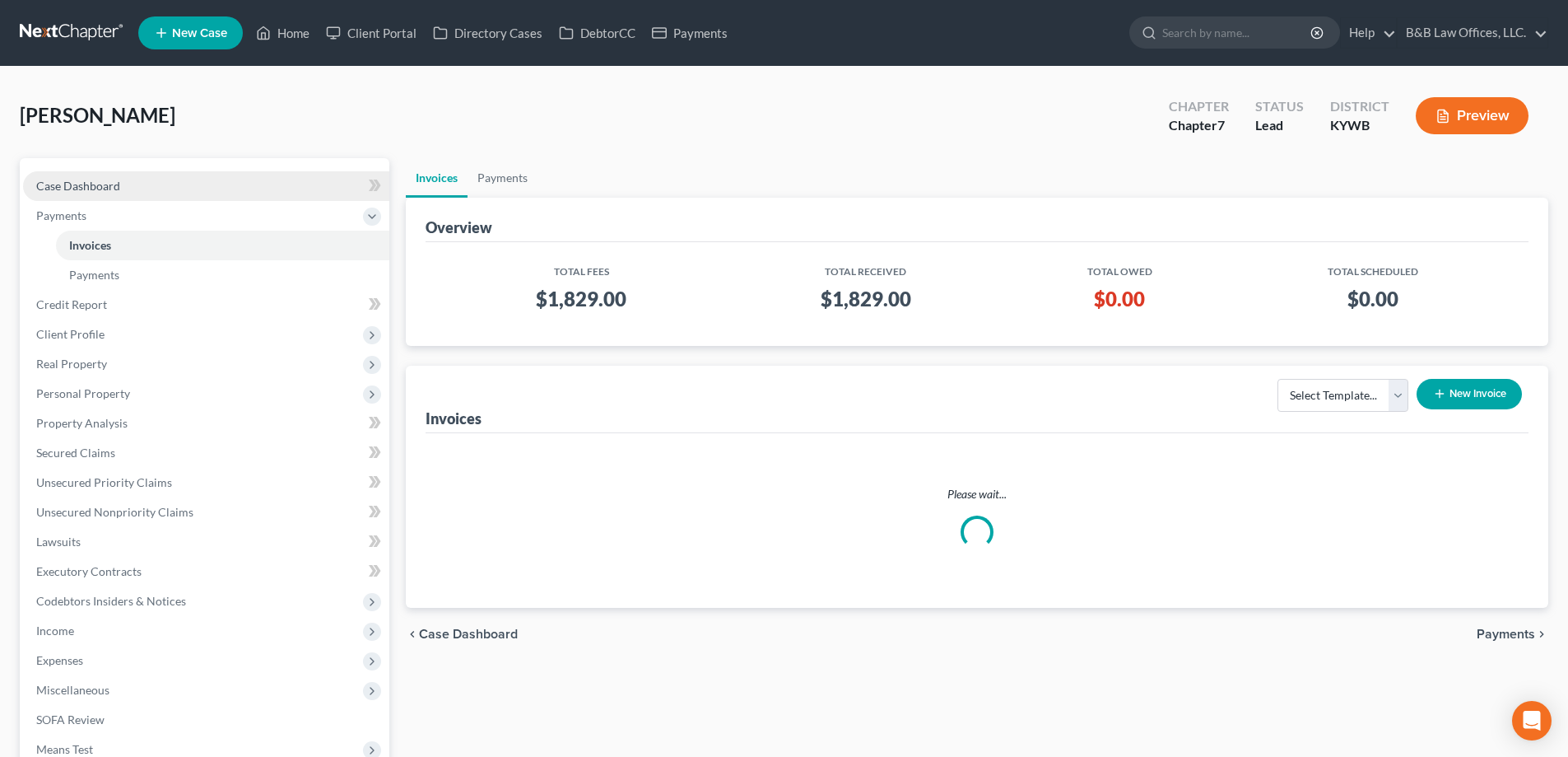
click at [128, 184] on link "Case Dashboard" at bounding box center [206, 185] width 366 height 29
select select "10"
select select "1"
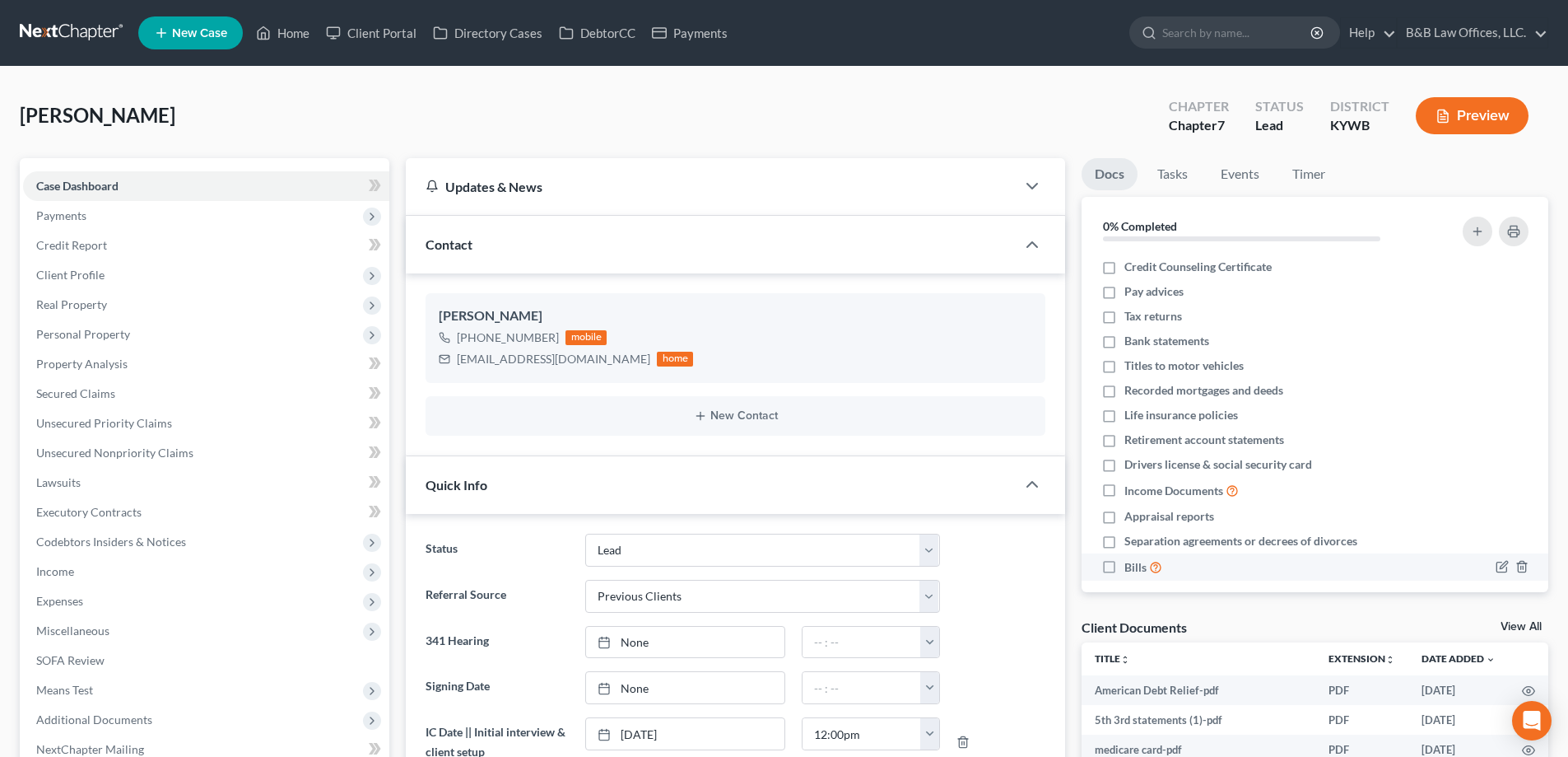
scroll to position [15, 0]
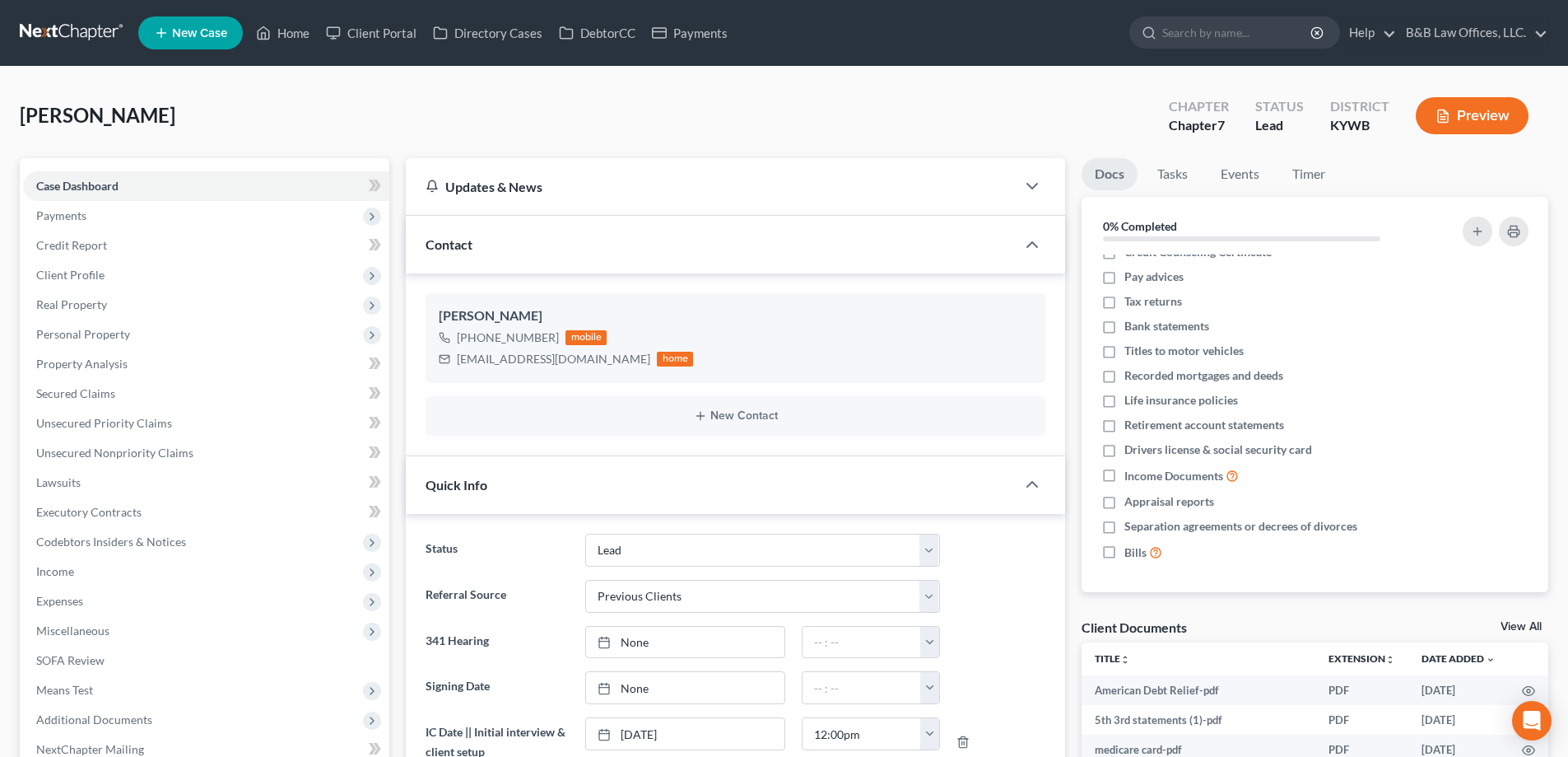
click at [1507, 627] on link "View All" at bounding box center [1521, 627] width 41 height 12
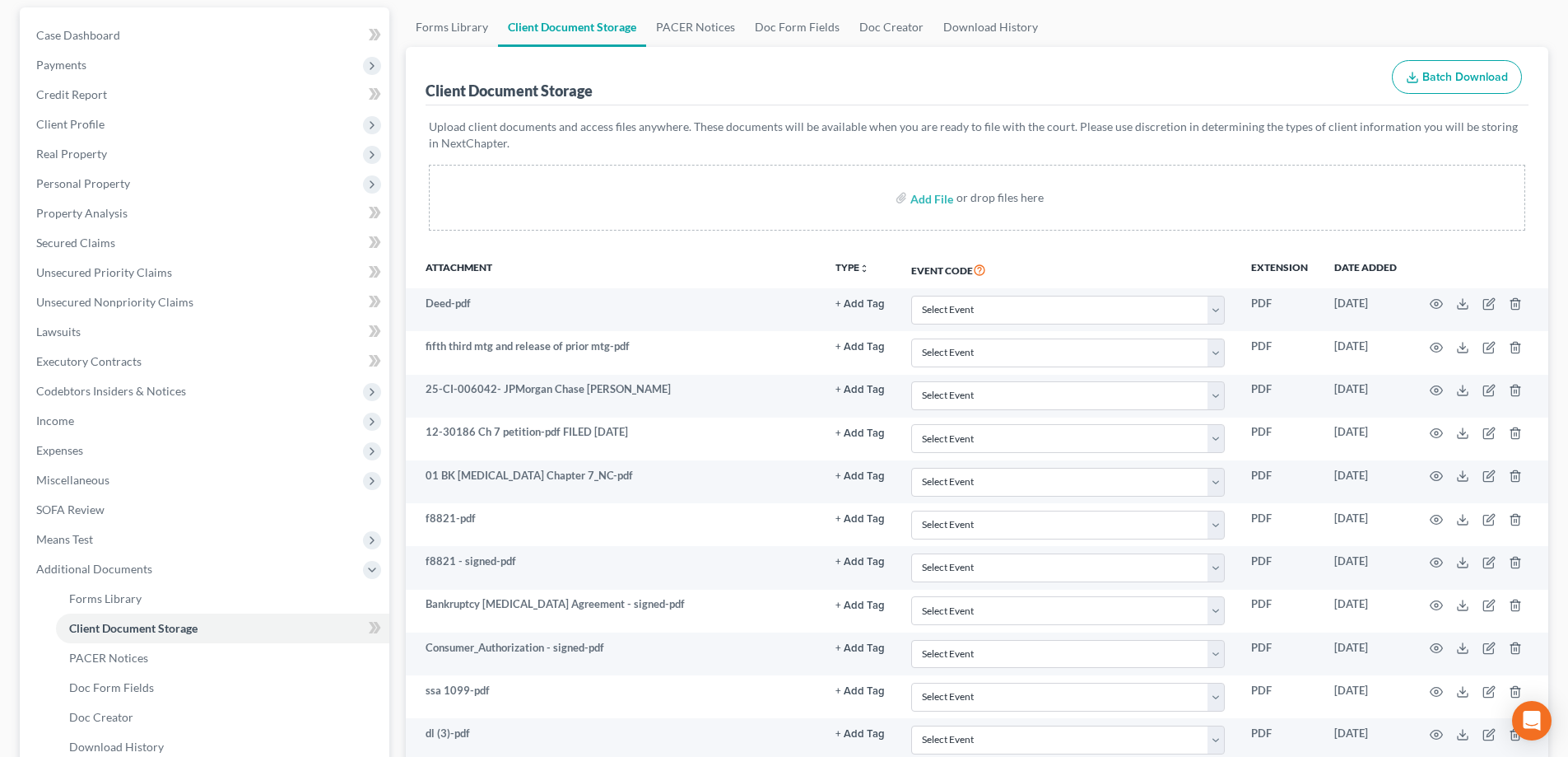
scroll to position [164, 0]
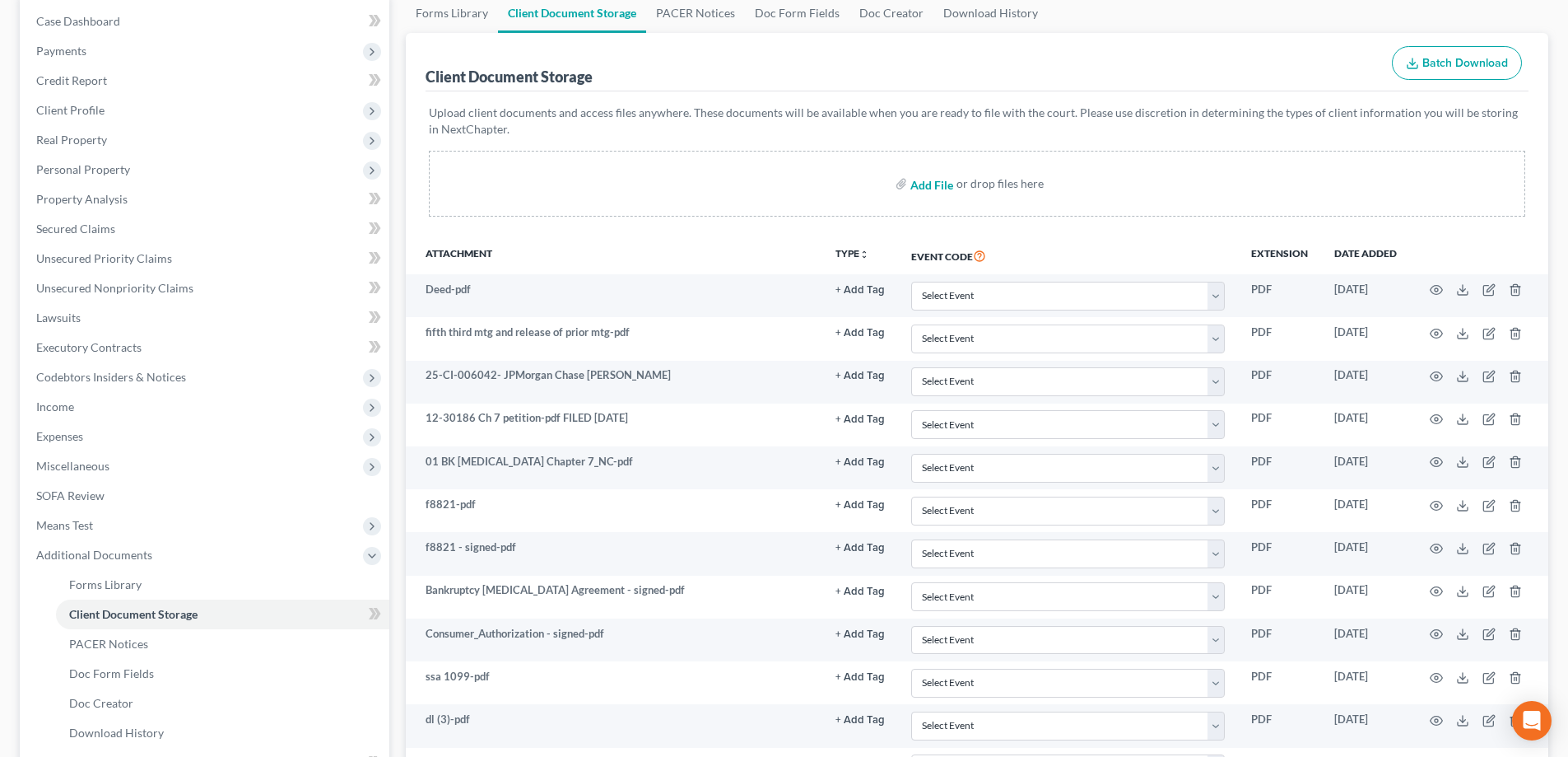
click at [924, 189] on input "file" at bounding box center [929, 183] width 39 height 29
type input "C:\fakepath\Scan to Phil 08-14-25.pdf"
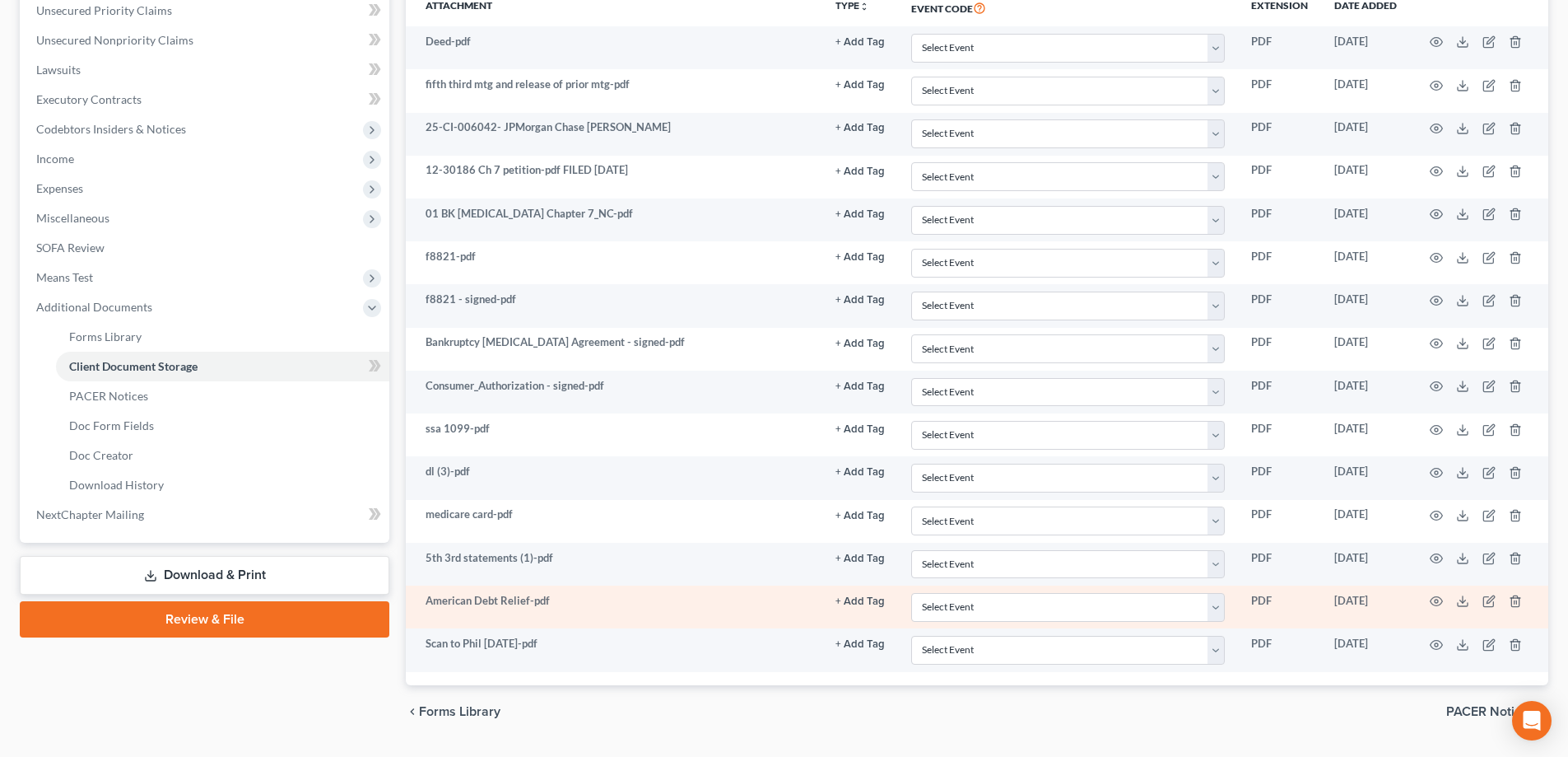
scroll to position [416, 0]
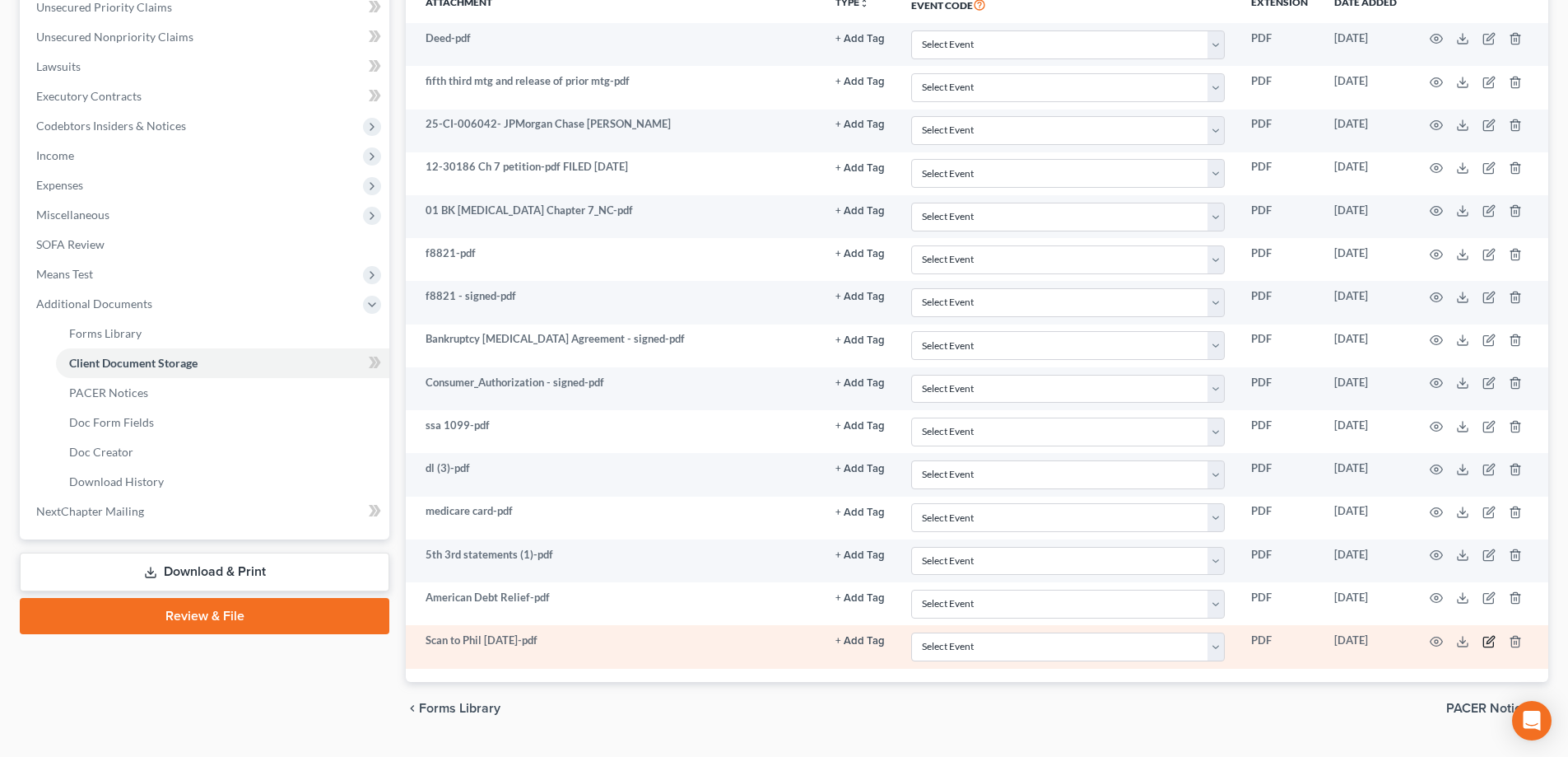
click at [1488, 638] on icon "button" at bounding box center [1489, 641] width 13 height 13
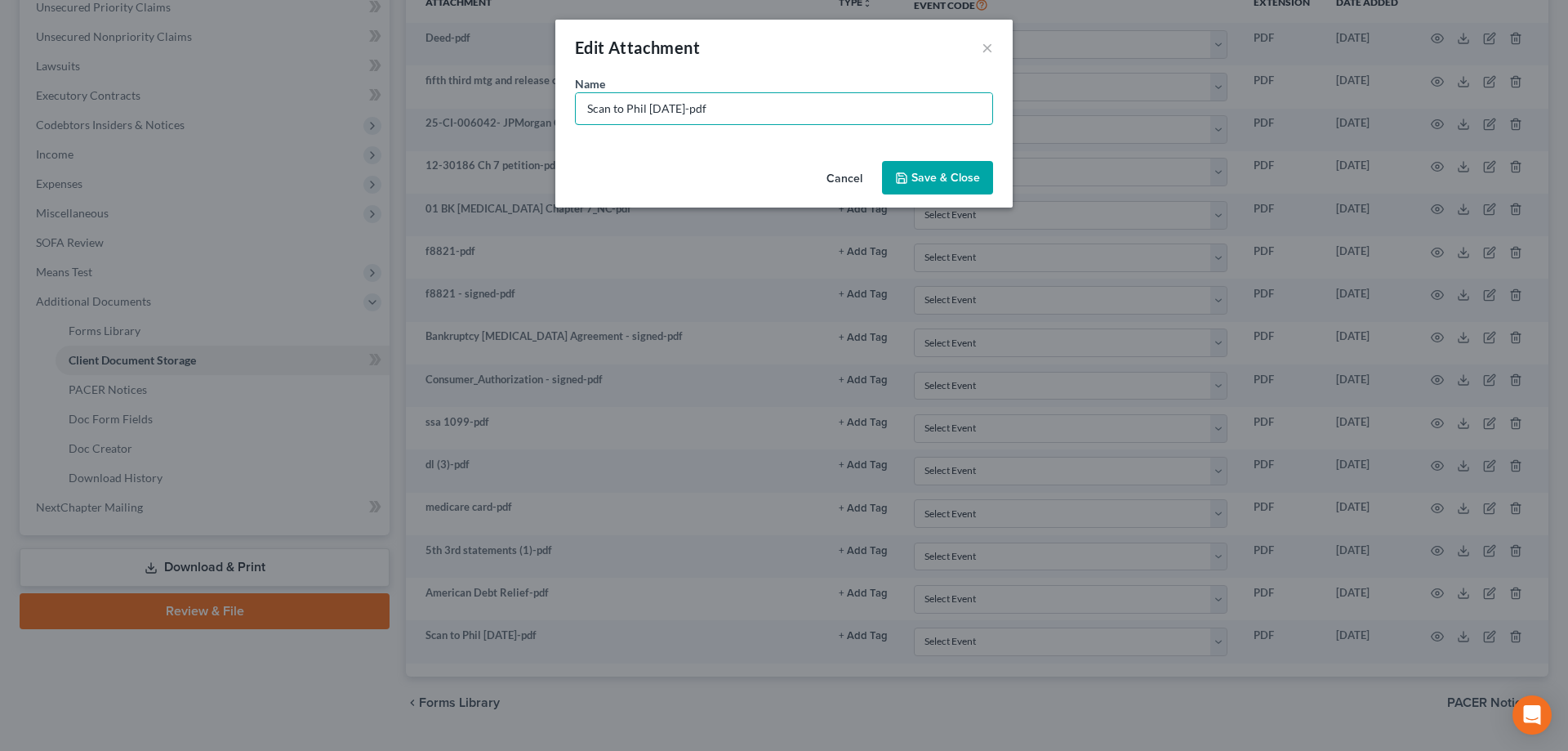
drag, startPoint x: 749, startPoint y: 114, endPoint x: 473, endPoint y: 116, distance: 276.0
click at [473, 116] on div "Edit Attachment × Name * Scan to Phil 08-14-25-pdf Cancel Save & Close" at bounding box center [784, 375] width 1568 height 751
type input "Sharon Caffee paystub"
click at [959, 180] on span "Save & Close" at bounding box center [945, 177] width 69 height 14
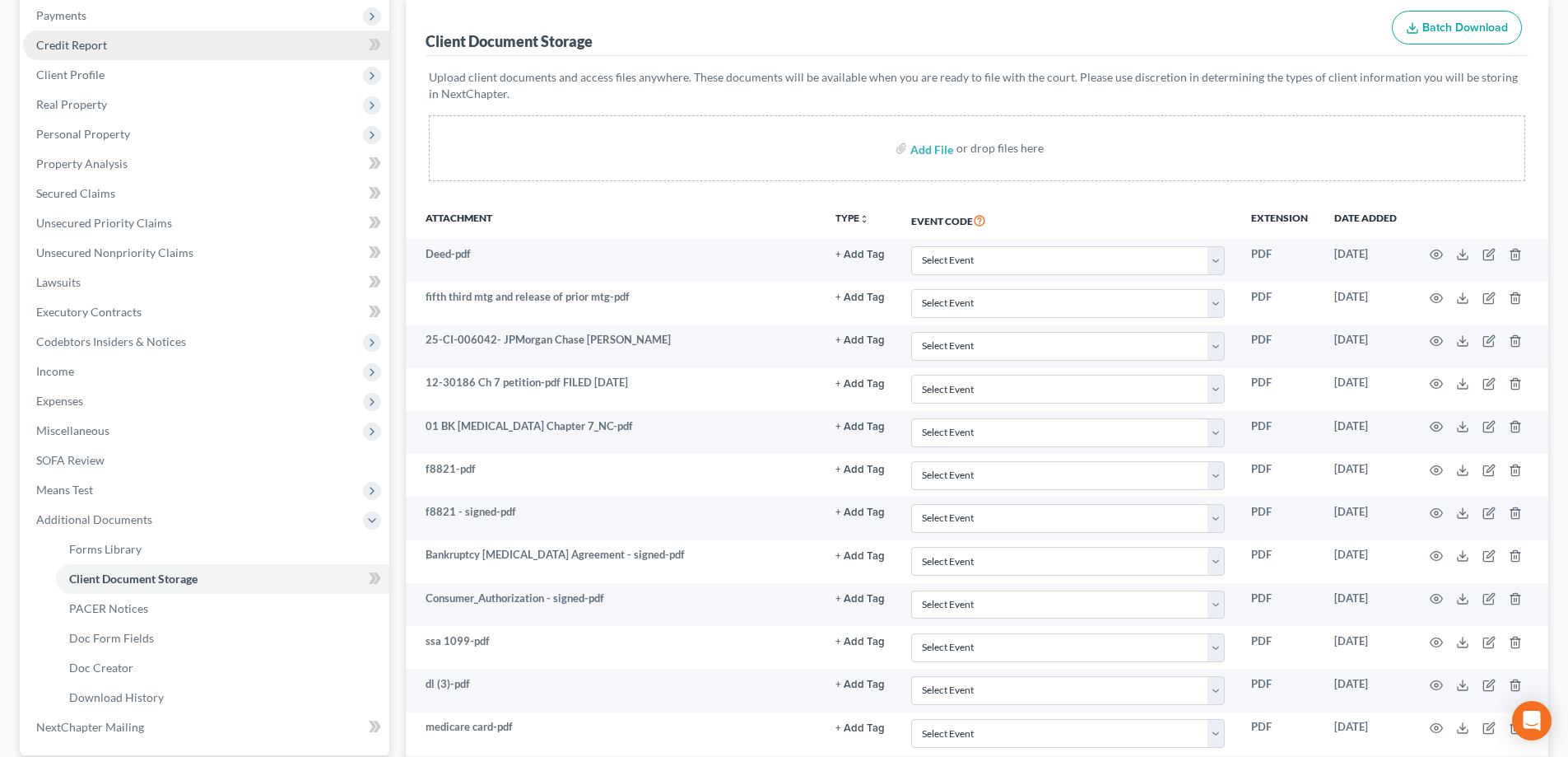
scroll to position [86, 0]
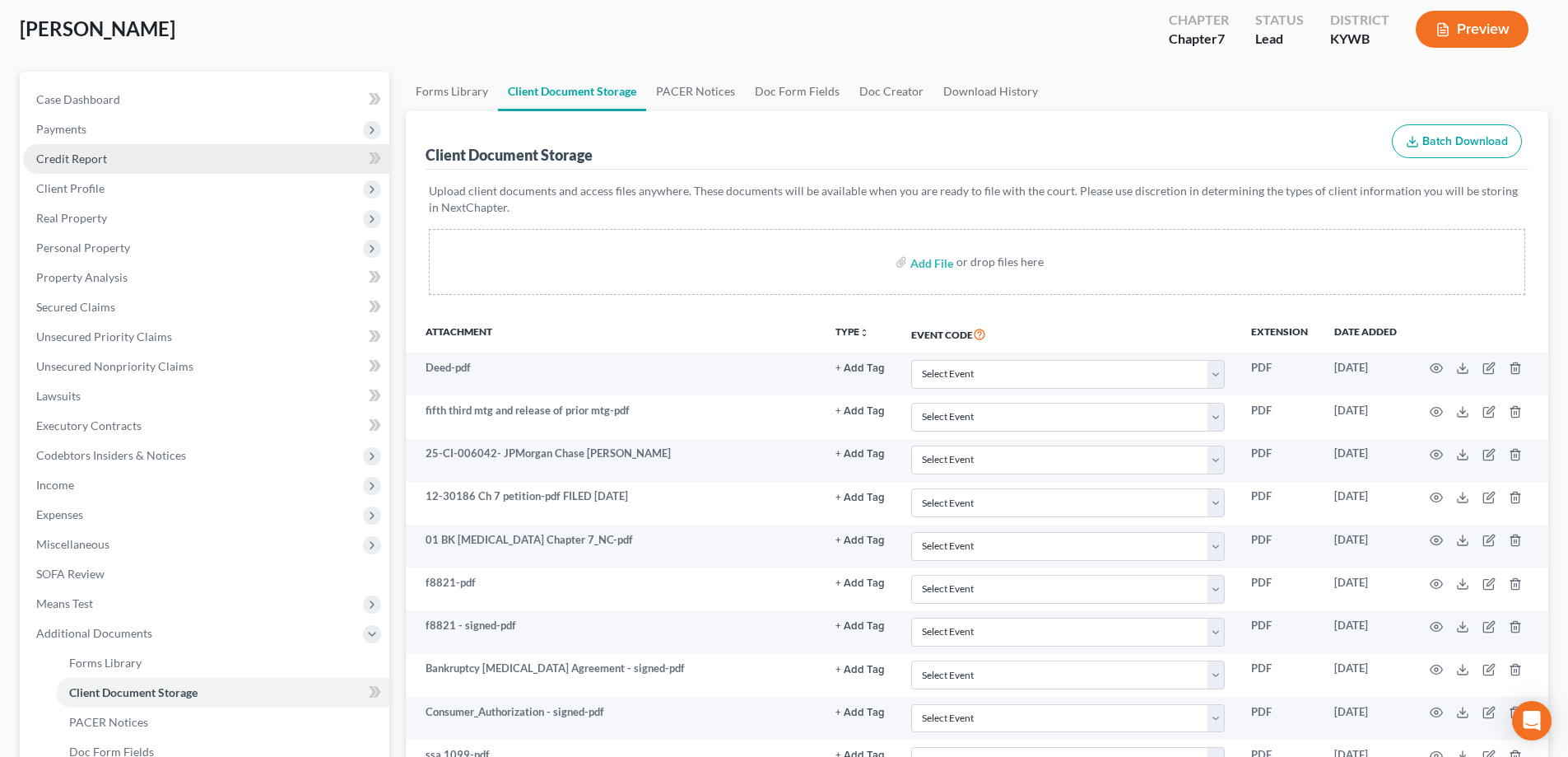
click at [93, 158] on span "Credit Report" at bounding box center [71, 158] width 70 height 14
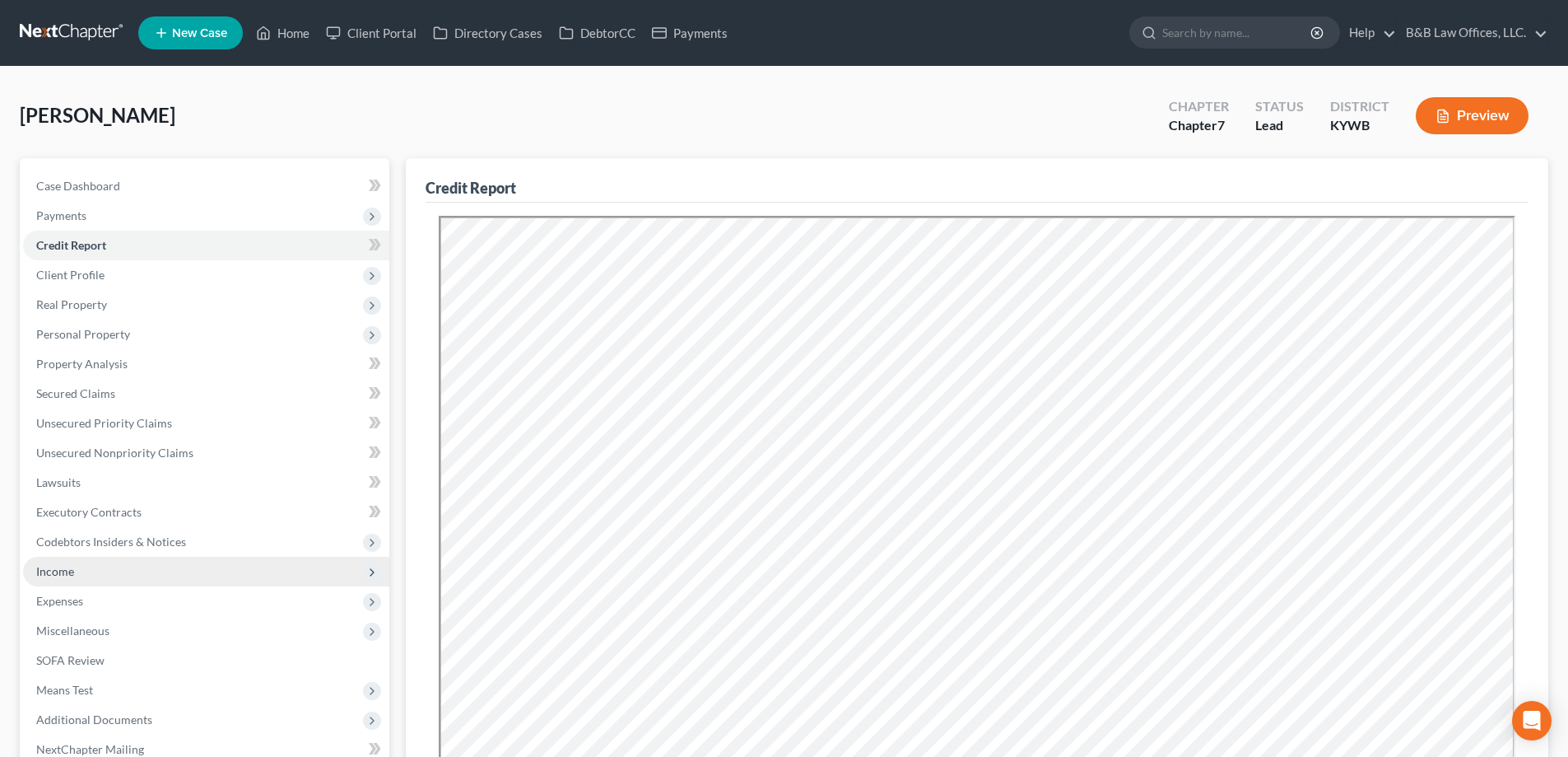
click at [59, 579] on span "Income" at bounding box center [206, 571] width 366 height 29
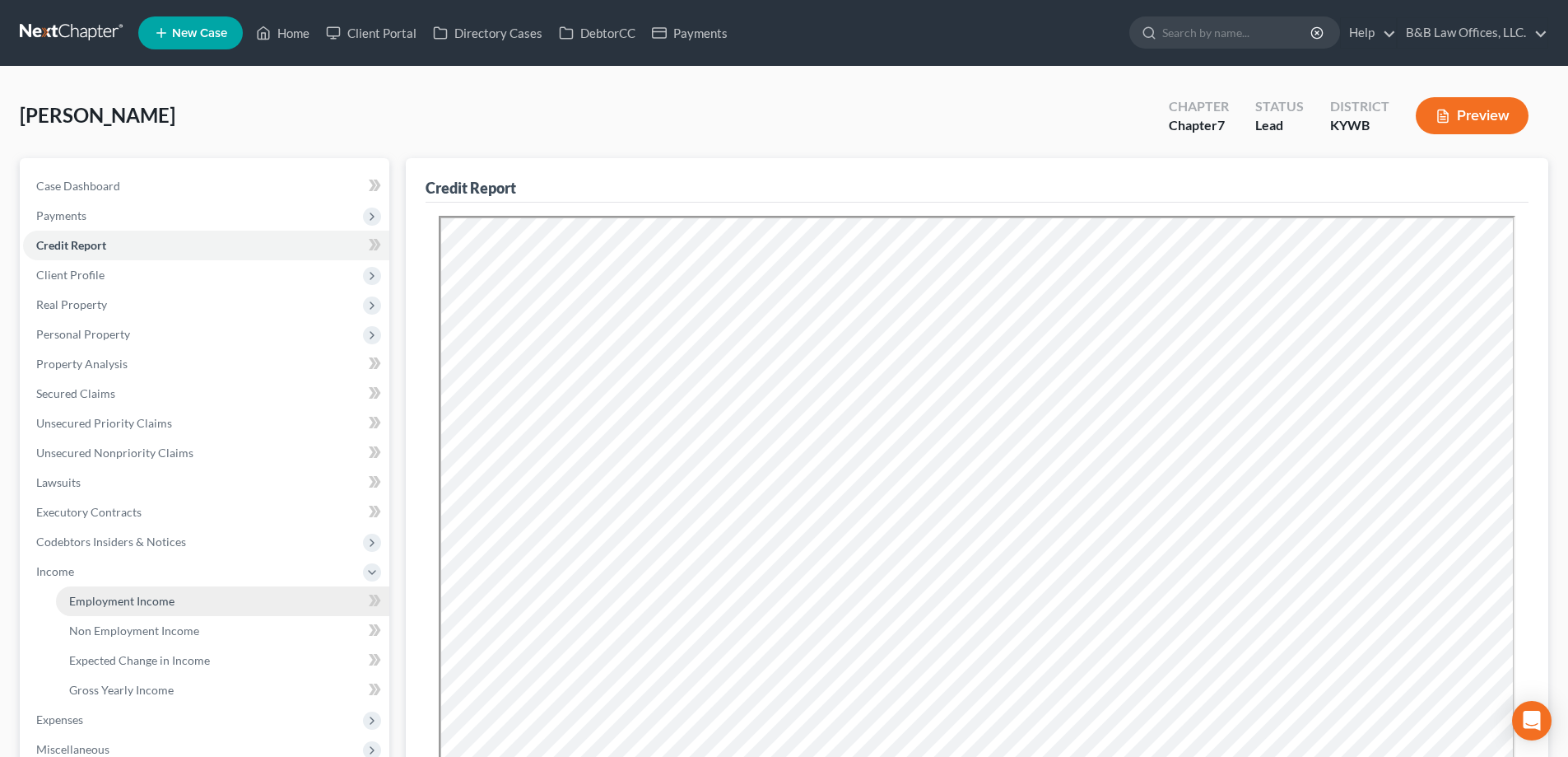
click at [76, 600] on span "Employment Income" at bounding box center [122, 600] width 106 height 14
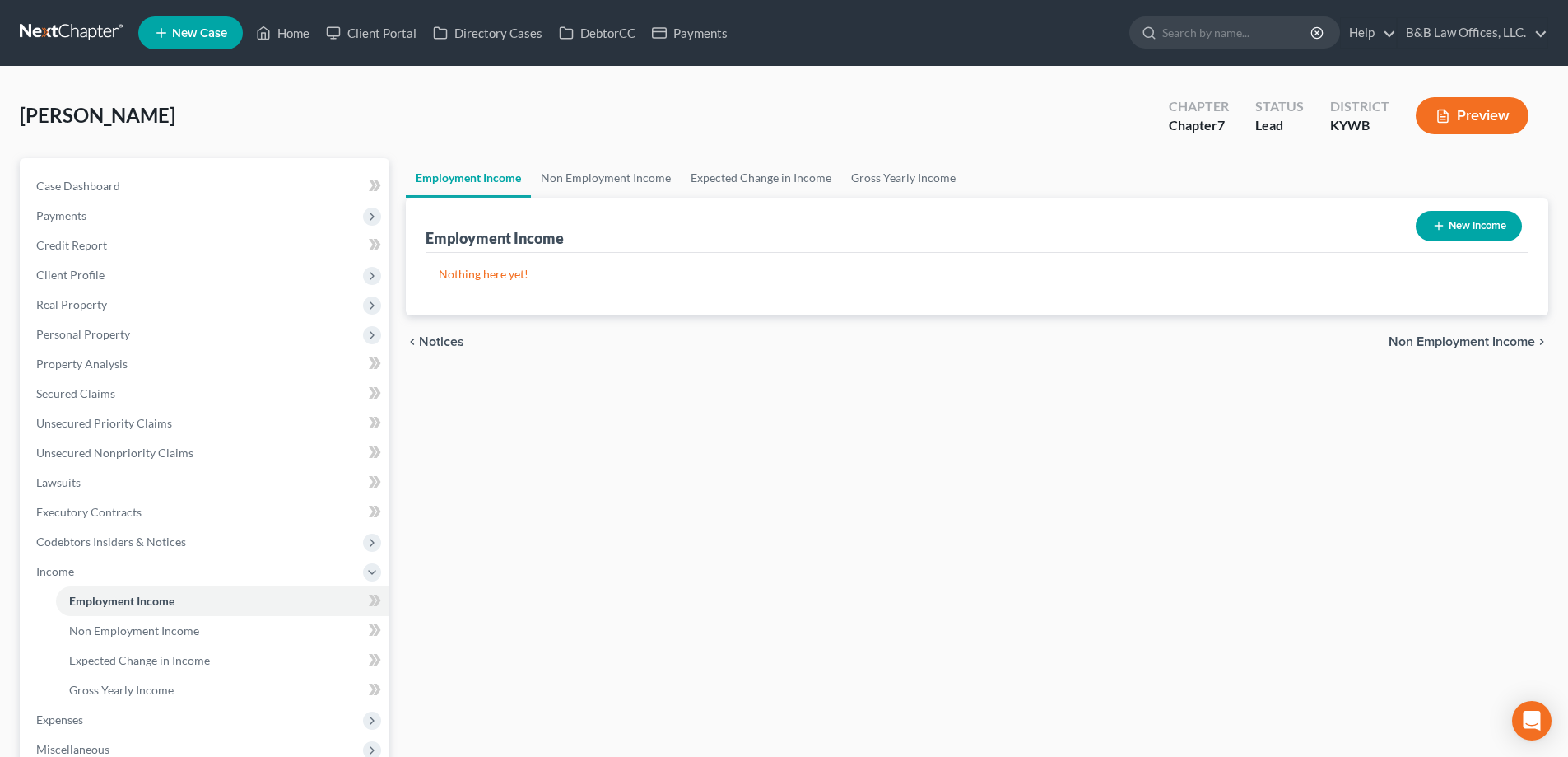
click at [1438, 216] on button "New Income" at bounding box center [1469, 226] width 106 height 30
select select "0"
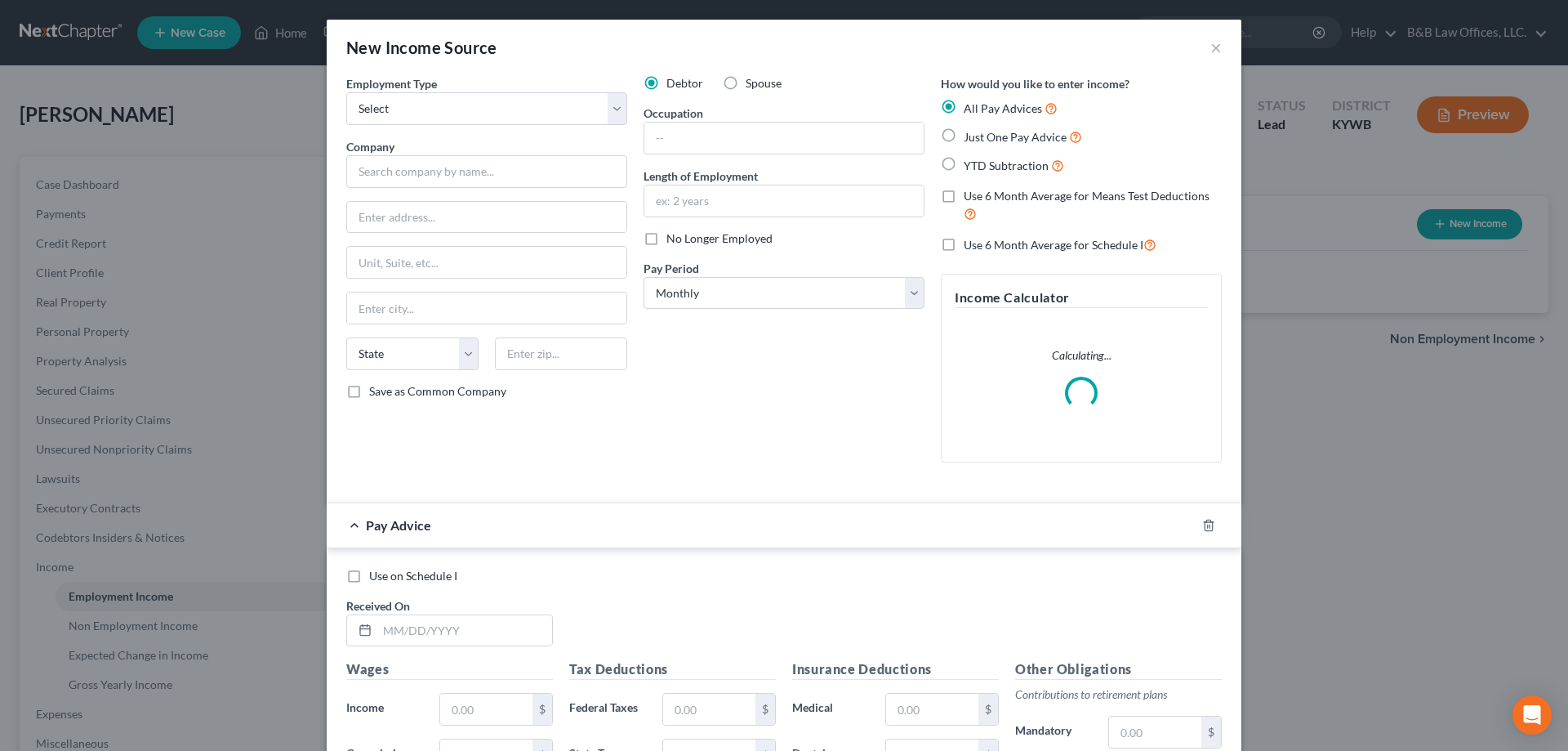
click at [746, 88] on label "Spouse" at bounding box center [763, 83] width 36 height 17
click at [752, 86] on input "Spouse" at bounding box center [757, 80] width 11 height 11
radio input "true"
click at [376, 104] on select "Select Full or Part Time Employment Self Employment" at bounding box center [486, 108] width 281 height 32
select select "0"
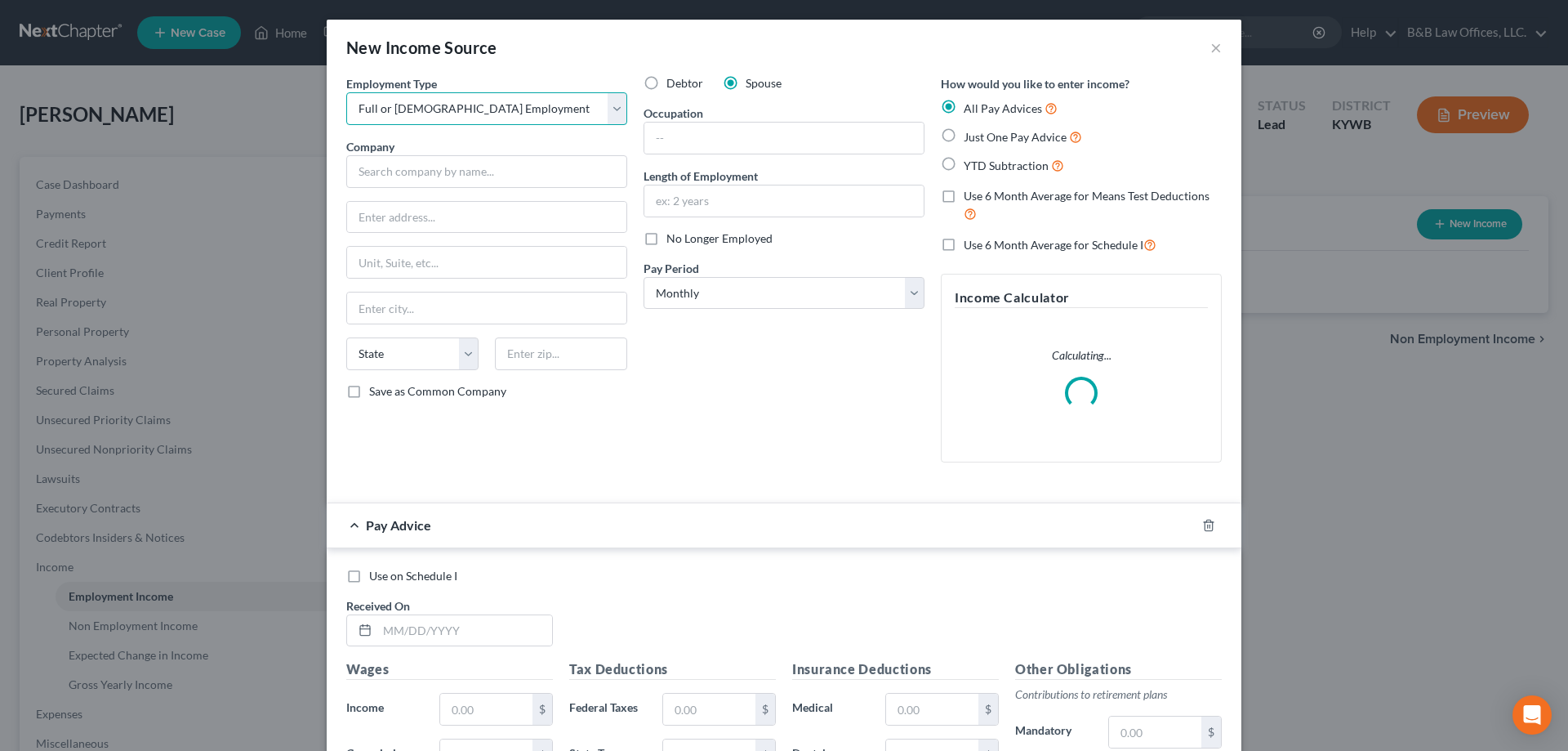
click at [346, 92] on select "Select Full or Part Time Employment Self Employment" at bounding box center [486, 108] width 281 height 32
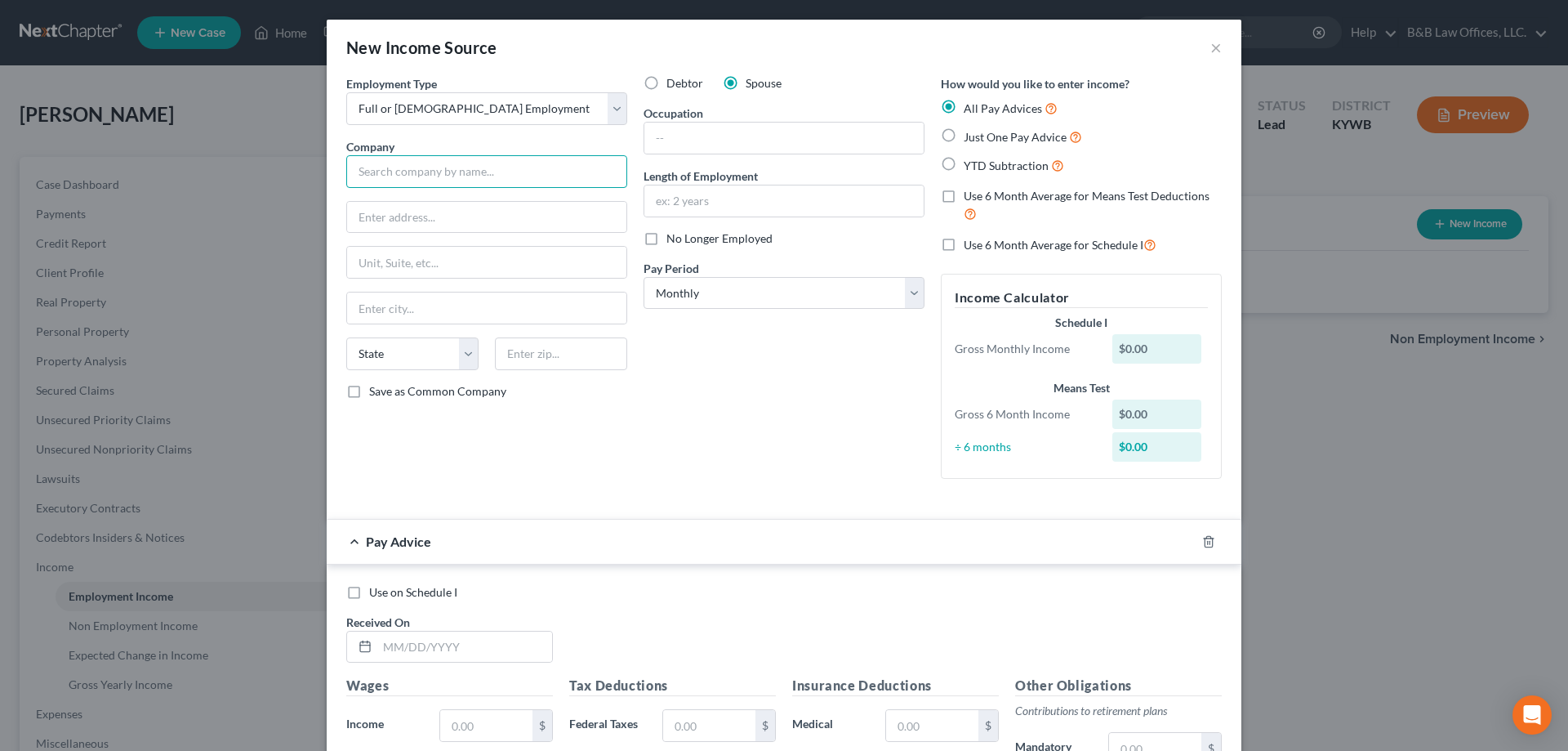
click at [381, 178] on input "text" at bounding box center [486, 171] width 281 height 32
type input "Derby Dental Laboratory, Inc"
type input "3332 Gilmore Industrial Blvd."
type input "40213"
type input "Louisville"
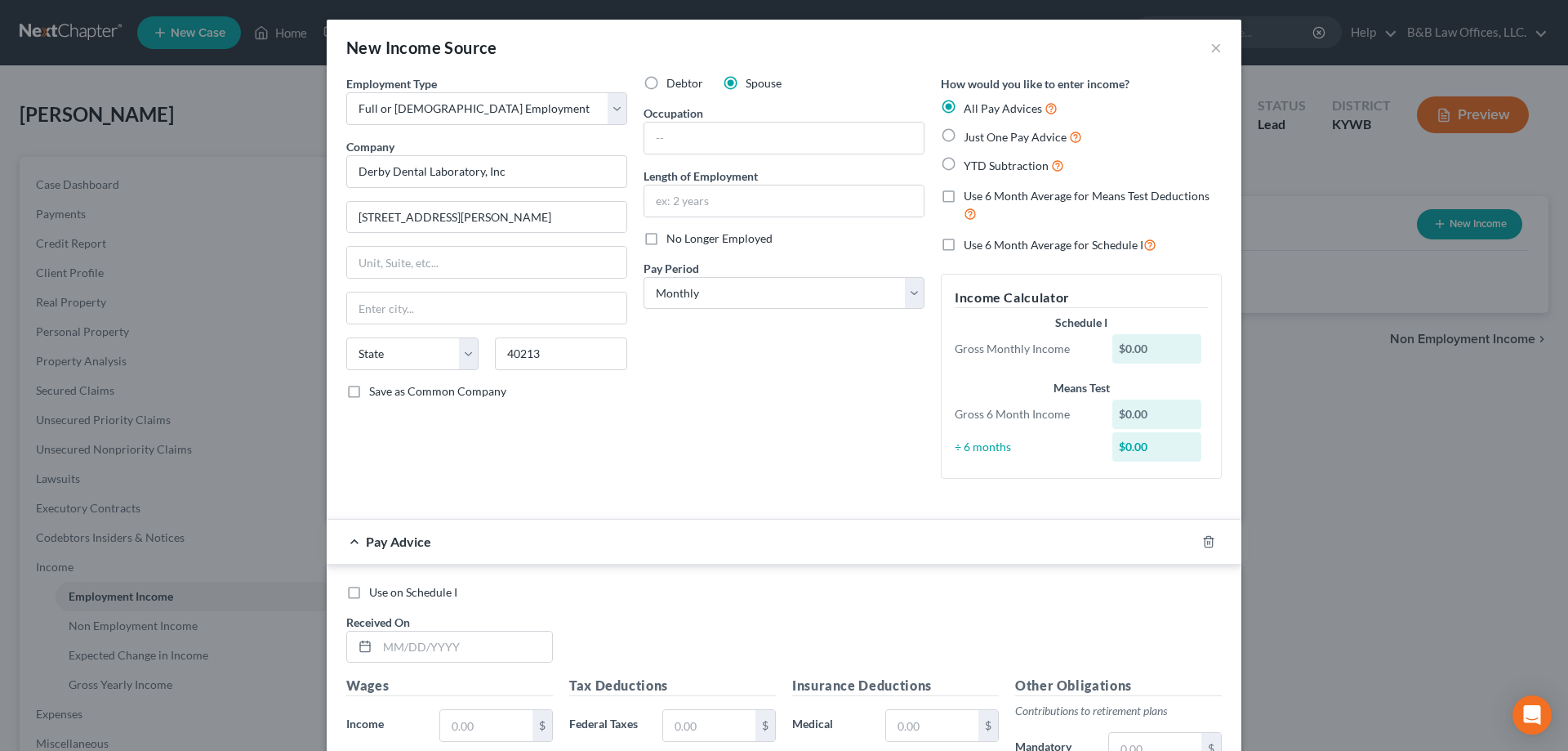
select select "18"
click at [649, 134] on input "text" at bounding box center [784, 137] width 279 height 31
type input "Dental assistant"
click at [698, 295] on select "Select Monthly Twice Monthly Every Other Week Weekly" at bounding box center [784, 293] width 281 height 32
select select "2"
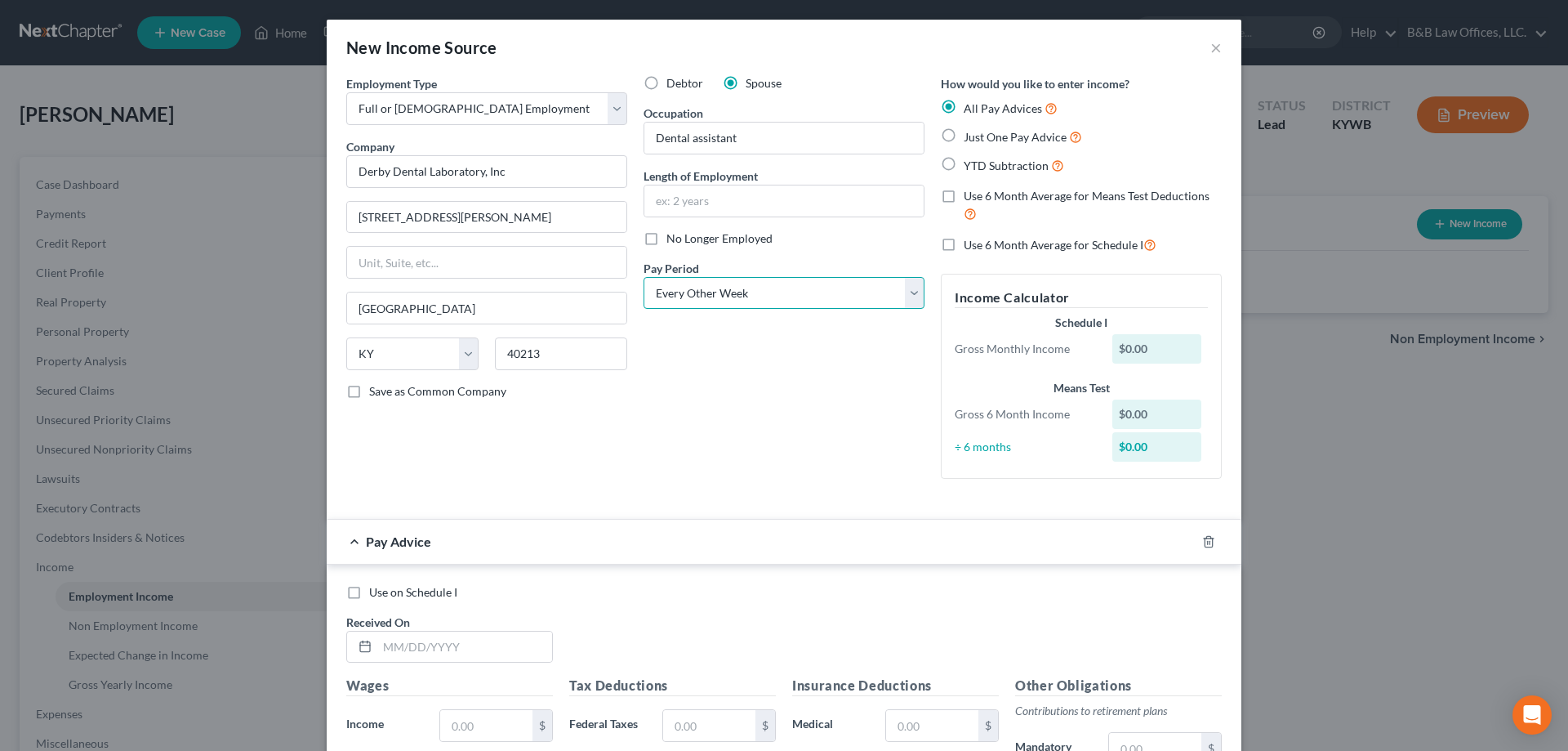
click at [643, 277] on select "Select Monthly Twice Monthly Every Other Week Weekly" at bounding box center [784, 293] width 281 height 32
click at [964, 139] on label "Just One Pay Advice" at bounding box center [1023, 136] width 118 height 19
click at [970, 138] on input "Just One Pay Advice" at bounding box center [975, 132] width 11 height 11
radio input "true"
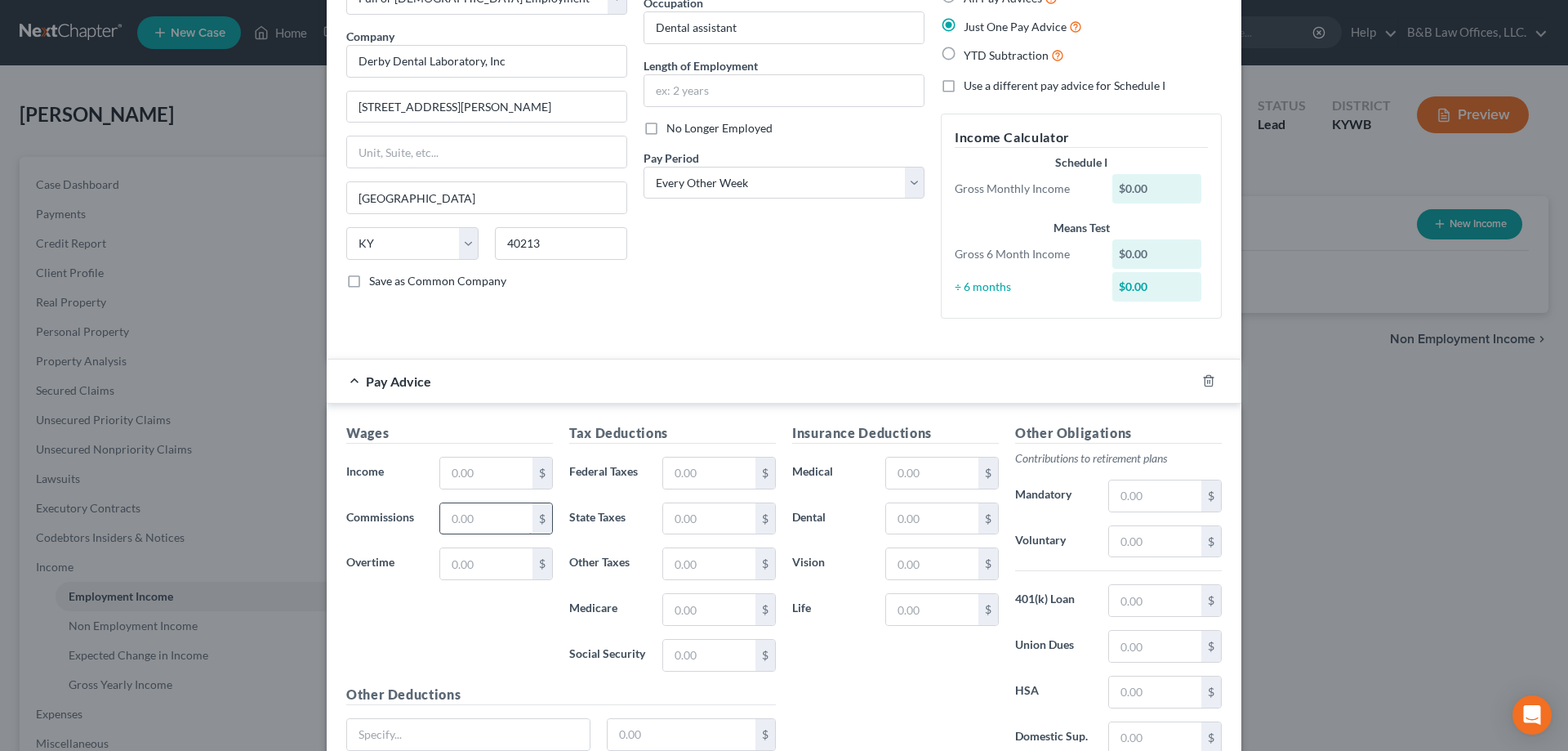
scroll to position [163, 0]
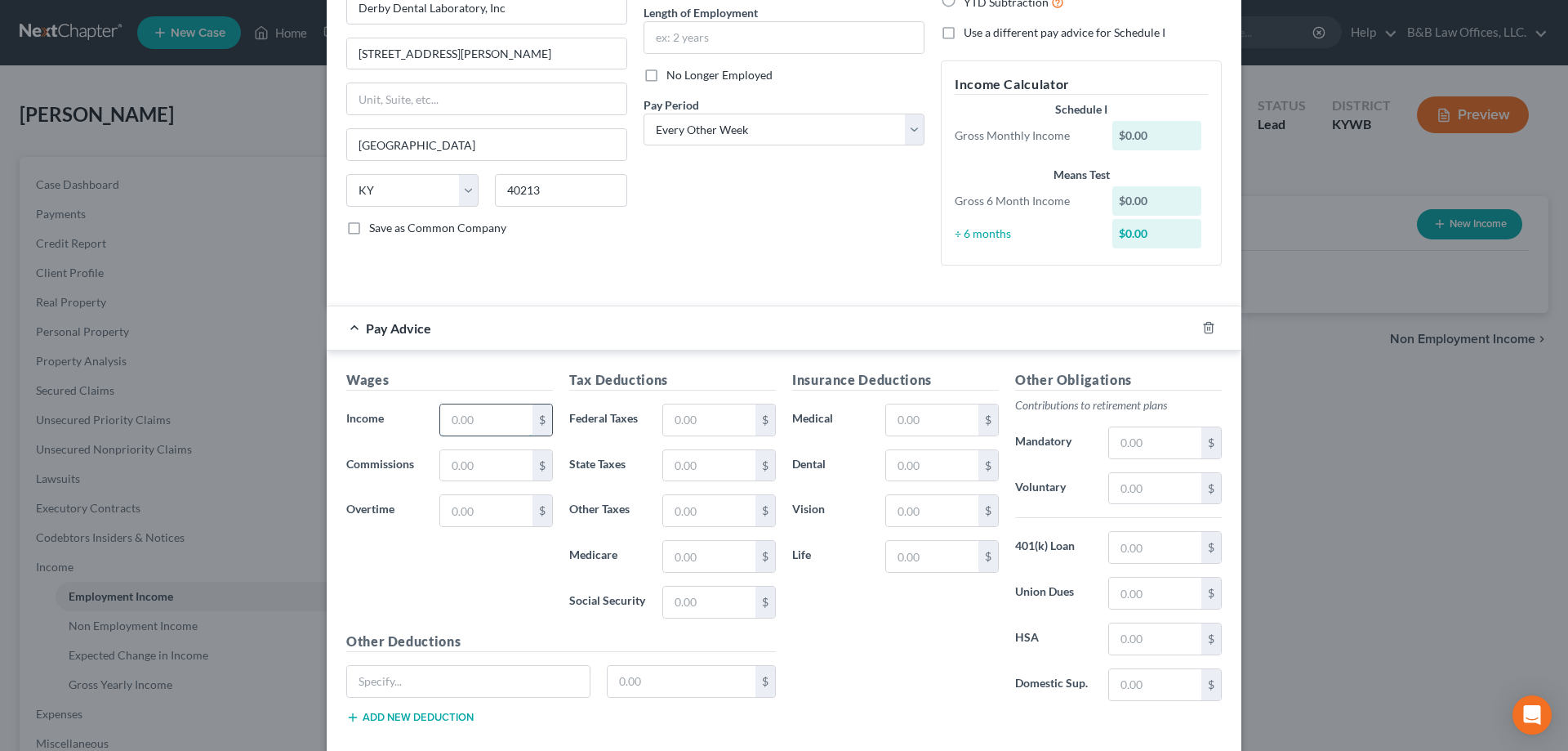
click at [459, 414] on input "text" at bounding box center [486, 419] width 92 height 31
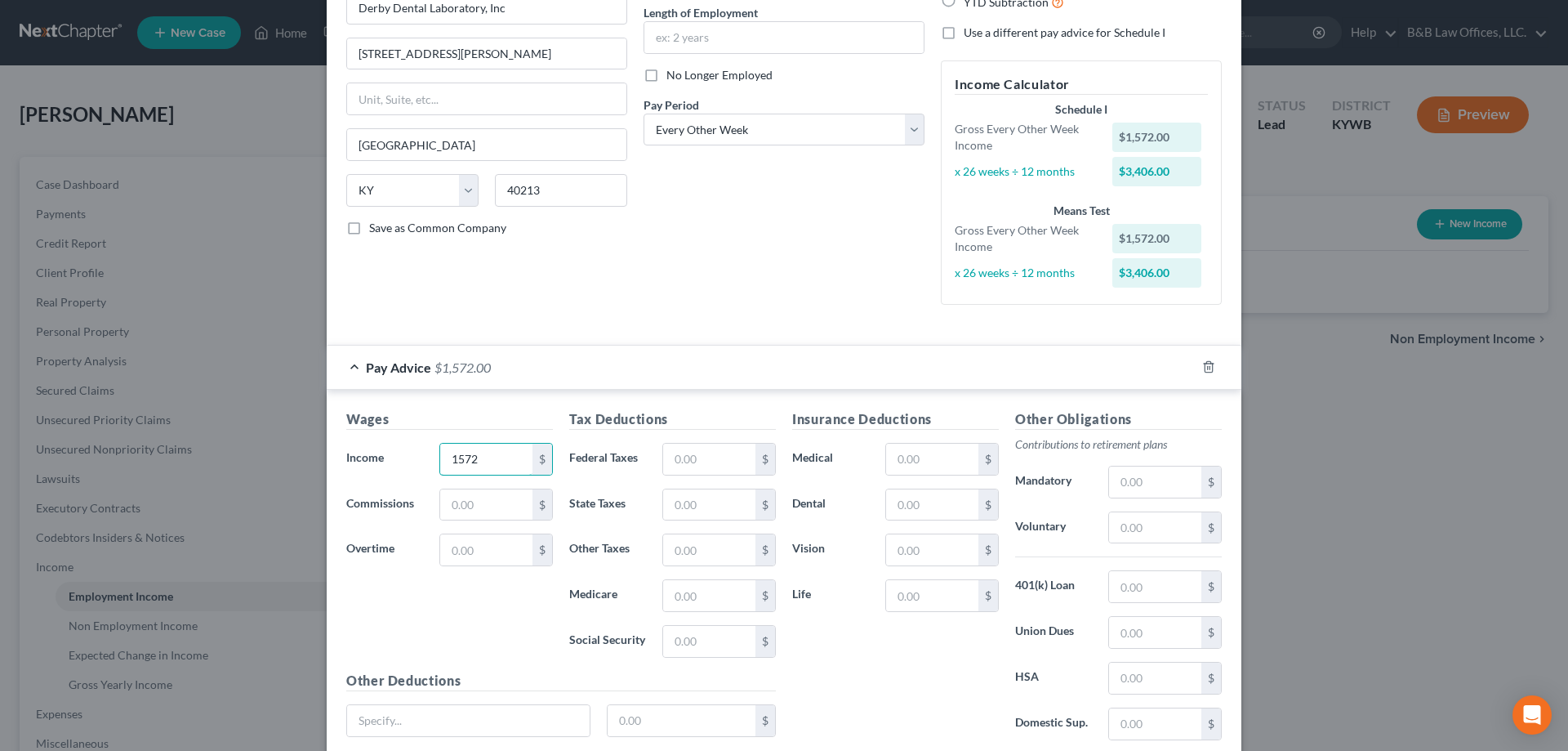
type input "1,572"
type input "126"
drag, startPoint x: 698, startPoint y: 462, endPoint x: 662, endPoint y: 471, distance: 37.1
click at [663, 471] on input "126" at bounding box center [709, 458] width 92 height 31
drag, startPoint x: 489, startPoint y: 464, endPoint x: 417, endPoint y: 466, distance: 72.0
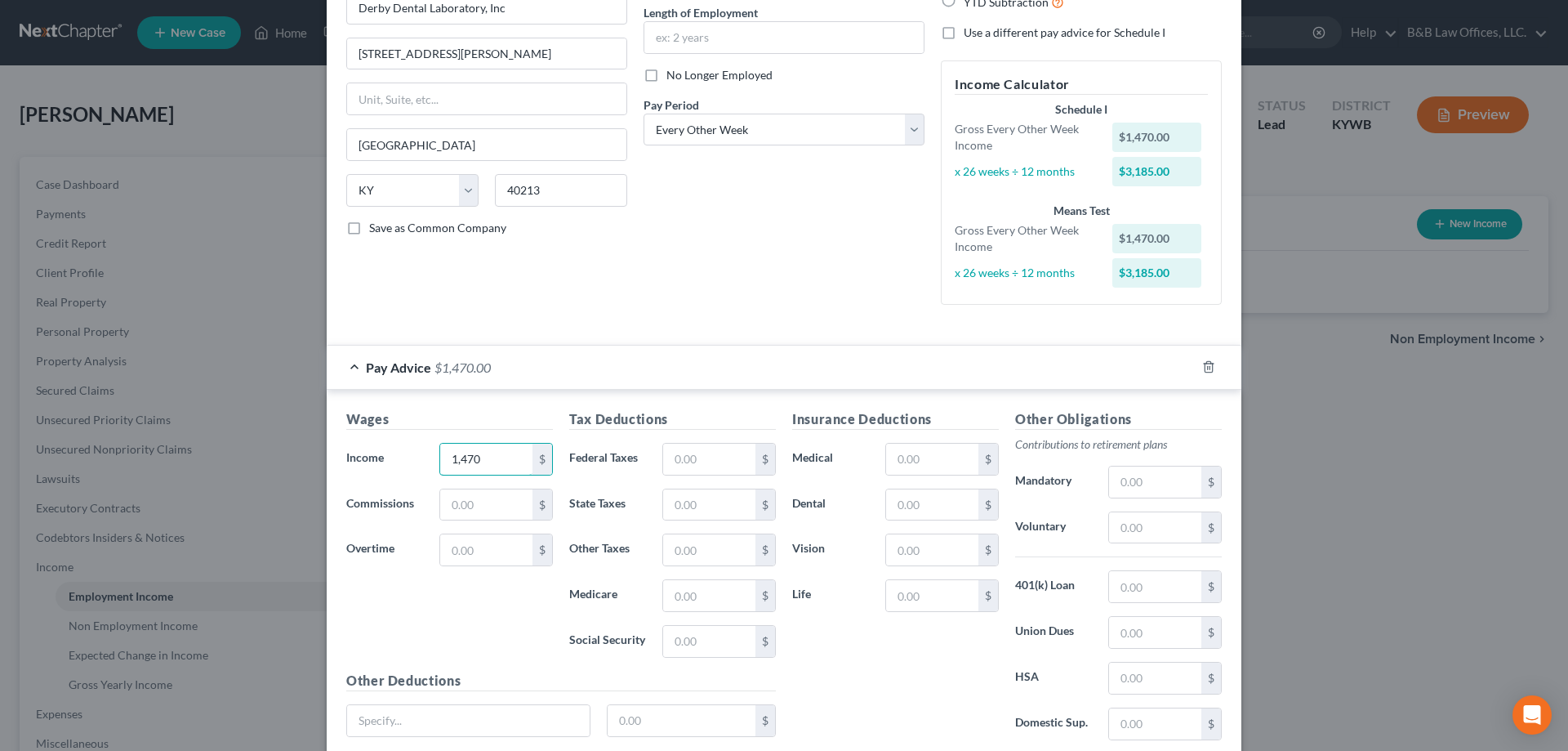
click at [417, 466] on div "Income * 1,470 $" at bounding box center [450, 458] width 223 height 32
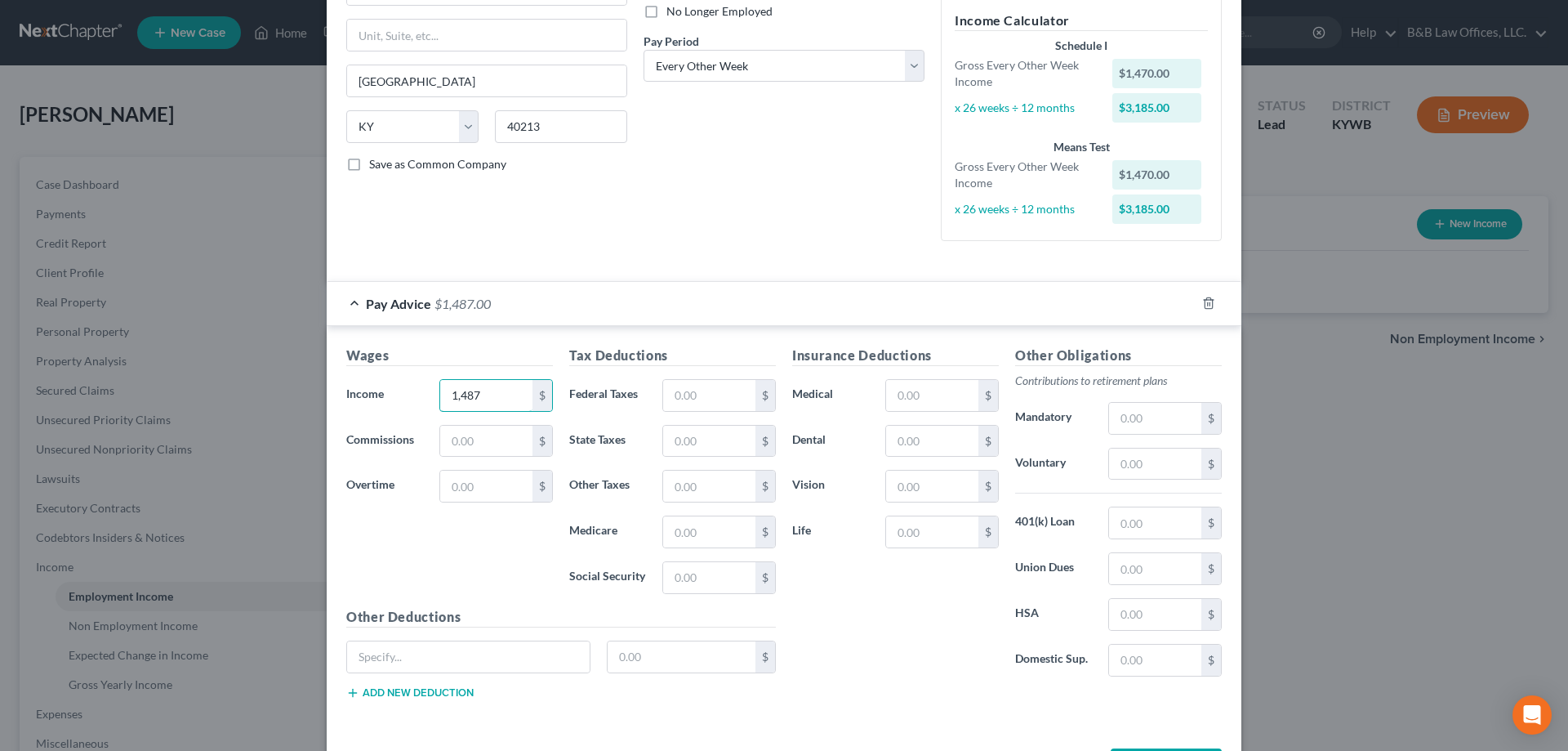
scroll to position [291, 0]
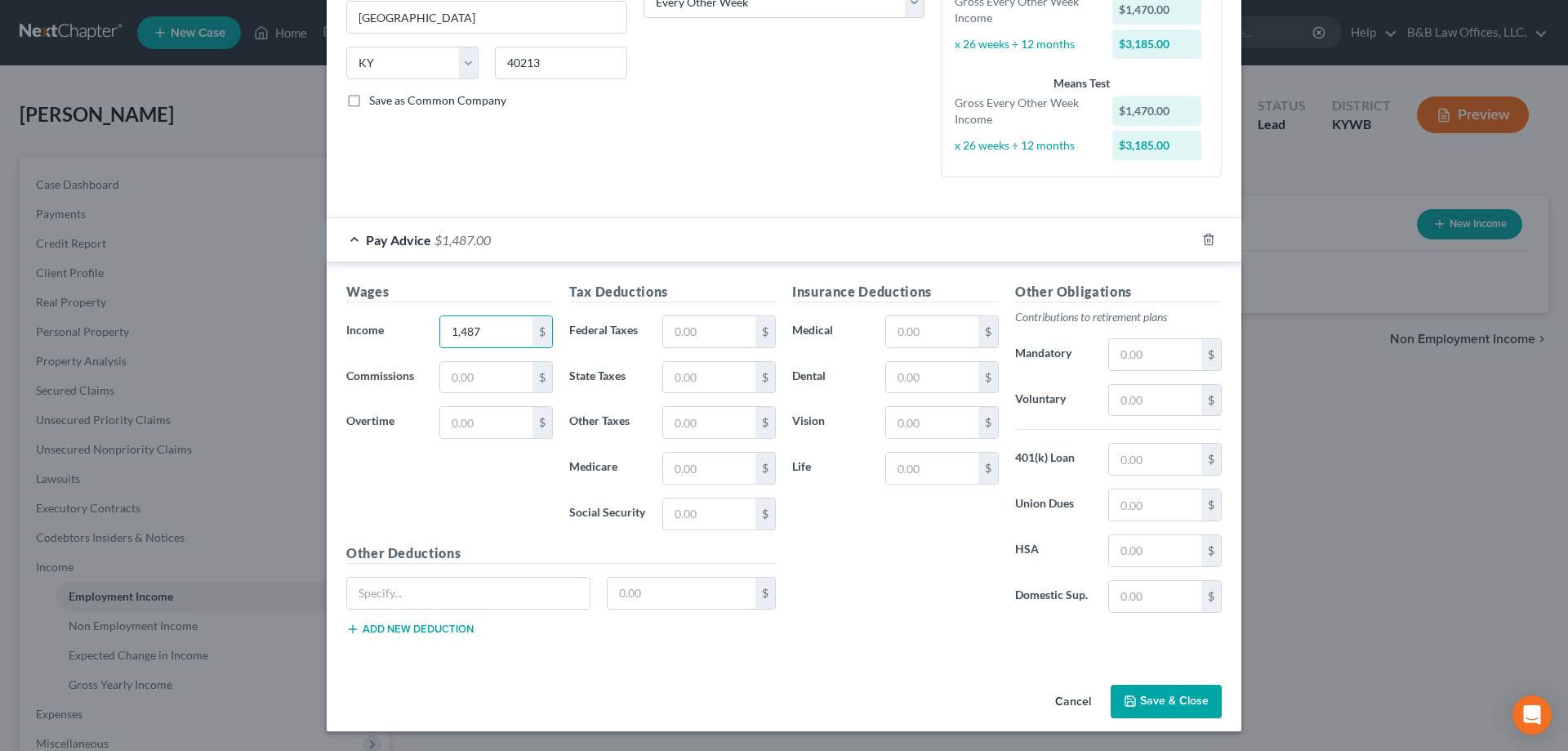
type input "1,487"
click at [1136, 707] on button "Save & Close" at bounding box center [1166, 701] width 111 height 34
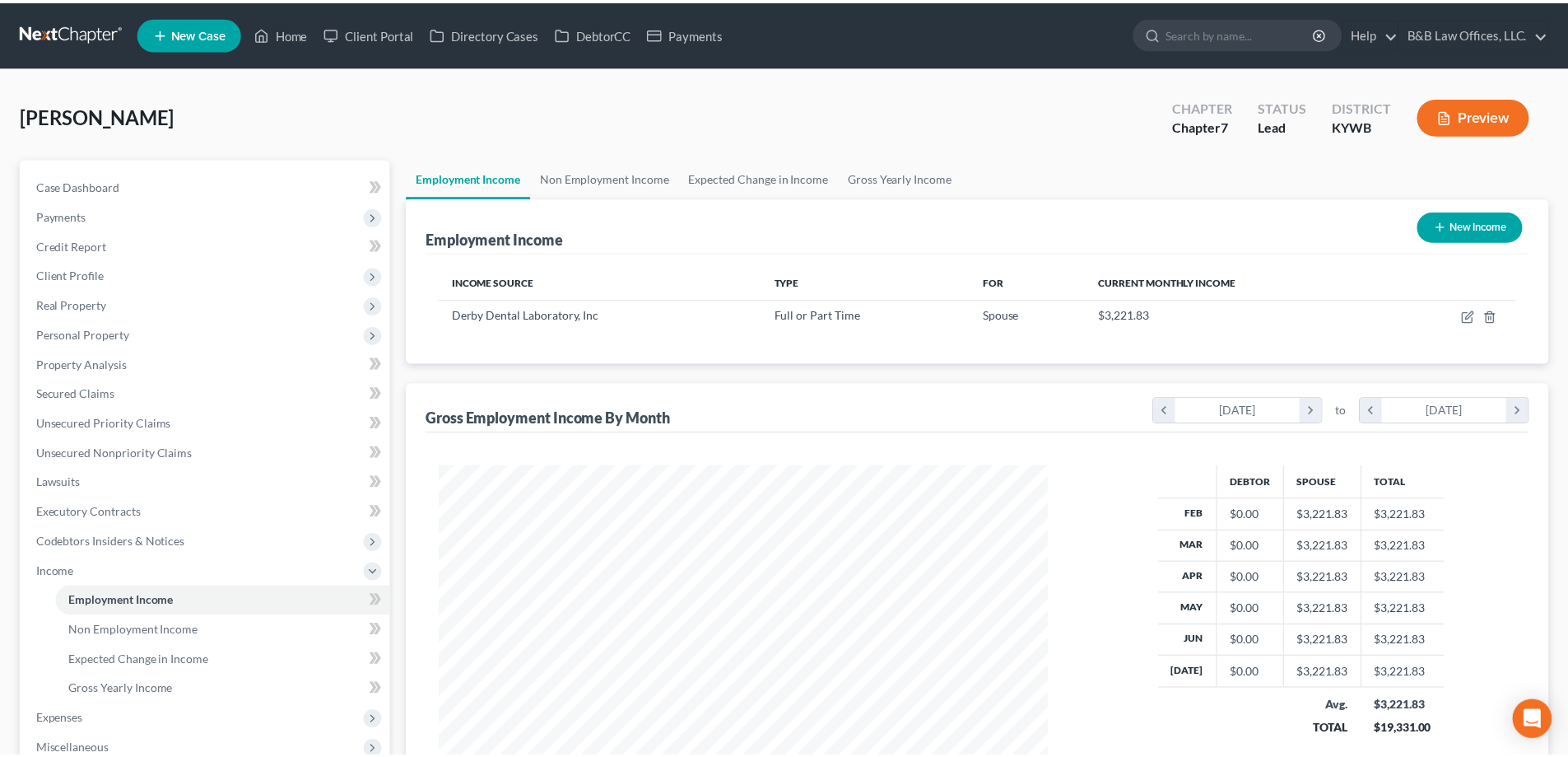
scroll to position [823166, 822569]
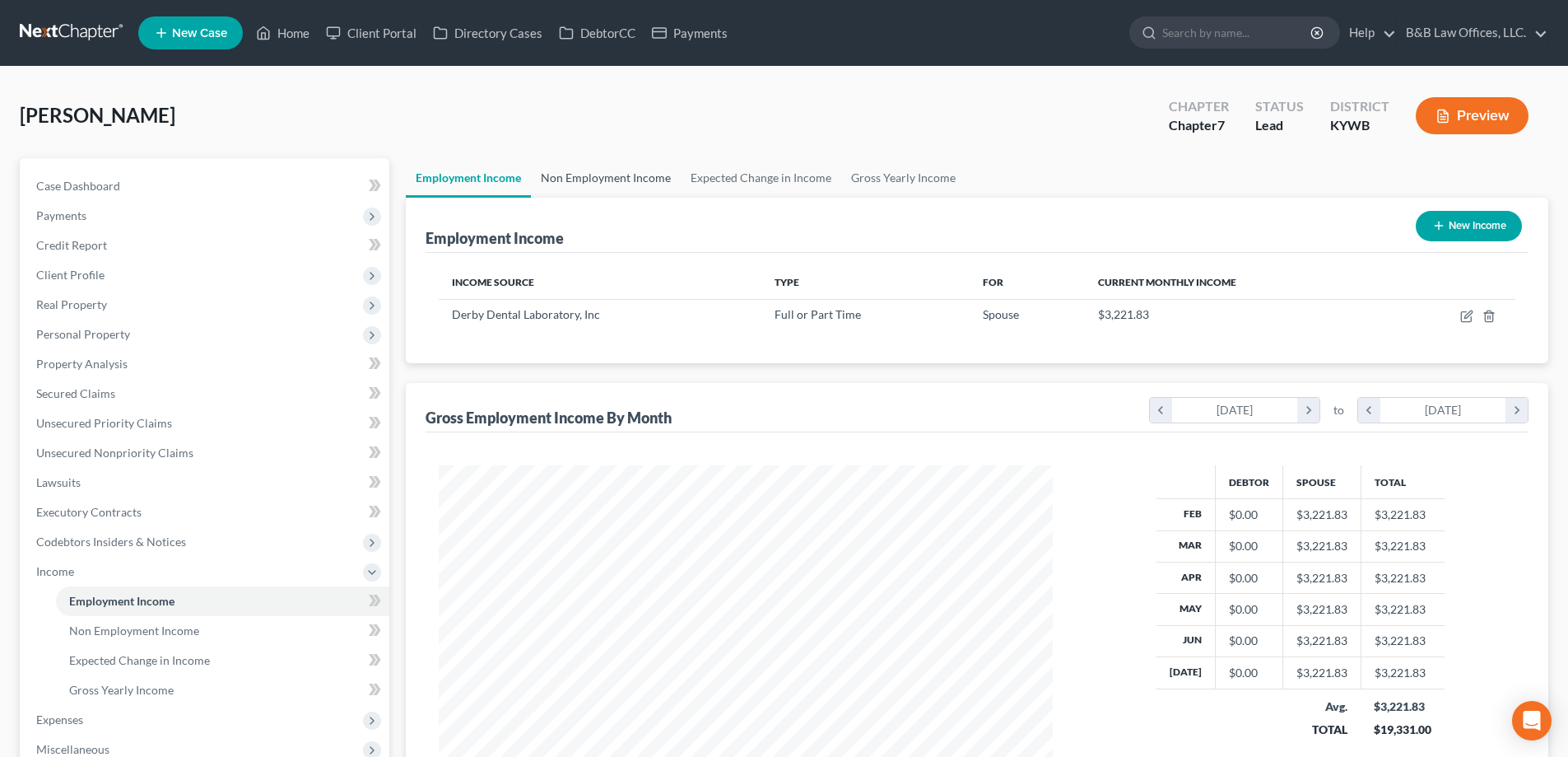
click at [581, 188] on link "Non Employment Income" at bounding box center [606, 178] width 150 height 39
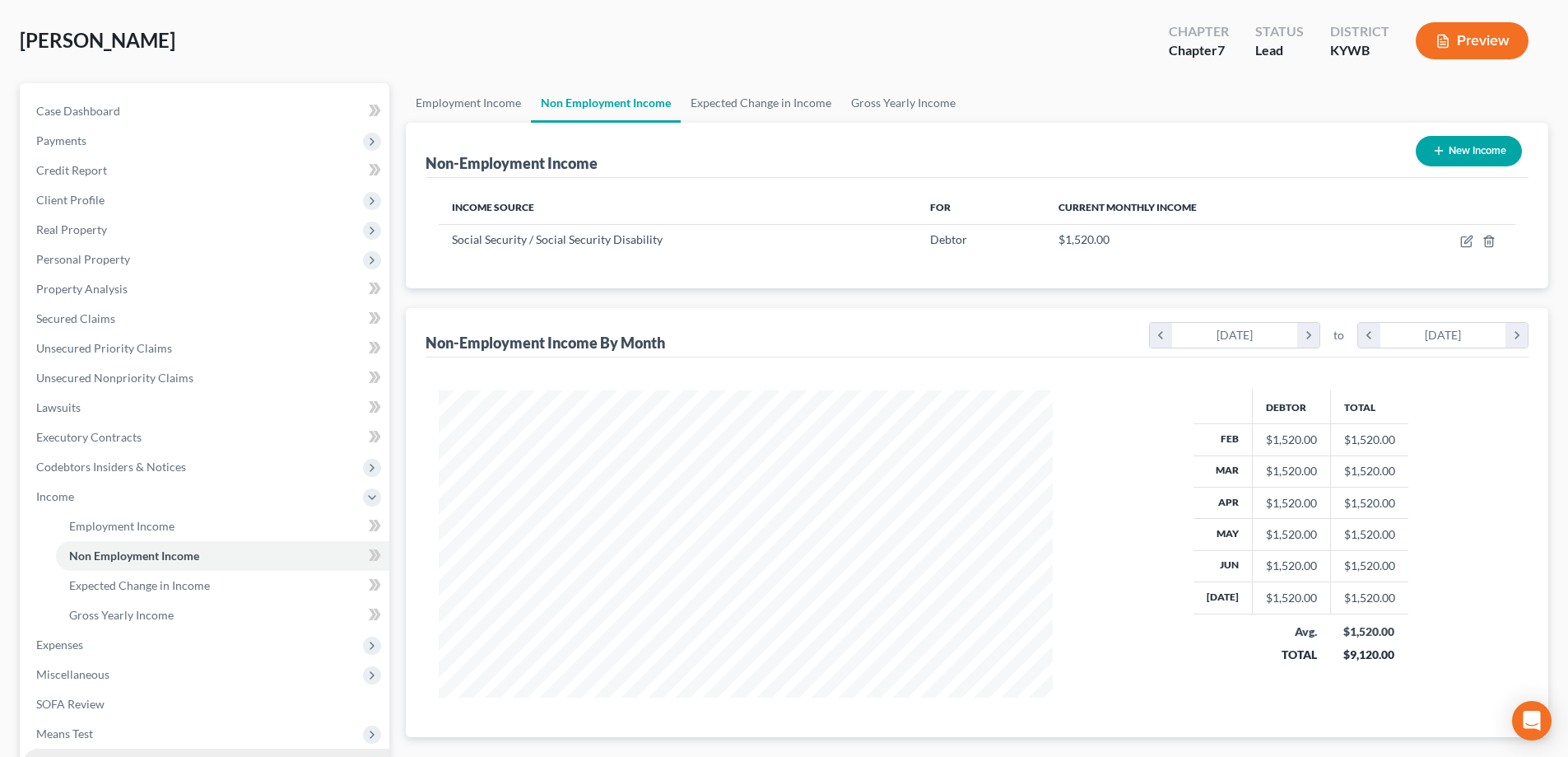
scroll to position [247, 0]
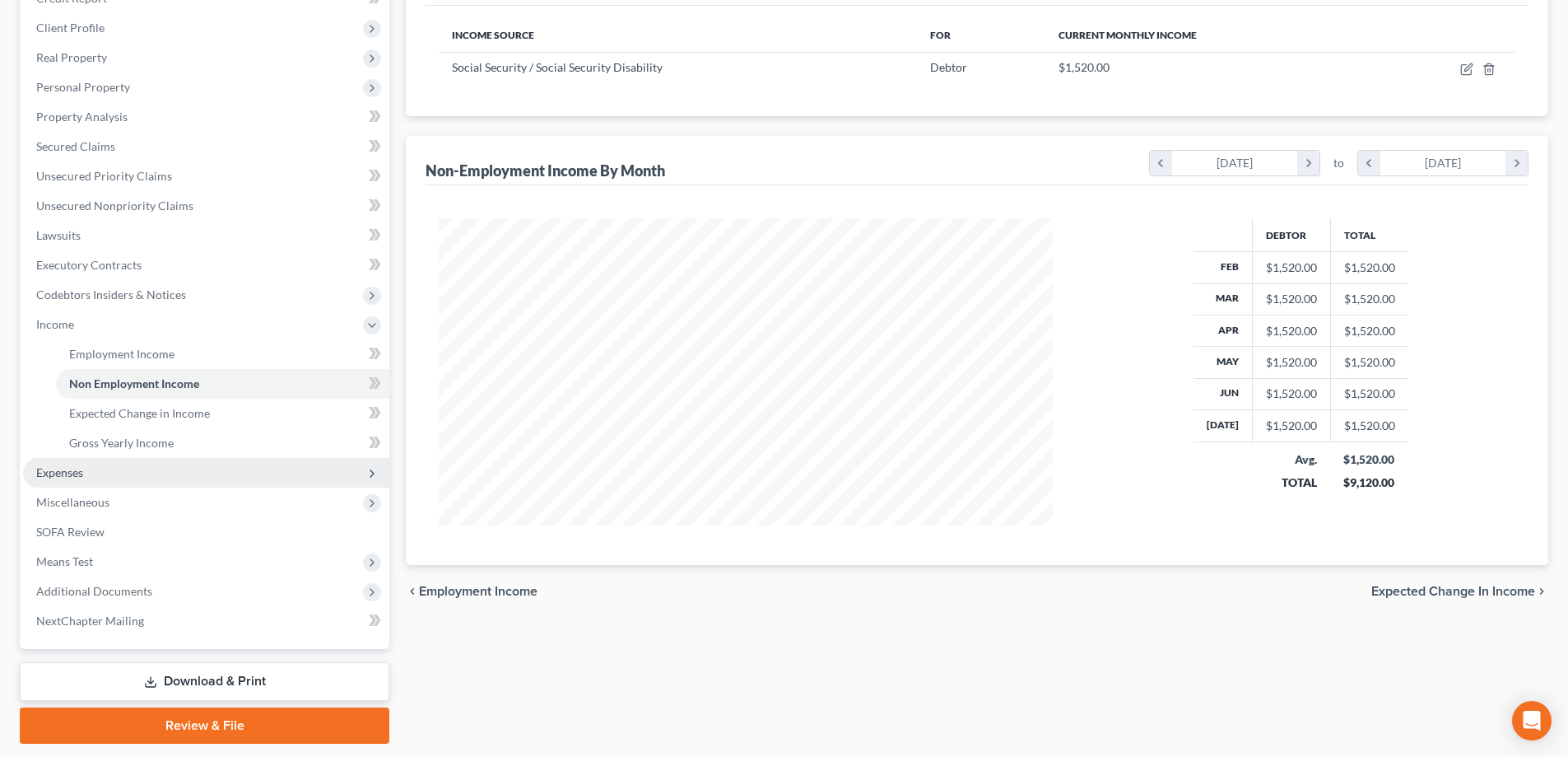
click at [100, 459] on span "Expenses" at bounding box center [206, 472] width 366 height 29
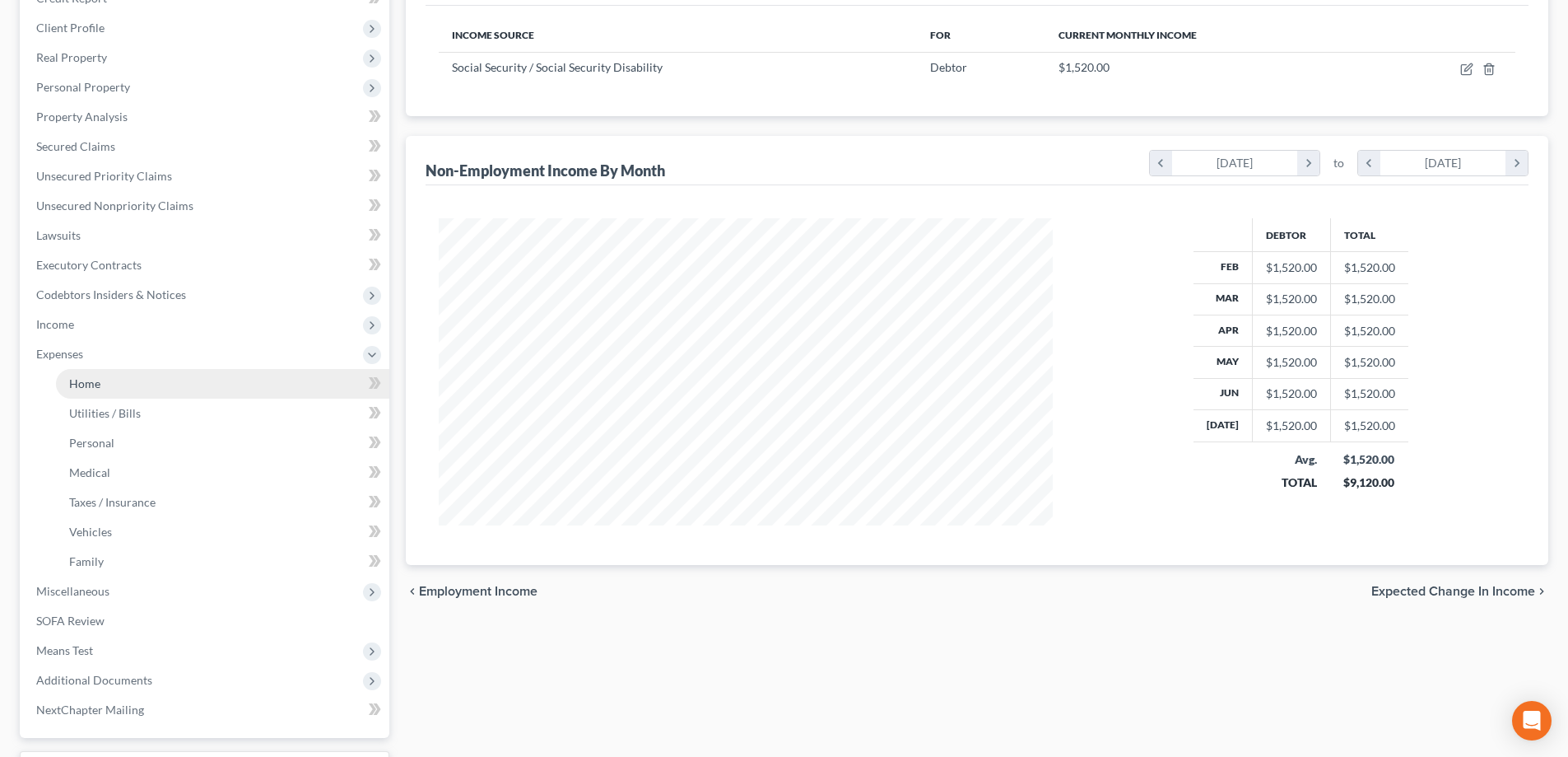
click at [123, 386] on link "Home" at bounding box center [223, 383] width 334 height 29
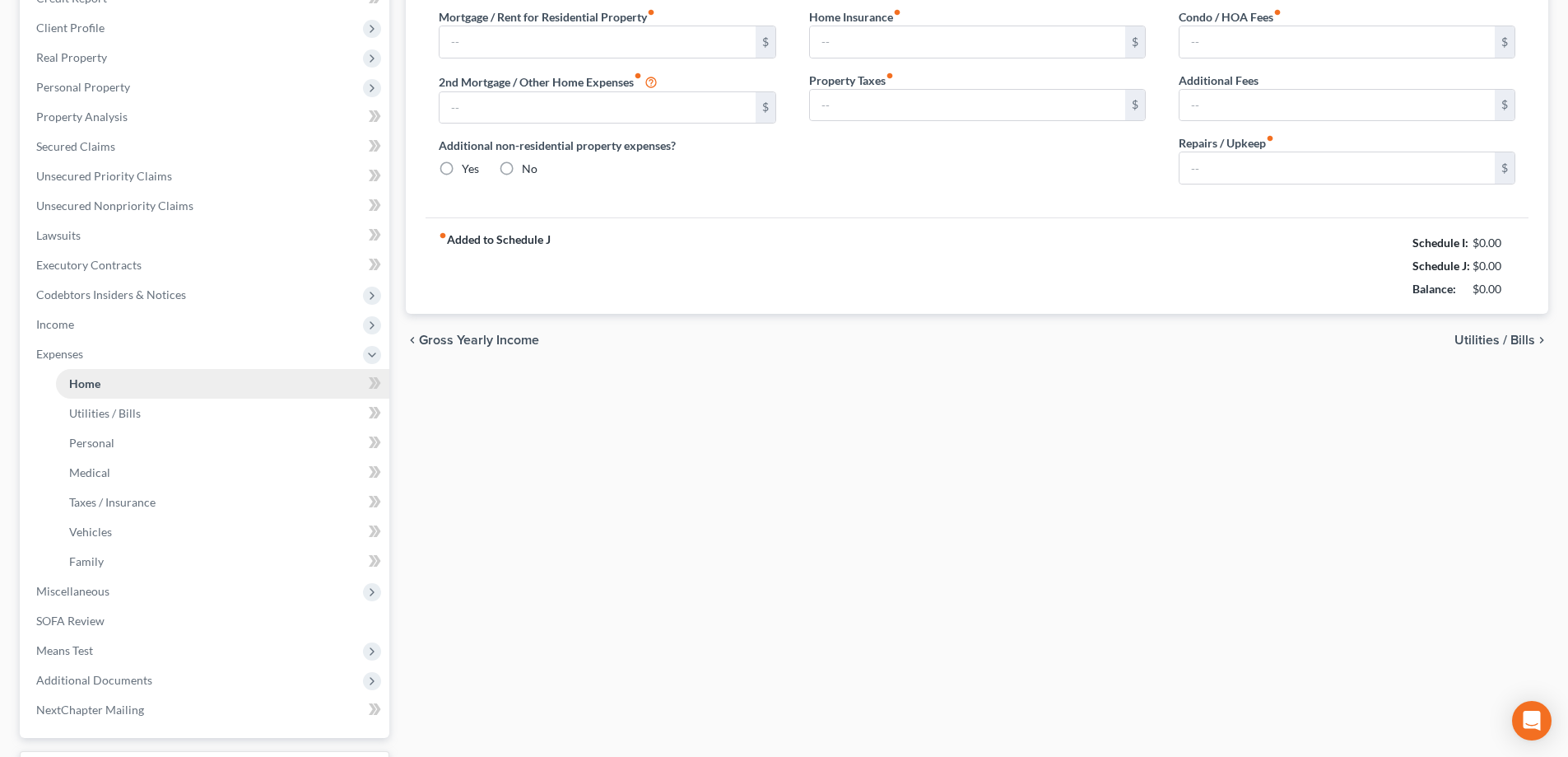
type input "500.00"
type input "0.00"
radio input "true"
type input "0.00"
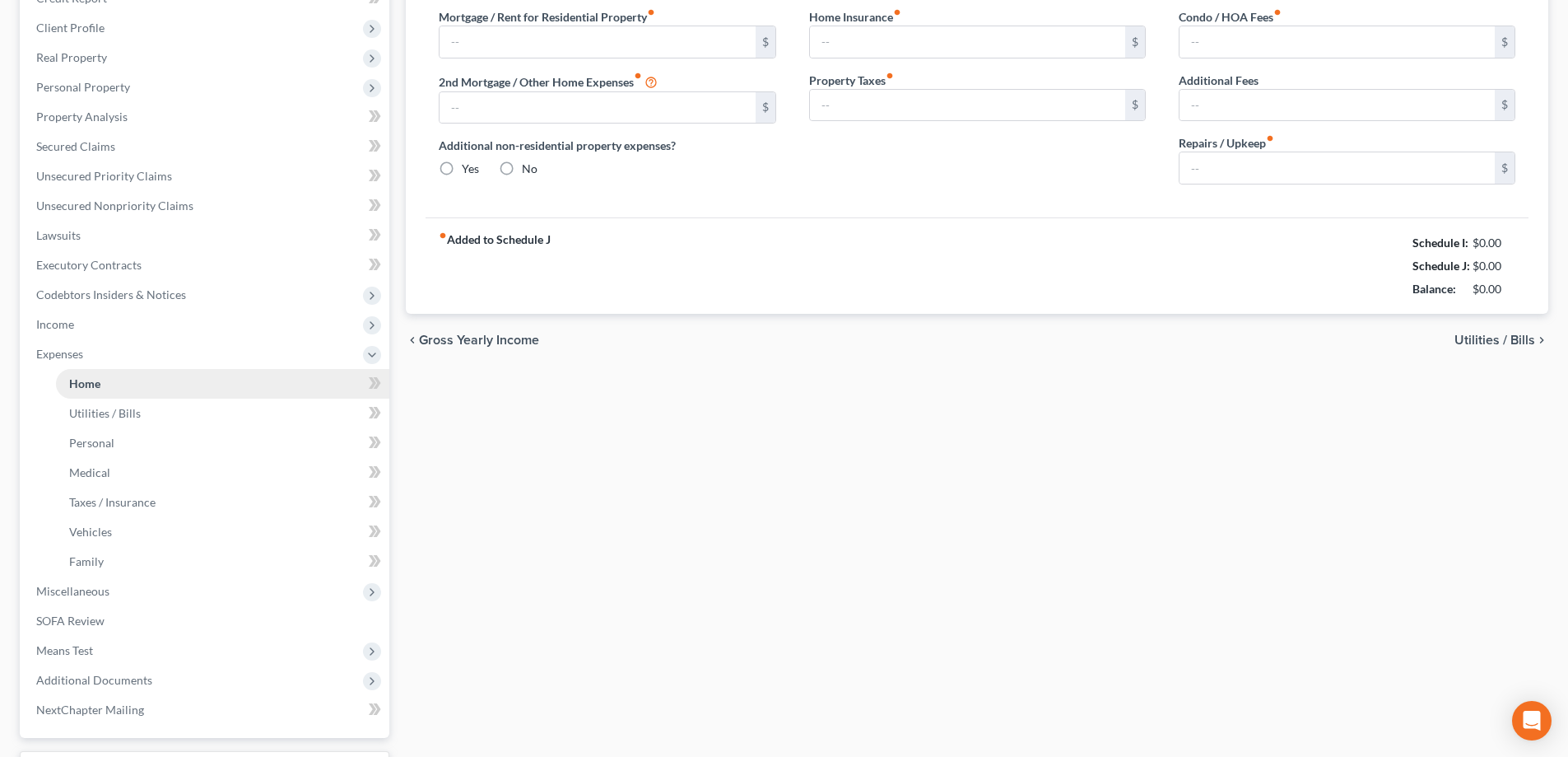
type input "0.00"
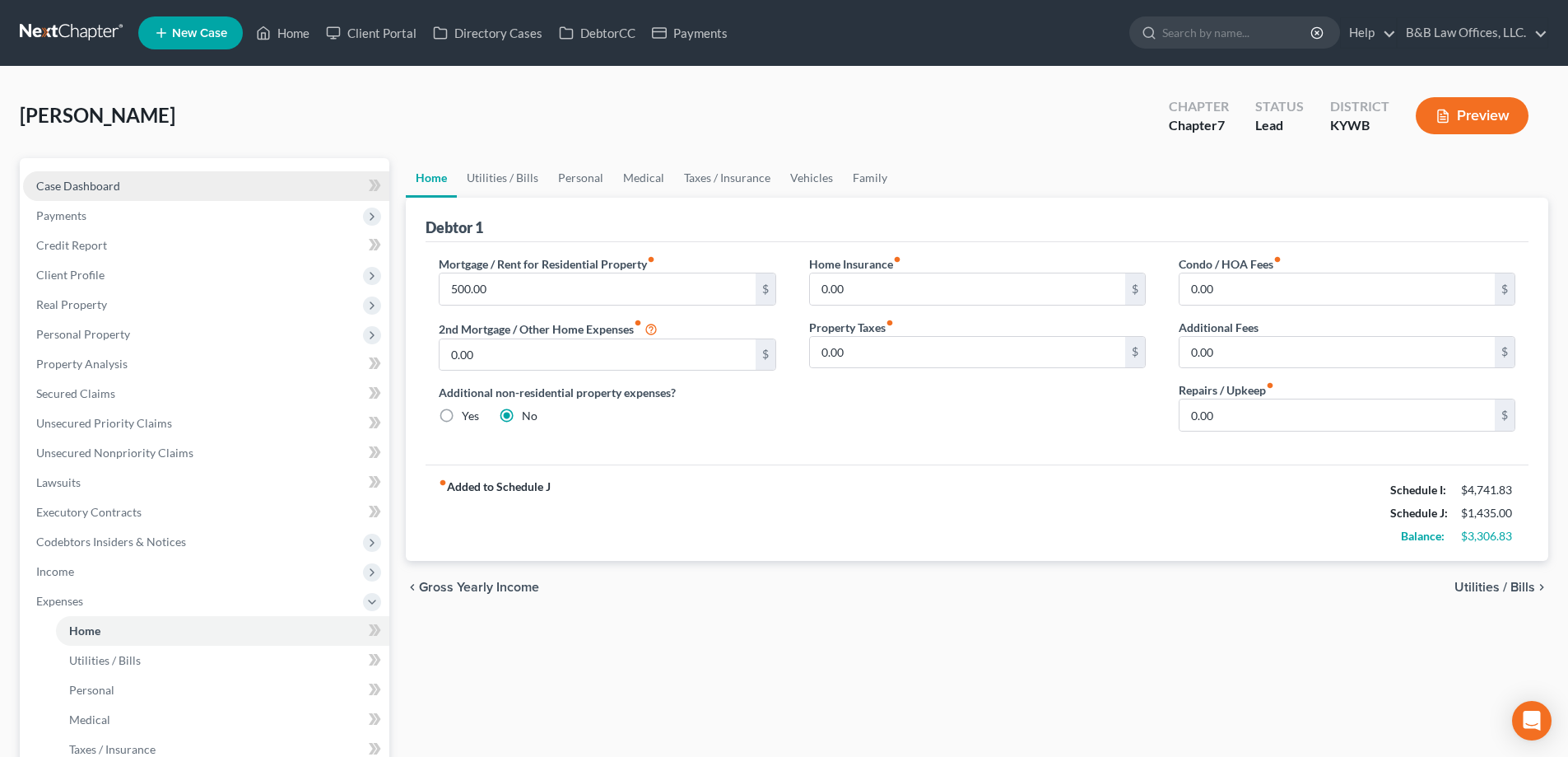
click at [68, 182] on span "Case Dashboard" at bounding box center [78, 185] width 84 height 14
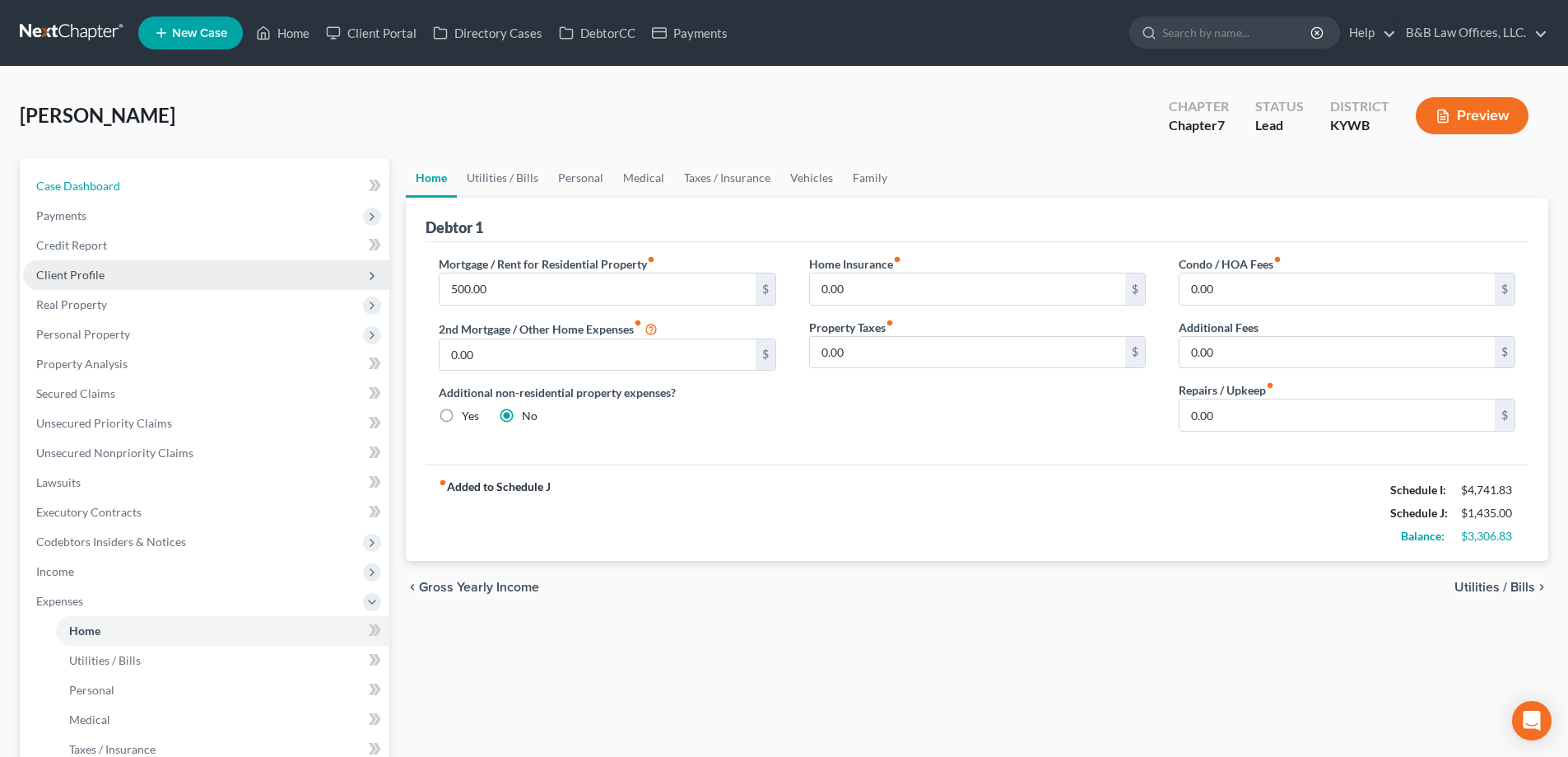
select select "1"
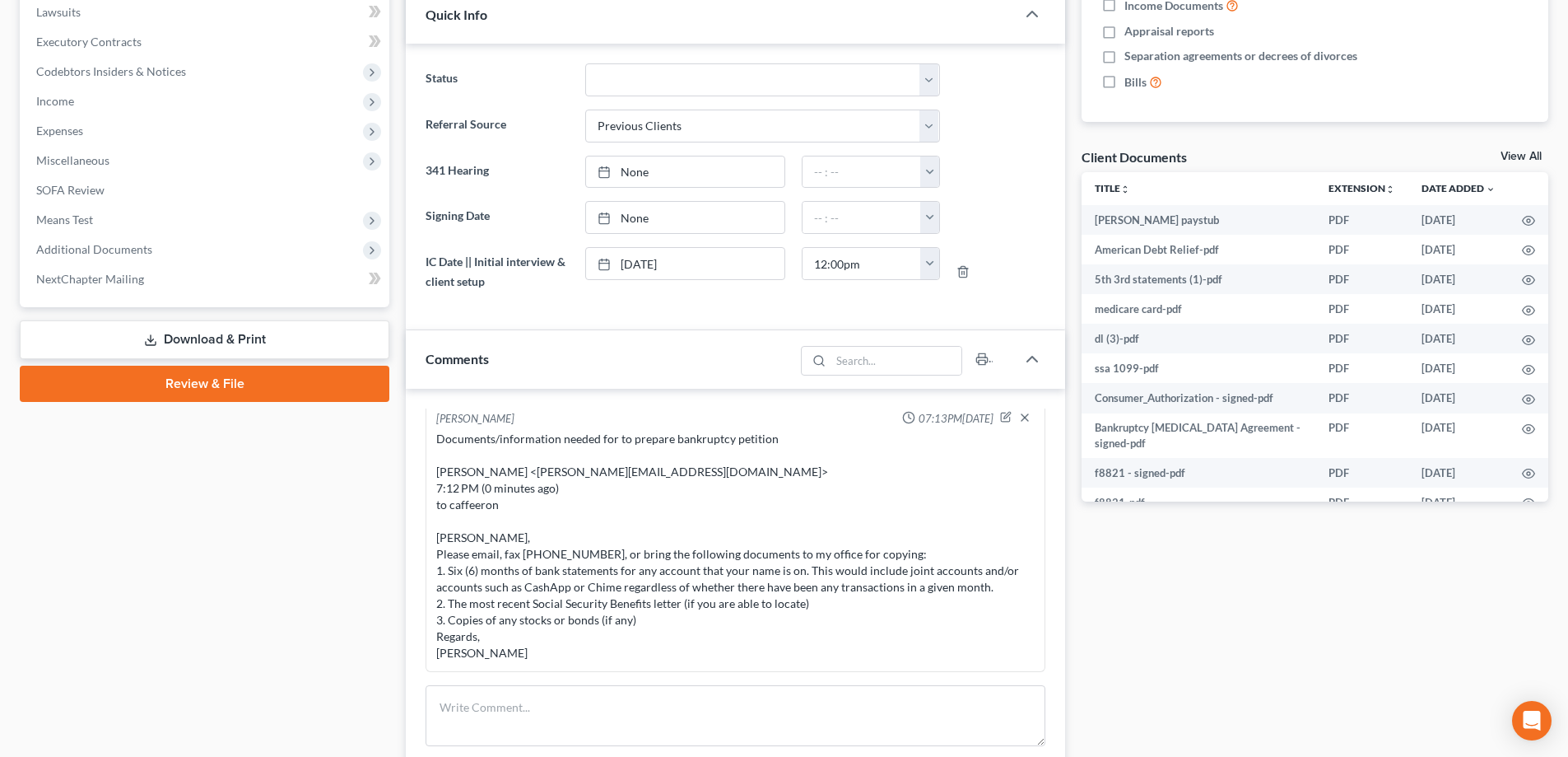
scroll to position [412, 0]
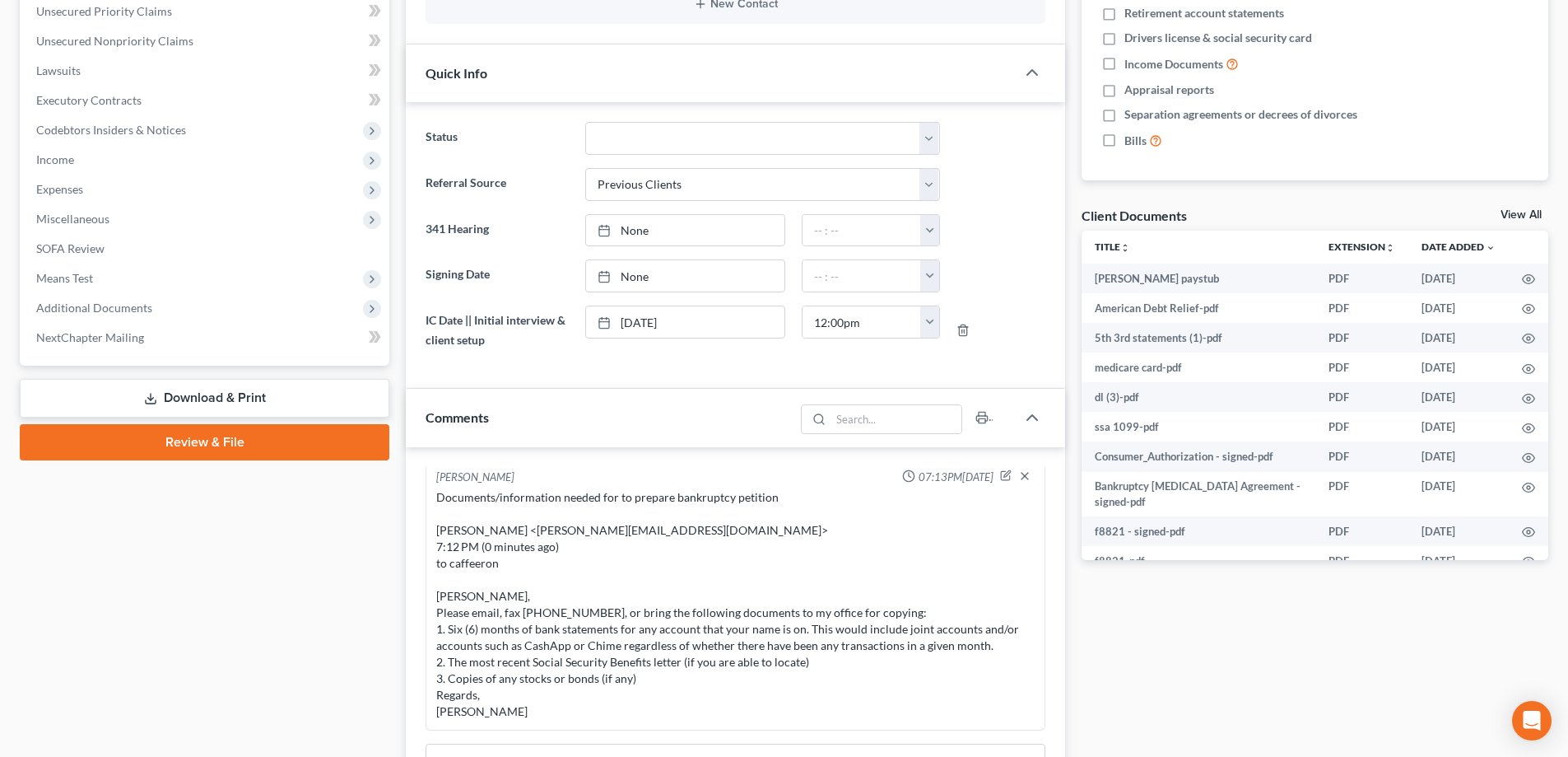
click at [1515, 215] on link "View All" at bounding box center [1521, 215] width 41 height 12
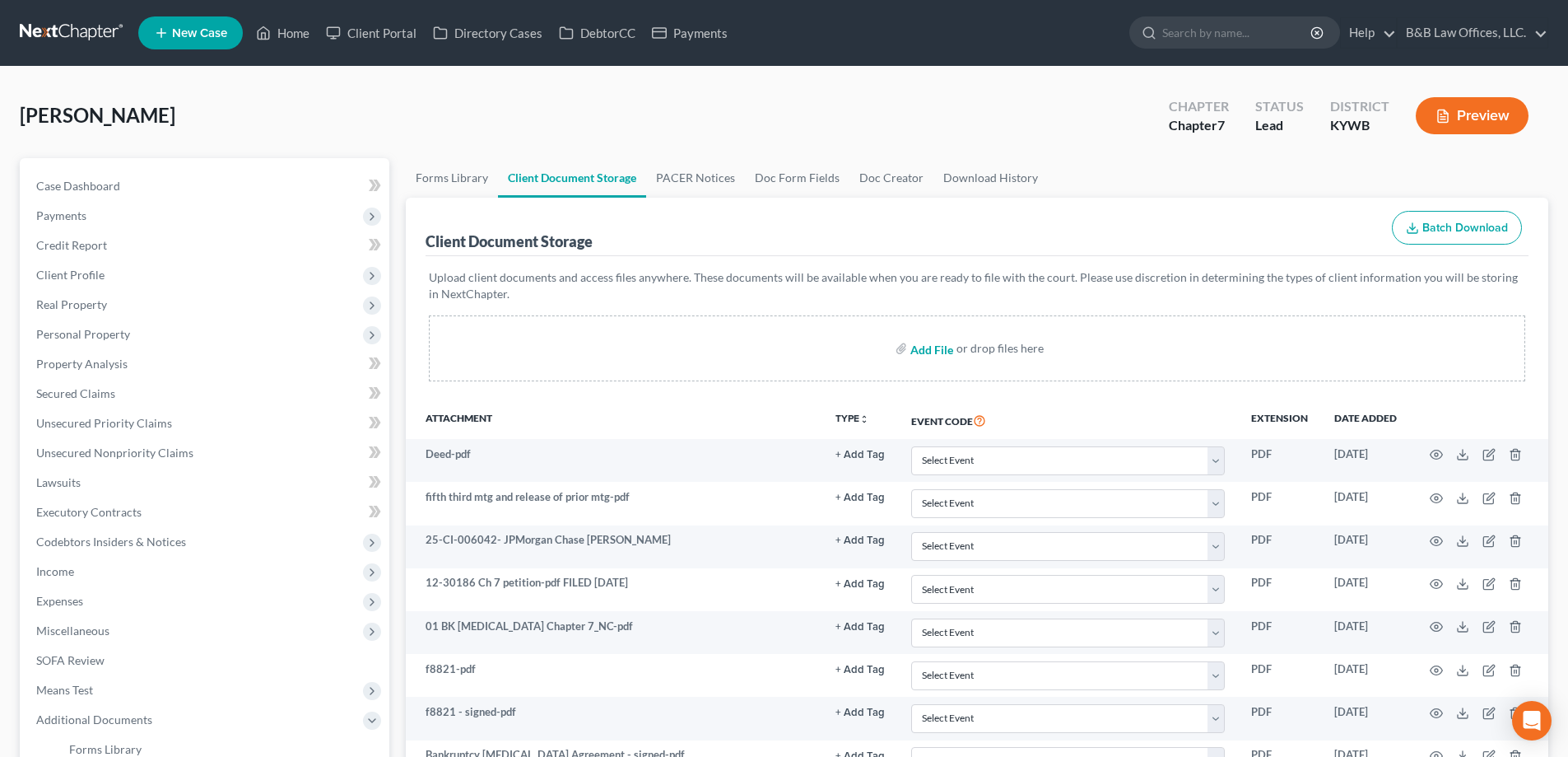
click at [936, 352] on input "file" at bounding box center [929, 348] width 39 height 29
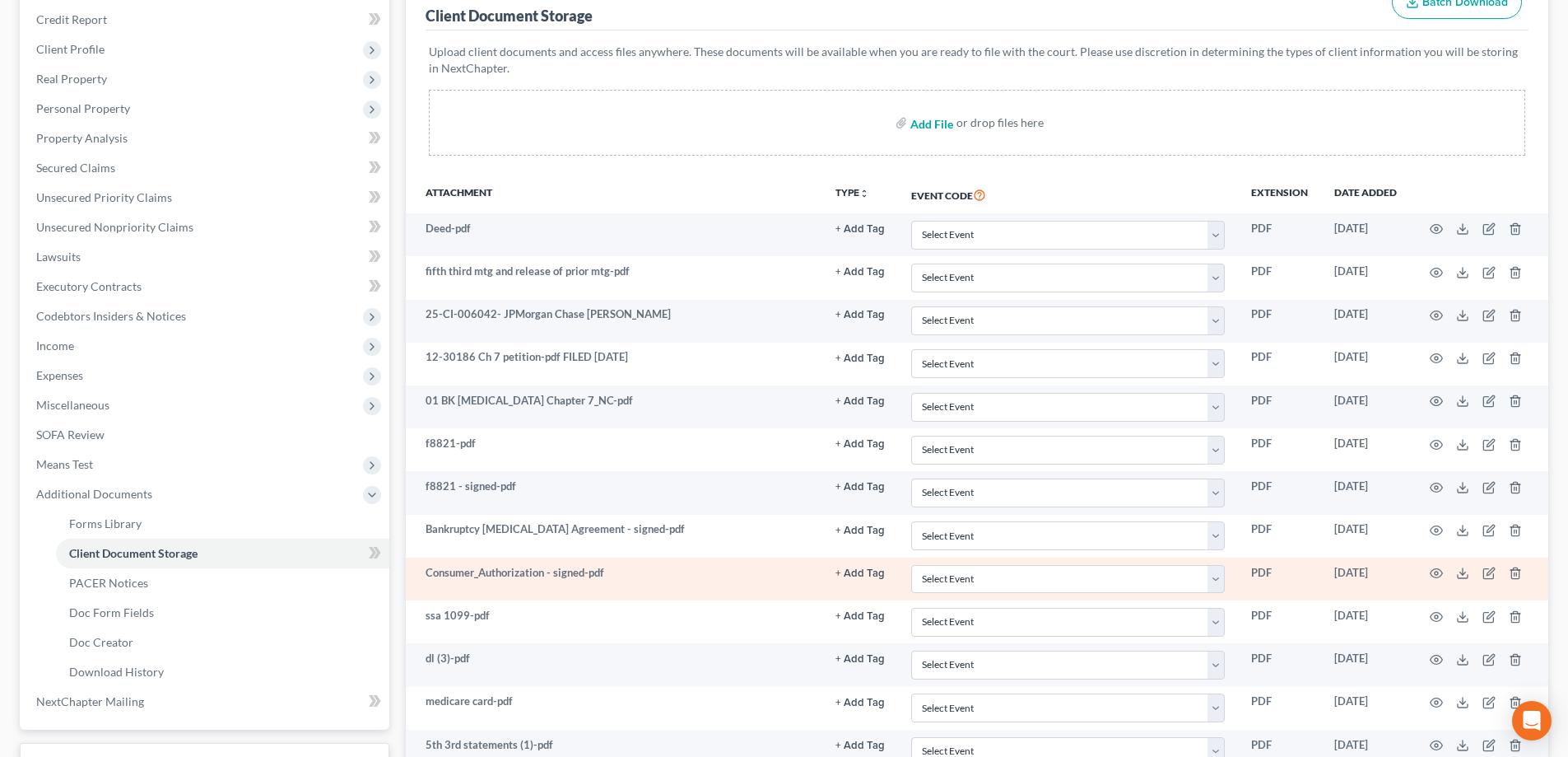
scroll to position [456, 0]
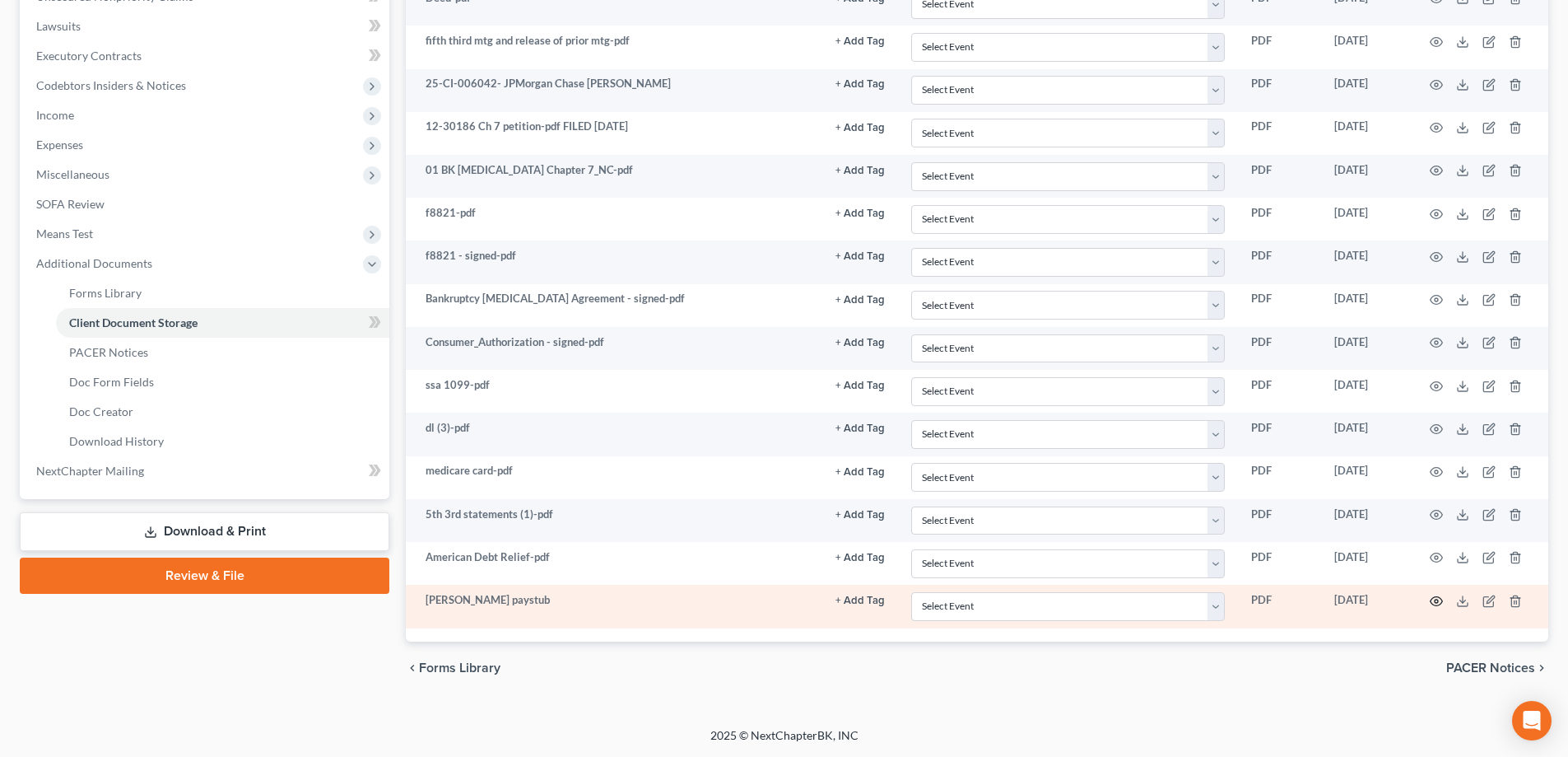
click at [1435, 599] on circle "button" at bounding box center [1436, 601] width 3 height 3
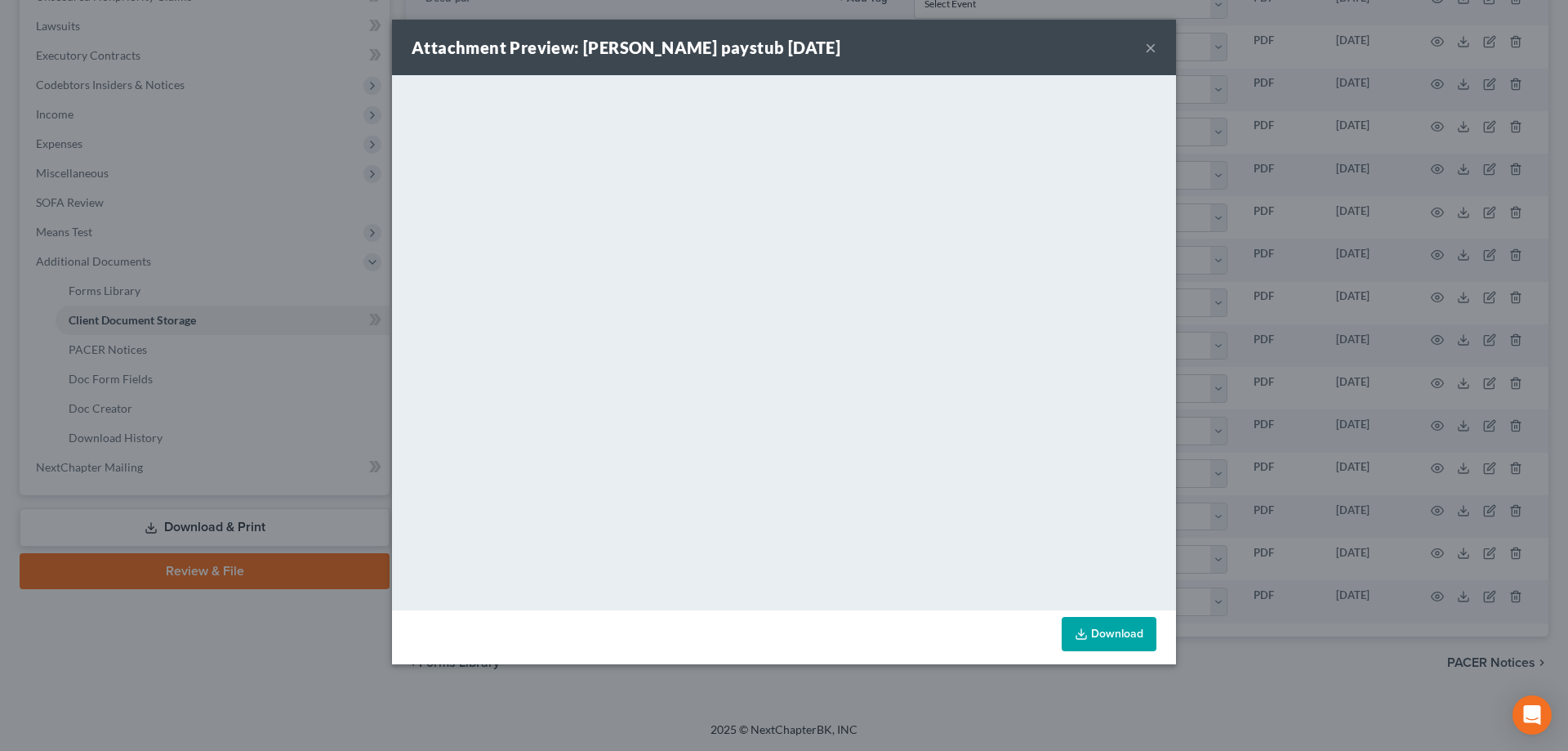
click at [1151, 50] on button "×" at bounding box center [1151, 47] width 12 height 20
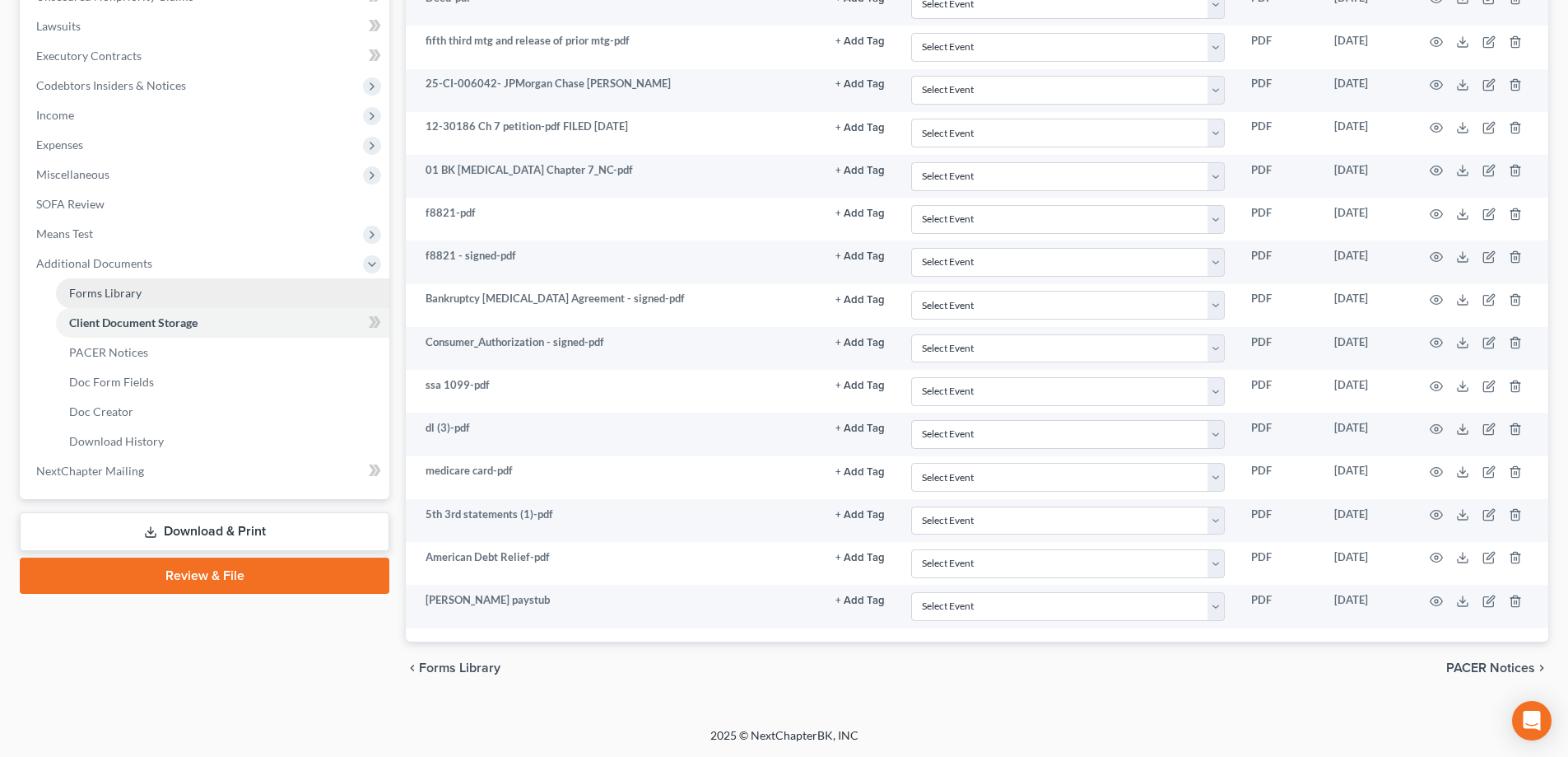
scroll to position [44, 0]
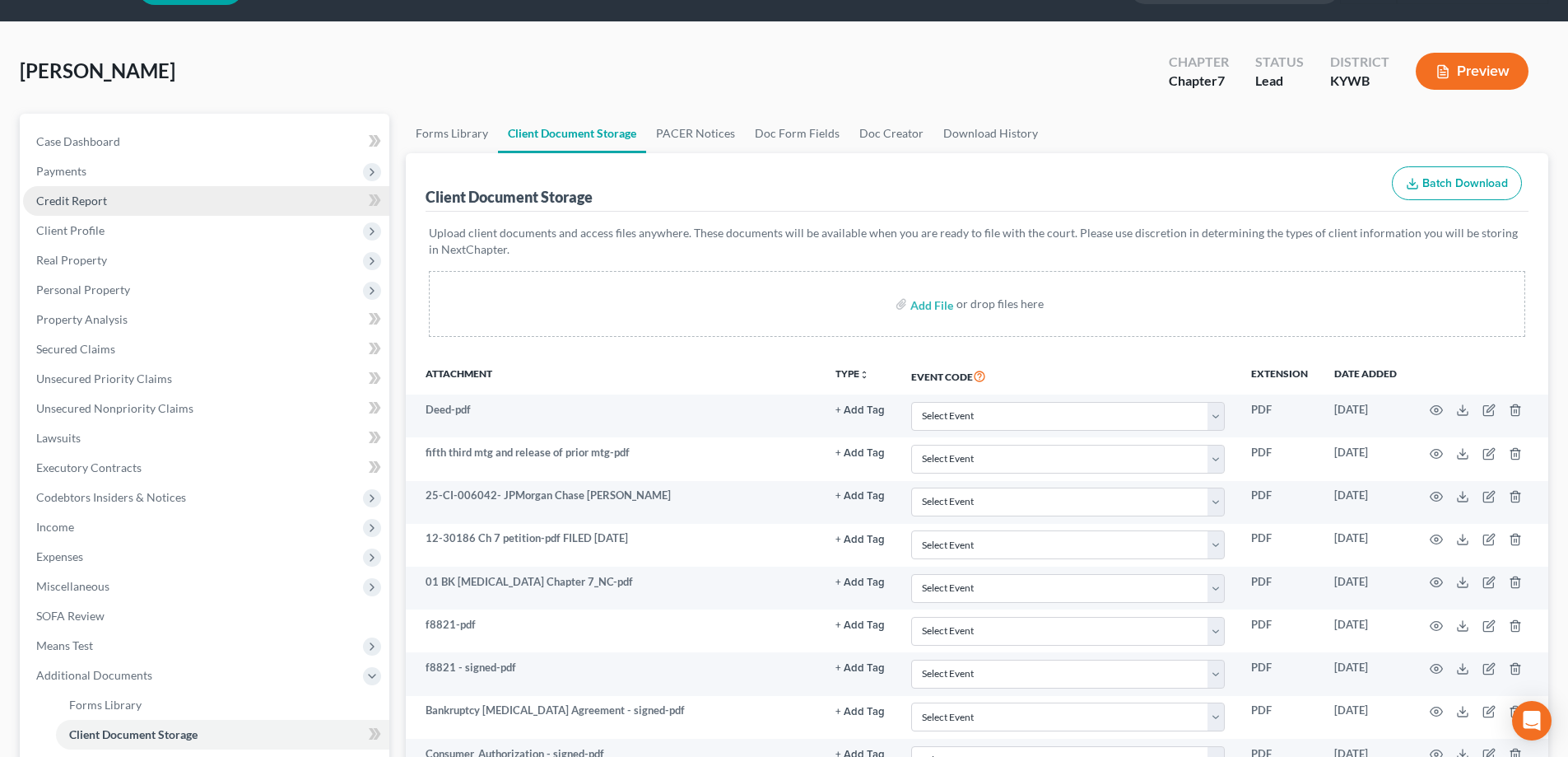
click at [106, 207] on span "Credit Report" at bounding box center [71, 200] width 70 height 14
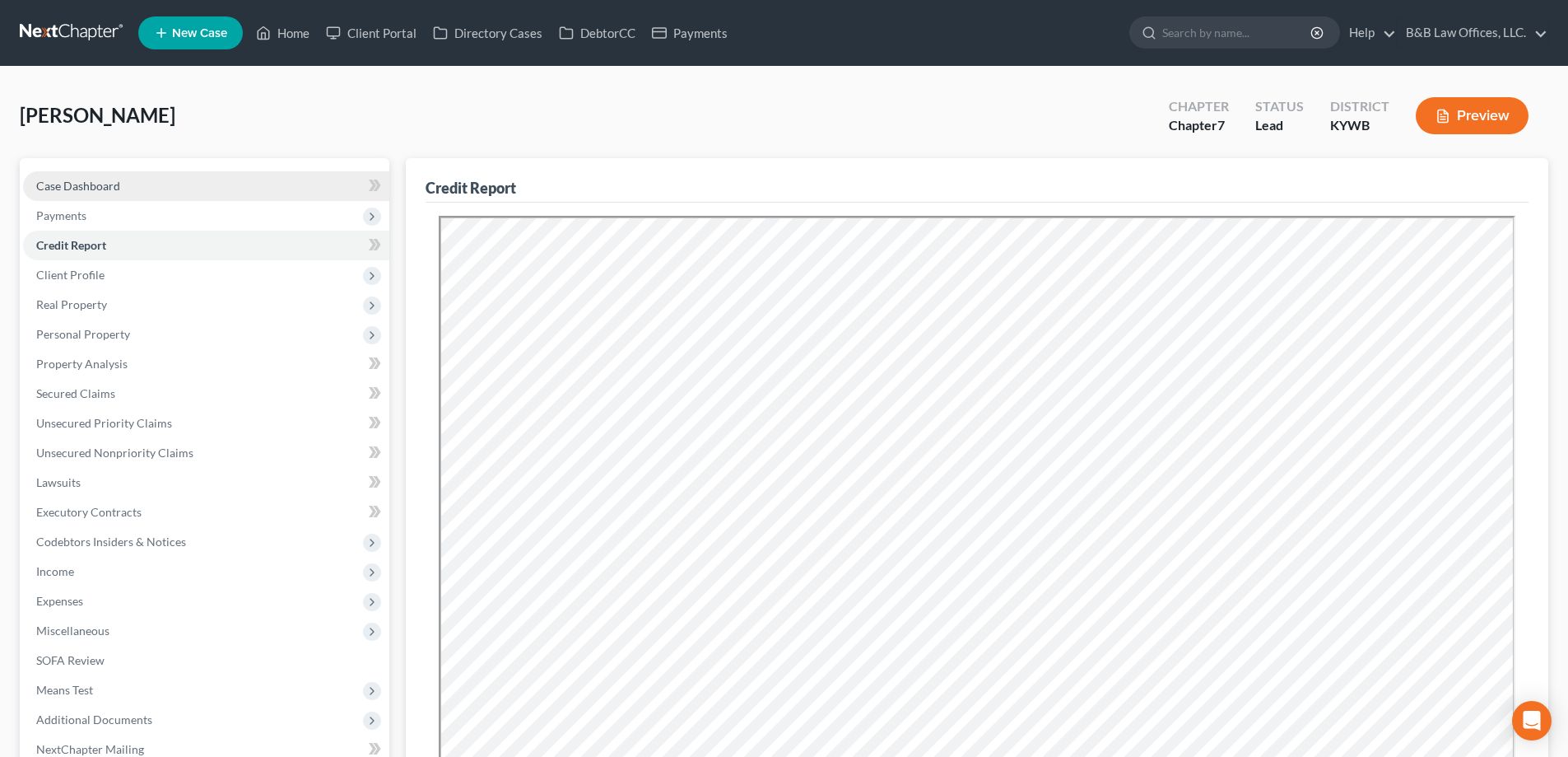
click at [140, 185] on link "Case Dashboard" at bounding box center [206, 185] width 366 height 29
select select "10"
select select "1"
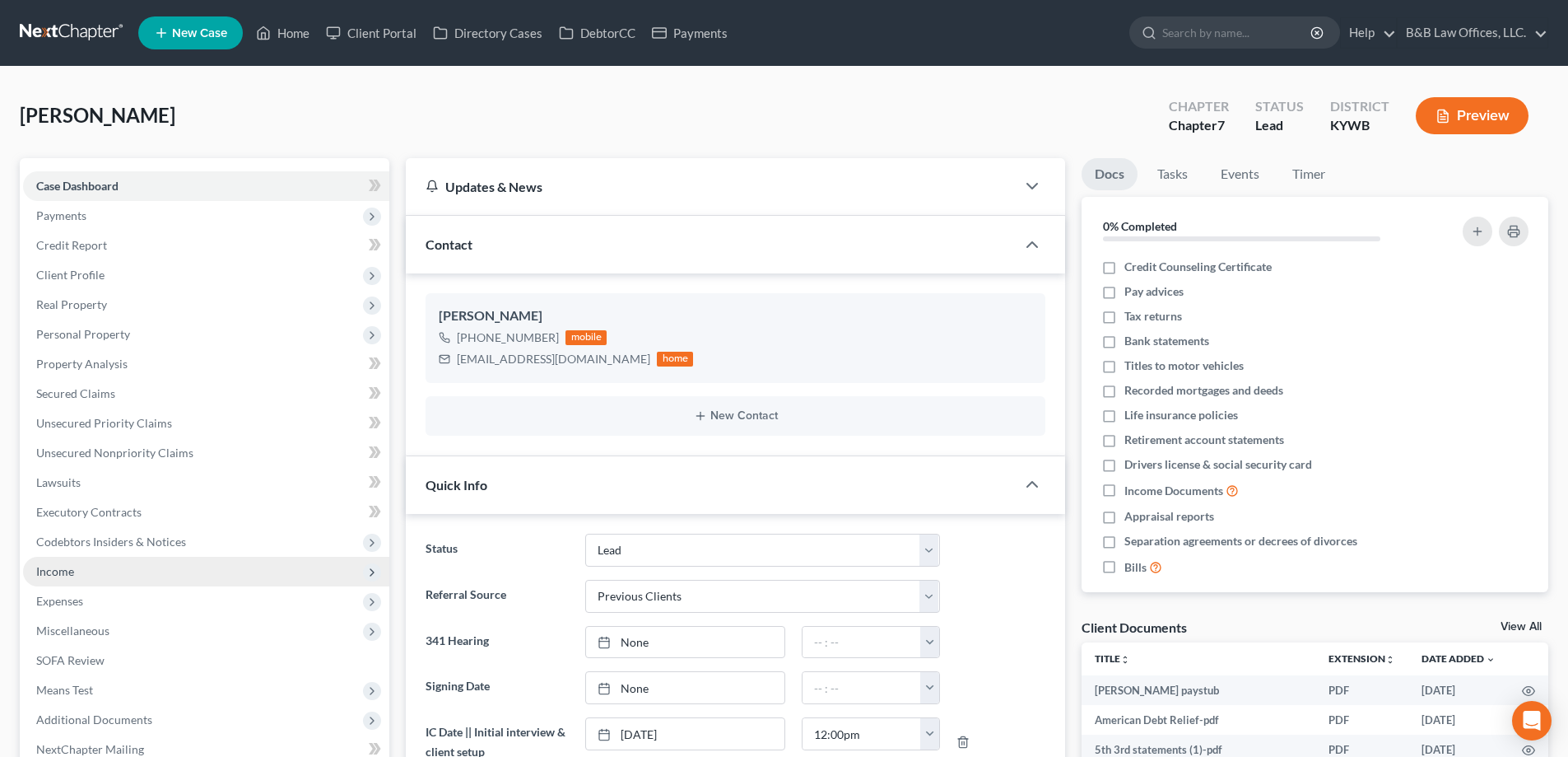
click at [80, 574] on span "Income" at bounding box center [206, 571] width 366 height 29
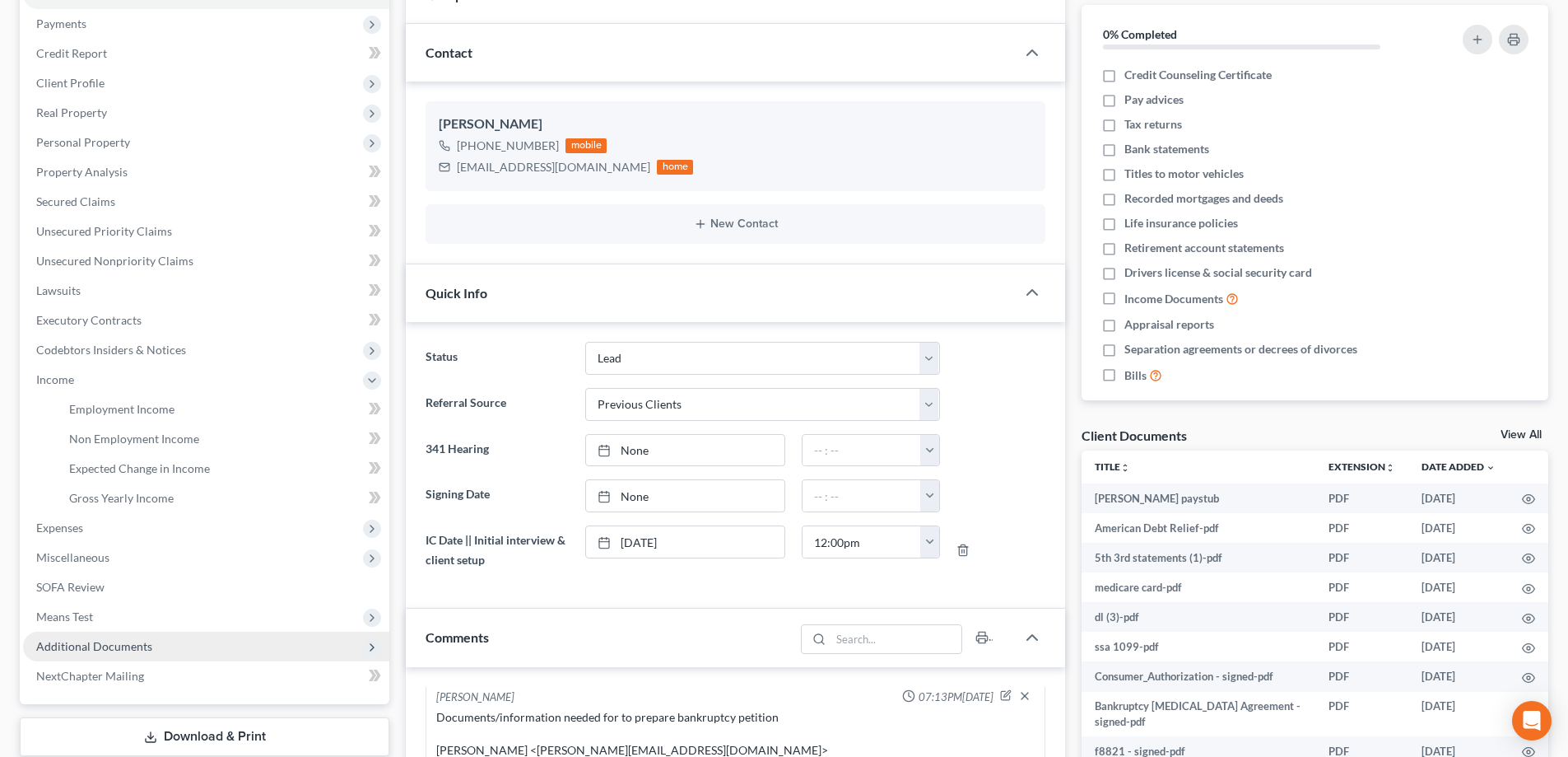
scroll to position [329, 0]
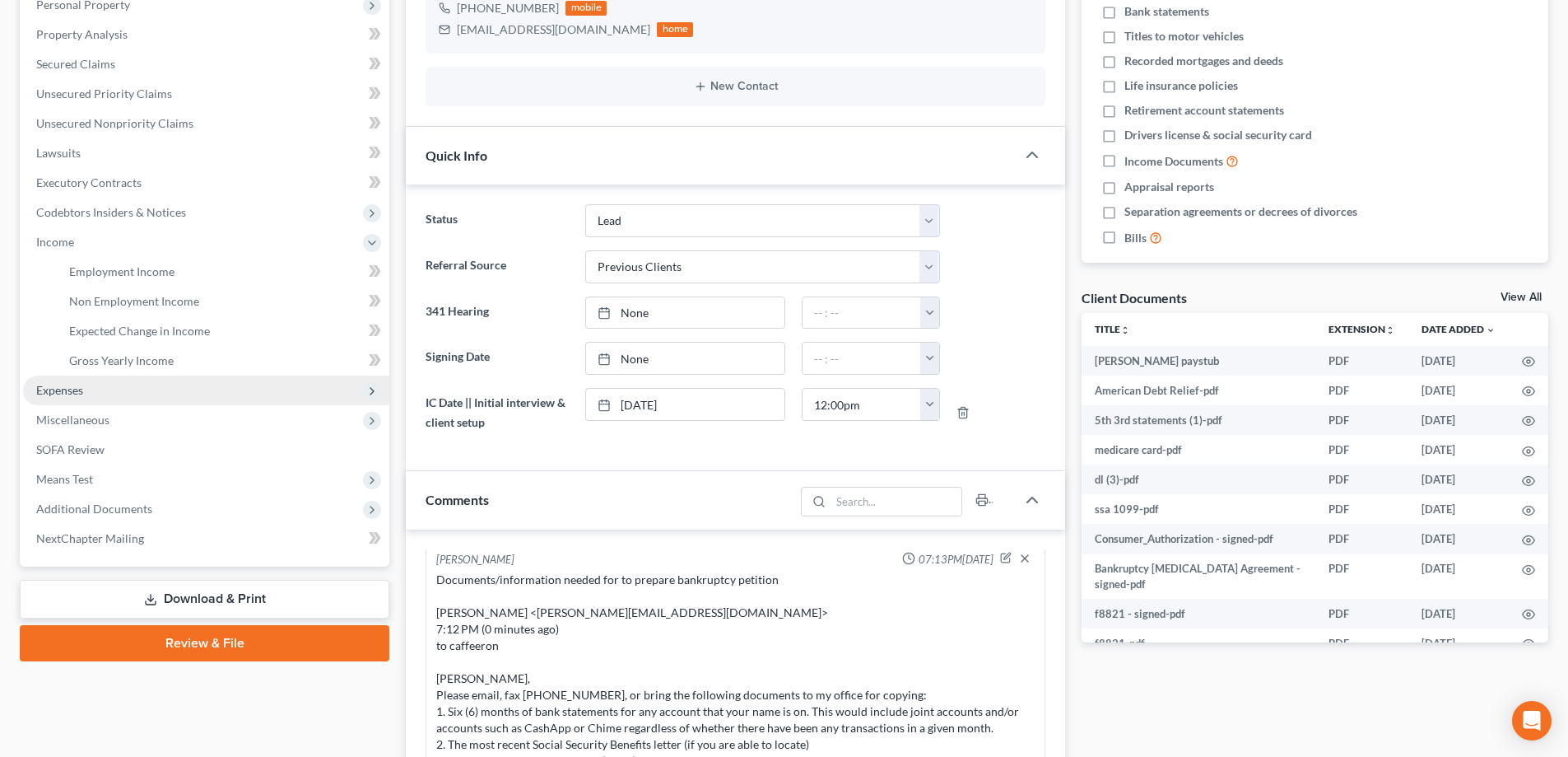
click at [67, 395] on span "Expenses" at bounding box center [60, 390] width 47 height 14
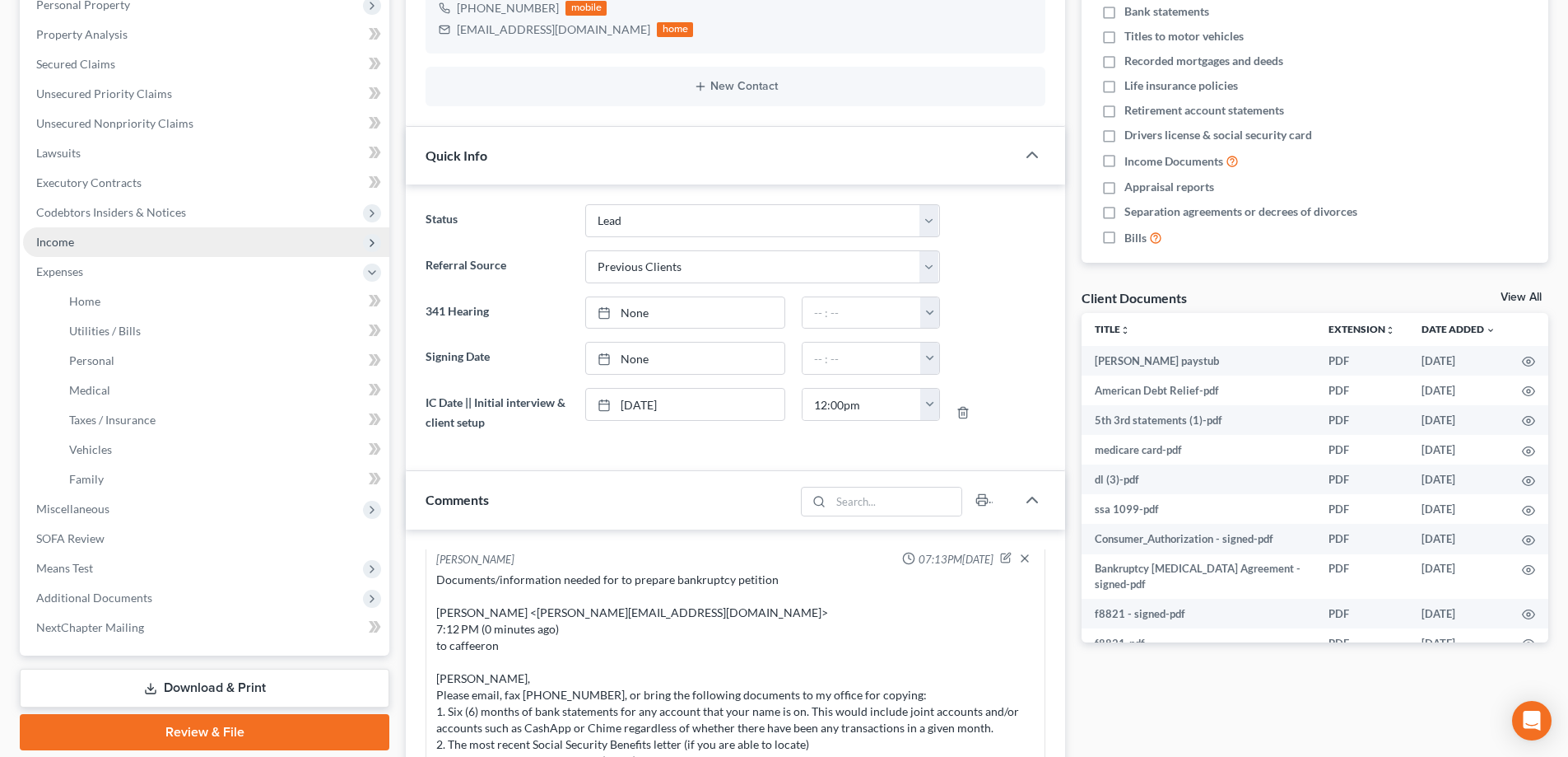
click at [118, 244] on span "Income" at bounding box center [206, 241] width 366 height 29
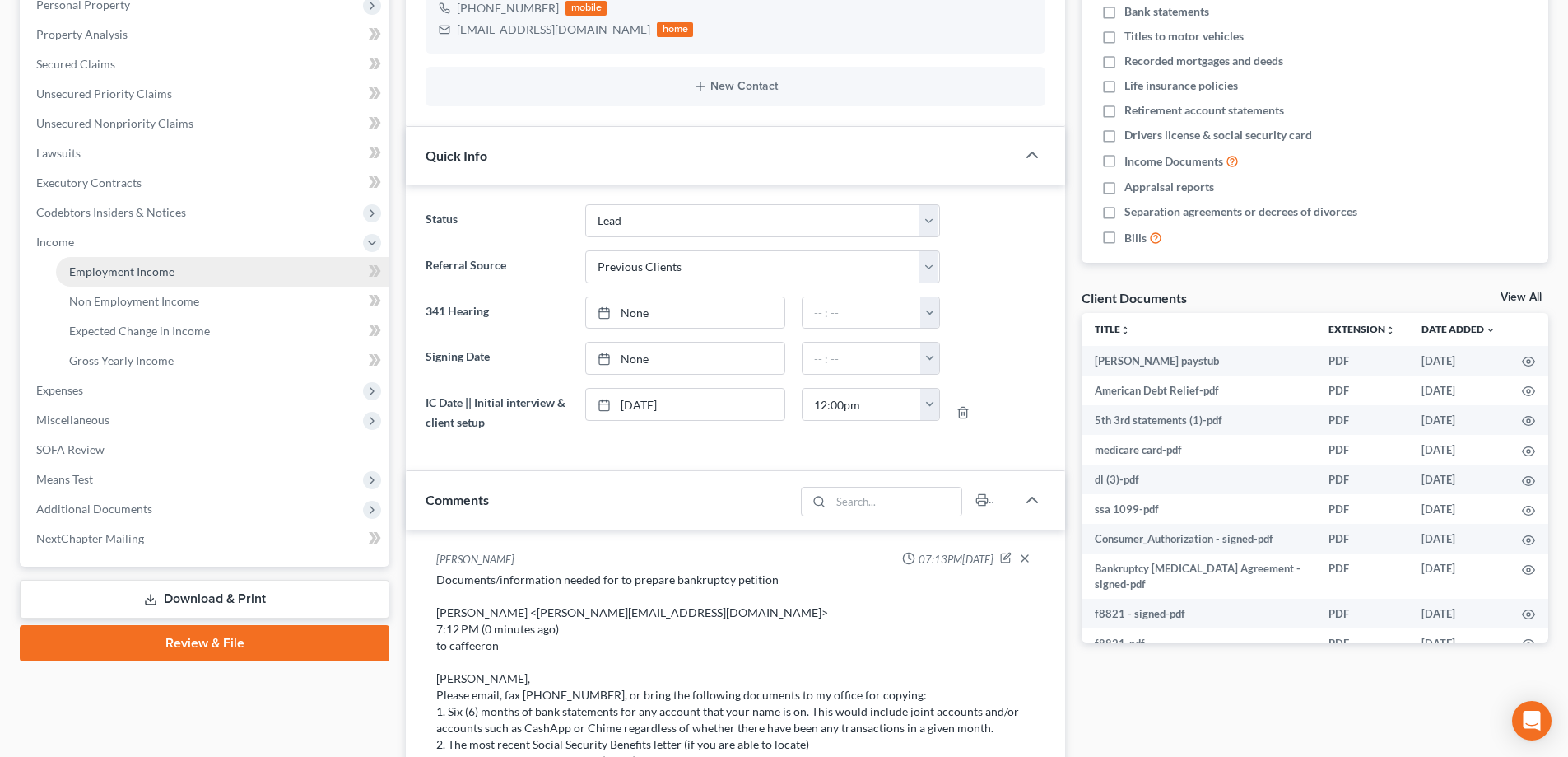
click at [137, 273] on span "Employment Income" at bounding box center [122, 271] width 106 height 14
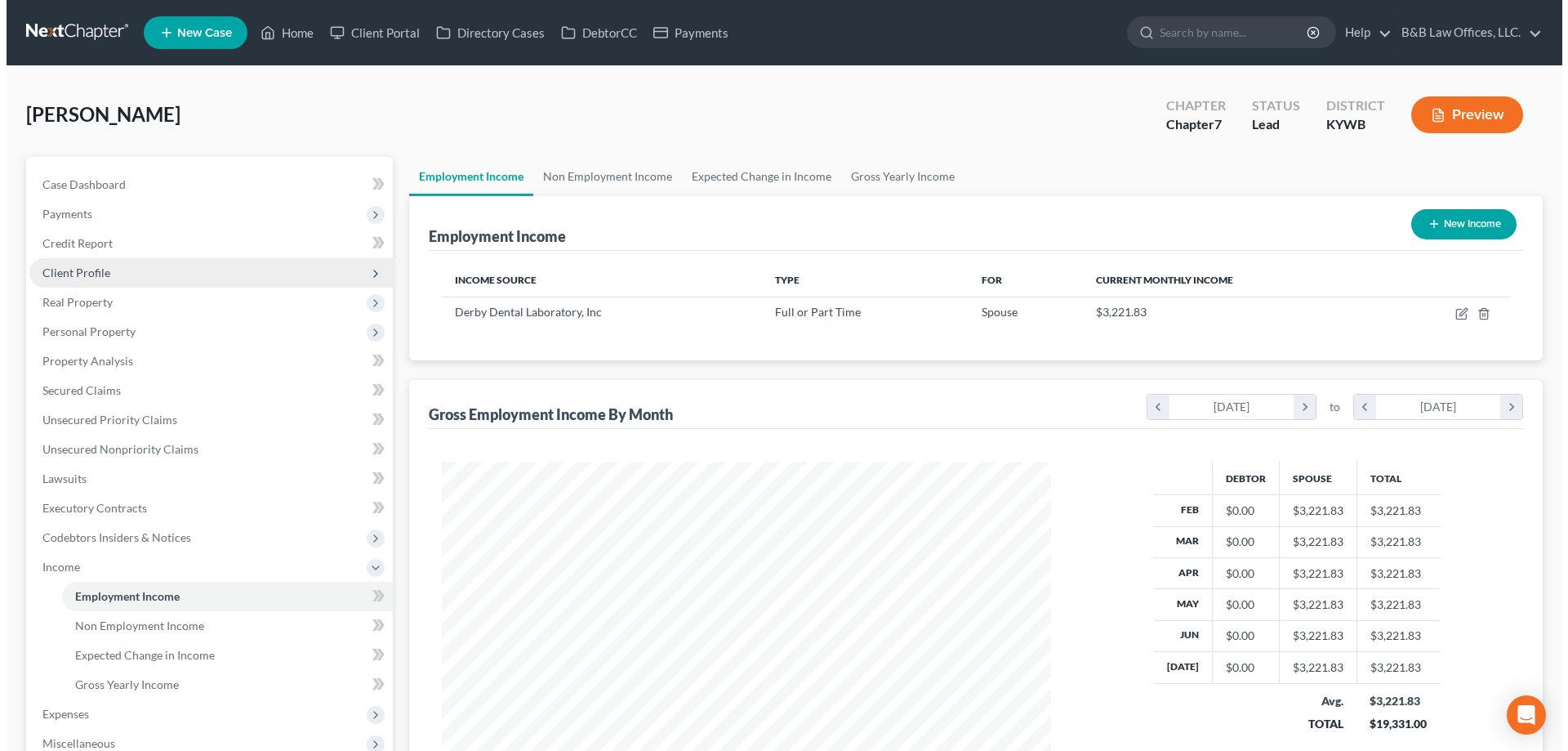
scroll to position [304, 642]
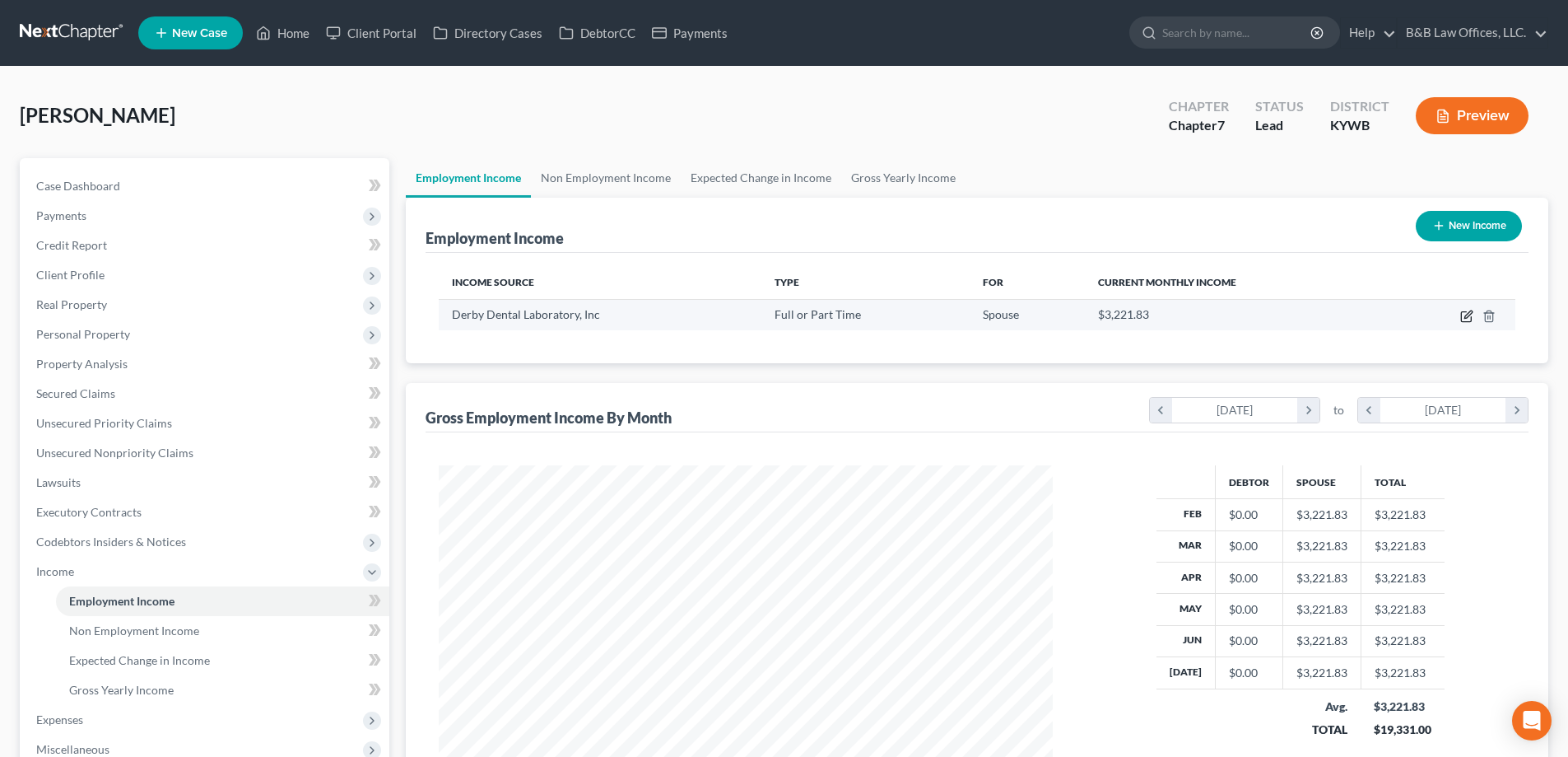
click at [1467, 319] on icon "button" at bounding box center [1467, 316] width 13 height 13
select select "0"
select select "18"
select select "2"
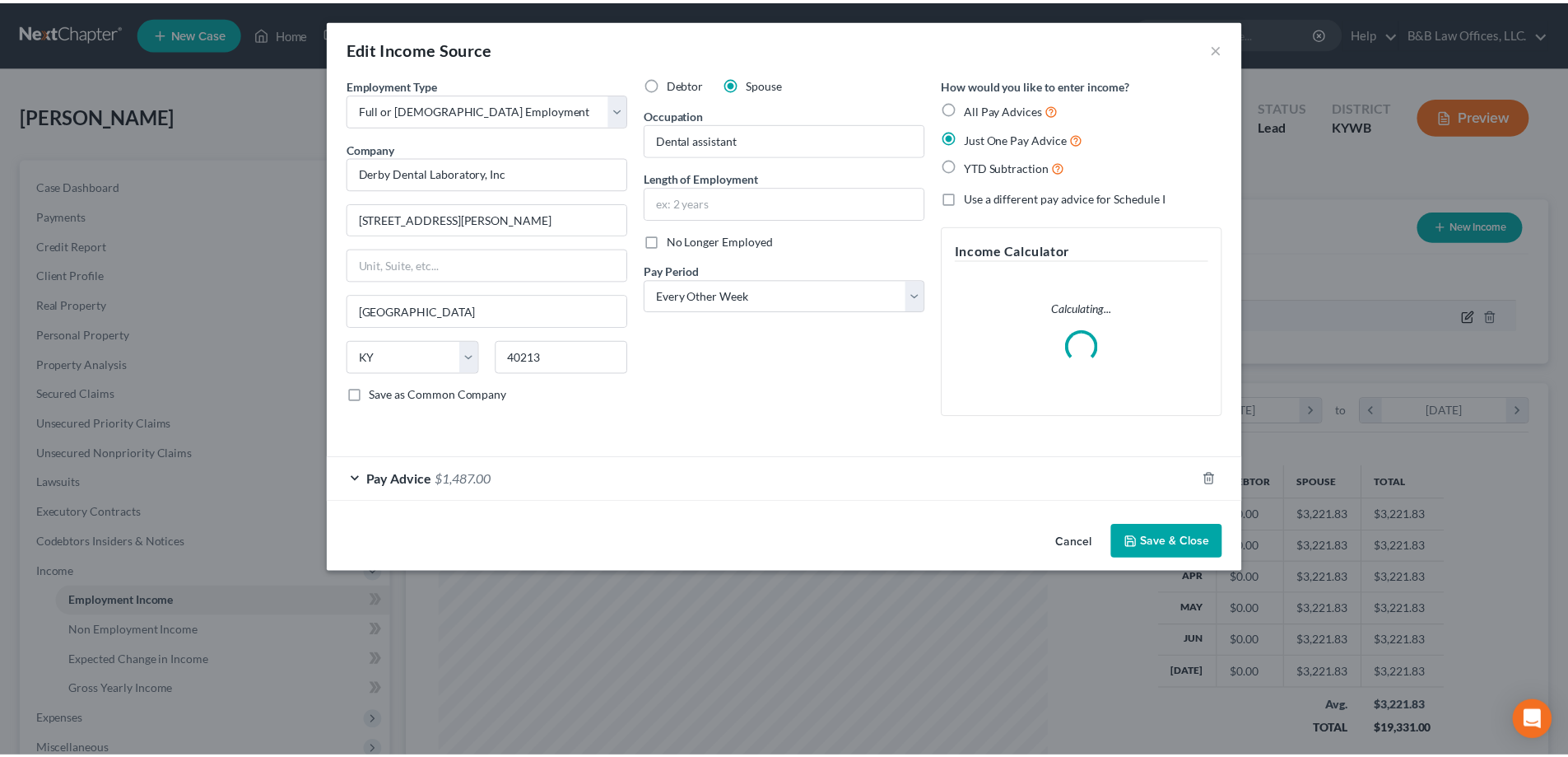
scroll to position [309, 653]
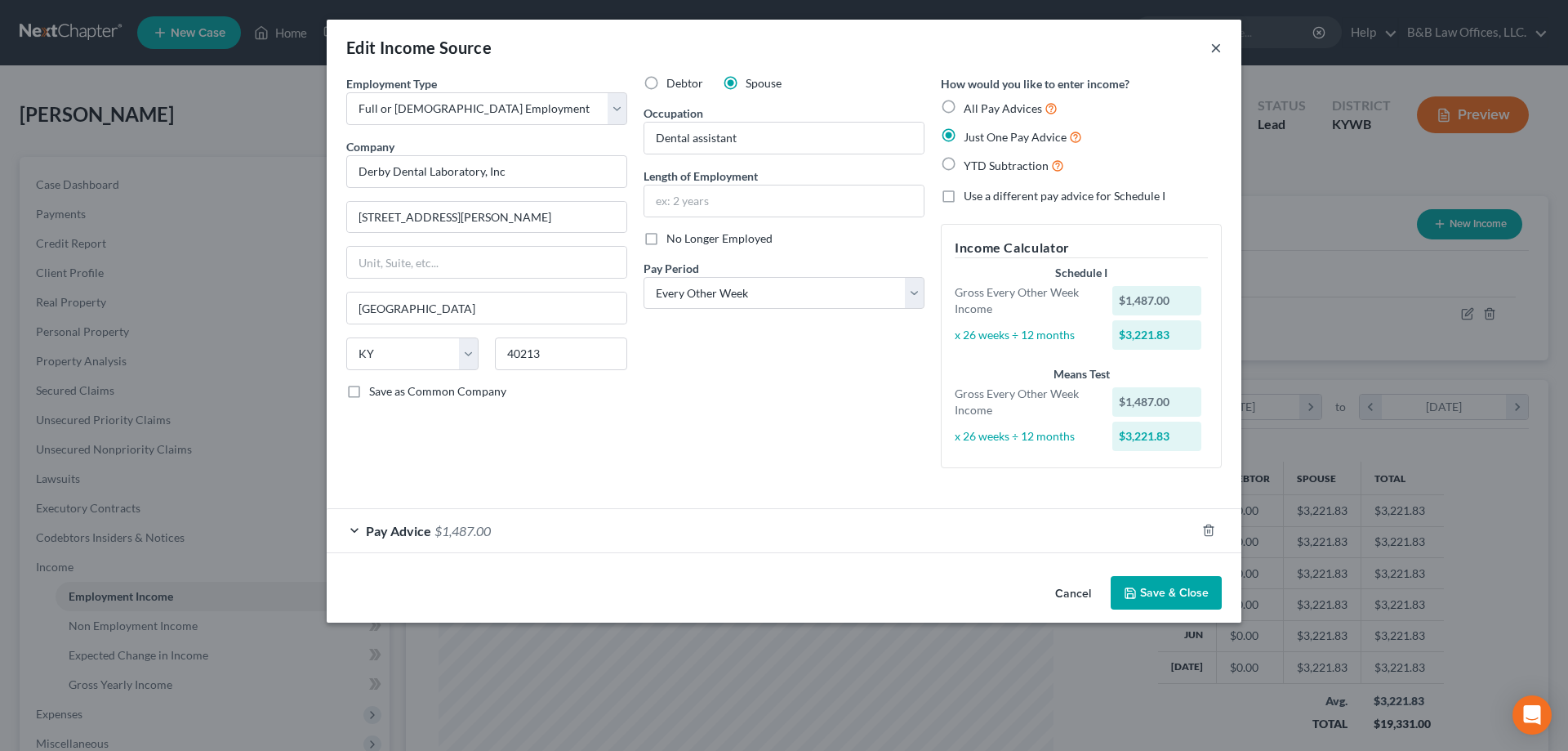
click at [1215, 46] on button "×" at bounding box center [1216, 47] width 12 height 20
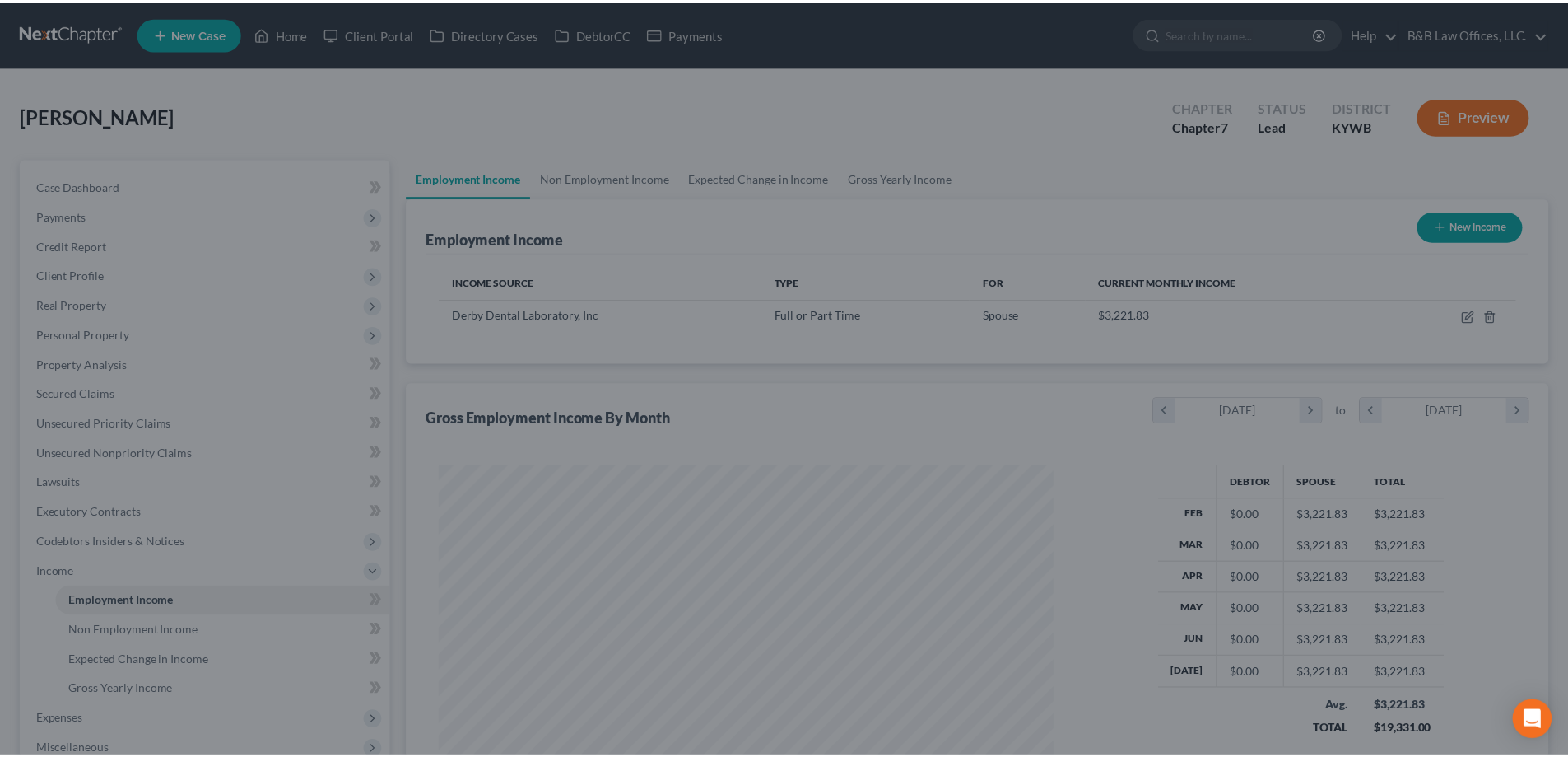
scroll to position [823166, 822569]
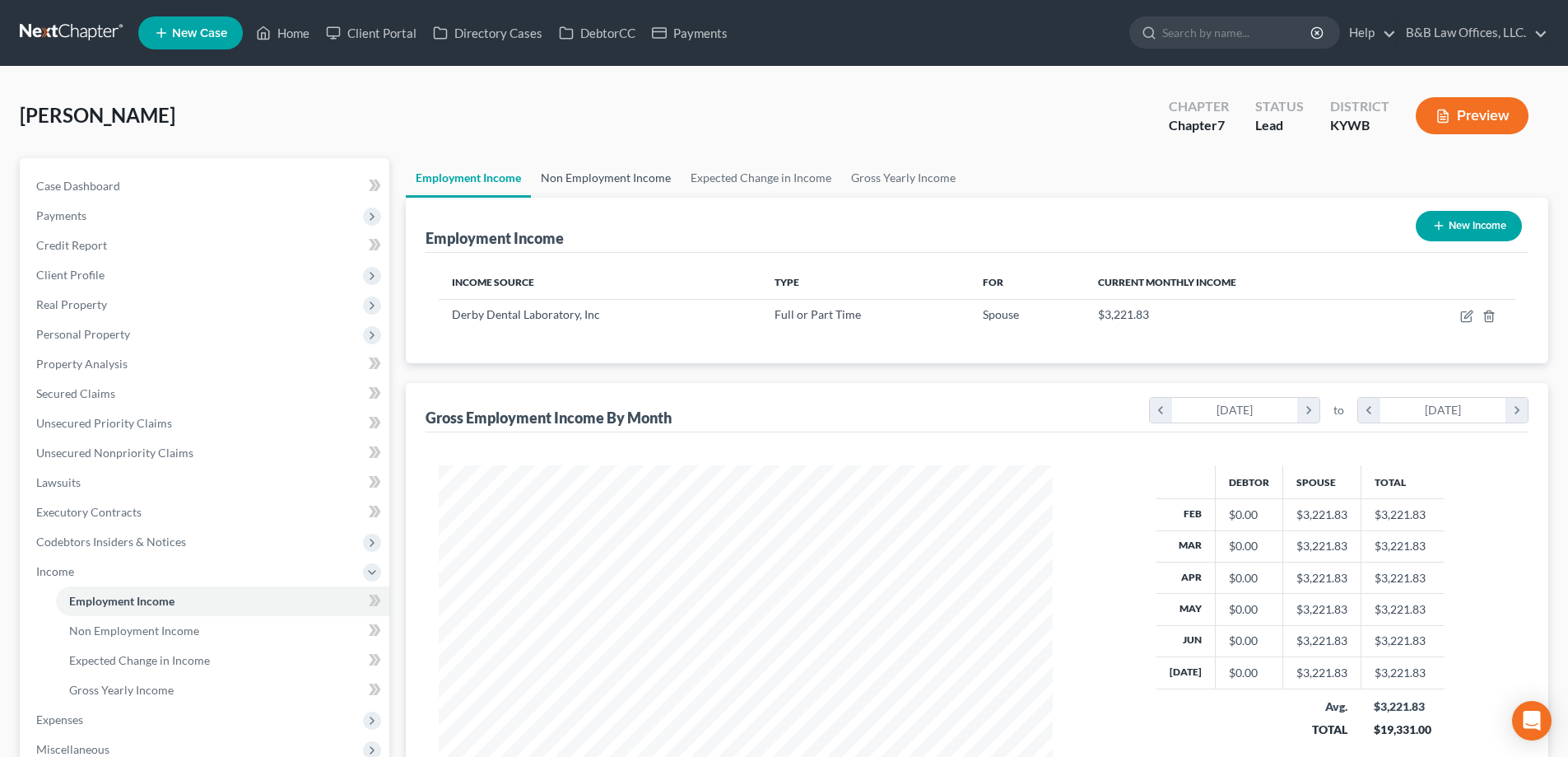
click at [617, 176] on link "Non Employment Income" at bounding box center [606, 178] width 150 height 39
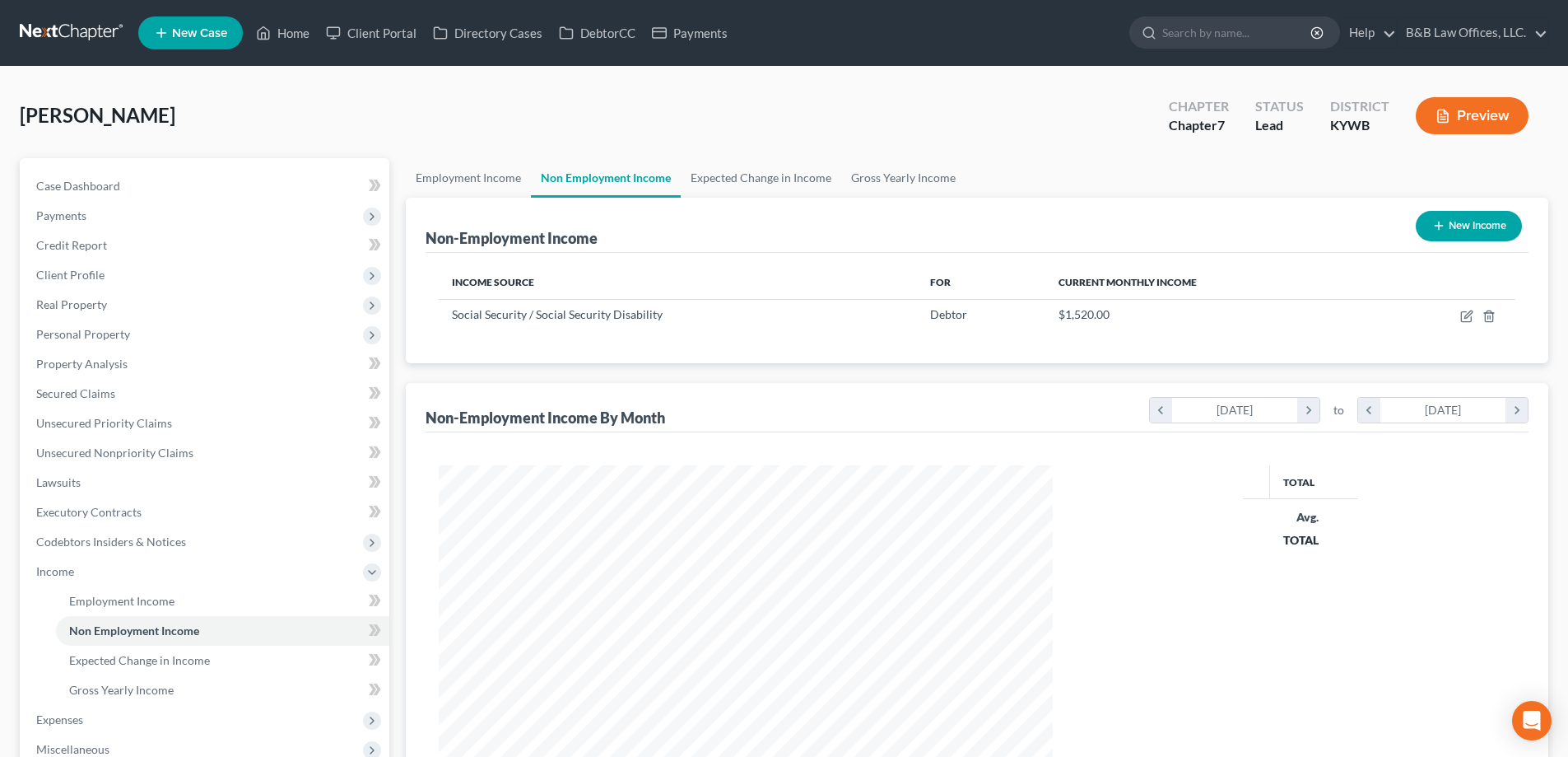
scroll to position [307, 647]
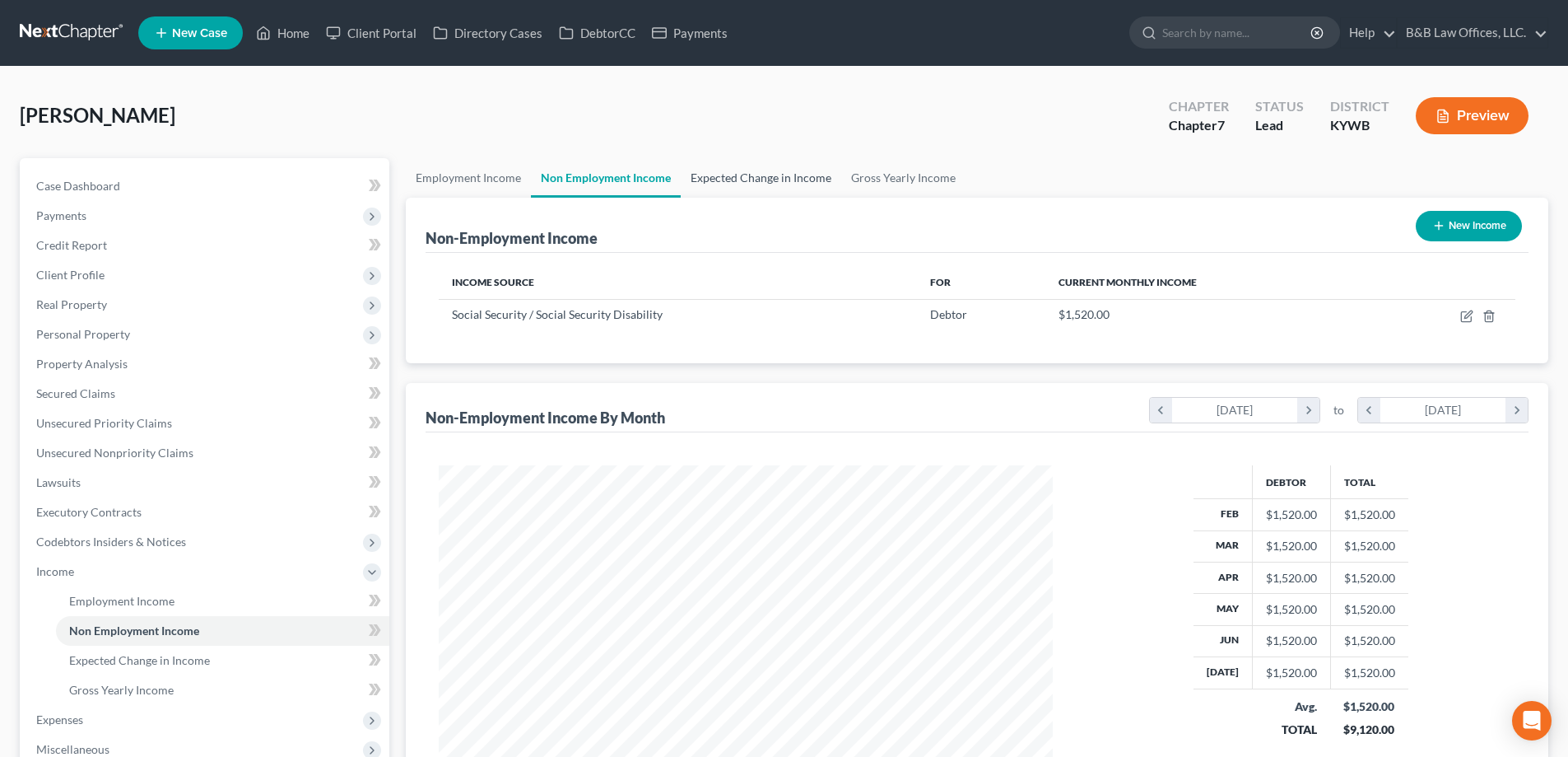
click at [729, 179] on link "Expected Change in Income" at bounding box center [761, 178] width 161 height 39
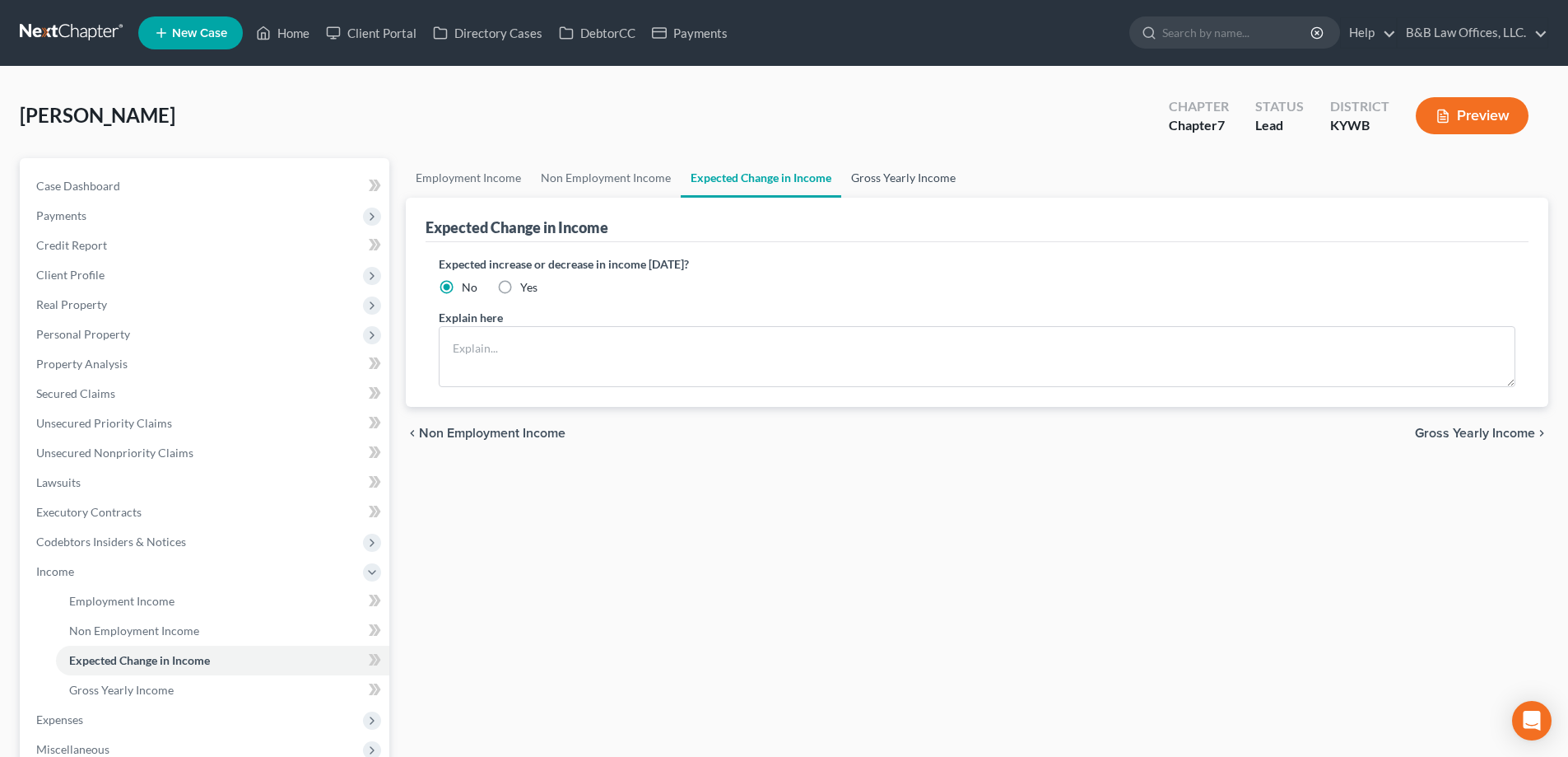
click at [870, 177] on link "Gross Yearly Income" at bounding box center [903, 178] width 124 height 39
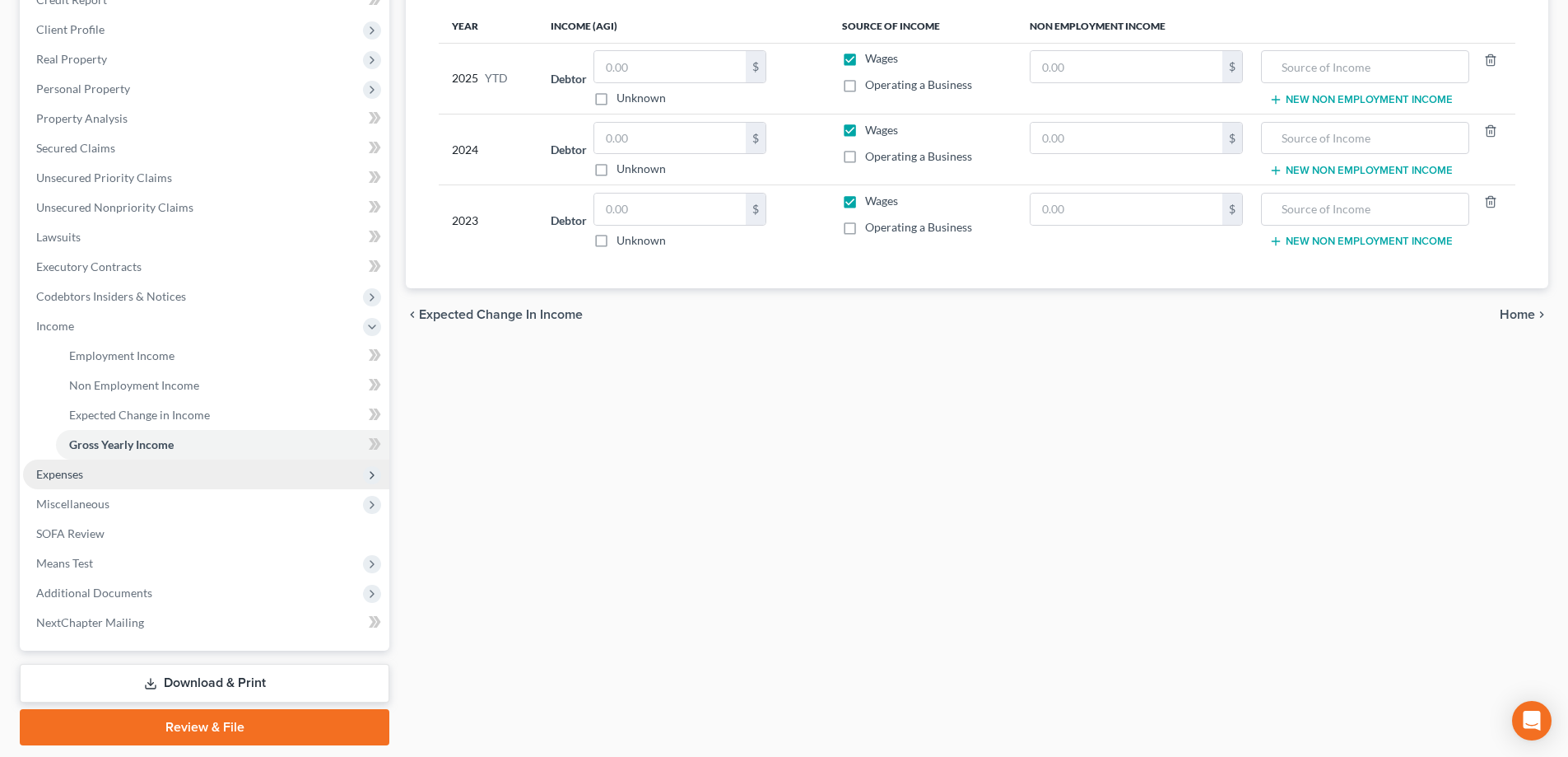
scroll to position [247, 0]
click at [72, 480] on span "Expenses" at bounding box center [206, 472] width 366 height 29
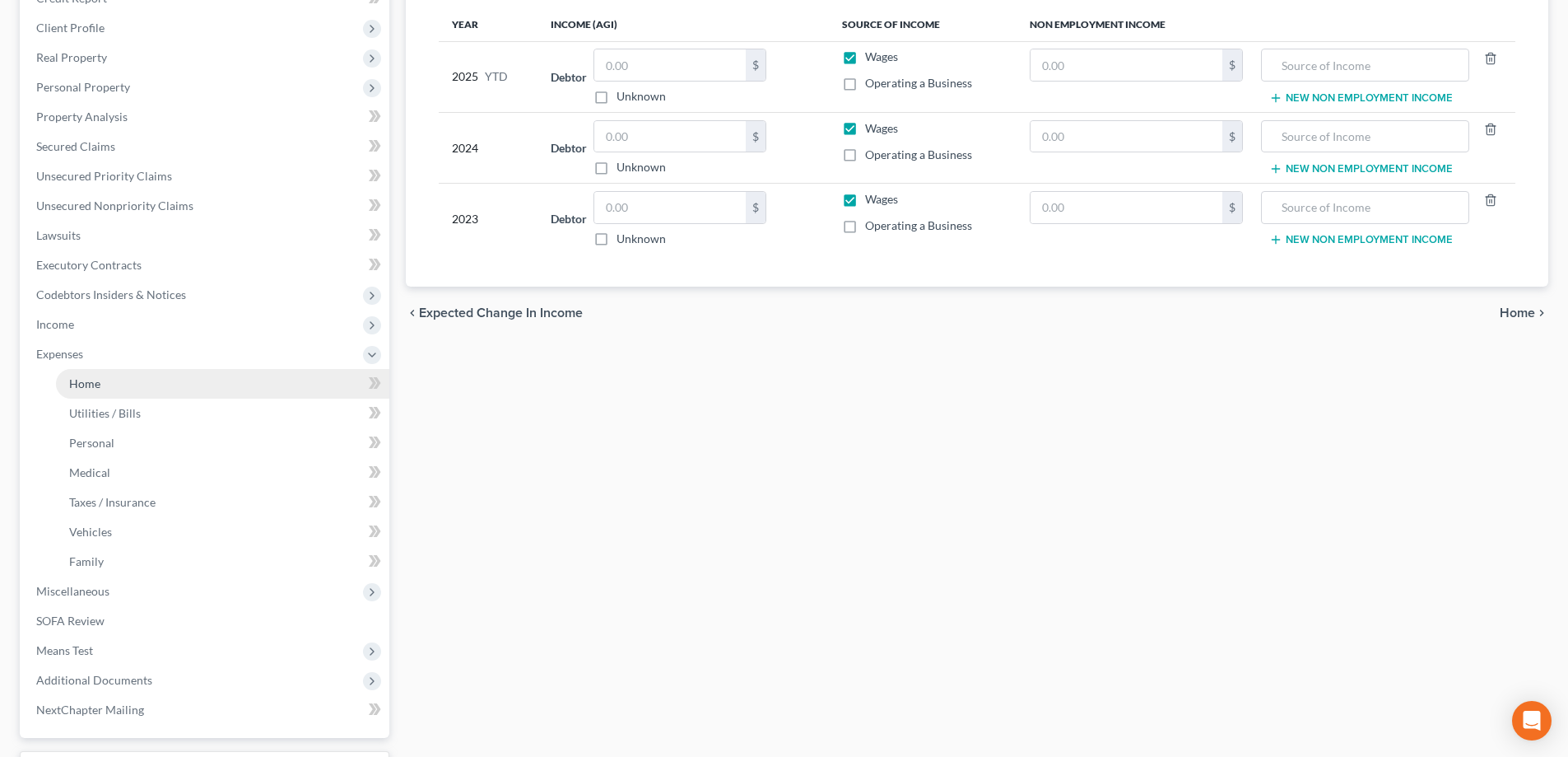
click at [152, 387] on link "Home" at bounding box center [223, 383] width 334 height 29
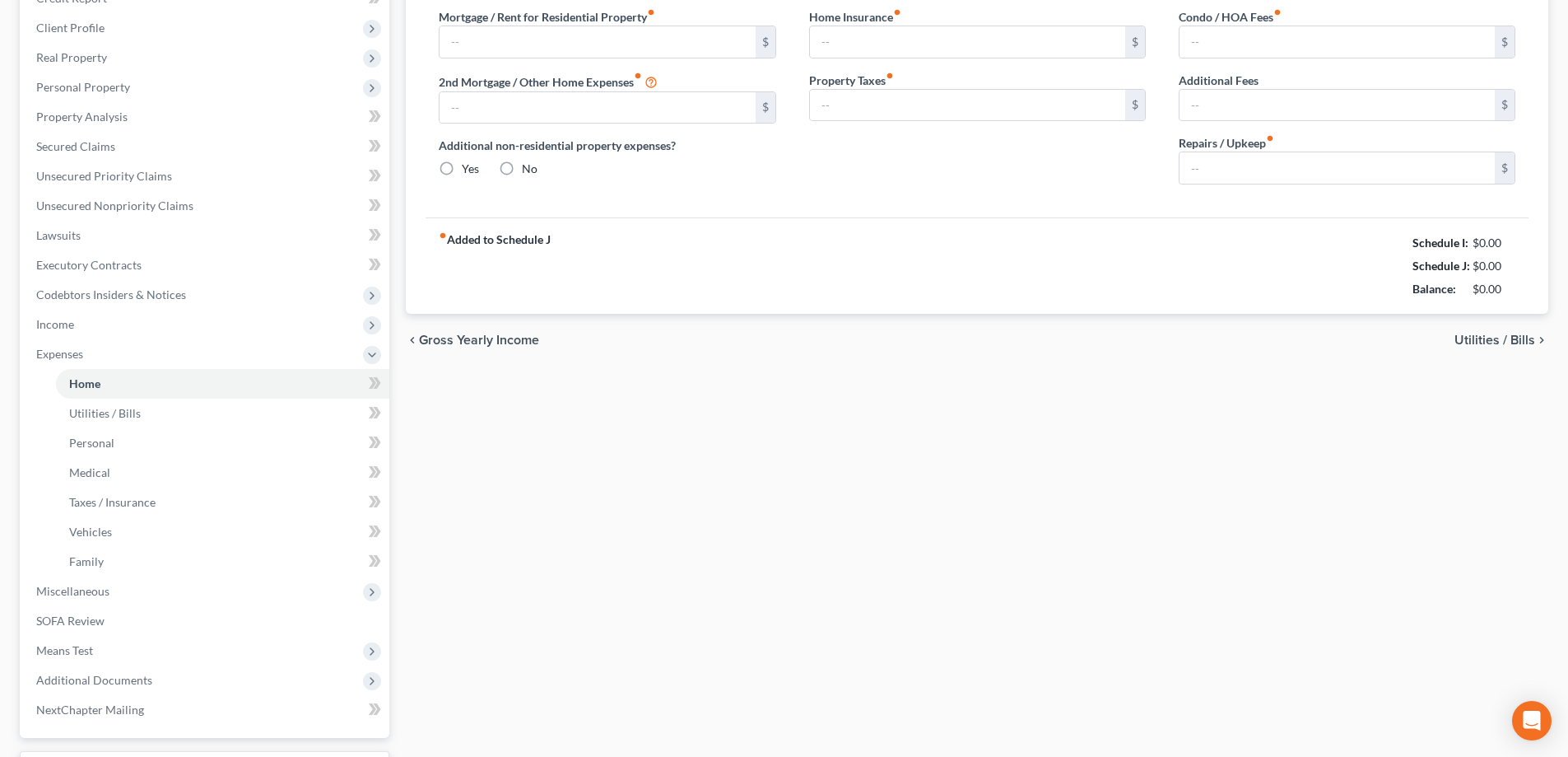
type input "500.00"
type input "0.00"
radio input "true"
type input "0.00"
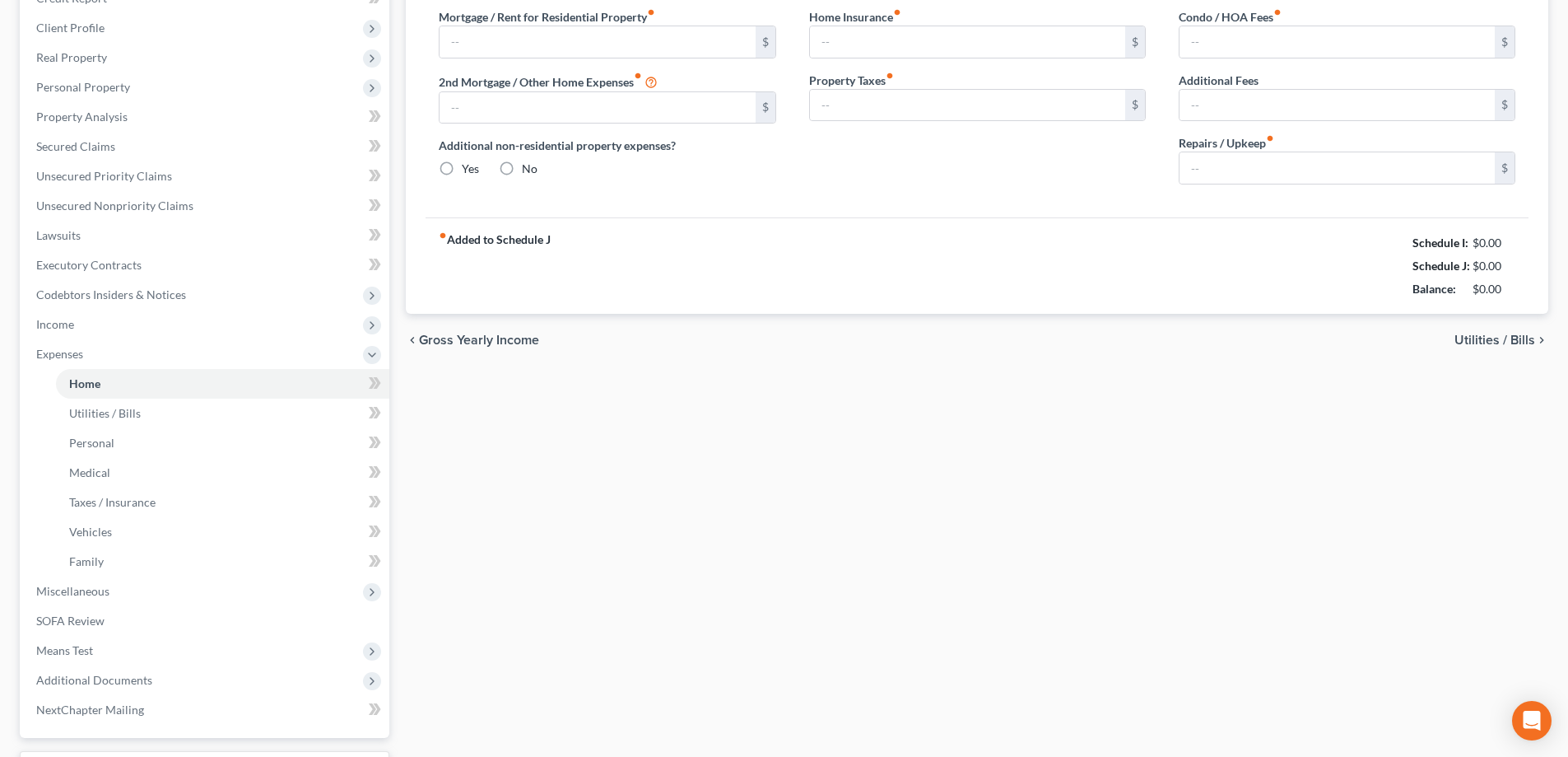
type input "0.00"
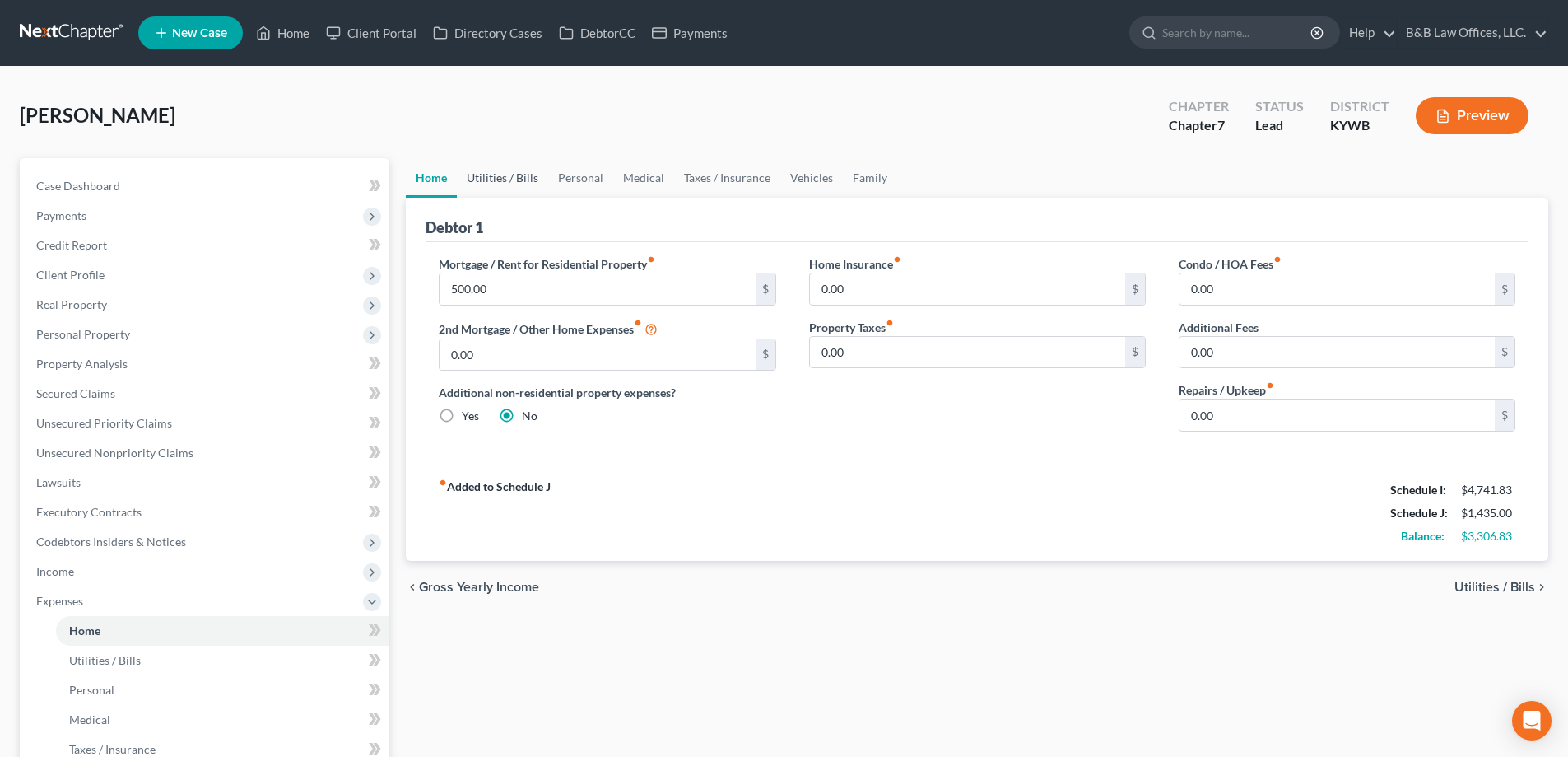
click at [498, 181] on link "Utilities / Bills" at bounding box center [502, 178] width 91 height 39
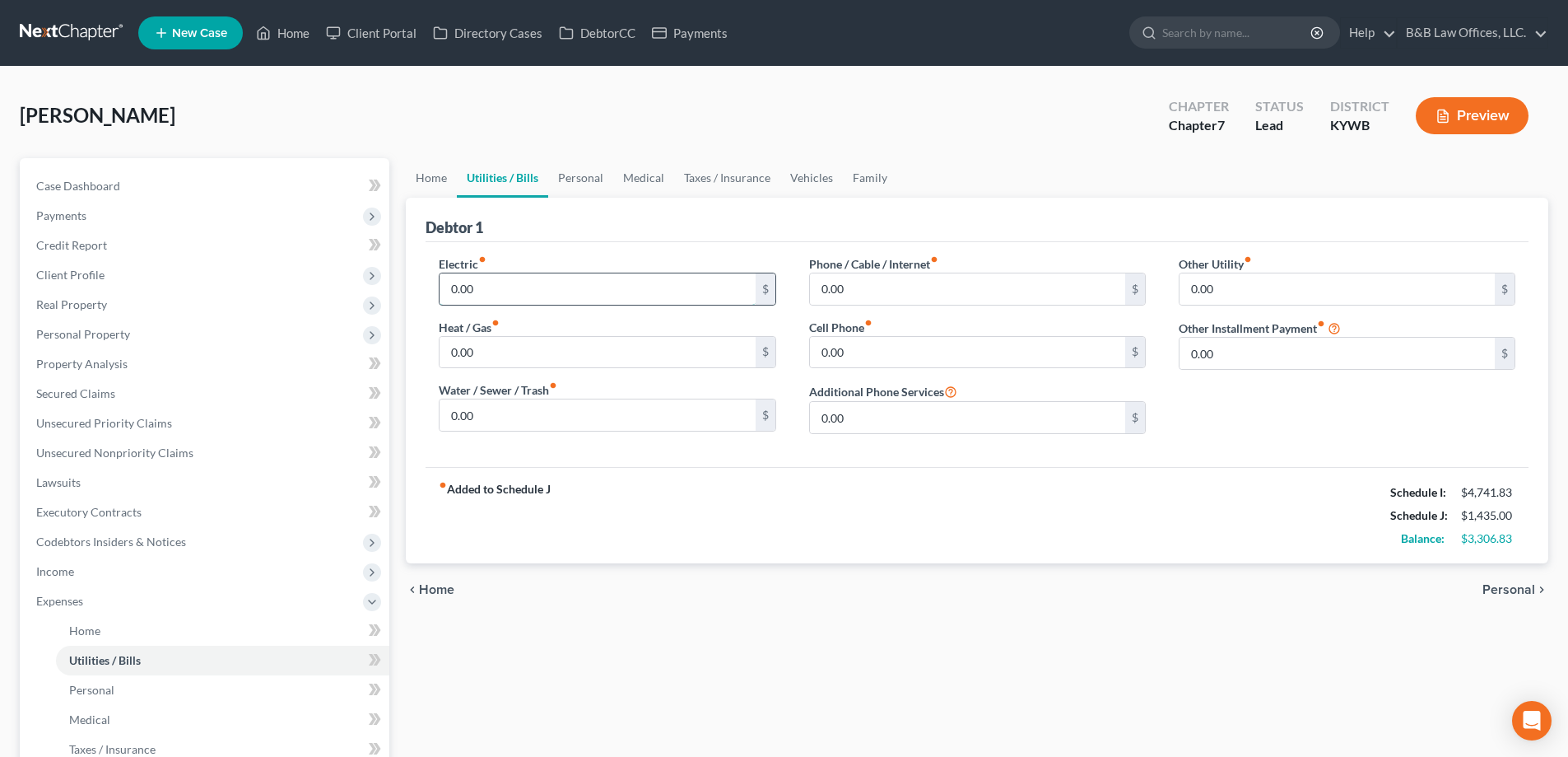
click at [508, 295] on input "0.00" at bounding box center [598, 288] width 315 height 31
click at [583, 176] on link "Personal" at bounding box center [581, 178] width 65 height 39
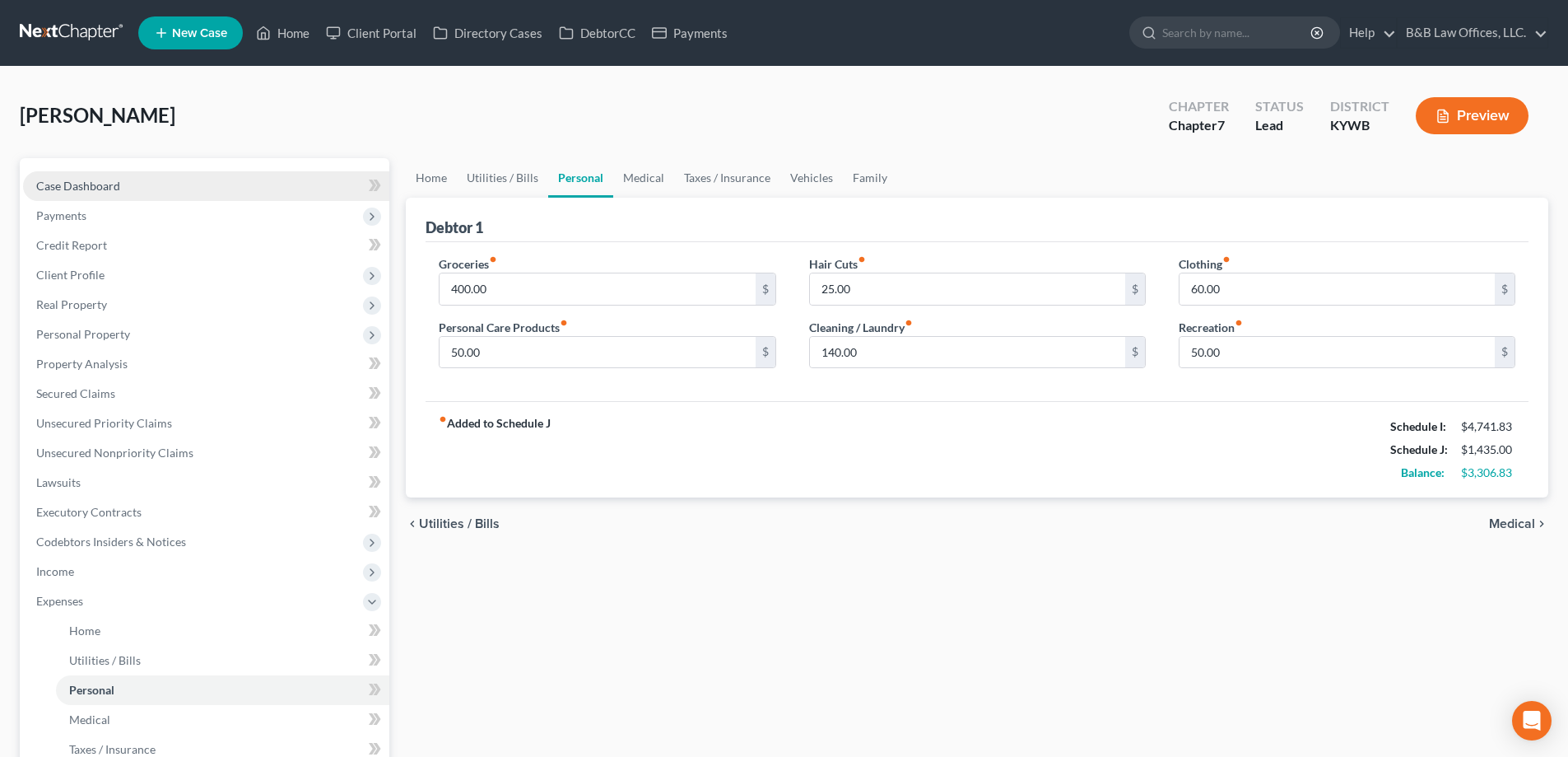
click at [149, 192] on link "Case Dashboard" at bounding box center [206, 185] width 366 height 29
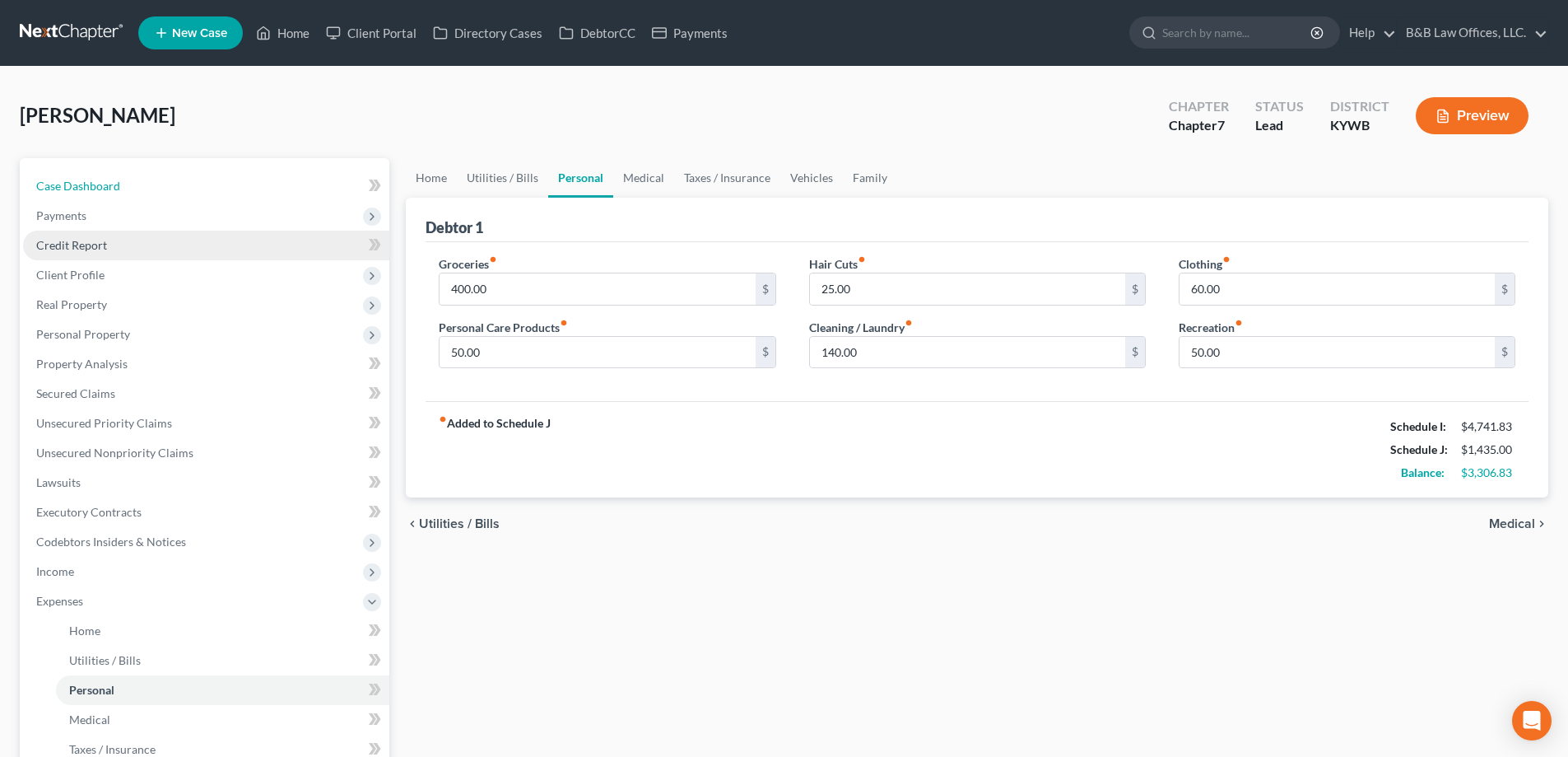
select select "1"
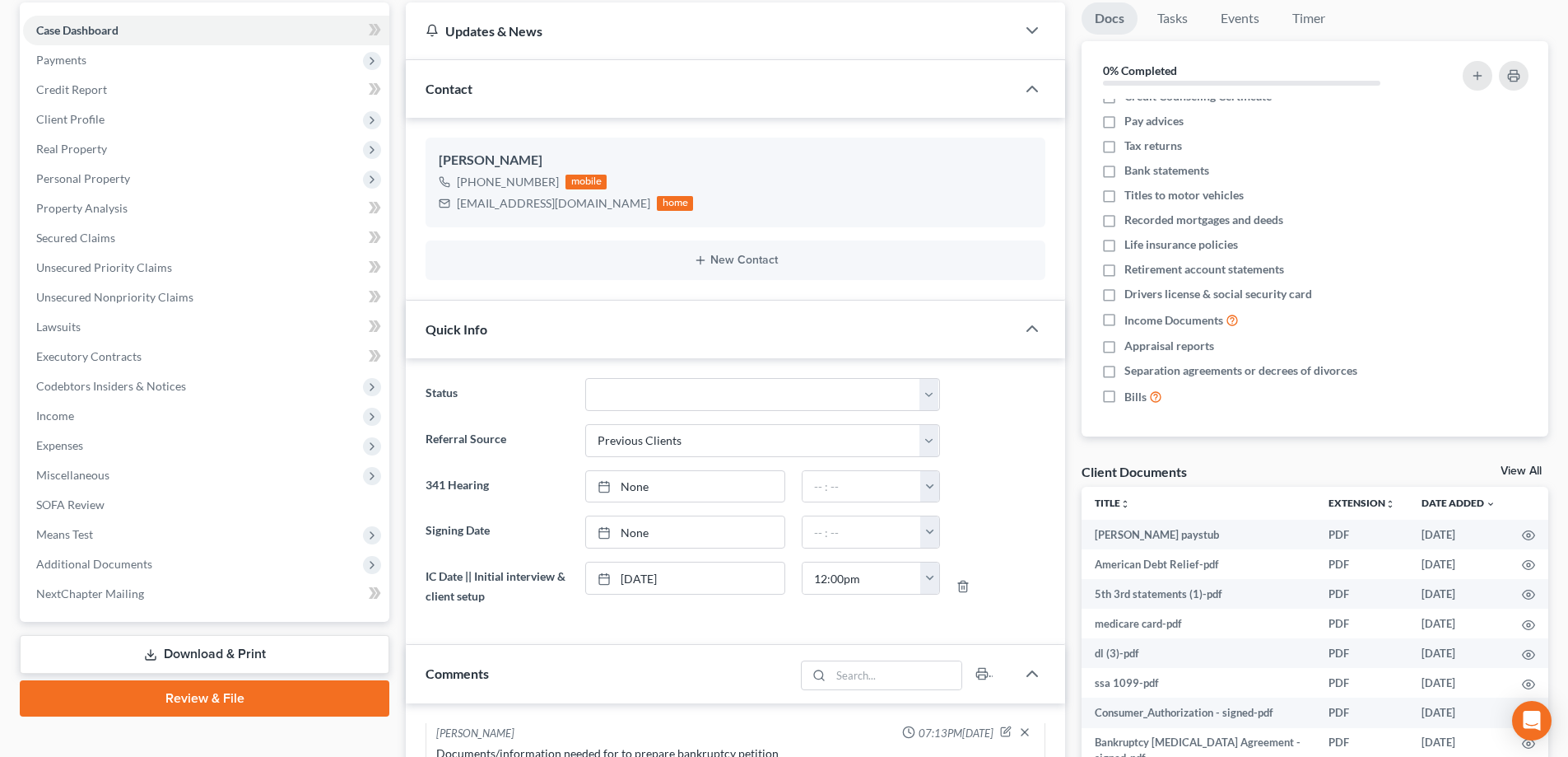
scroll to position [412, 0]
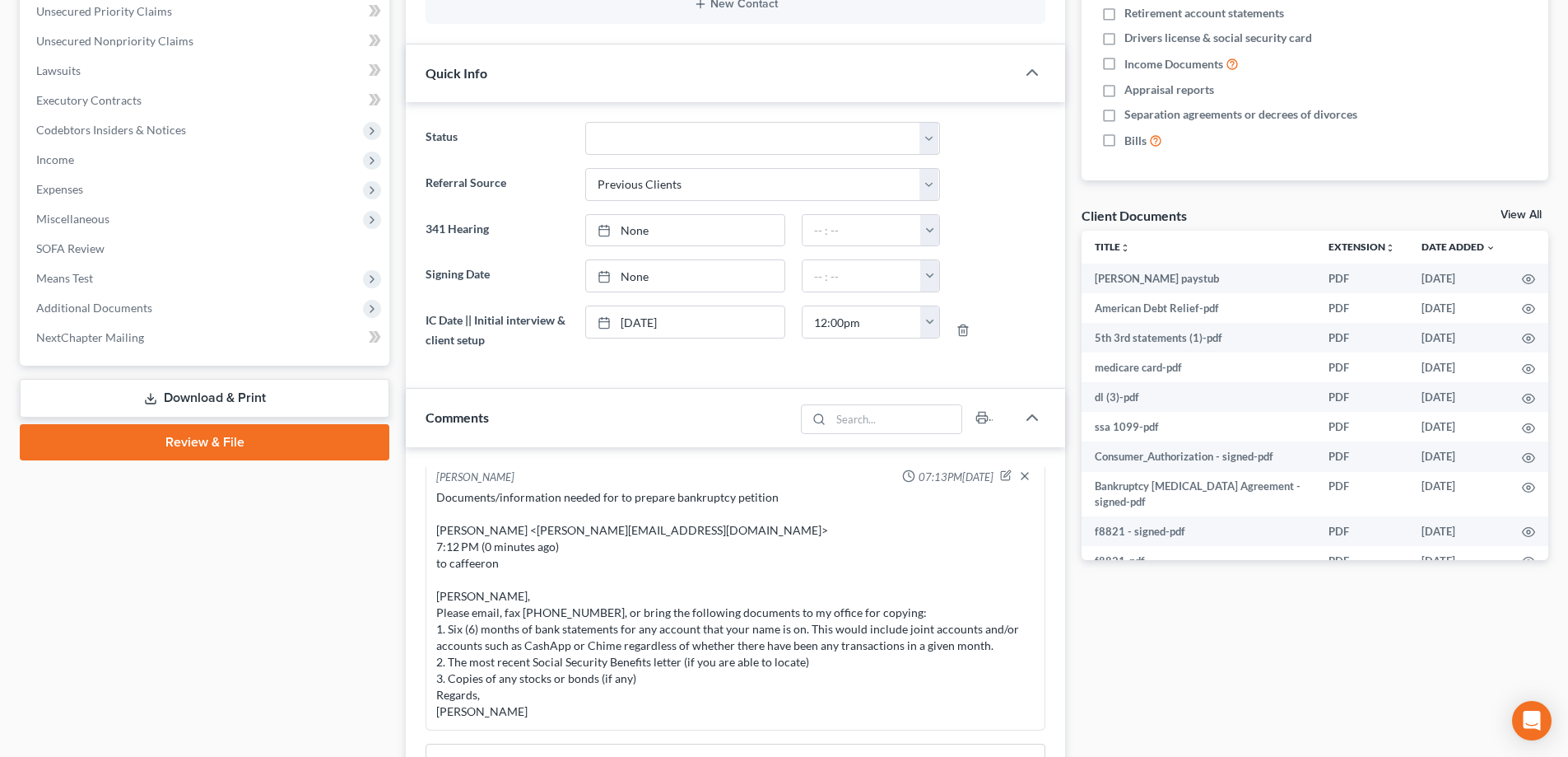
click at [1524, 215] on link "View All" at bounding box center [1521, 215] width 41 height 12
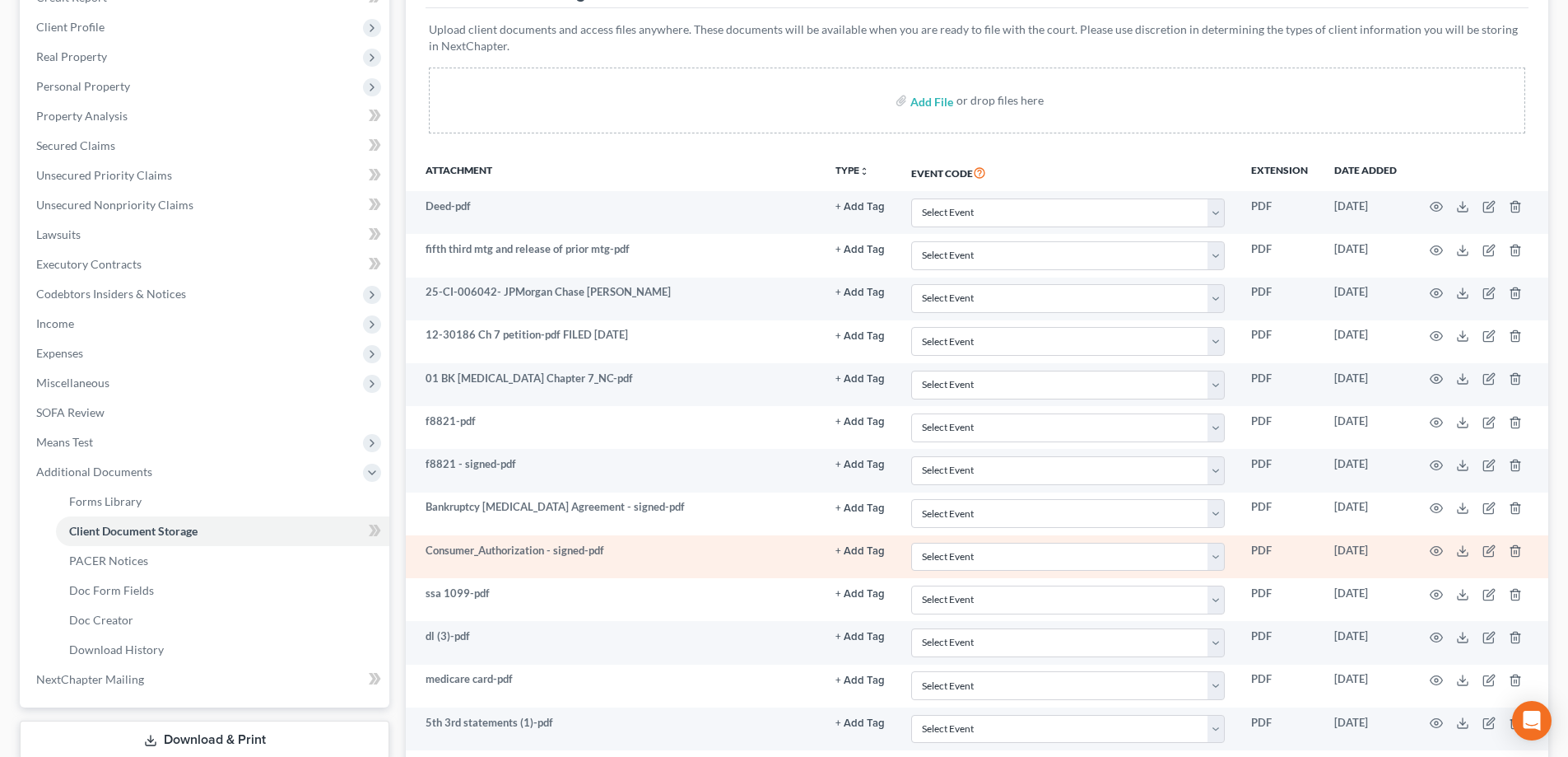
scroll to position [210, 0]
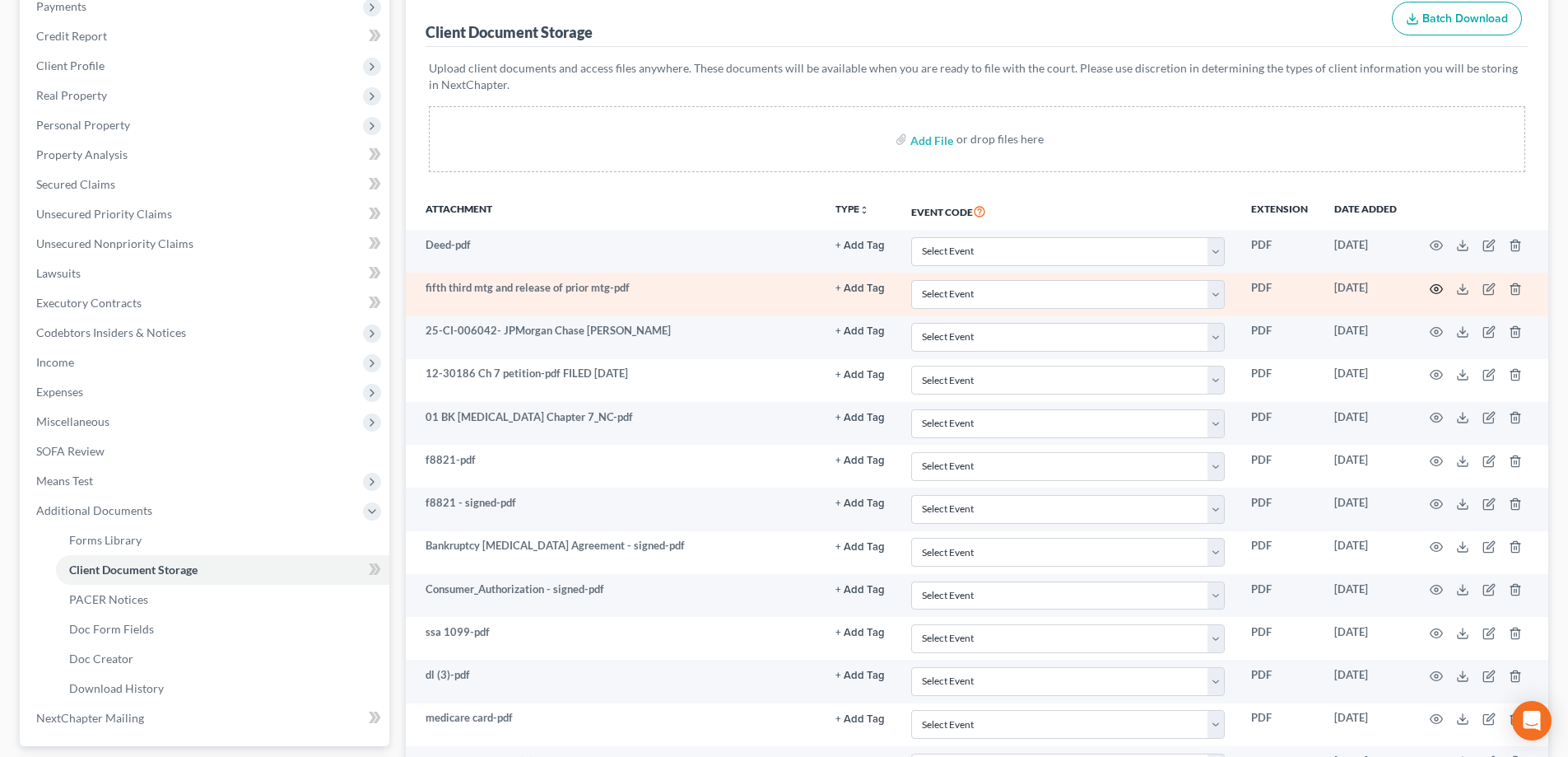
click at [1441, 290] on icon "button" at bounding box center [1436, 289] width 13 height 13
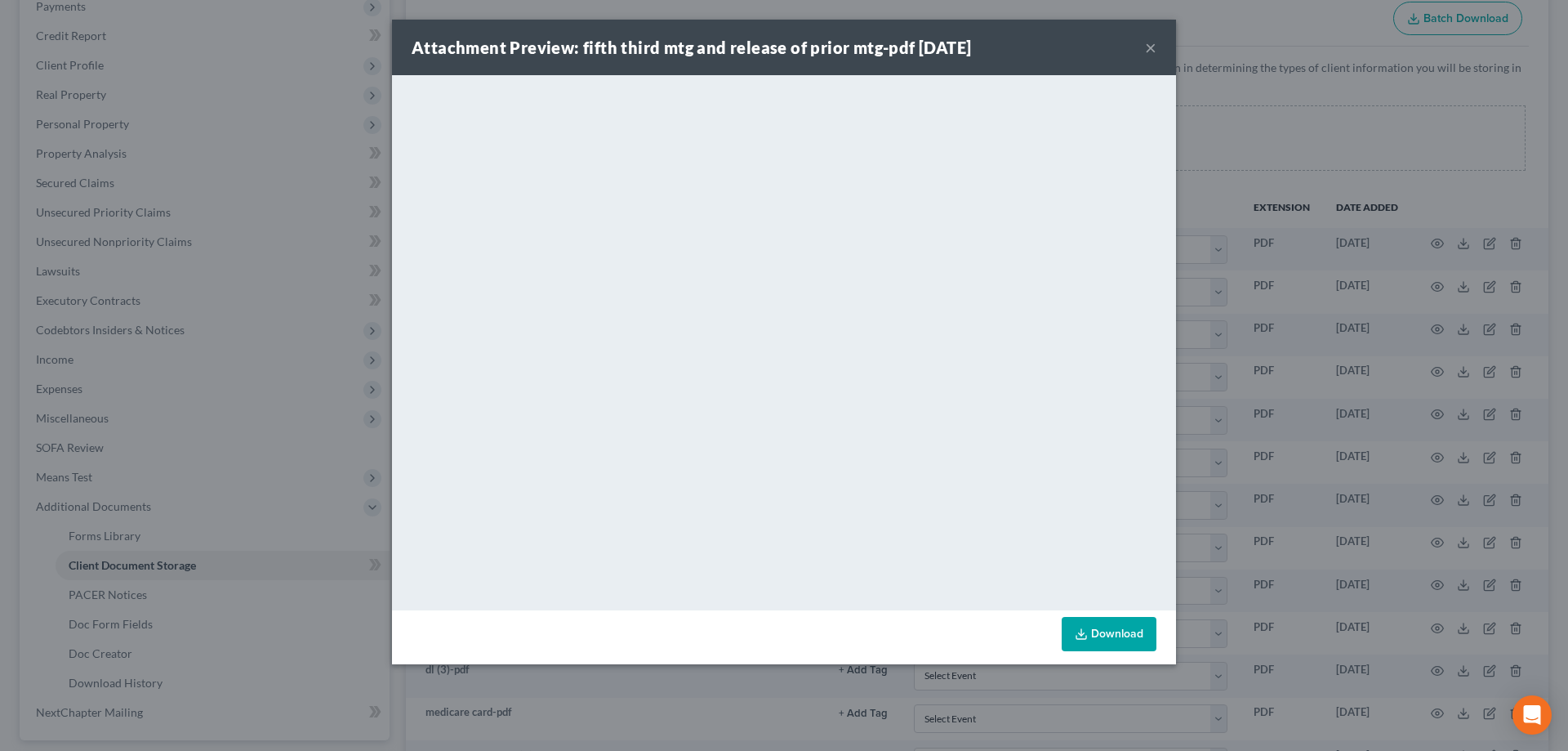
click at [1151, 47] on button "×" at bounding box center [1151, 47] width 12 height 20
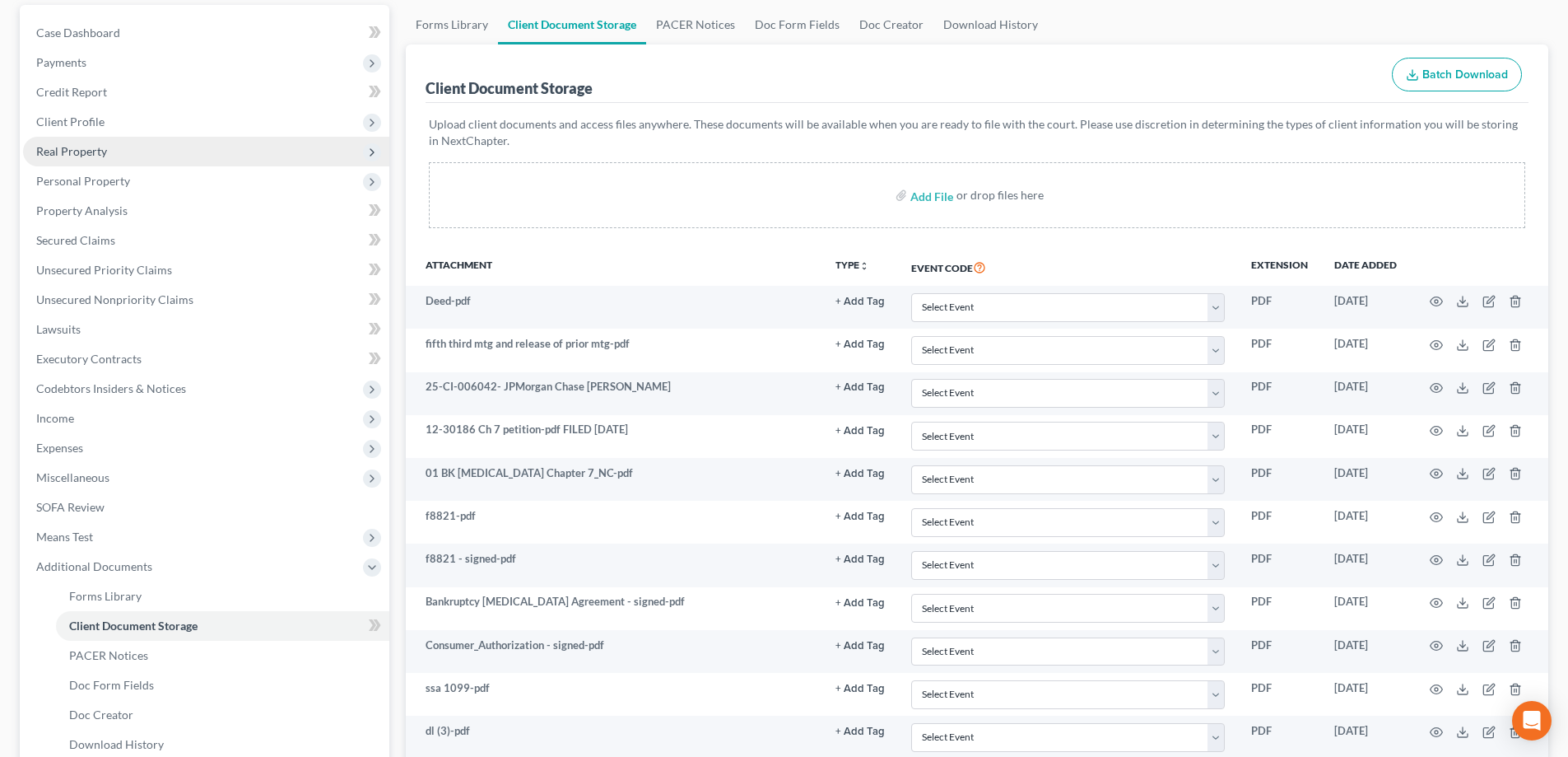
scroll to position [127, 0]
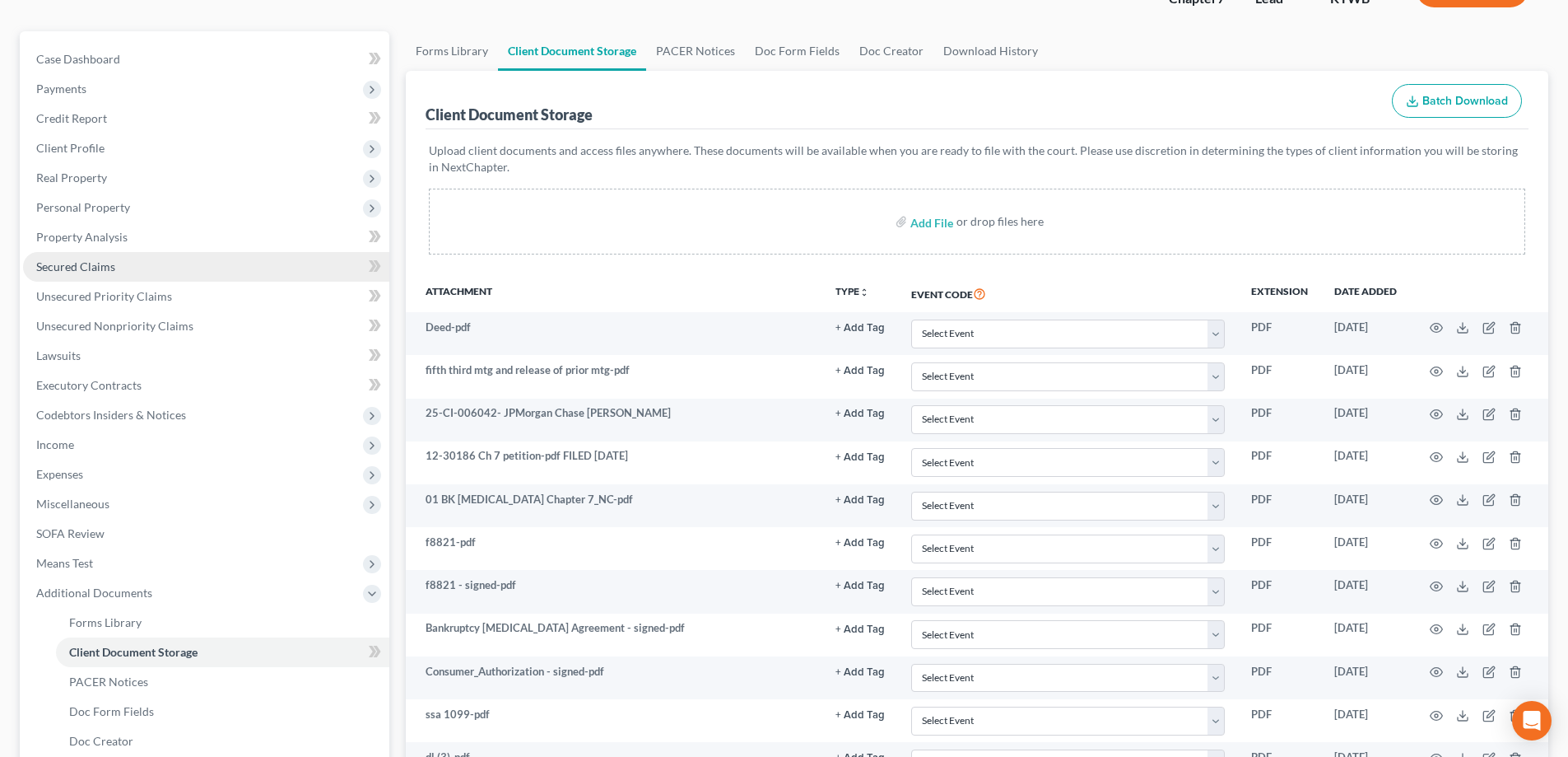
click at [89, 270] on span "Secured Claims" at bounding box center [75, 266] width 79 height 14
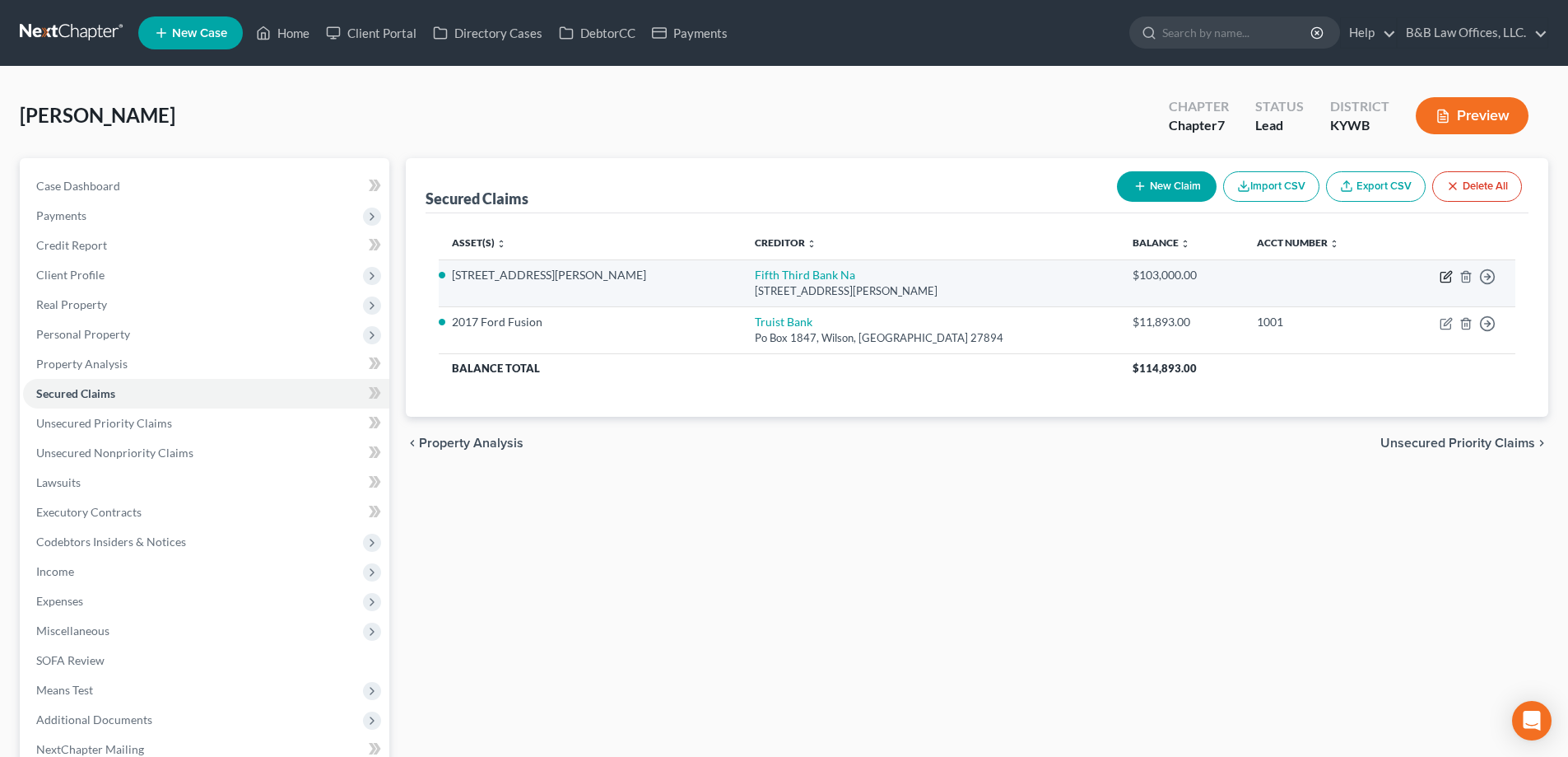
click at [1441, 275] on icon "button" at bounding box center [1446, 277] width 10 height 10
select select "36"
select select "2"
select select "0"
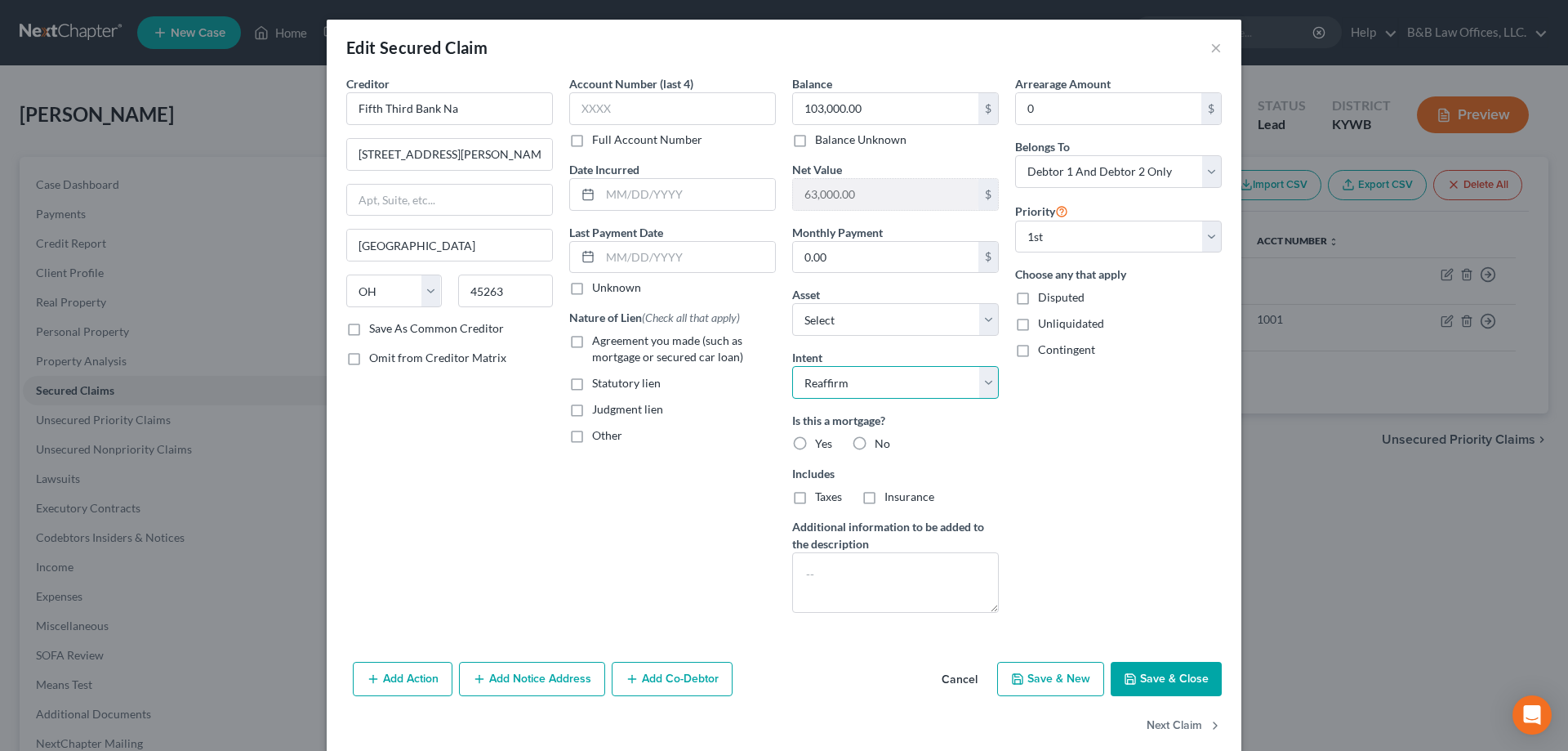
click at [982, 381] on select "Select Surrender Redeem Reaffirm Avoid Other" at bounding box center [895, 382] width 207 height 32
select select
click at [792, 366] on select "Select Surrender Redeem Reaffirm Avoid Other" at bounding box center [895, 382] width 207 height 32
click at [815, 444] on label "Yes" at bounding box center [823, 444] width 17 height 17
click at [821, 444] on input "Yes" at bounding box center [826, 441] width 11 height 11
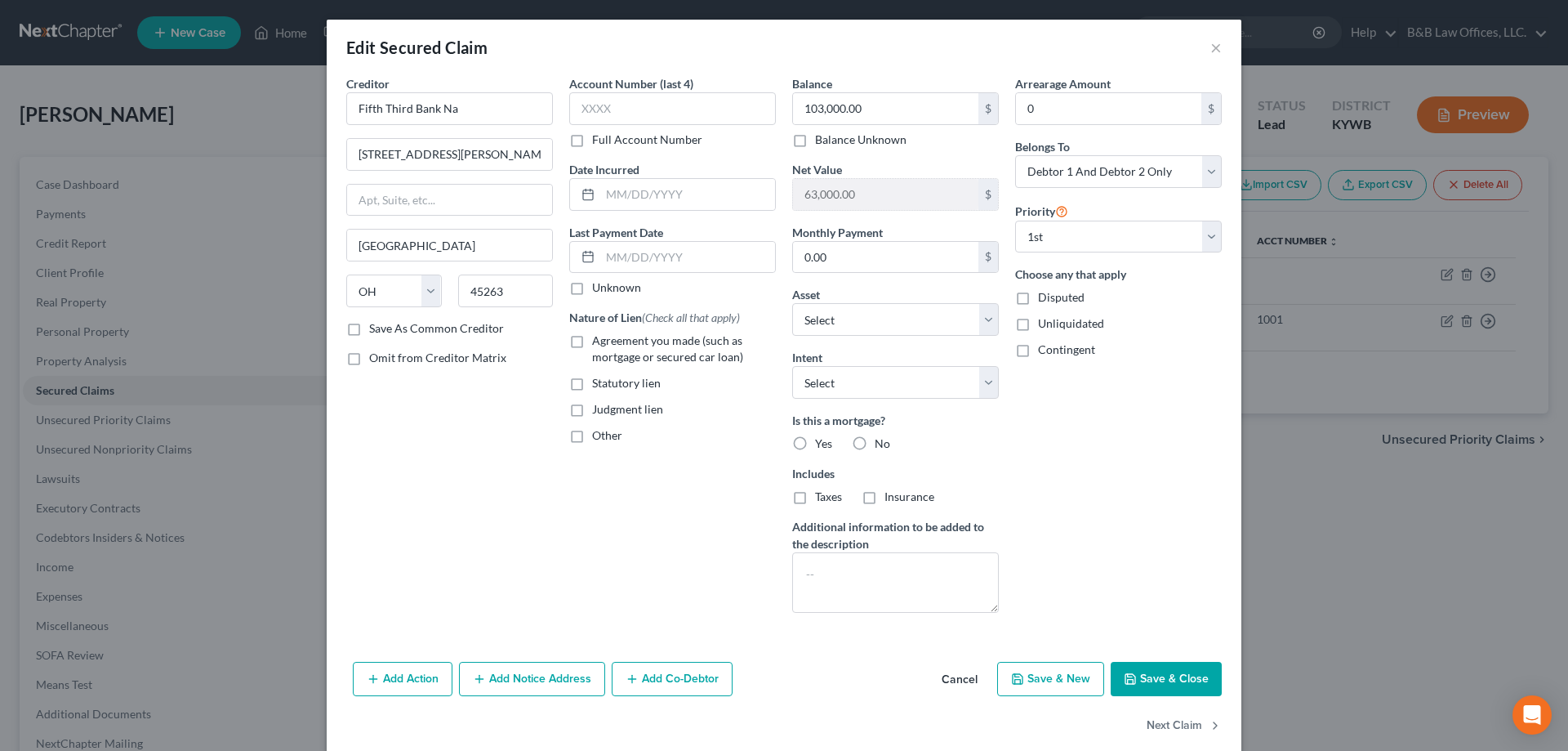
radio input "true"
click at [592, 341] on label "Agreement you made (such as mortgage or secured car loan)" at bounding box center [683, 348] width 184 height 32
click at [599, 341] on input "Agreement you made (such as mortgage or secured car loan)" at bounding box center [604, 338] width 11 height 11
checkbox input "true"
click at [1211, 49] on button "×" at bounding box center [1216, 47] width 12 height 20
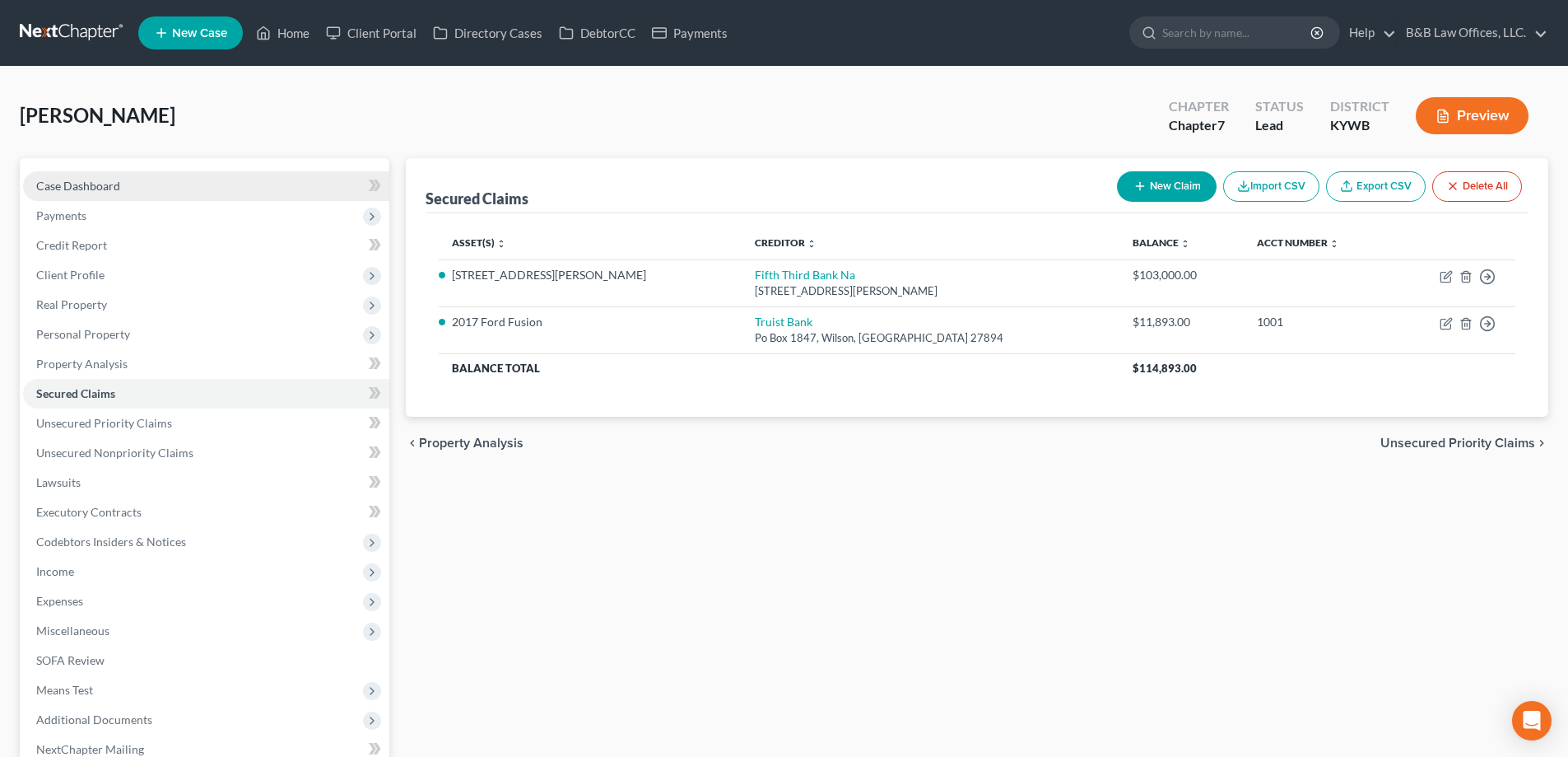
click at [63, 179] on span "Case Dashboard" at bounding box center [78, 185] width 84 height 14
select select "1"
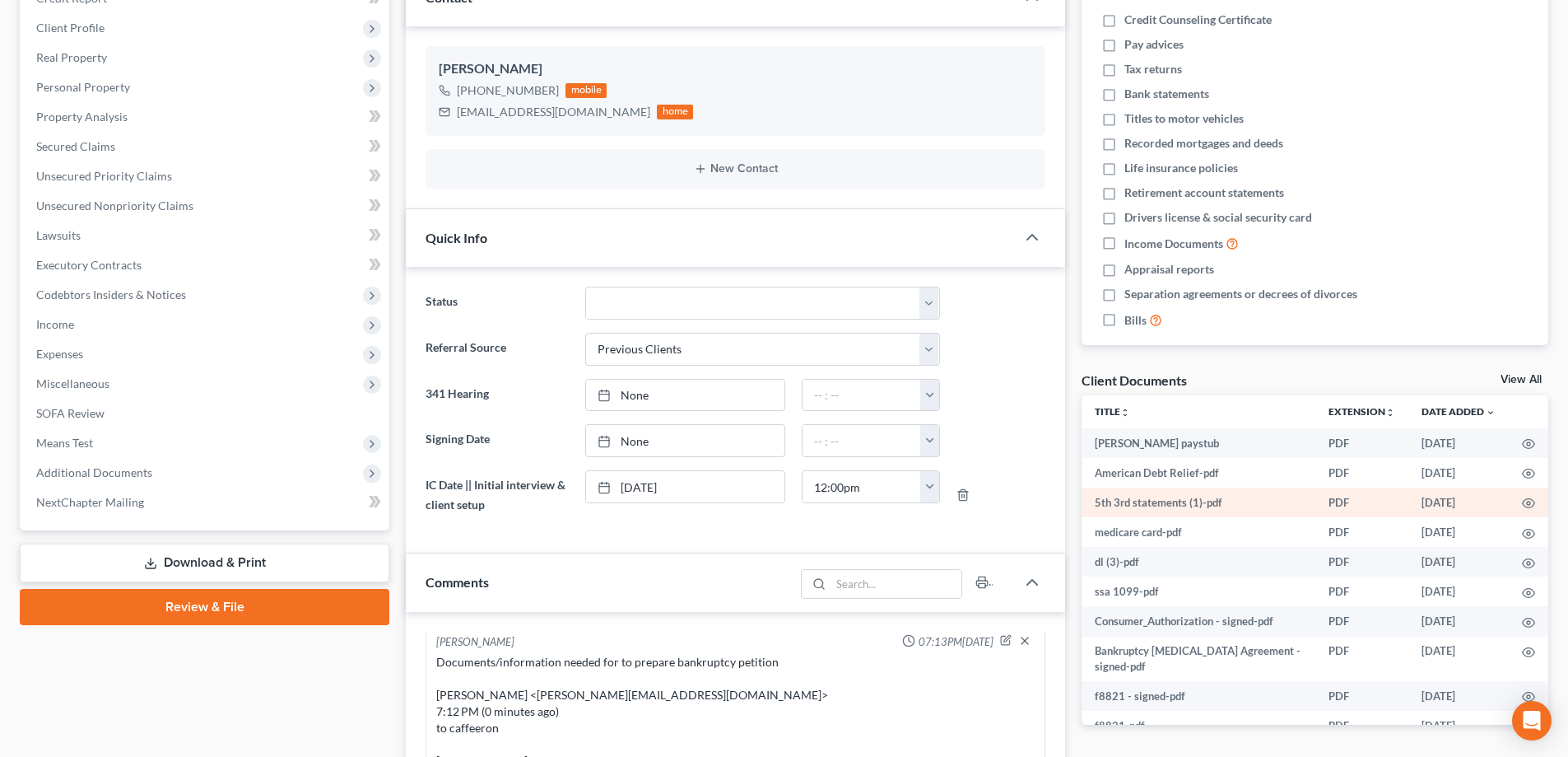
scroll to position [116, 0]
click at [1521, 378] on link "View All" at bounding box center [1521, 380] width 41 height 12
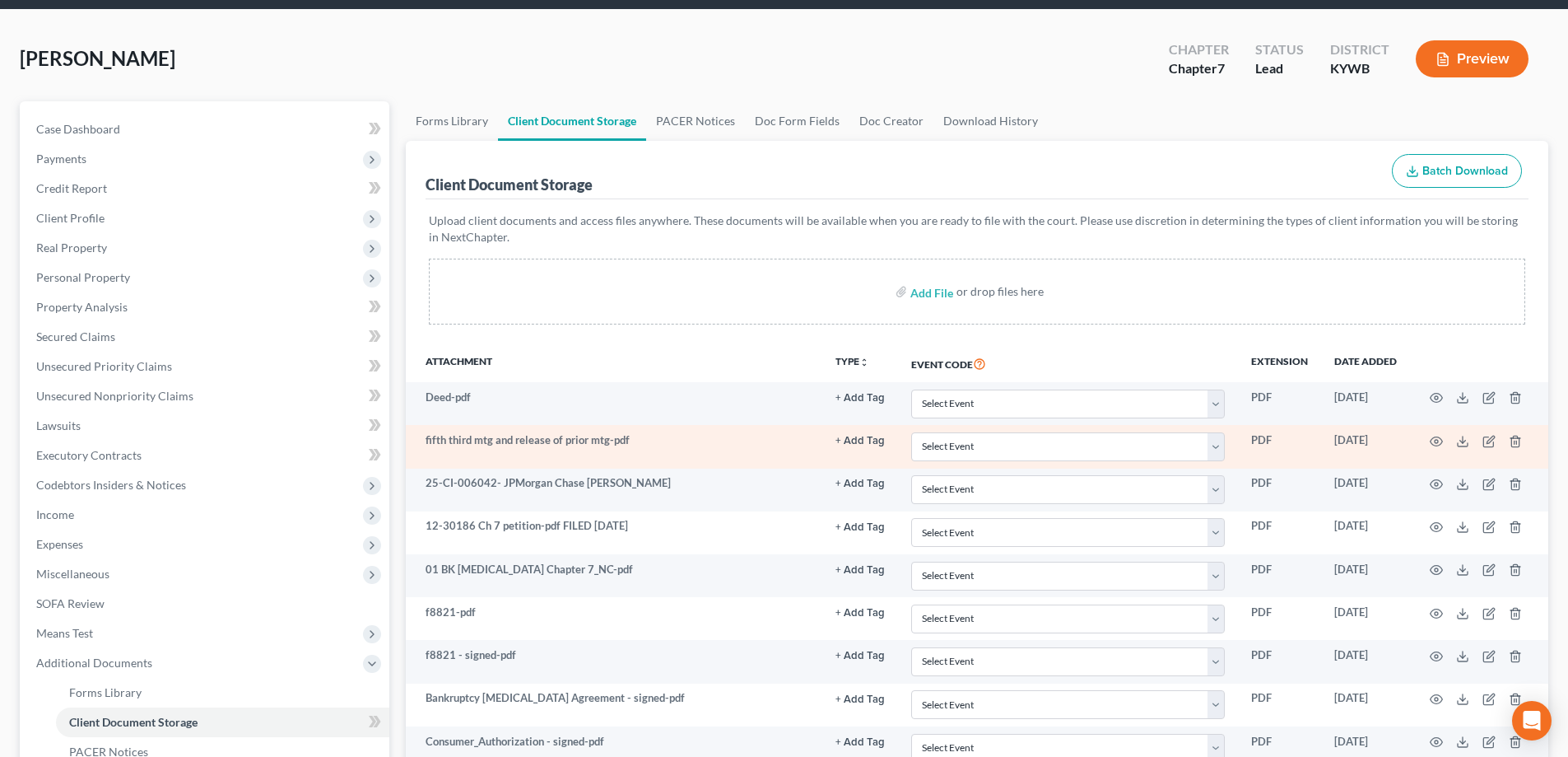
scroll to position [247, 0]
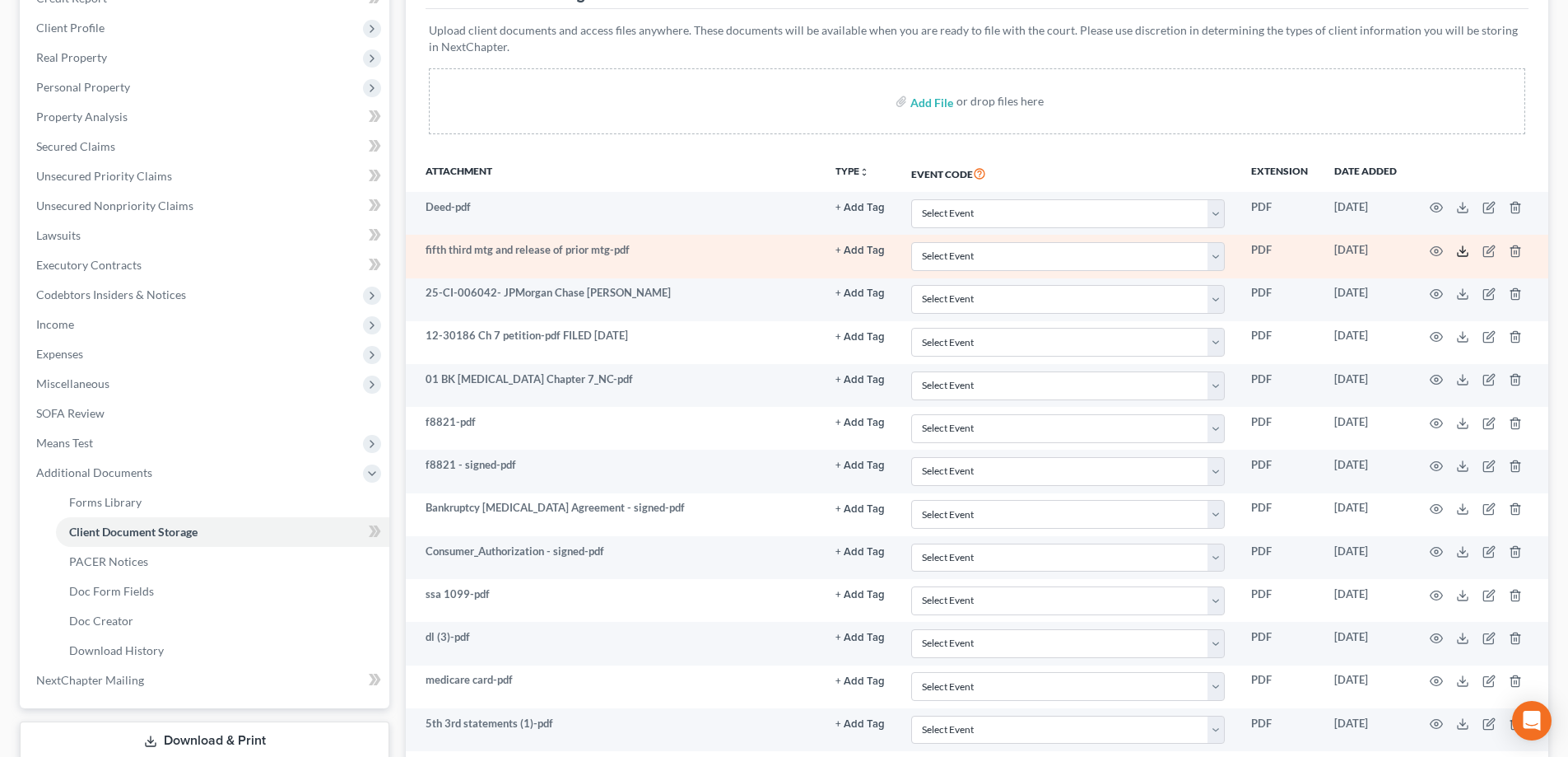
click at [1466, 256] on icon at bounding box center [1463, 251] width 13 height 13
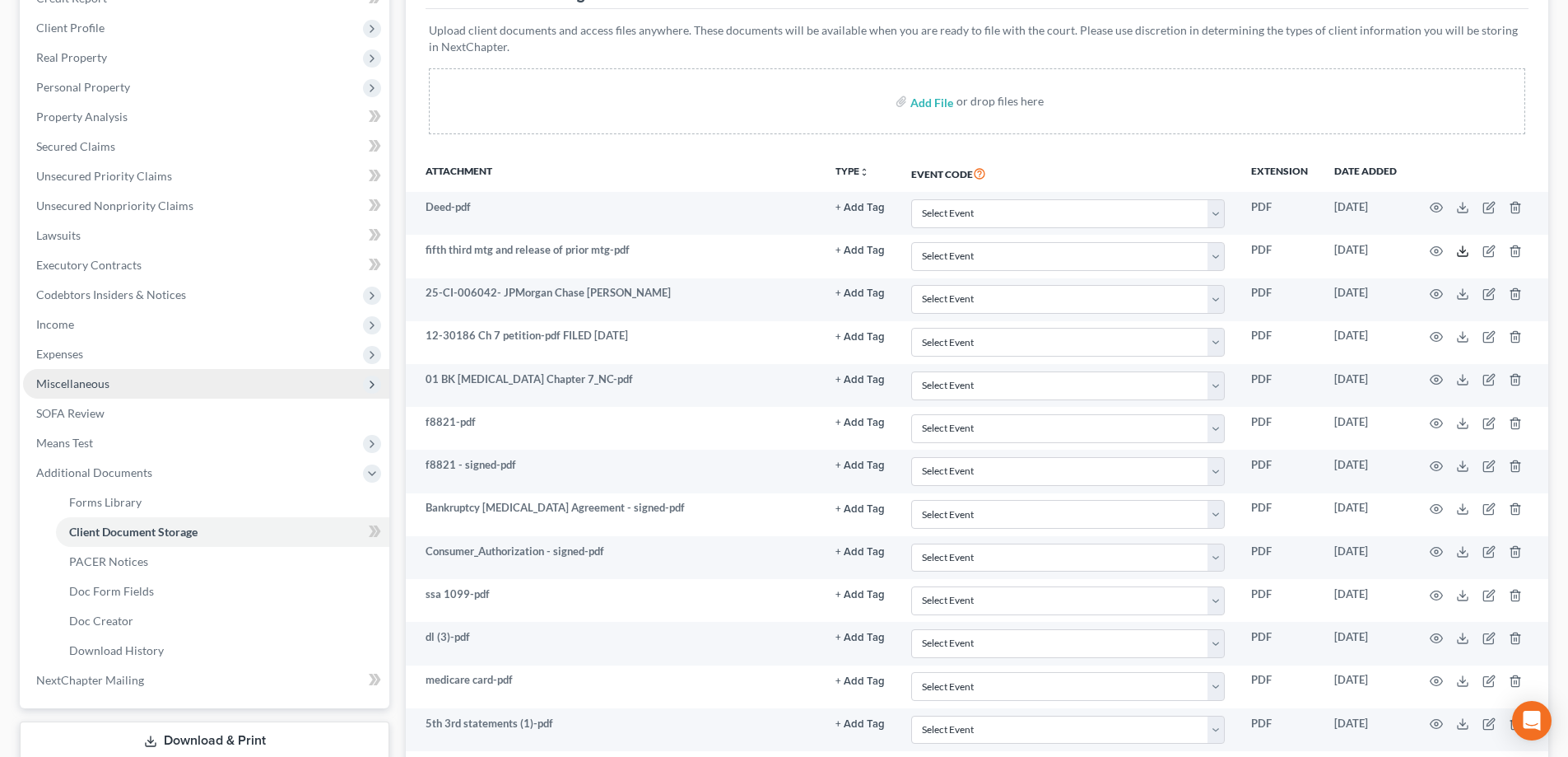
scroll to position [0, 0]
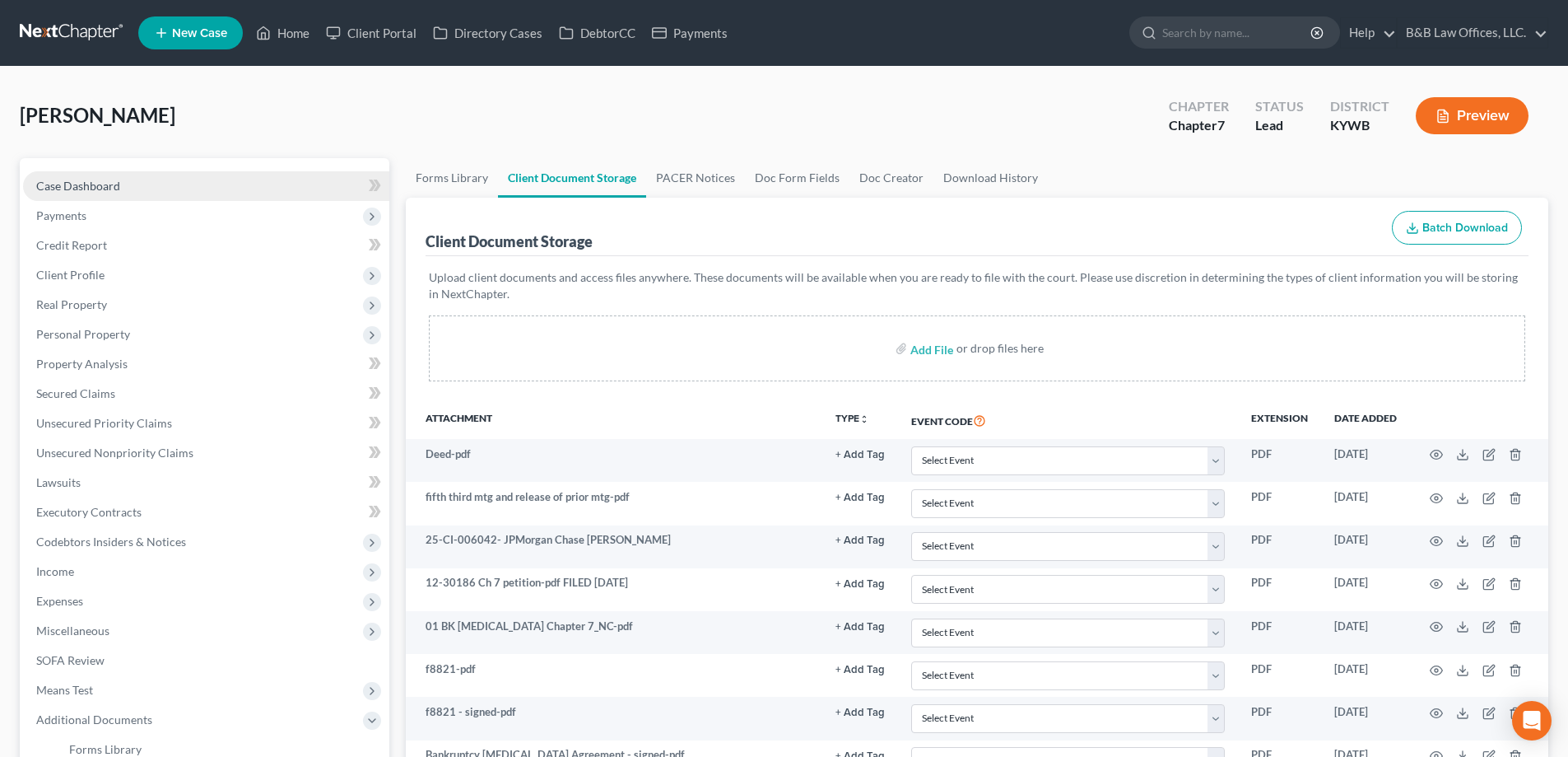
click at [81, 185] on span "Case Dashboard" at bounding box center [78, 185] width 84 height 14
select select "1"
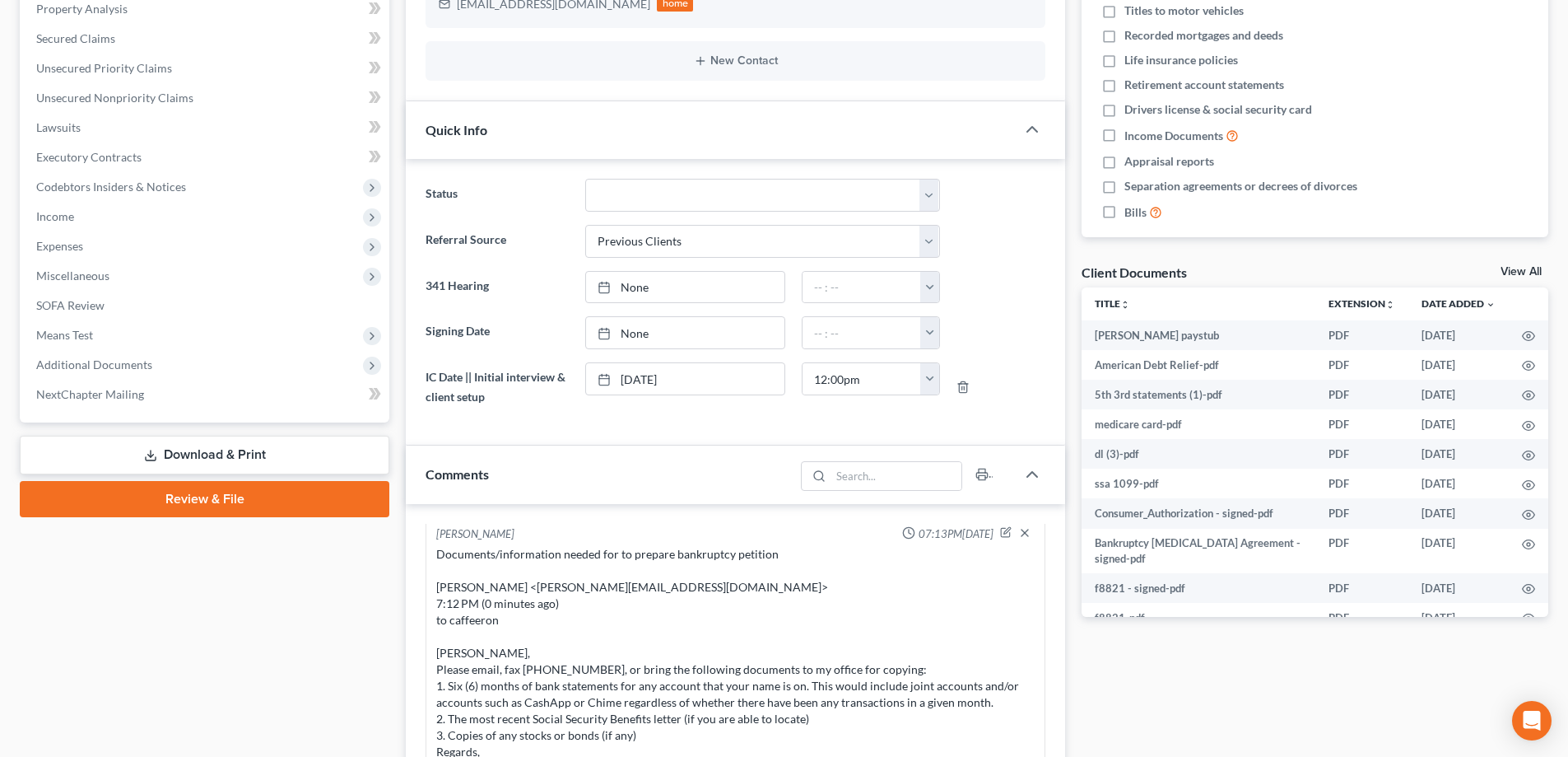
scroll to position [329, 0]
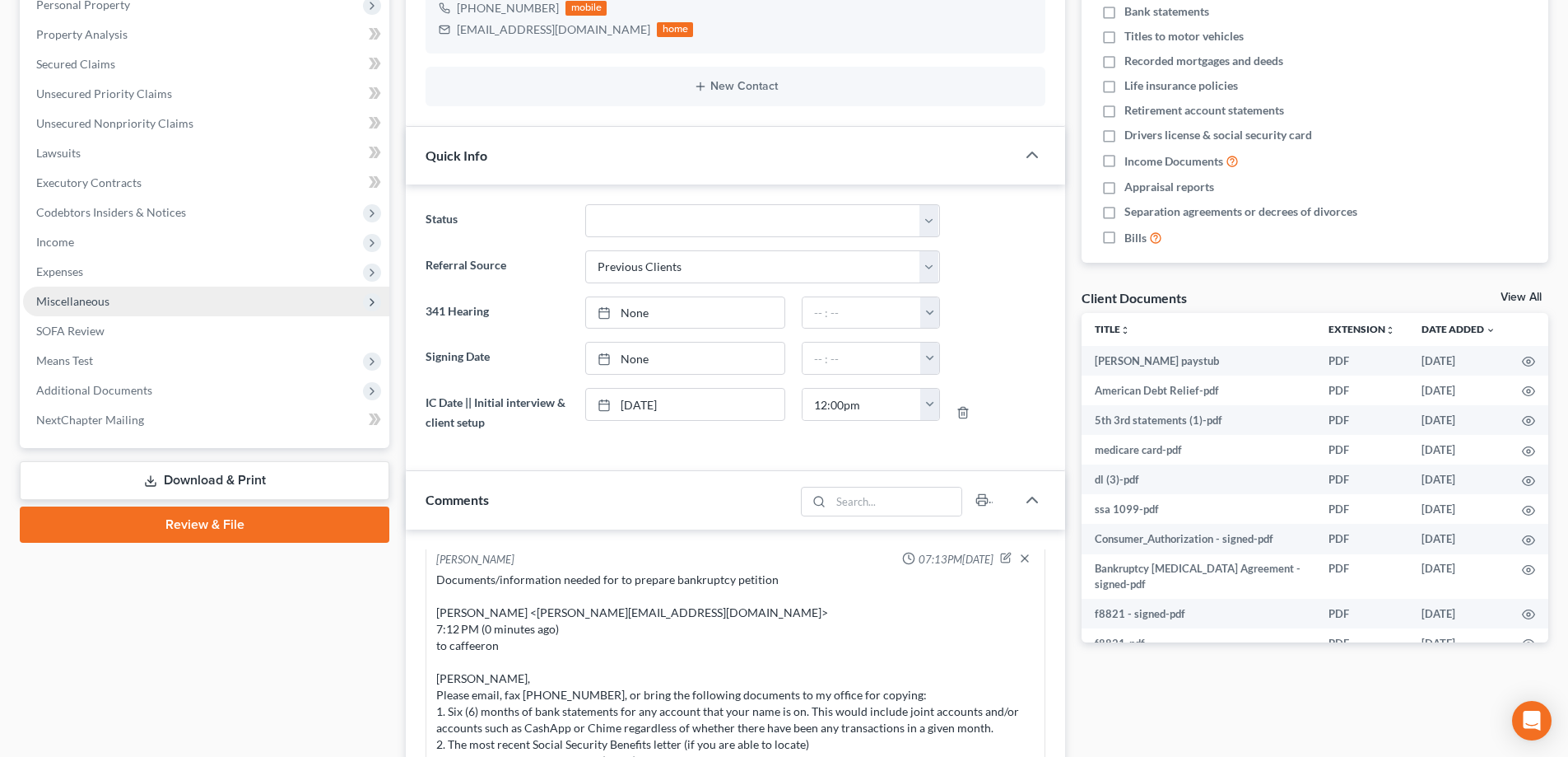
click at [123, 302] on span "Miscellaneous" at bounding box center [206, 301] width 366 height 29
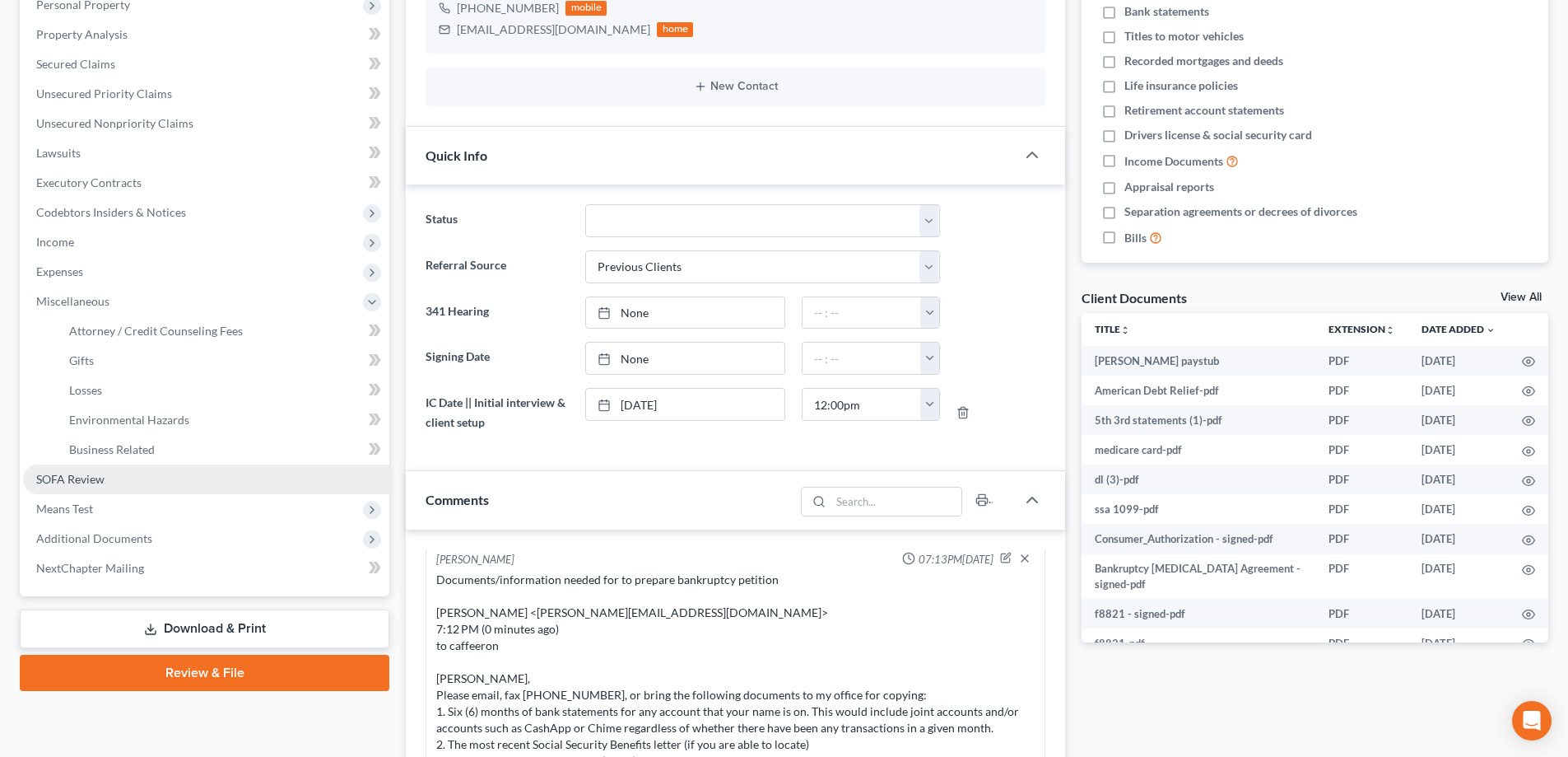
click at [69, 485] on span "SOFA Review" at bounding box center [70, 479] width 69 height 14
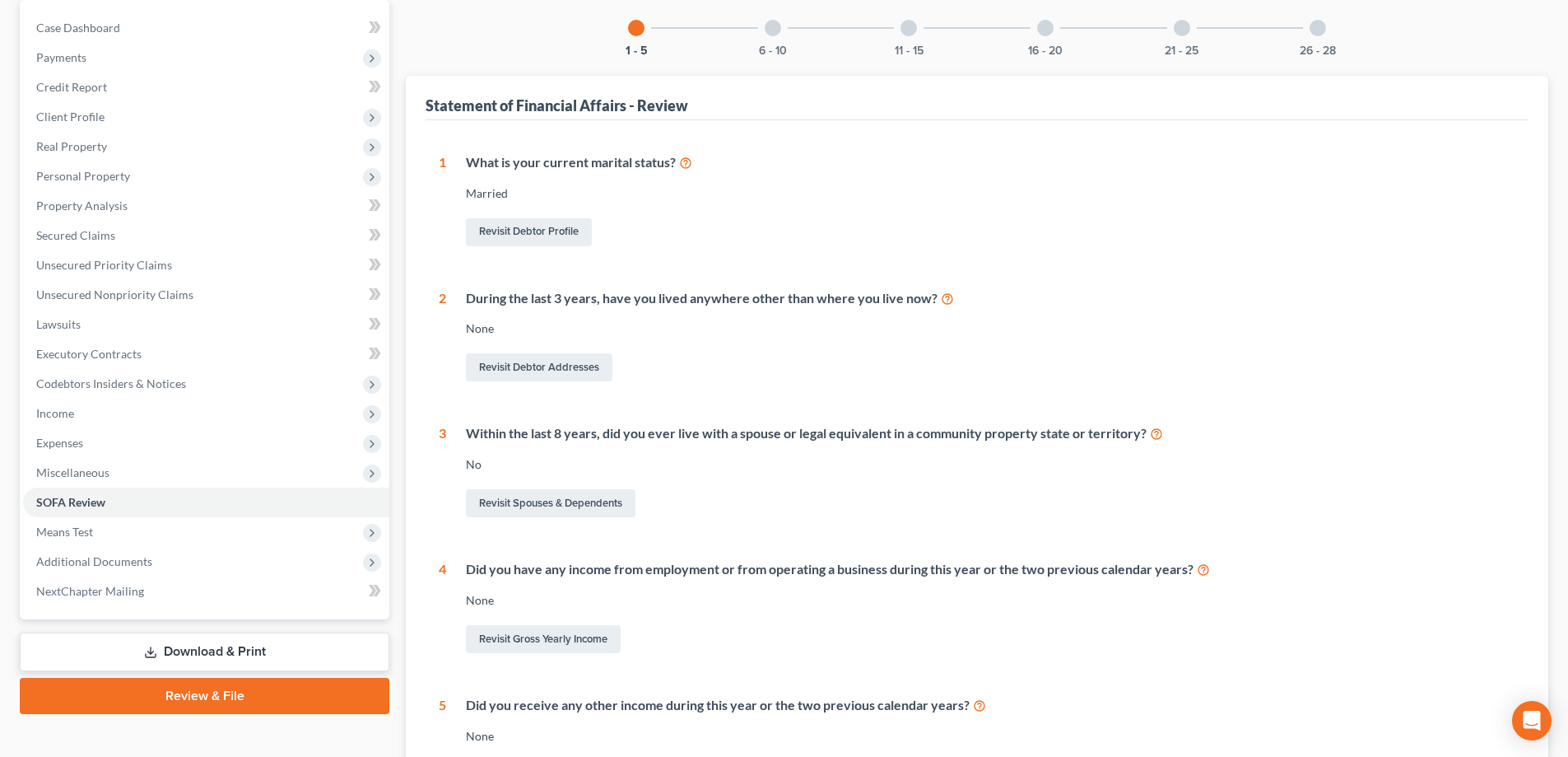
scroll to position [247, 0]
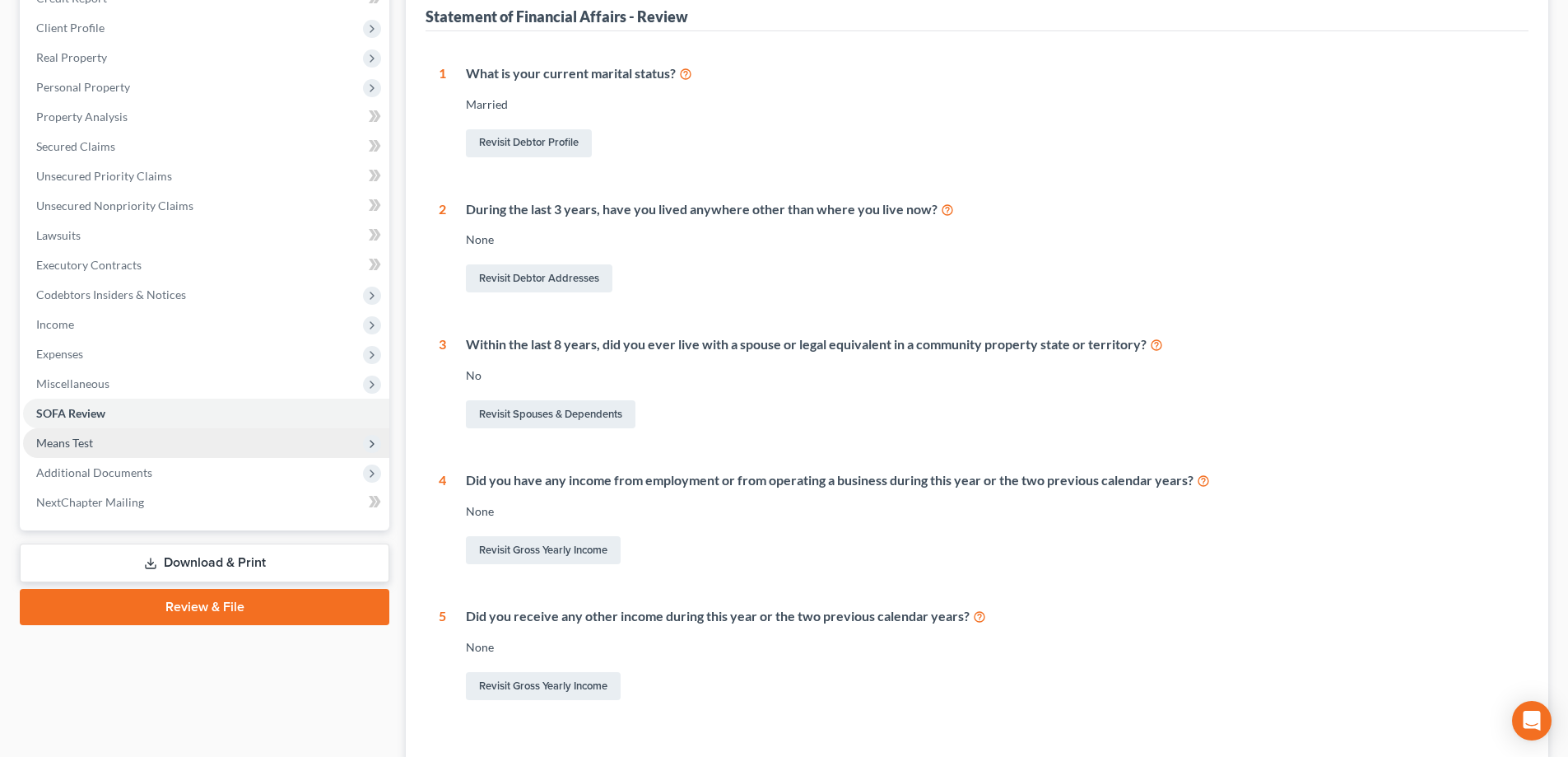
click at [113, 445] on span "Means Test" at bounding box center [206, 443] width 366 height 29
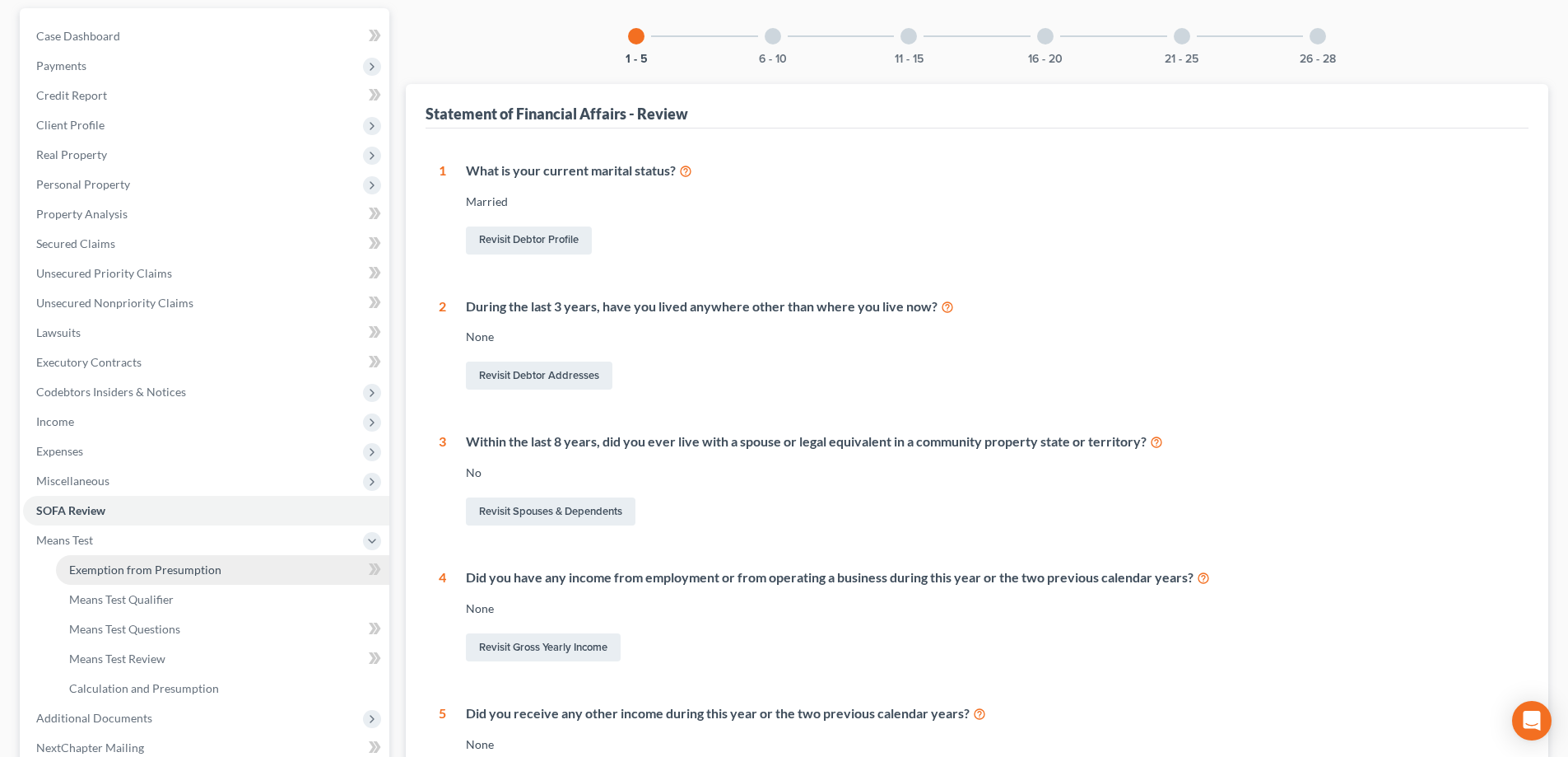
scroll to position [0, 0]
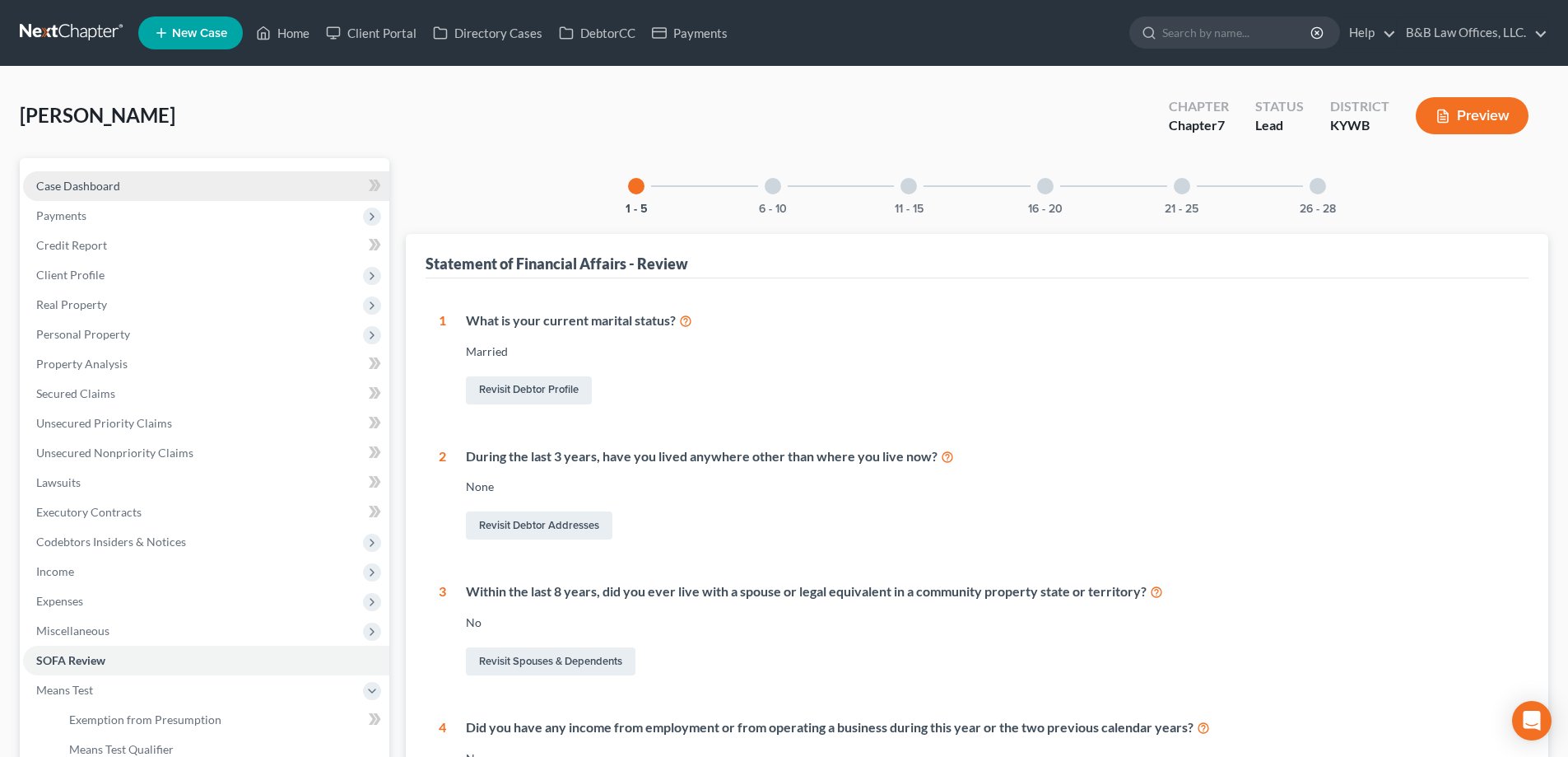
click at [134, 189] on link "Case Dashboard" at bounding box center [206, 185] width 366 height 29
select select "1"
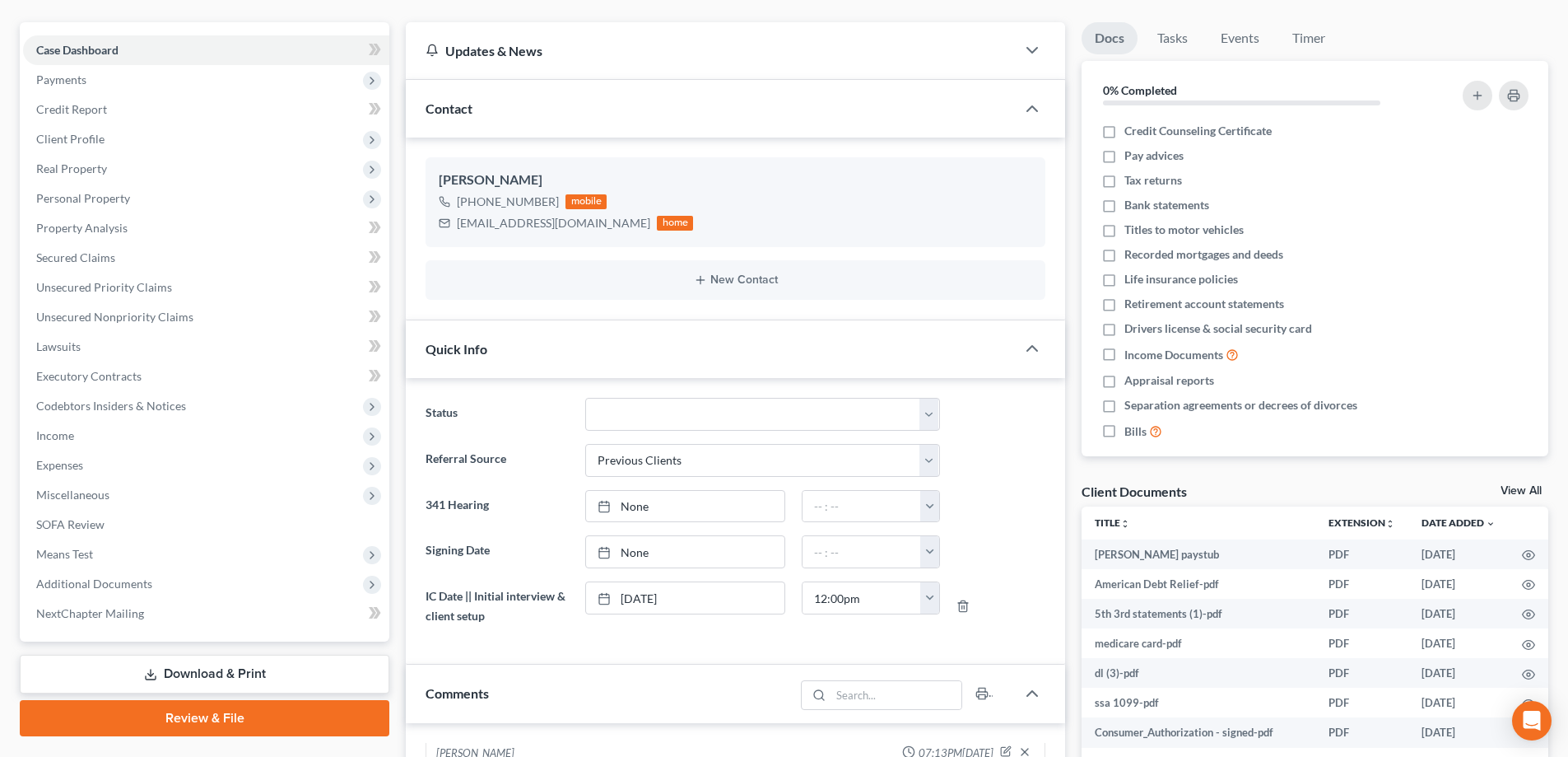
scroll to position [164, 0]
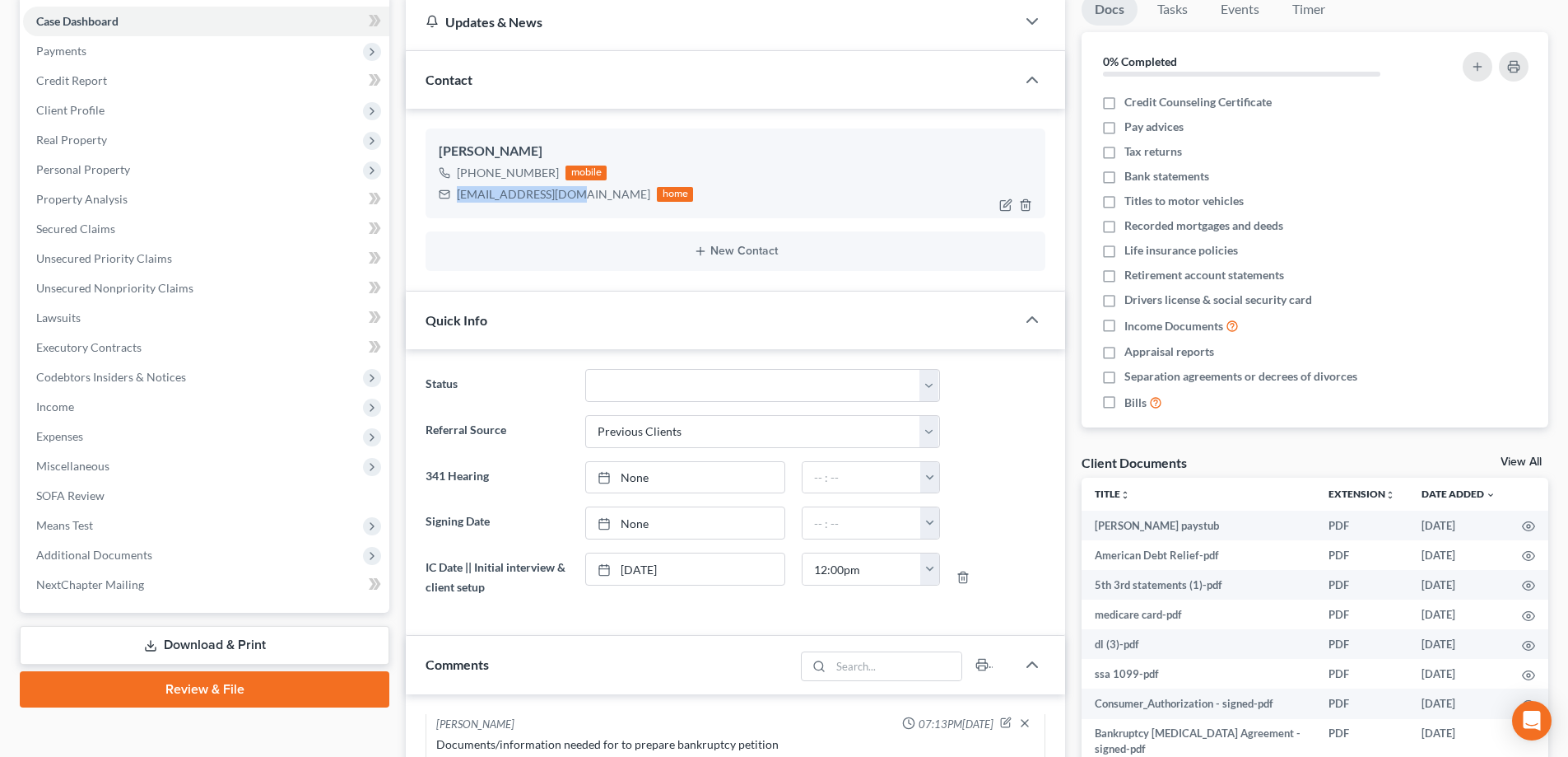
drag, startPoint x: 457, startPoint y: 193, endPoint x: 572, endPoint y: 212, distance: 116.6
click at [572, 212] on div "Ronald Caffee +1 (502) 295-4429 mobile caffeeron@yahoo.com home" at bounding box center [736, 173] width 620 height 89
copy div "caffeeron@yahoo.com"
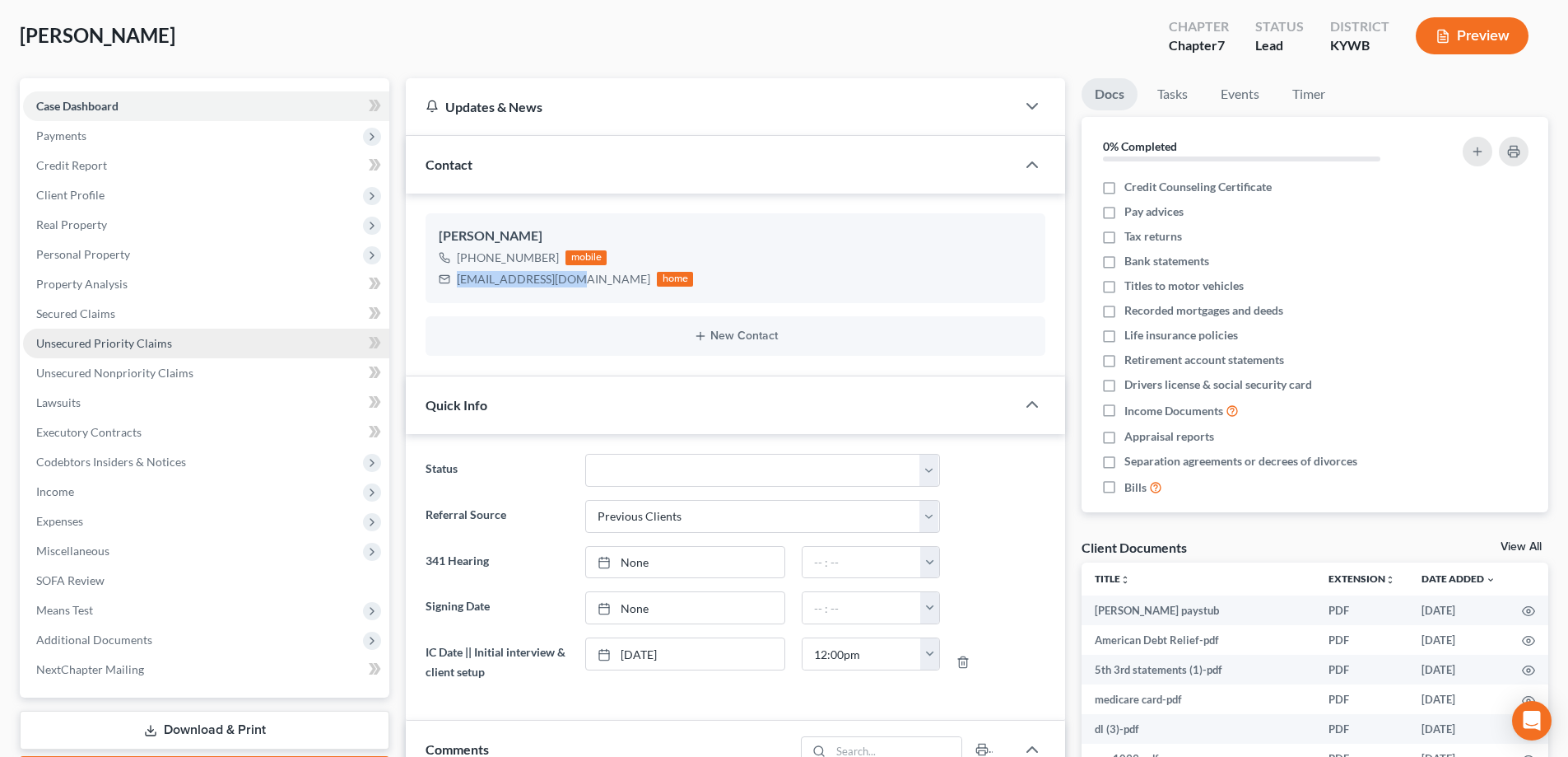
scroll to position [0, 0]
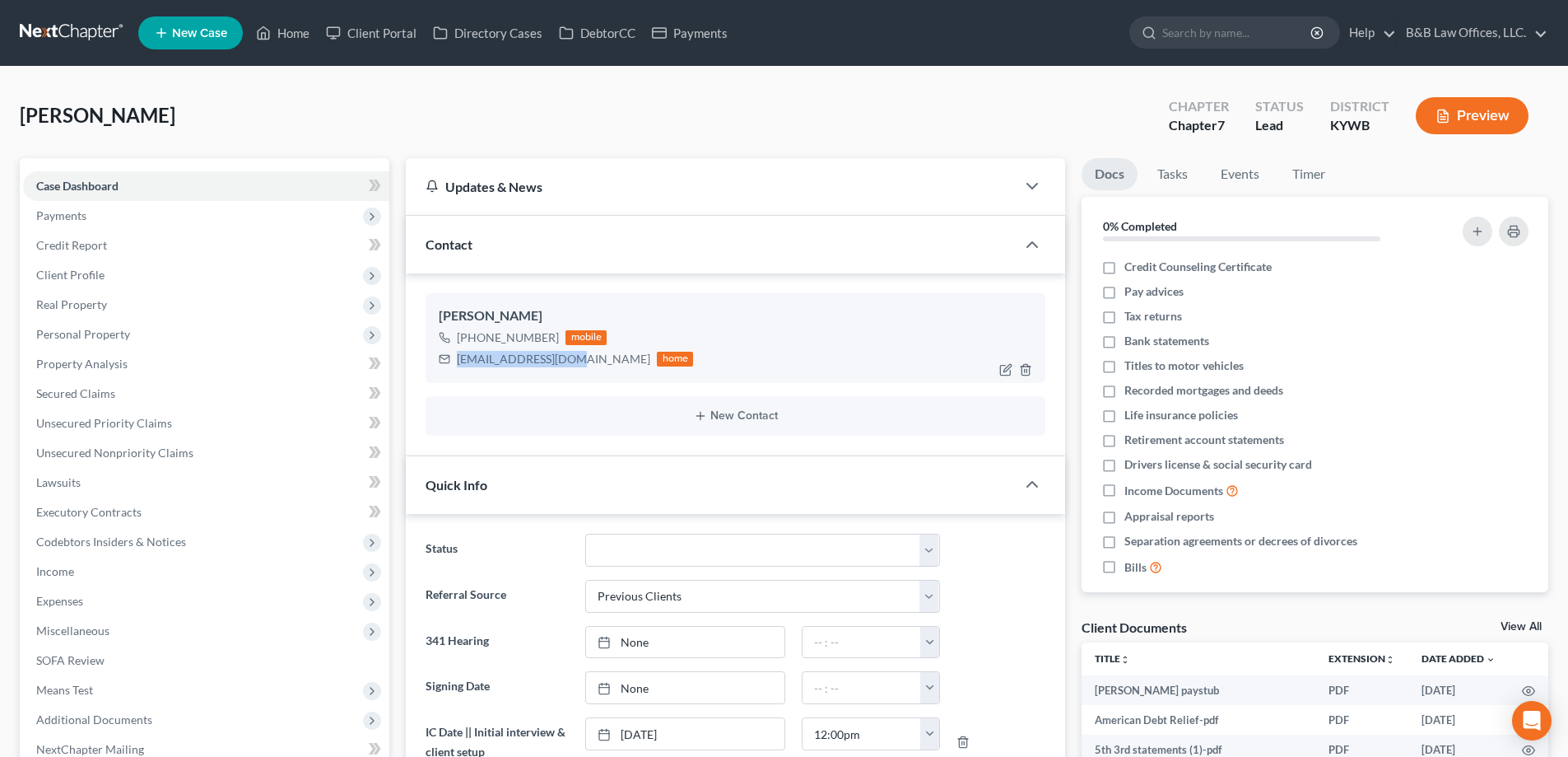
copy div "caffeeron@yahoo.com"
select select "10"
select select "2"
select select "0"
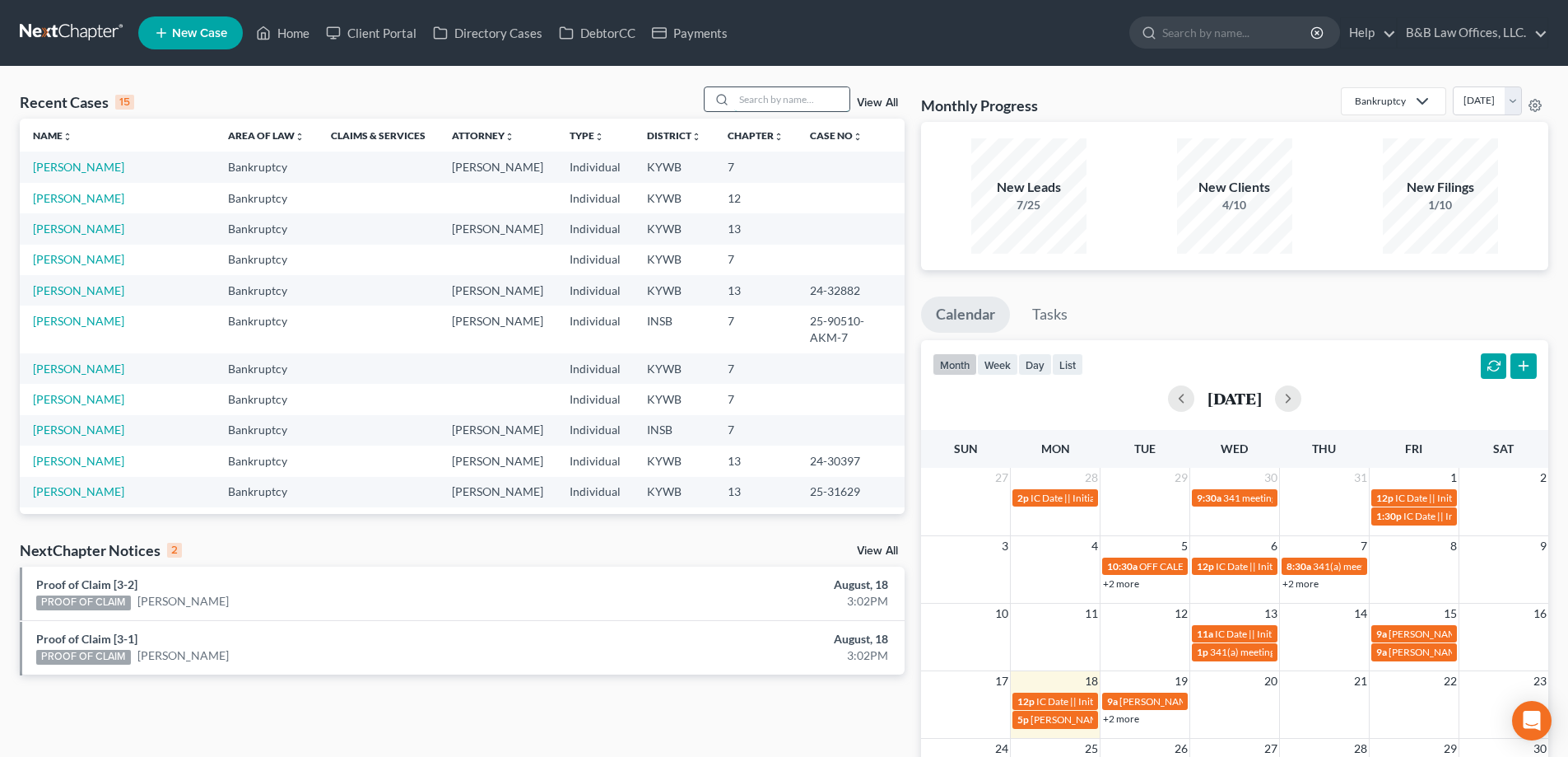
click at [800, 103] on input "search" at bounding box center [792, 99] width 116 height 23
type input "[PERSON_NAME]"
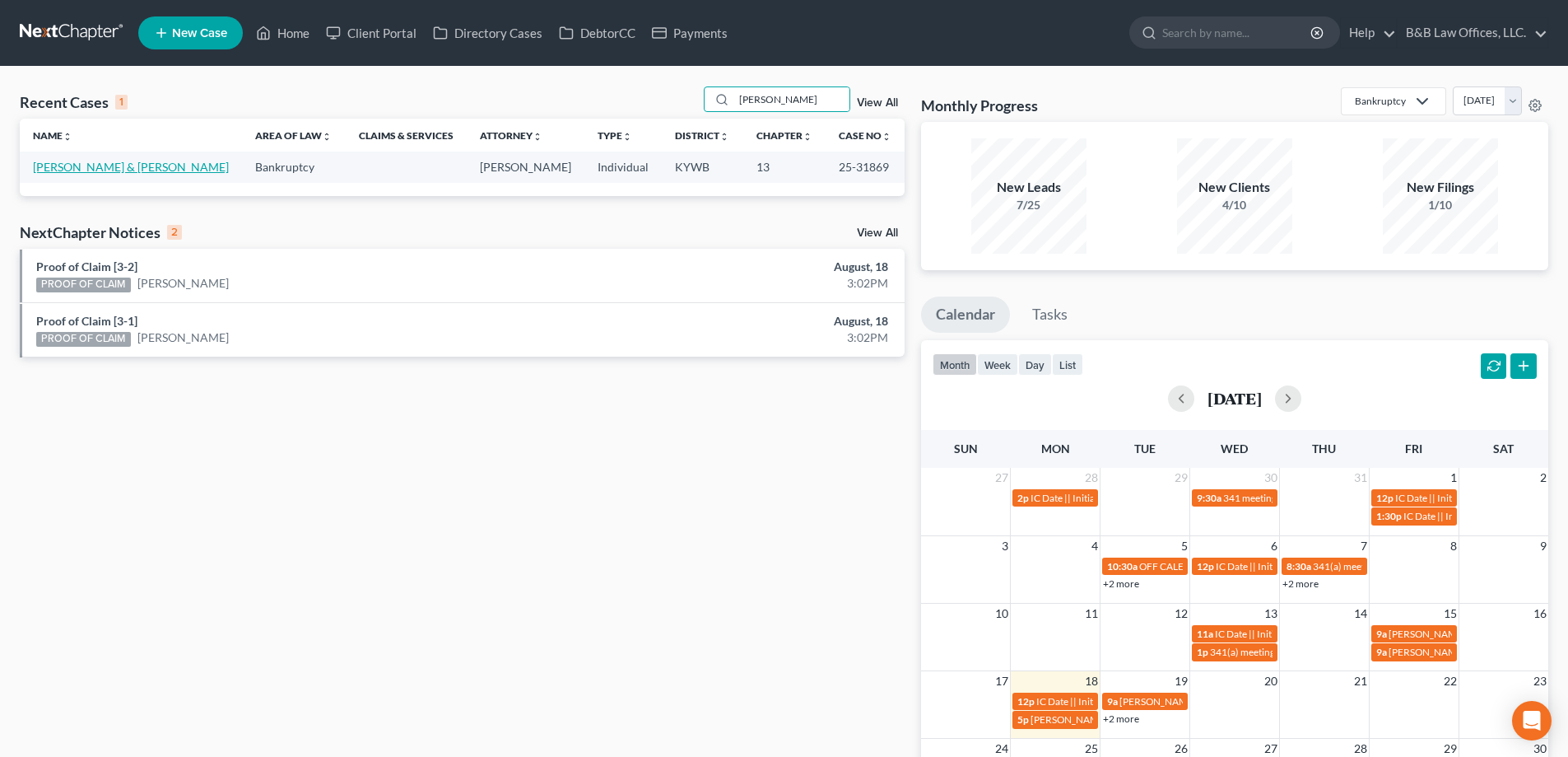
click at [101, 164] on link "[PERSON_NAME] & [PERSON_NAME]" at bounding box center [131, 167] width 196 height 14
select select "2"
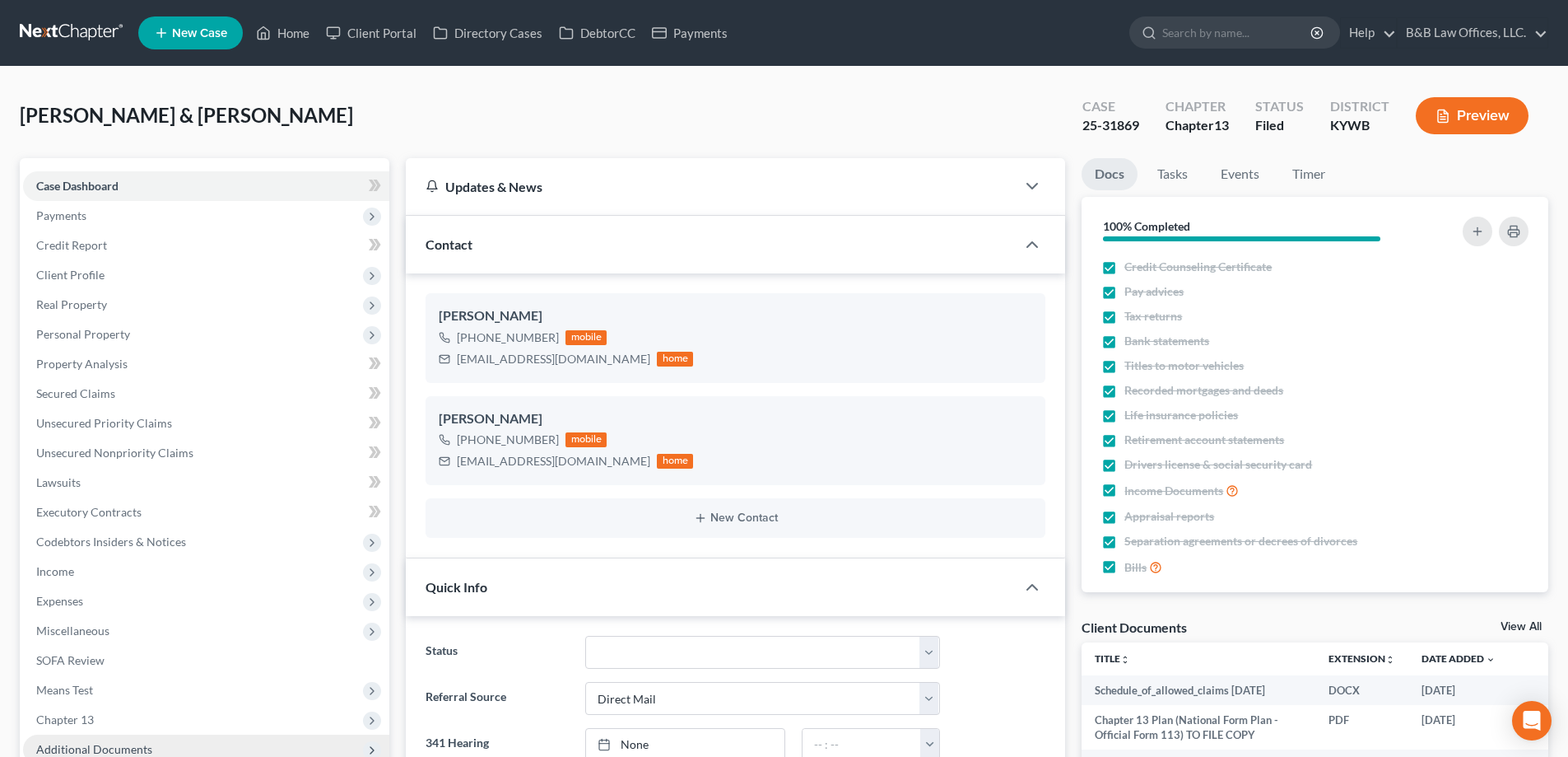
scroll to position [329, 0]
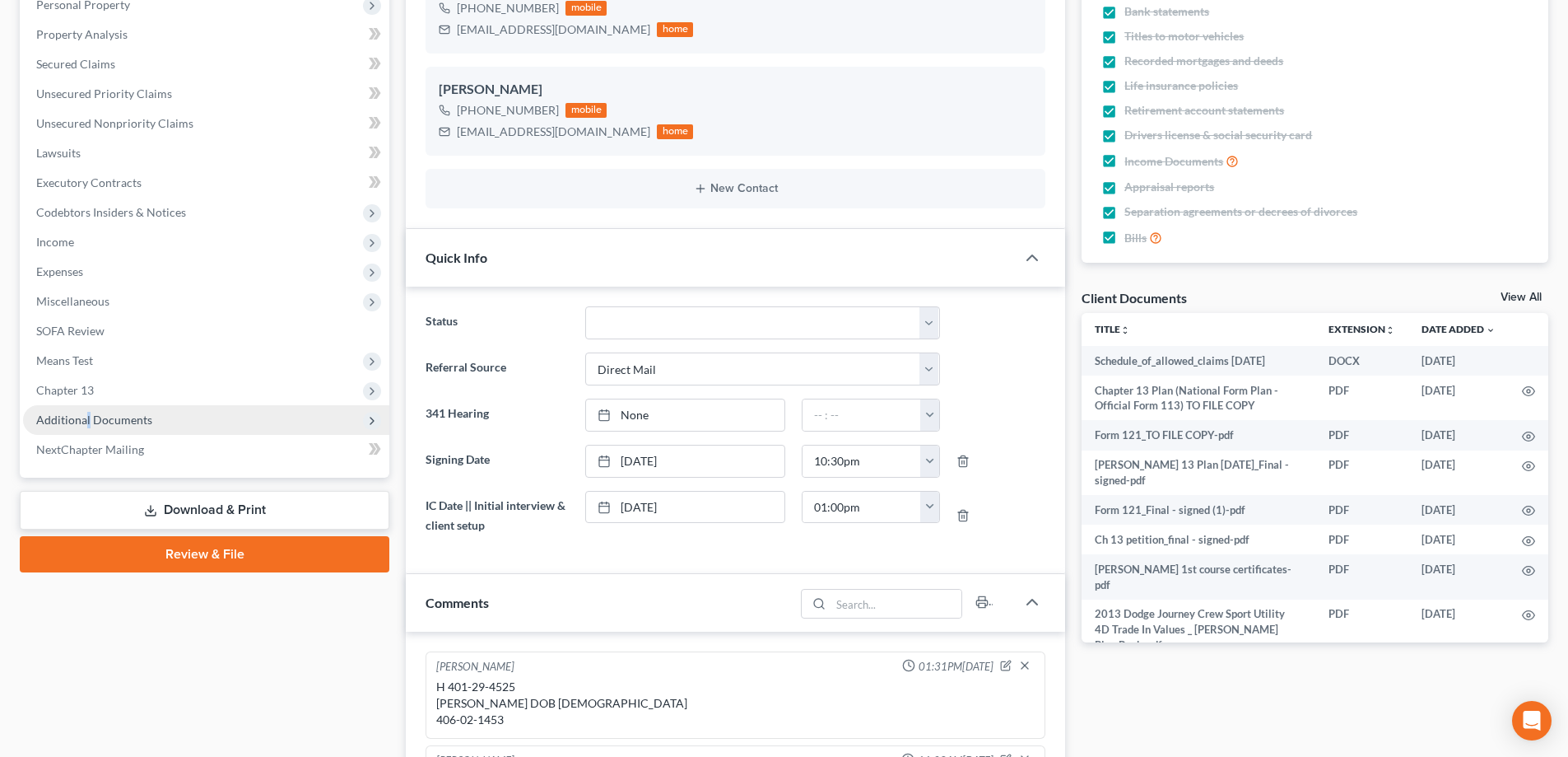
click at [89, 423] on span "Additional Documents" at bounding box center [94, 419] width 116 height 14
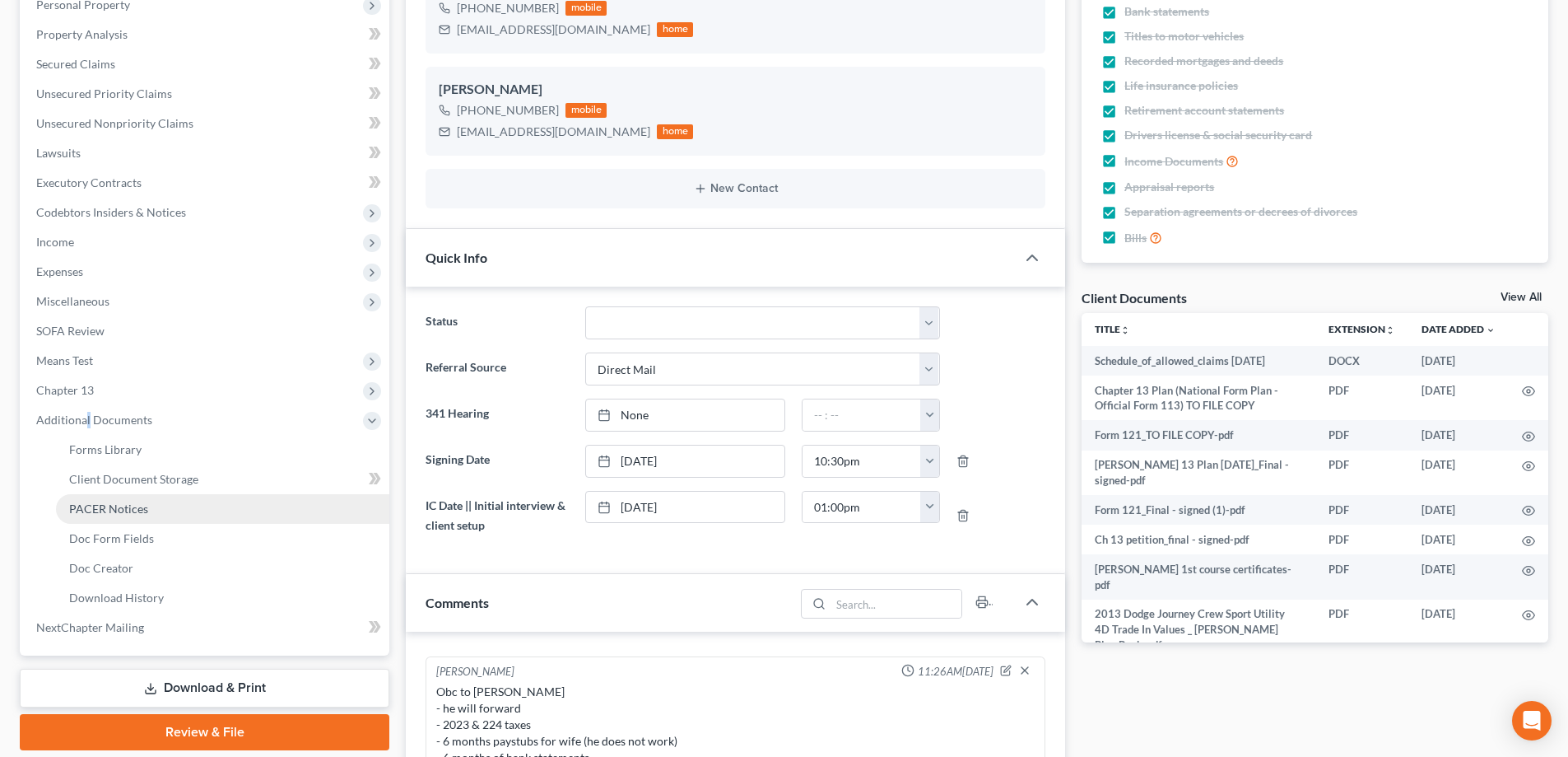
scroll to position [3881, 0]
click at [103, 516] on link "PACER Notices" at bounding box center [223, 508] width 334 height 29
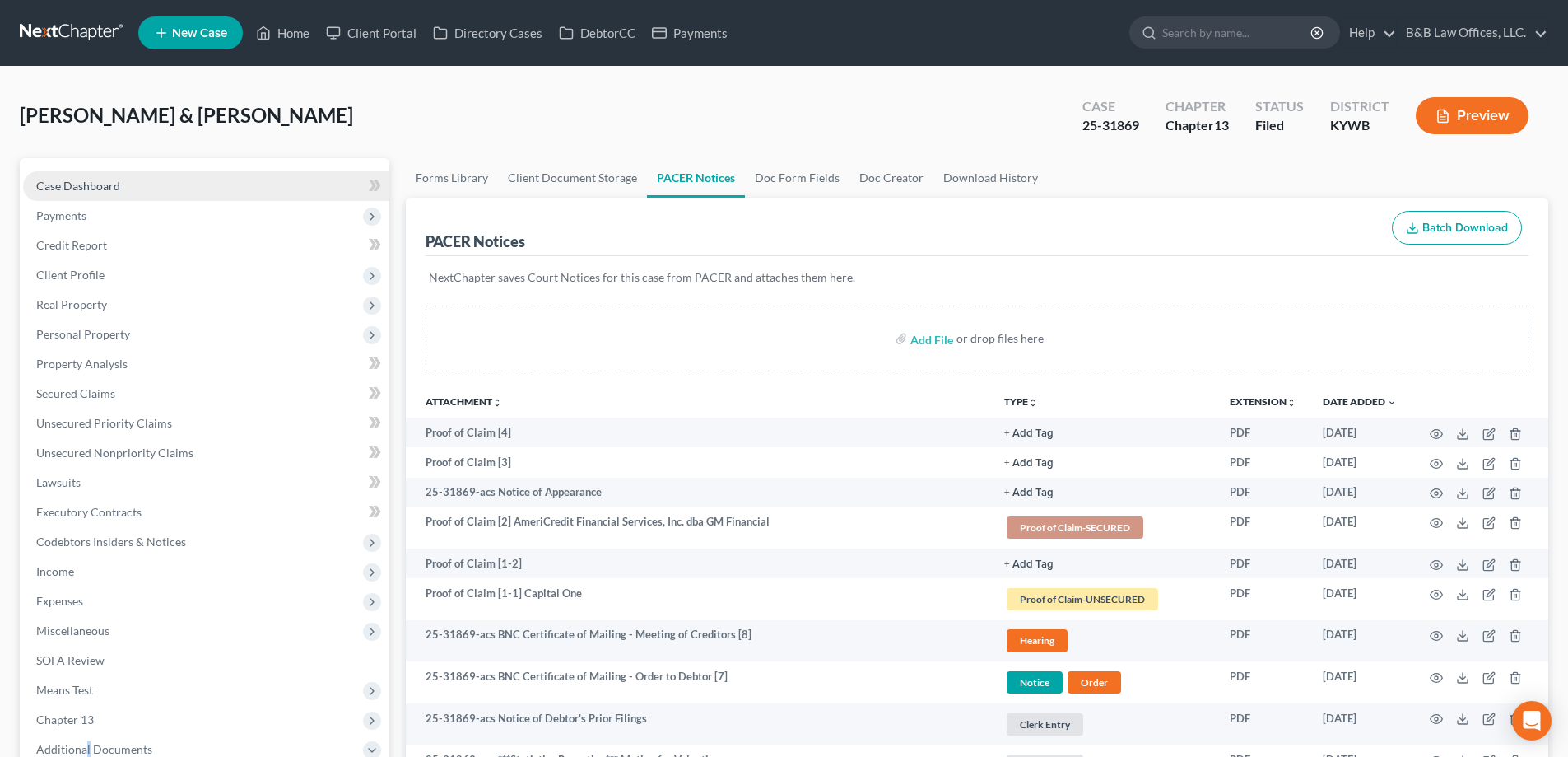
click at [138, 187] on link "Case Dashboard" at bounding box center [206, 185] width 366 height 29
select select "2"
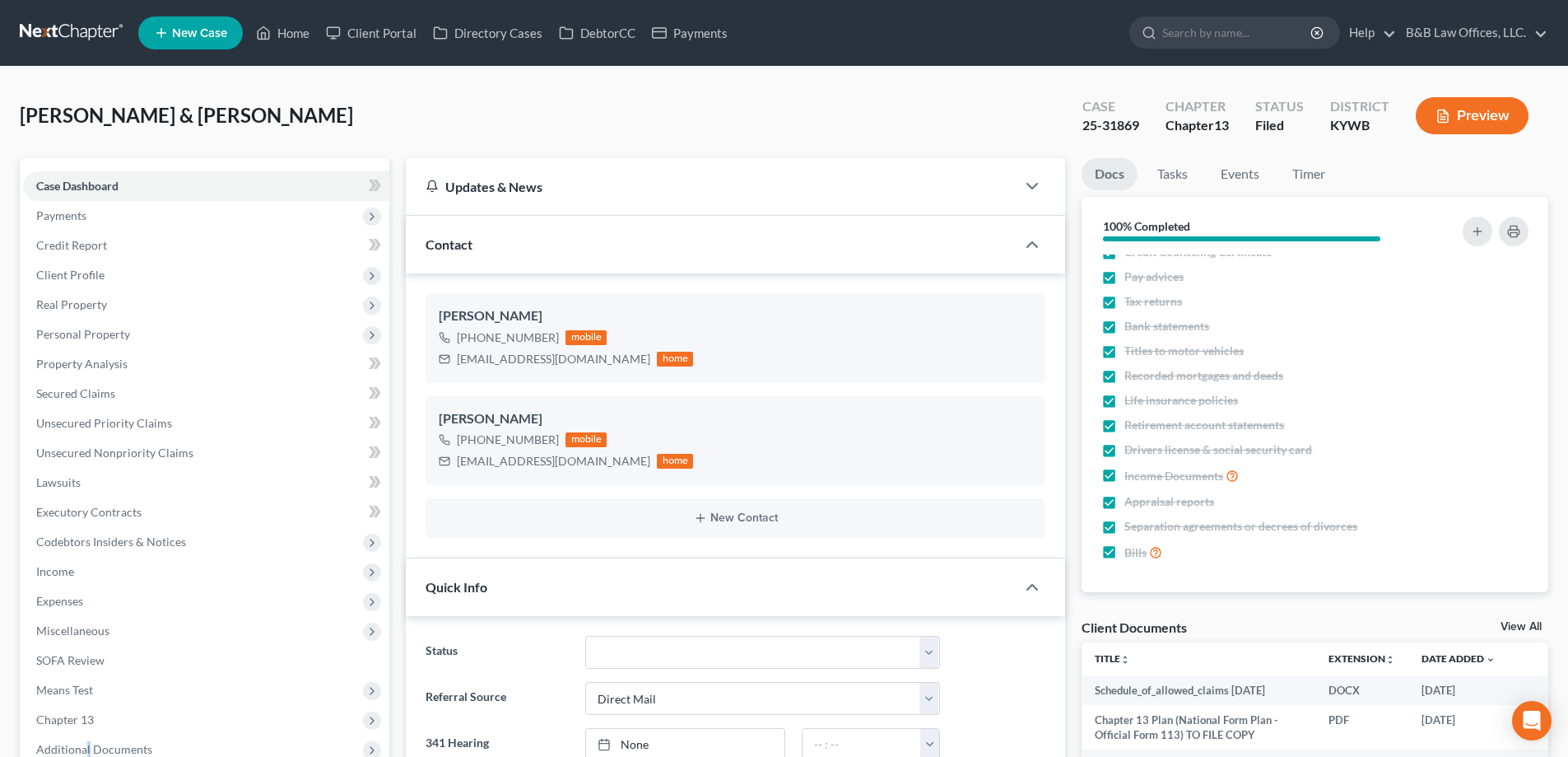
scroll to position [3881, 0]
click at [1519, 625] on link "View All" at bounding box center [1521, 627] width 41 height 12
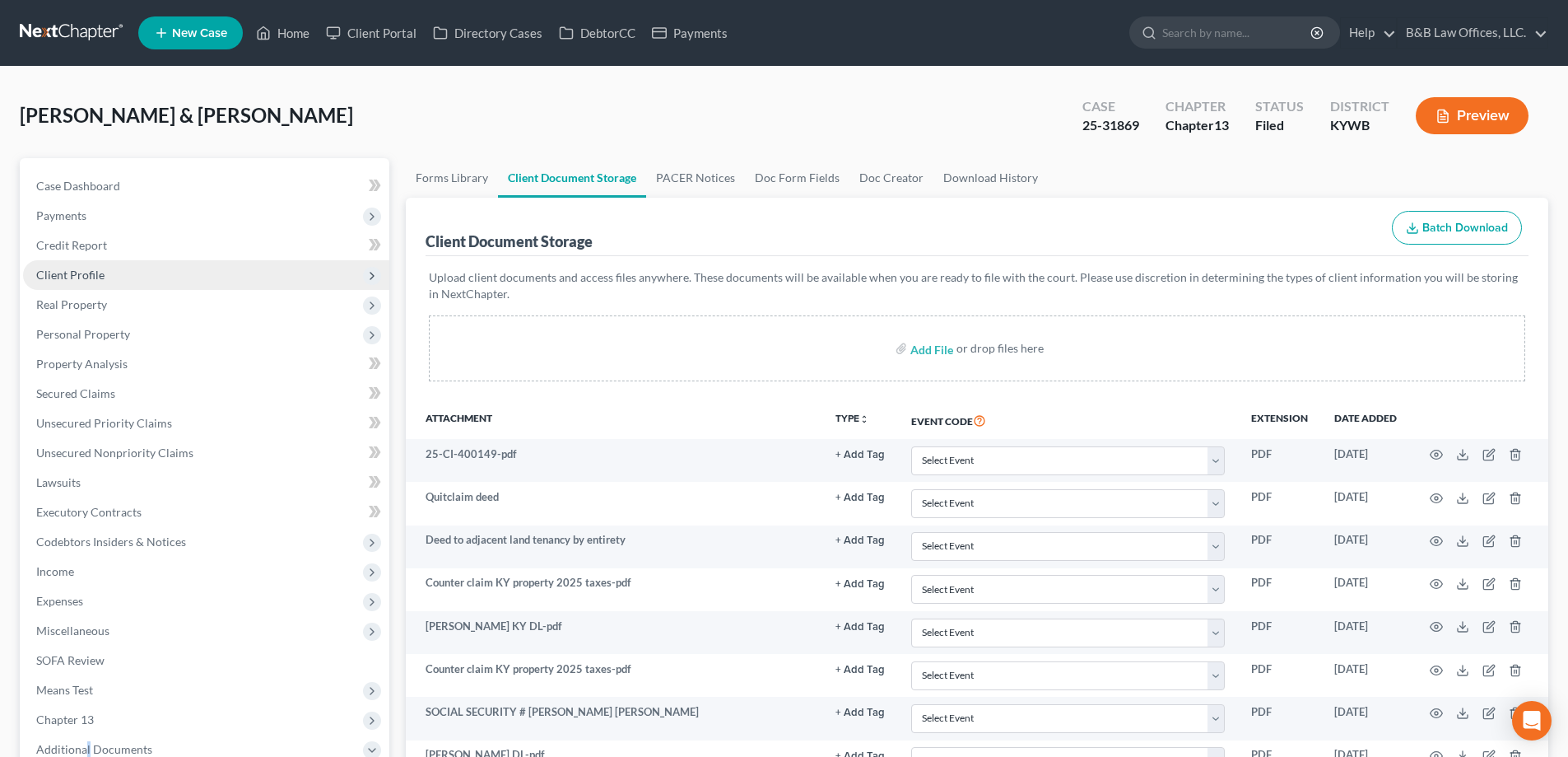
scroll to position [82, 0]
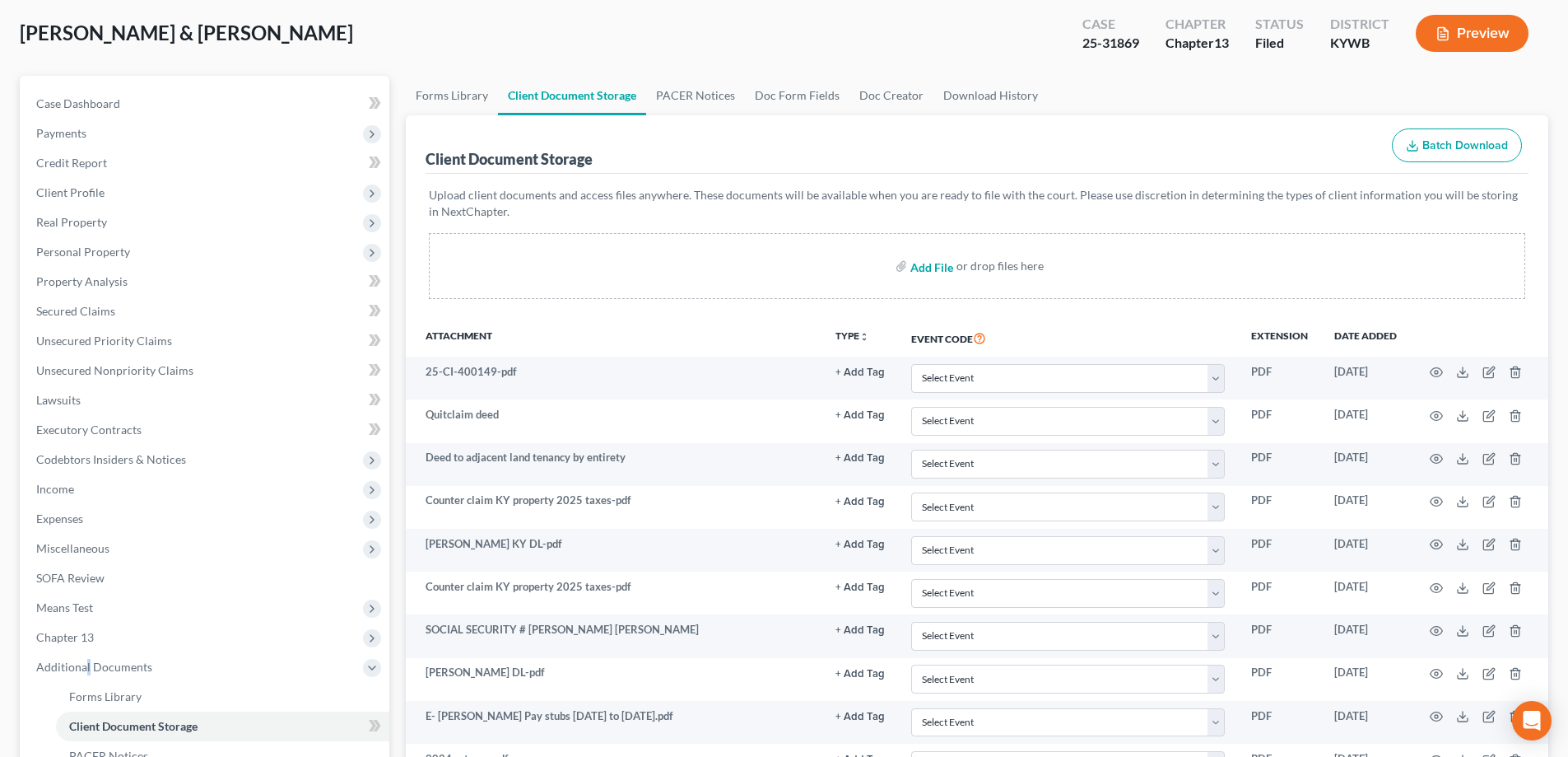
click at [939, 269] on input "file" at bounding box center [929, 266] width 39 height 29
type input "C:\fakepath\[PERSON_NAME] Financial Management Certificates.pdf"
click at [128, 98] on link "Case Dashboard" at bounding box center [206, 103] width 366 height 29
select select "6"
select select "2"
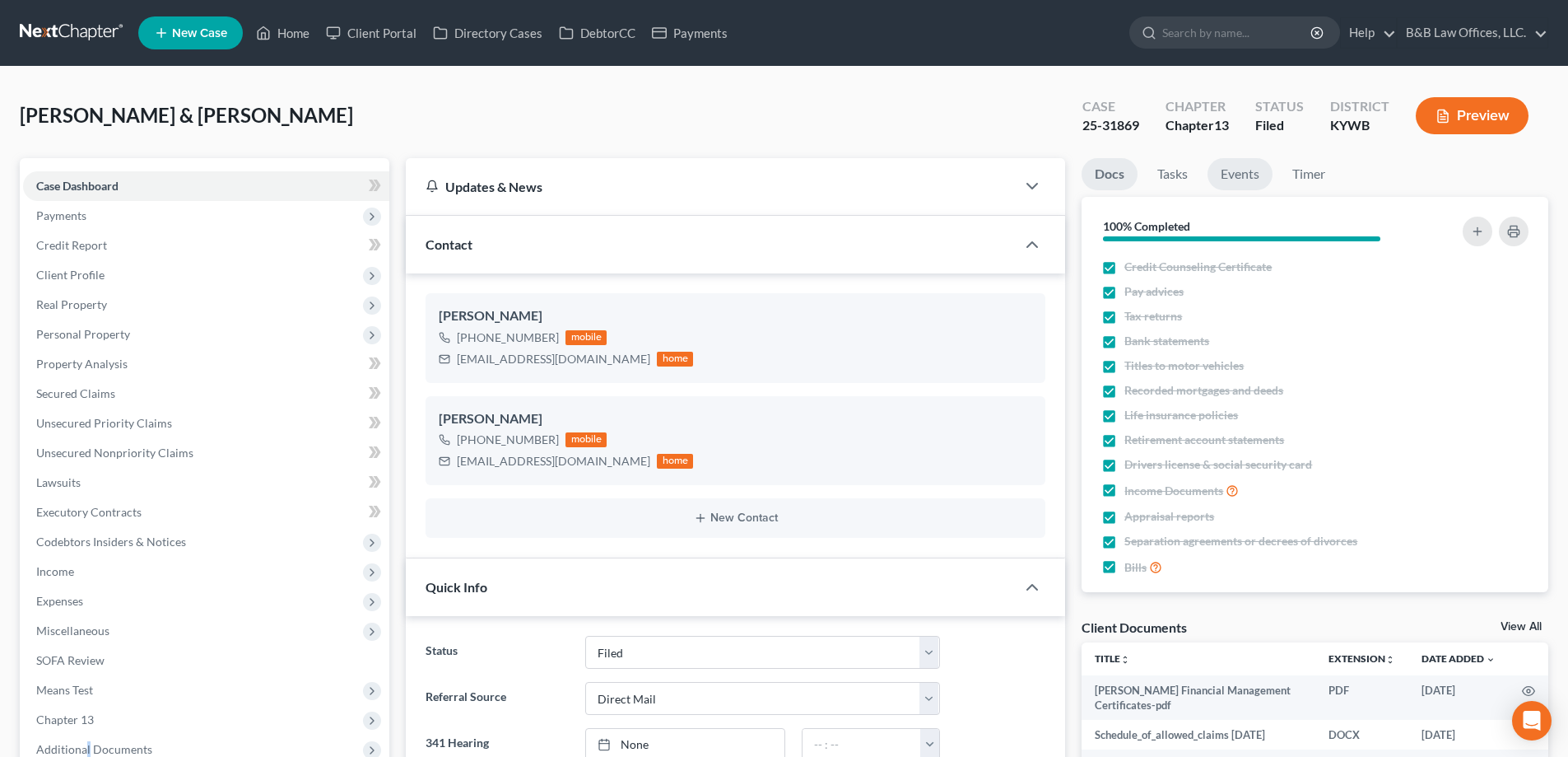
click at [1238, 175] on link "Events" at bounding box center [1240, 174] width 65 height 32
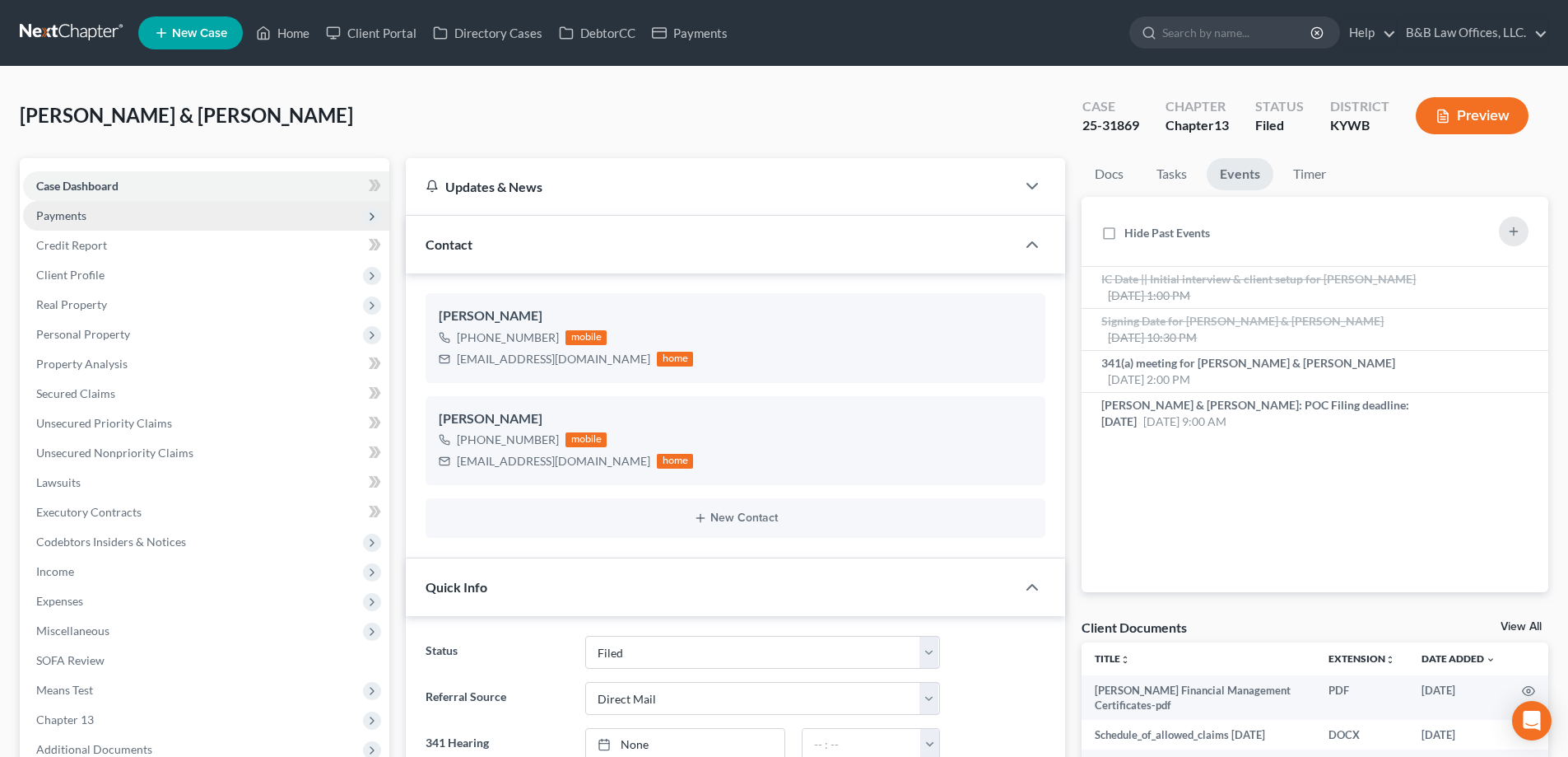
click at [106, 220] on span "Payments" at bounding box center [206, 215] width 366 height 29
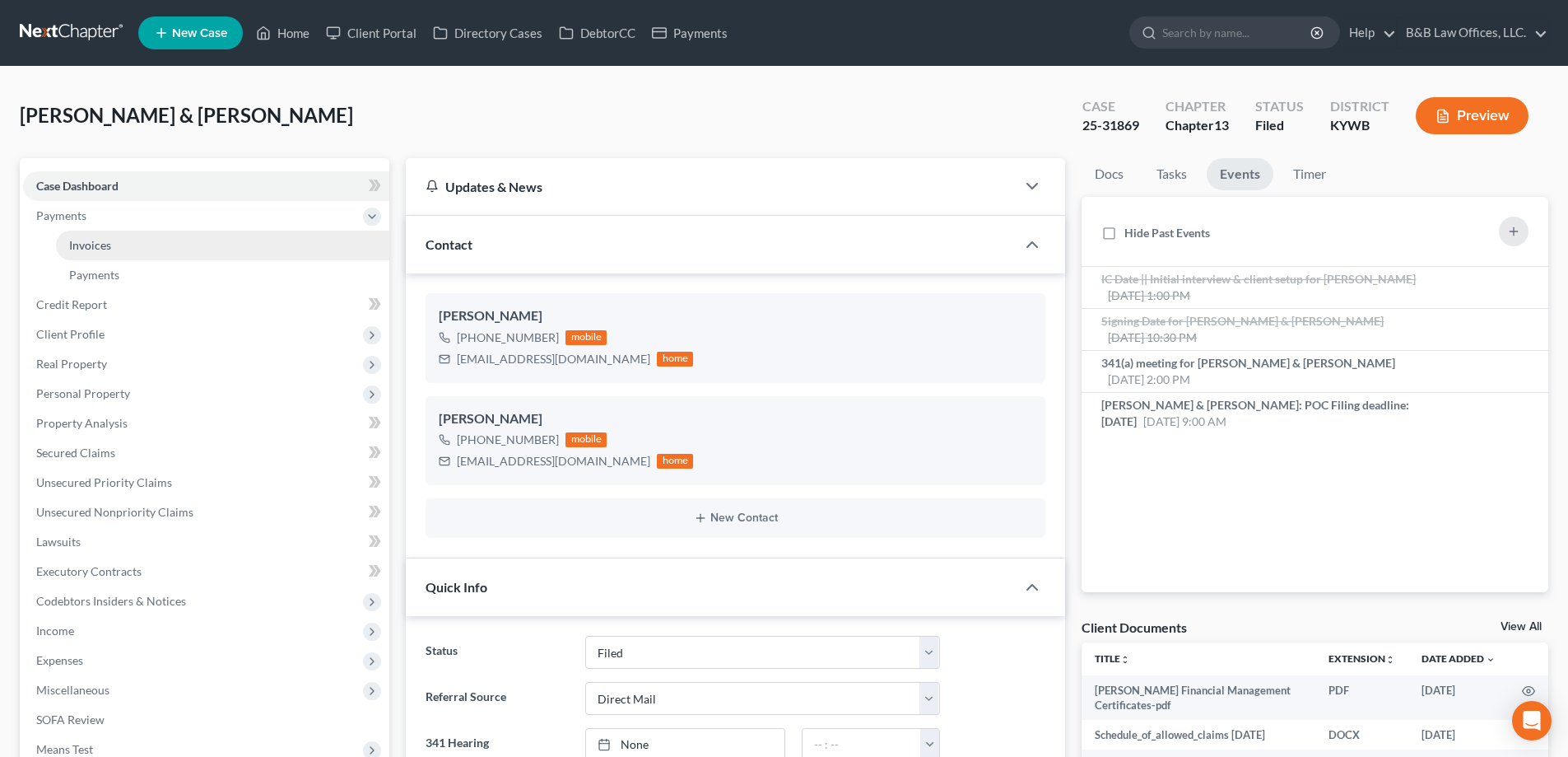
click at [117, 249] on link "Invoices" at bounding box center [223, 245] width 334 height 29
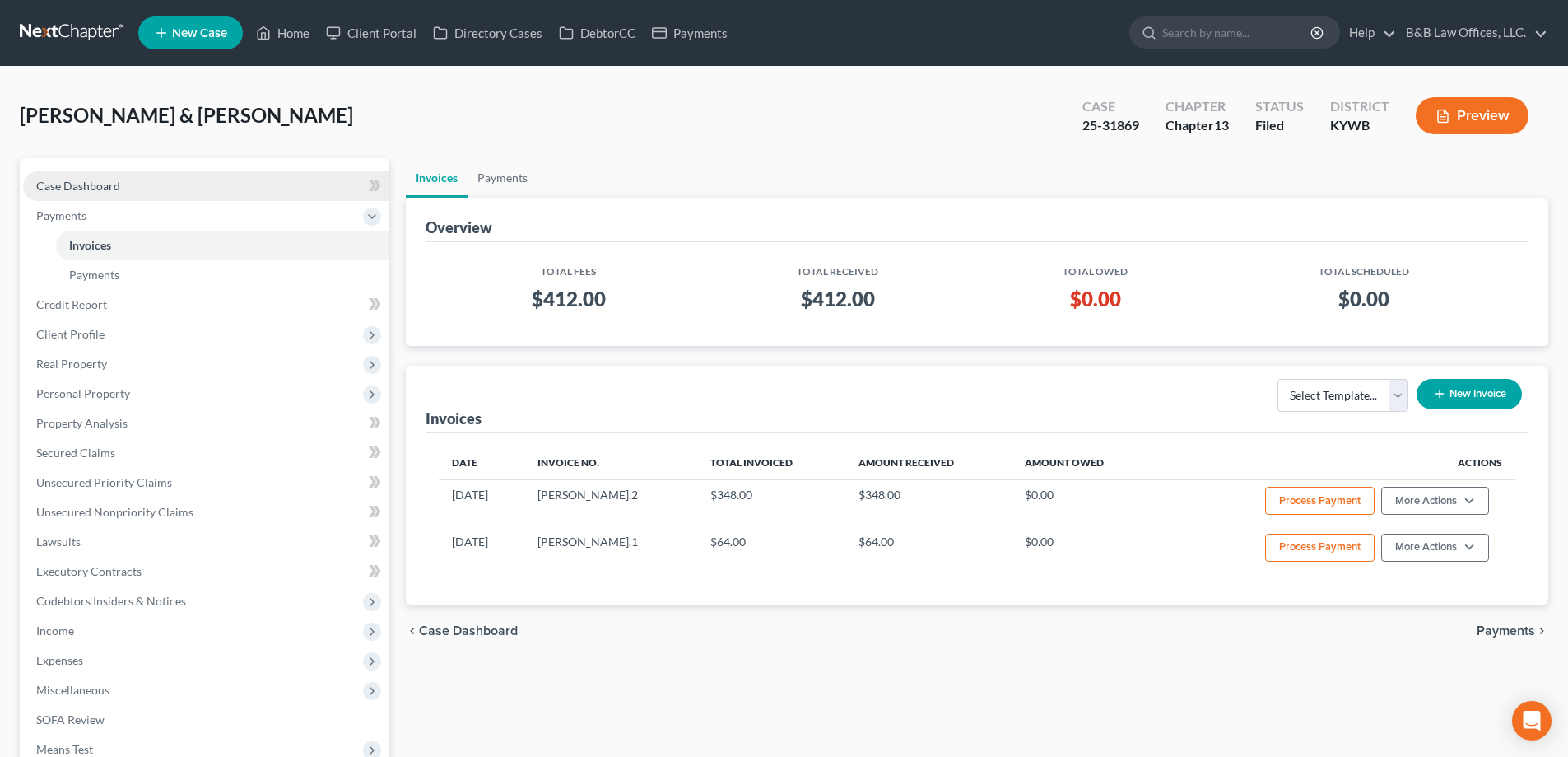
click at [150, 177] on link "Case Dashboard" at bounding box center [206, 185] width 366 height 29
select select "6"
select select "2"
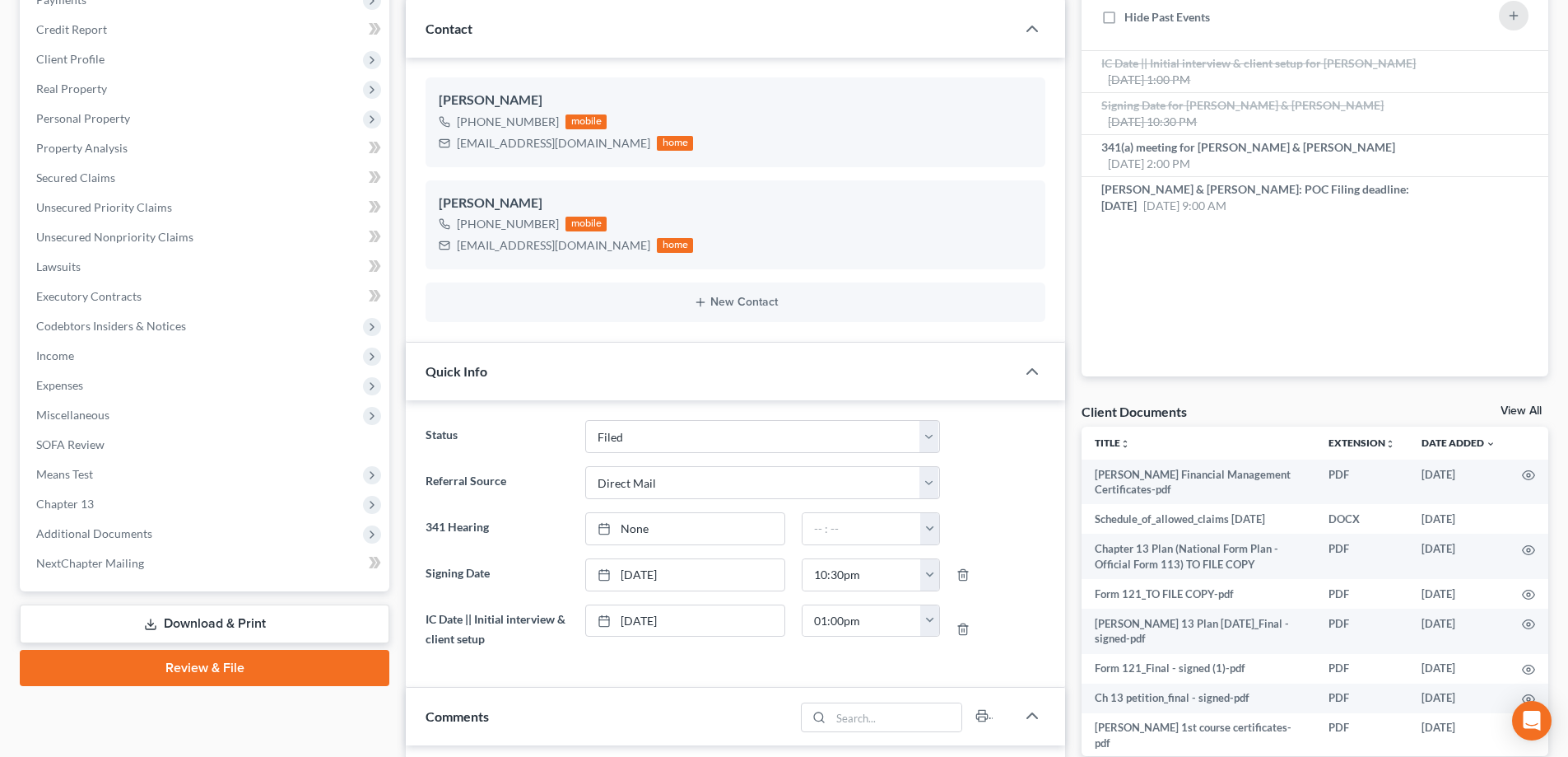
scroll to position [247, 0]
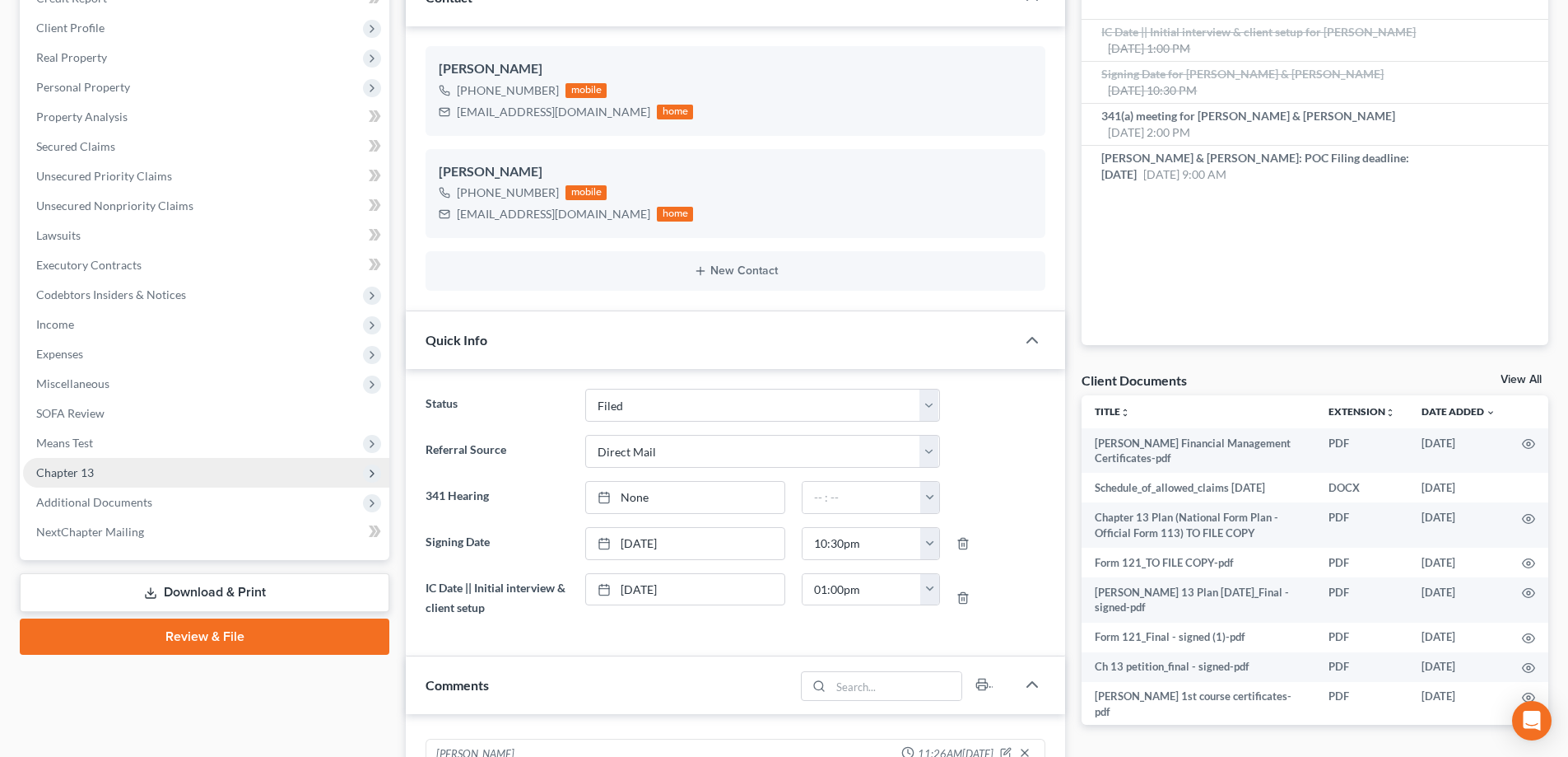
click at [247, 478] on span "Chapter 13" at bounding box center [206, 472] width 366 height 29
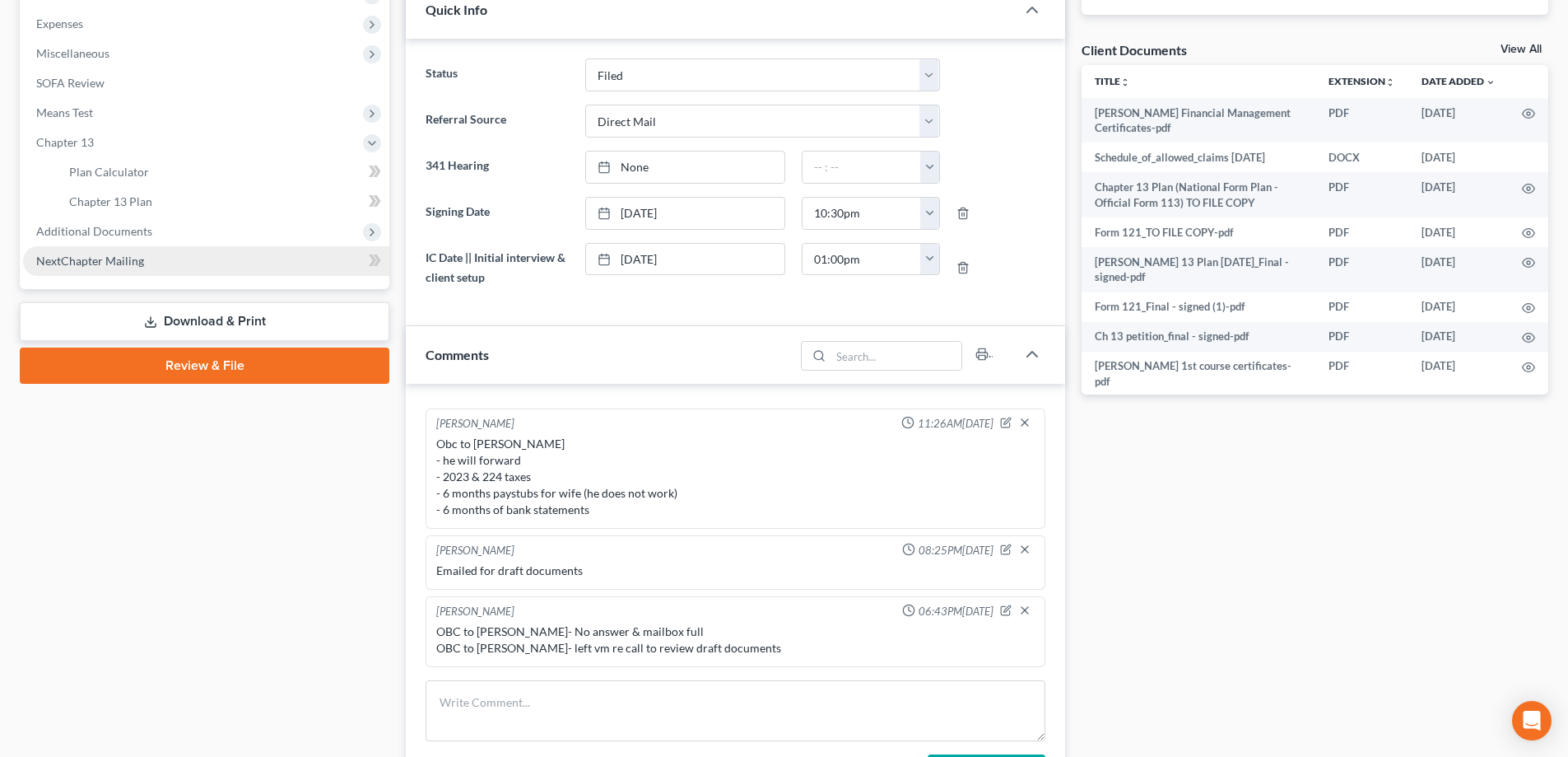
scroll to position [577, 0]
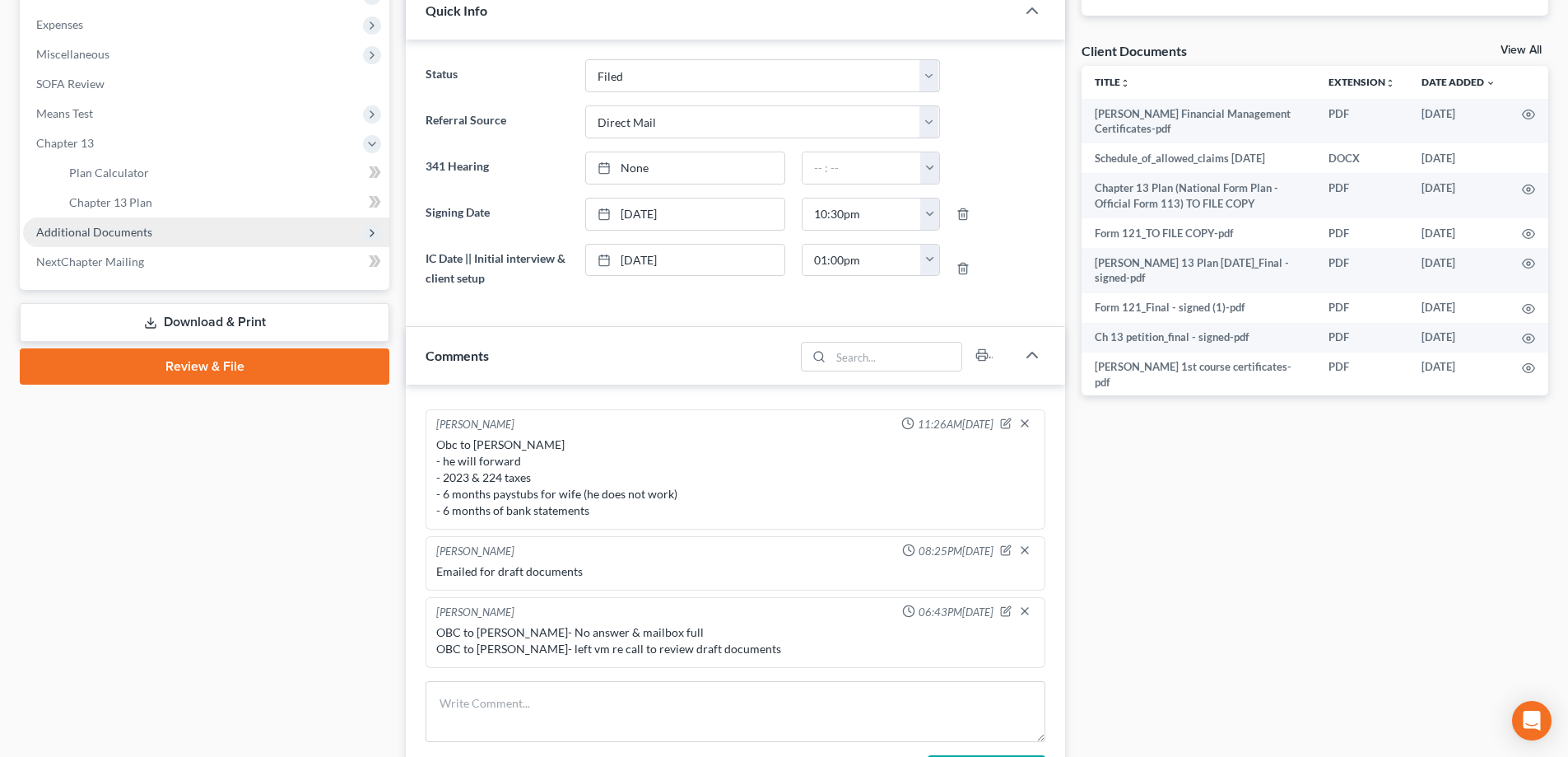
click at [193, 226] on span "Additional Documents" at bounding box center [206, 231] width 366 height 29
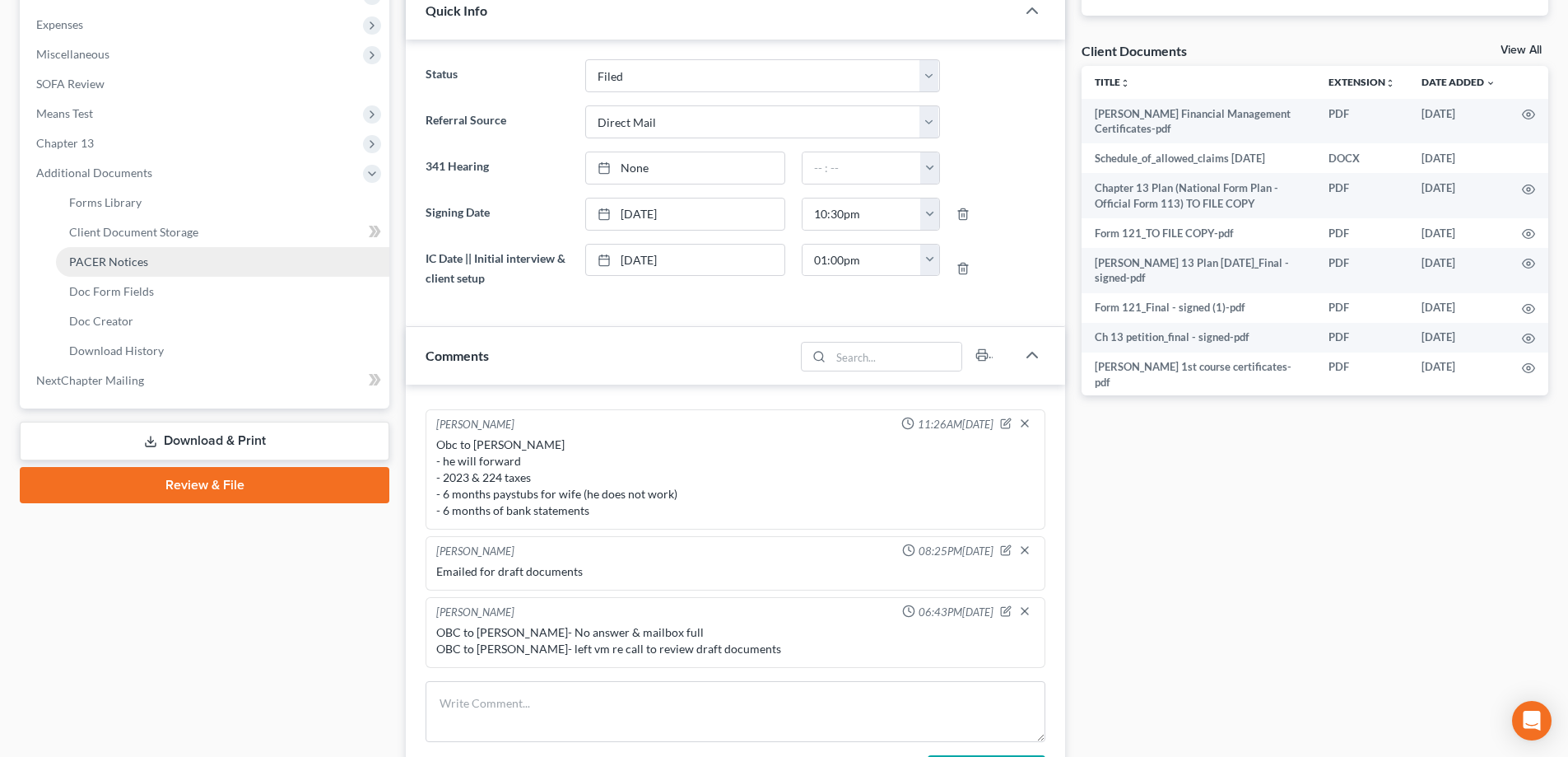
click at [152, 261] on link "PACER Notices" at bounding box center [223, 262] width 334 height 29
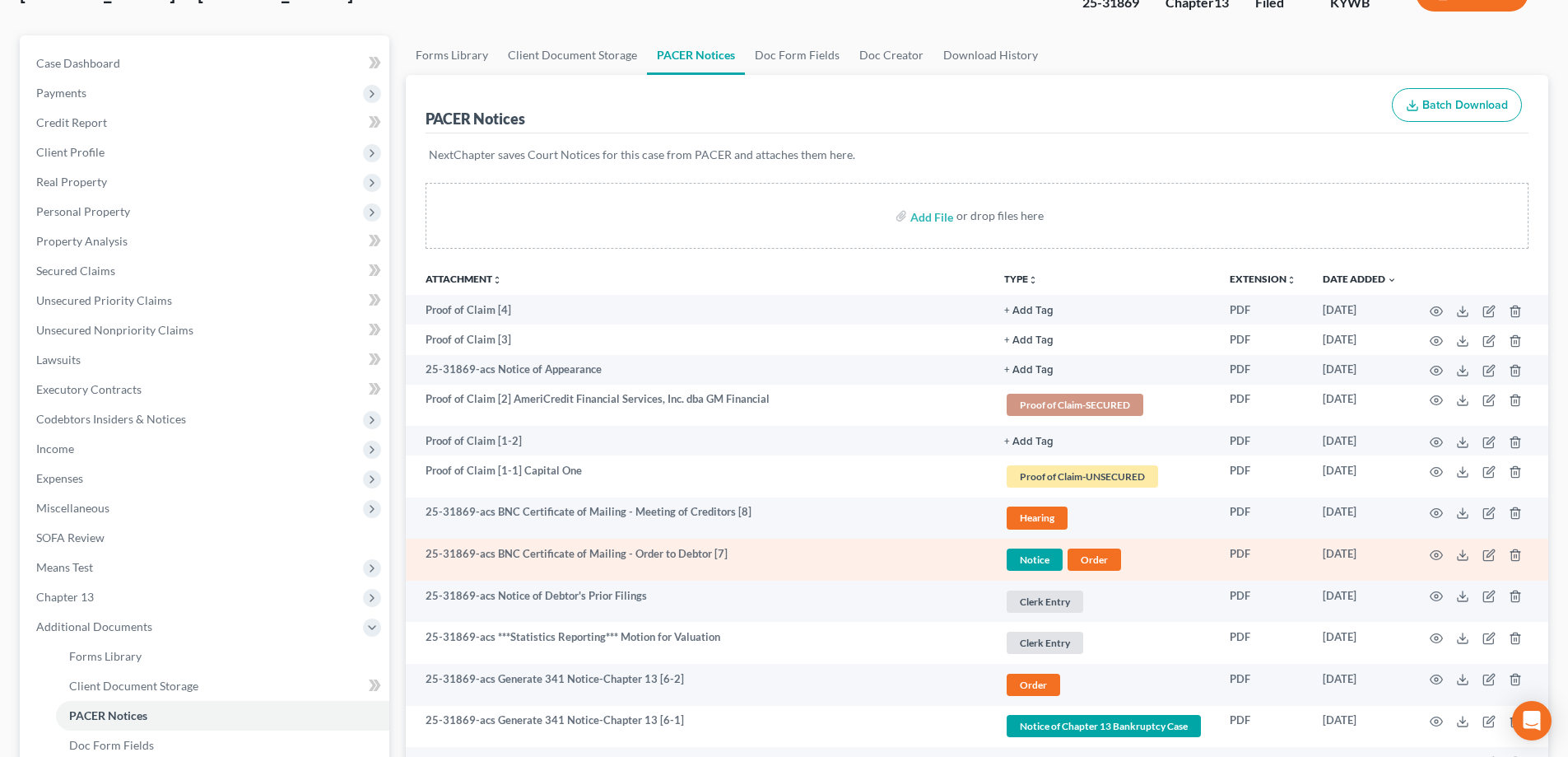
scroll to position [329, 0]
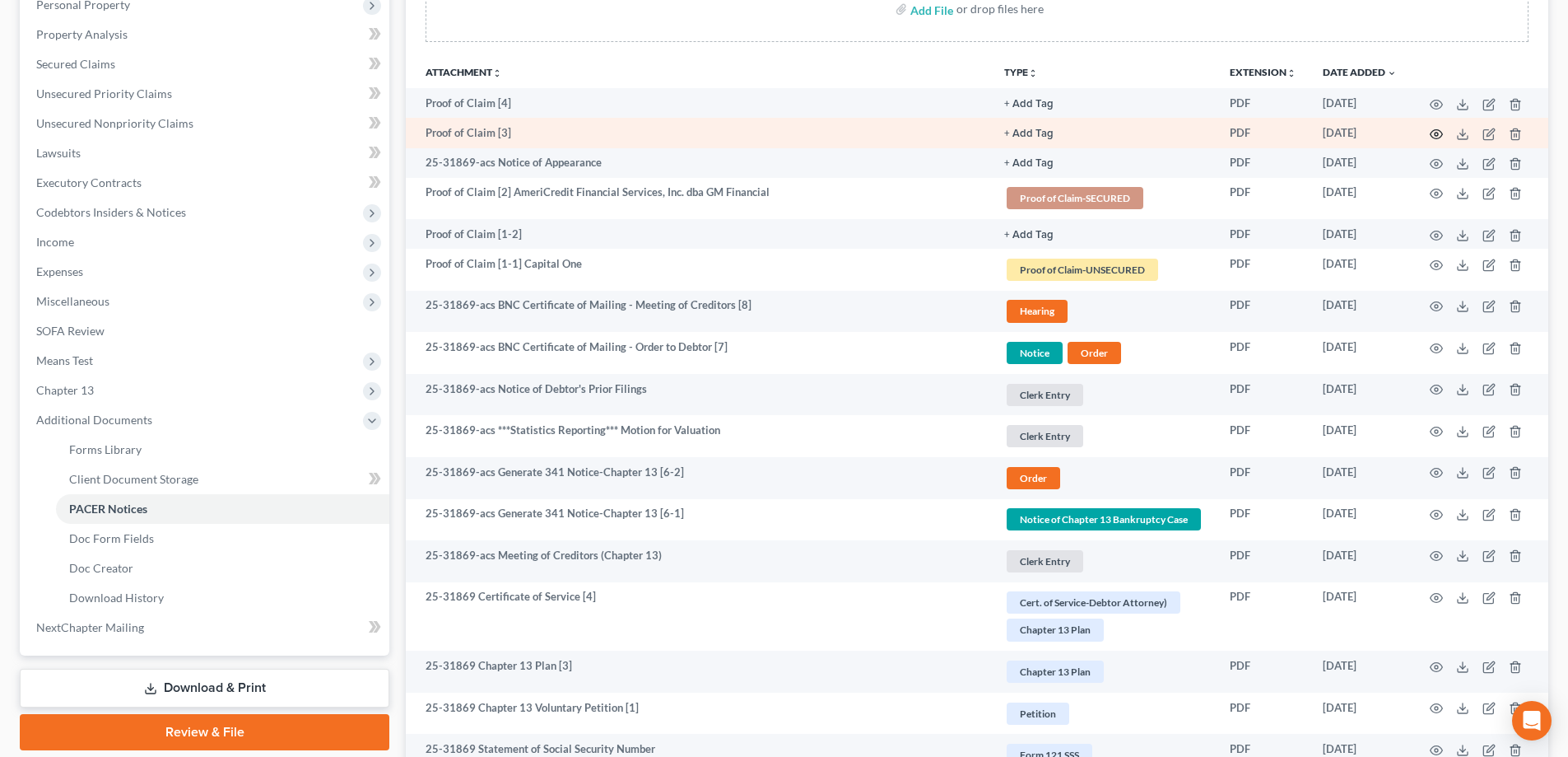
click at [1438, 137] on icon "button" at bounding box center [1436, 134] width 13 height 13
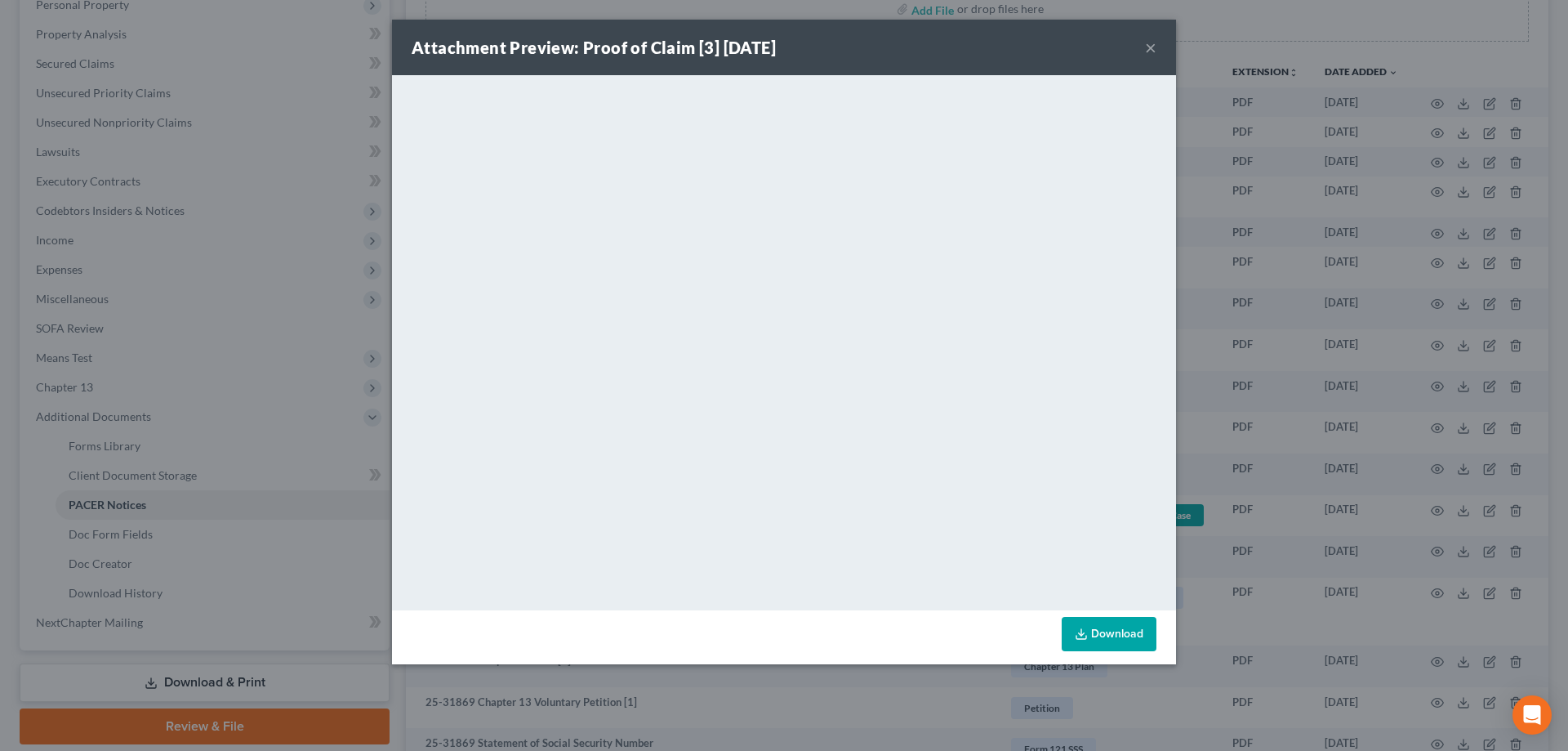
click at [1150, 47] on button "×" at bounding box center [1151, 47] width 12 height 20
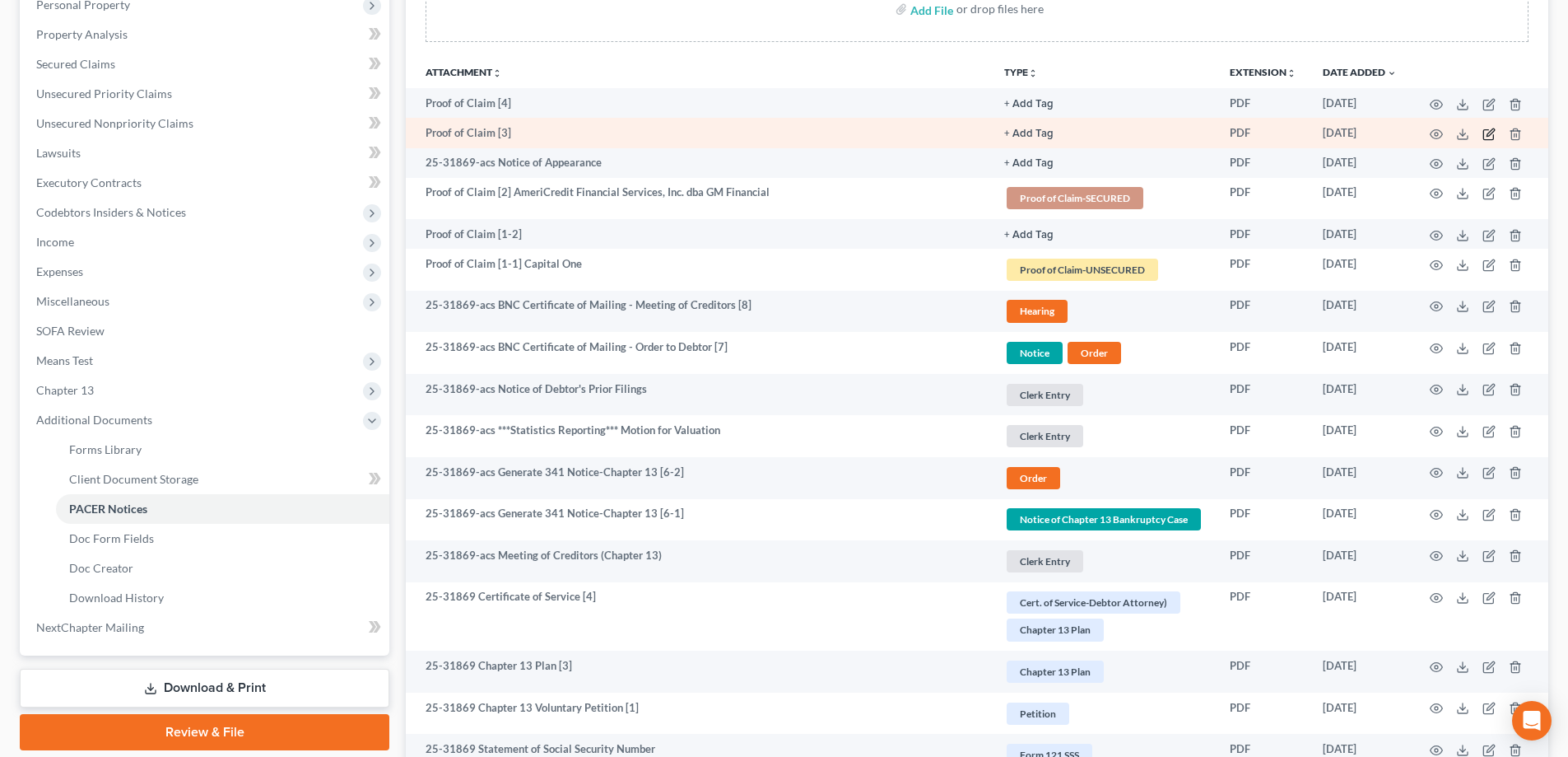
click at [1491, 130] on icon "button" at bounding box center [1490, 132] width 8 height 8
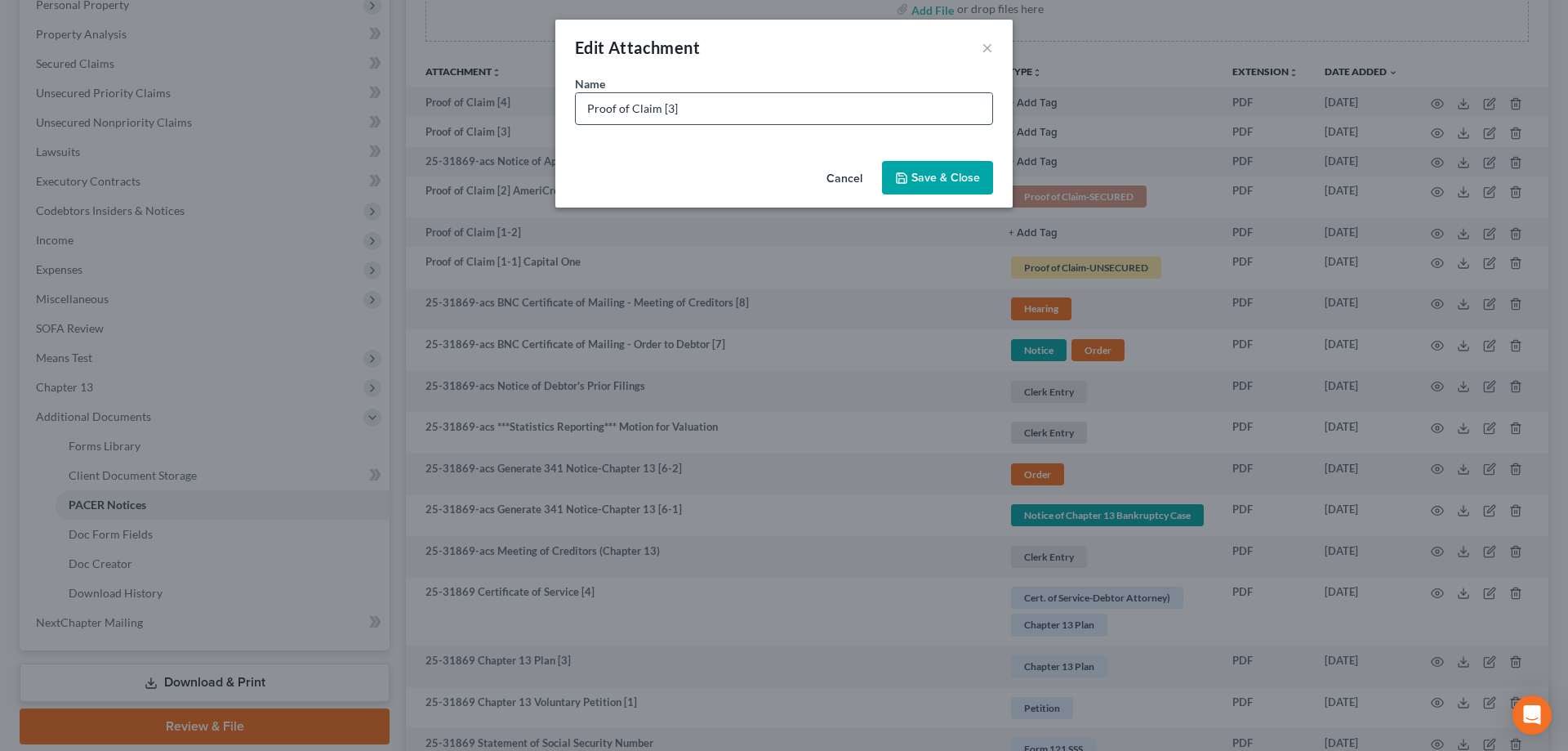
click at [723, 107] on input "Proof of Claim [3]" at bounding box center [784, 108] width 417 height 31
type input "Proof of Claim [3] Louisville Metro"
click at [916, 174] on span "Save & Close" at bounding box center [945, 177] width 69 height 14
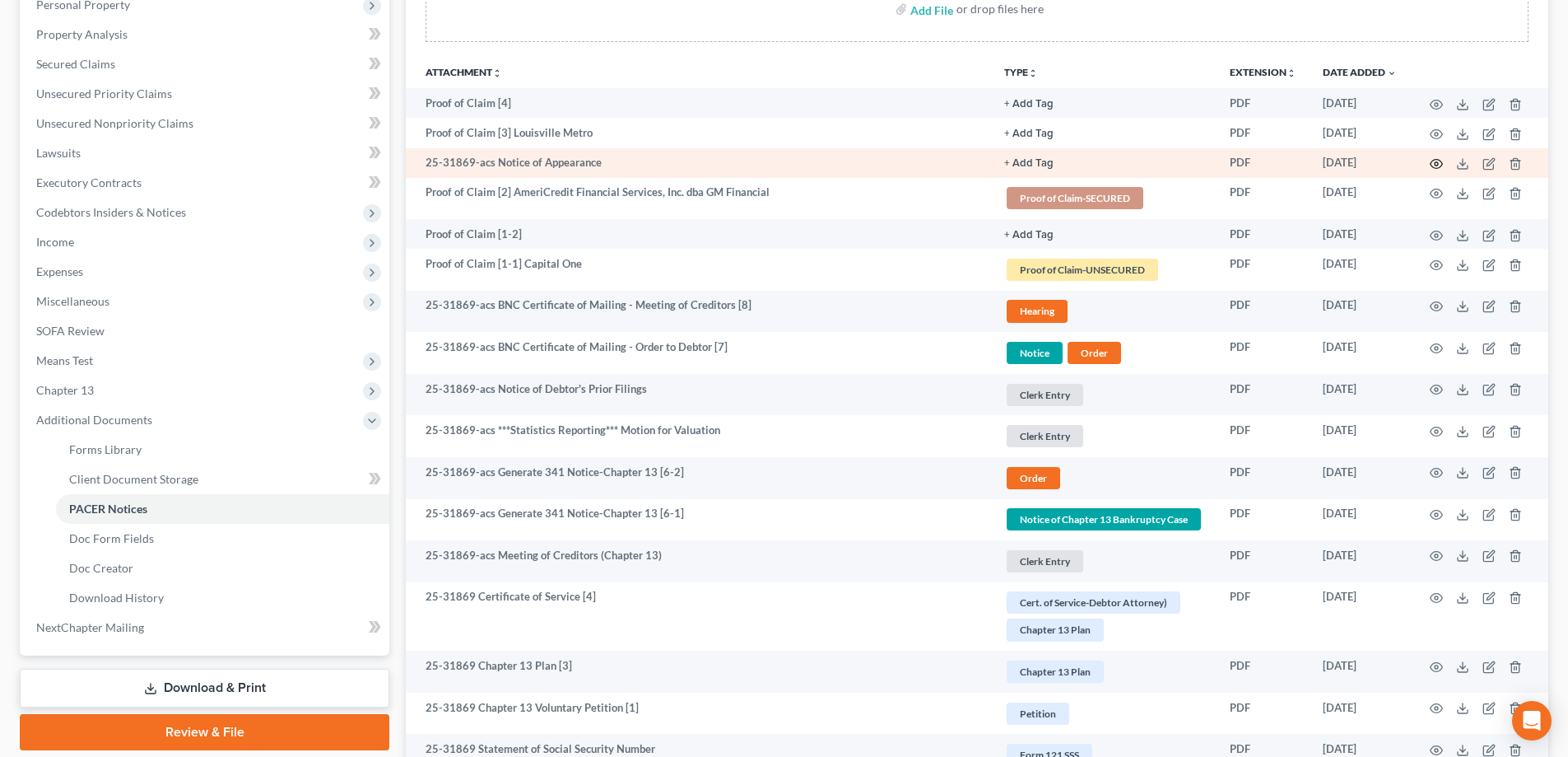
click at [1438, 162] on icon "button" at bounding box center [1436, 164] width 13 height 13
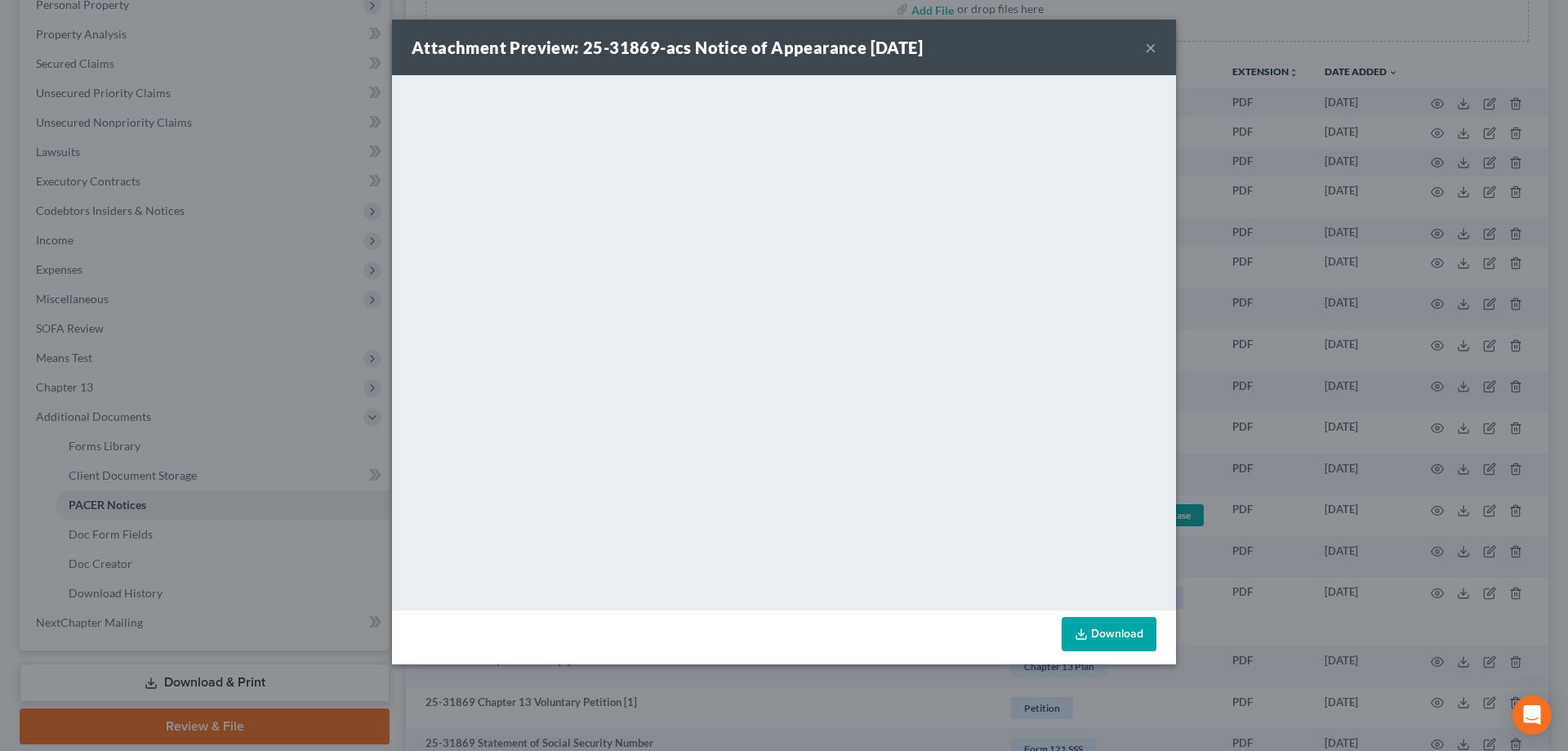
click at [1150, 47] on button "×" at bounding box center [1151, 47] width 12 height 20
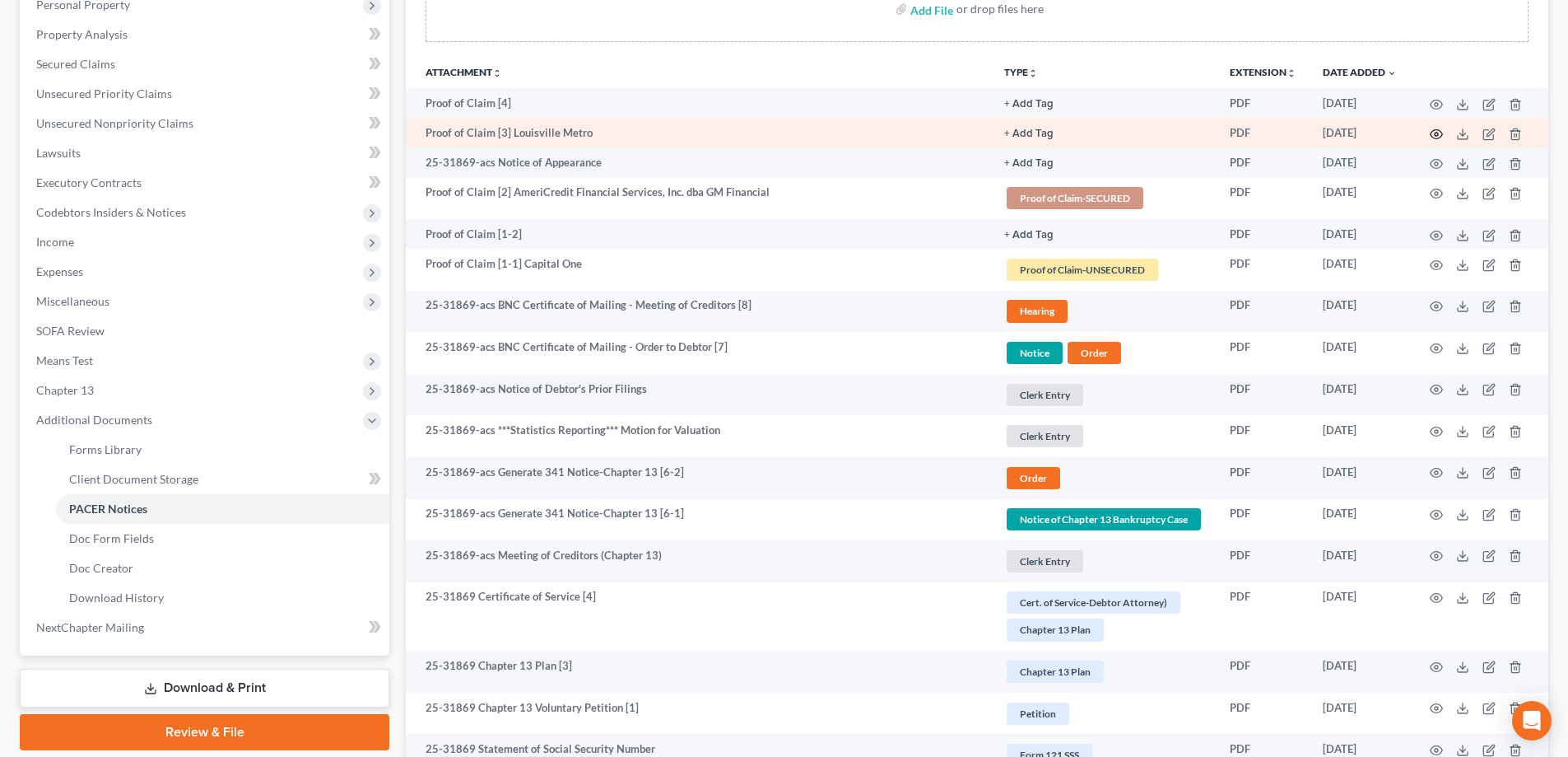
click at [1434, 131] on icon "button" at bounding box center [1436, 134] width 13 height 13
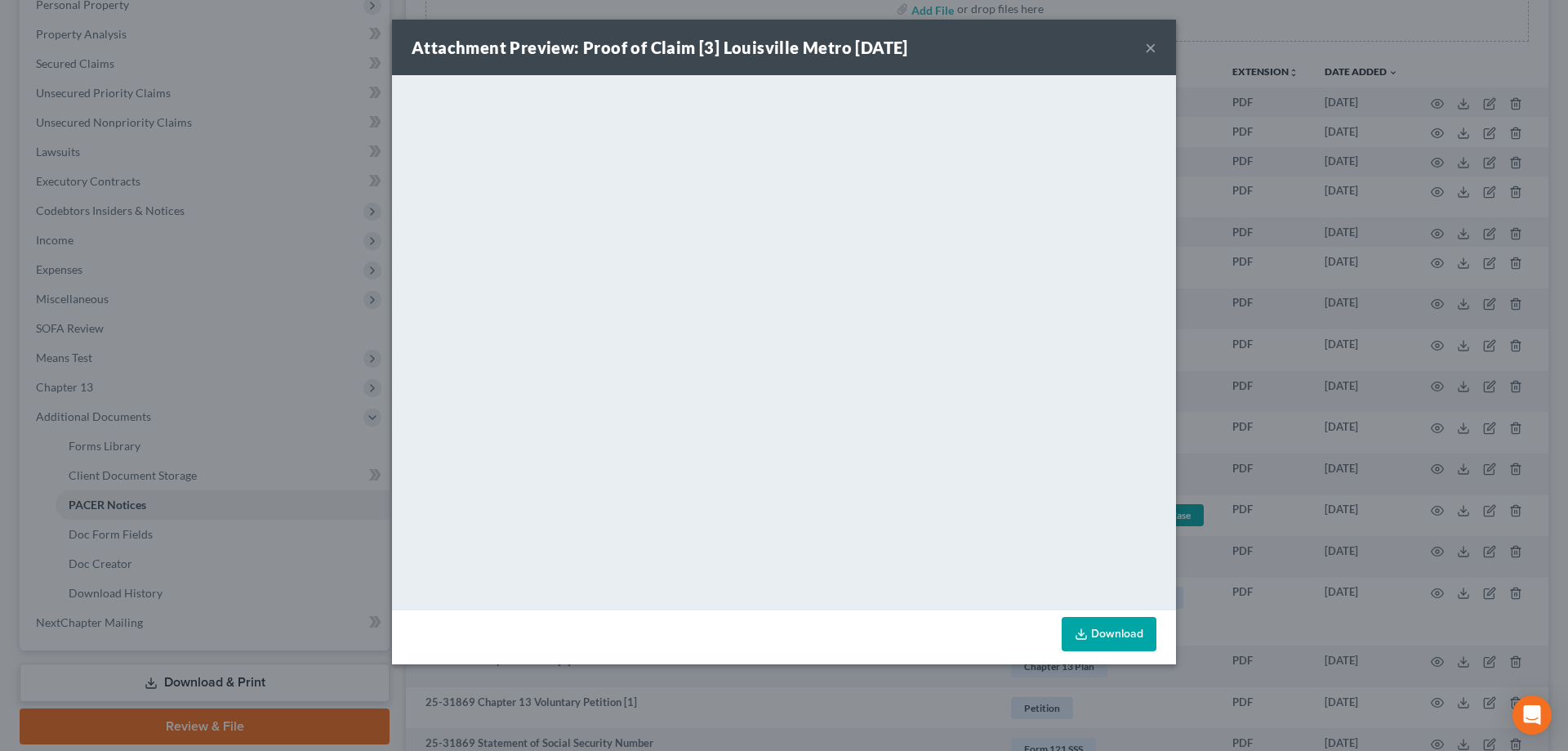
click at [1152, 44] on button "×" at bounding box center [1151, 47] width 12 height 20
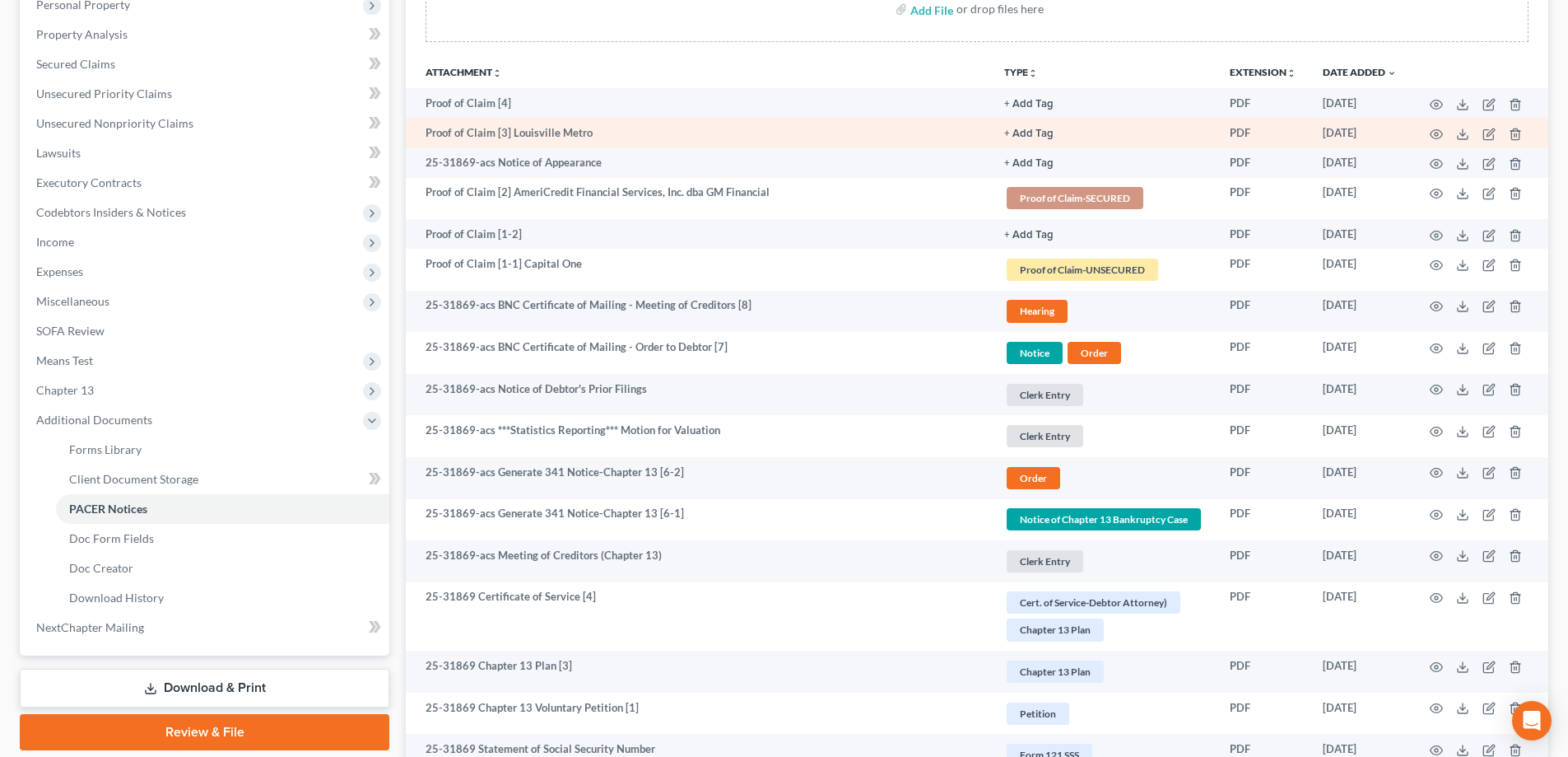
click at [1040, 110] on button "+ Add Tag" at bounding box center [1028, 104] width 49 height 11
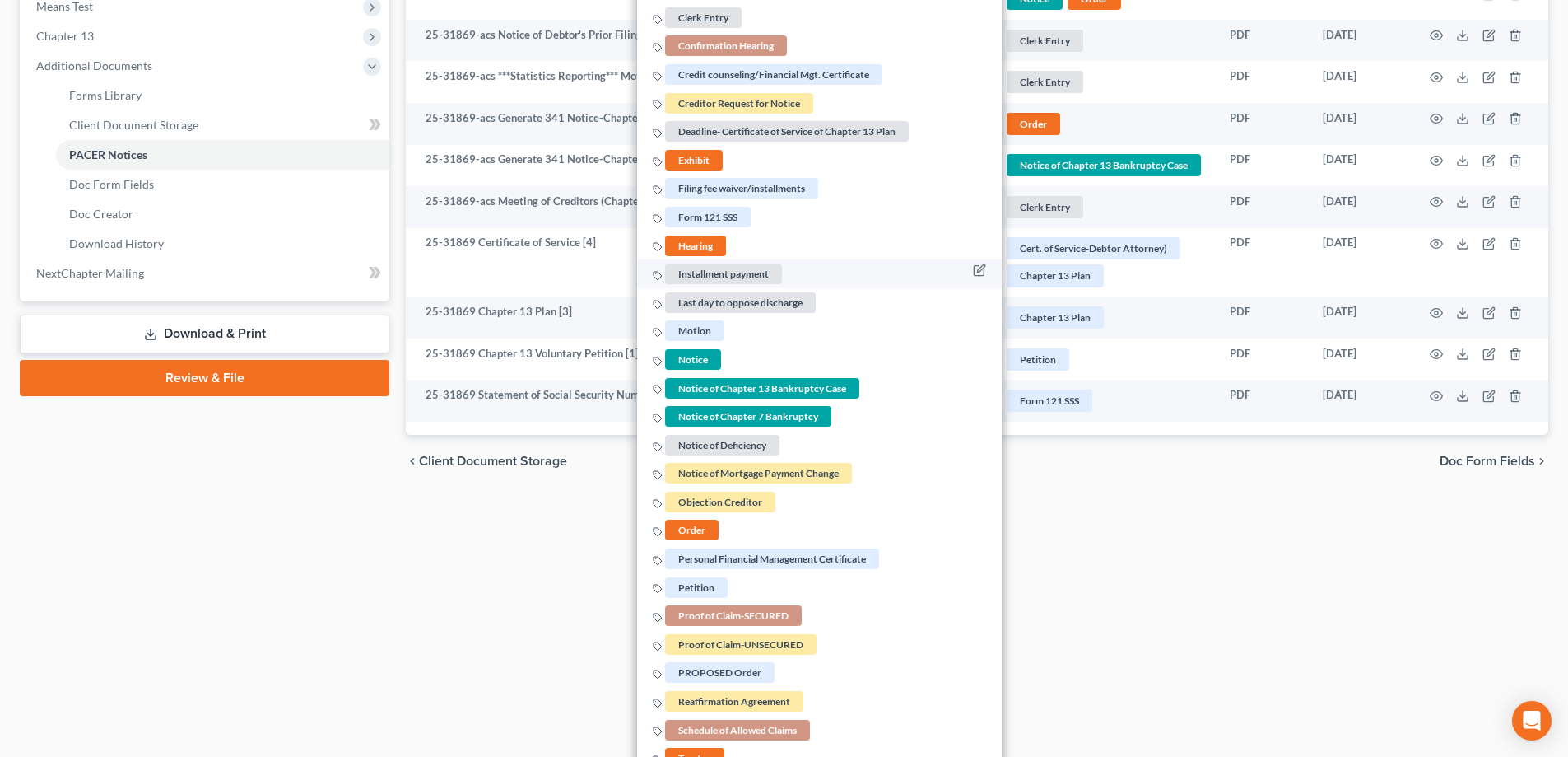
scroll to position [791, 0]
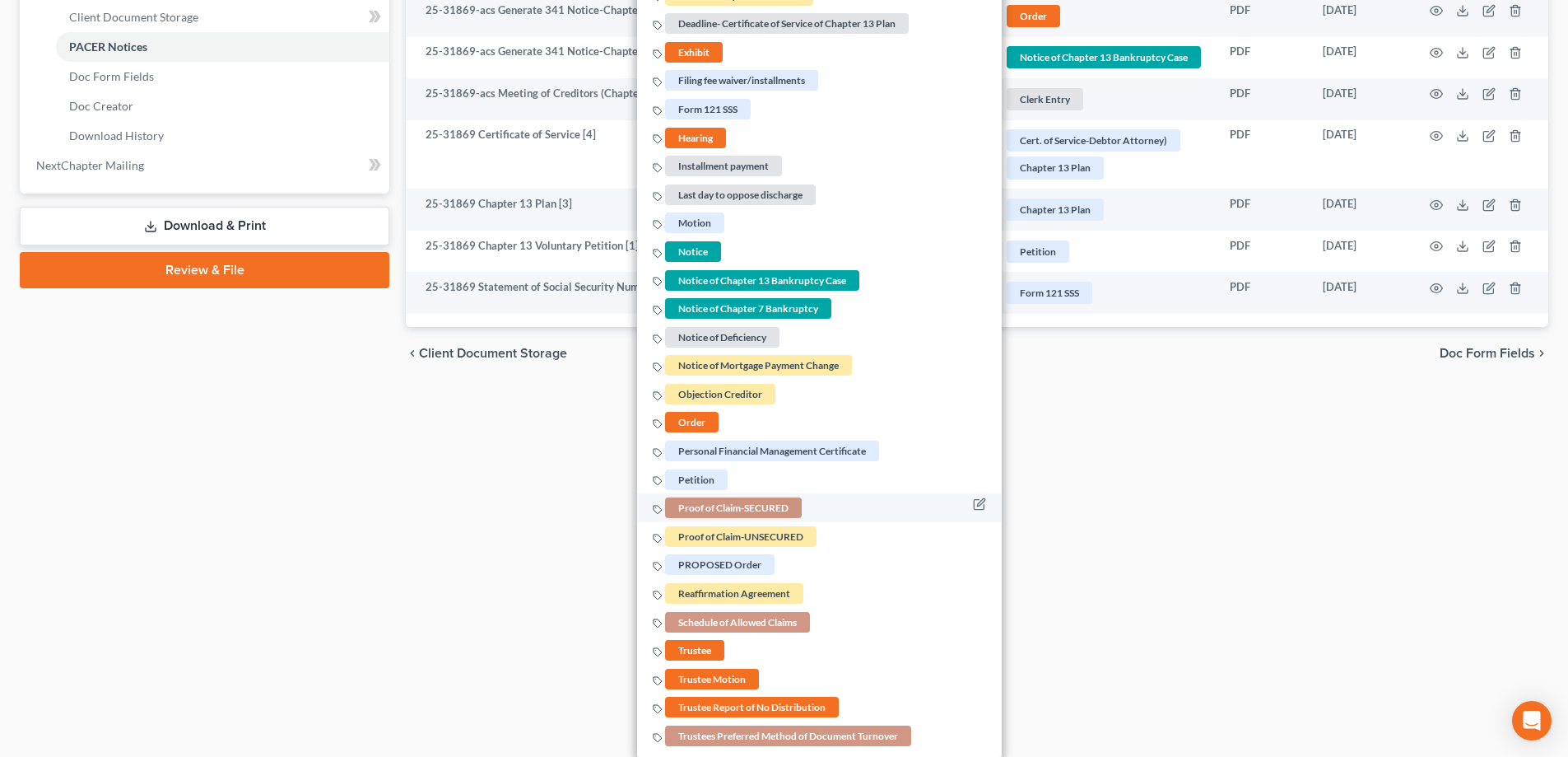
click at [727, 501] on span "Proof of Claim-SECURED" at bounding box center [733, 507] width 137 height 21
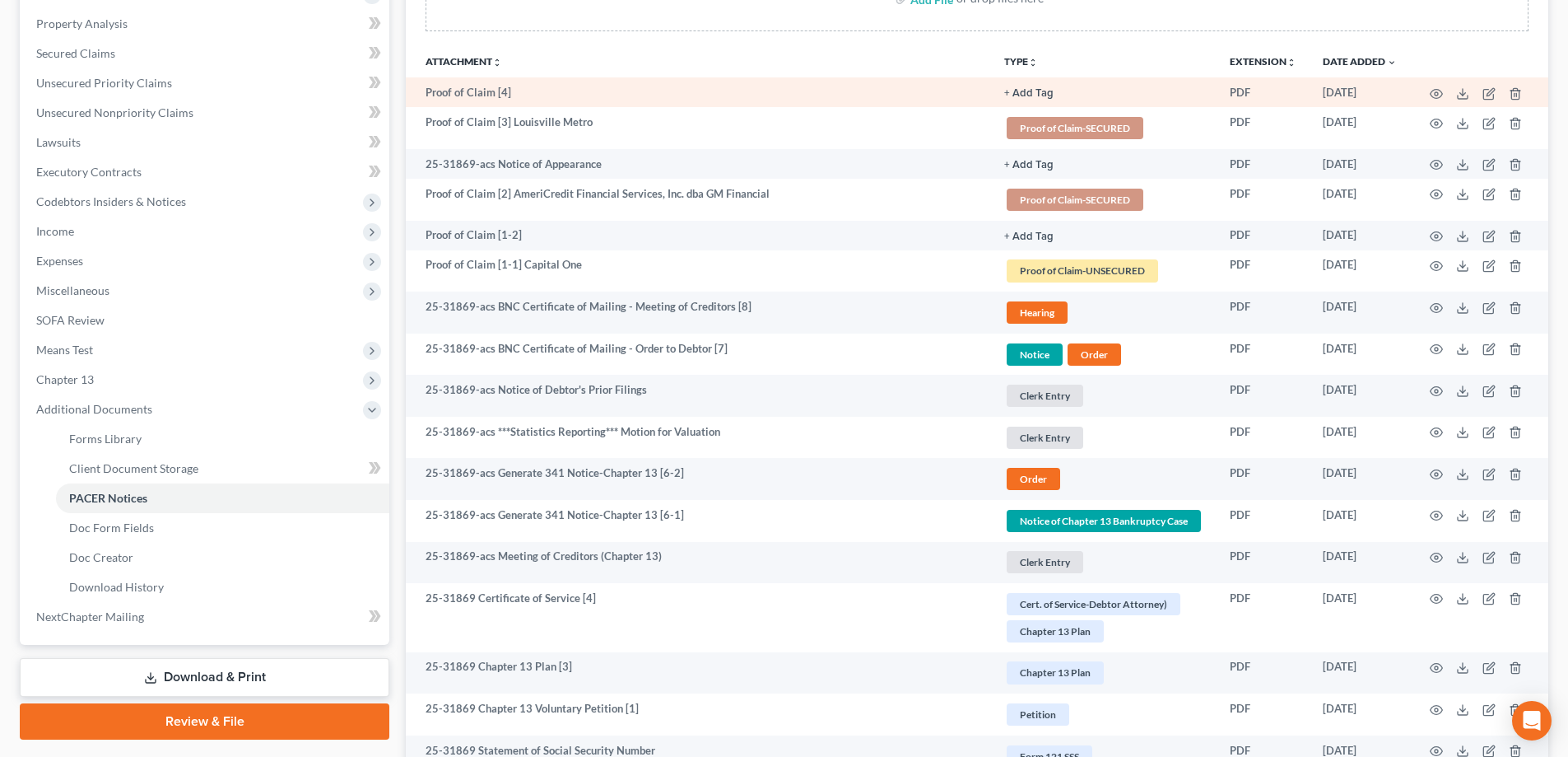
scroll to position [159, 0]
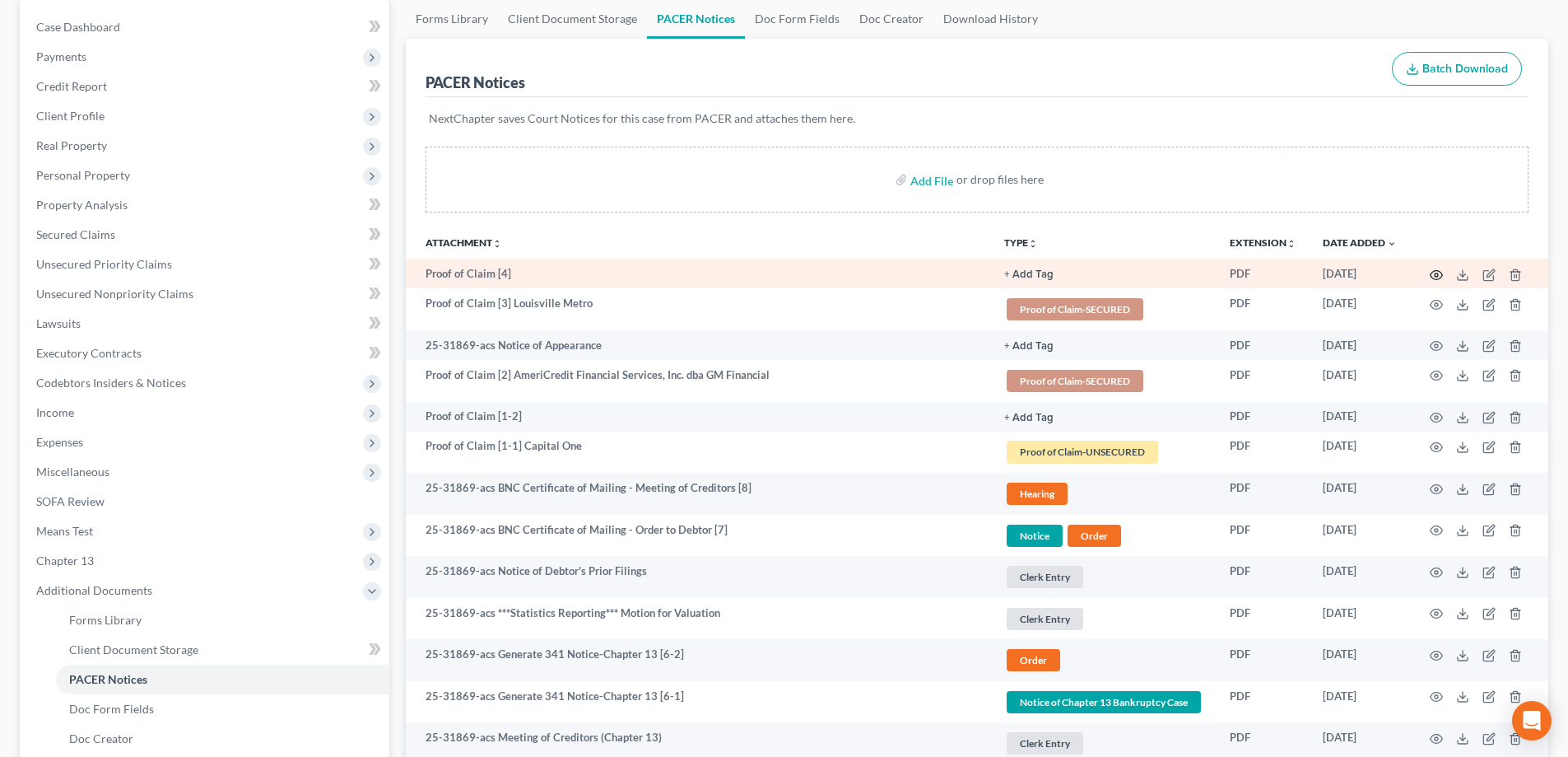
click at [1436, 274] on icon "button" at bounding box center [1436, 275] width 13 height 13
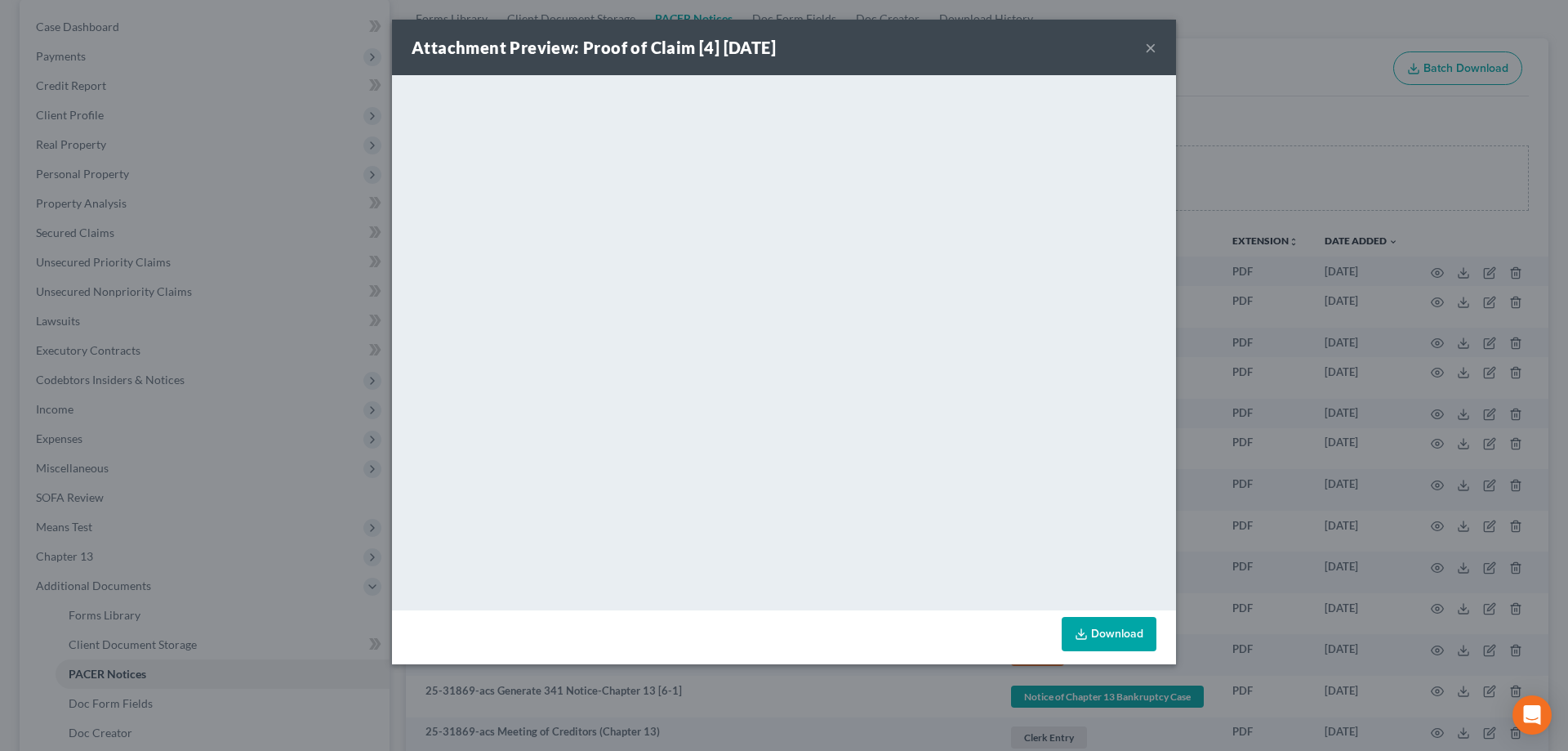
click at [1151, 47] on button "×" at bounding box center [1151, 47] width 12 height 20
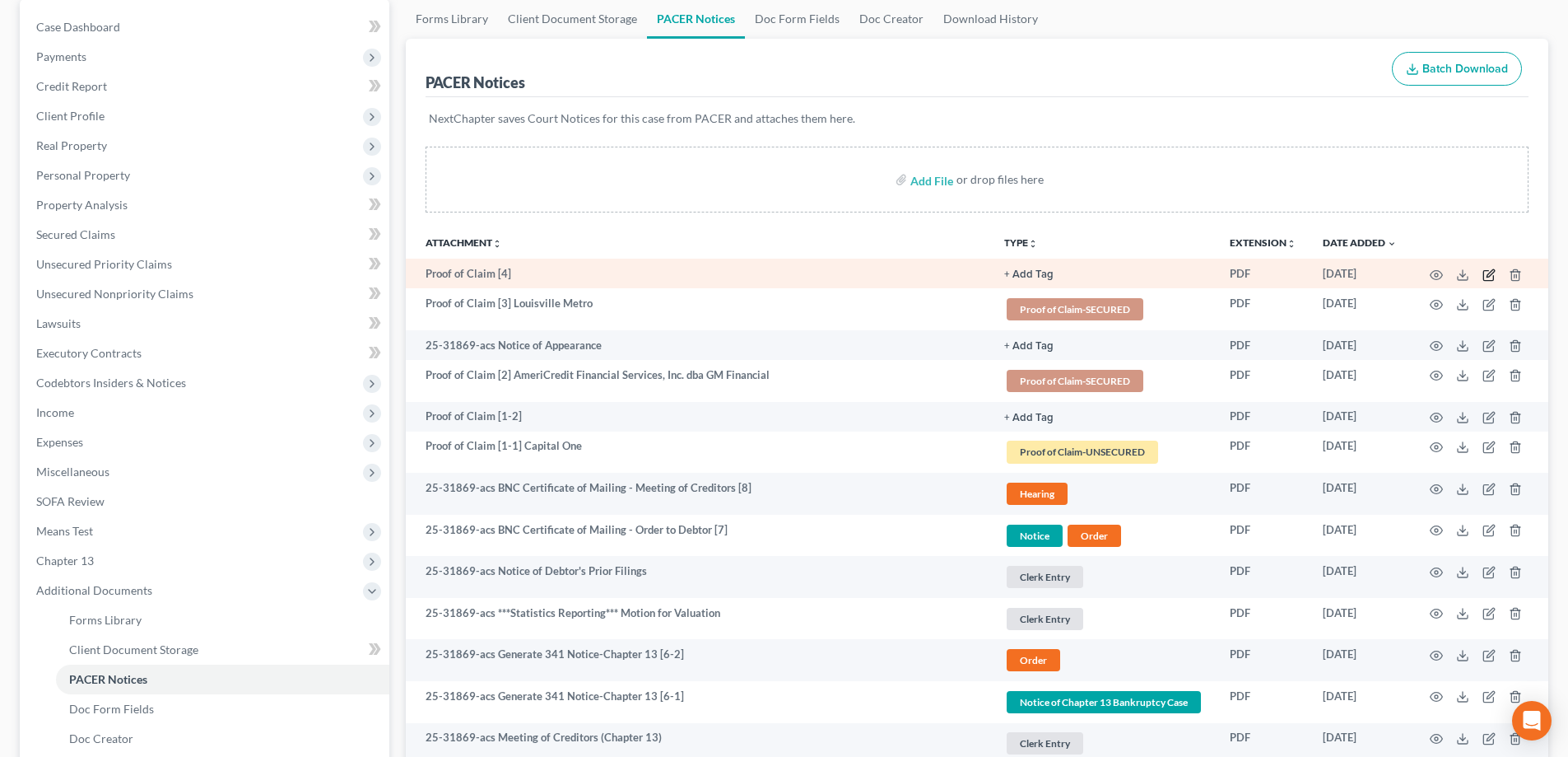
click at [1488, 277] on icon "button" at bounding box center [1490, 272] width 8 height 8
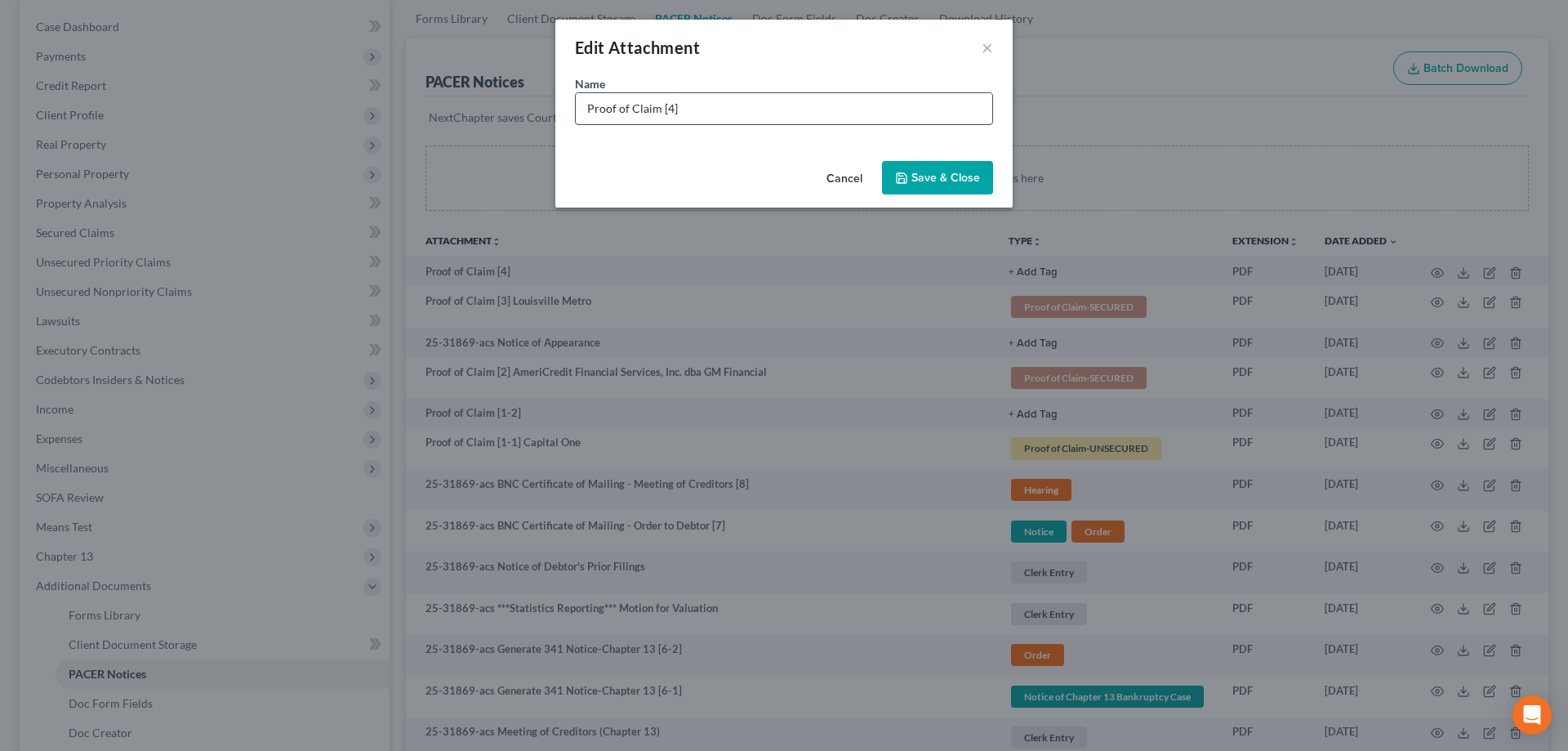
click at [698, 106] on input "Proof of Claim [4]" at bounding box center [784, 108] width 417 height 31
type input "Proof of Claim [4] GLA"
click at [919, 177] on span "Save & Close" at bounding box center [945, 177] width 69 height 14
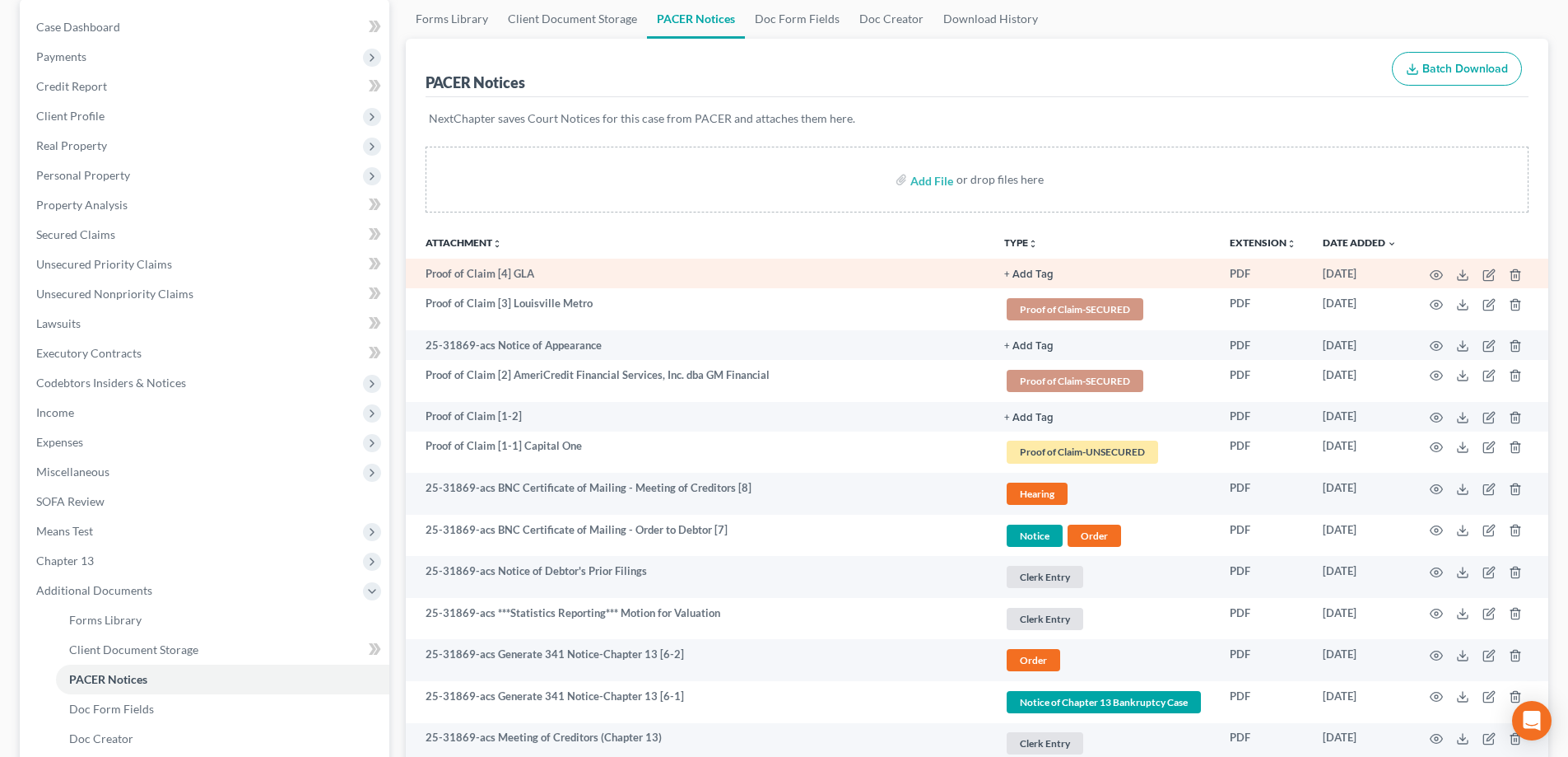
click at [1037, 273] on button "+ Add Tag" at bounding box center [1028, 274] width 49 height 11
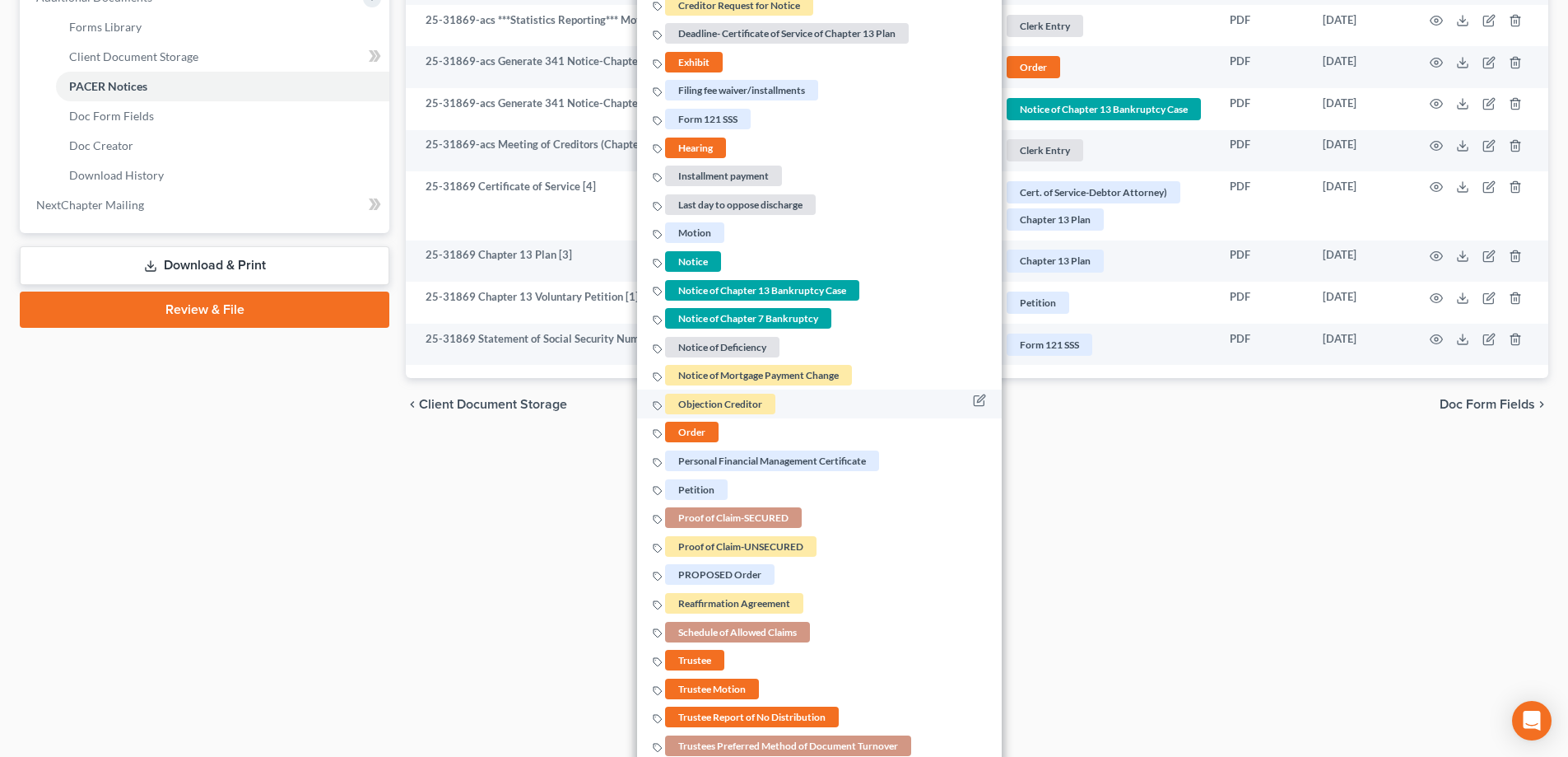
scroll to position [762, 0]
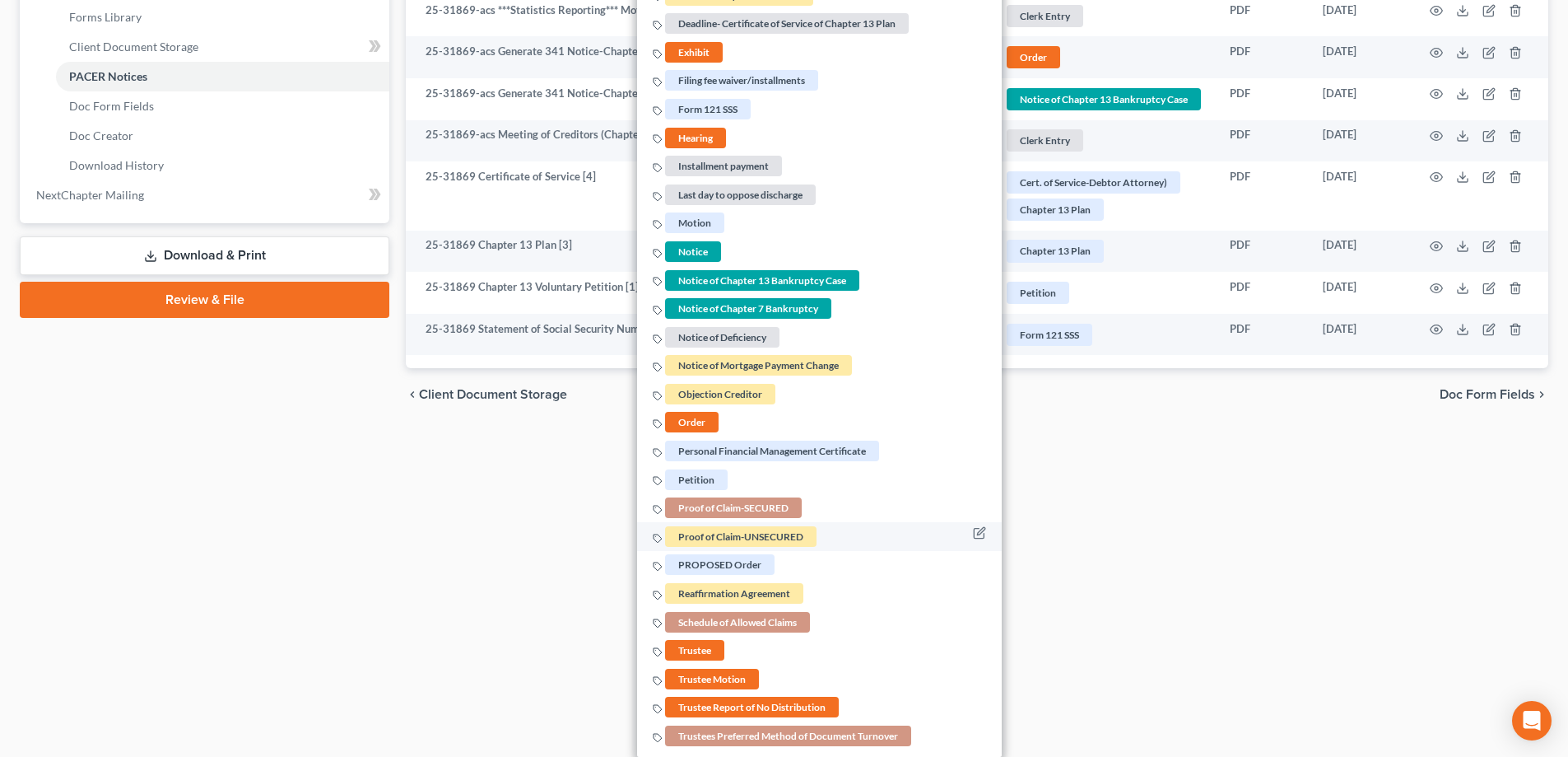
click at [721, 542] on span "Proof of Claim-UNSECURED" at bounding box center [741, 537] width 152 height 21
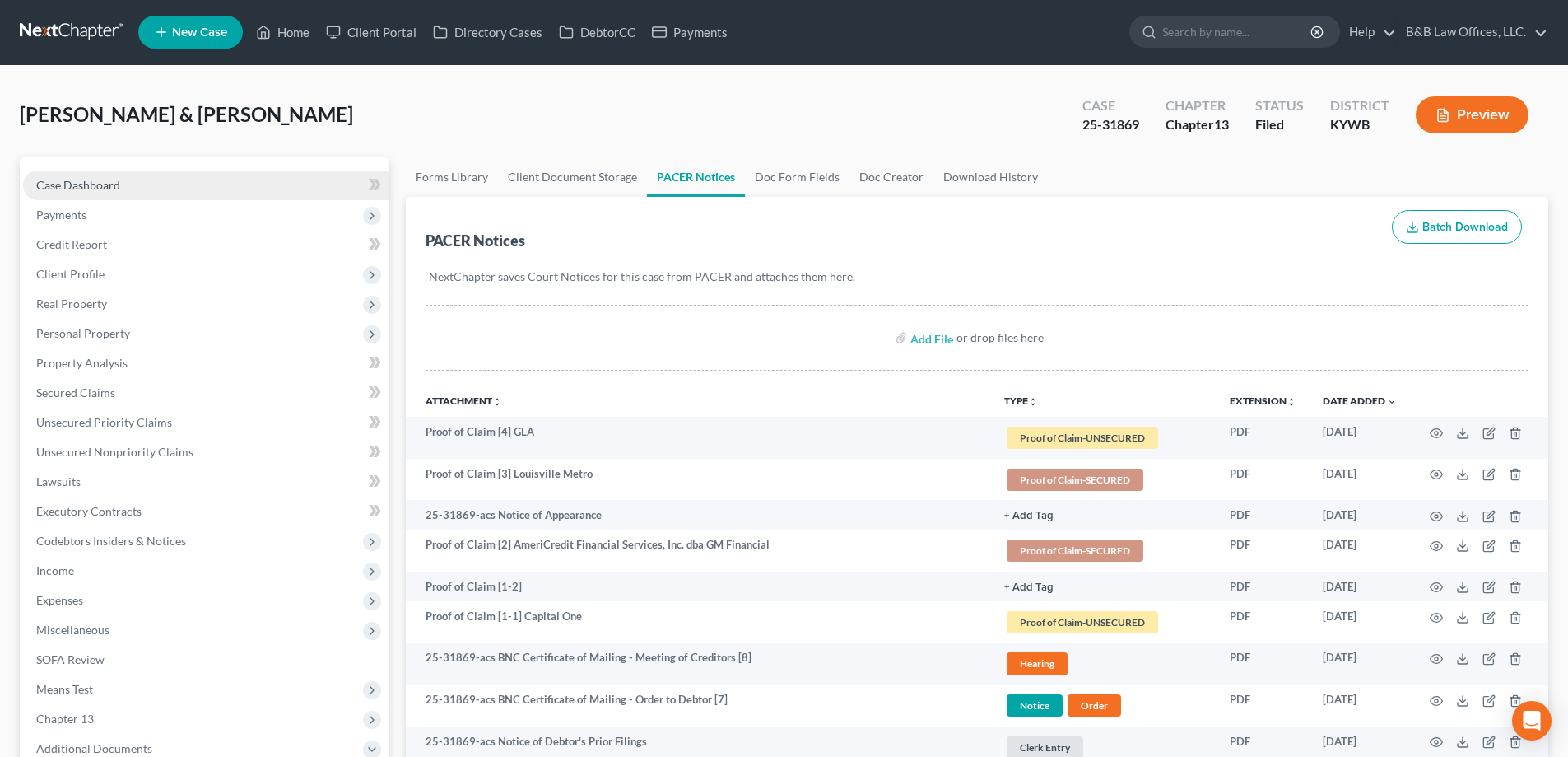
scroll to position [0, 0]
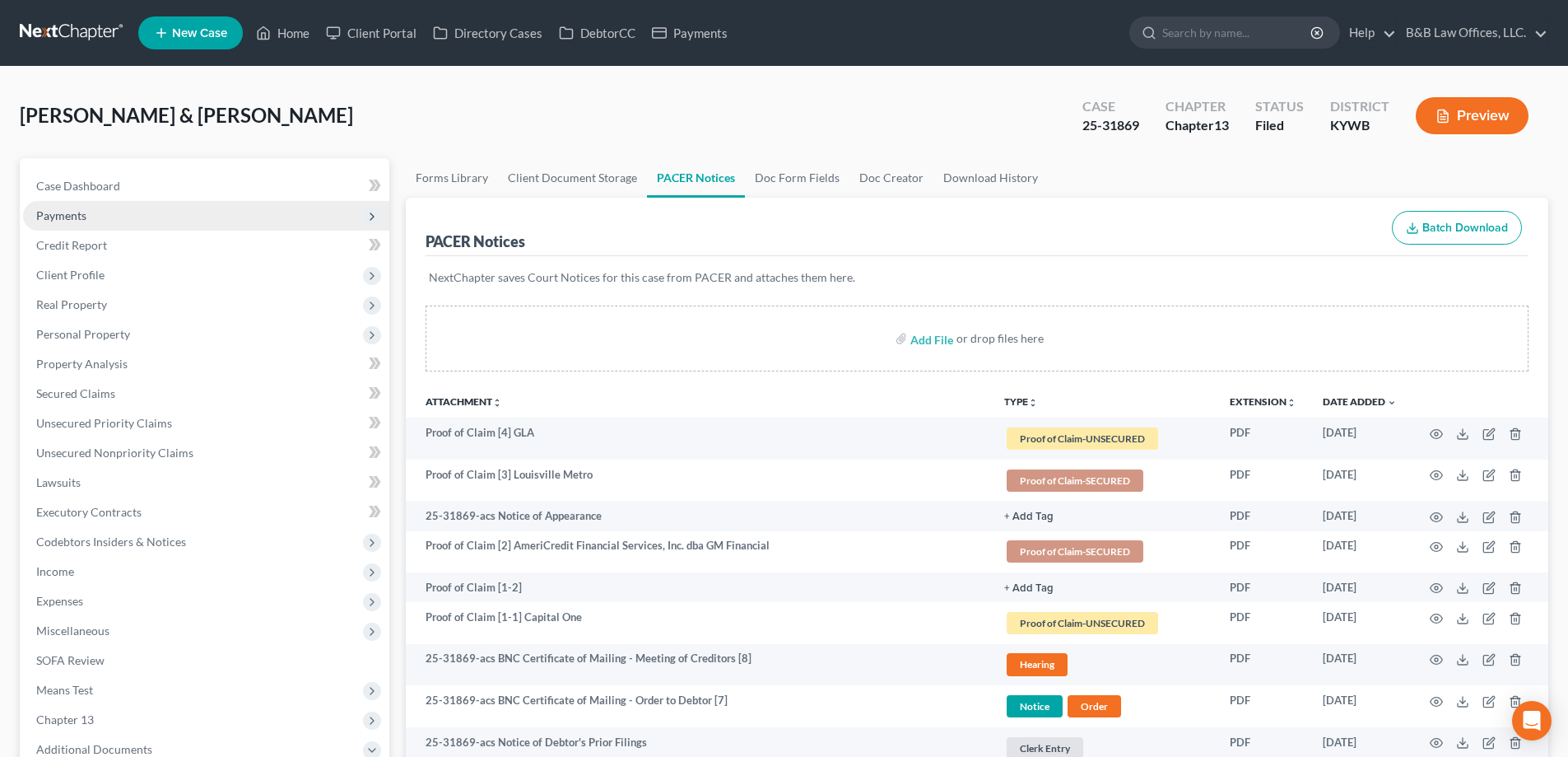
click at [80, 218] on span "Payments" at bounding box center [61, 215] width 50 height 14
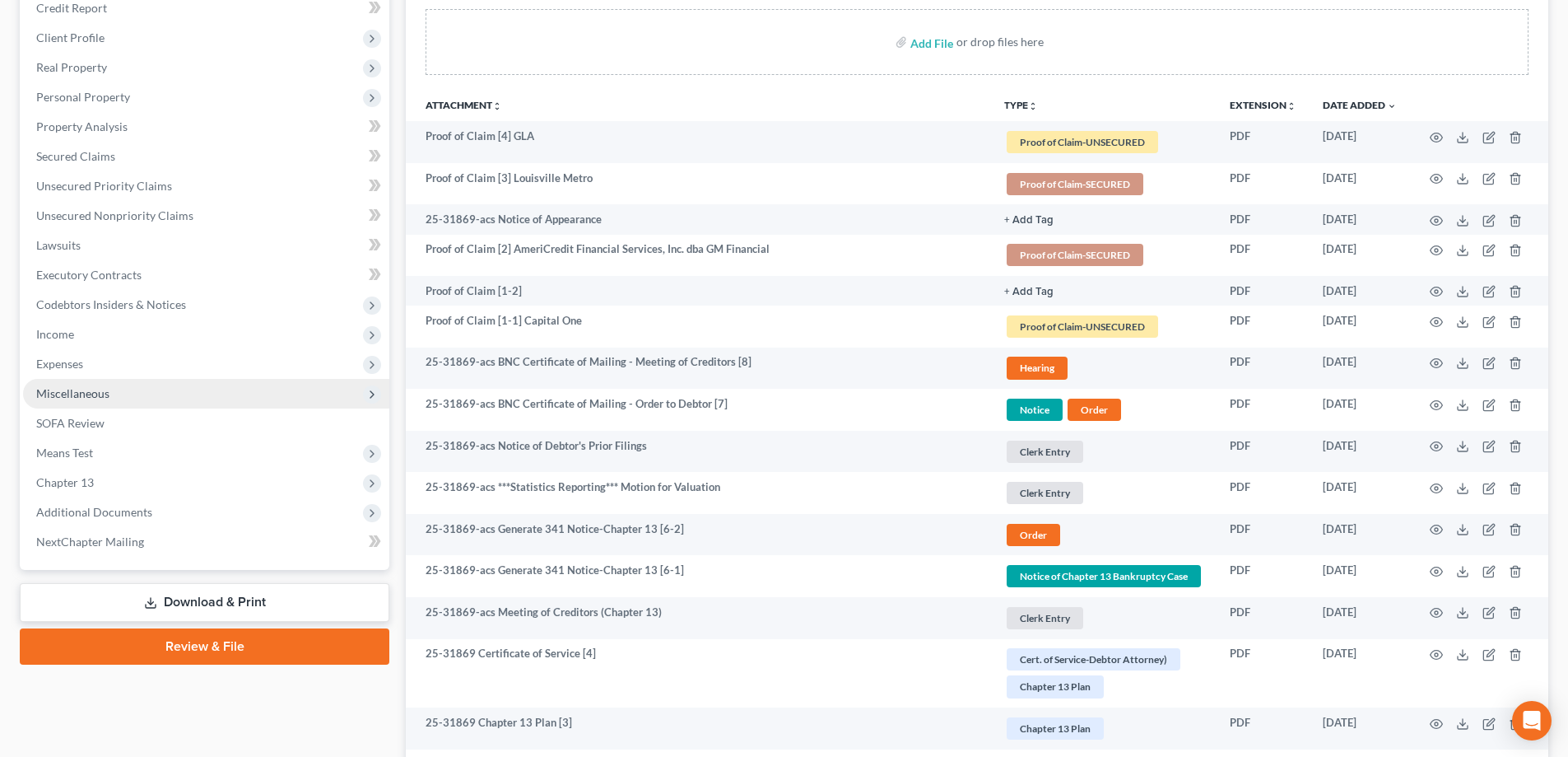
scroll to position [329, 0]
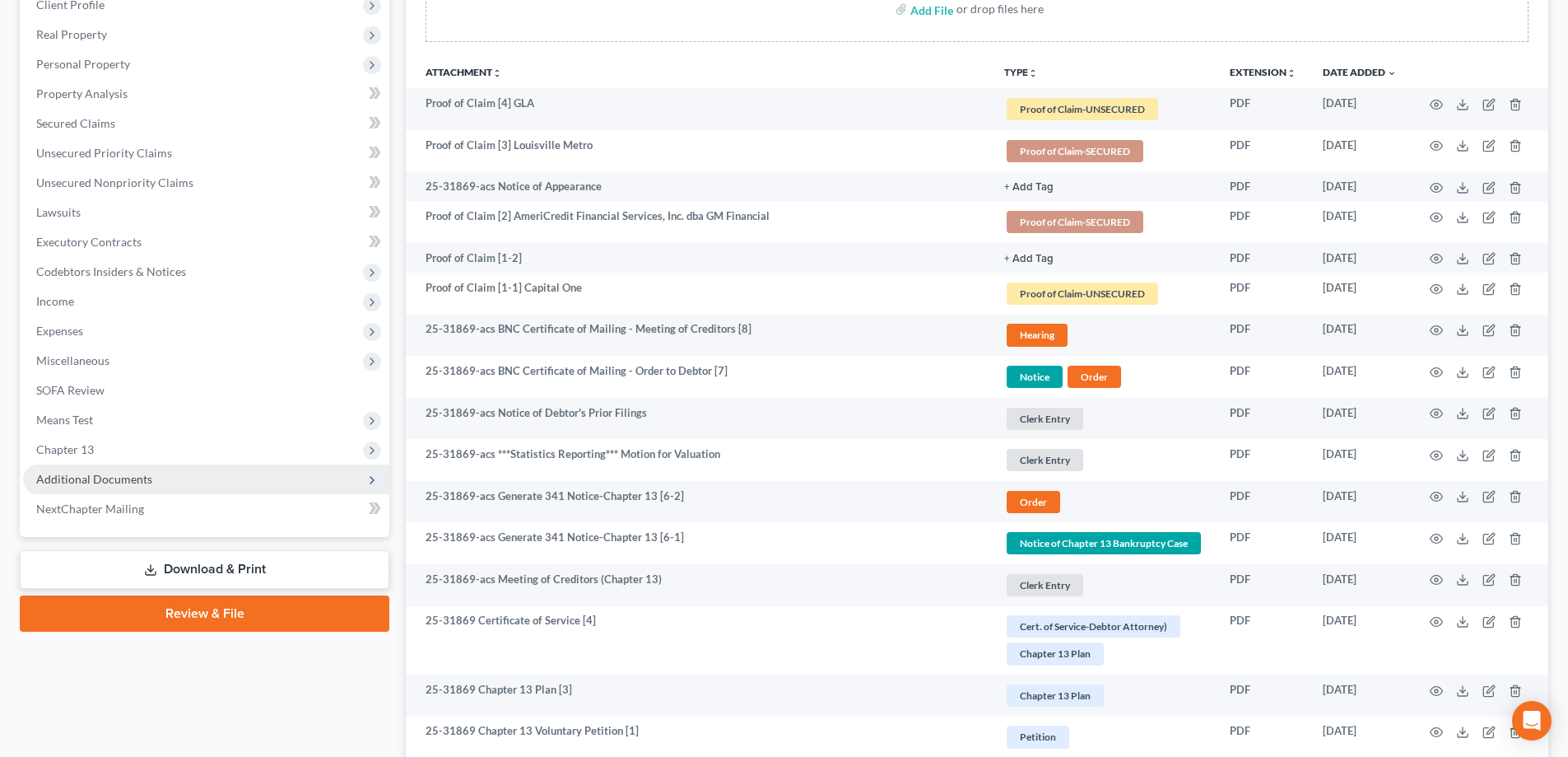
click at [105, 484] on span "Additional Documents" at bounding box center [94, 479] width 116 height 14
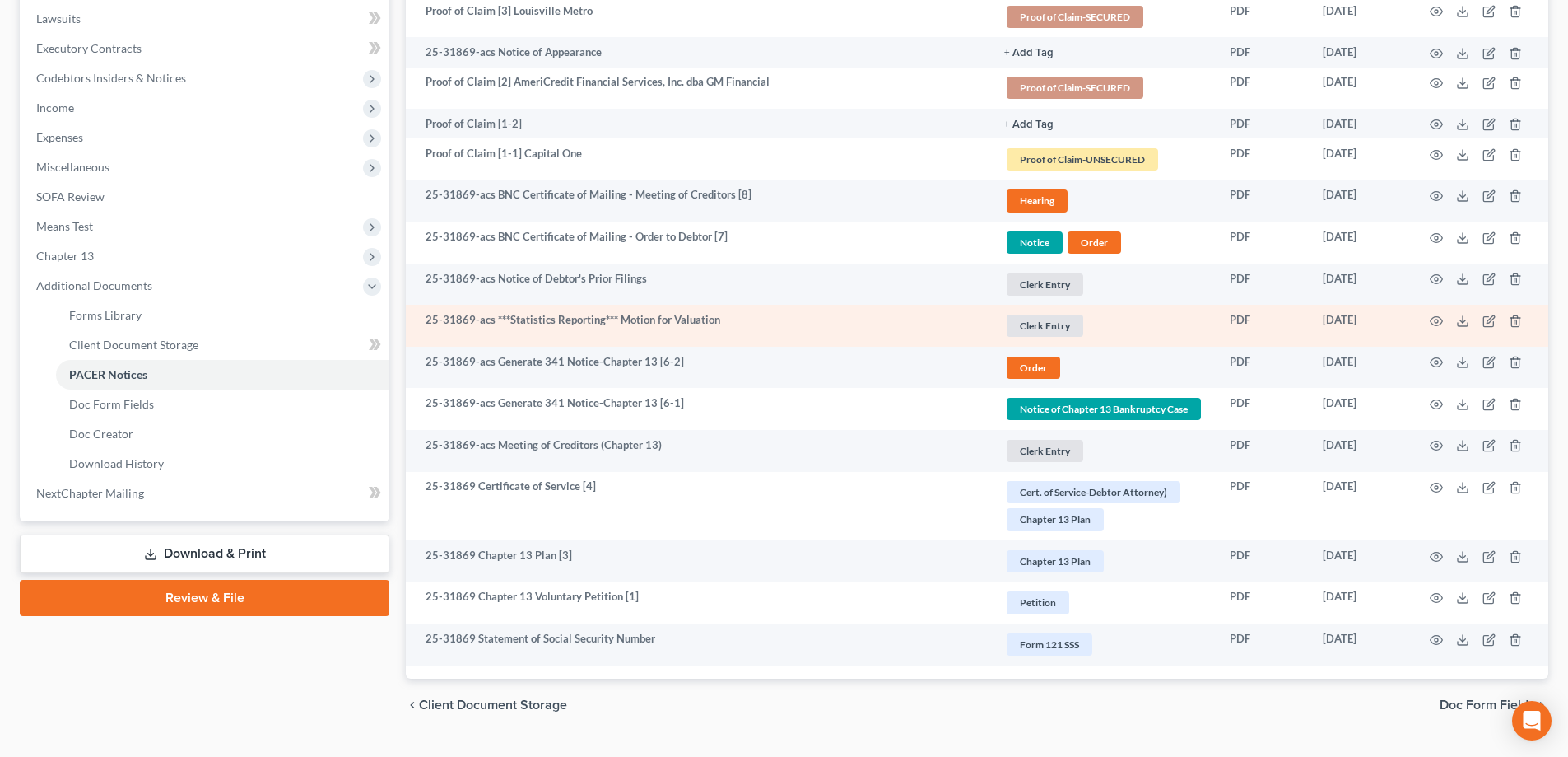
scroll to position [500, 0]
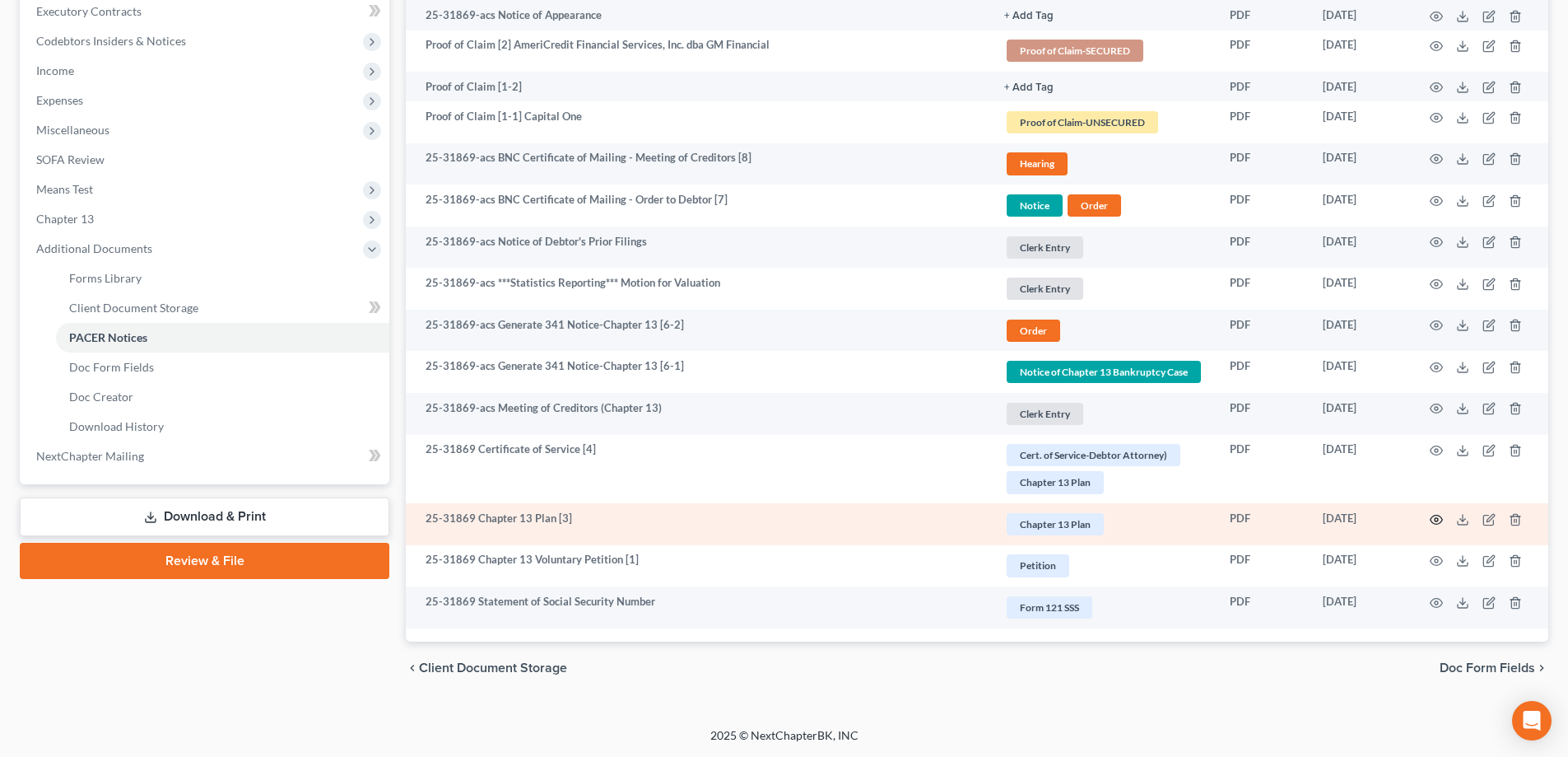
click at [1435, 521] on icon "button" at bounding box center [1436, 520] width 13 height 13
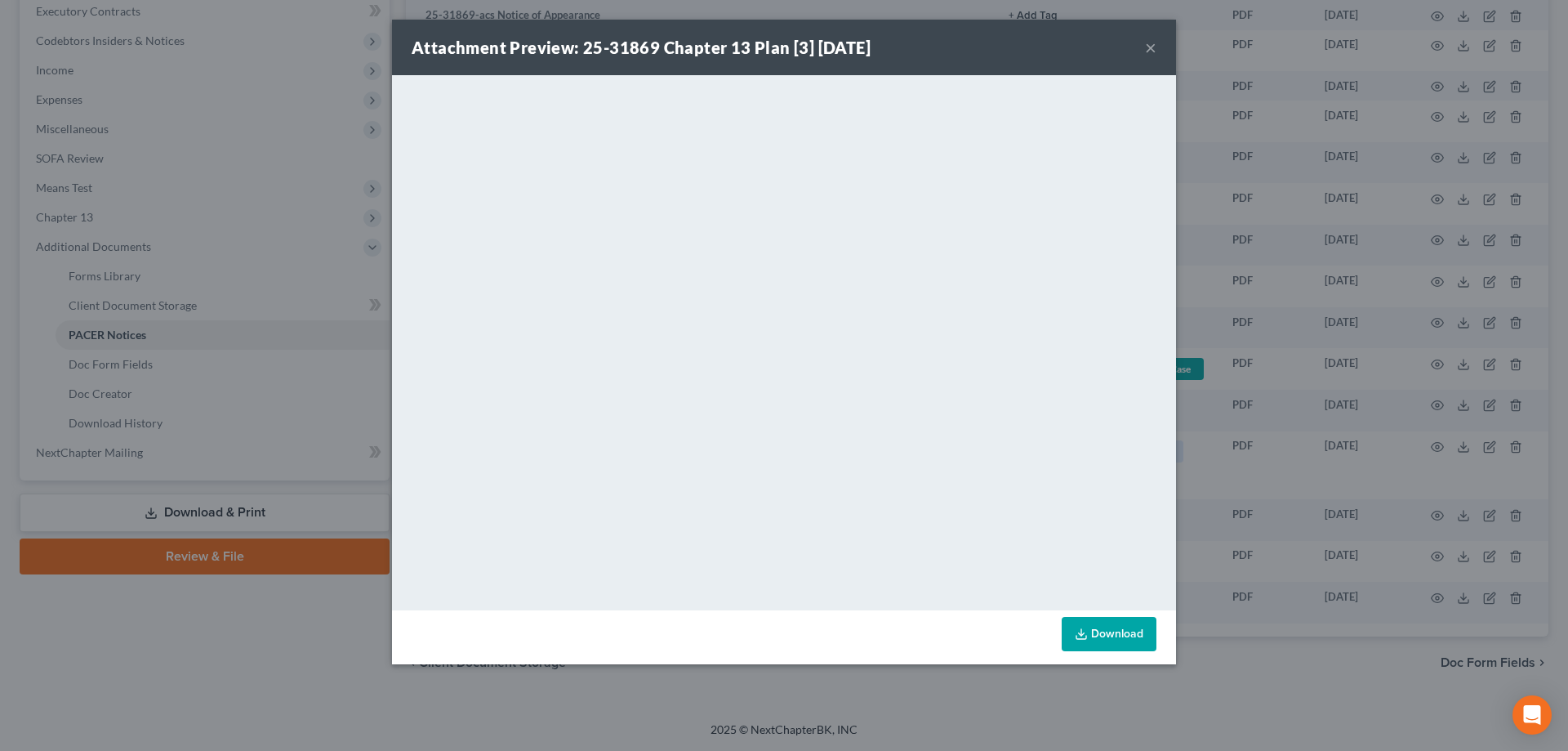
click at [1147, 52] on button "×" at bounding box center [1151, 47] width 12 height 20
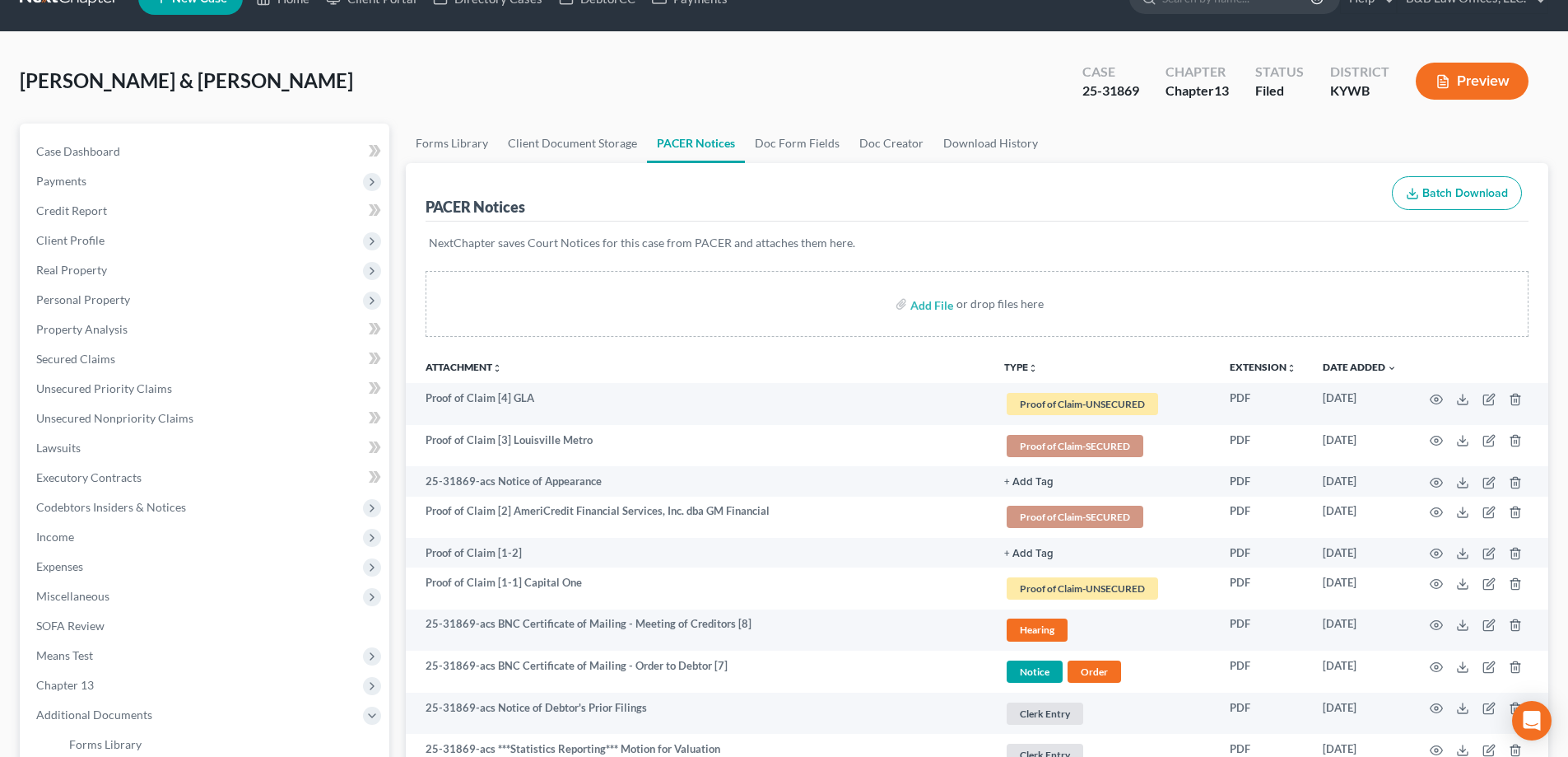
scroll to position [7, 0]
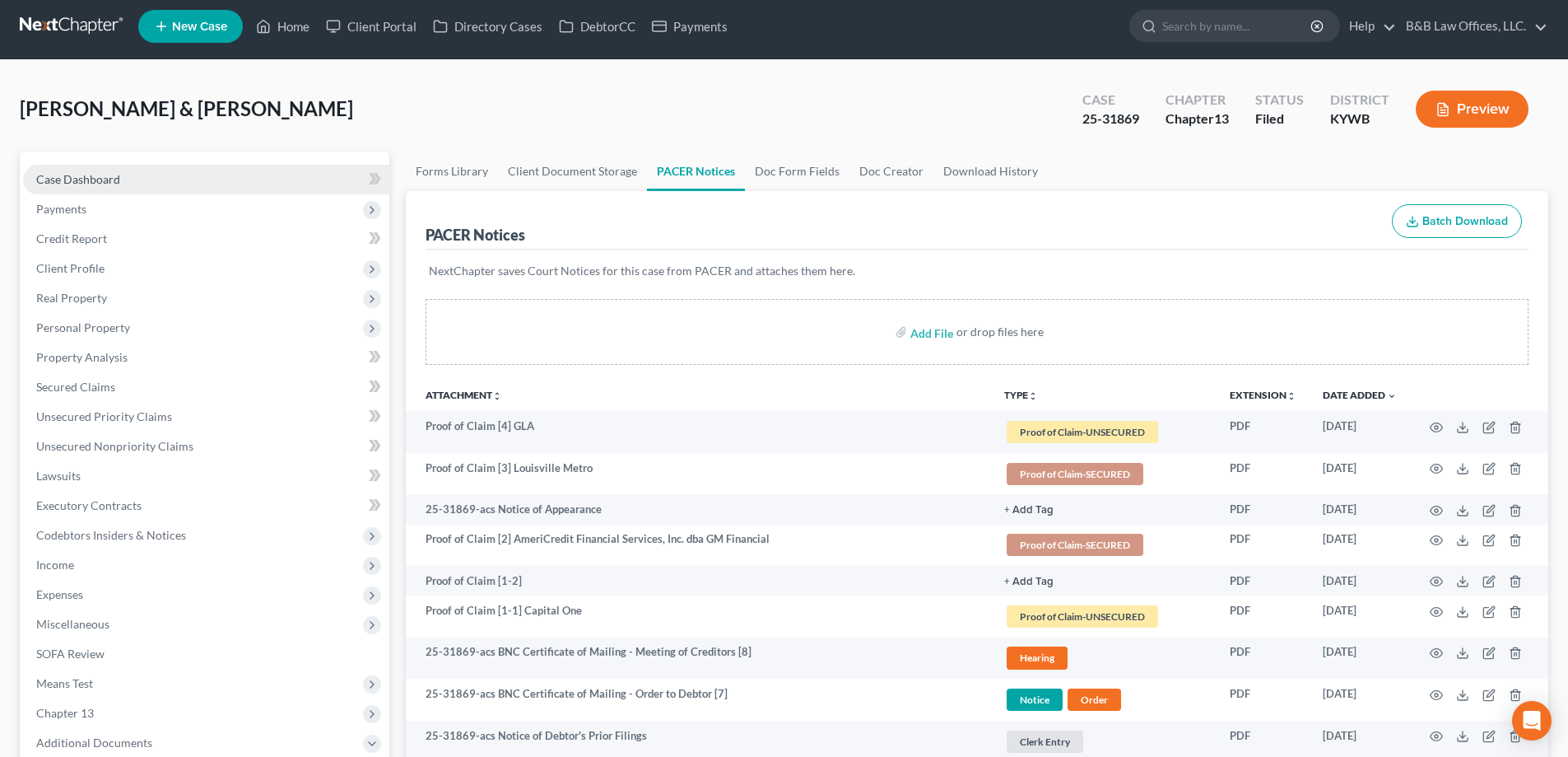
click at [180, 180] on link "Case Dashboard" at bounding box center [206, 179] width 366 height 29
select select "6"
select select "2"
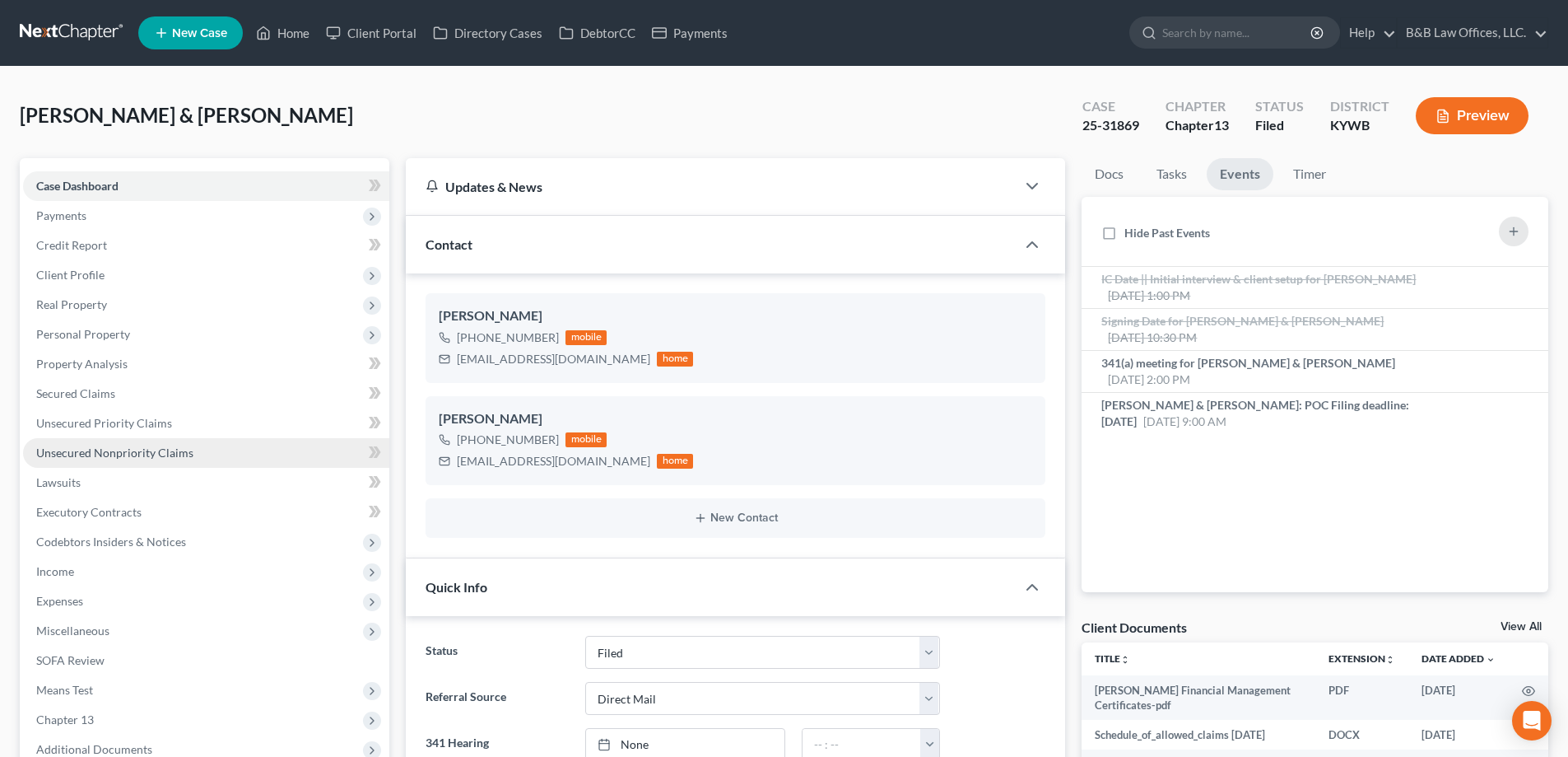
scroll to position [247, 0]
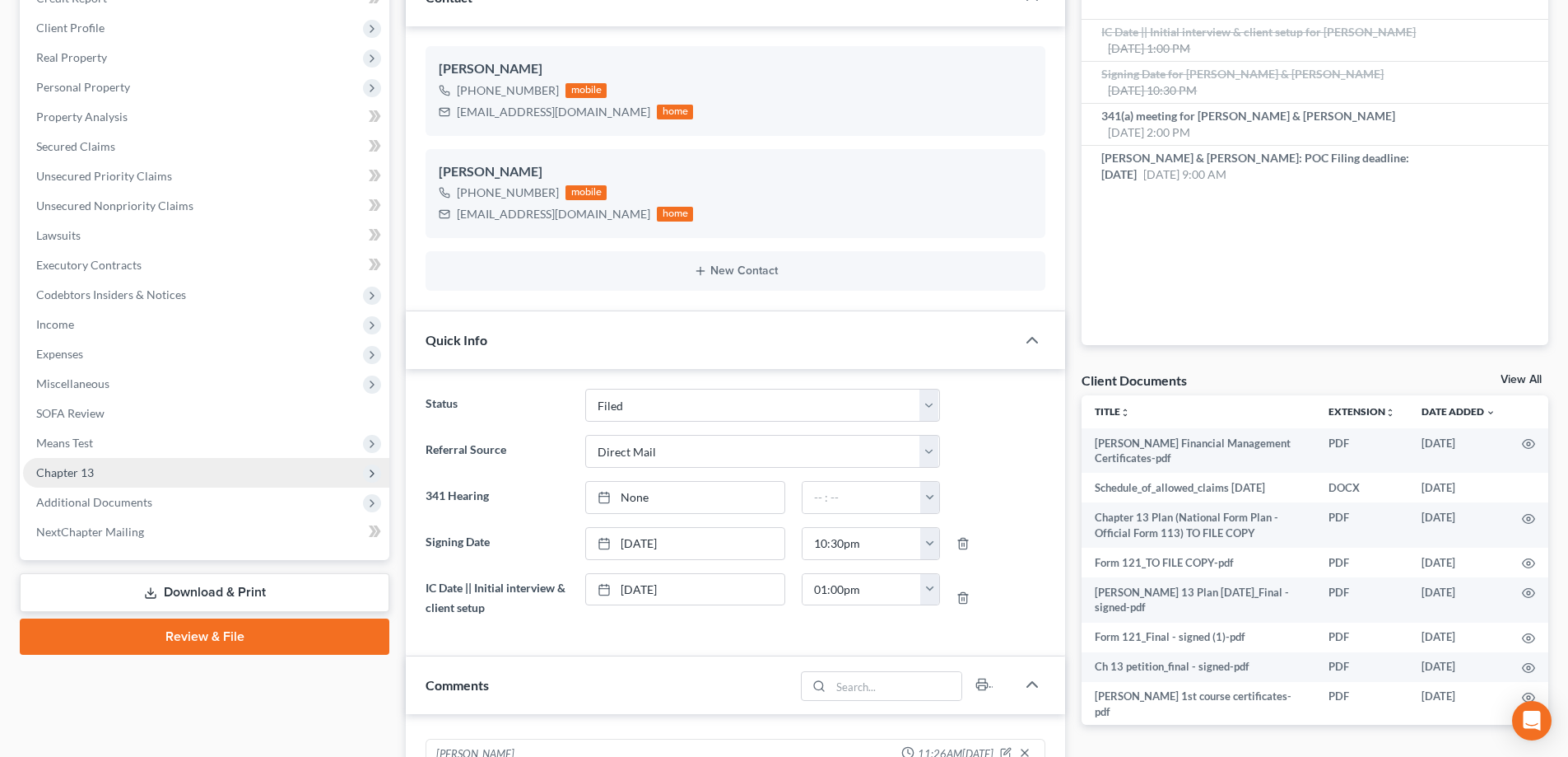
click at [130, 477] on span "Chapter 13" at bounding box center [206, 472] width 366 height 29
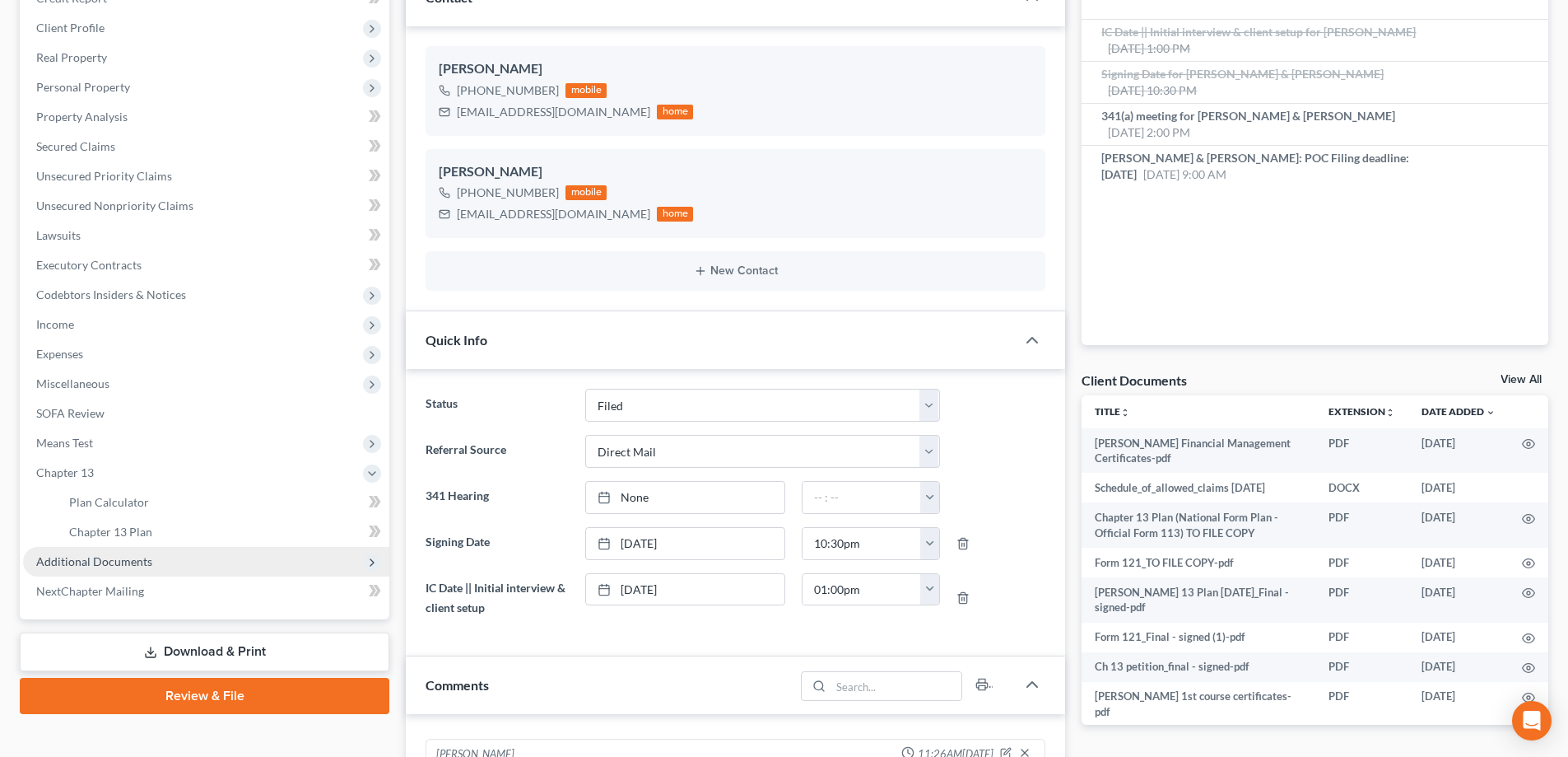
click at [134, 557] on span "Additional Documents" at bounding box center [94, 561] width 116 height 14
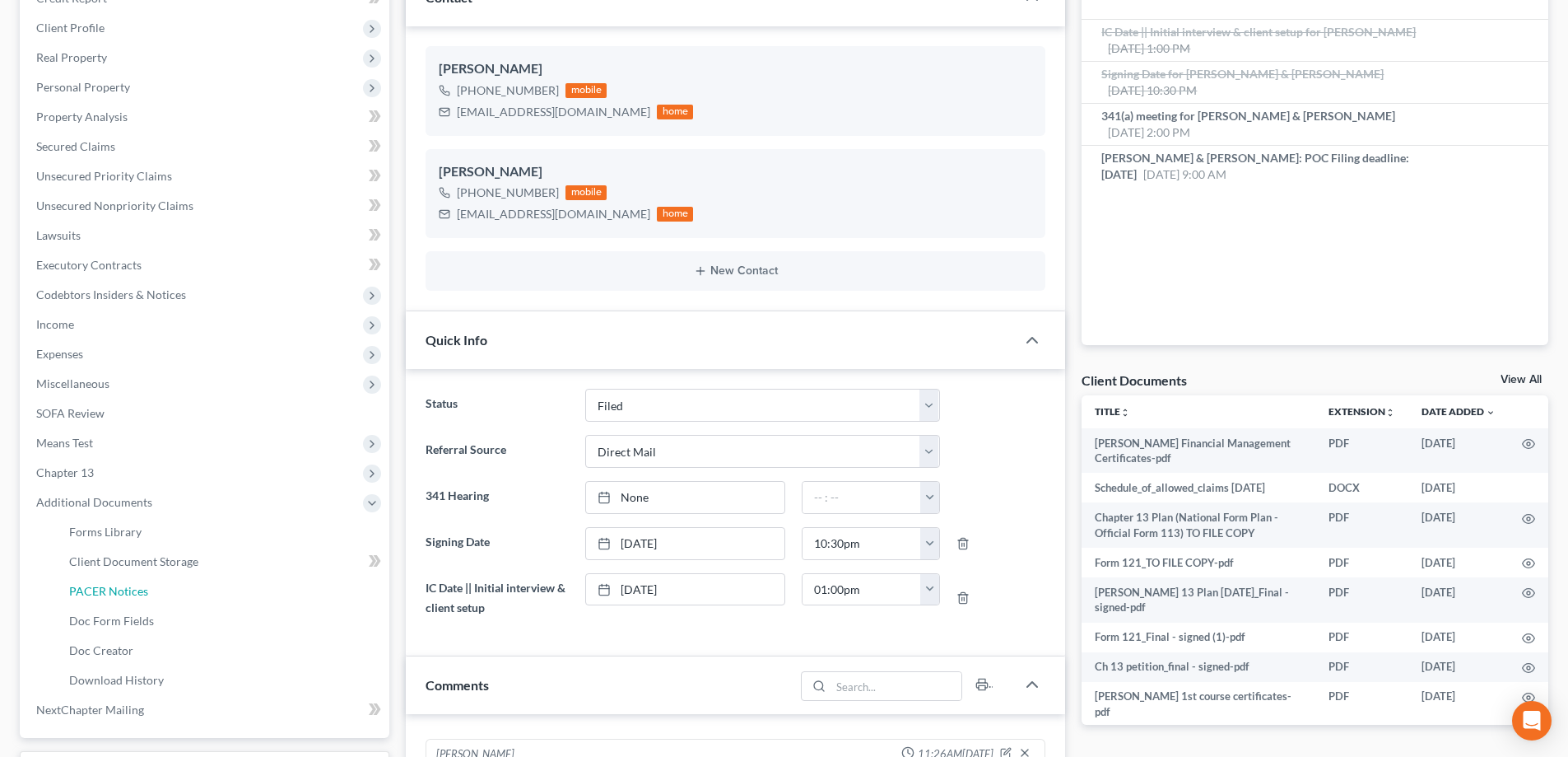
click at [142, 596] on span "PACER Notices" at bounding box center [109, 590] width 79 height 14
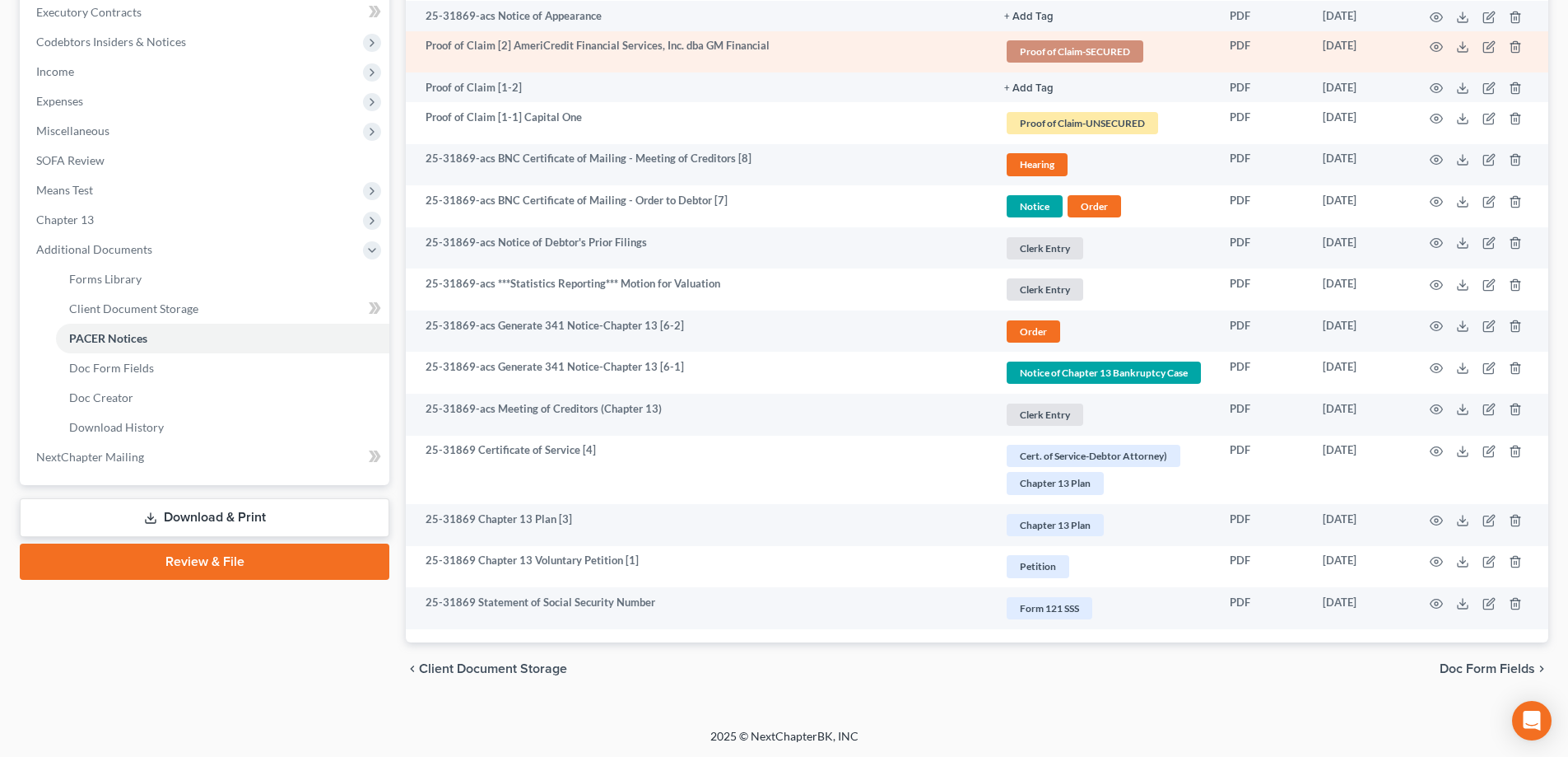
scroll to position [500, 0]
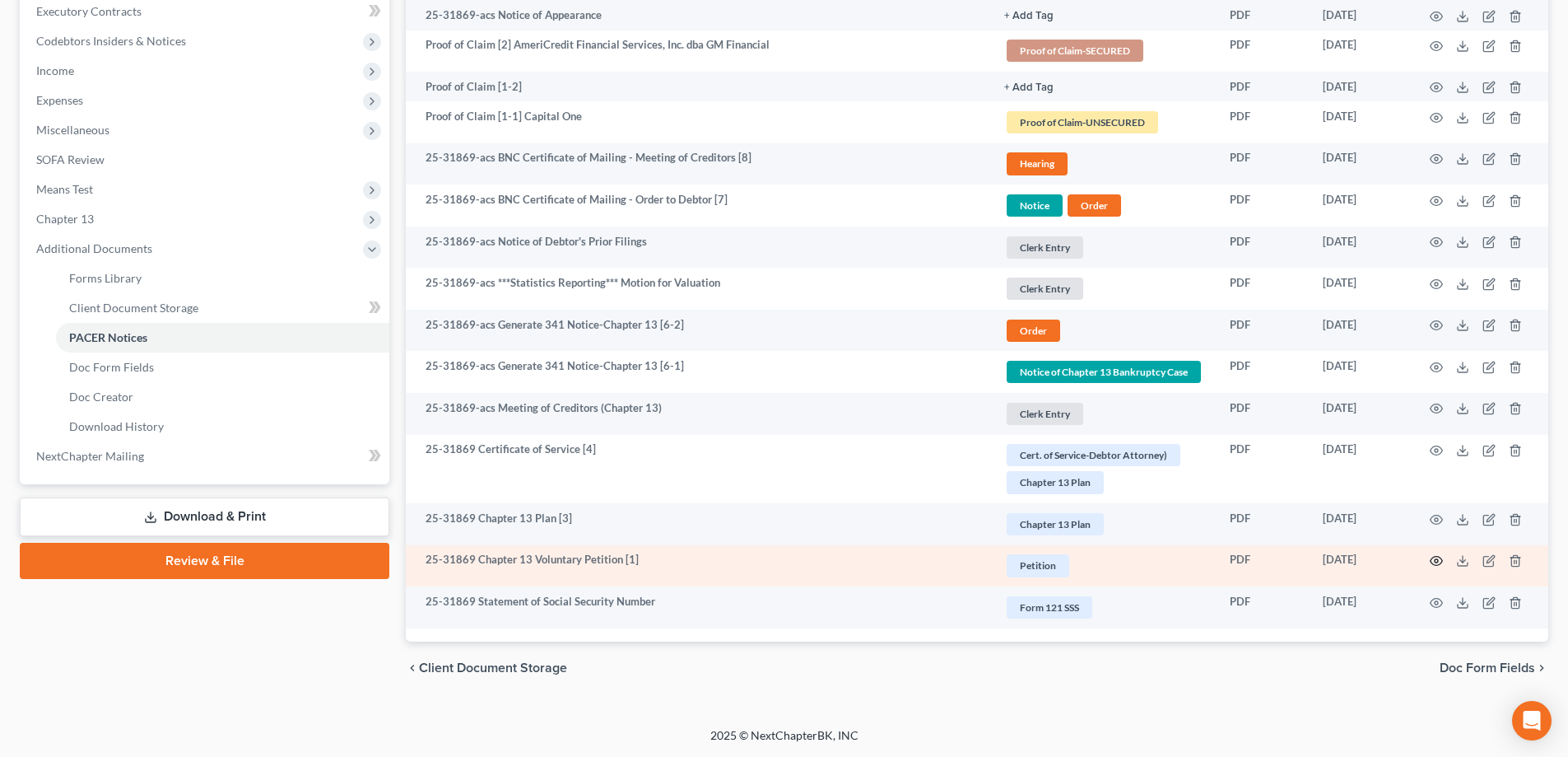
click at [1436, 563] on icon "button" at bounding box center [1436, 561] width 13 height 13
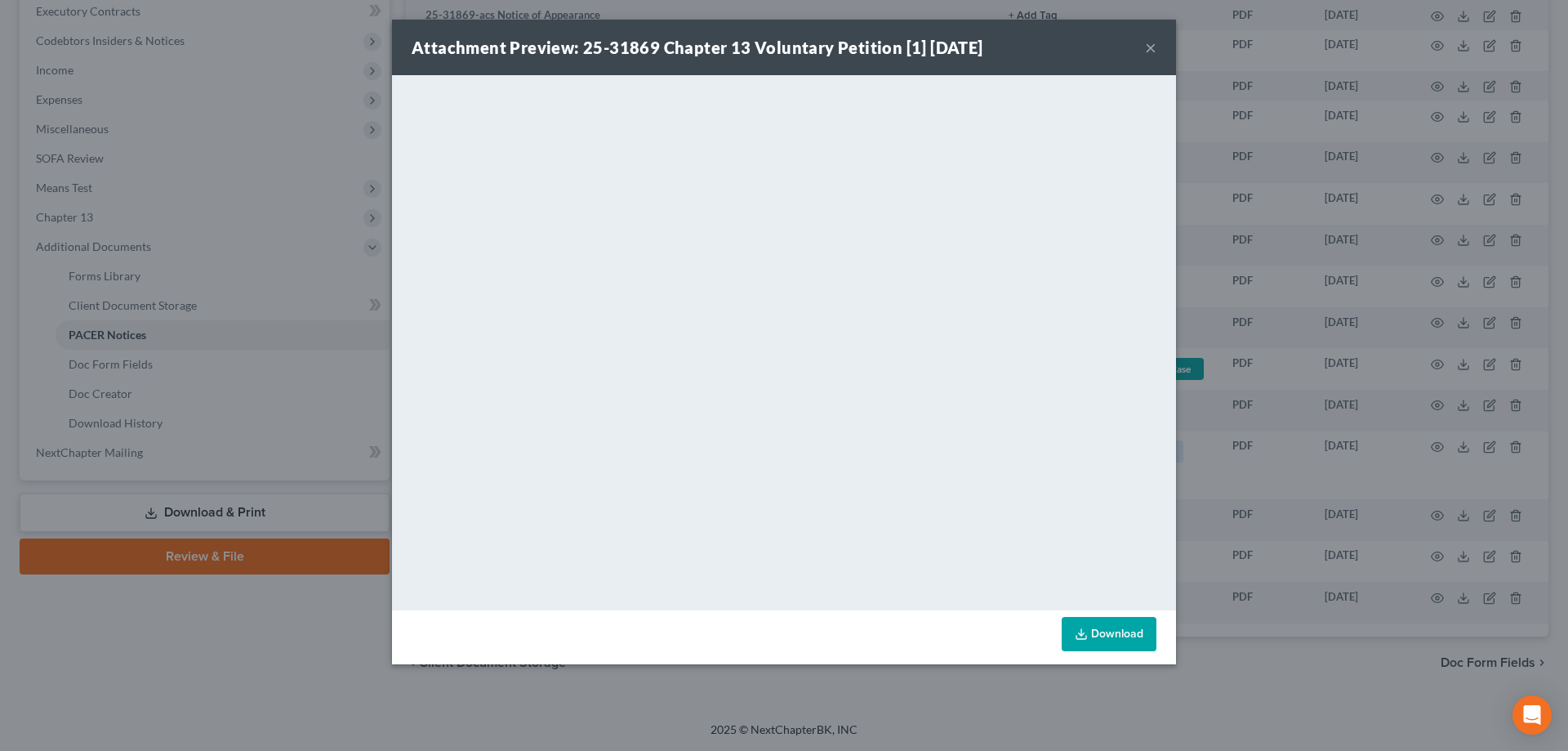
click at [1150, 44] on button "×" at bounding box center [1151, 47] width 12 height 20
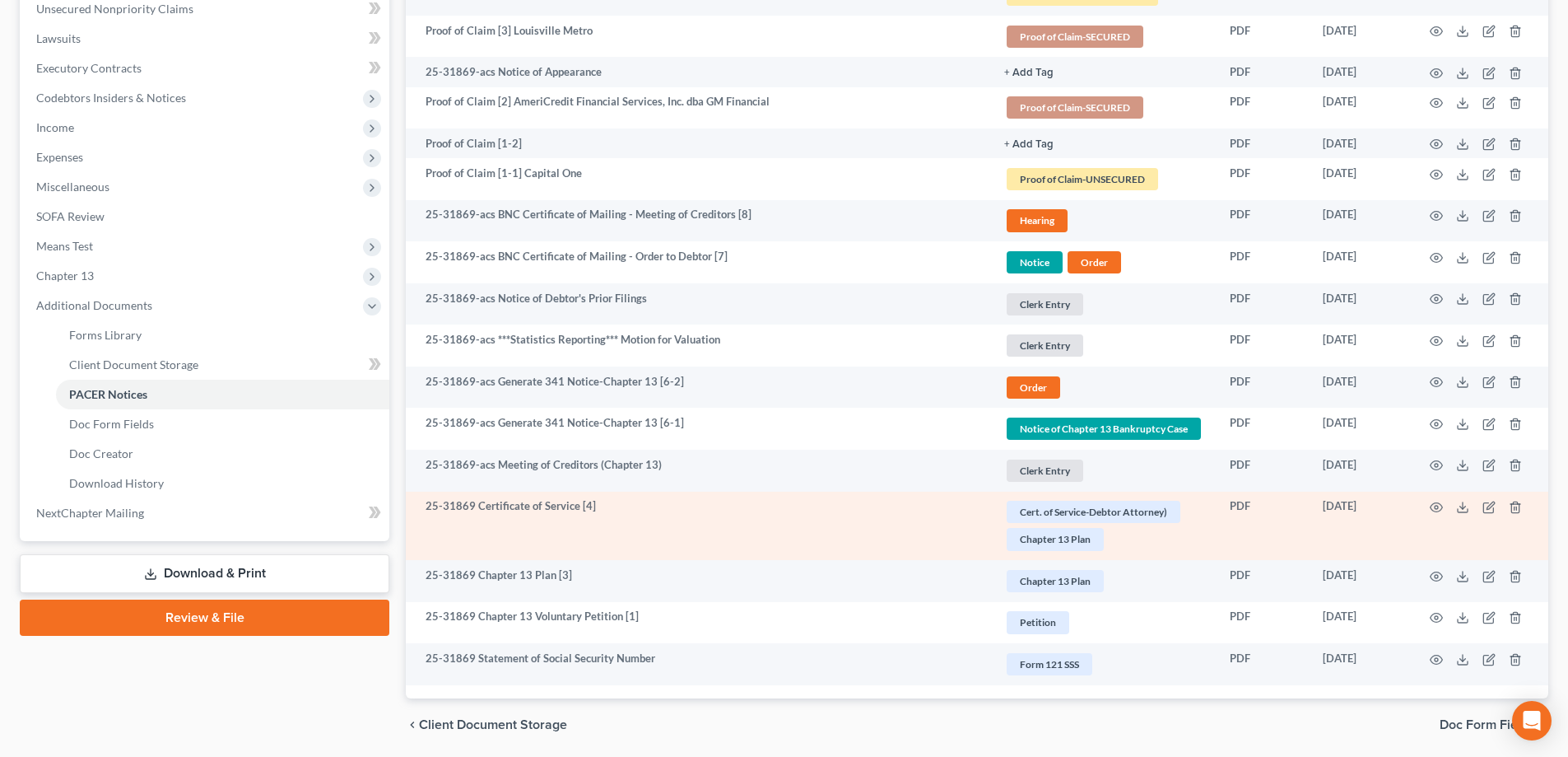
scroll to position [418, 0]
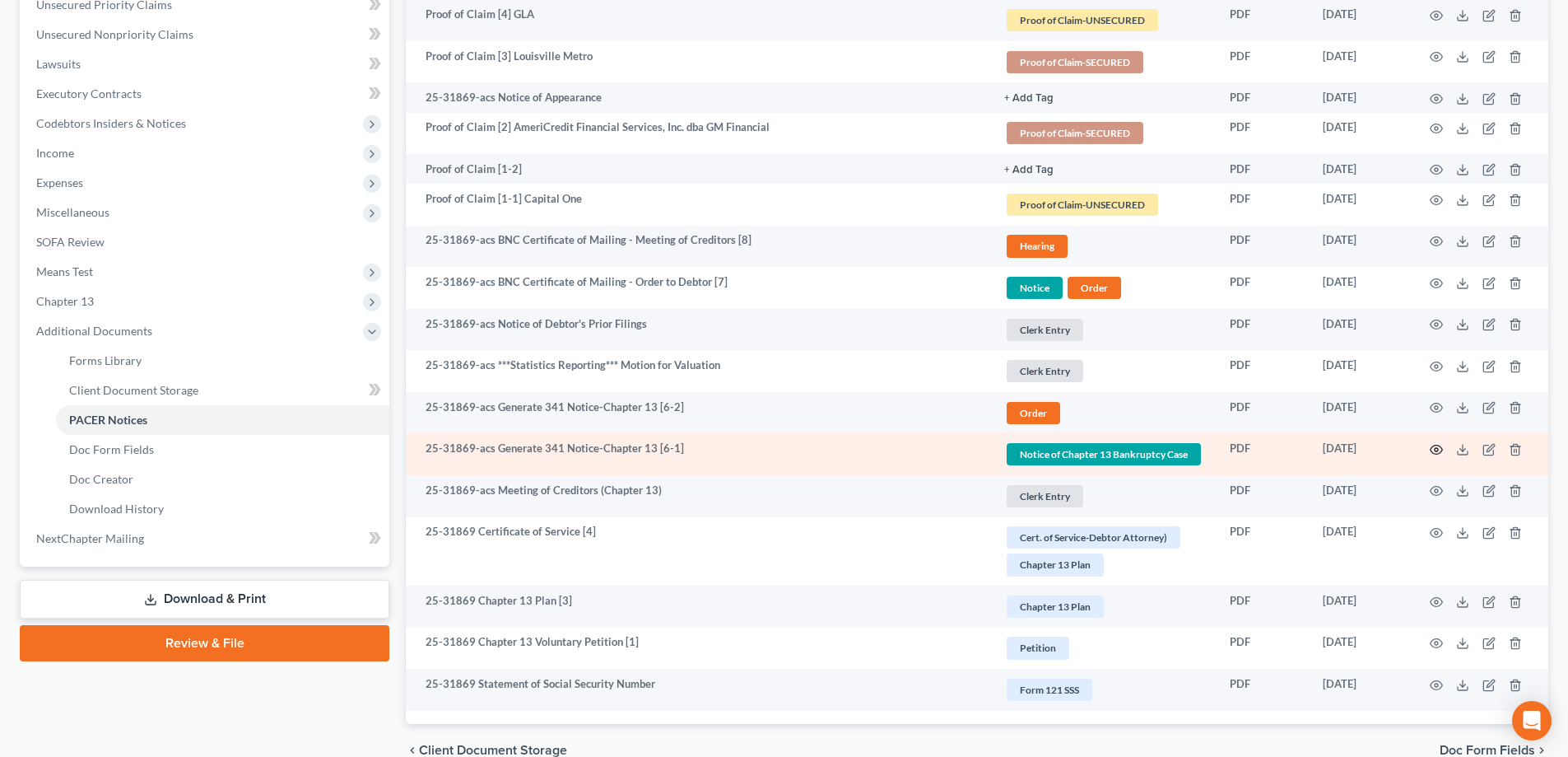
click at [1434, 448] on icon "button" at bounding box center [1436, 449] width 13 height 13
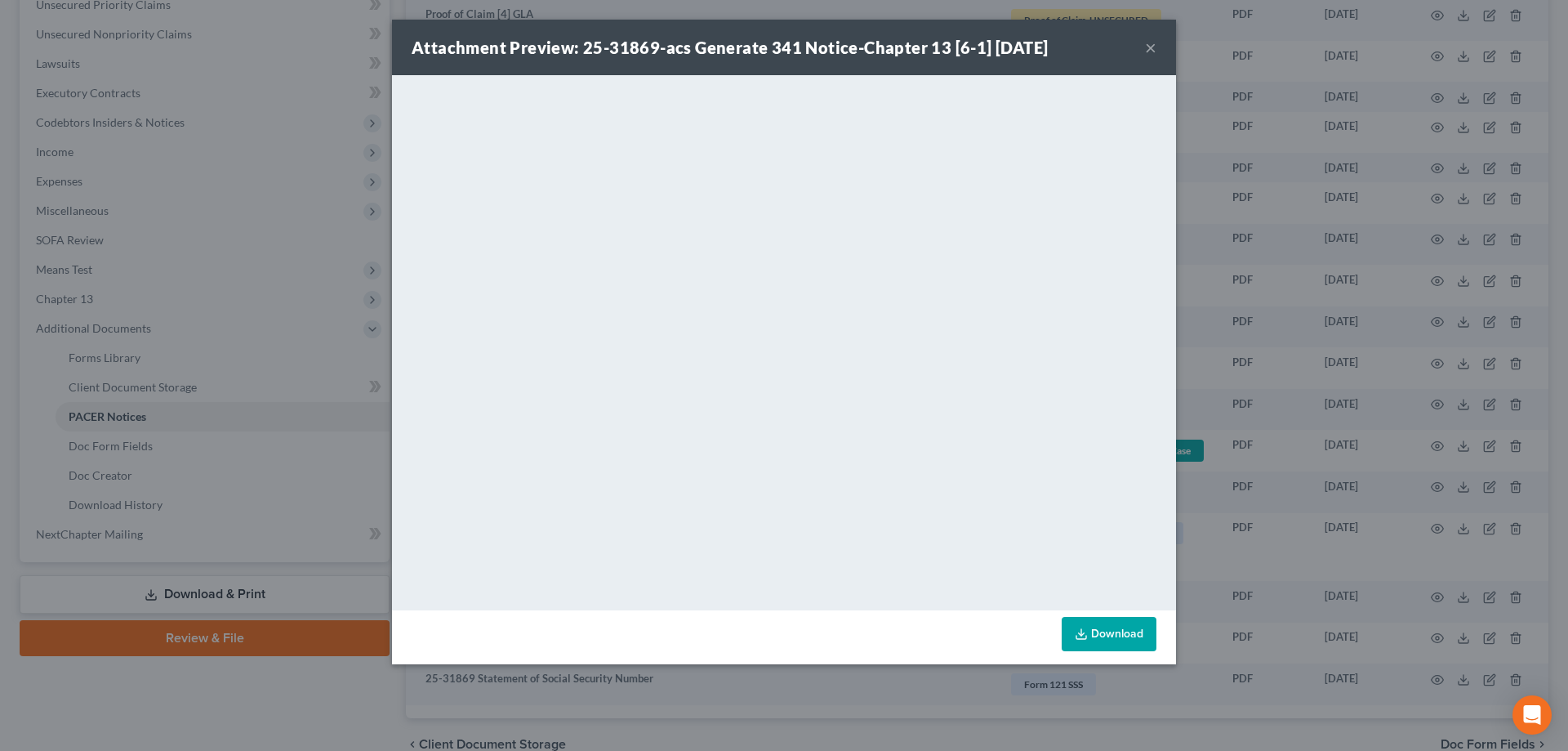
click at [1146, 49] on button "×" at bounding box center [1151, 47] width 12 height 20
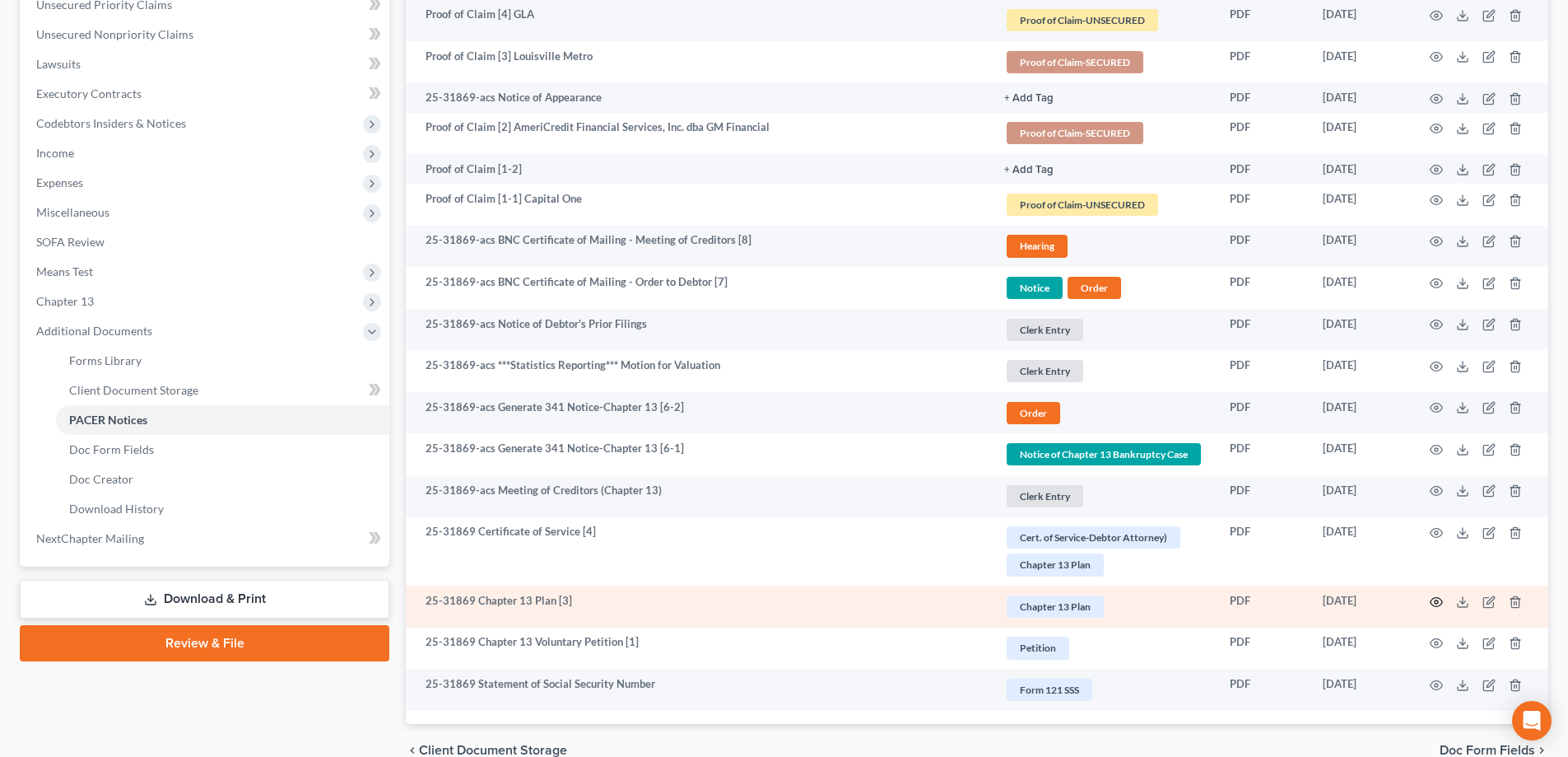
click at [1435, 599] on icon "button" at bounding box center [1436, 602] width 13 height 13
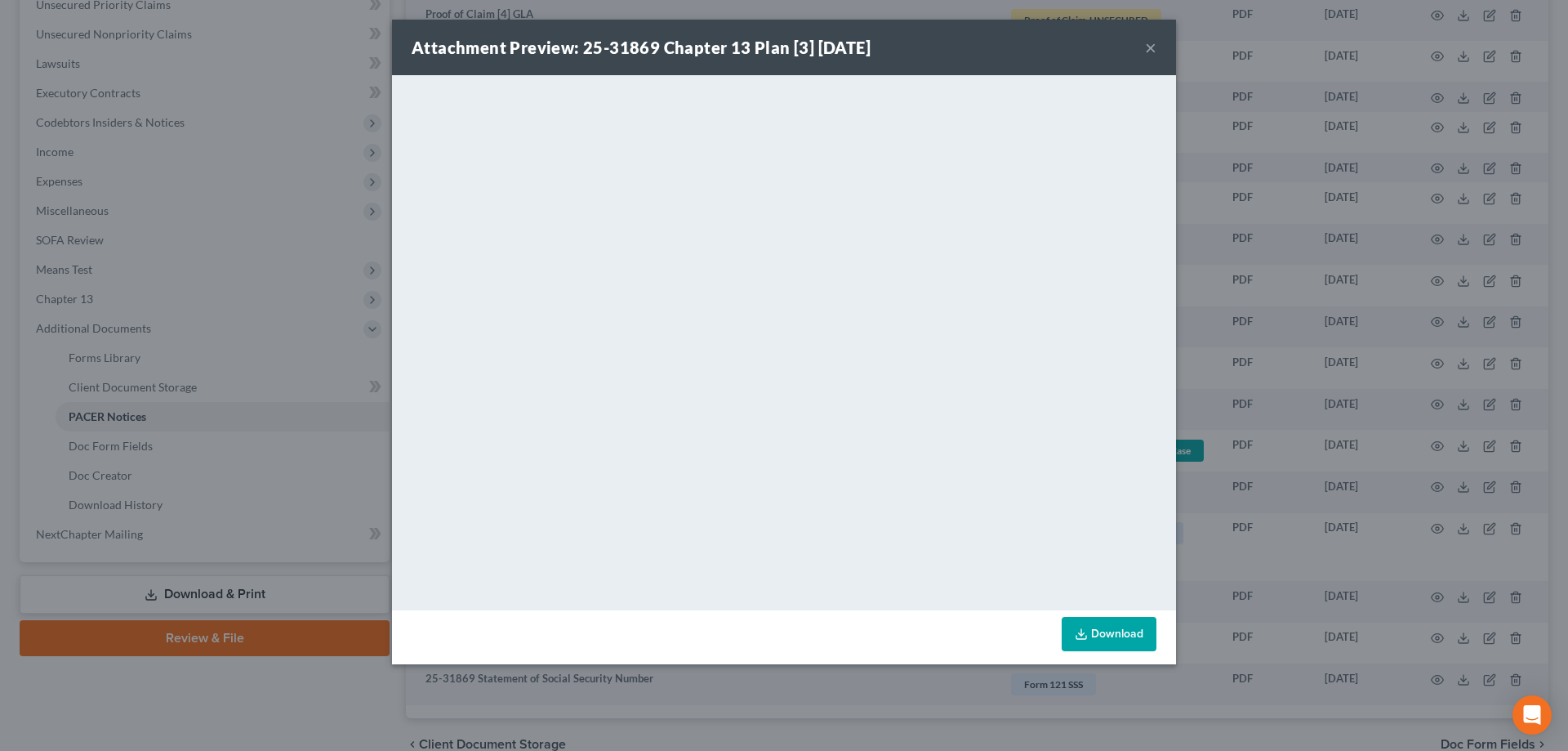
drag, startPoint x: 1150, startPoint y: 54, endPoint x: 1135, endPoint y: 48, distance: 16.2
click at [1143, 51] on div "Attachment Preview: 25-31869 Chapter 13 Plan [3] [DATE] ×" at bounding box center [784, 47] width 784 height 56
click at [1144, 43] on div "Attachment Preview: 25-31869 Chapter 13 Plan [3] [DATE] ×" at bounding box center [784, 47] width 784 height 56
click at [1146, 45] on button "×" at bounding box center [1151, 47] width 12 height 20
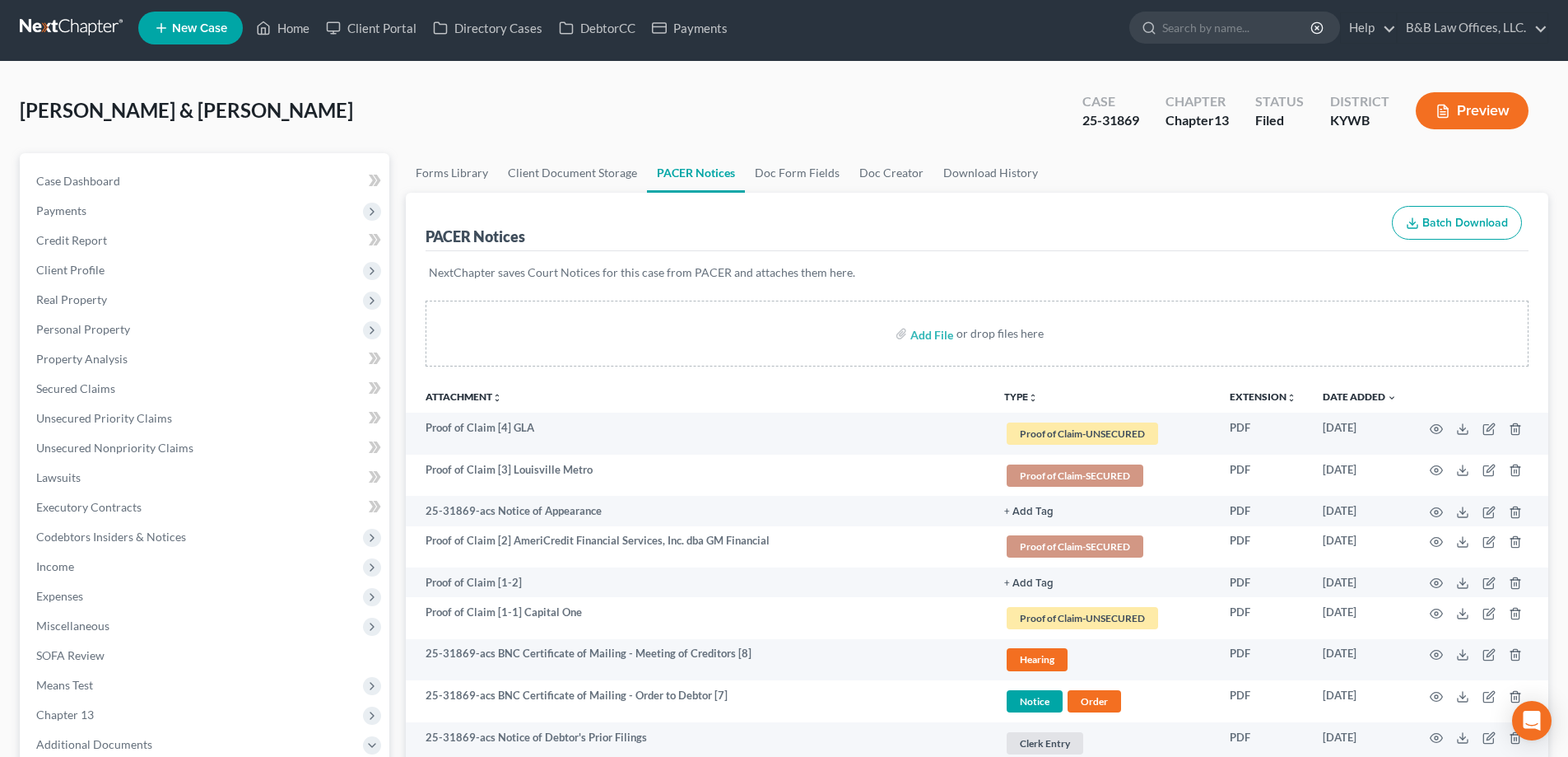
scroll to position [0, 0]
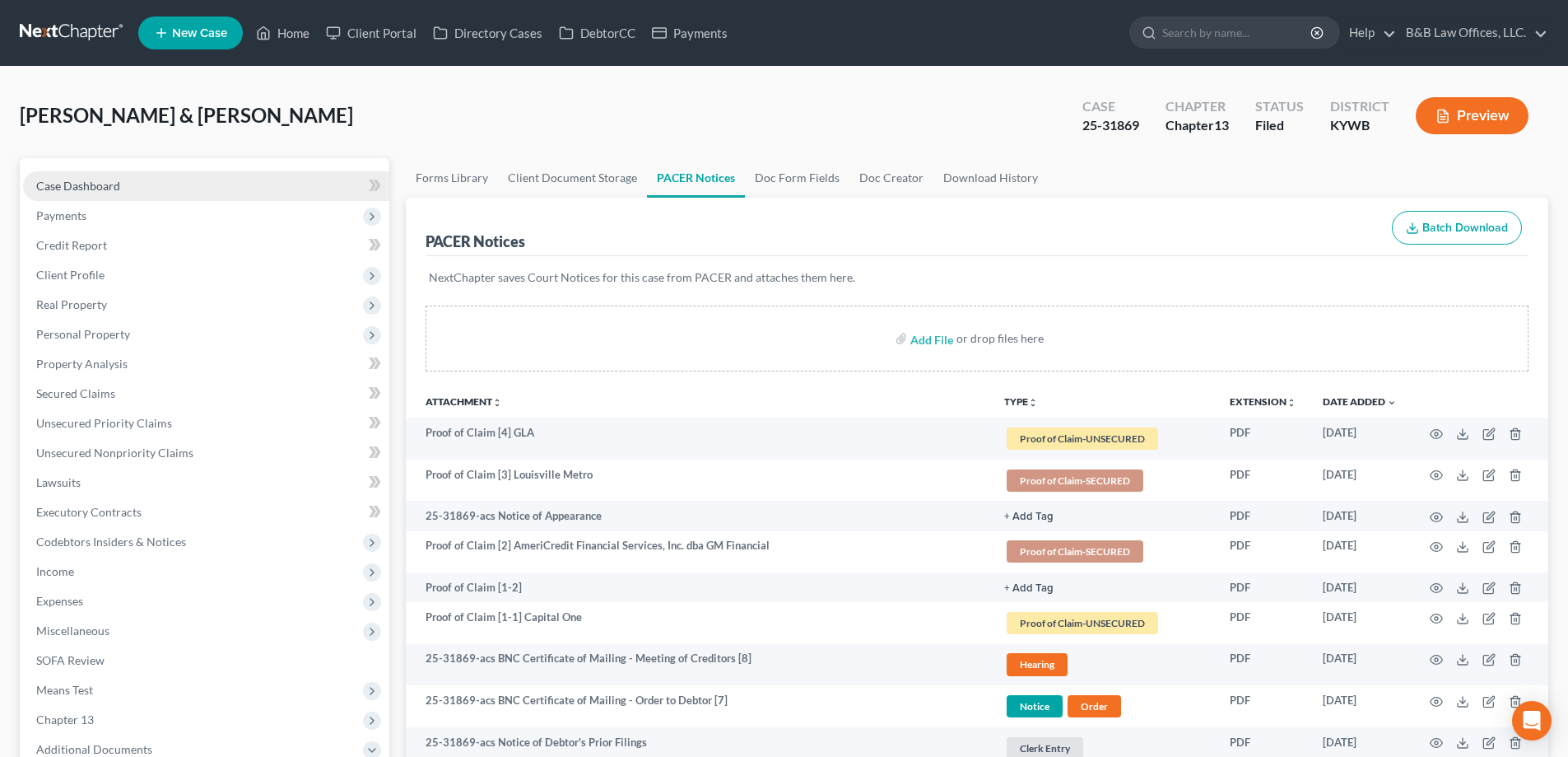
click at [110, 186] on span "Case Dashboard" at bounding box center [78, 185] width 84 height 14
select select "2"
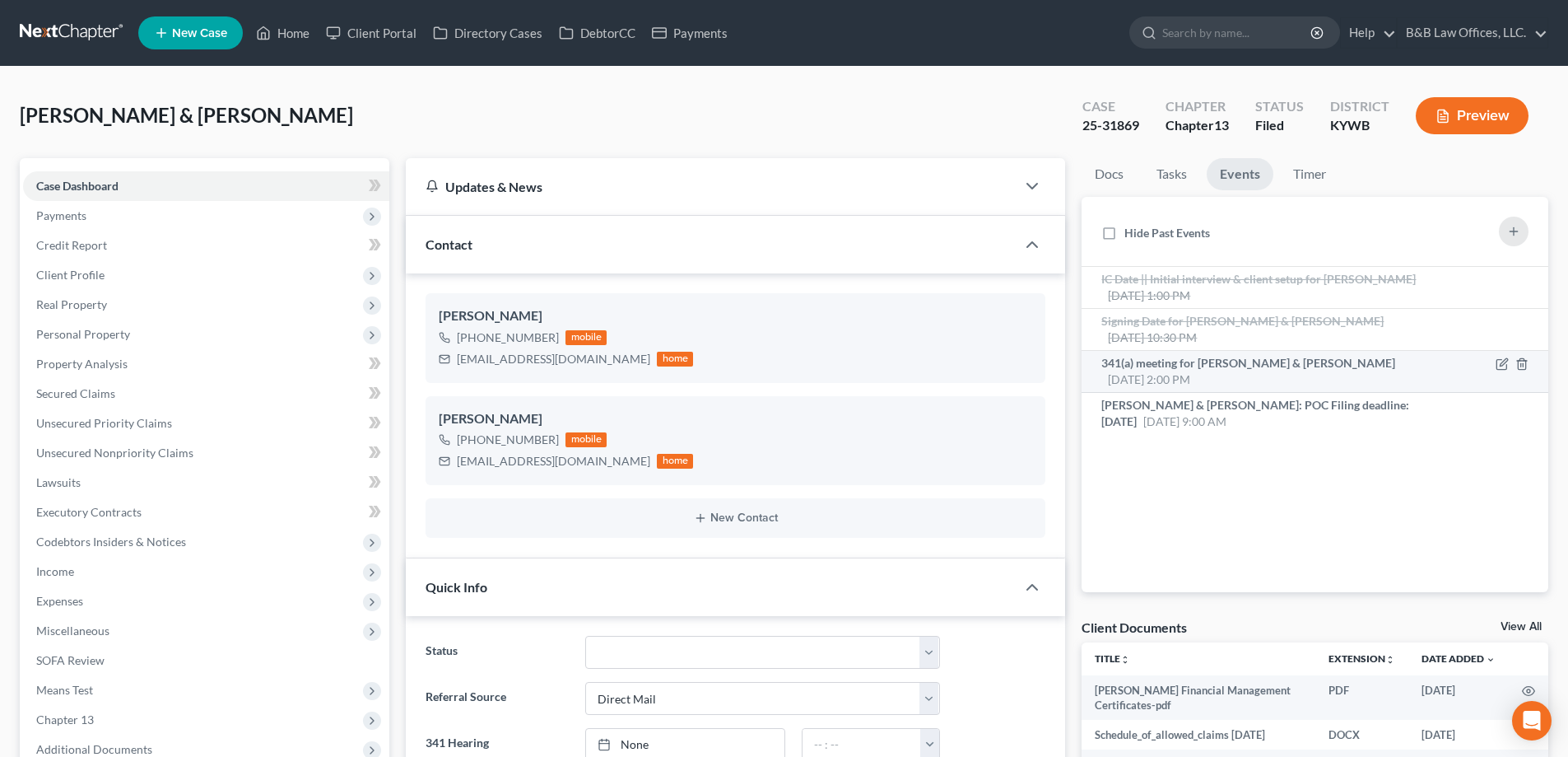
scroll to position [3881, 0]
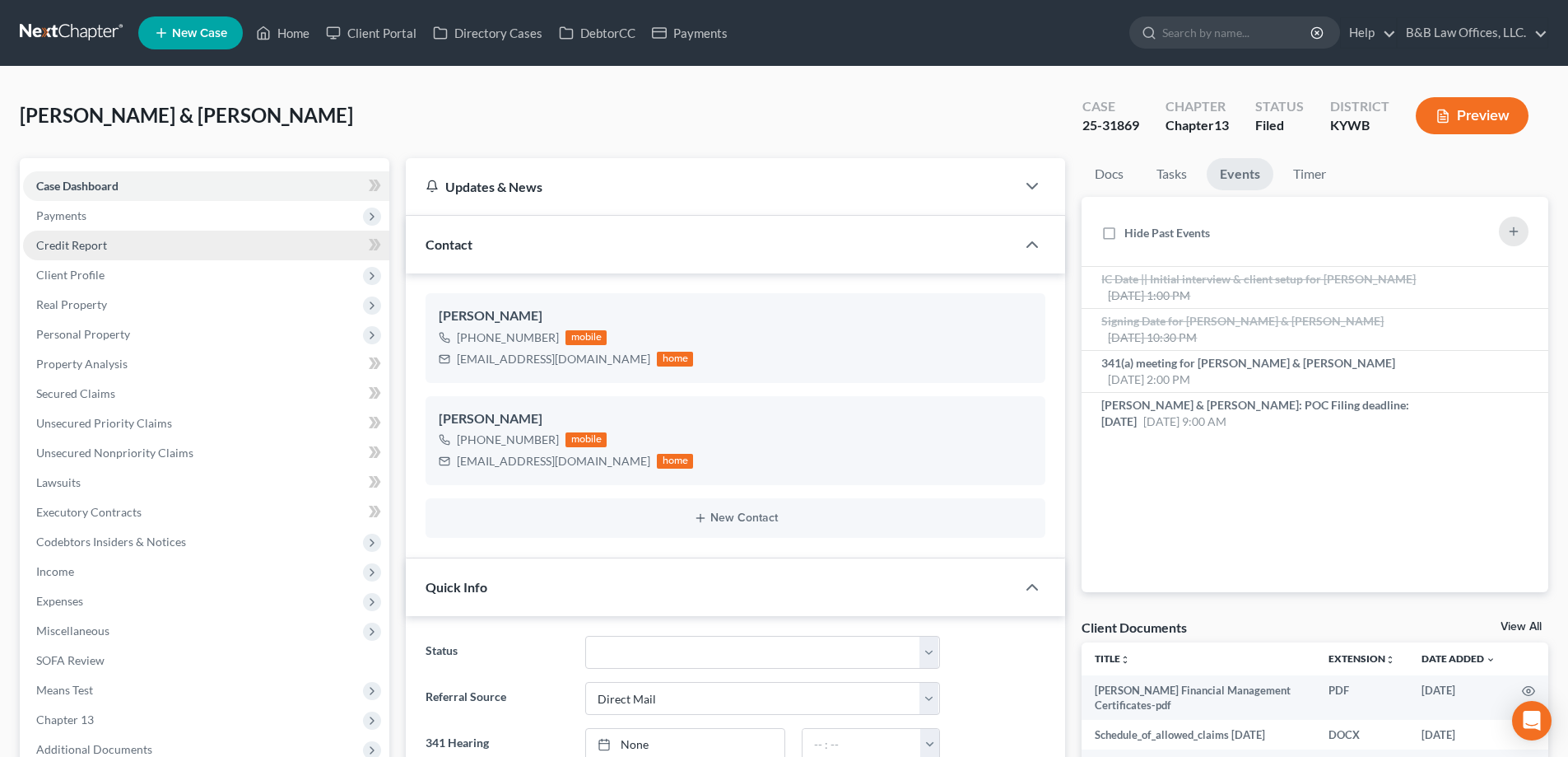
click at [61, 241] on span "Credit Report" at bounding box center [71, 245] width 70 height 14
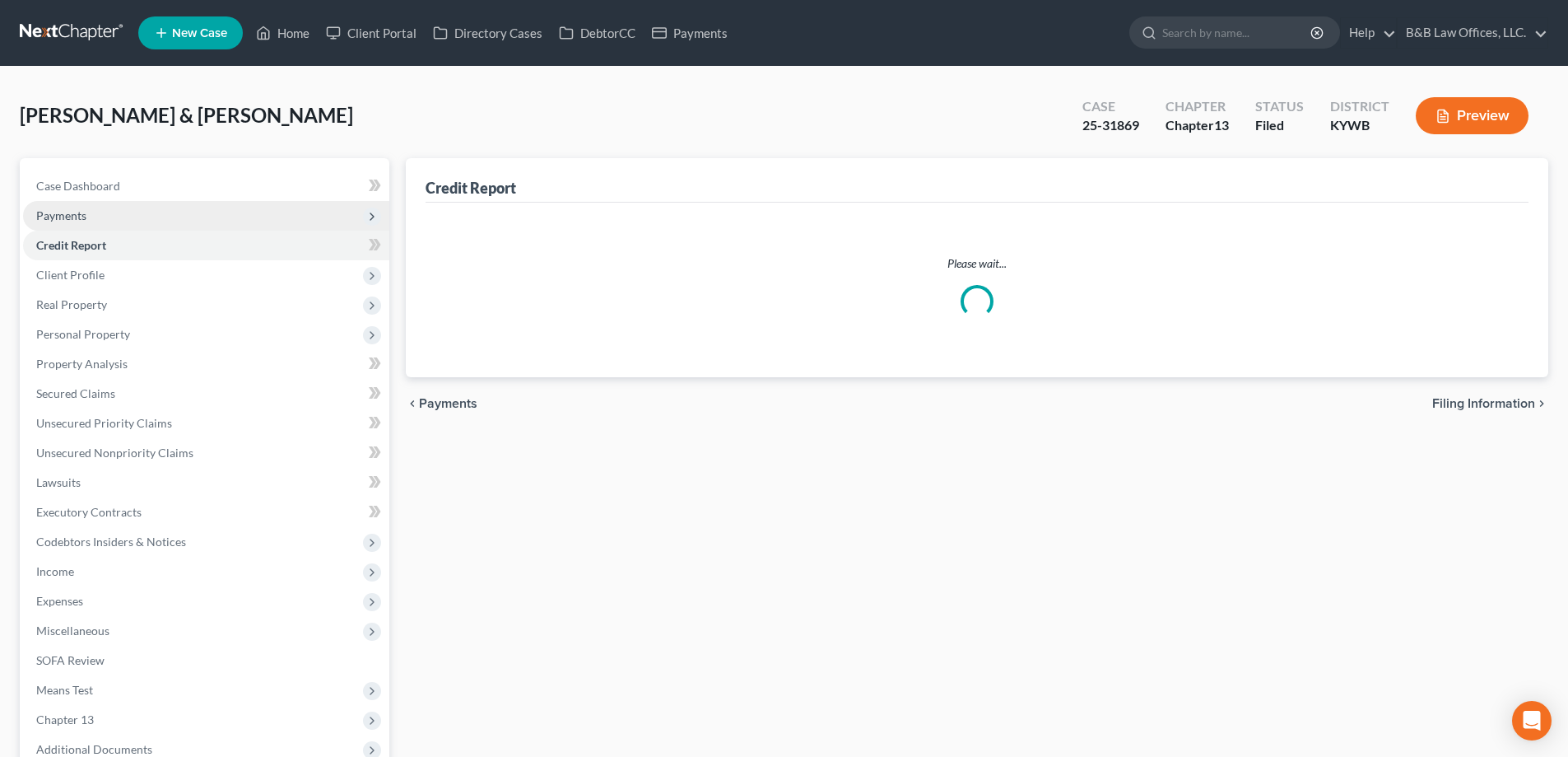
click at [85, 218] on span "Payments" at bounding box center [61, 215] width 50 height 14
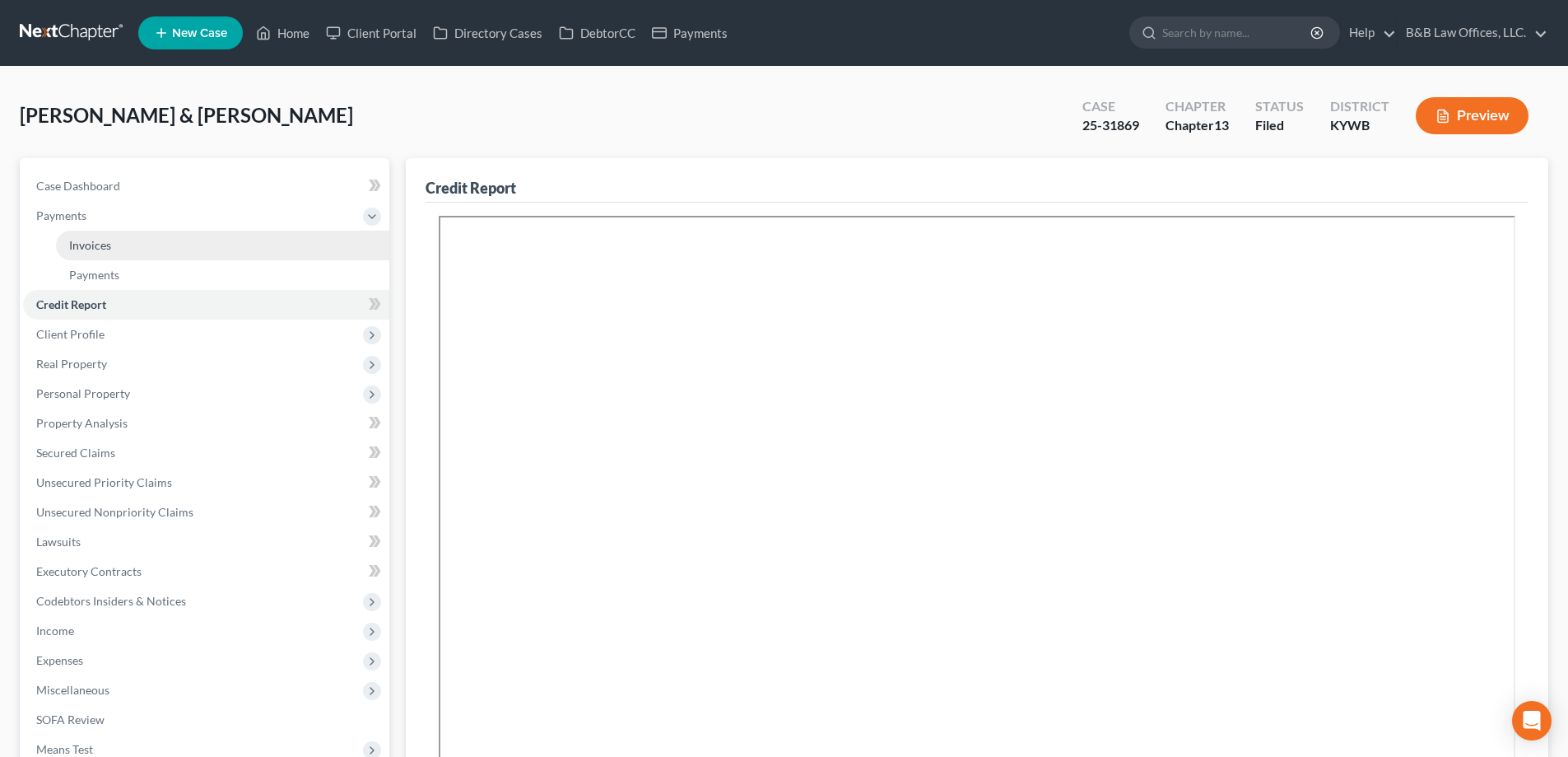
click at [97, 246] on span "Invoices" at bounding box center [91, 245] width 42 height 14
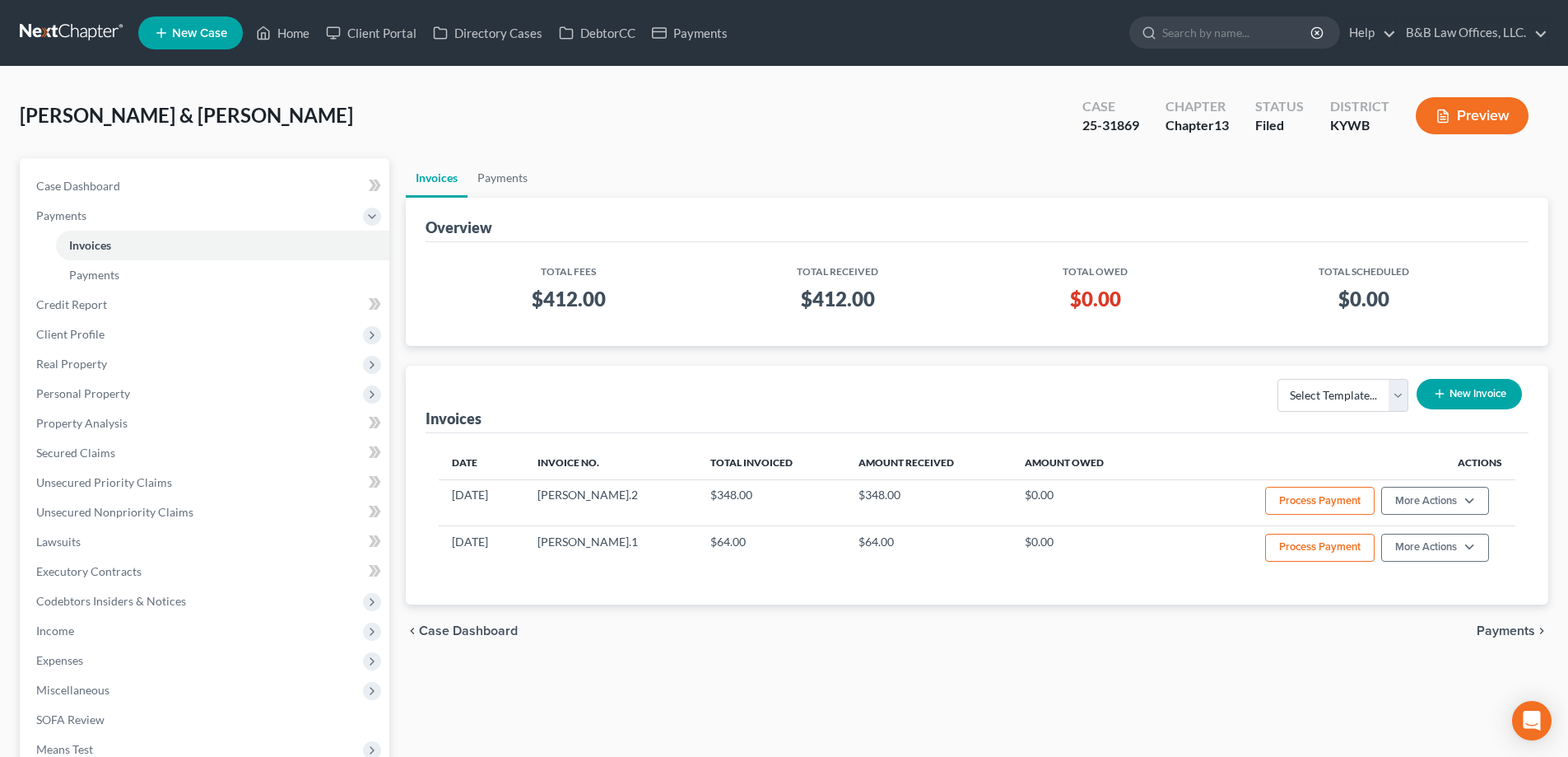
click at [1457, 392] on button "New Invoice" at bounding box center [1470, 394] width 106 height 30
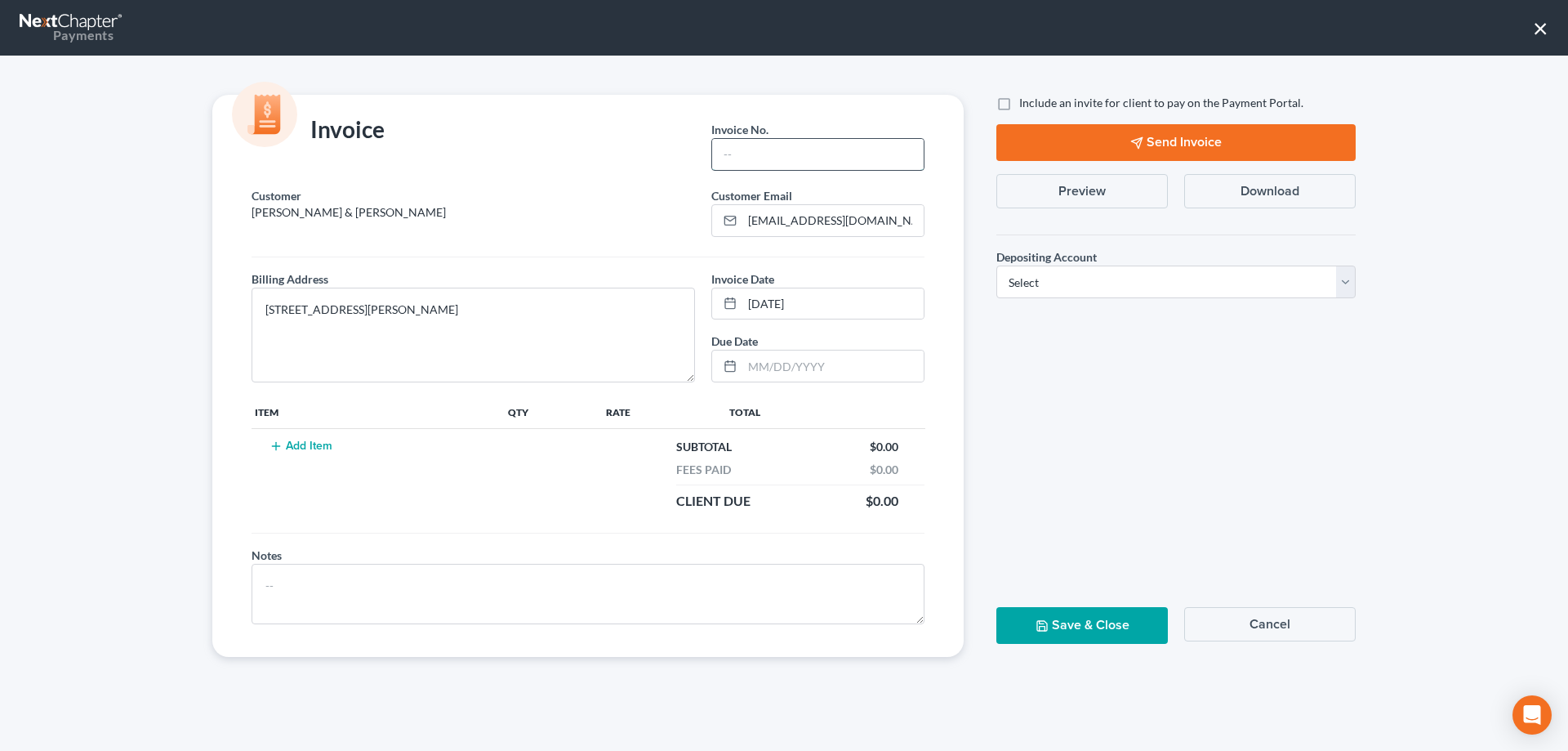
click at [799, 161] on input "text" at bounding box center [818, 154] width 211 height 31
drag, startPoint x: 367, startPoint y: 207, endPoint x: 203, endPoint y: 219, distance: 164.4
click at [203, 219] on div "Invoice Invoice No. * Customer [PERSON_NAME] & [PERSON_NAME] Customer Email * […" at bounding box center [588, 376] width 784 height 562
copy p "[PERSON_NAME] & [PERSON_NAME]"
click at [762, 152] on input "text" at bounding box center [818, 154] width 211 height 31
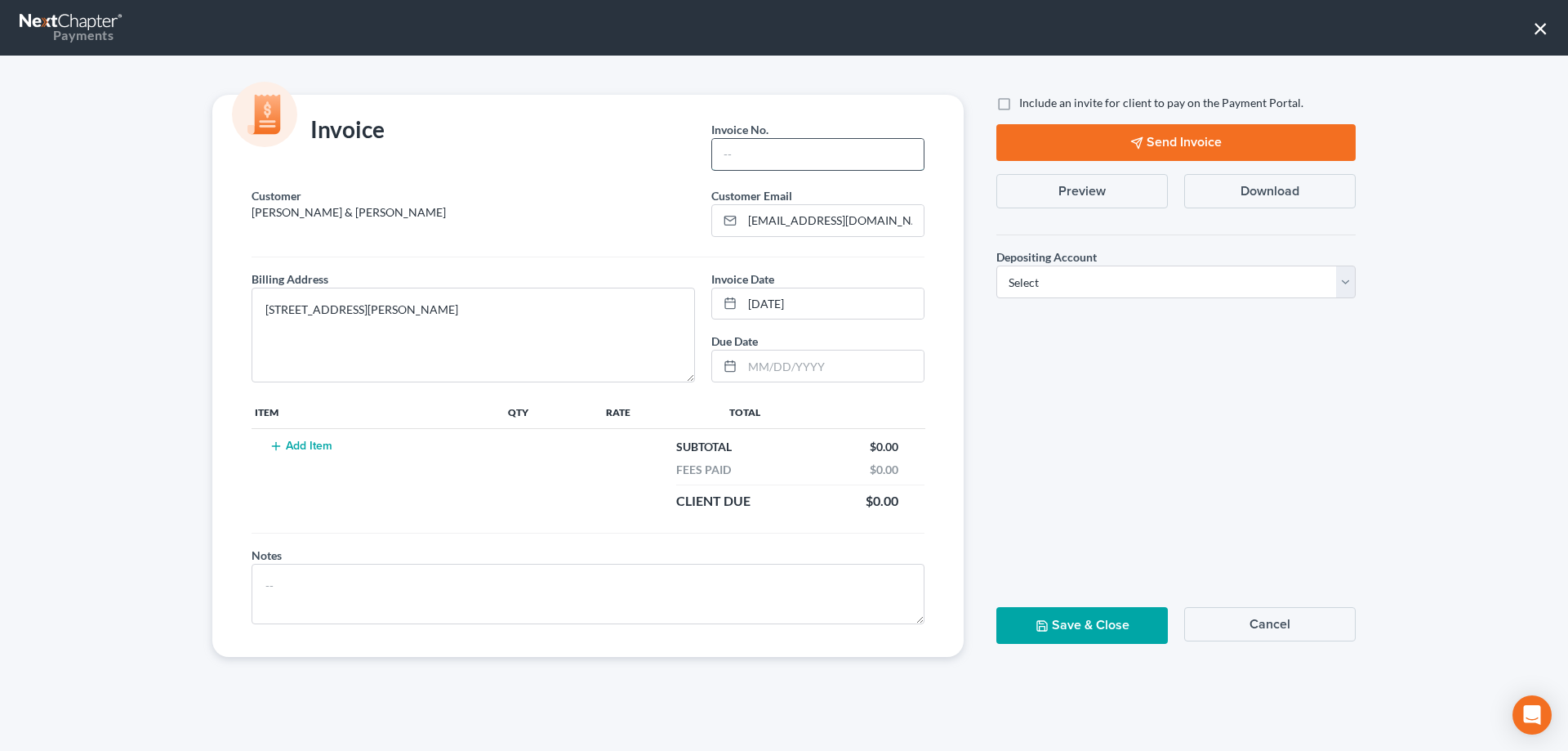
paste input "[PERSON_NAME] & [PERSON_NAME]"
type input "[PERSON_NAME] & [PERSON_NAME] Plan 1"
click at [293, 448] on button "Add Item" at bounding box center [300, 446] width 71 height 13
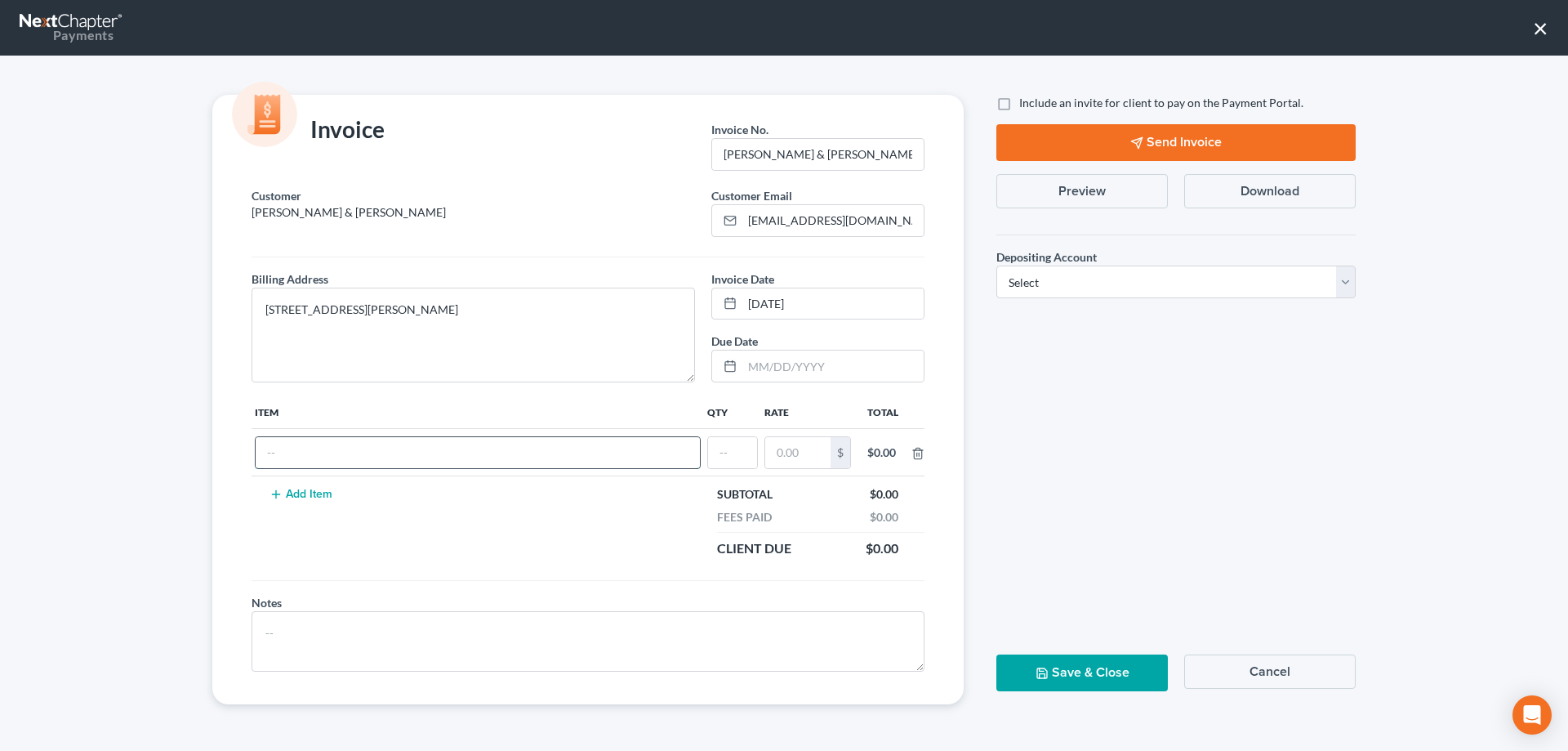
click at [297, 449] on input "text" at bounding box center [477, 452] width 444 height 31
type input "!"
type input "1st plan payment (August)"
type input "1"
type input "552.03"
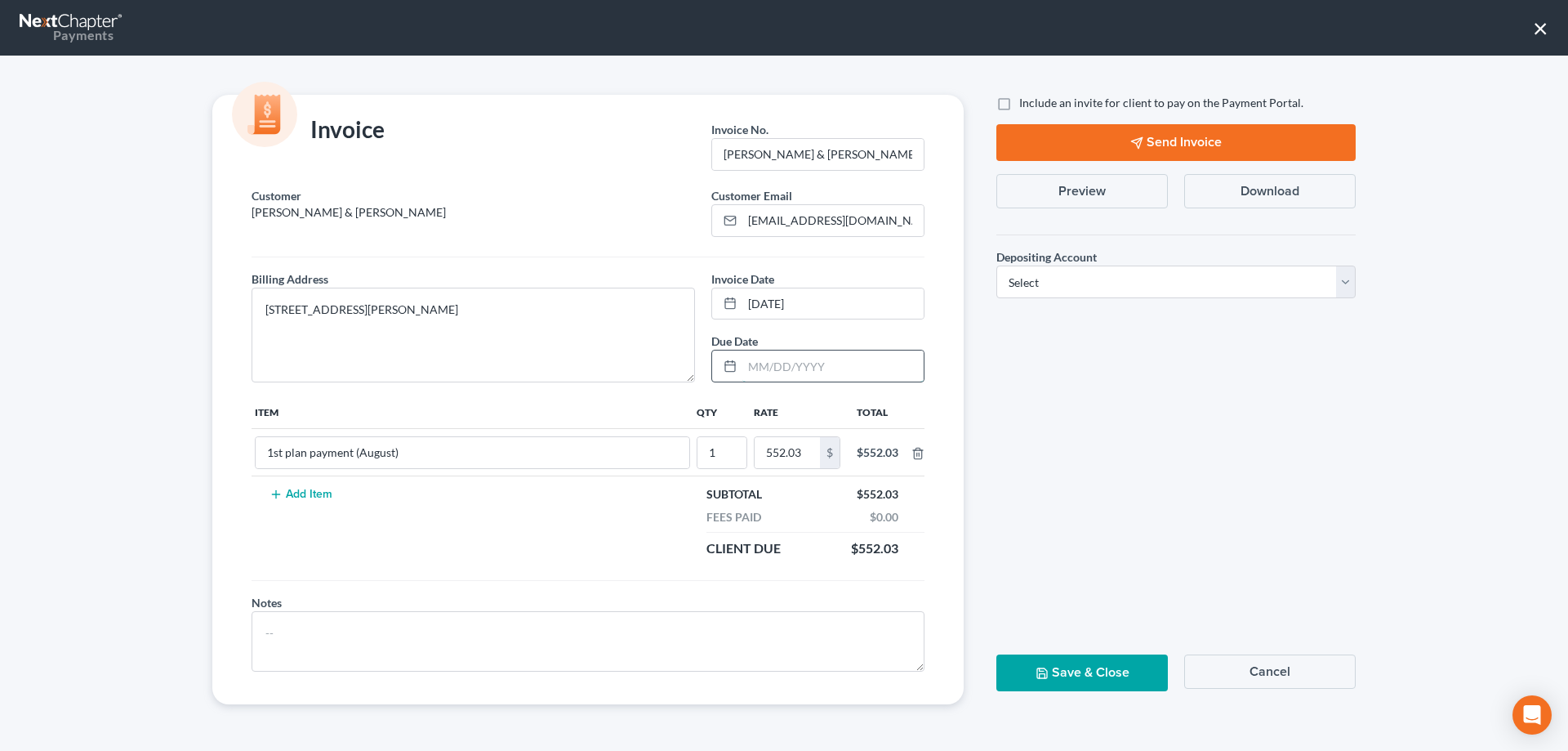
click at [767, 373] on input "text" at bounding box center [833, 365] width 181 height 31
type input "[DATE]"
click at [1120, 280] on select "Select Operation Trust" at bounding box center [1176, 281] width 359 height 32
select select "1"
click at [996, 265] on select "Select Operation Trust" at bounding box center [1176, 281] width 359 height 32
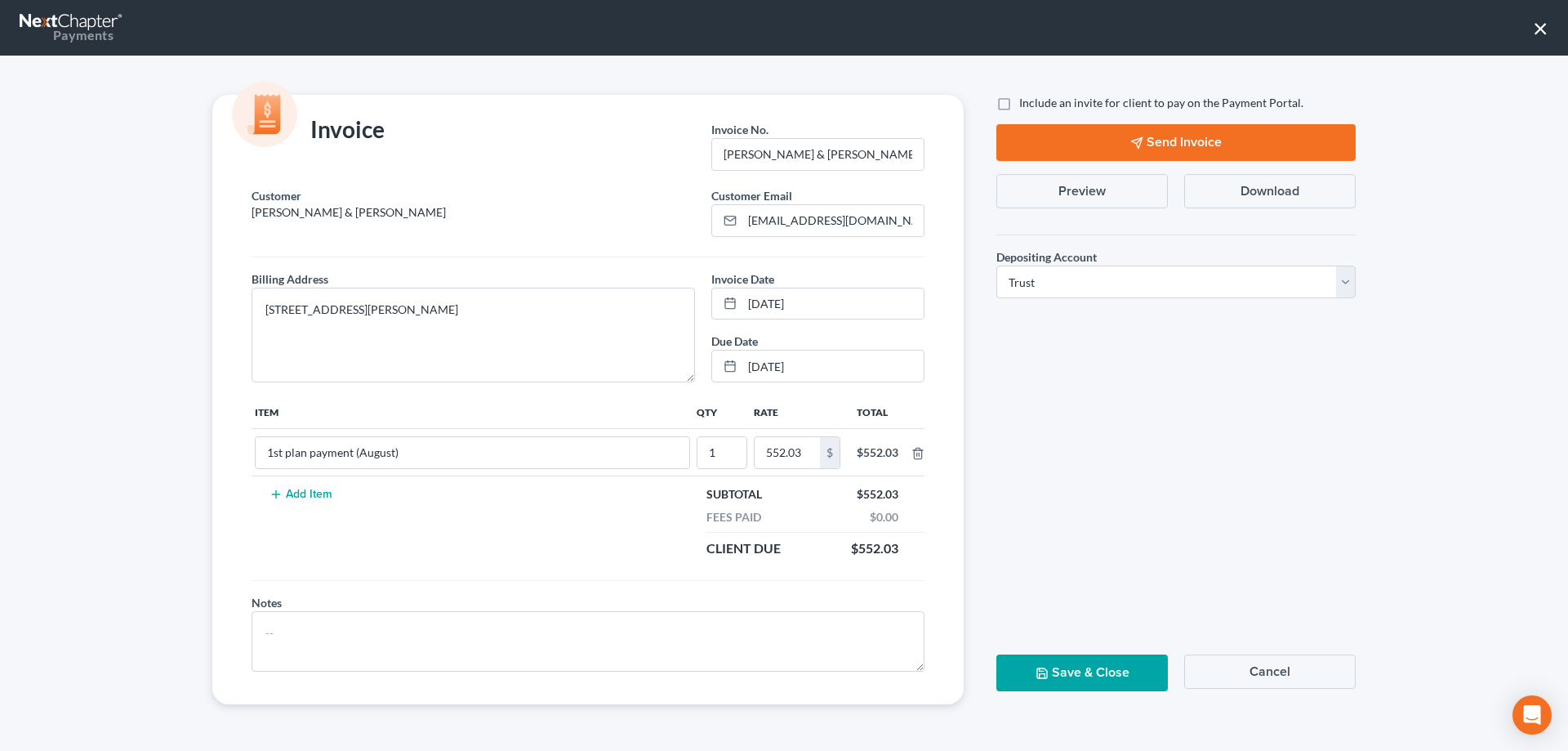
click at [1019, 102] on label "Include an invite for client to pay on the Payment Portal." at bounding box center [1161, 103] width 284 height 17
click at [1026, 102] on input "Include an invite for client to pay on the Payment Portal." at bounding box center [1031, 100] width 11 height 11
checkbox input "true"
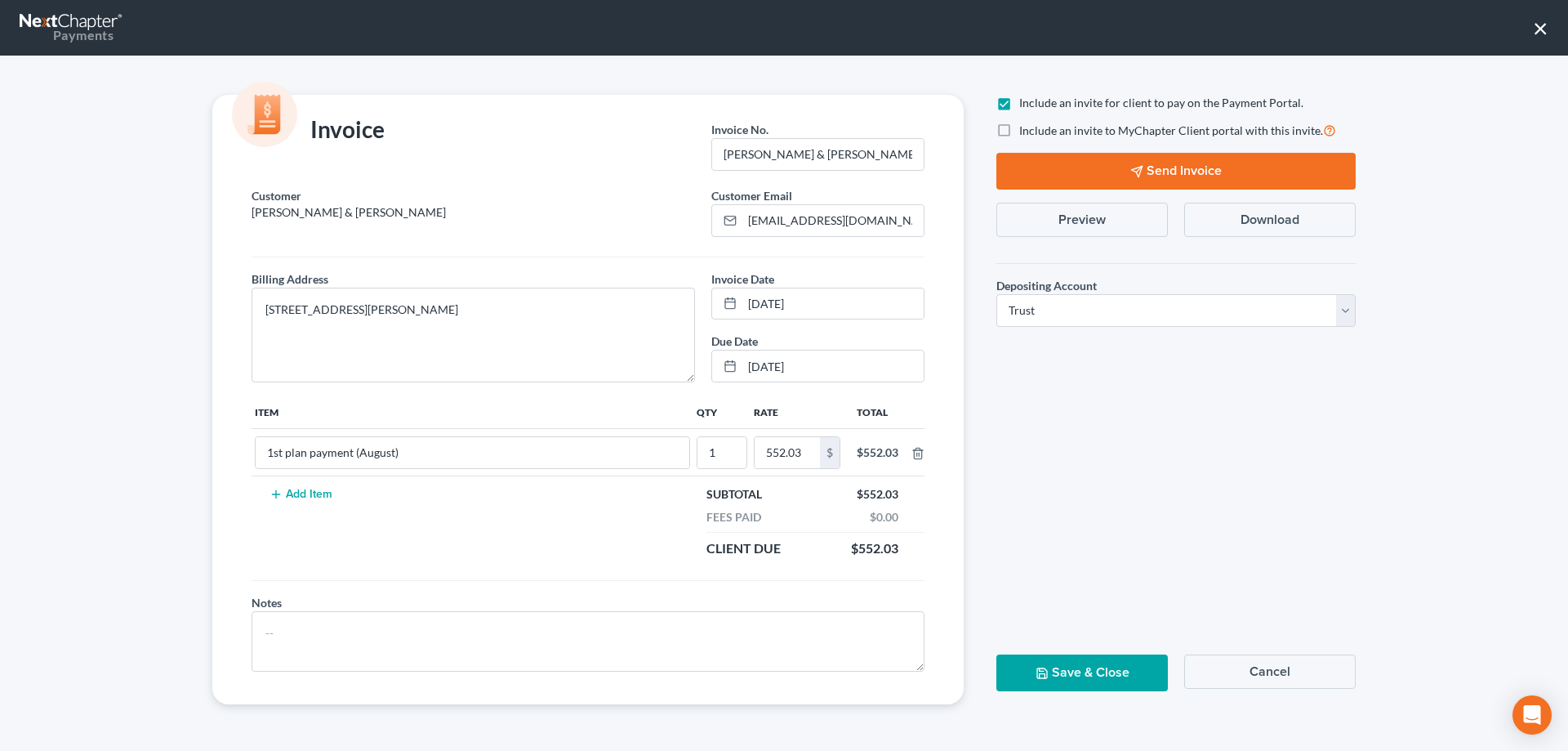
click at [1080, 162] on button "Send Invoice" at bounding box center [1176, 171] width 359 height 37
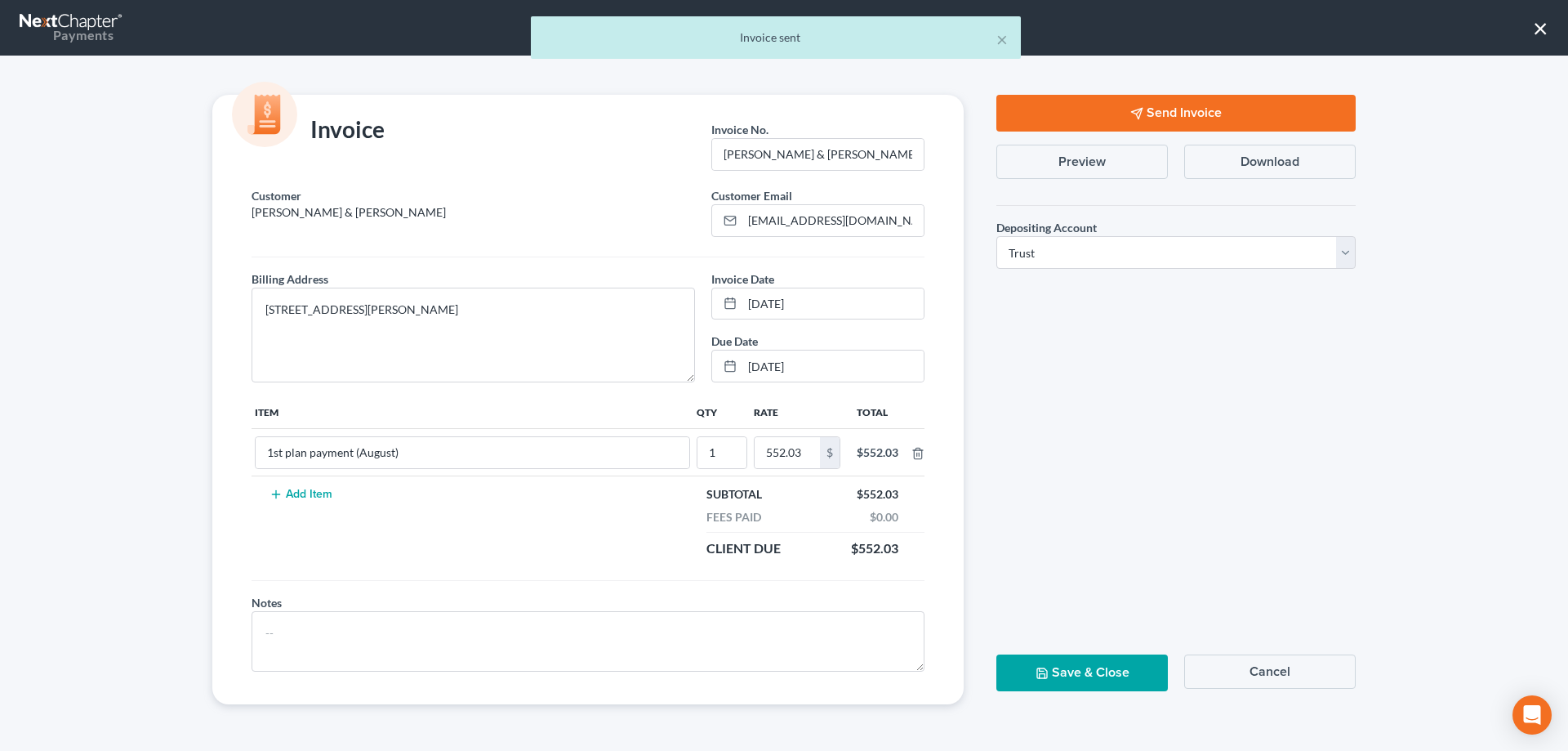
click at [1087, 670] on button "Save & Close" at bounding box center [1082, 673] width 171 height 37
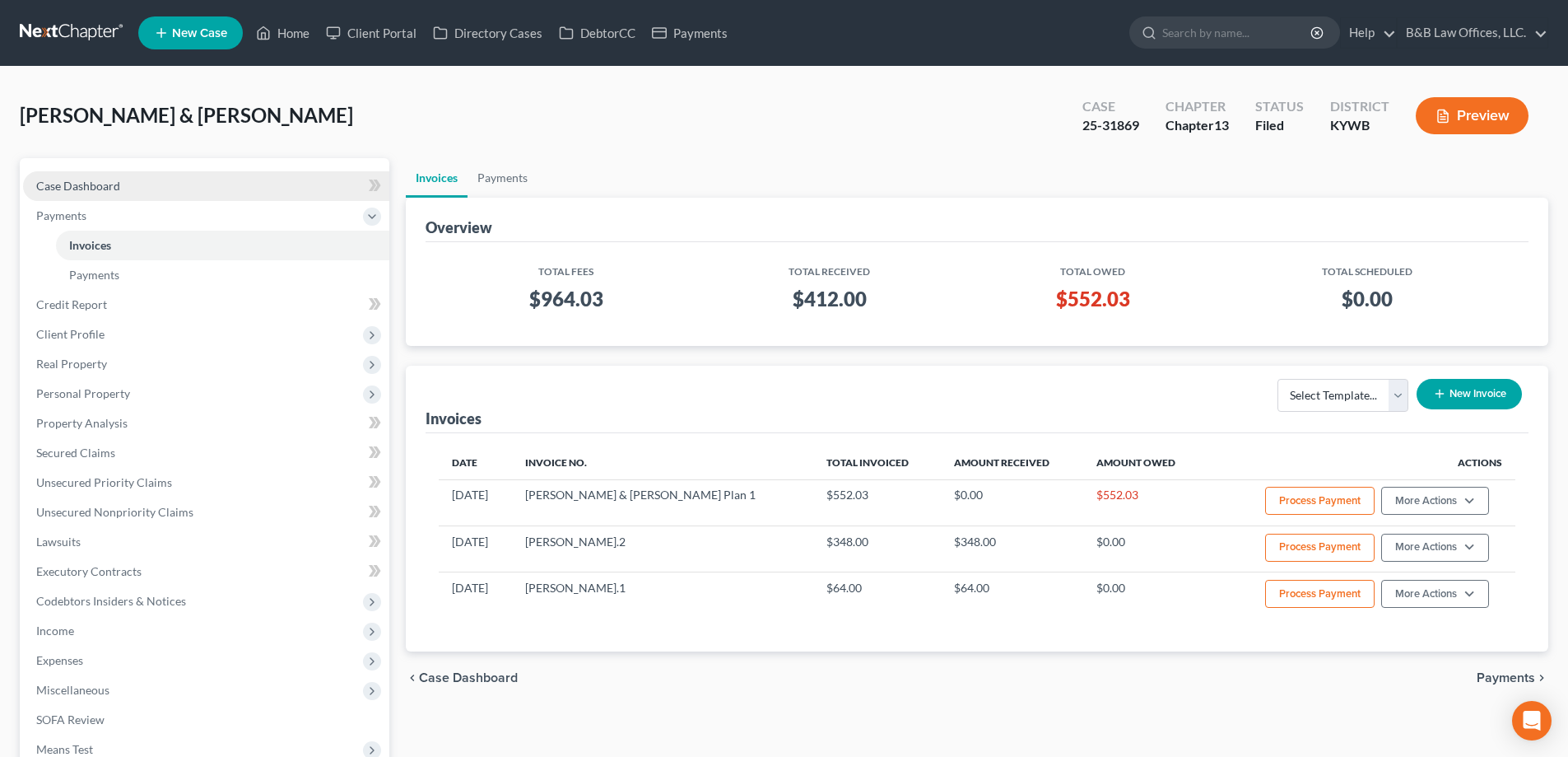
click at [86, 189] on span "Case Dashboard" at bounding box center [78, 185] width 84 height 14
select select "2"
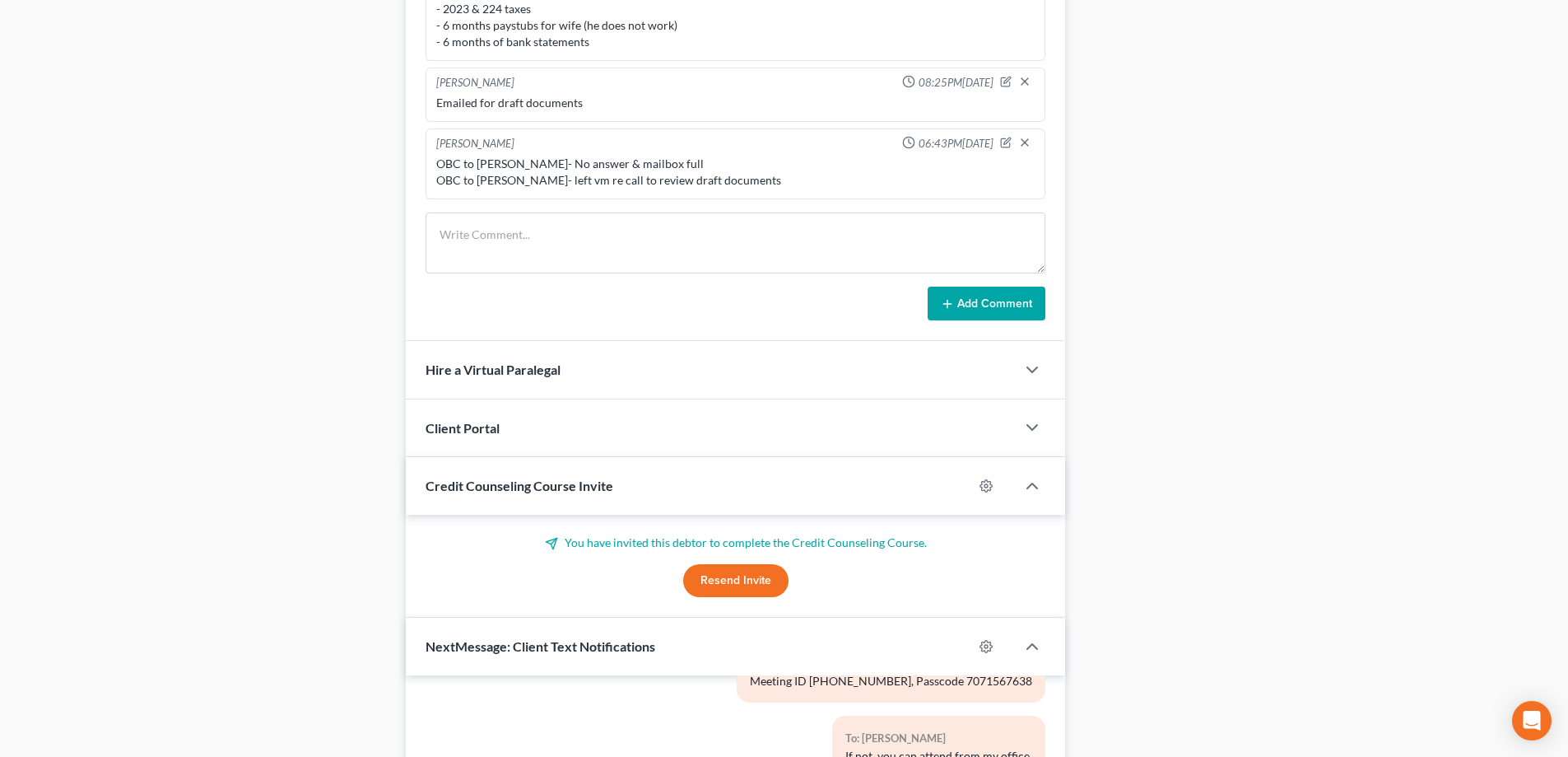
scroll to position [1395, 0]
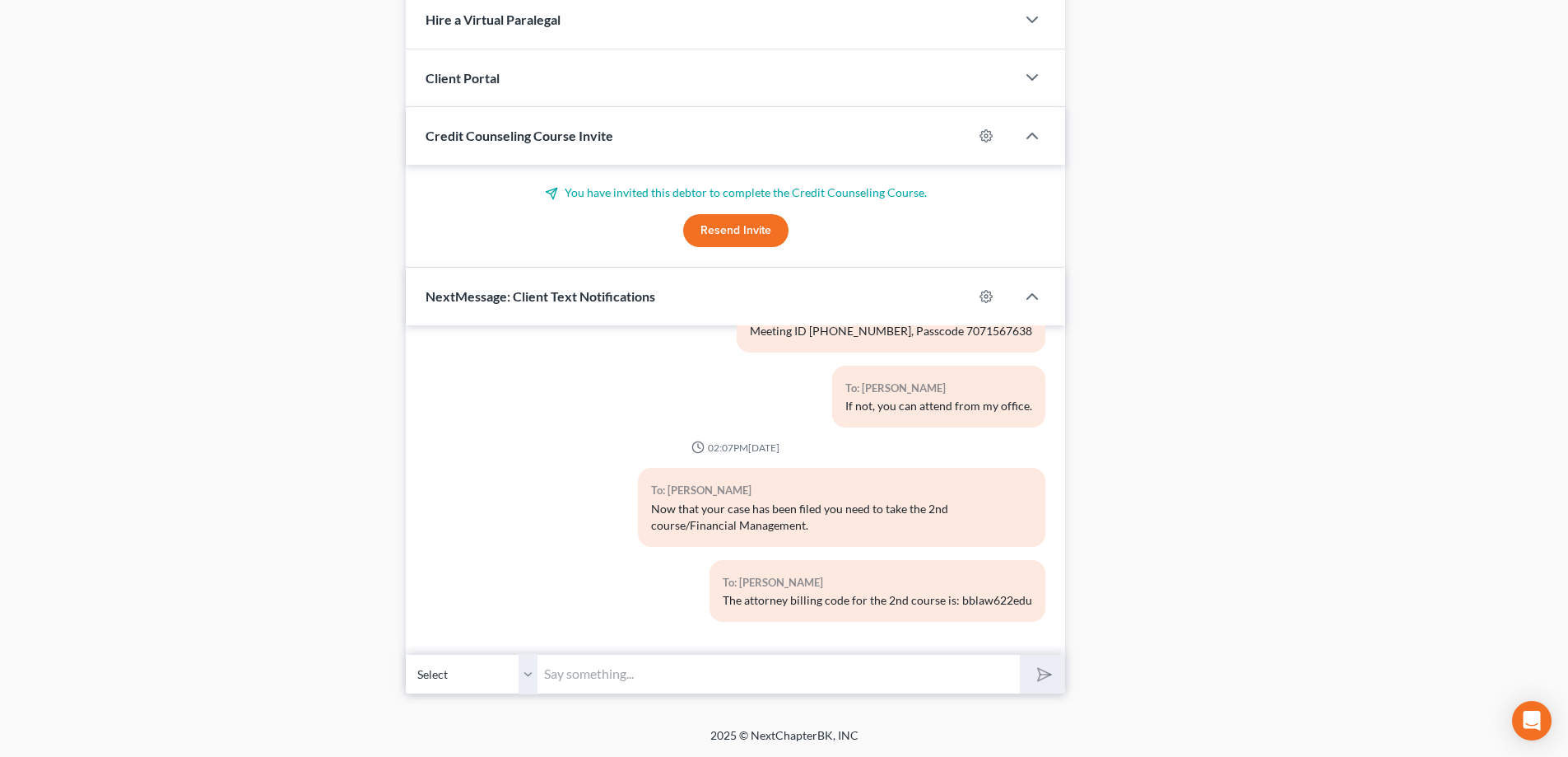
drag, startPoint x: 556, startPoint y: 674, endPoint x: 564, endPoint y: 668, distance: 10.0
click at [556, 674] on input "text" at bounding box center [779, 674] width 483 height 40
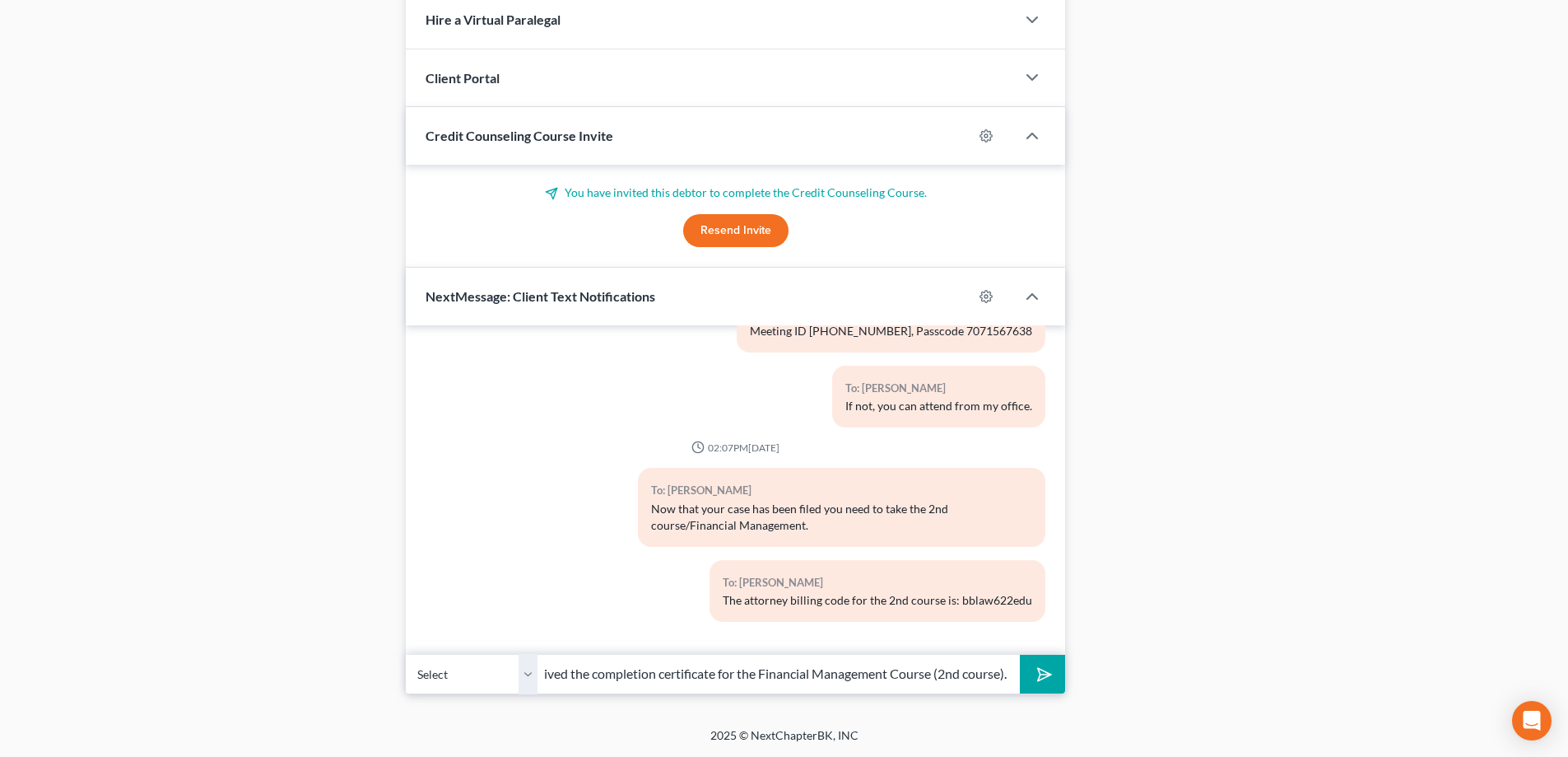
scroll to position [0, 39]
type input "I received the completion certificate for the Financial Management Course (2nd …"
click at [1020, 655] on button "submit" at bounding box center [1043, 674] width 45 height 39
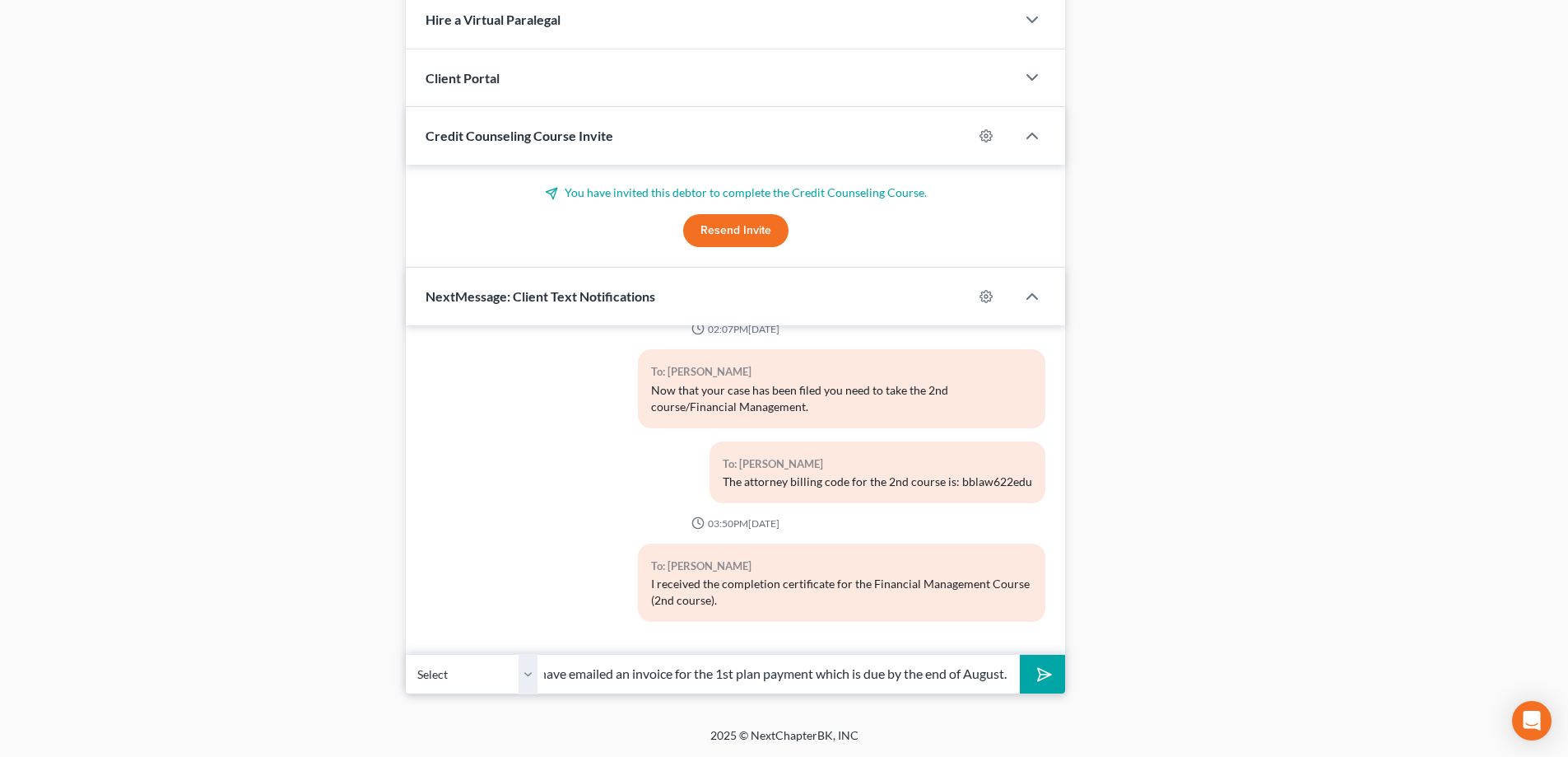
scroll to position [0, 19]
type input "I have emailed an invoice for the 1st plan payment which is due by the end of A…"
click at [1043, 674] on icon "submit" at bounding box center [1042, 675] width 23 height 23
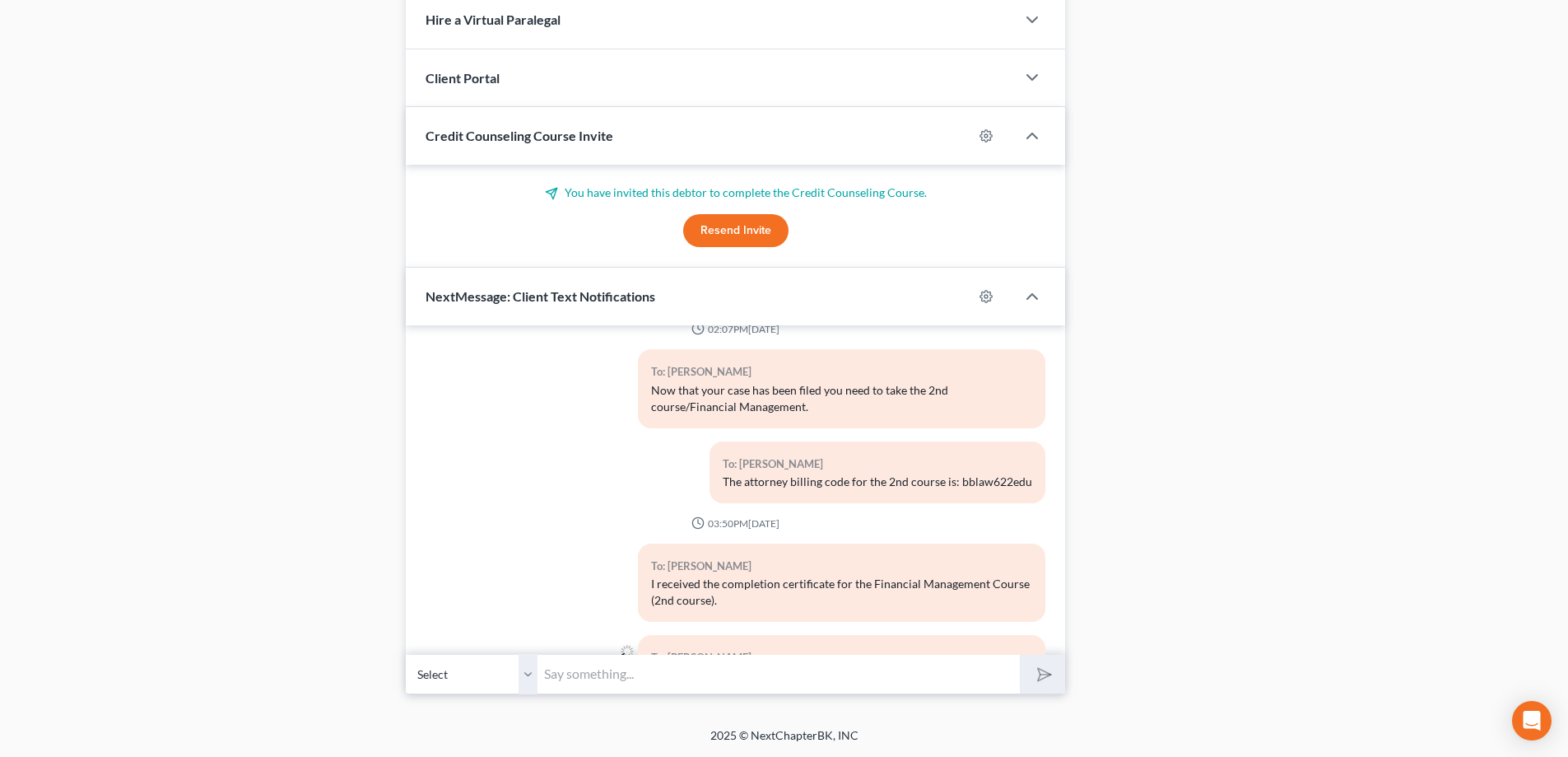
scroll to position [4092, 0]
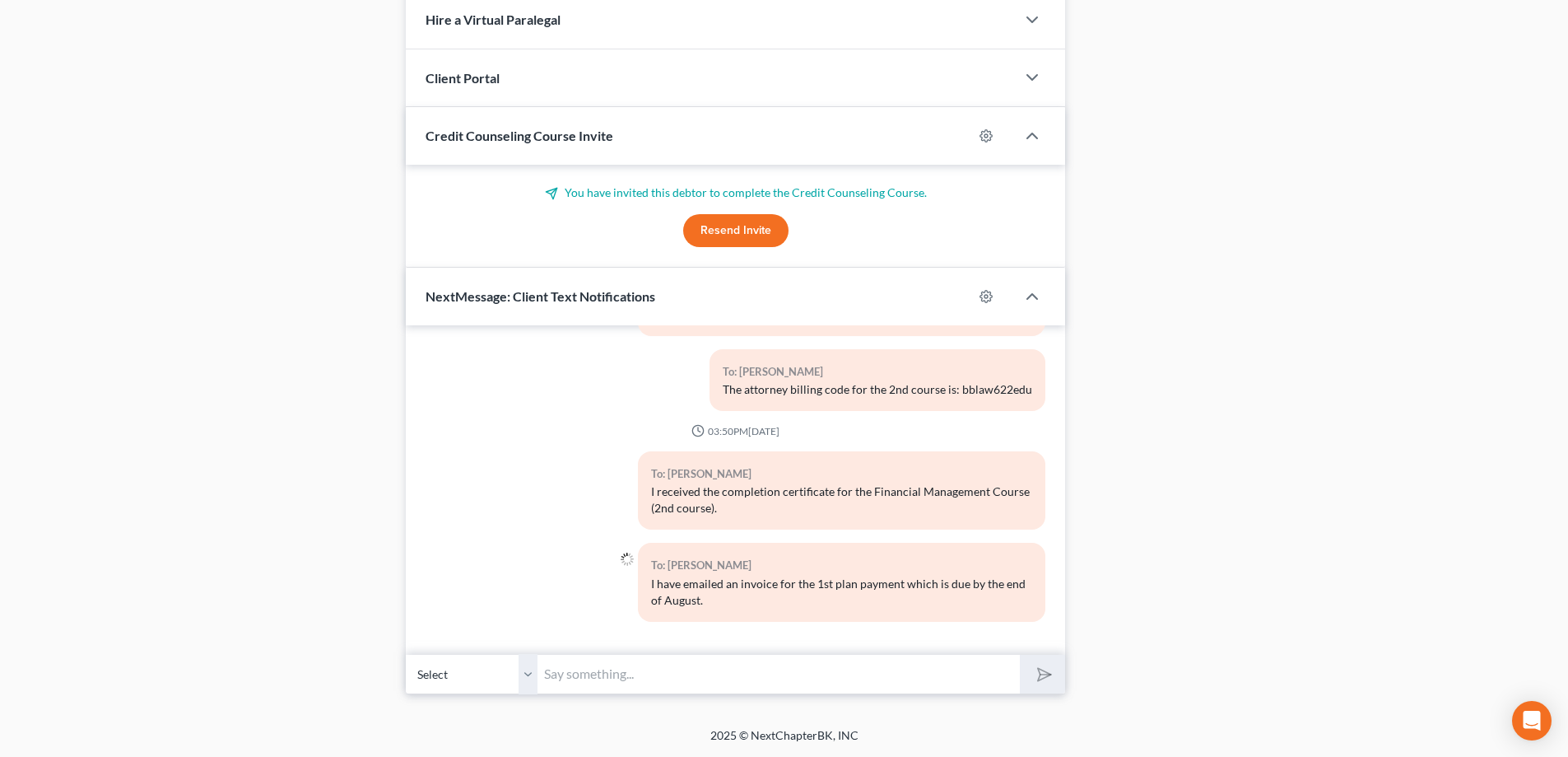
click at [581, 676] on input "text" at bounding box center [779, 674] width 483 height 40
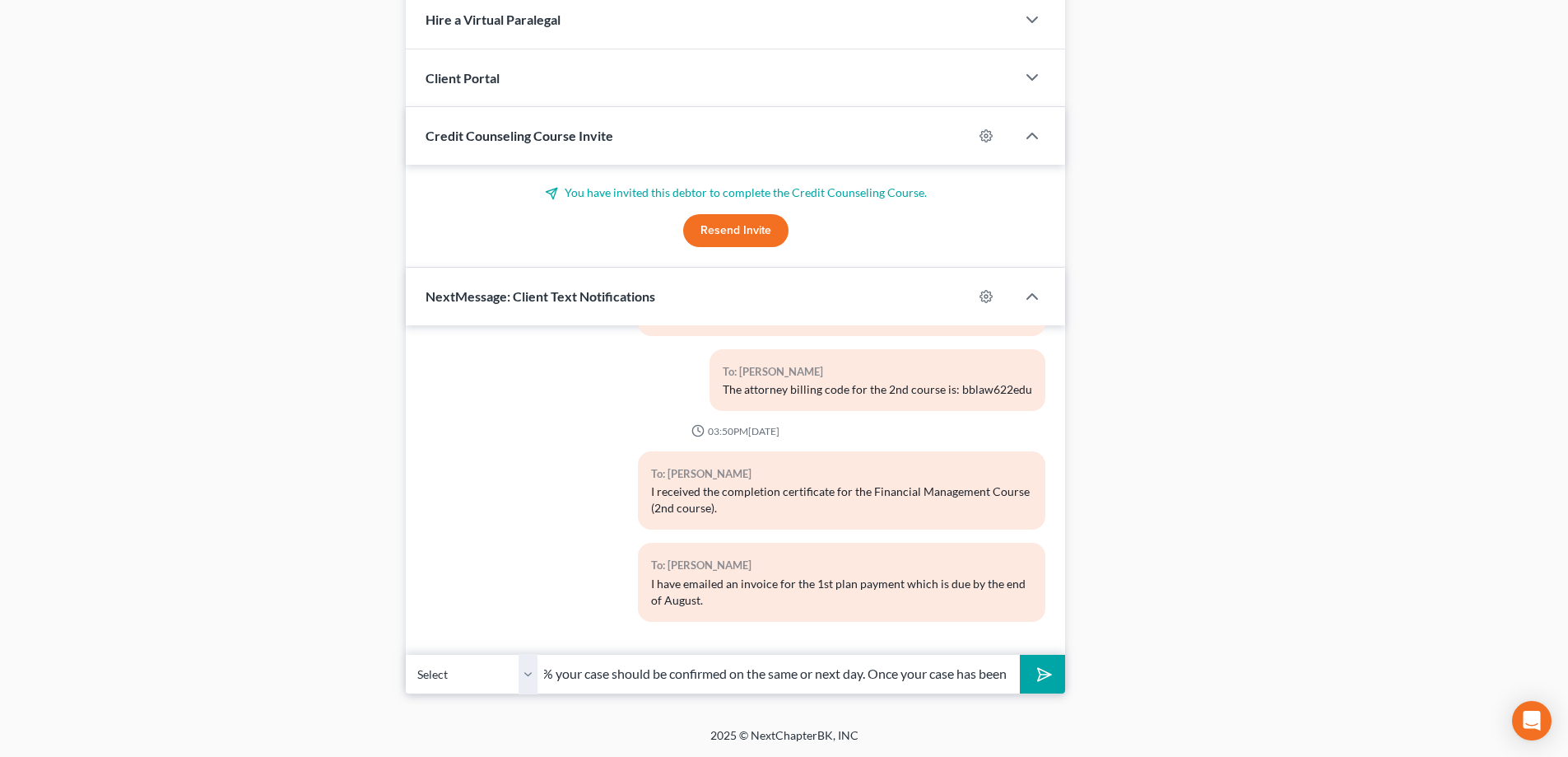
scroll to position [0, 445]
type input "Your 341 meeting is scheduled for [DATE]. Given your plan is for 100% your case…"
click at [1020, 655] on button "submit" at bounding box center [1043, 674] width 45 height 39
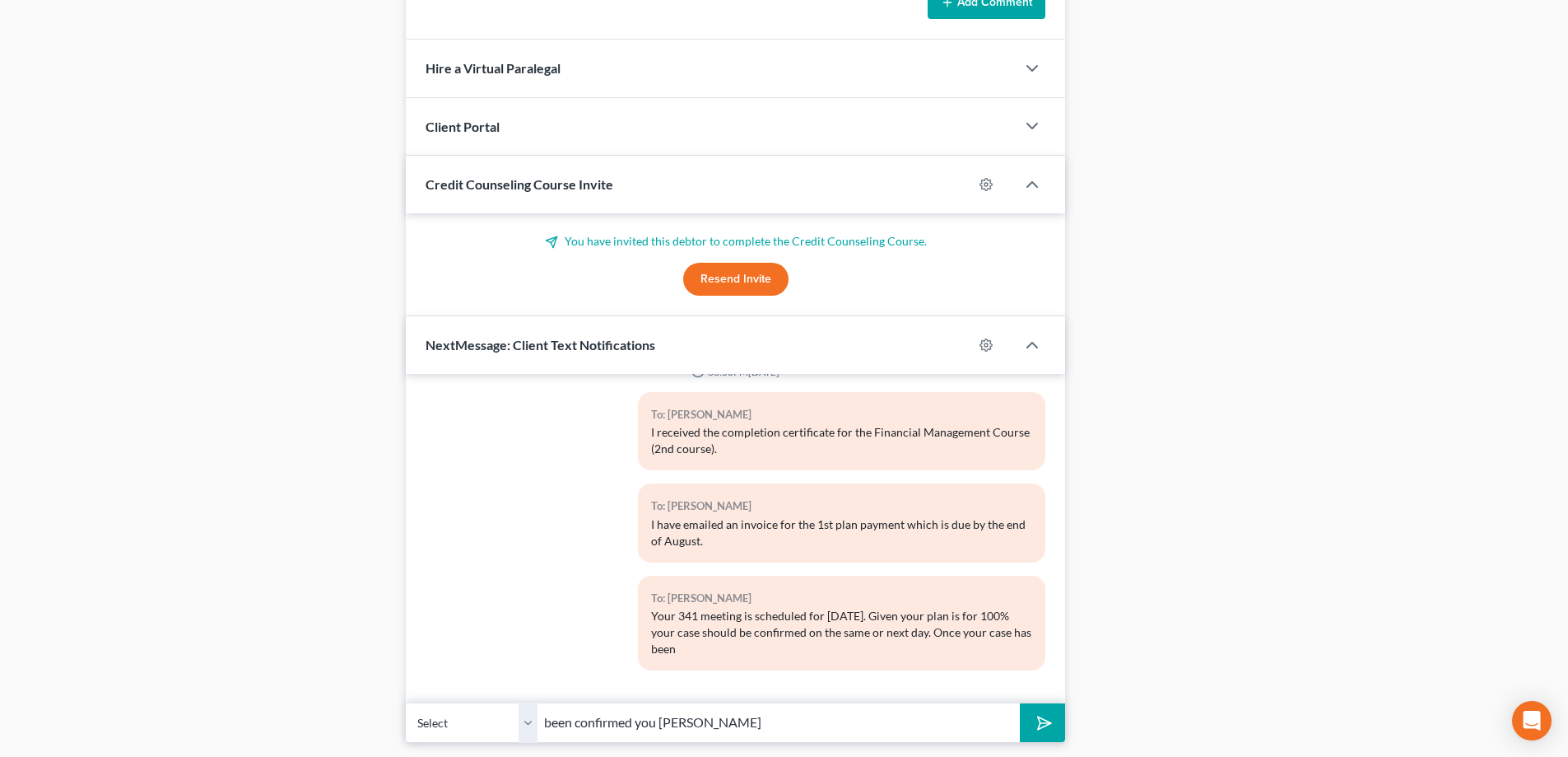
scroll to position [1395, 0]
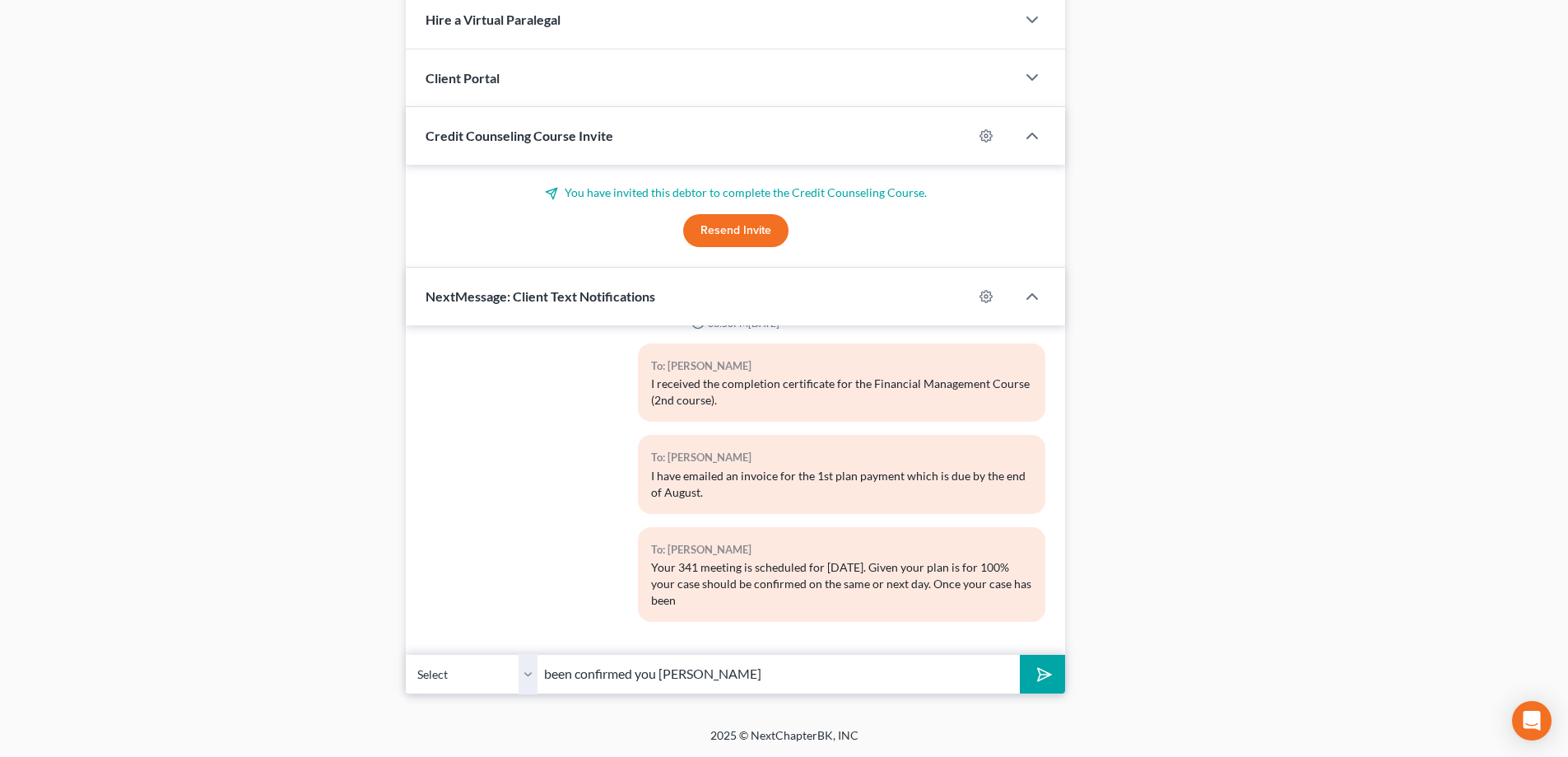
click at [736, 679] on input "been confirmed you [PERSON_NAME]" at bounding box center [779, 674] width 483 height 40
drag, startPoint x: 736, startPoint y: 679, endPoint x: 809, endPoint y: 678, distance: 73.0
click at [809, 678] on input "been confirmed future plan payments will be" at bounding box center [779, 674] width 483 height 40
click at [819, 671] on input "been confirmed future plan payments will be" at bounding box center [779, 674] width 483 height 40
type input "been confirmed future plan payments will be paid via wage deduct."
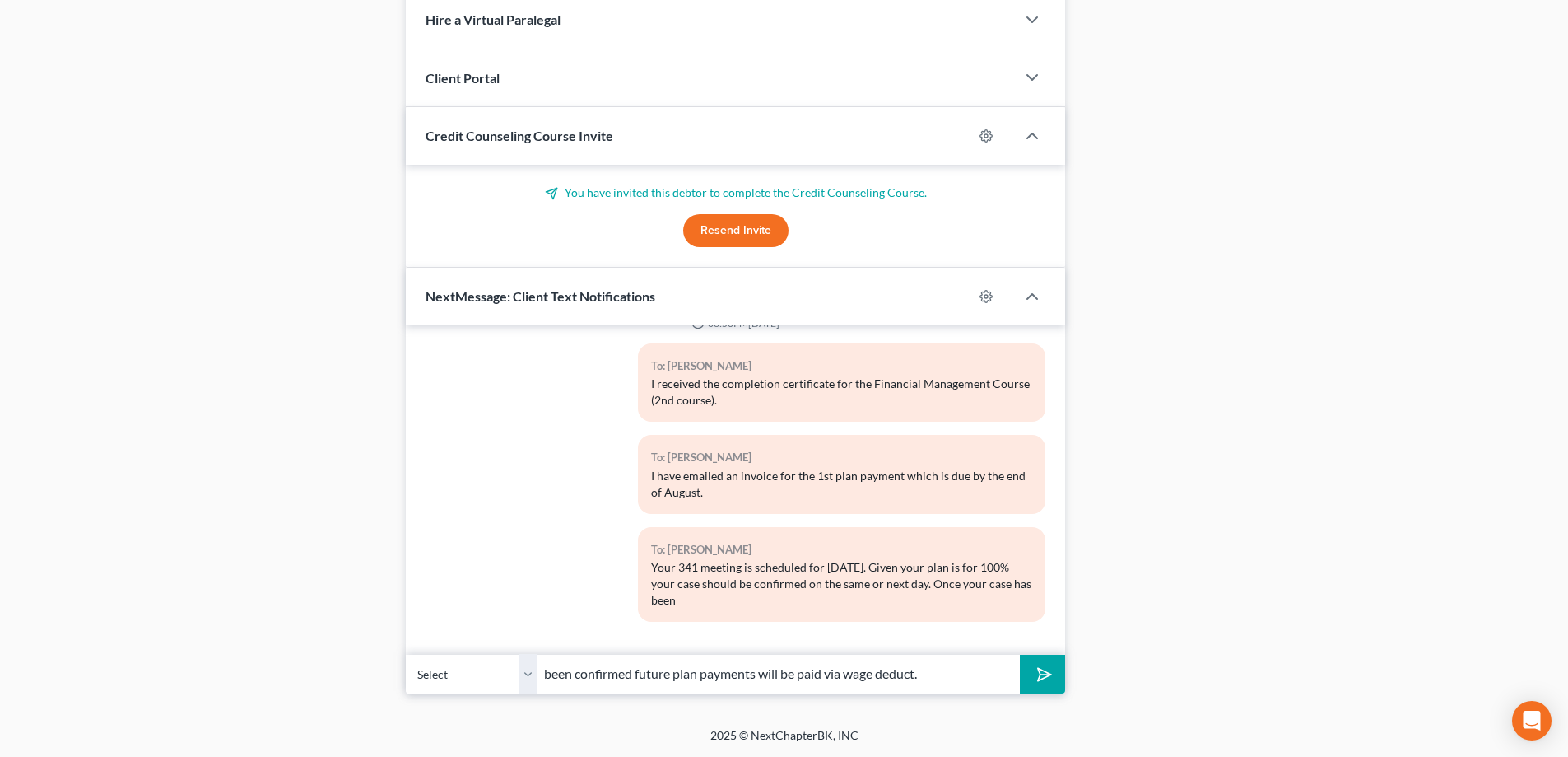
click at [1020, 655] on button "submit" at bounding box center [1043, 674] width 45 height 39
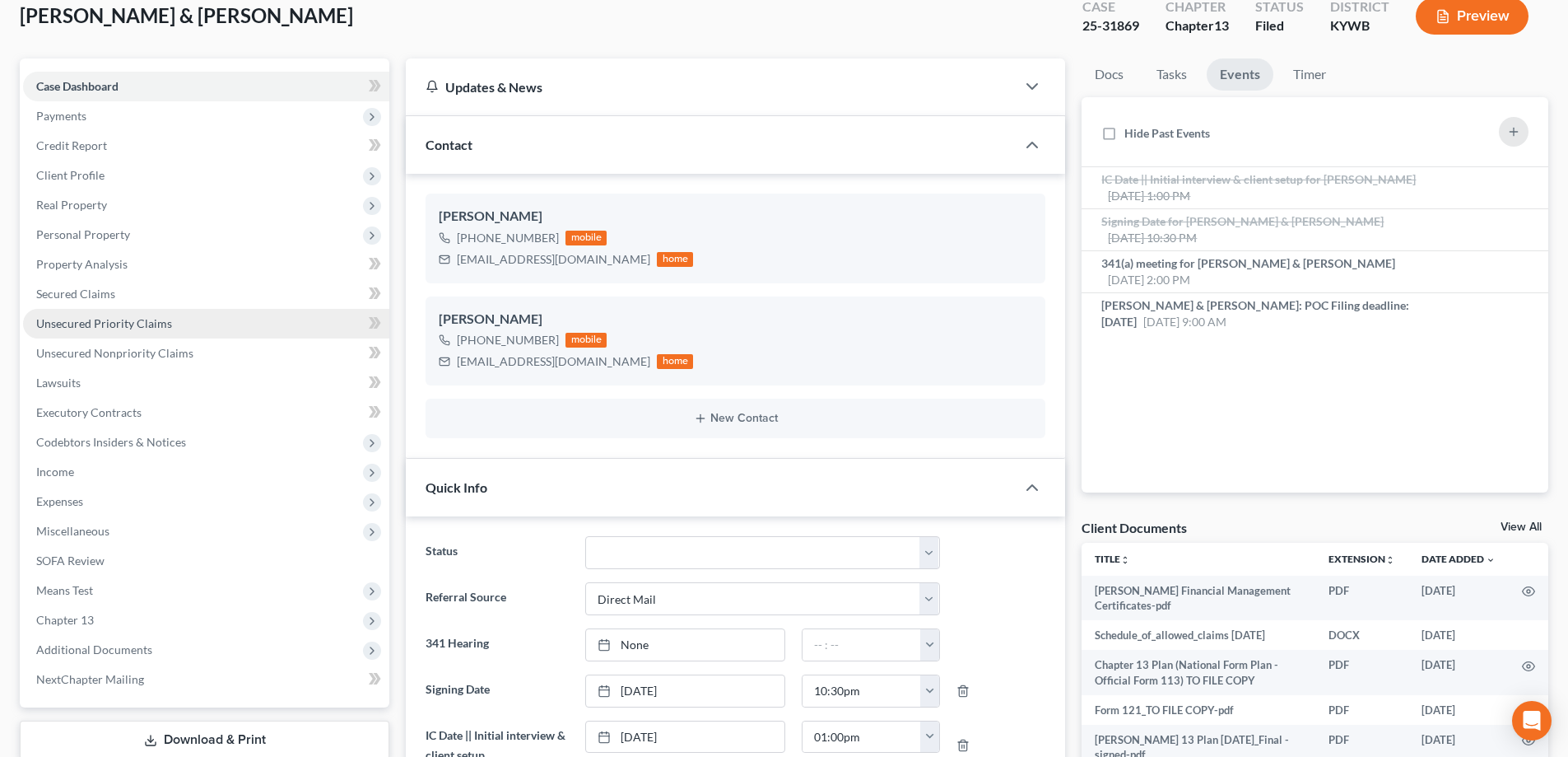
scroll to position [0, 0]
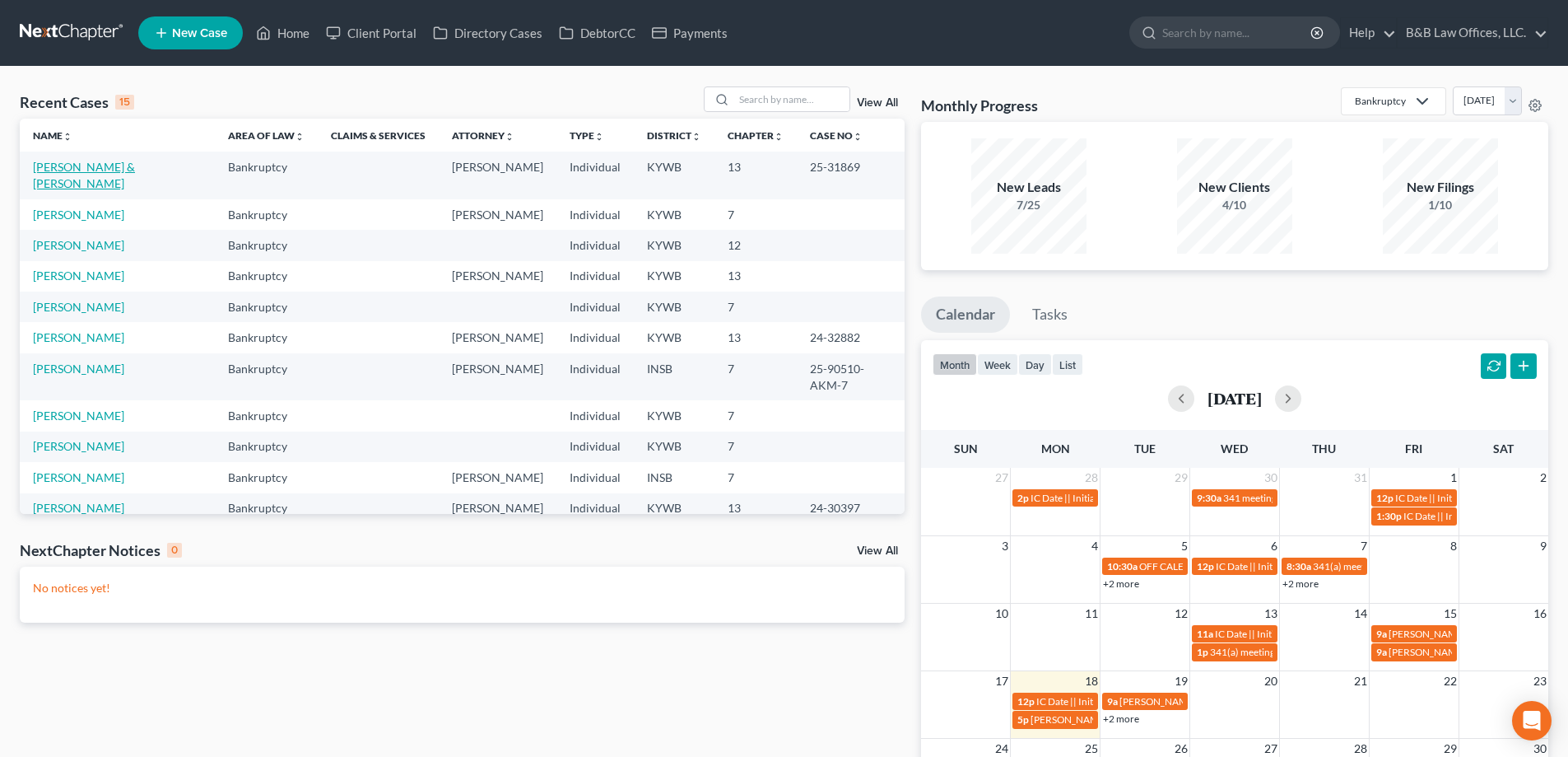
click at [60, 168] on link "[PERSON_NAME] & [PERSON_NAME]" at bounding box center [84, 175] width 102 height 30
select select "2"
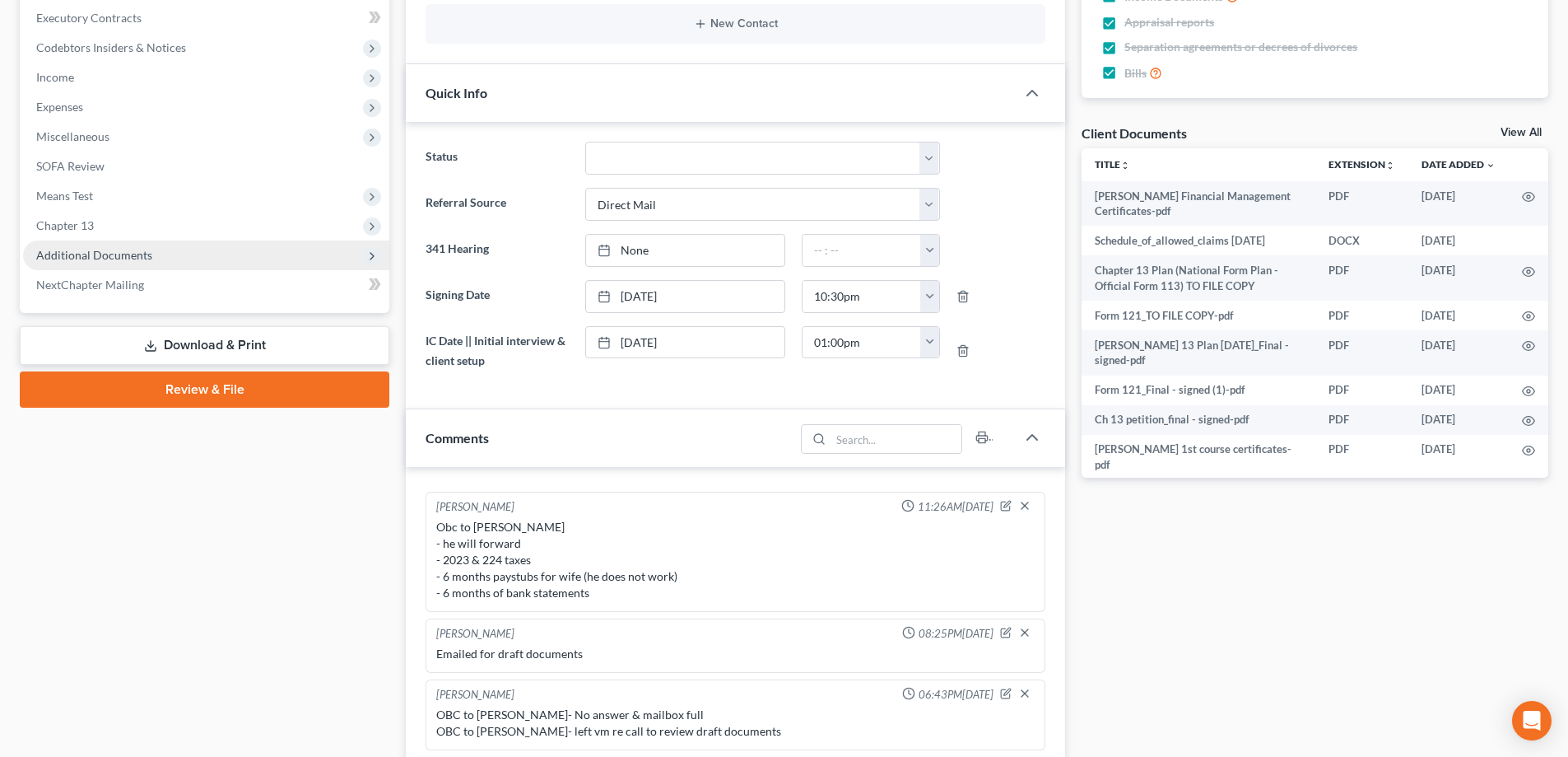
scroll to position [4200, 0]
click at [107, 262] on span "Additional Documents" at bounding box center [206, 255] width 366 height 29
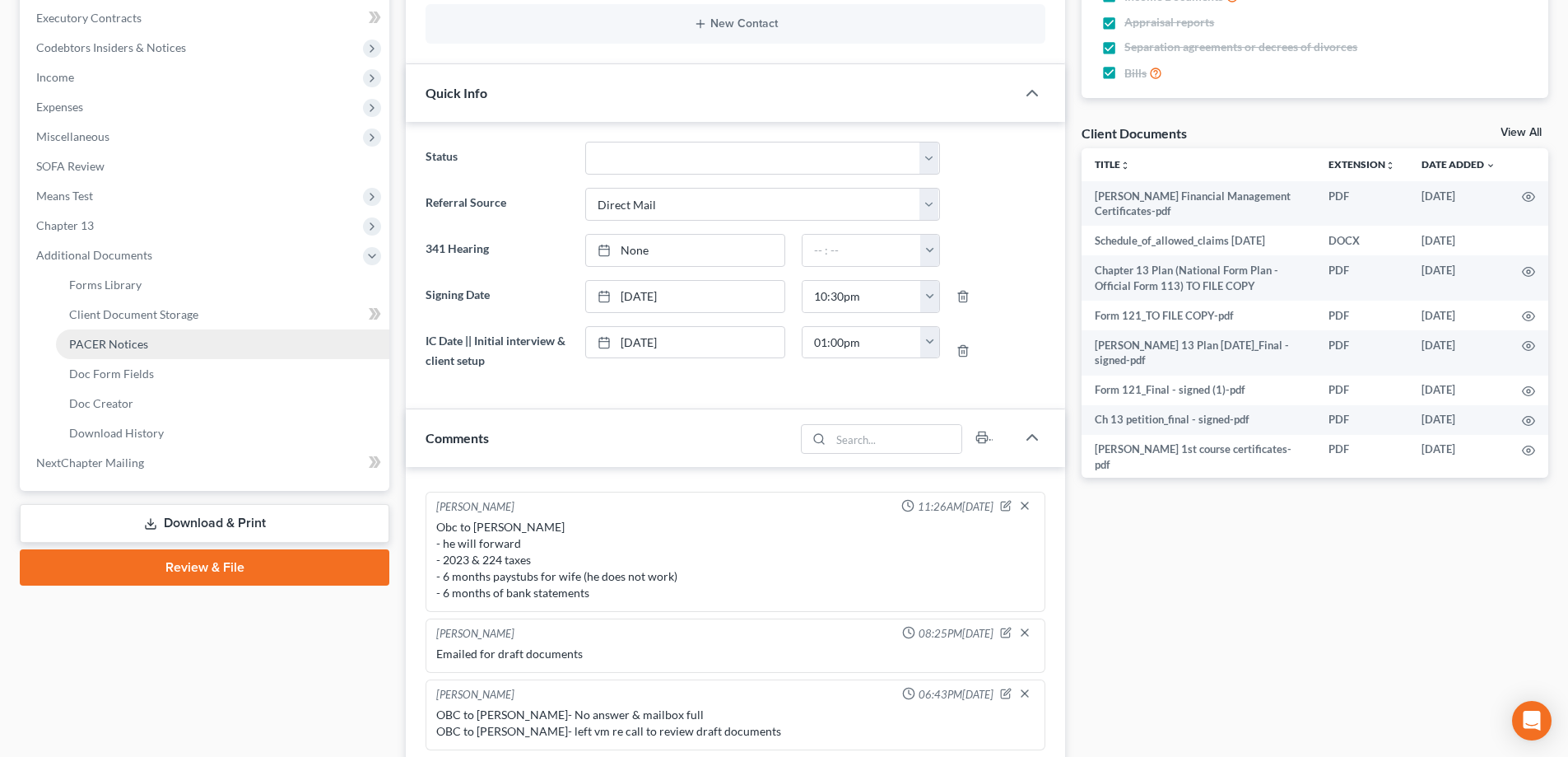
click at [111, 338] on span "PACER Notices" at bounding box center [109, 344] width 79 height 14
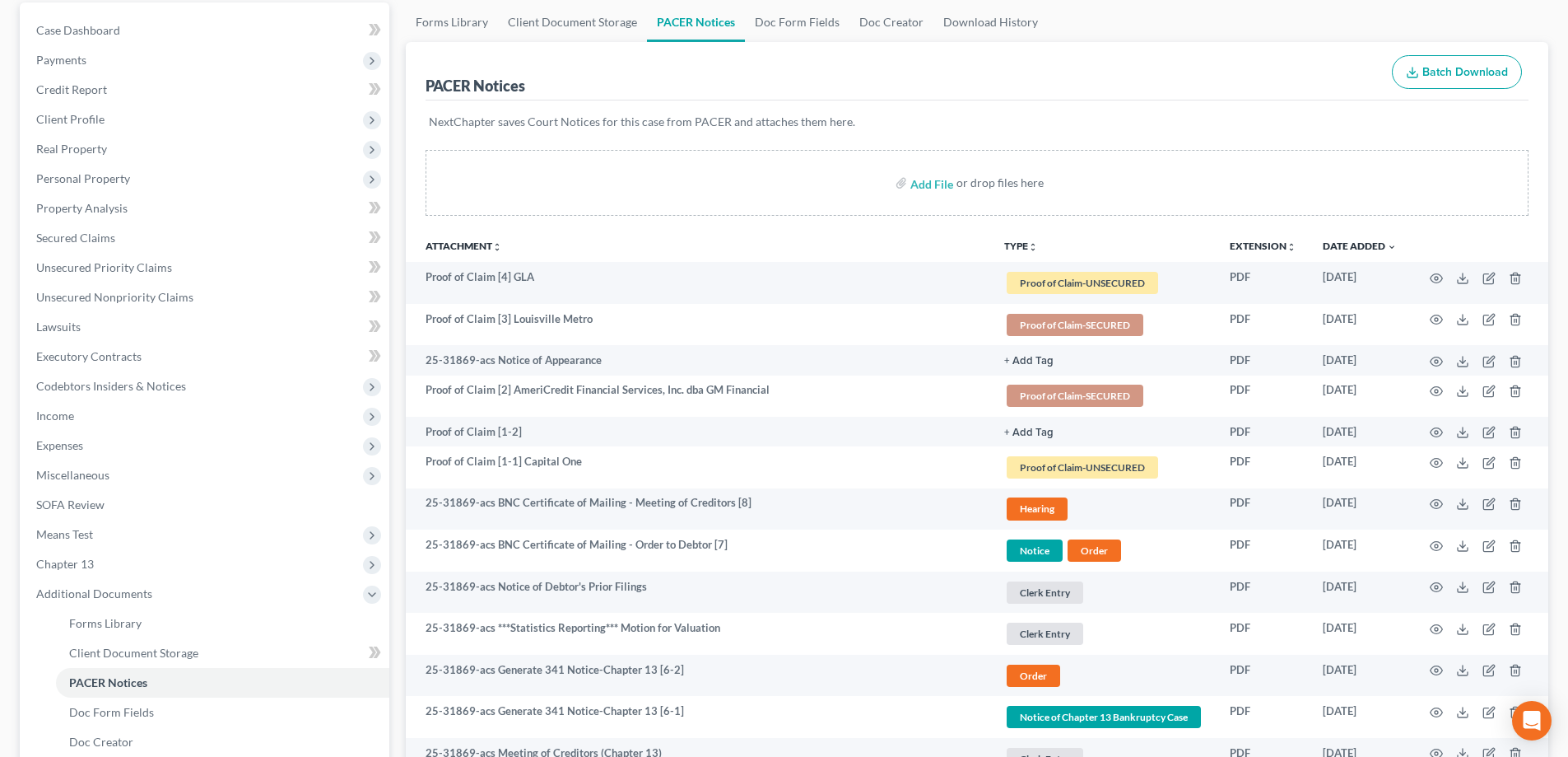
scroll to position [494, 0]
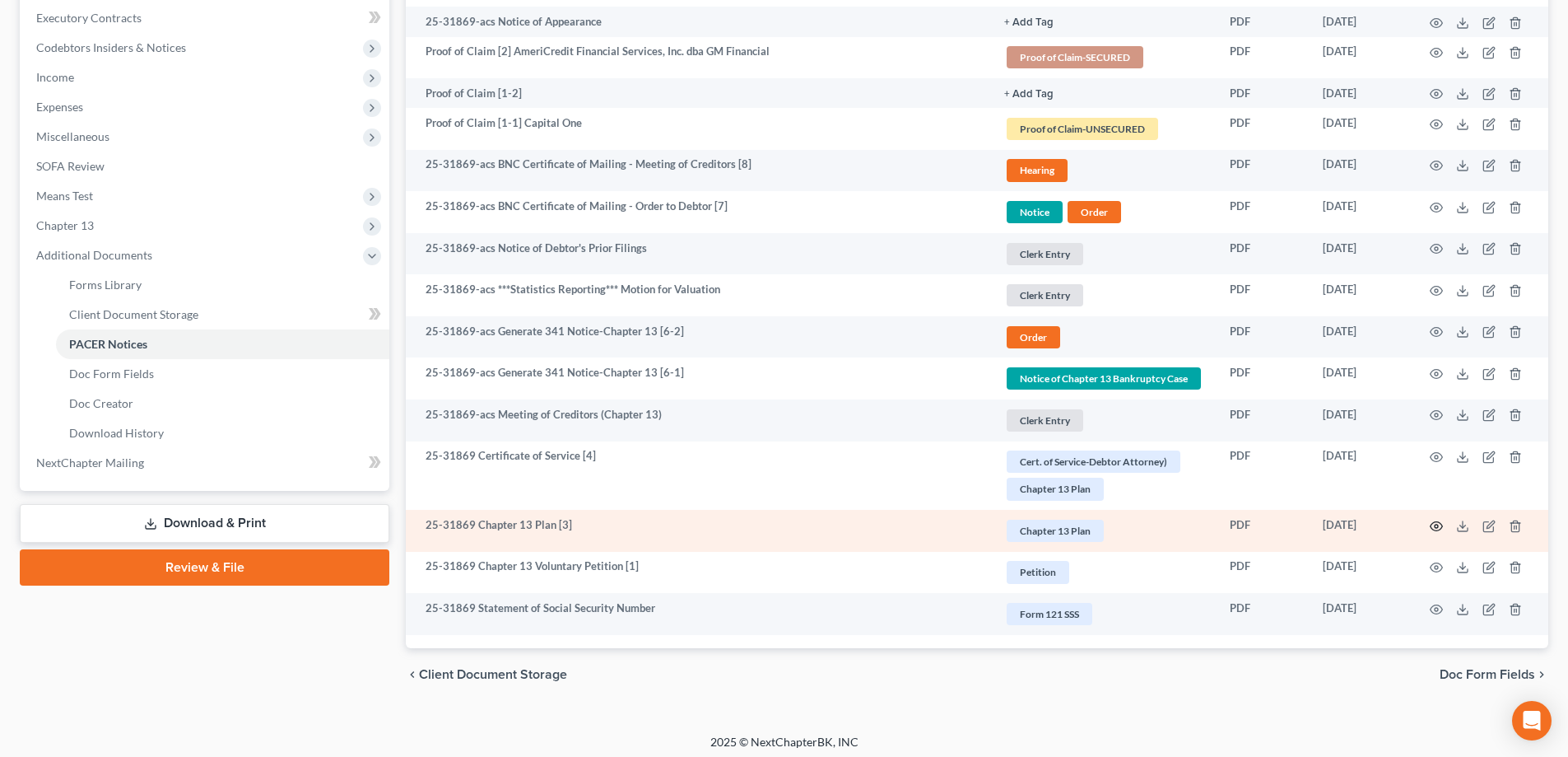
click at [1439, 528] on icon "button" at bounding box center [1436, 526] width 13 height 13
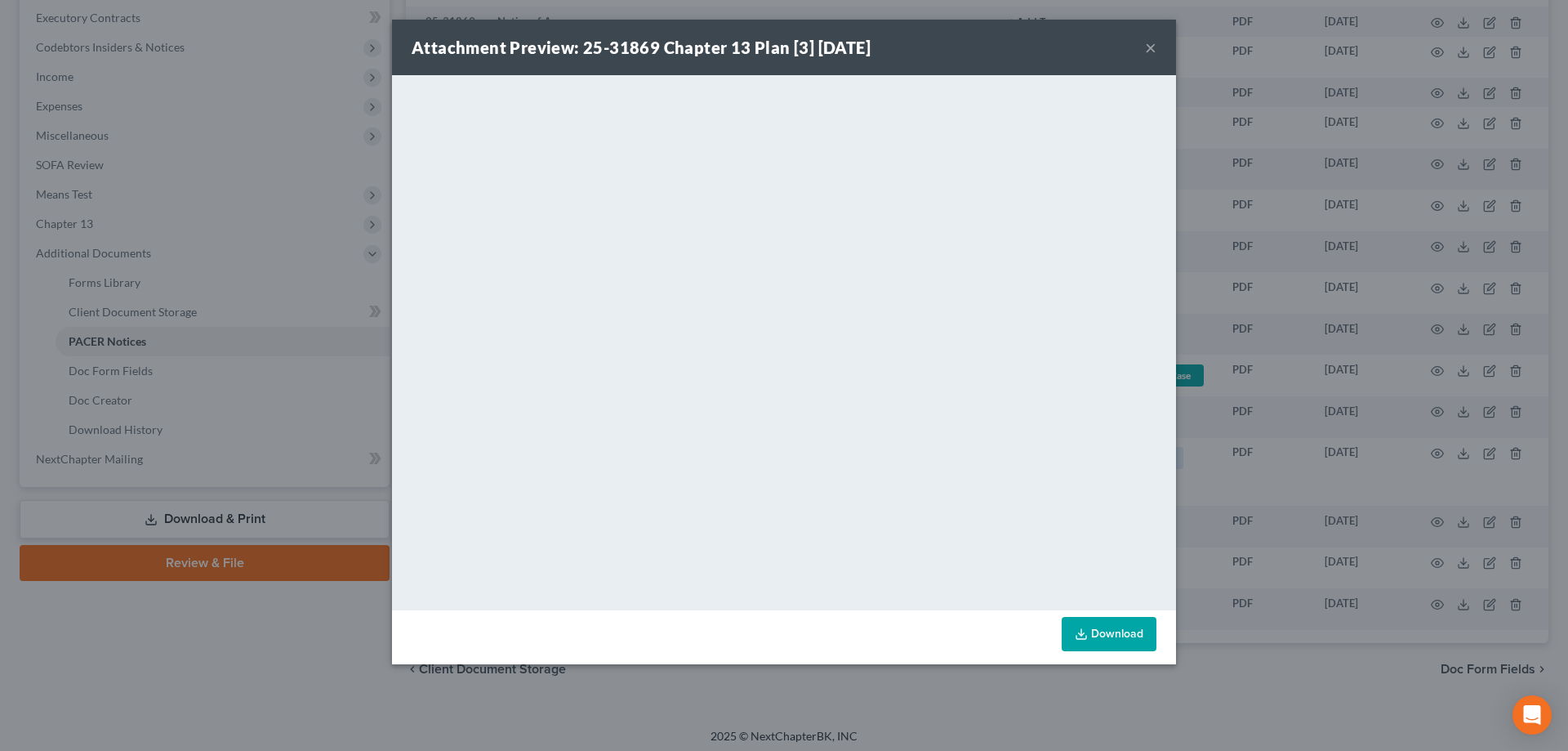
click at [1148, 52] on button "×" at bounding box center [1151, 47] width 12 height 20
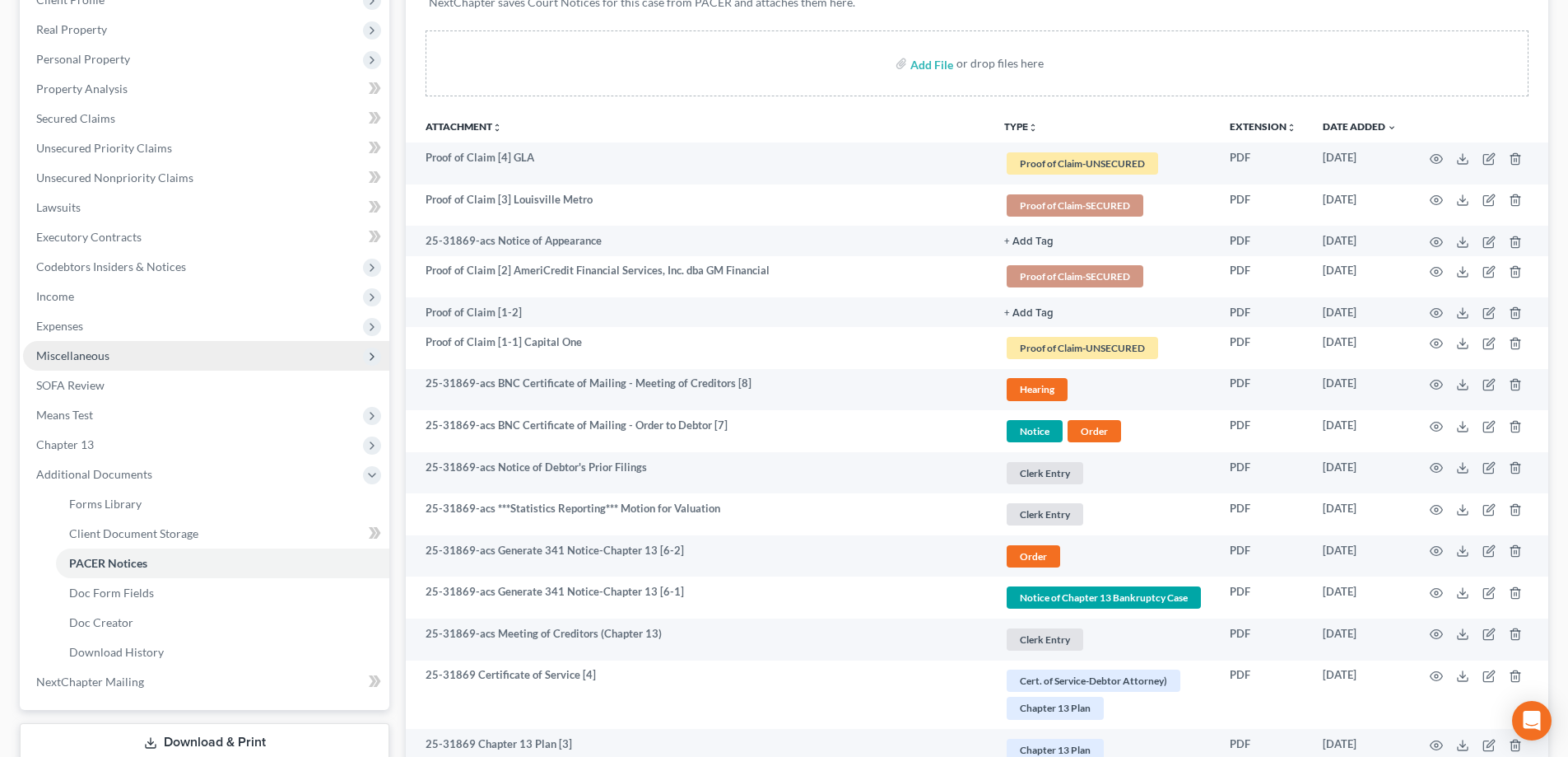
scroll to position [0, 0]
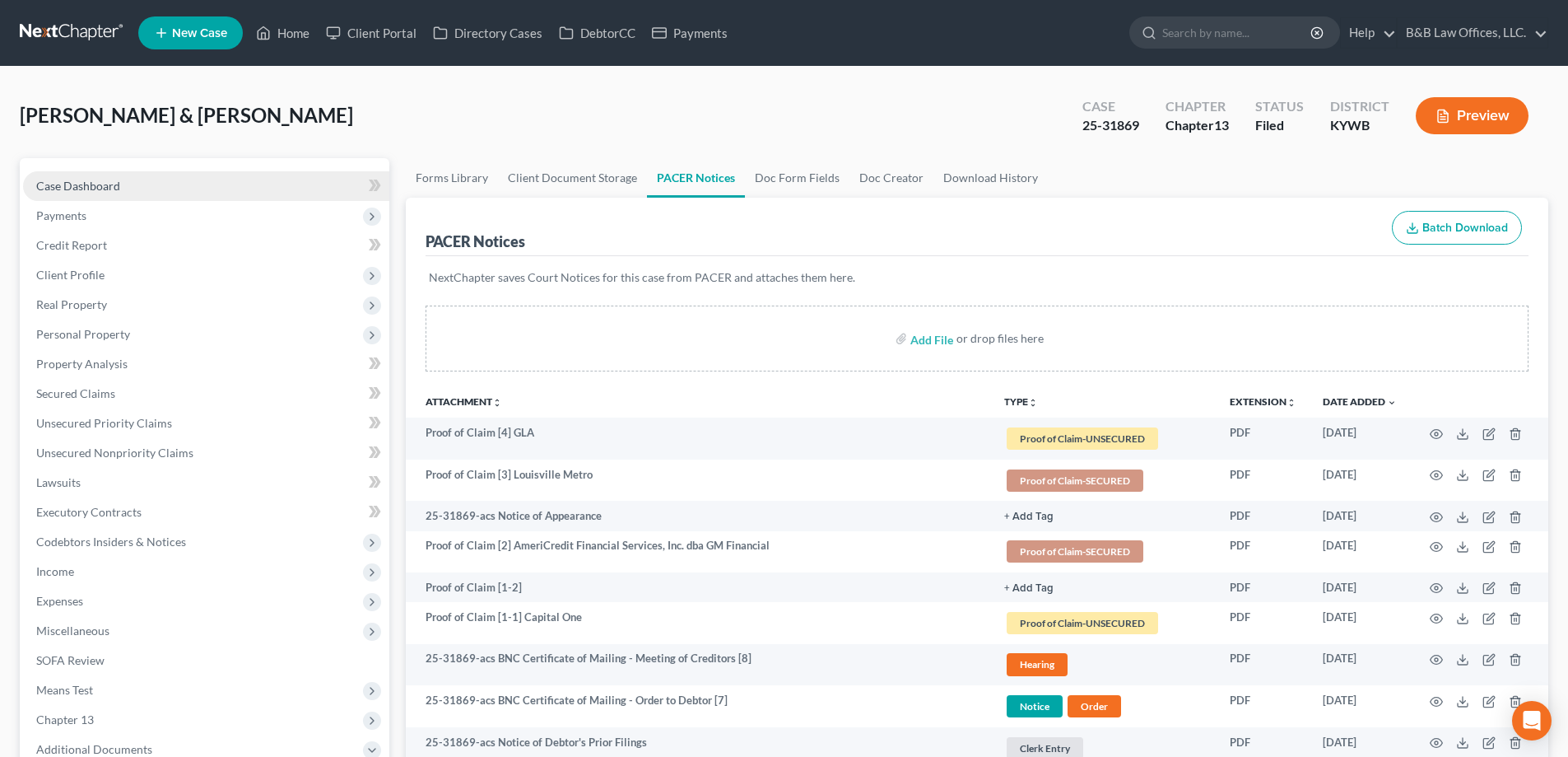
click at [105, 187] on span "Case Dashboard" at bounding box center [78, 185] width 84 height 14
select select "2"
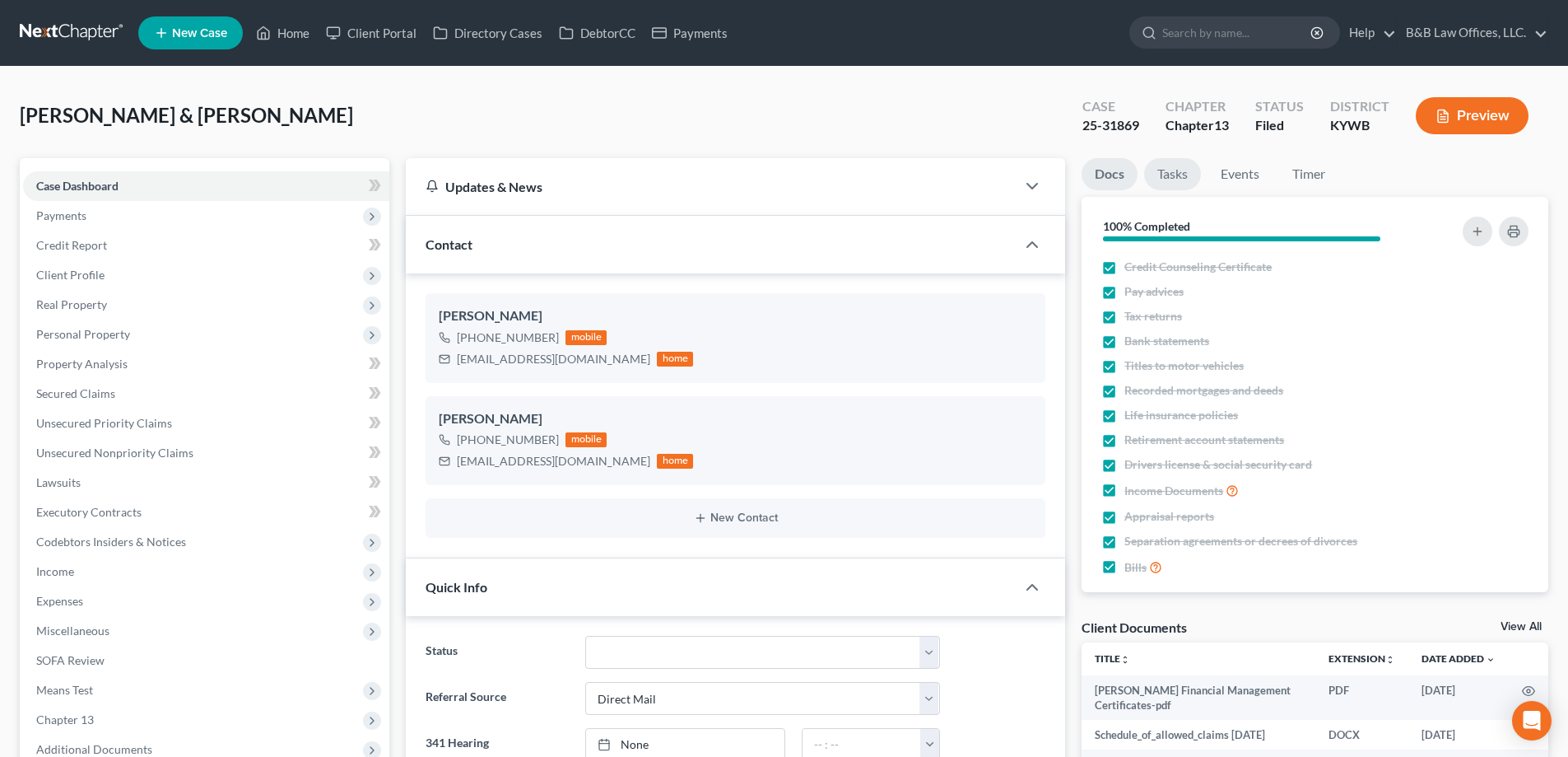
click at [1190, 169] on link "Tasks" at bounding box center [1172, 174] width 57 height 32
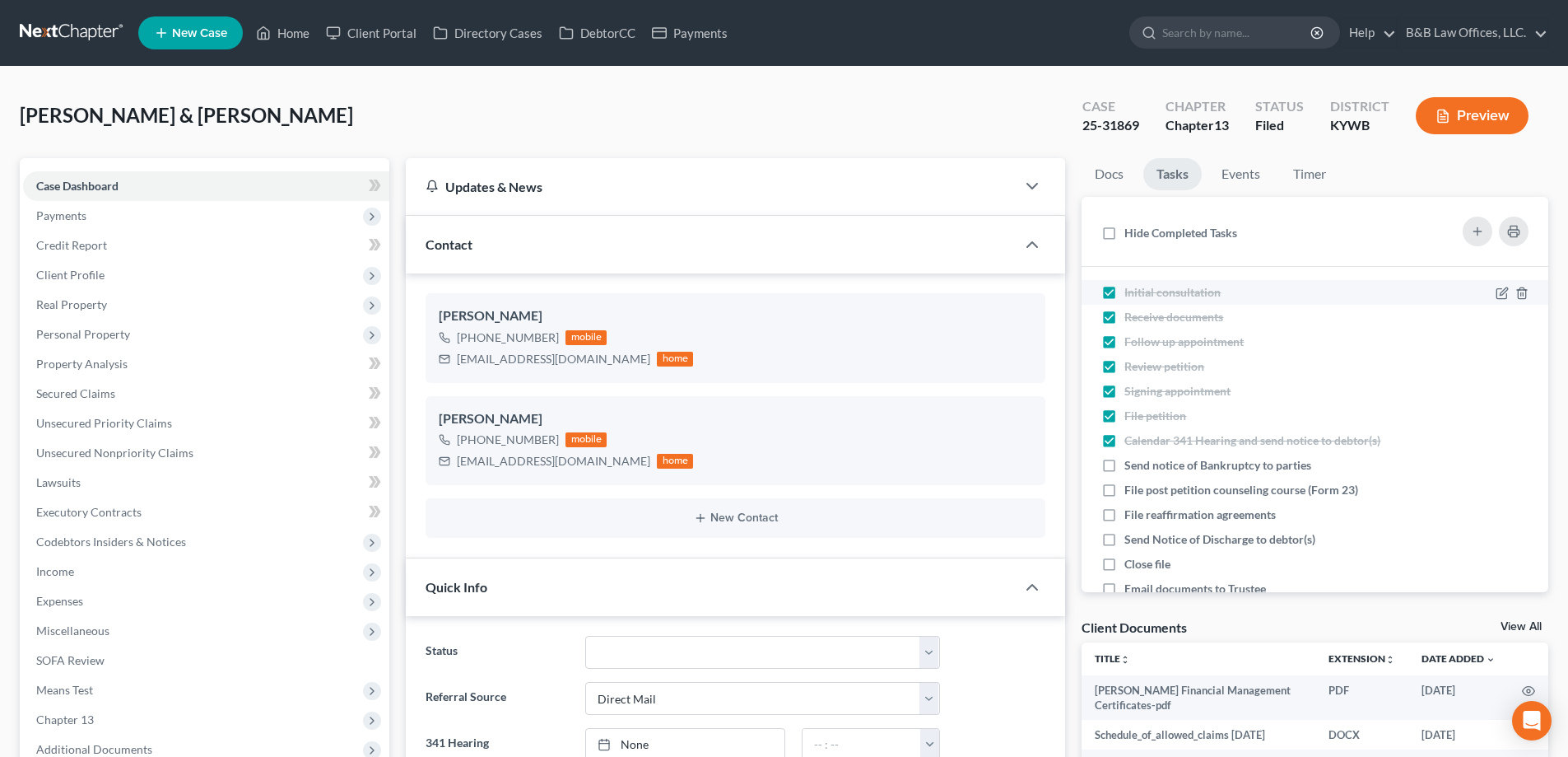
scroll to position [76, 0]
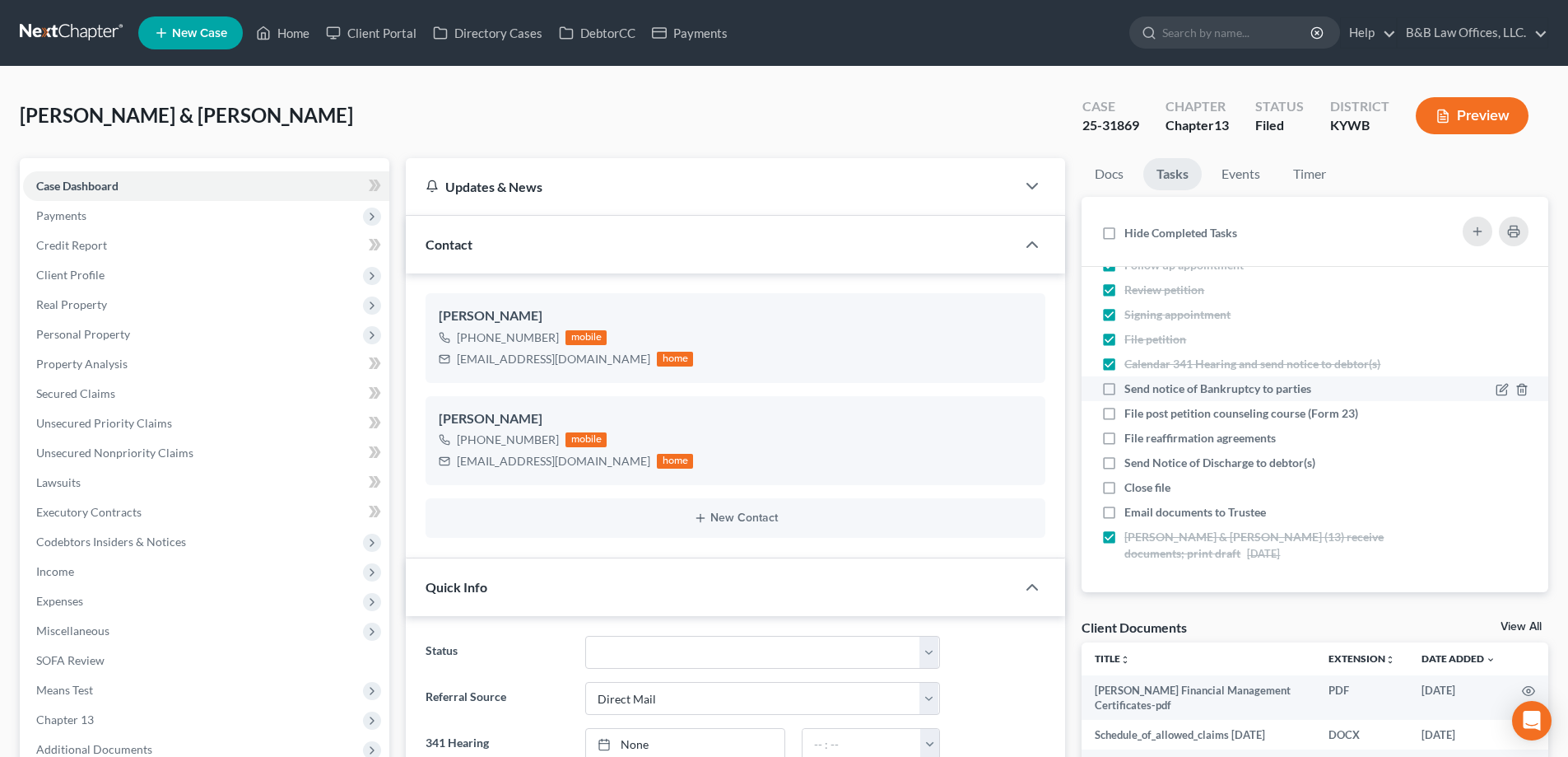
click at [1125, 389] on label "Send notice of Bankruptcy to parties" at bounding box center [1224, 389] width 200 height 17
click at [1131, 389] on input "Send notice of Bankruptcy to parties" at bounding box center [1136, 386] width 11 height 11
checkbox input "true"
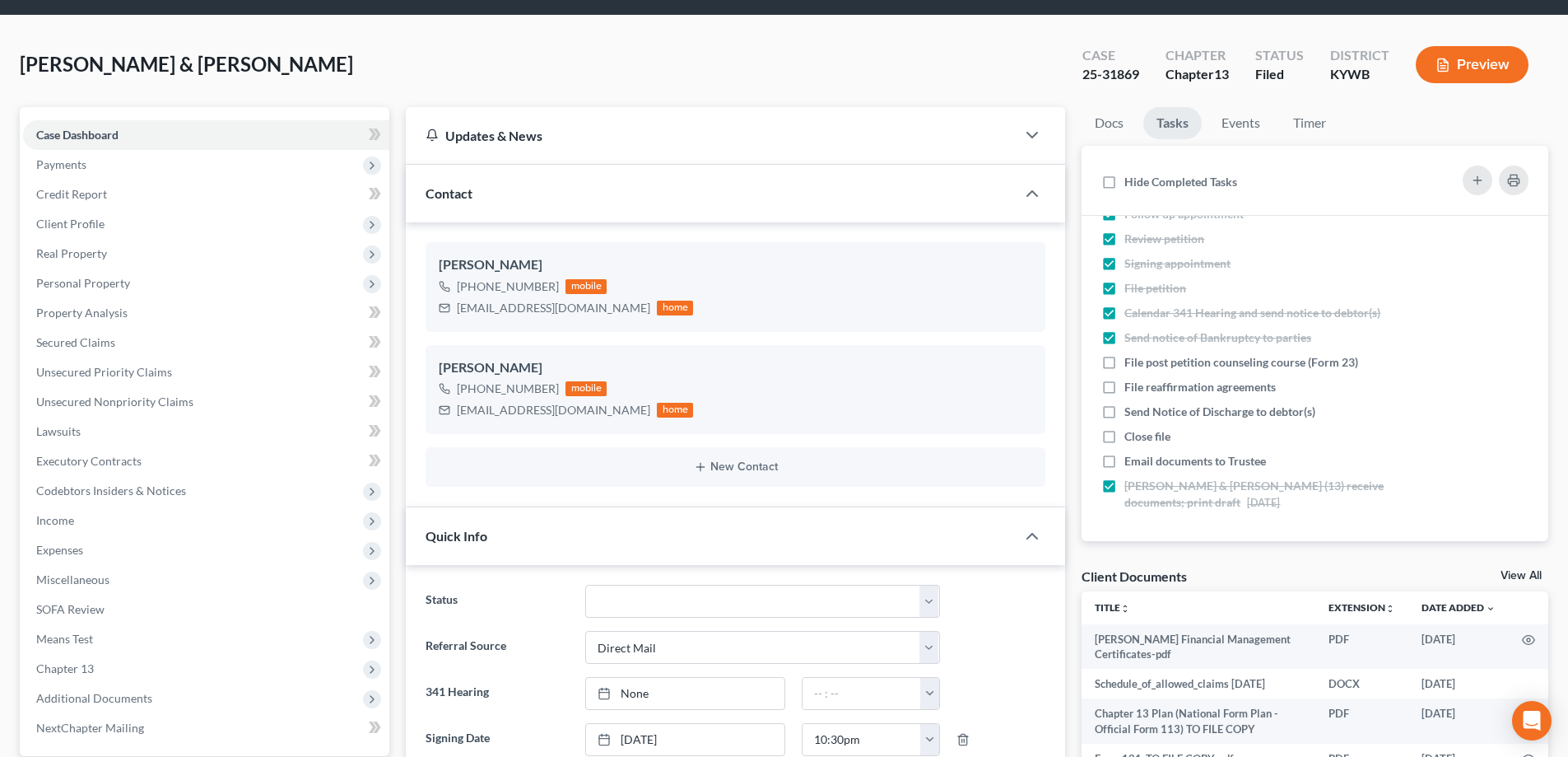
scroll to position [0, 0]
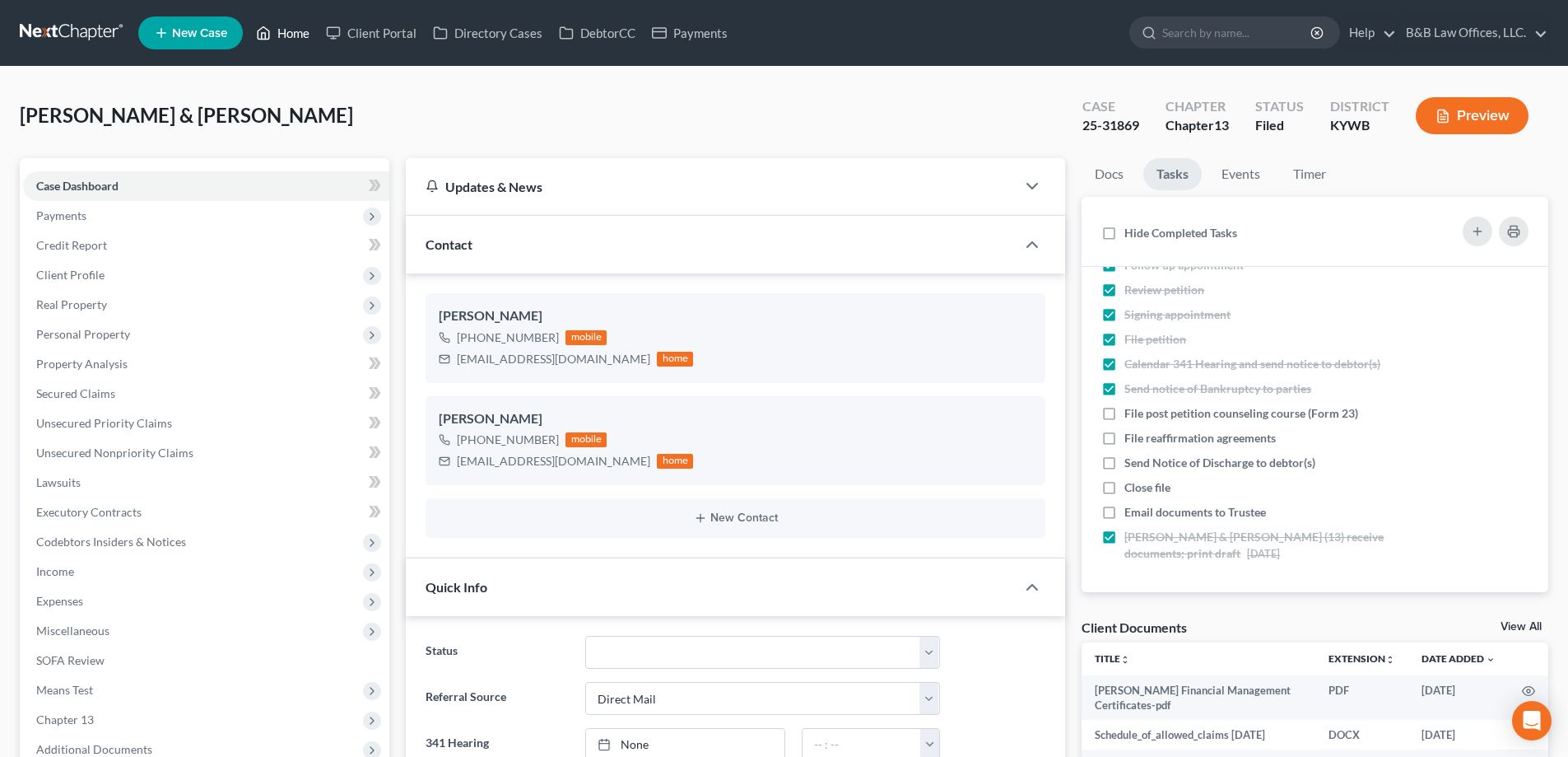
click at [292, 30] on link "Home" at bounding box center [282, 33] width 70 height 29
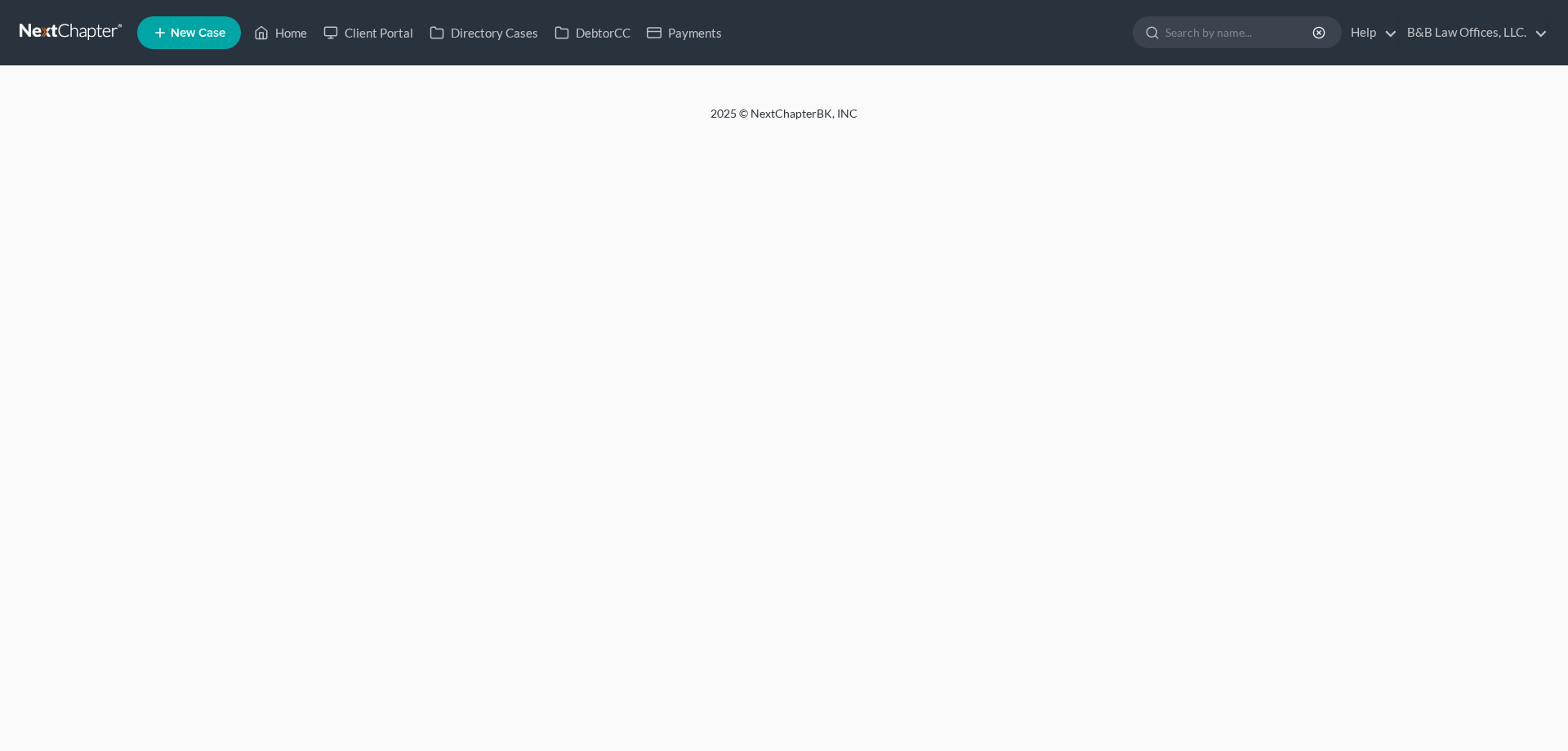
select select "2"
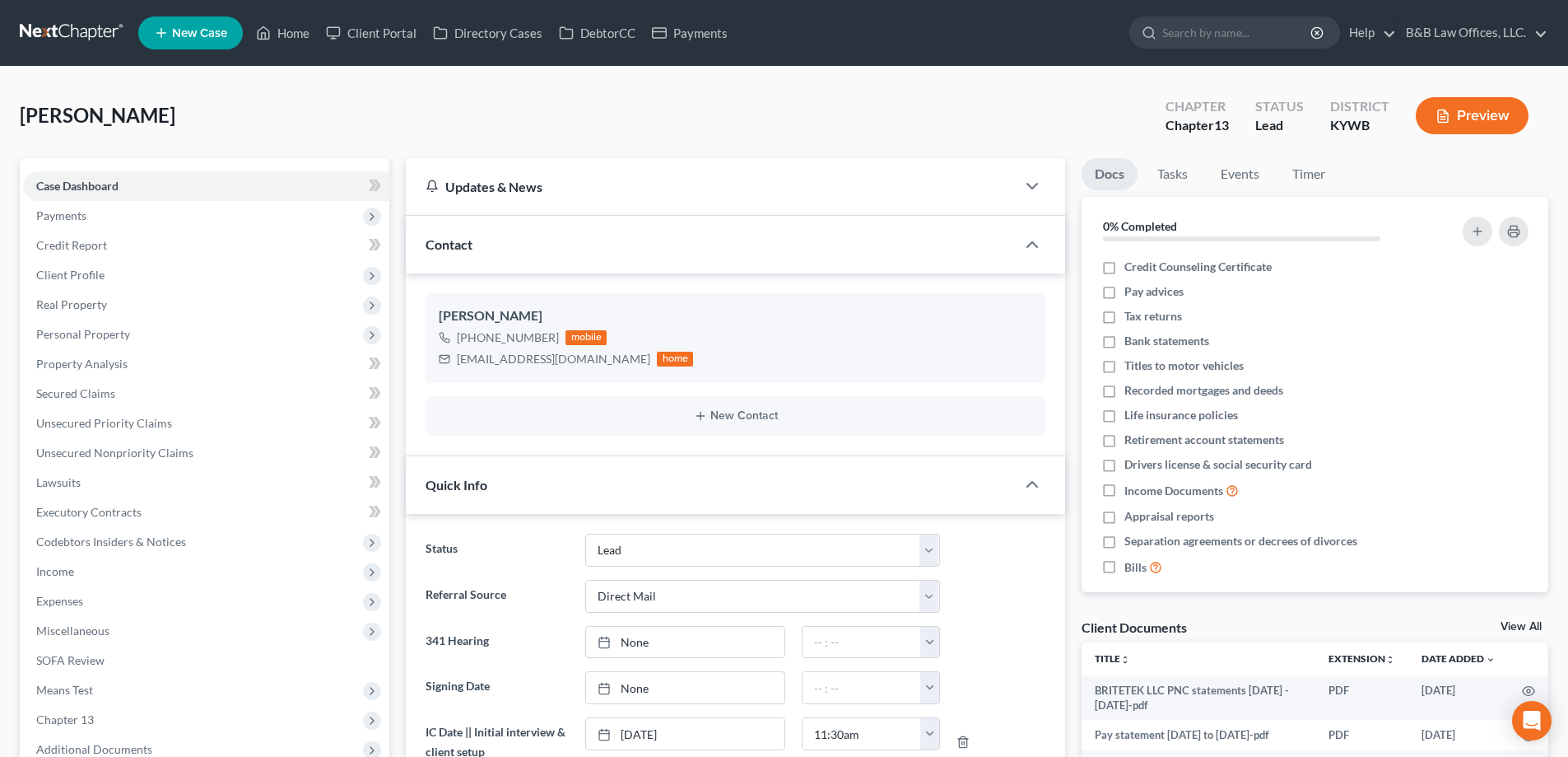
select select "10"
select select "2"
select select "0"
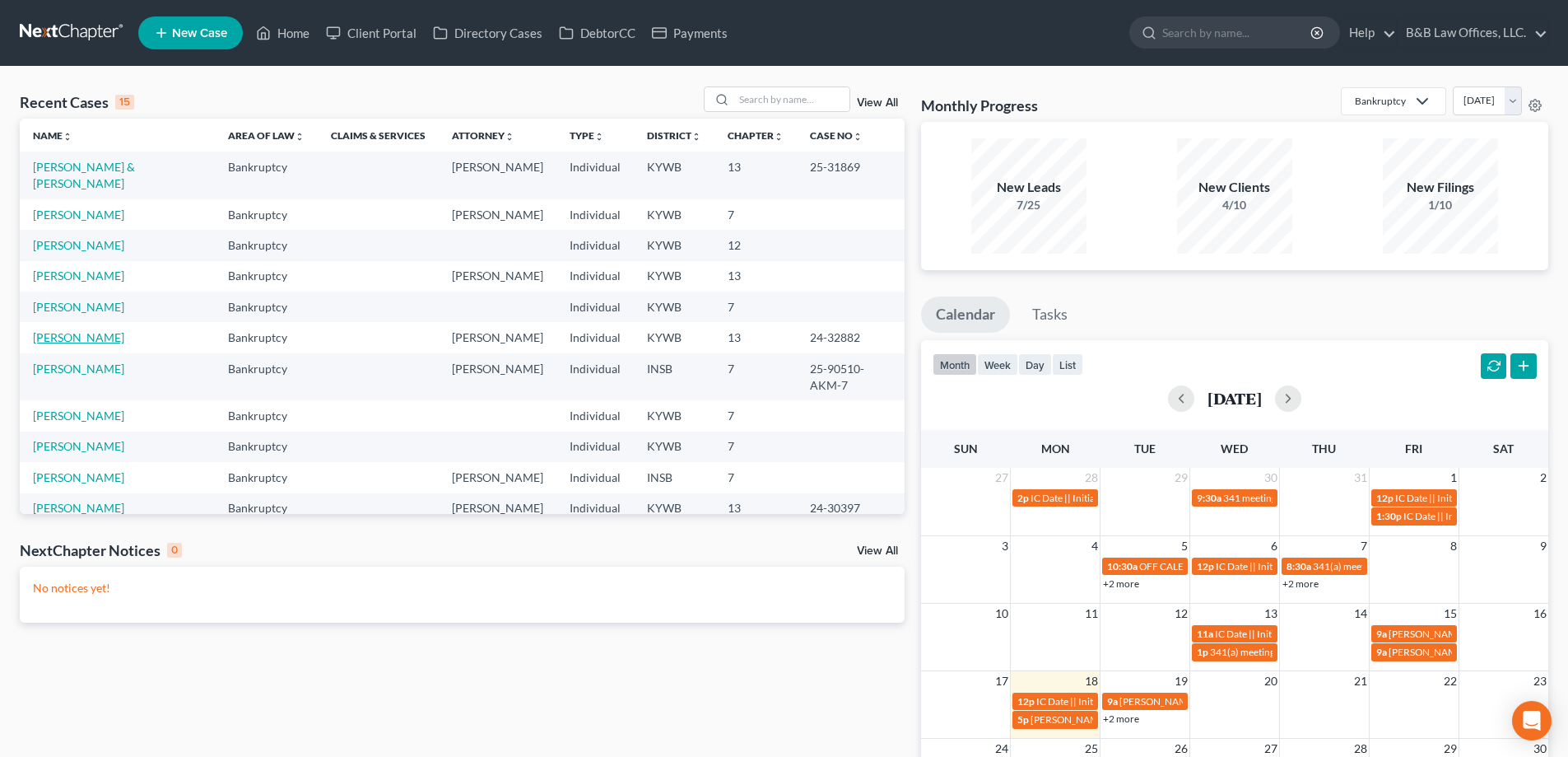
click at [75, 330] on link "[PERSON_NAME]" at bounding box center [78, 337] width 91 height 14
select select "2"
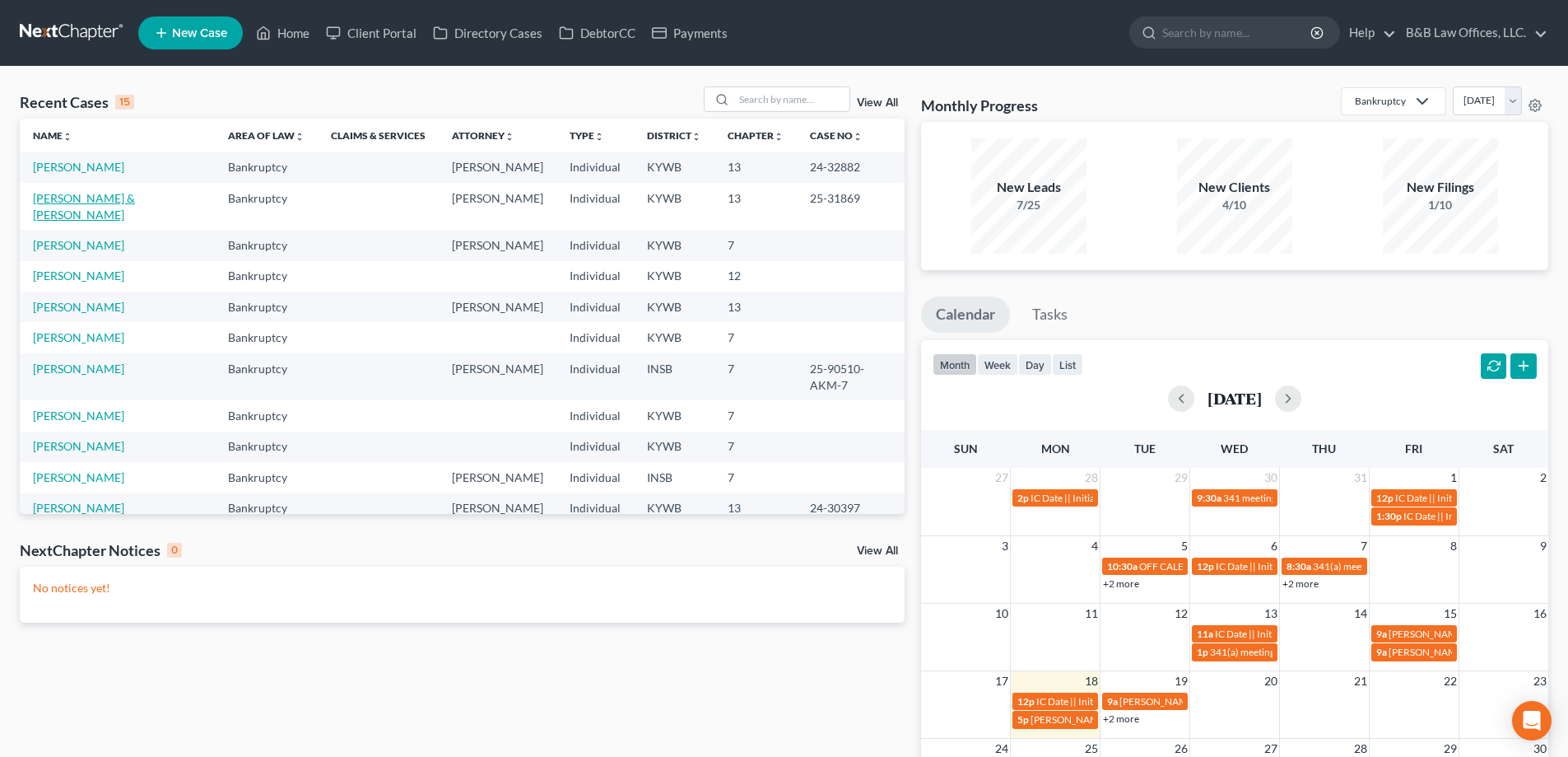
click at [80, 200] on link "[PERSON_NAME] & [PERSON_NAME]" at bounding box center [84, 206] width 102 height 30
select select "2"
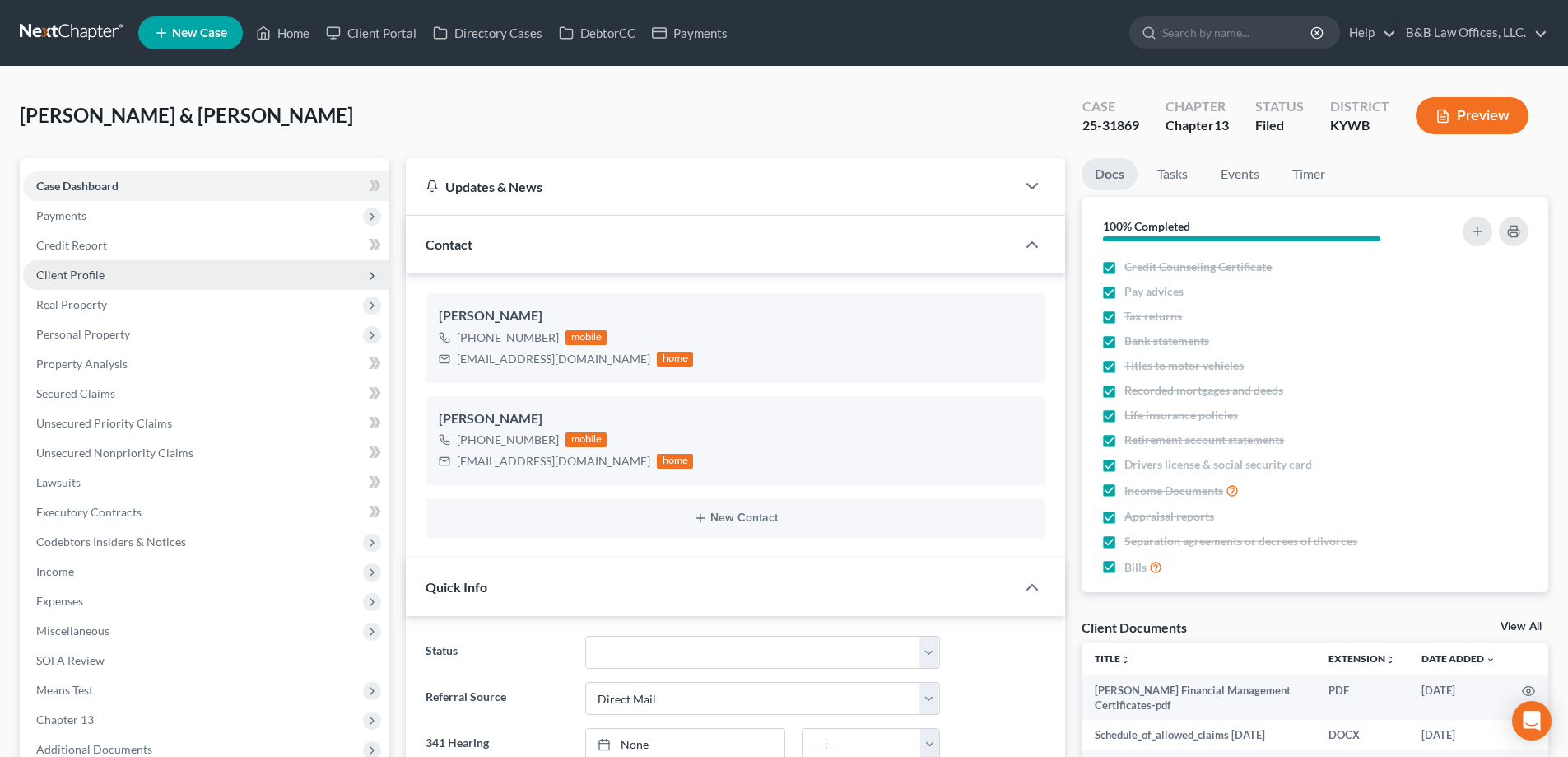
click at [101, 280] on span "Client Profile" at bounding box center [70, 274] width 69 height 14
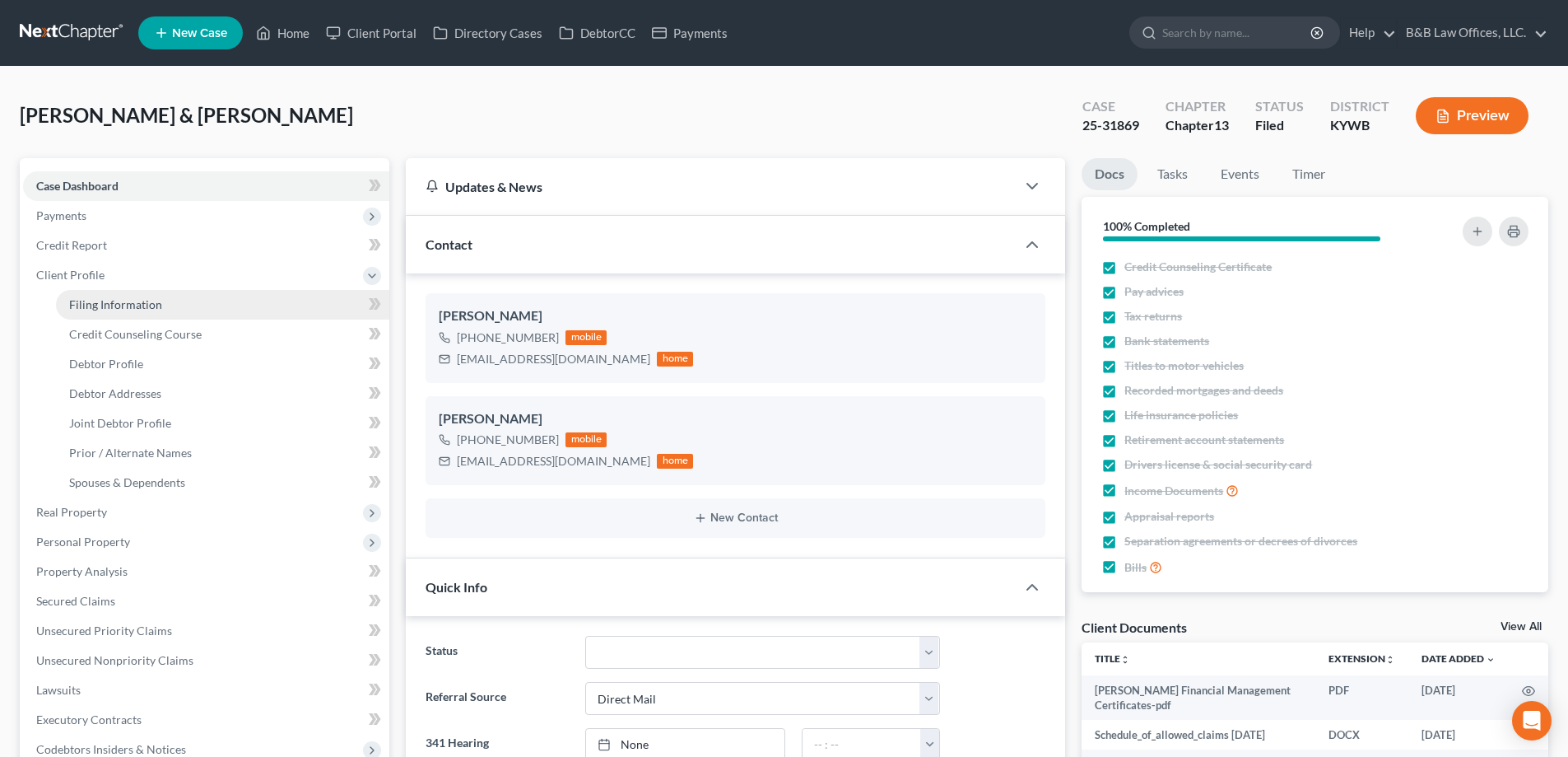
click at [123, 303] on span "Filing Information" at bounding box center [116, 304] width 93 height 14
select select "1"
select select "3"
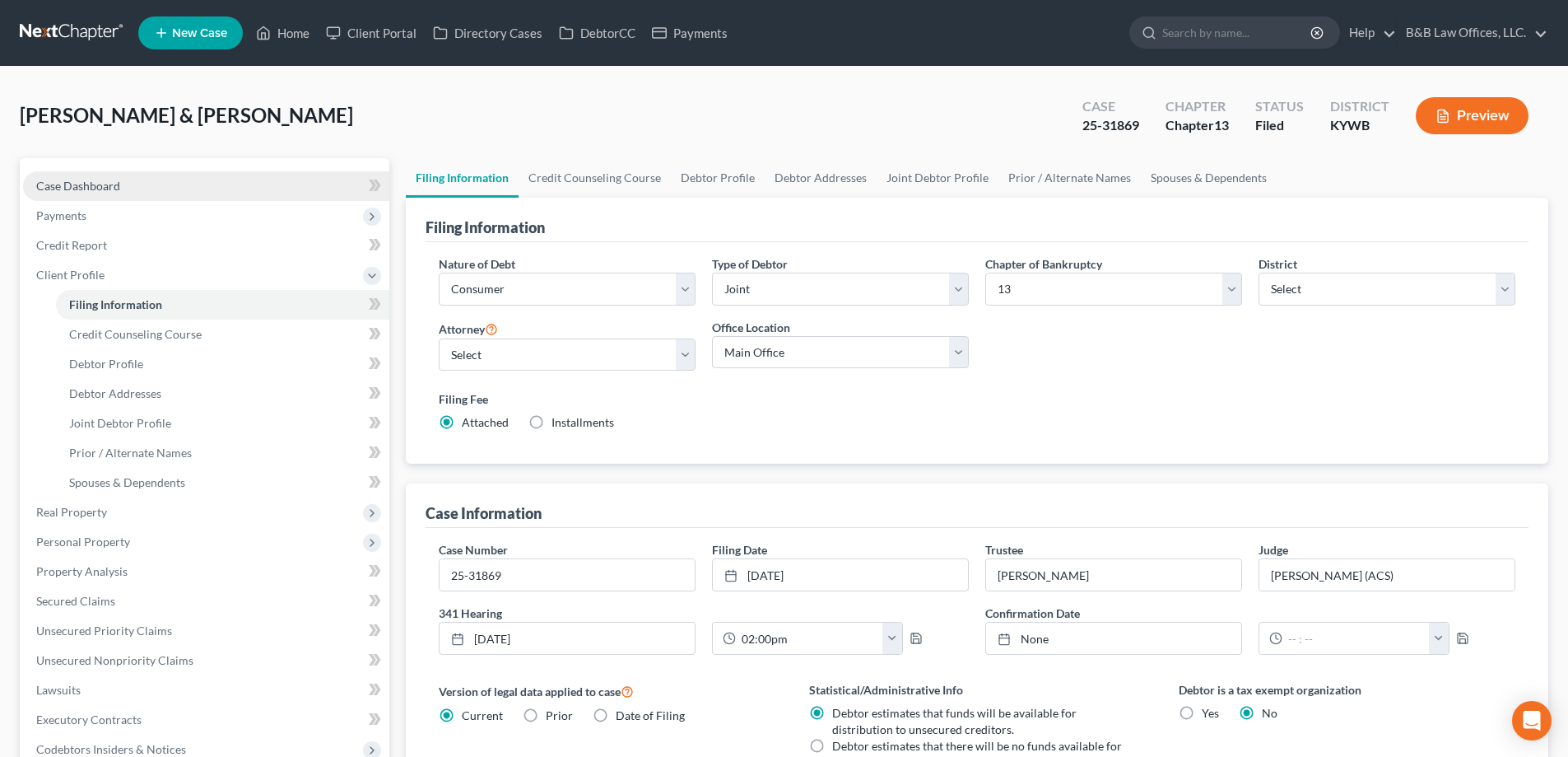
click at [65, 183] on span "Case Dashboard" at bounding box center [78, 185] width 84 height 14
select select "2"
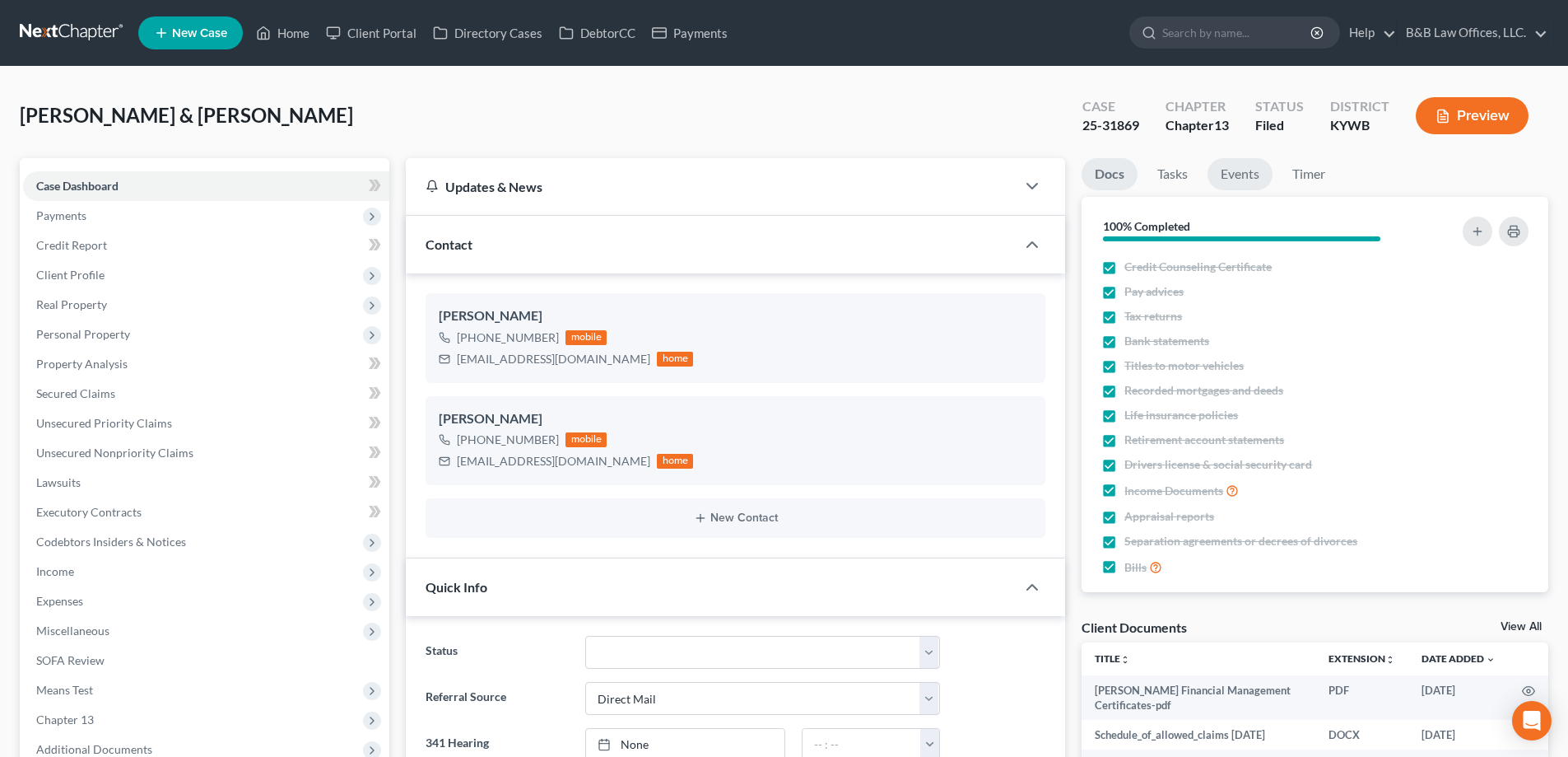
scroll to position [4275, 0]
click at [1232, 172] on link "Events" at bounding box center [1240, 174] width 65 height 32
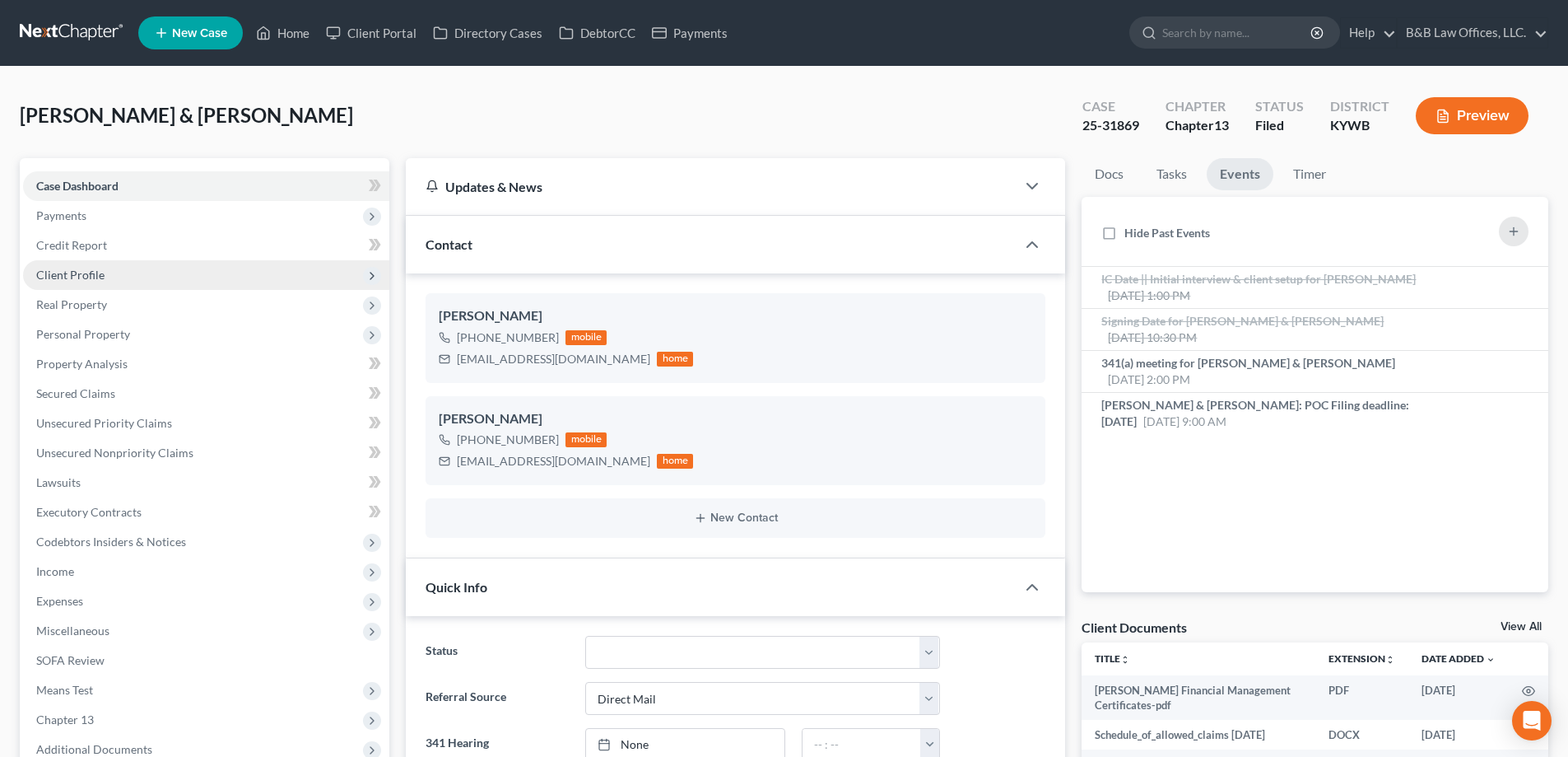
click at [92, 278] on span "Client Profile" at bounding box center [70, 274] width 69 height 14
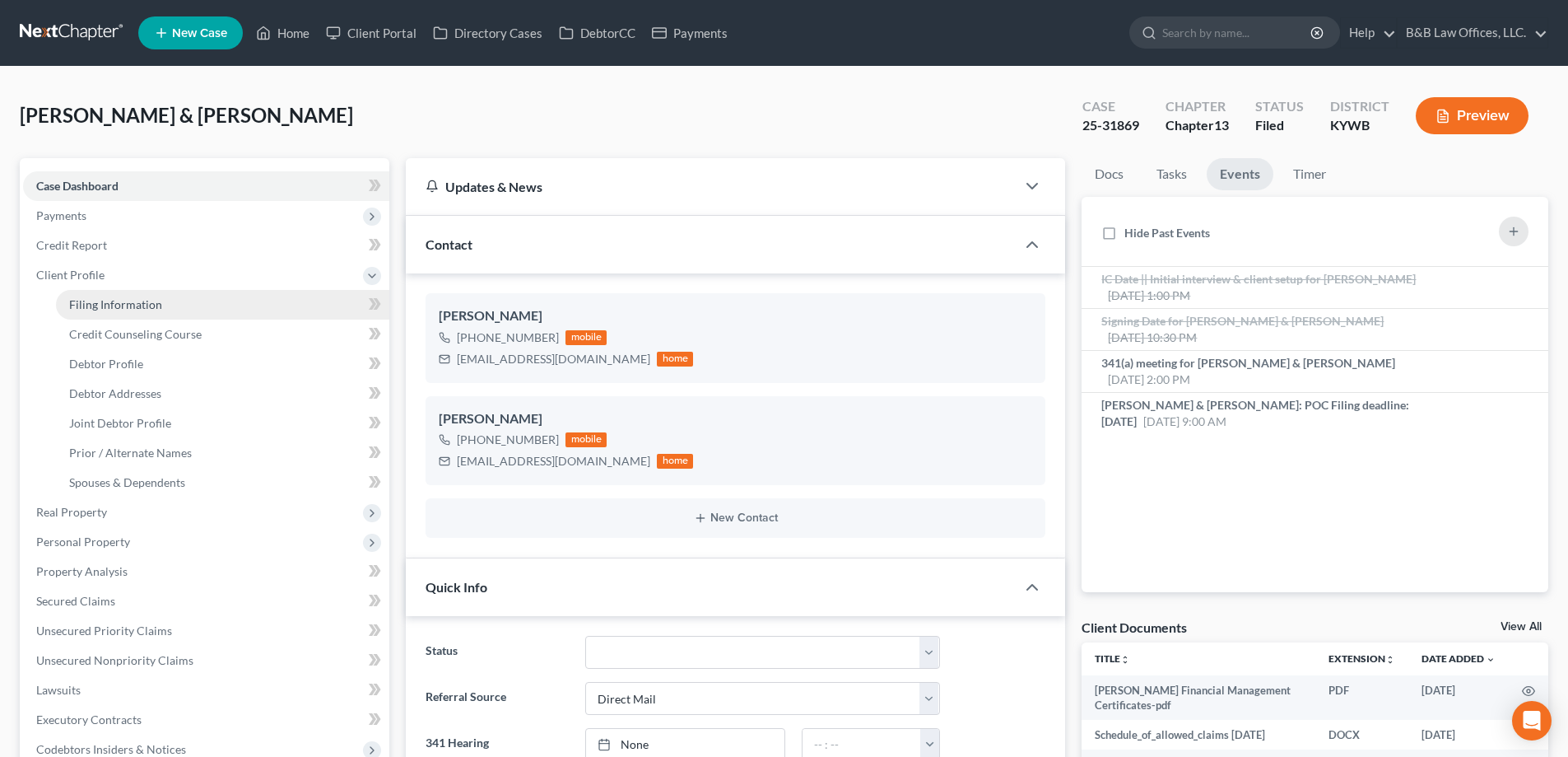
click at [110, 307] on span "Filing Information" at bounding box center [116, 304] width 93 height 14
select select "1"
select select "3"
select select "33"
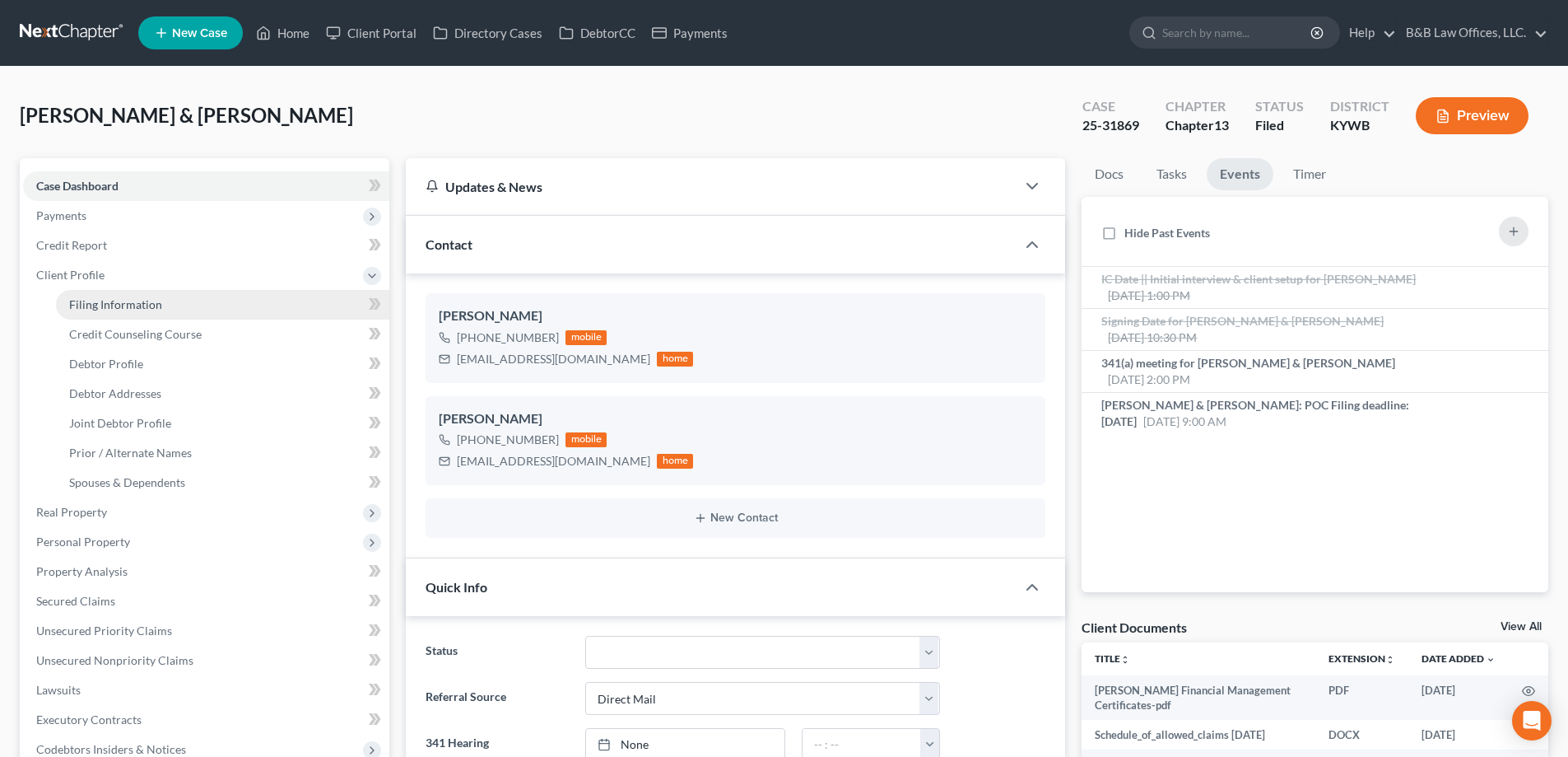
select select "0"
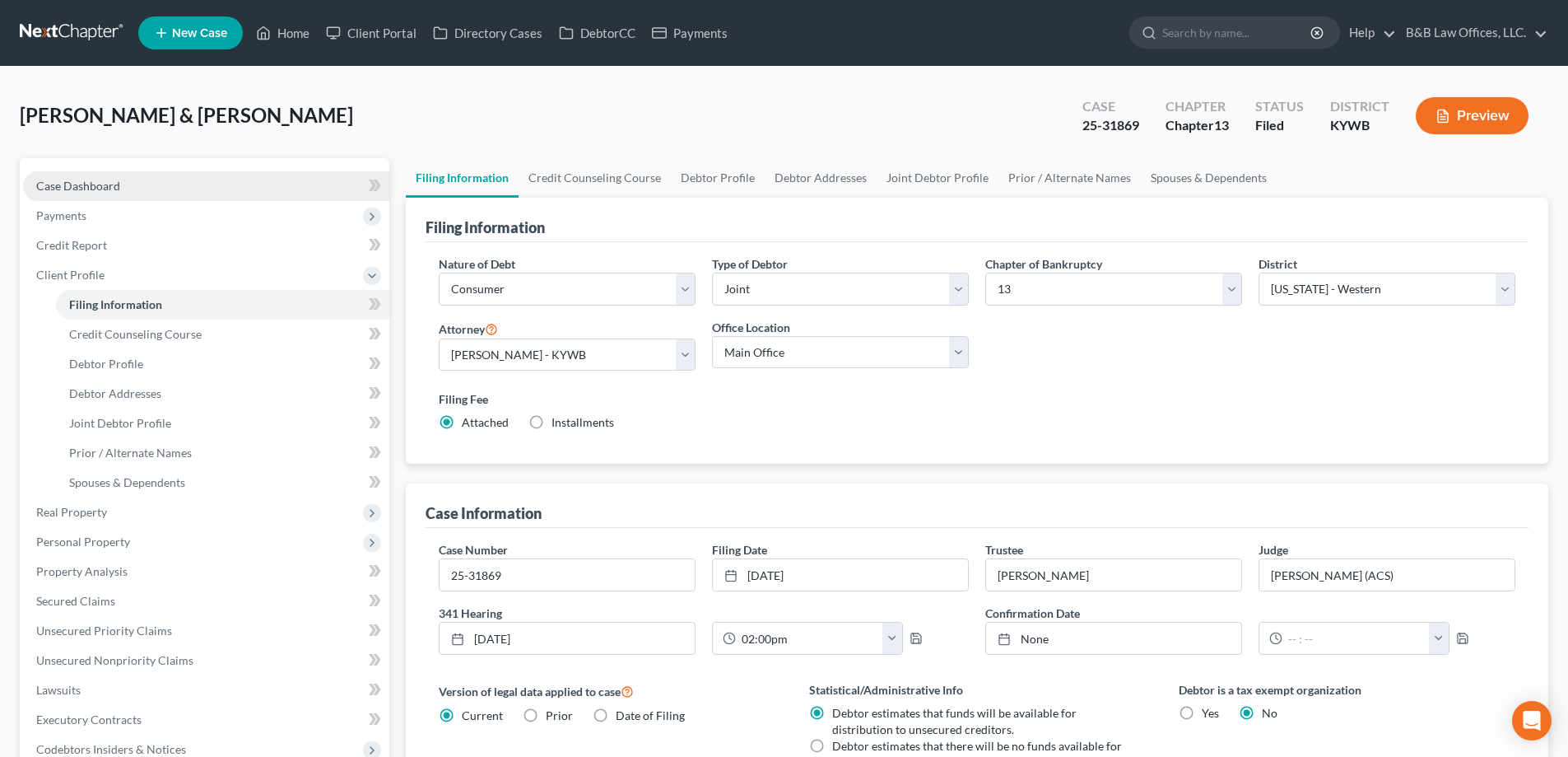
click at [73, 179] on span "Case Dashboard" at bounding box center [78, 185] width 84 height 14
select select "2"
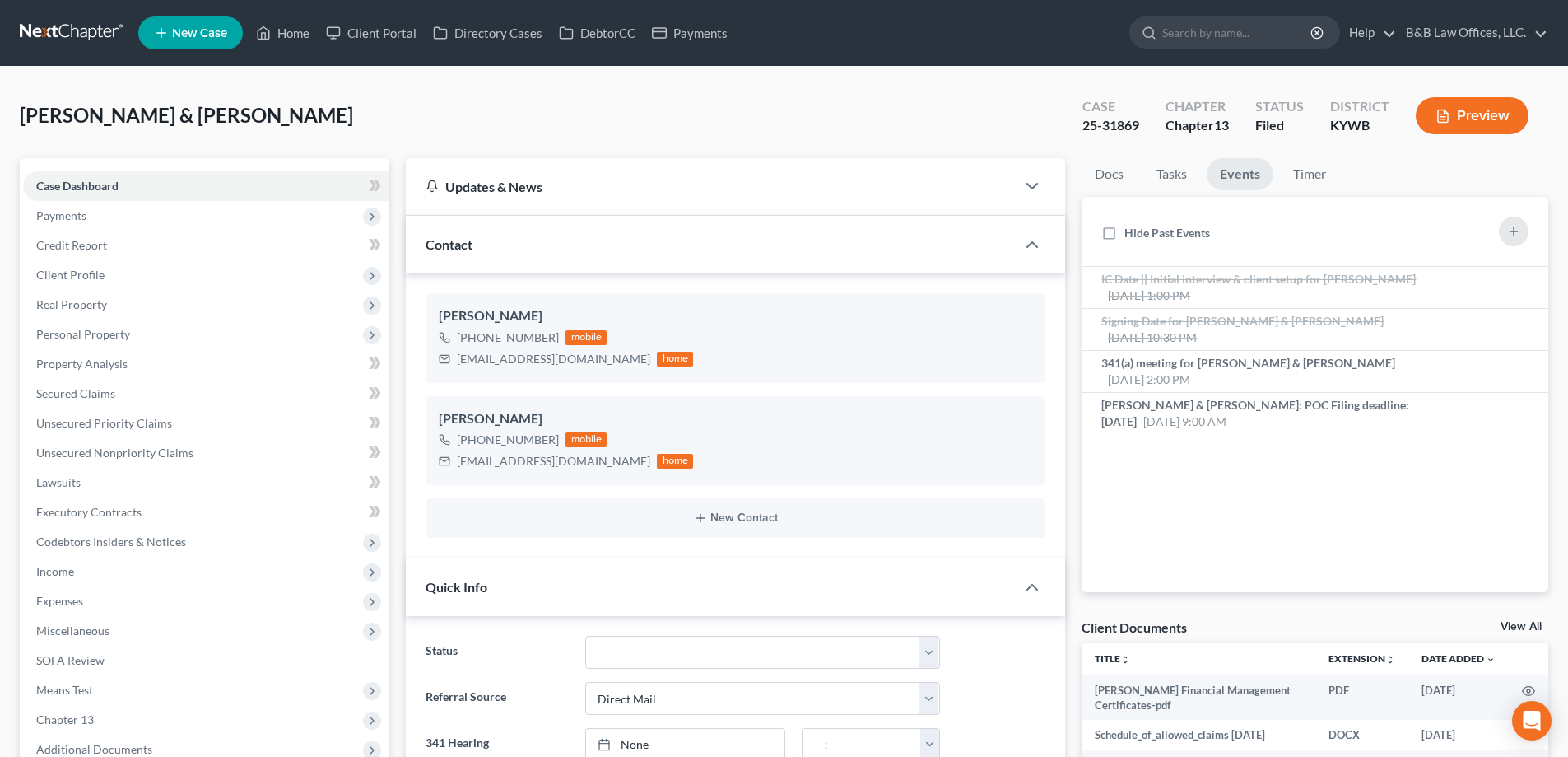
scroll to position [4275, 0]
